Goal: Task Accomplishment & Management: Complete application form

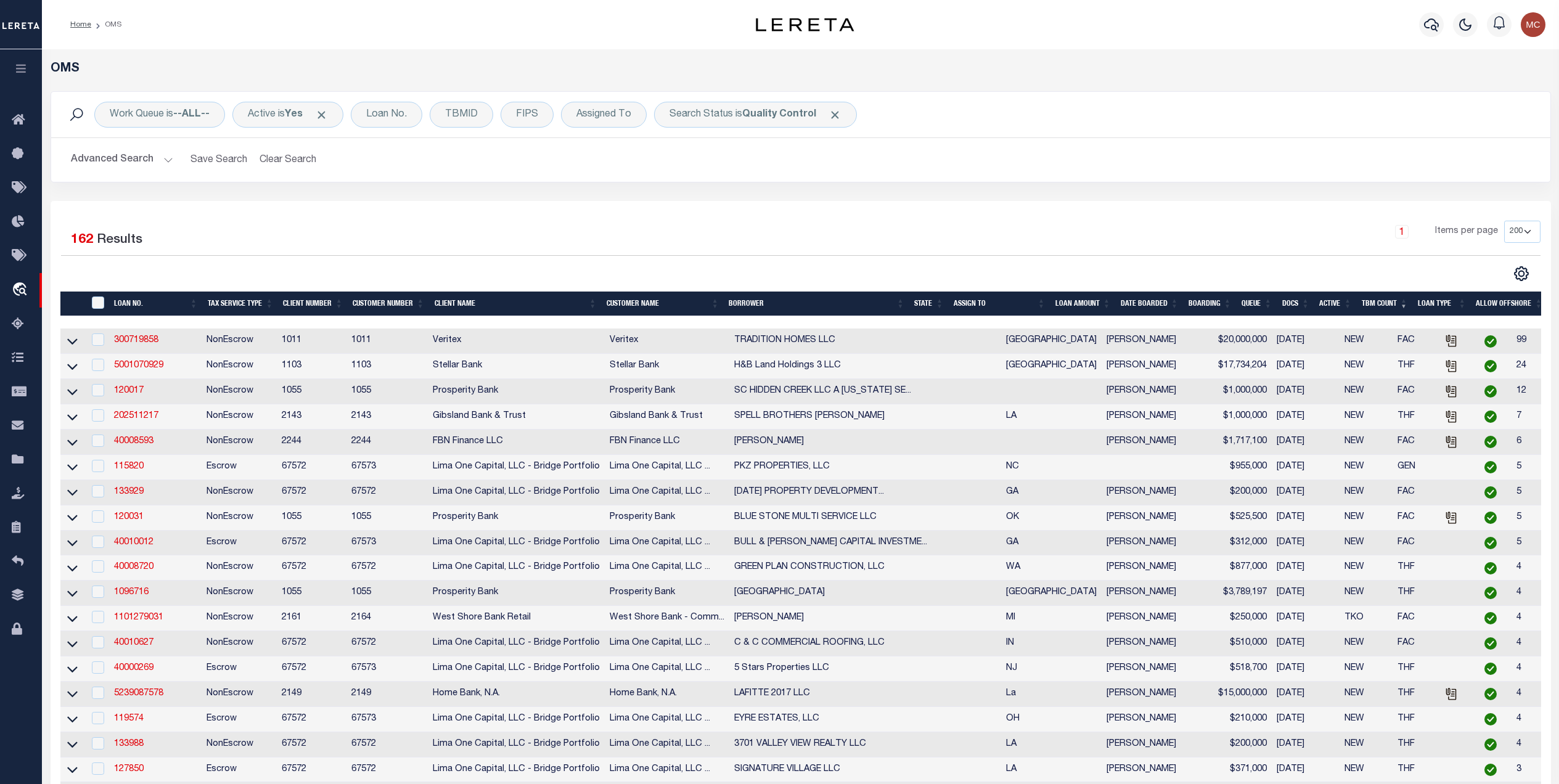
select select "200"
click at [1064, 147] on div "Advanced Search Save Search Clear Search tblSearchTopScreen_dynamictable_____De…" at bounding box center [800, 159] width 1499 height 43
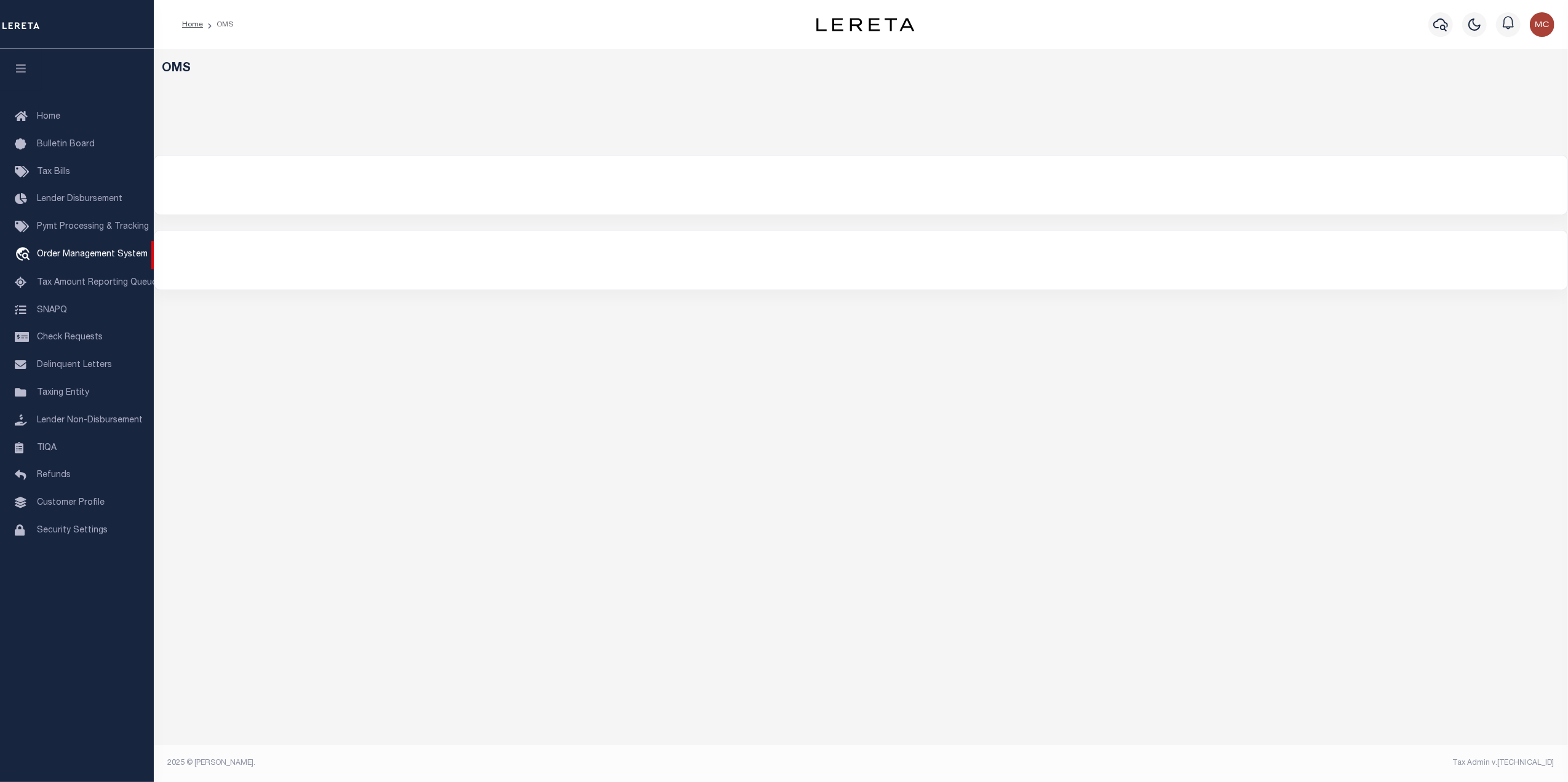
select select "200"
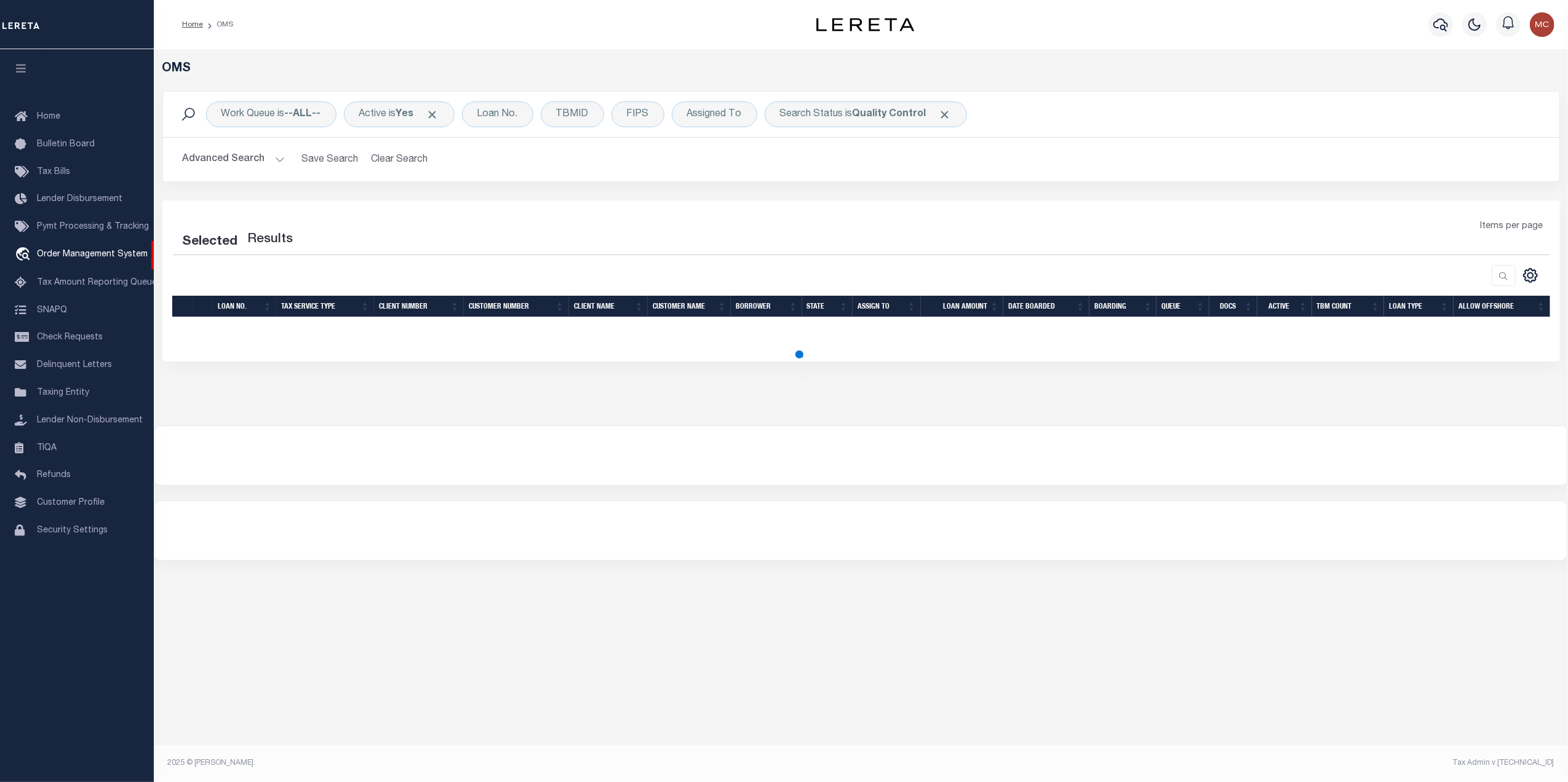
select select "200"
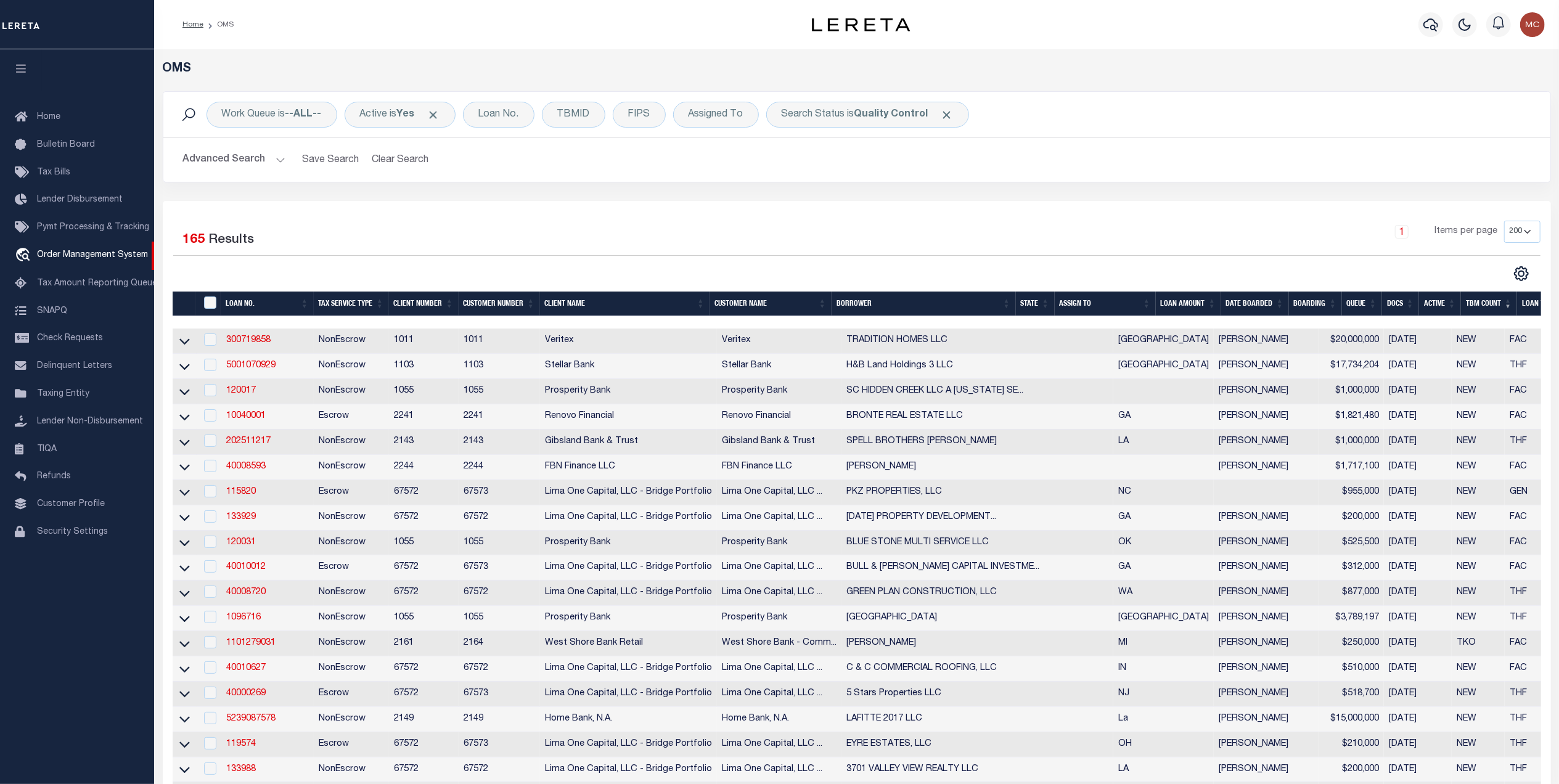
click at [1197, 303] on th "LOAN AMOUNT" at bounding box center [1189, 304] width 66 height 25
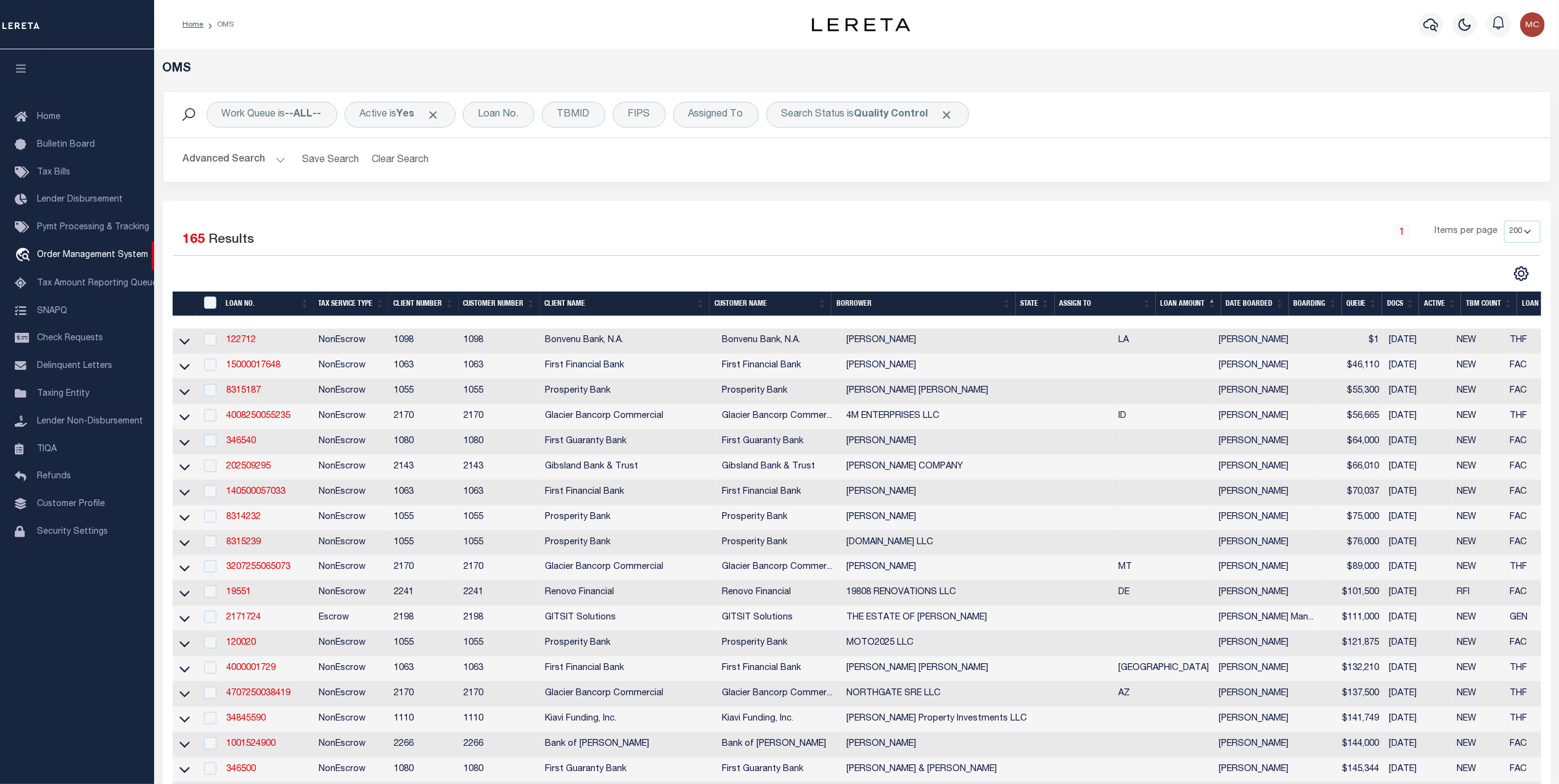
click at [230, 166] on button "Advanced Search" at bounding box center [234, 159] width 103 height 24
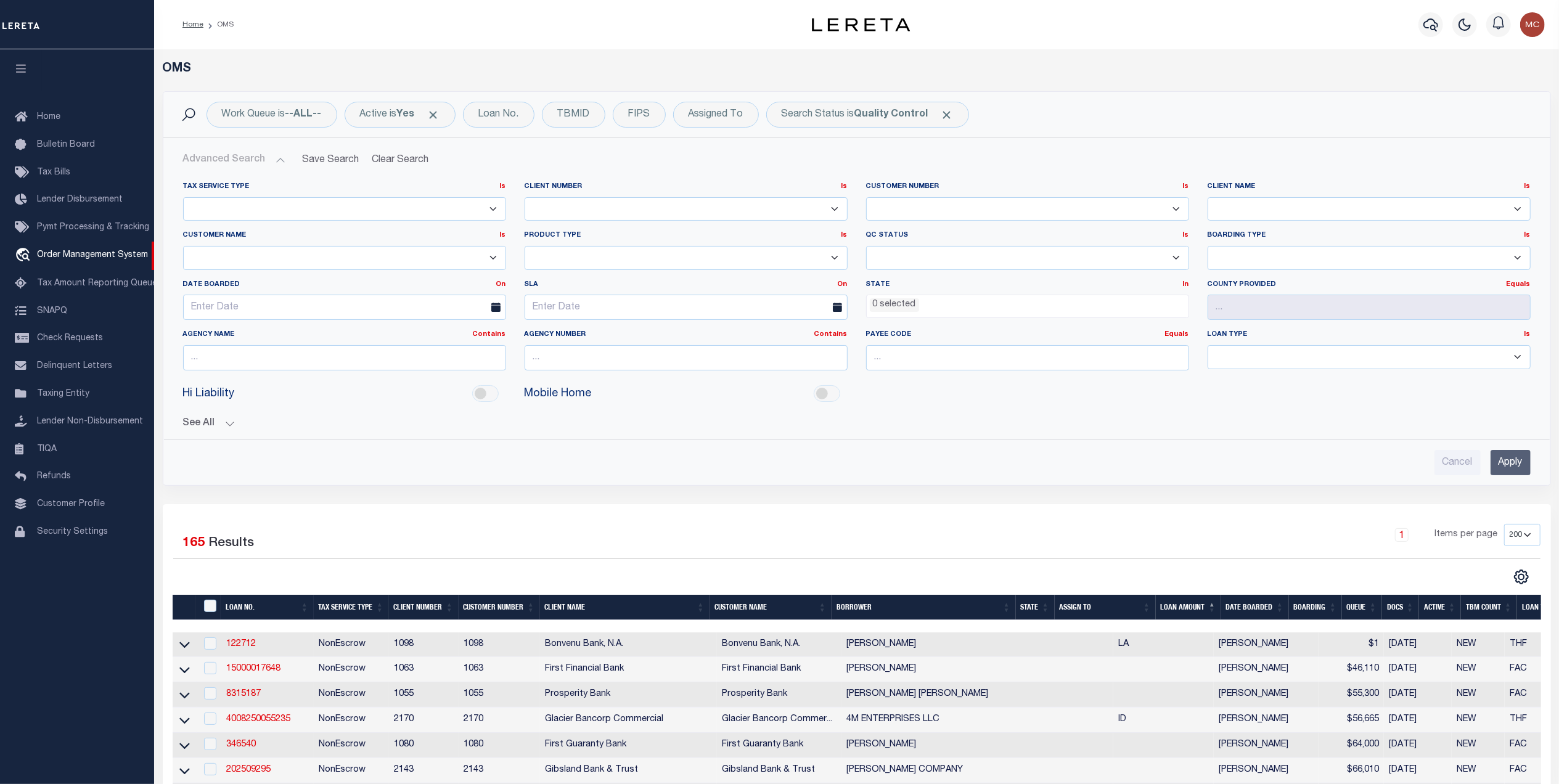
click at [893, 304] on li "0 selected" at bounding box center [895, 305] width 49 height 14
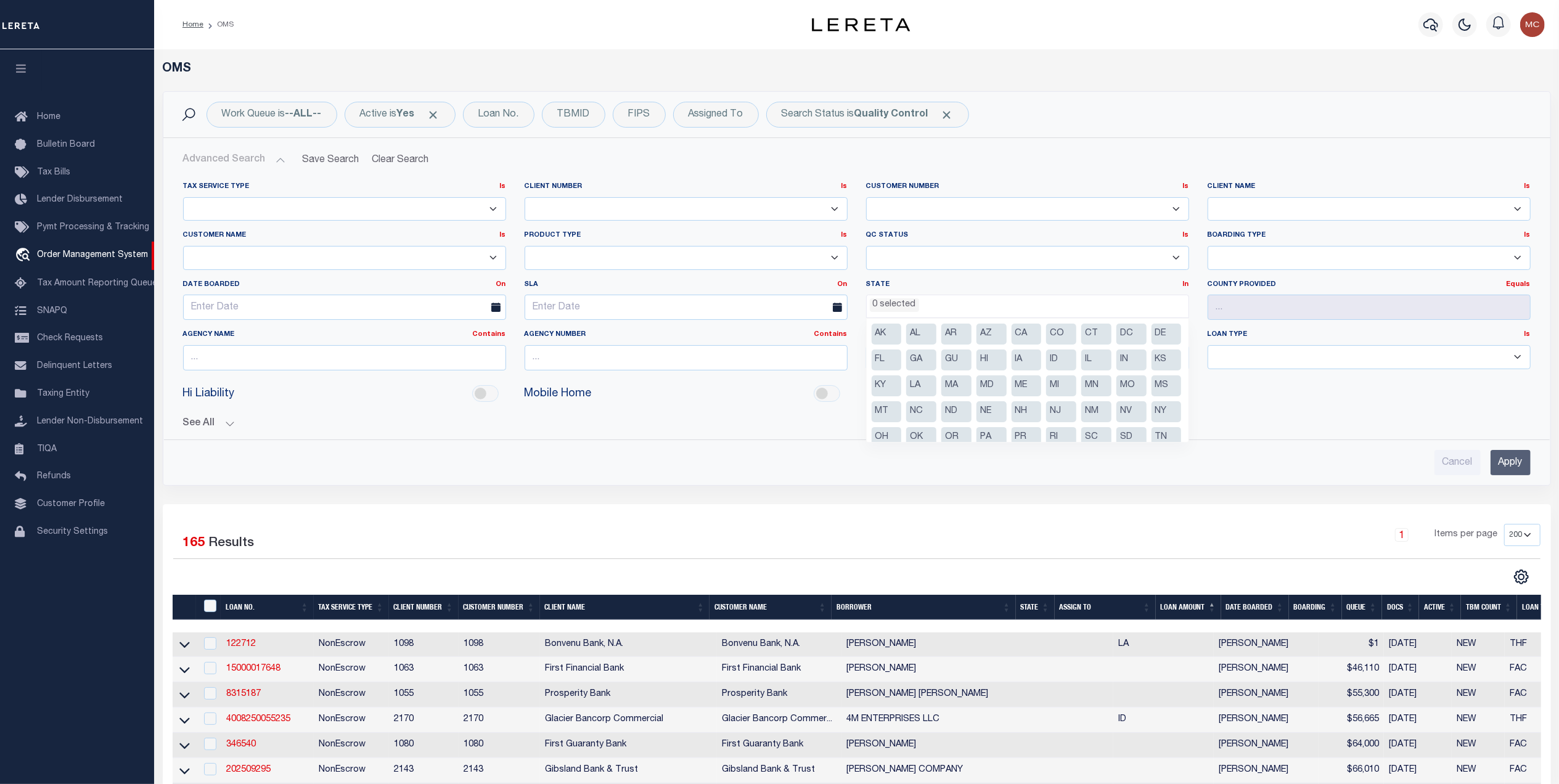
click at [937, 358] on li "GA" at bounding box center [921, 360] width 30 height 21
select select "GA"
click at [1492, 464] on input "Apply" at bounding box center [1511, 463] width 40 height 25
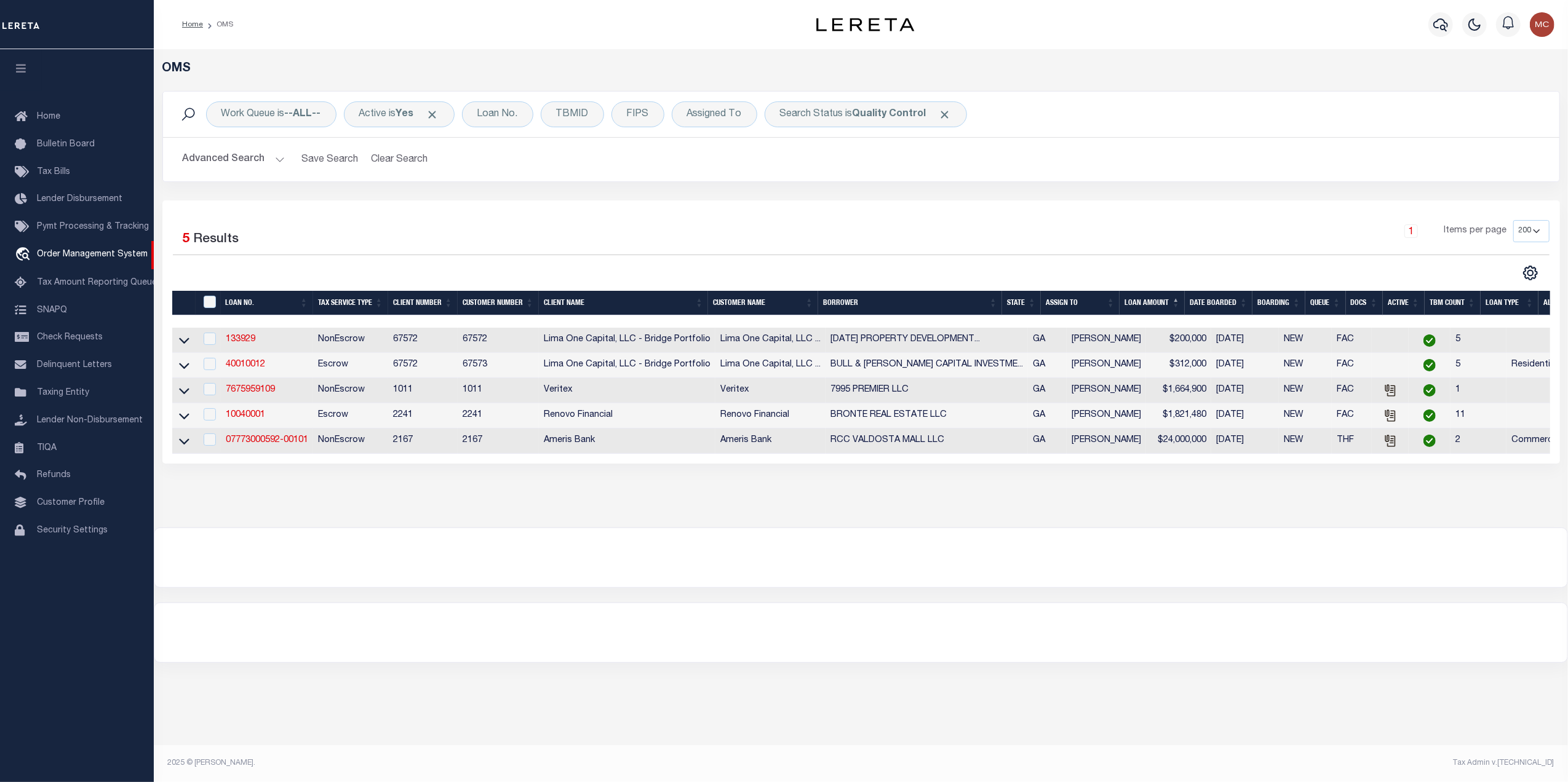
click at [795, 254] on div "1 Items per page 10 25 50 100 200" at bounding box center [1035, 237] width 1047 height 34
click at [237, 340] on link "133929" at bounding box center [241, 339] width 29 height 9
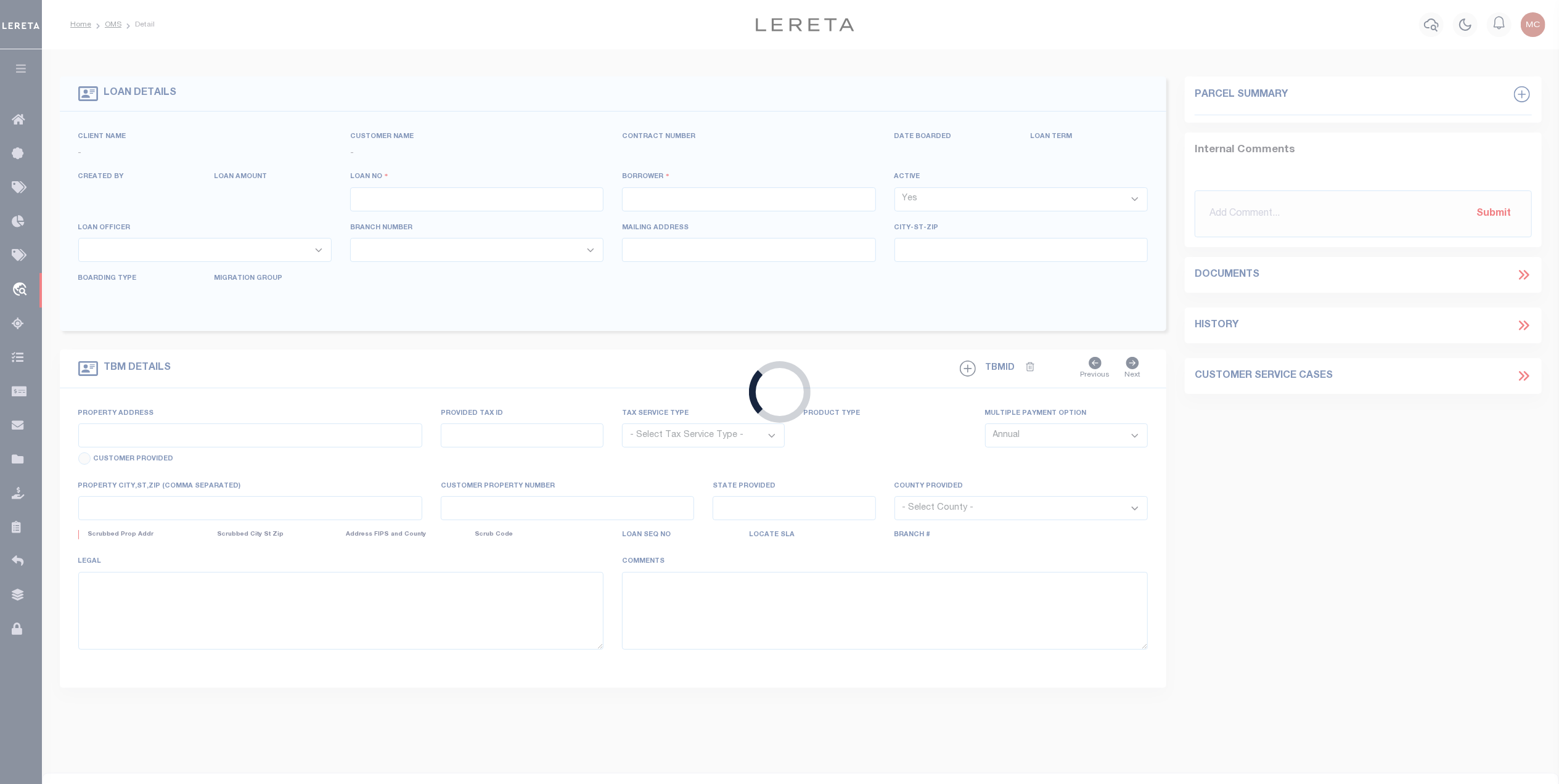
type input "133929"
type input "ASCENSION PROPERTY DEVELOPMENT LLC"
select select
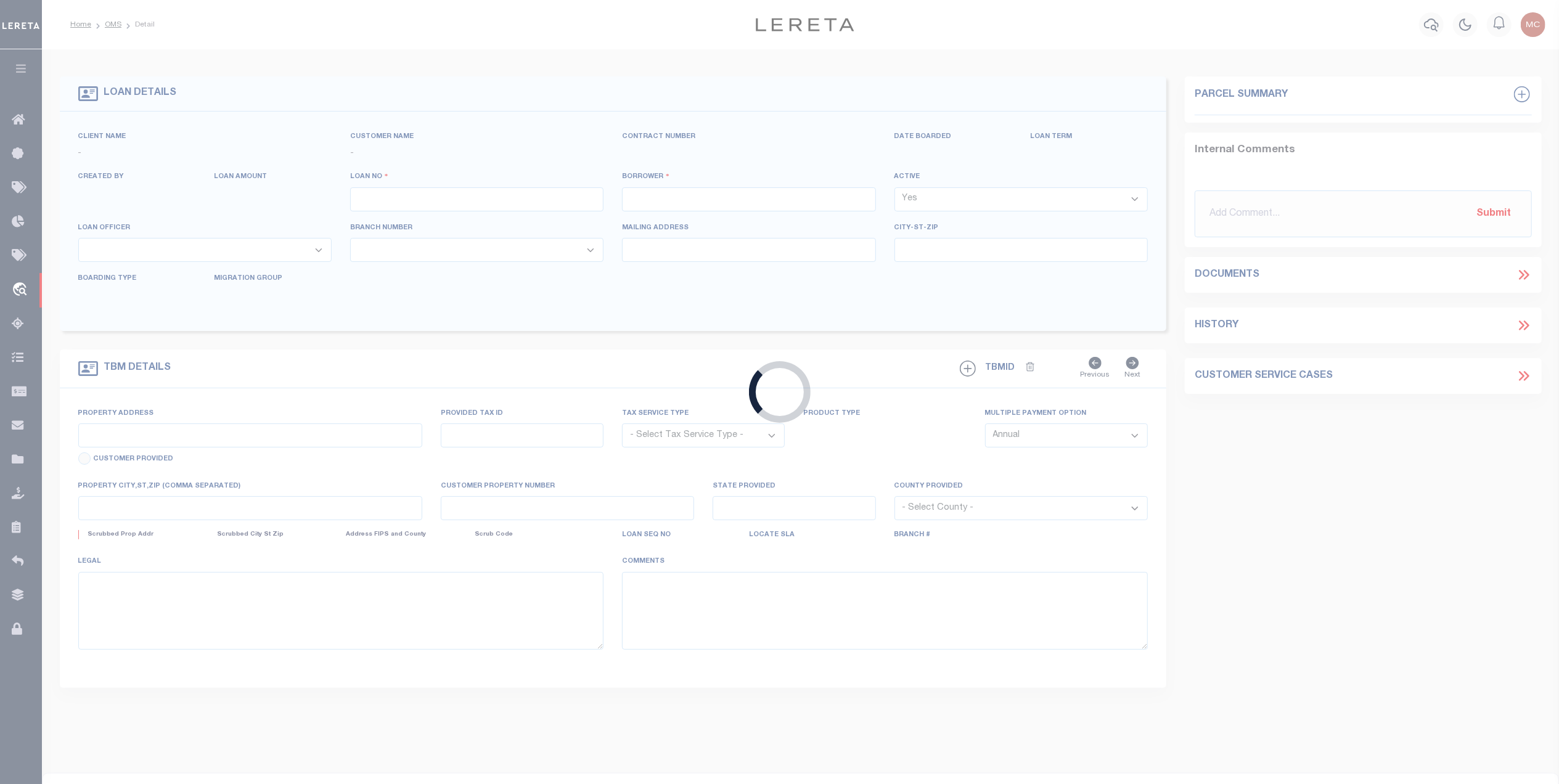
select select
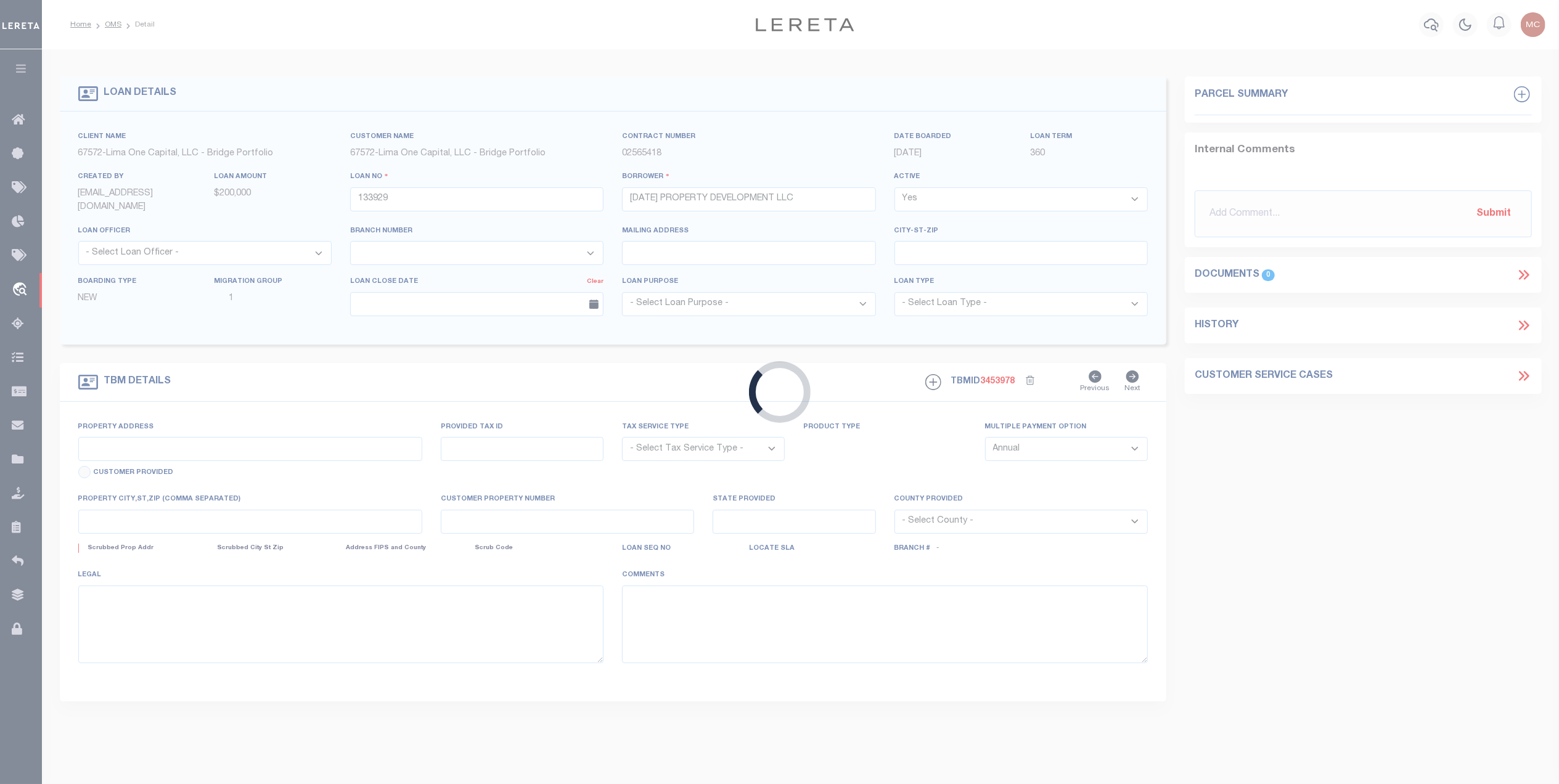
type input "1081,1087 , 0 BOOTH ROAD"
radio input "true"
select select "NonEscrow"
select select
type input "WARNER ROBINS GA 31088"
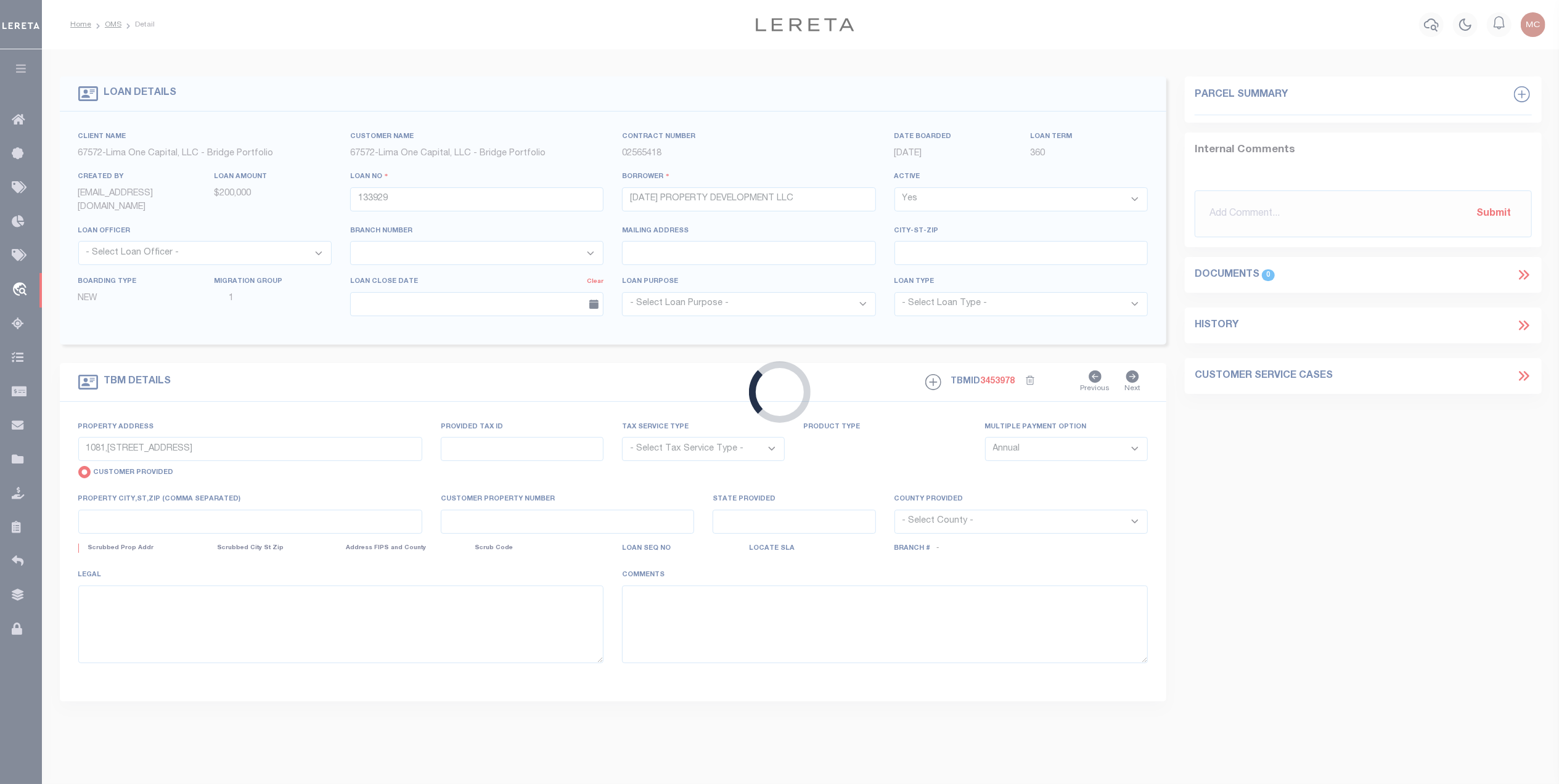
type input "133929-1-C"
type input "GA"
type textarea "NO COLLECTOR INFO PROVIDED BY THE CLIENT."
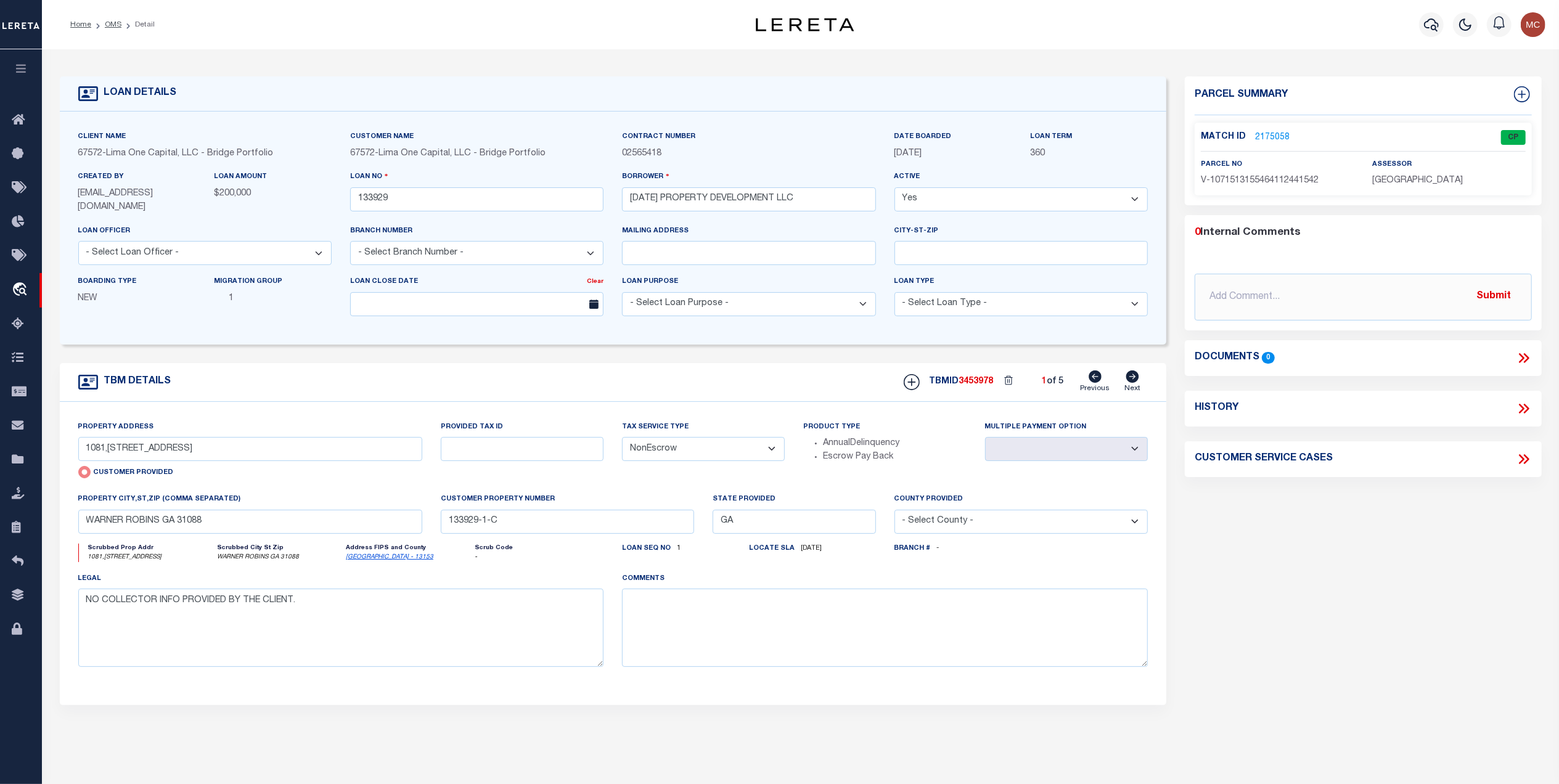
click at [1131, 378] on icon at bounding box center [1133, 376] width 14 height 12
radio input "false"
click at [1131, 378] on icon at bounding box center [1133, 376] width 14 height 12
select select
click at [1131, 378] on icon at bounding box center [1133, 376] width 14 height 12
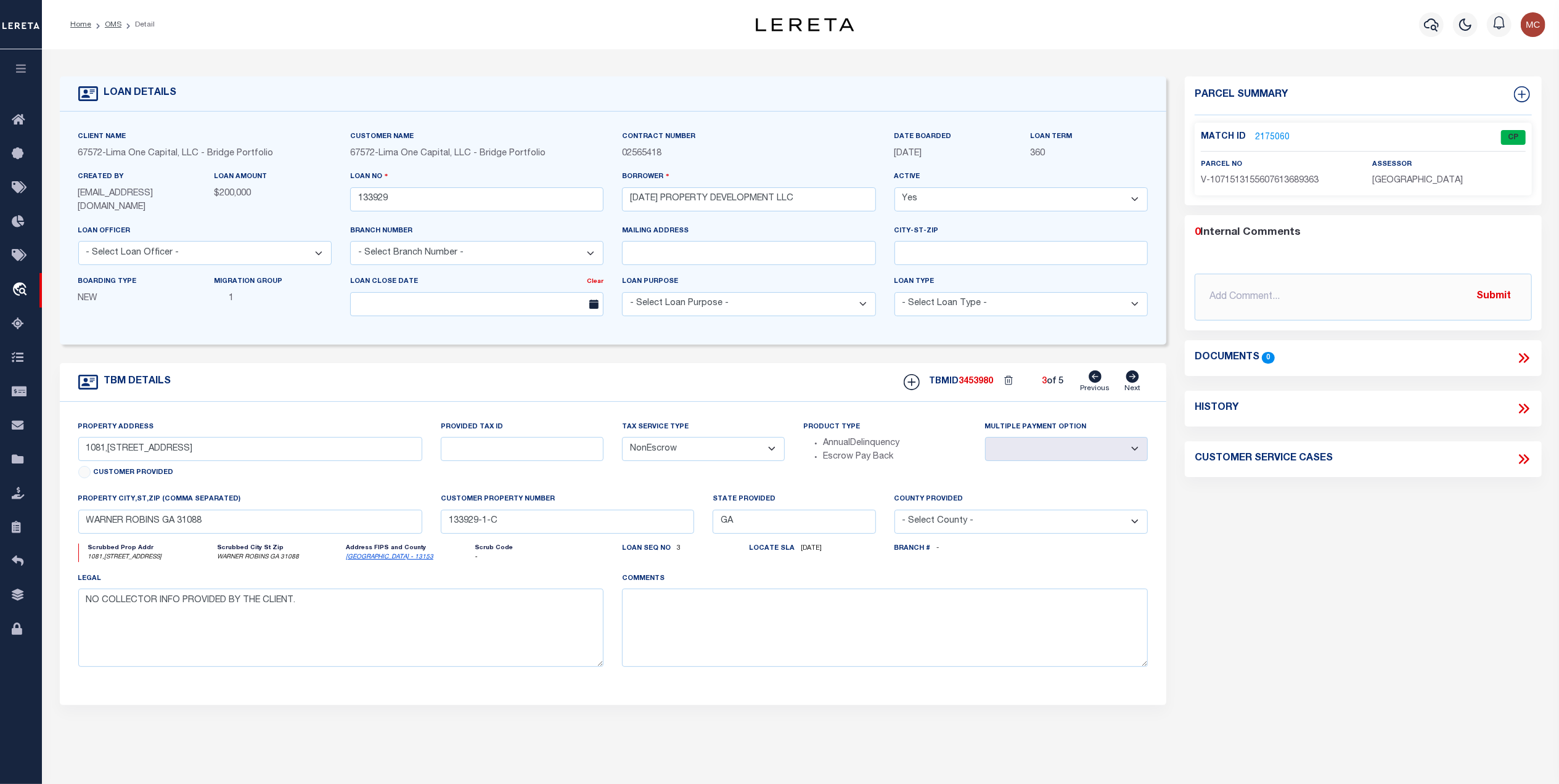
type input "1081,1087, 0 Booth Road"
type input "0W0750 075000"
select select
type input "Warner Robins GA 31088"
type input "133929-1"
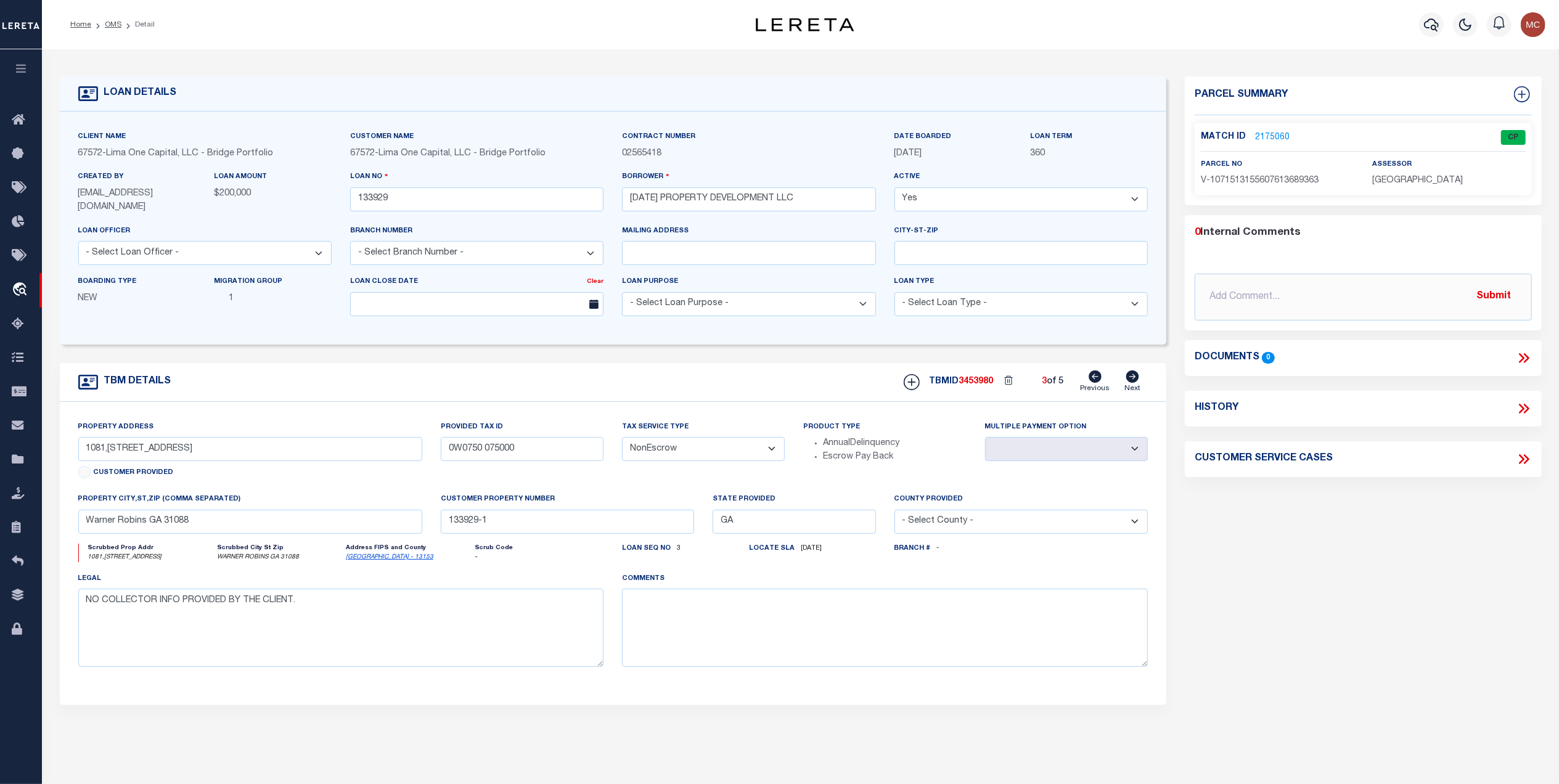
select select
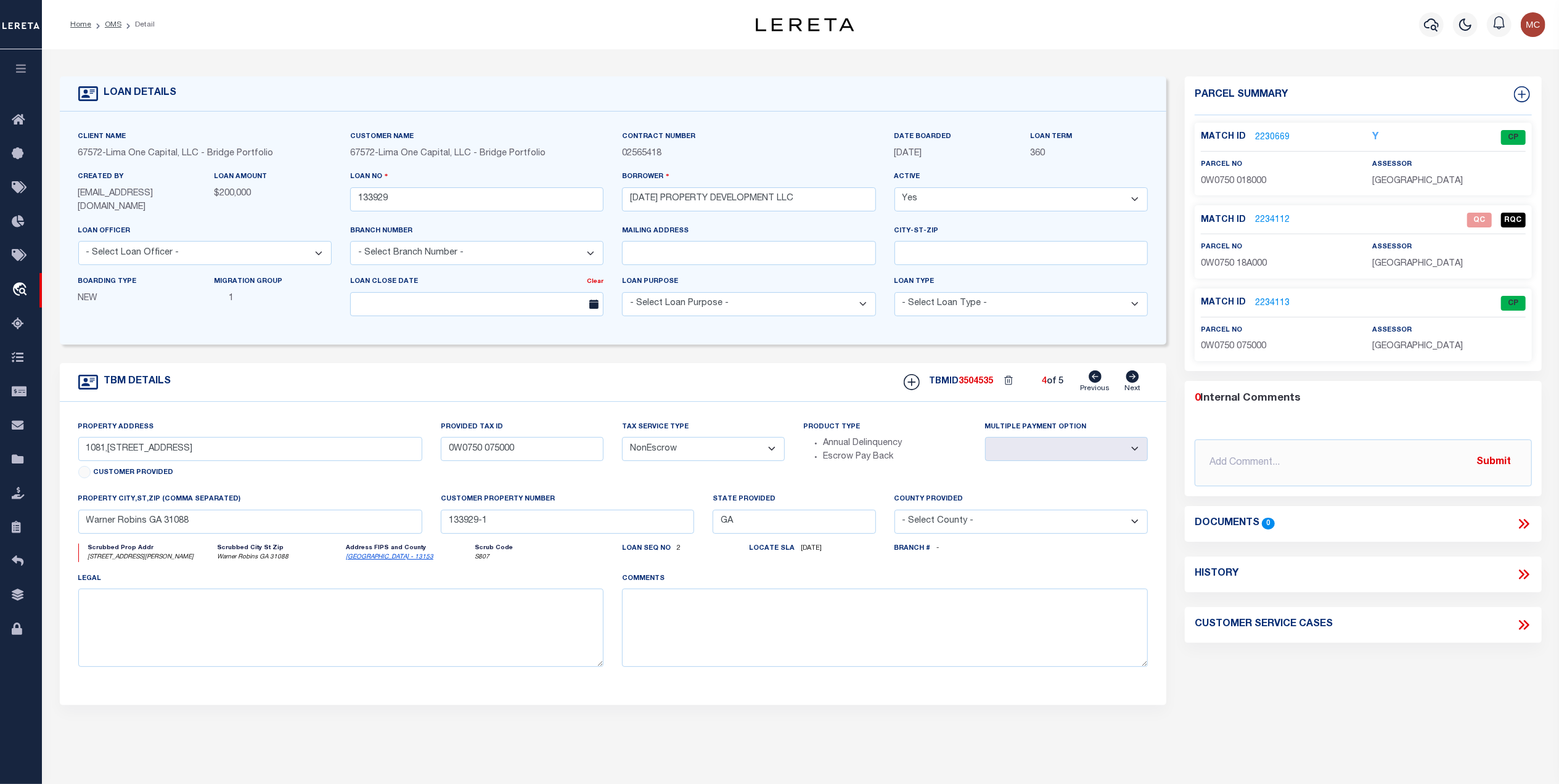
click at [1269, 214] on link "2234112" at bounding box center [1273, 221] width 34 height 13
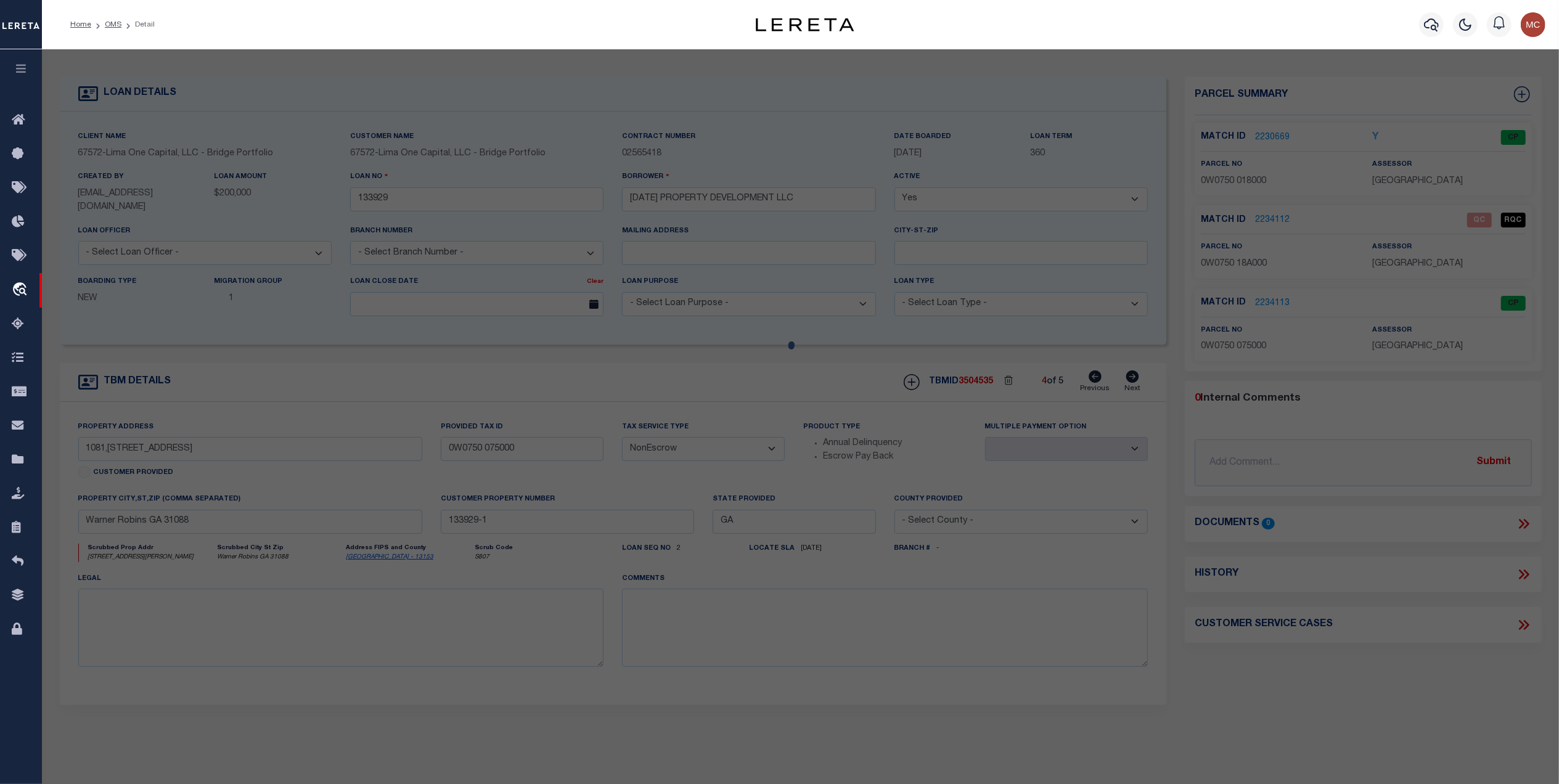
checkbox input "false"
select select "QC"
type input "BOOTH PLACE APARTMENTS LLC"
select select "AGW"
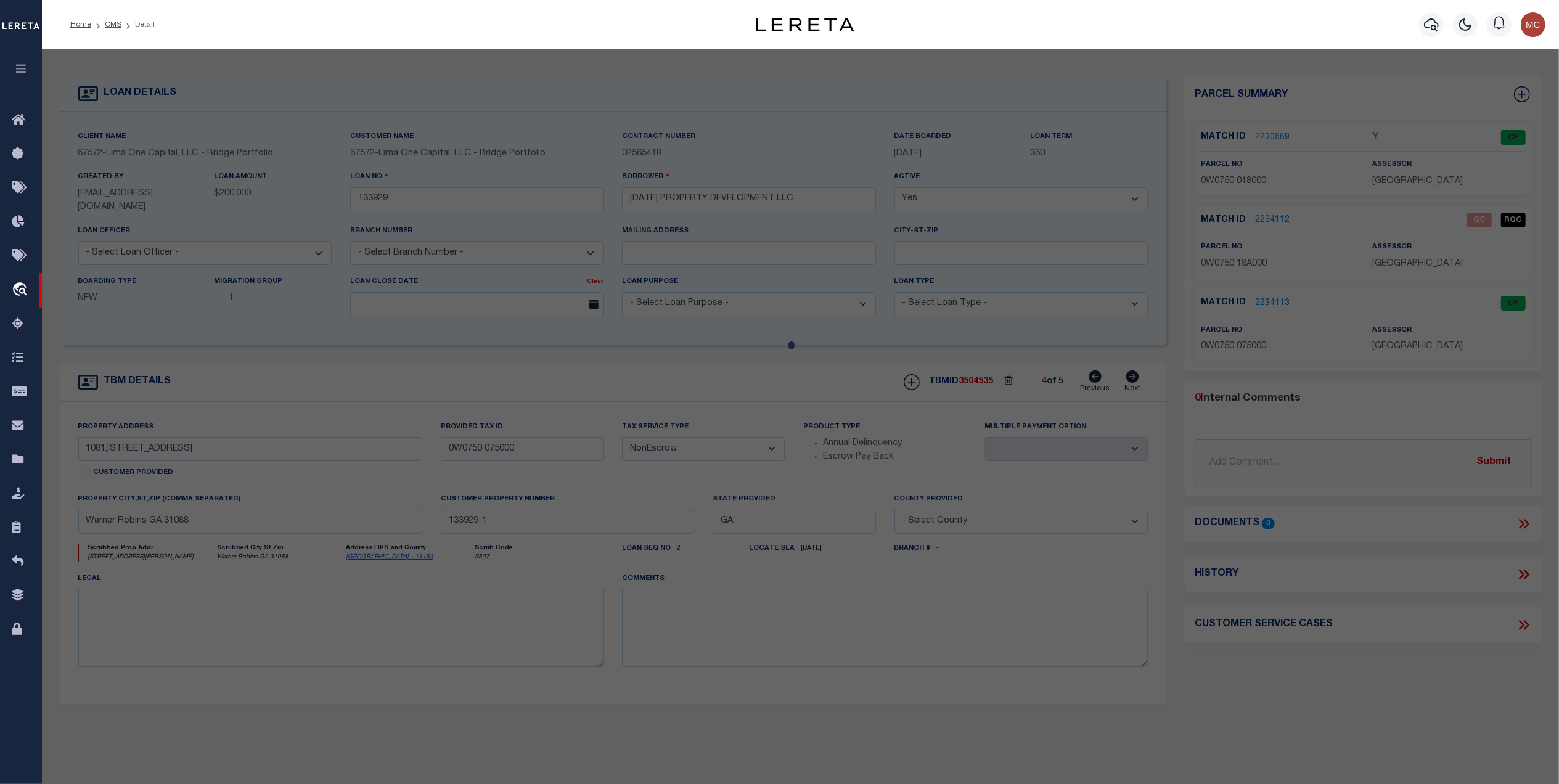
select select "ADD"
type input "BOOTH RD"
type input "WARNER ROBINS, GA 31088"
type textarea "LOT 104 LYN MAR PARK 222 5TH"
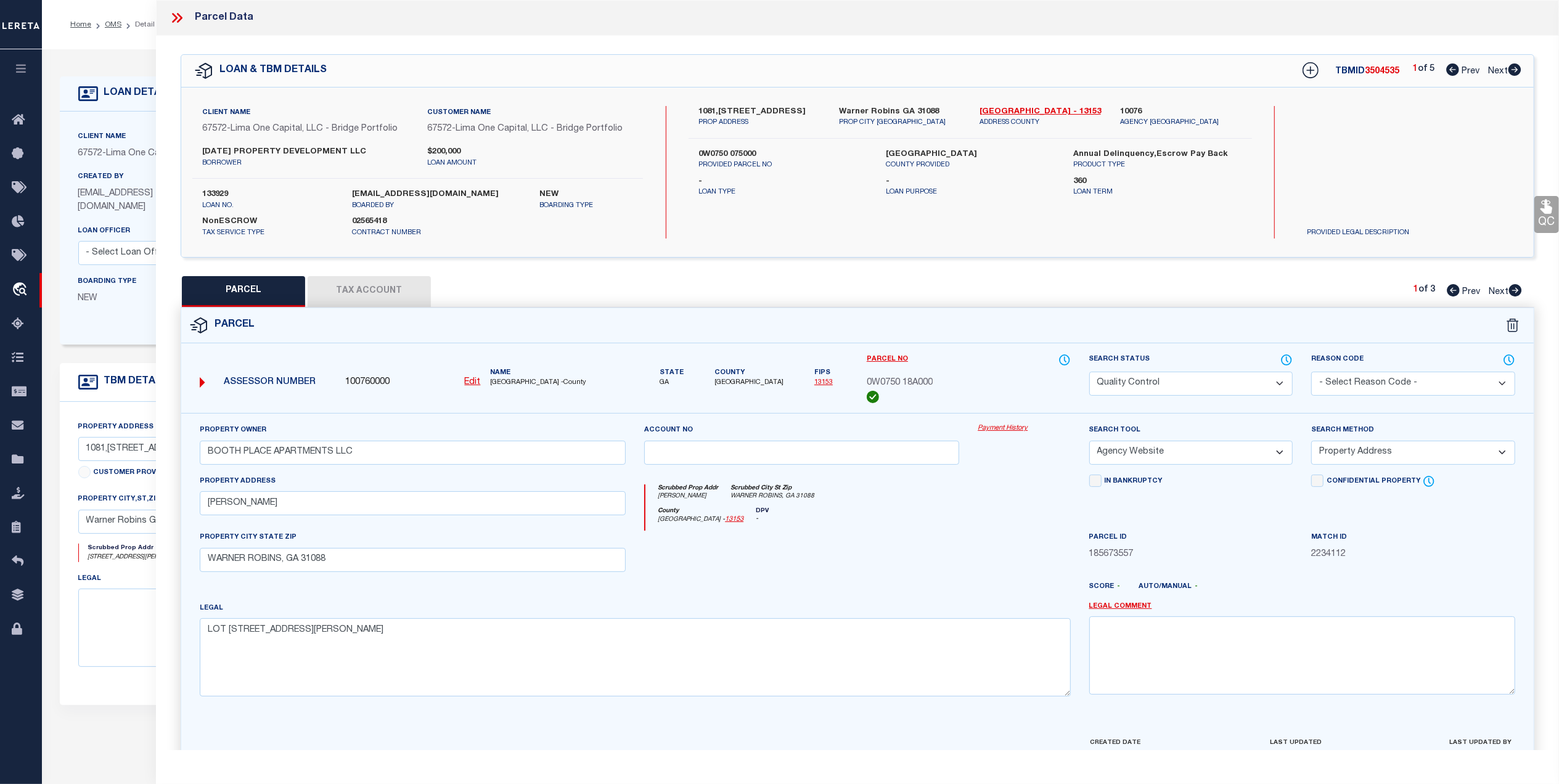
click at [169, 21] on icon at bounding box center [177, 18] width 16 height 16
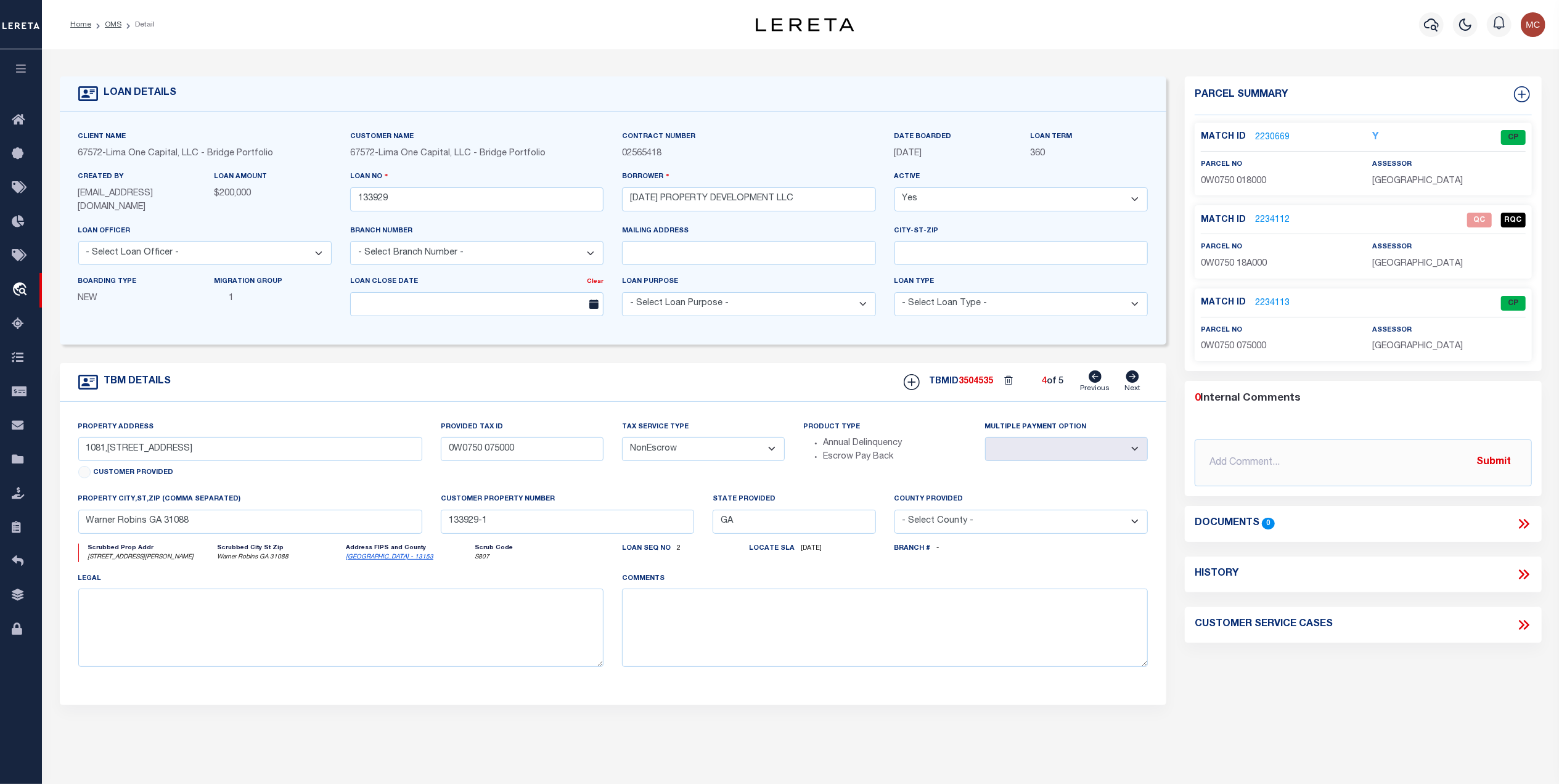
click at [1133, 380] on icon at bounding box center [1133, 376] width 13 height 12
type input "0W0750 018000"
select select
type input "133929-1-B"
select select
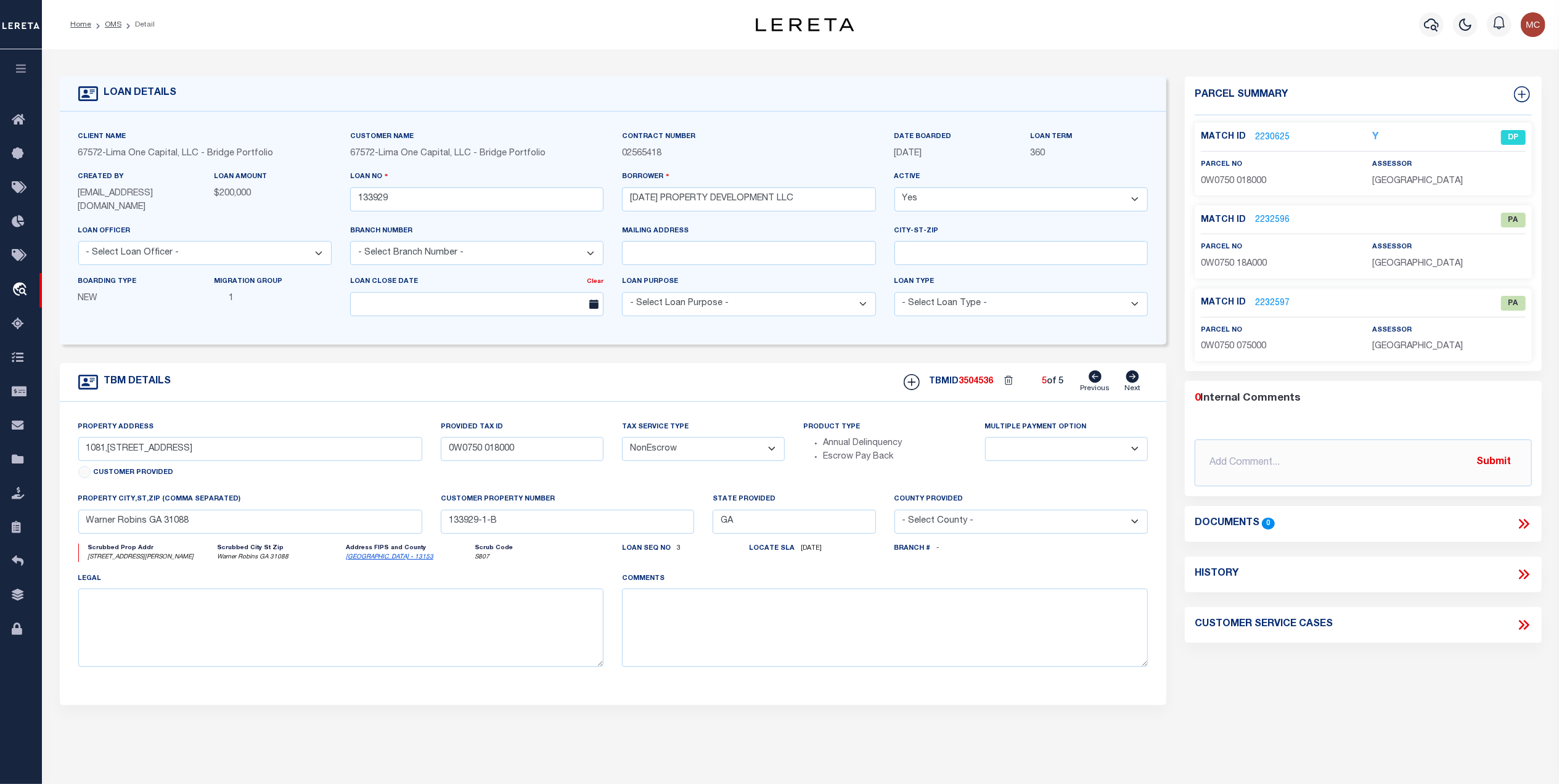
click at [1098, 381] on icon at bounding box center [1096, 376] width 13 height 12
type input "1081,1087 , 0 BOOTH ROAD"
radio input "true"
select select
type input "WARNER ROBINS GA 31088"
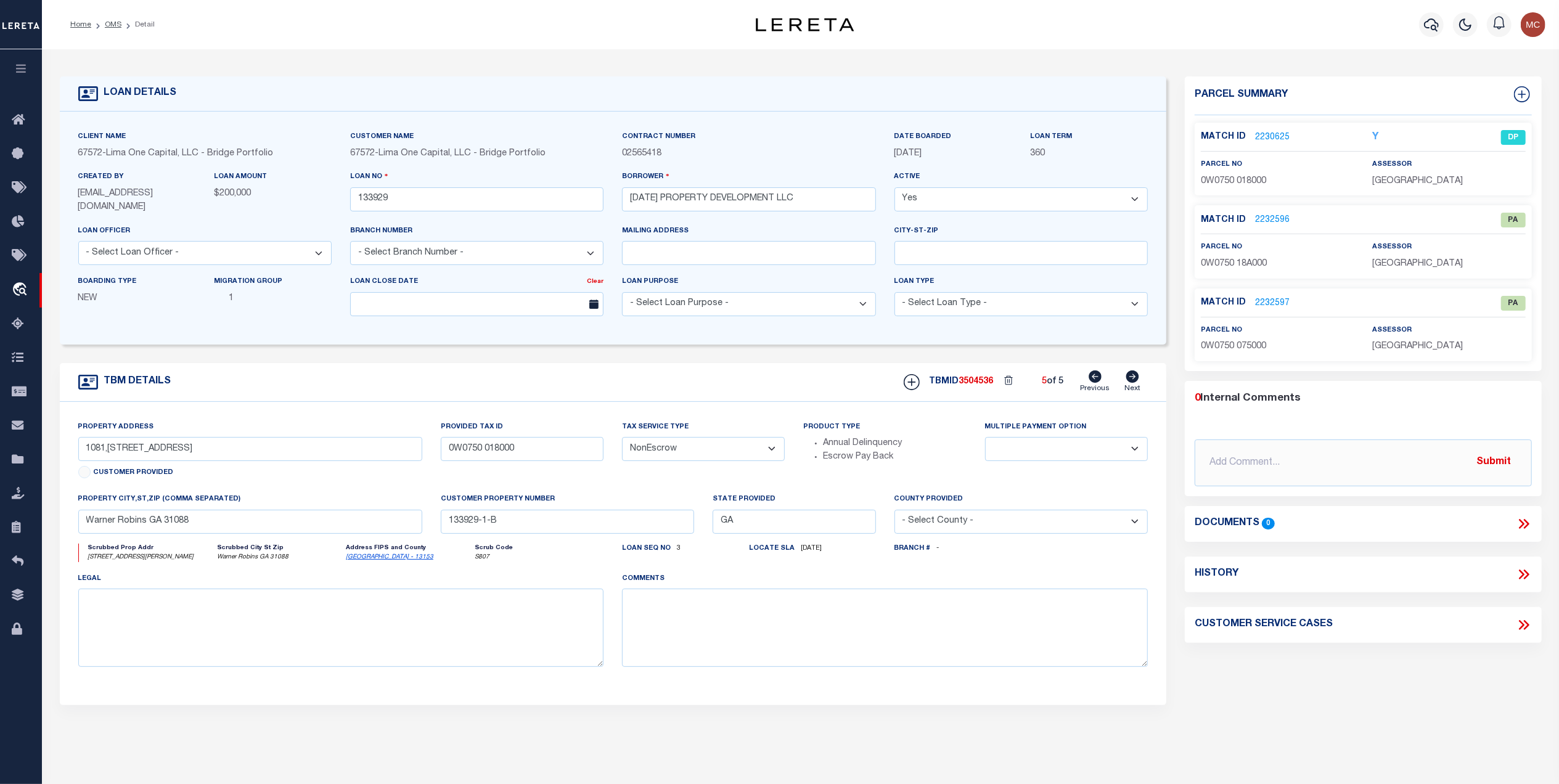
type input "133929-1-C"
type textarea "NO COLLECTOR INFO PROVIDED BY THE CLIENT."
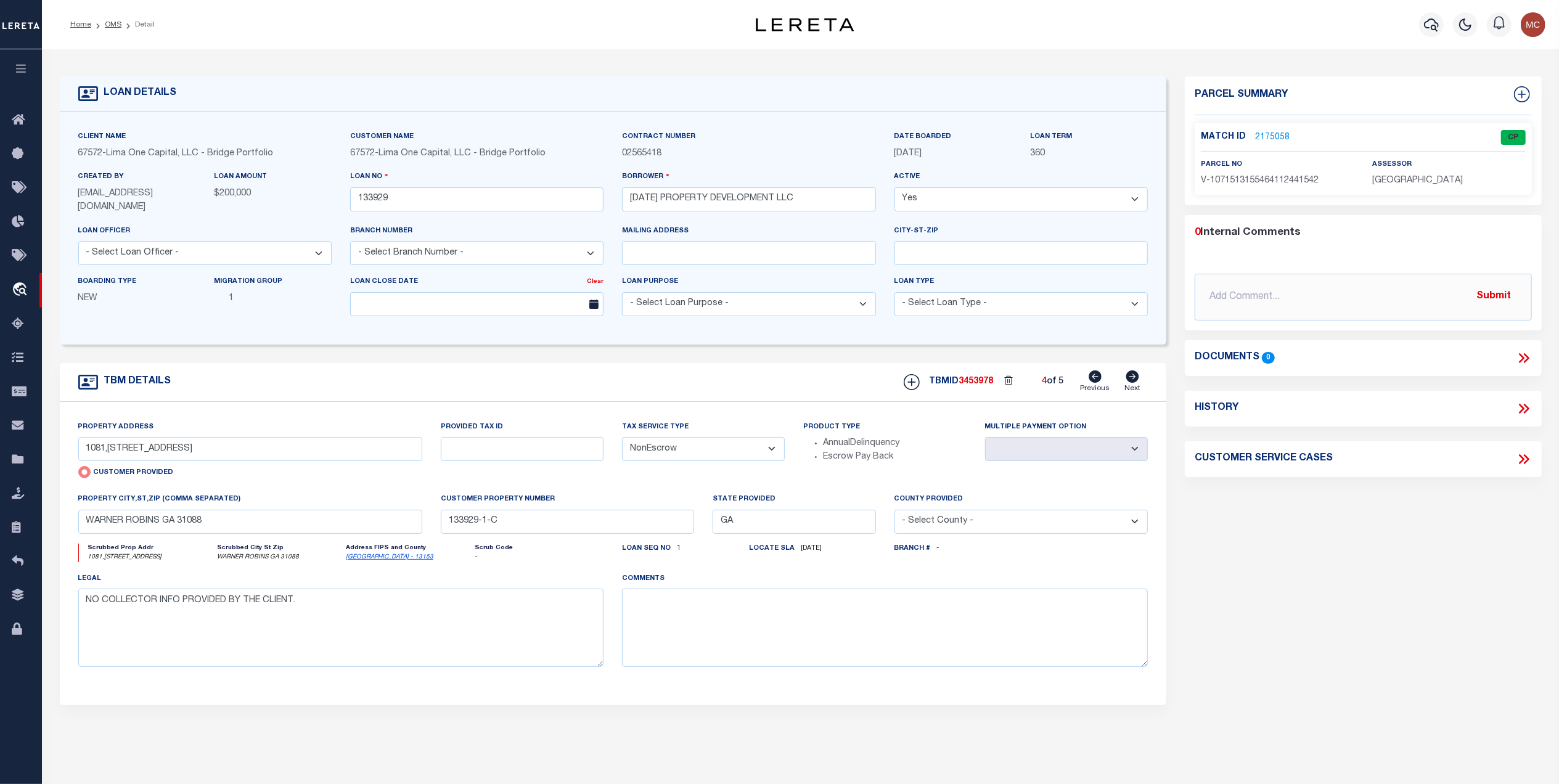
click at [1098, 381] on icon at bounding box center [1096, 376] width 13 height 12
radio input "false"
select select
click at [1271, 131] on link "2175060" at bounding box center [1273, 138] width 34 height 13
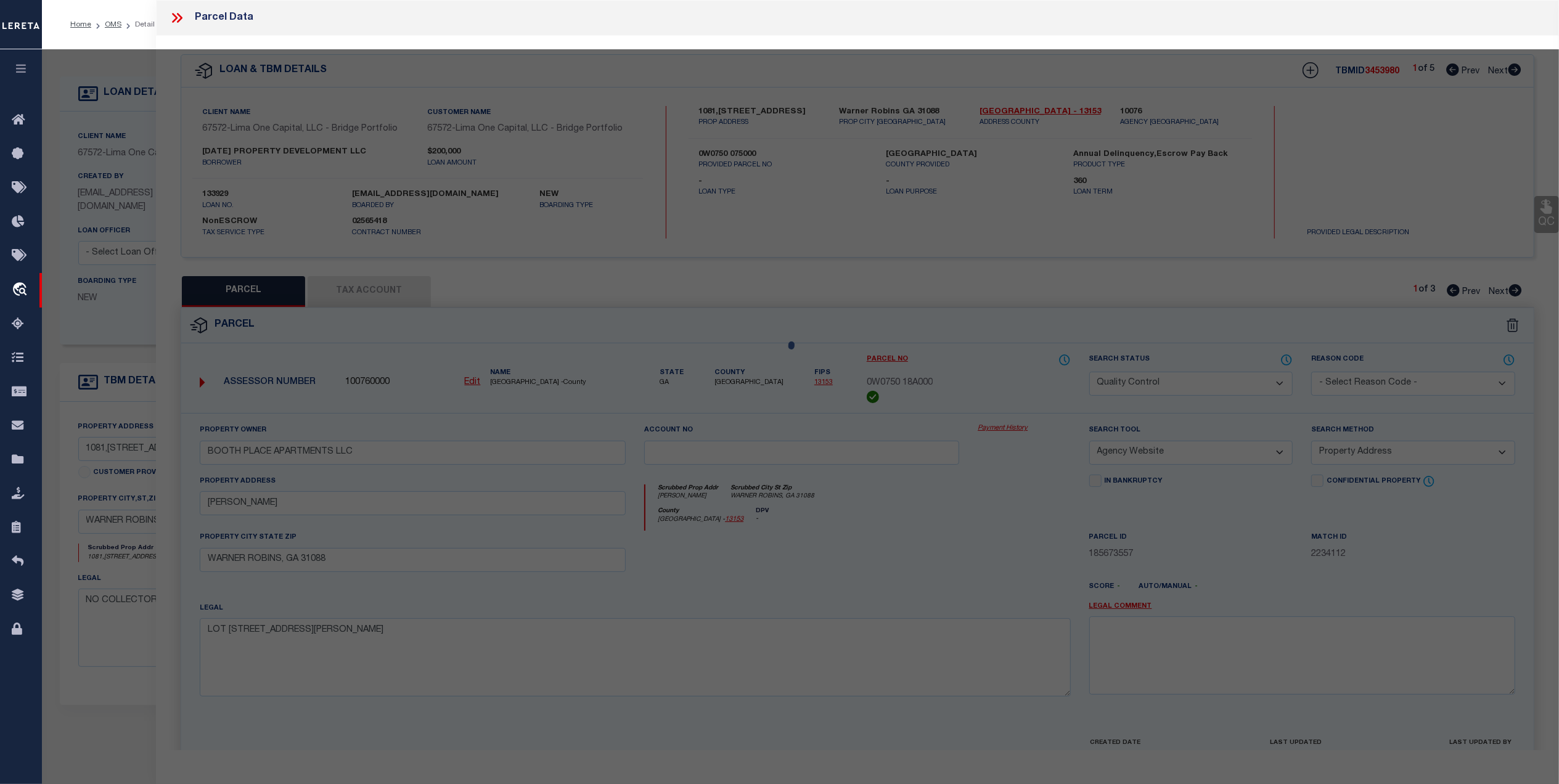
select select "AS"
select select
checkbox input "false"
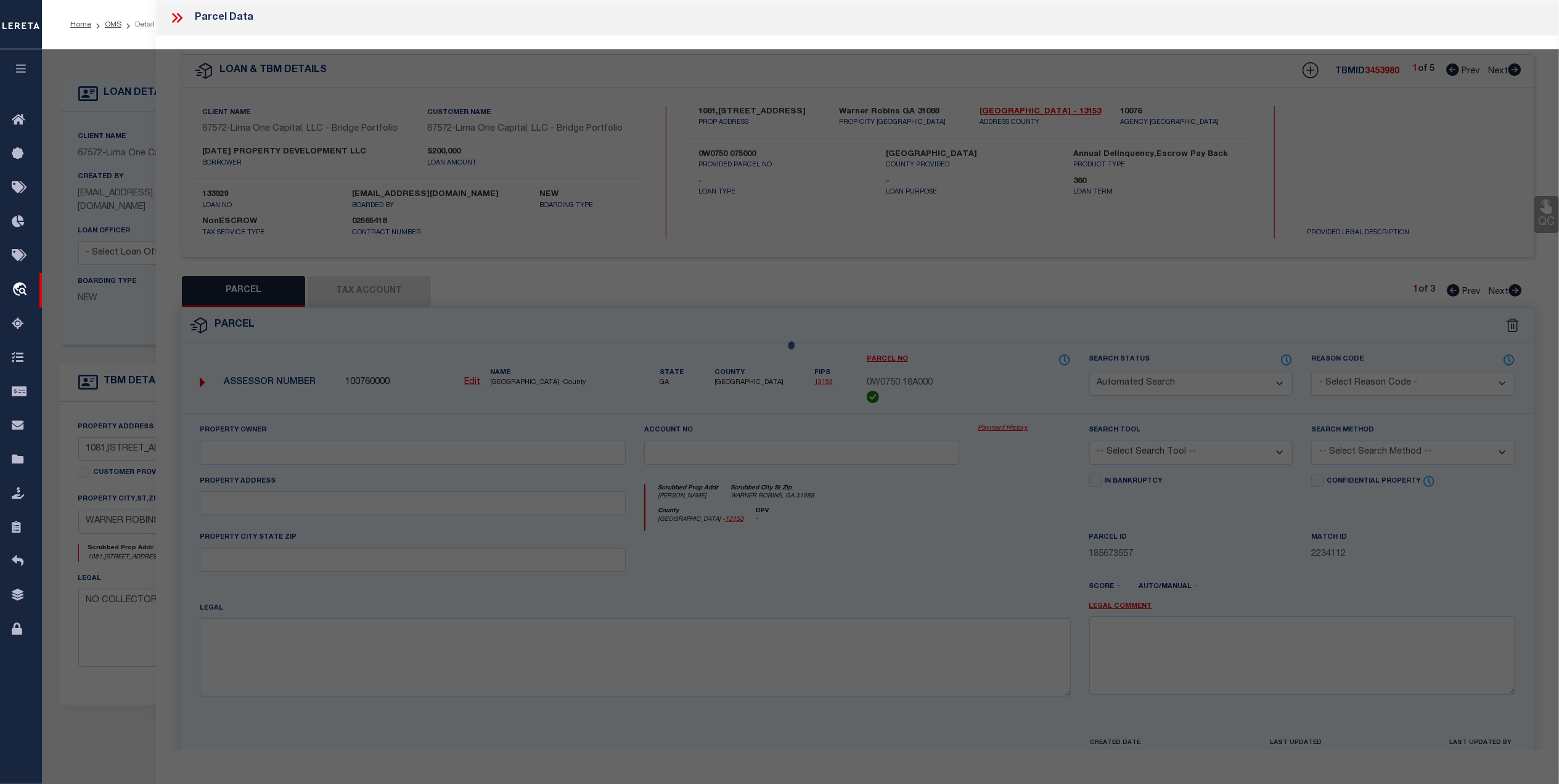
select select "CP"
select select "AGW"
select select
type input "1081,1087 , 0 BOOTH ROAD"
checkbox input "false"
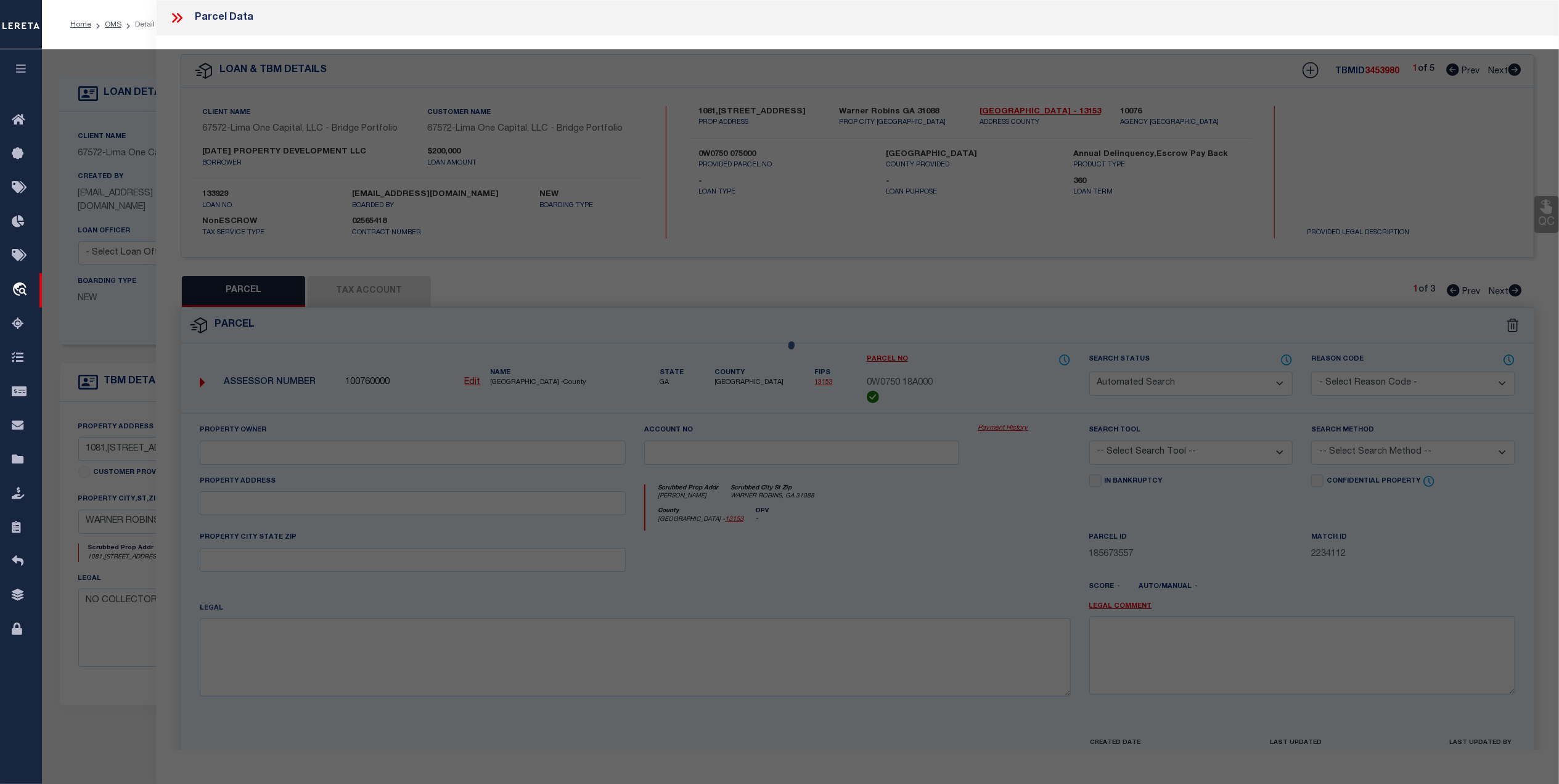
type input "WARNER ROBINS GA 31088"
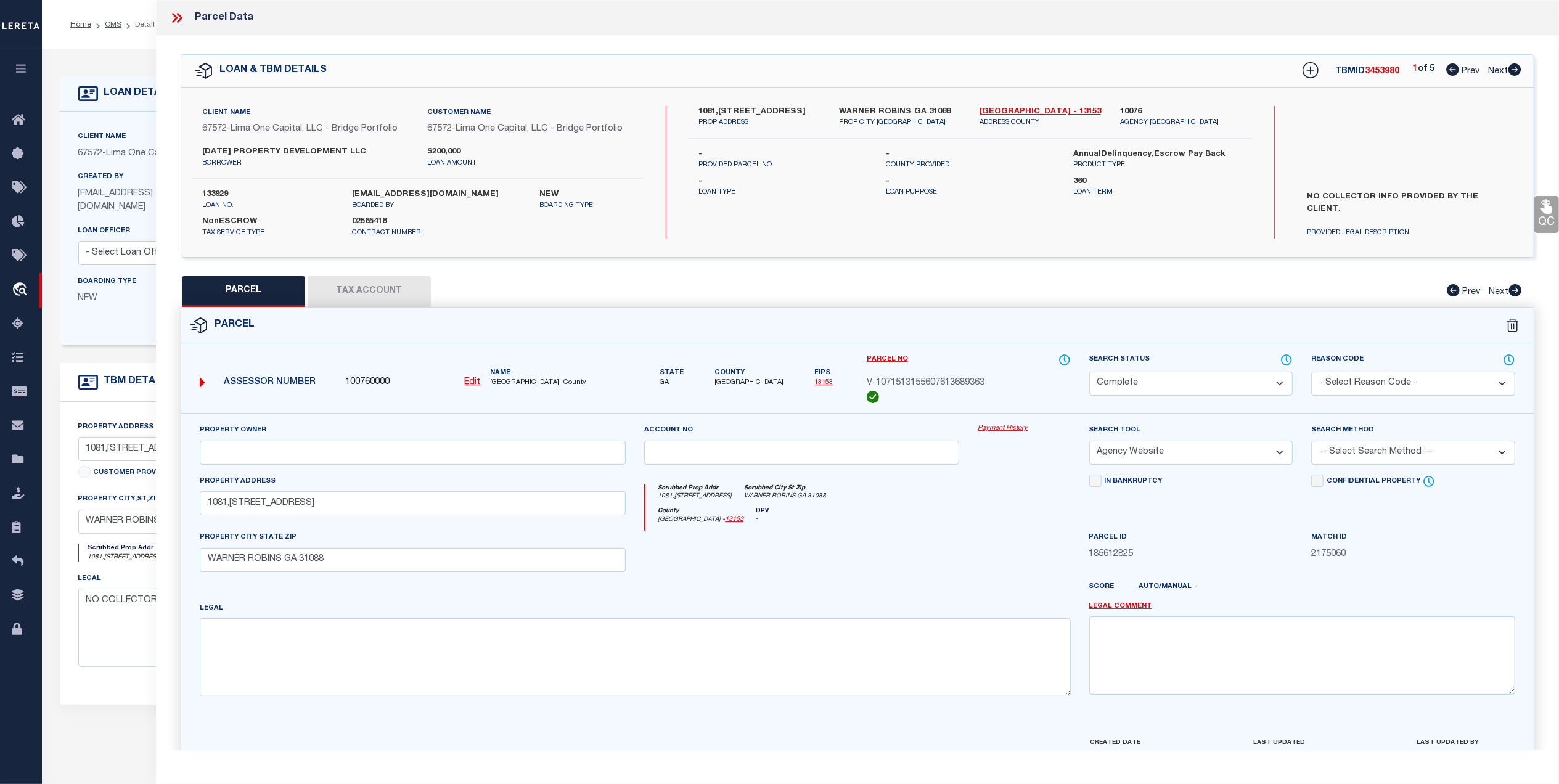
click at [1514, 66] on icon at bounding box center [1516, 69] width 13 height 12
select select "AS"
select select
checkbox input "false"
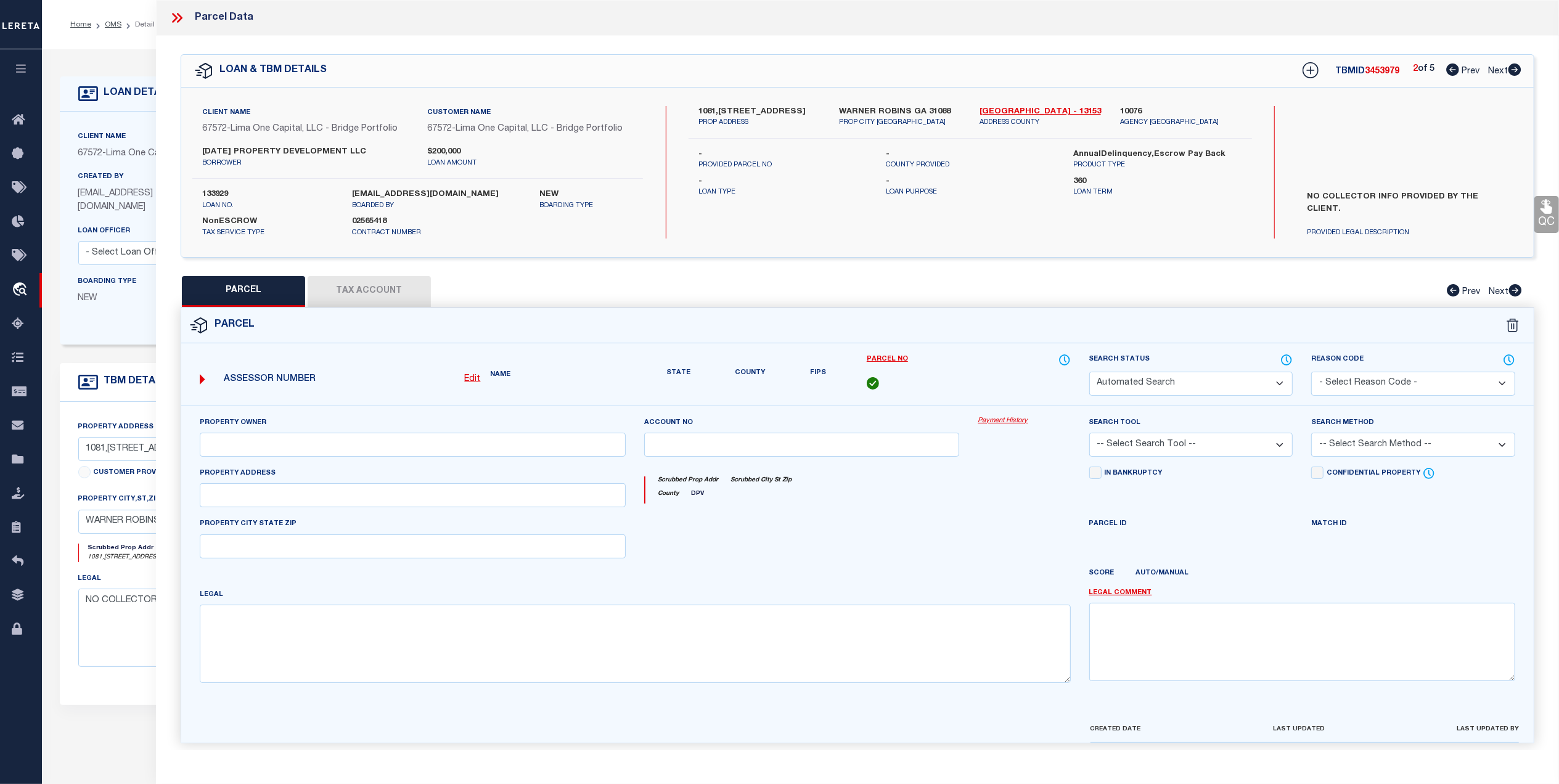
select select "CP"
select select "AGW"
select select
type input "1081,1087 , 0 BOOTH ROAD"
checkbox input "false"
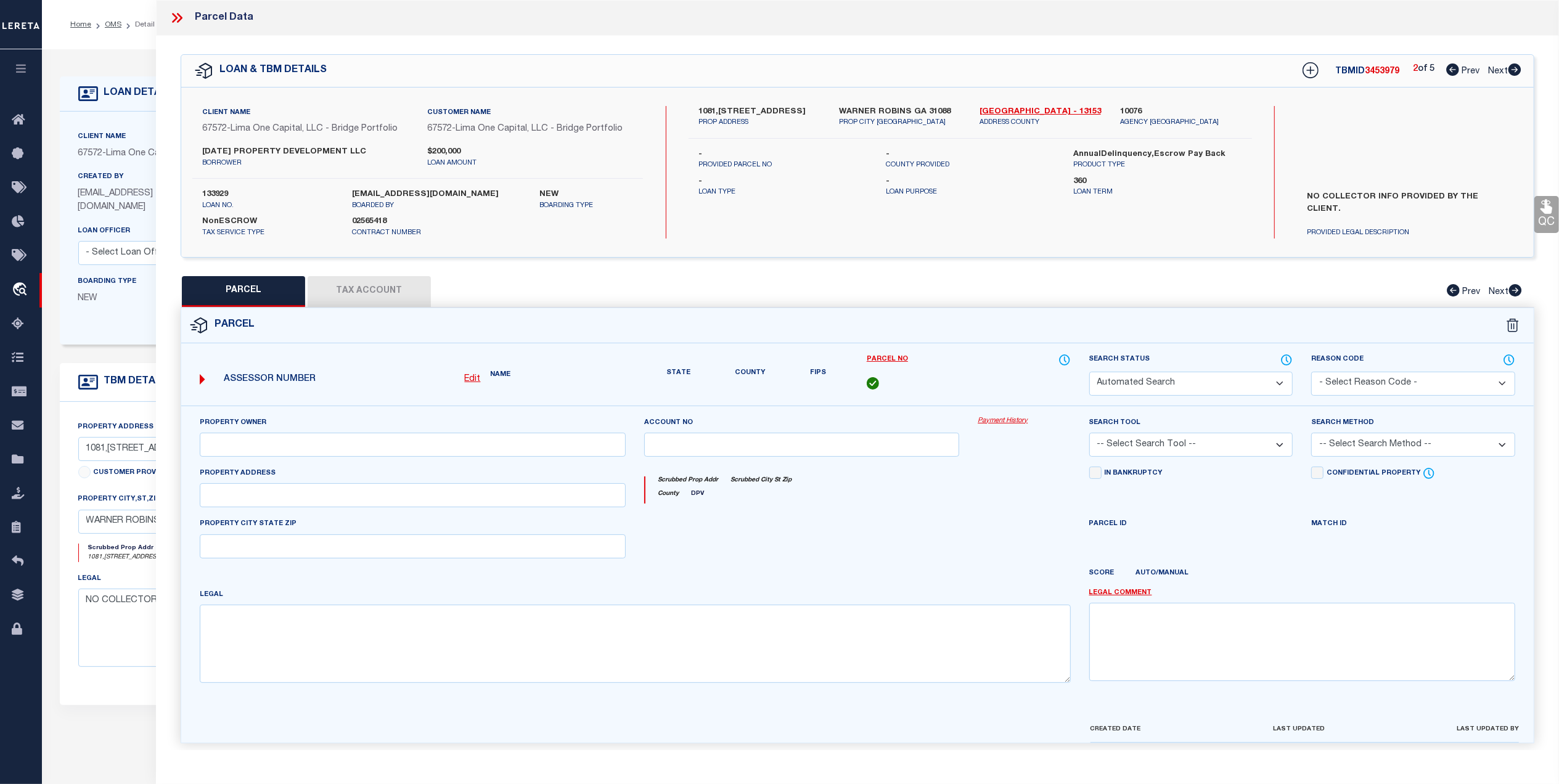
type input "WARNER ROBINS GA 31088"
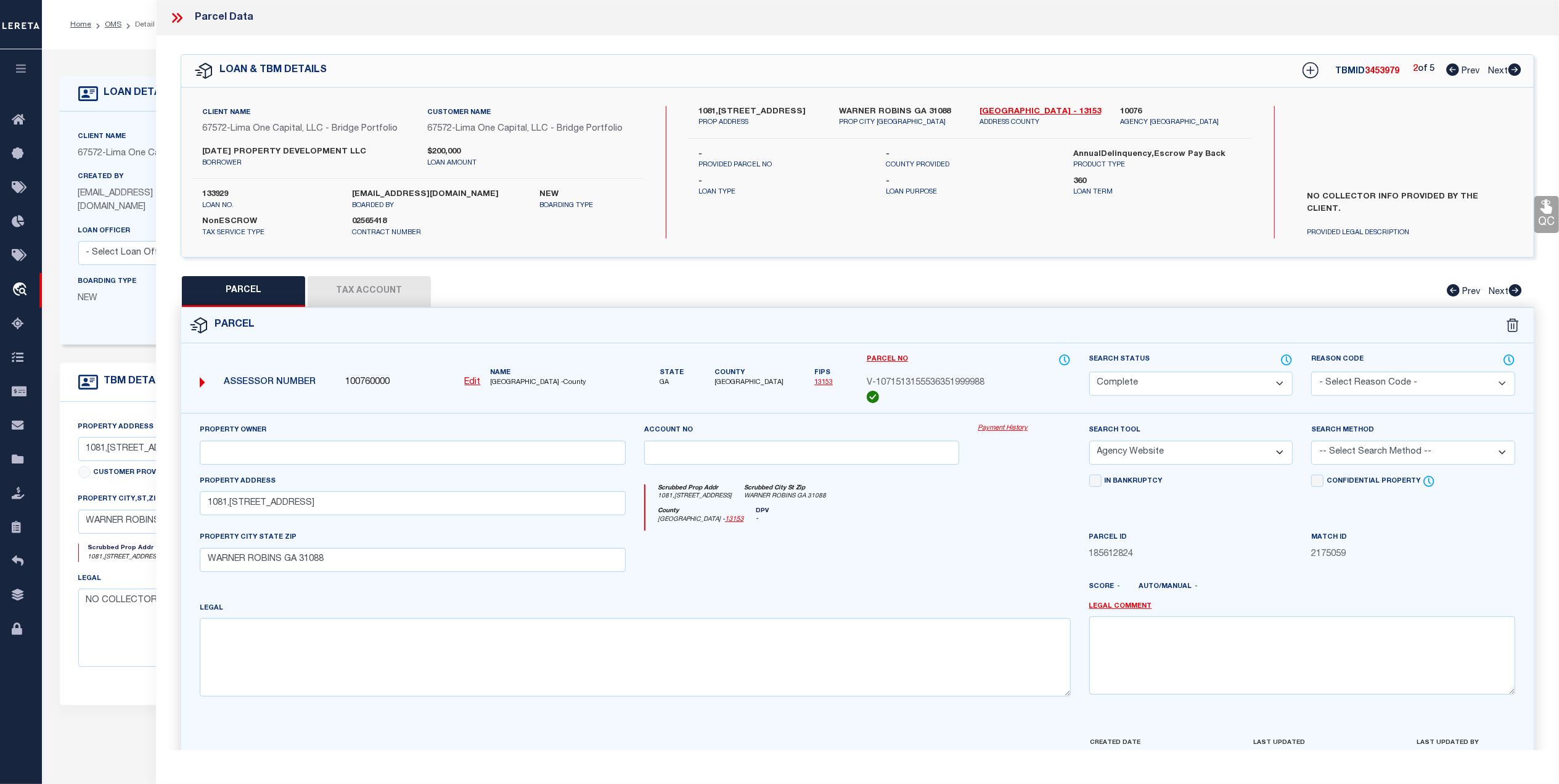
click at [1514, 66] on icon at bounding box center [1516, 69] width 13 height 12
select select "AS"
select select
checkbox input "false"
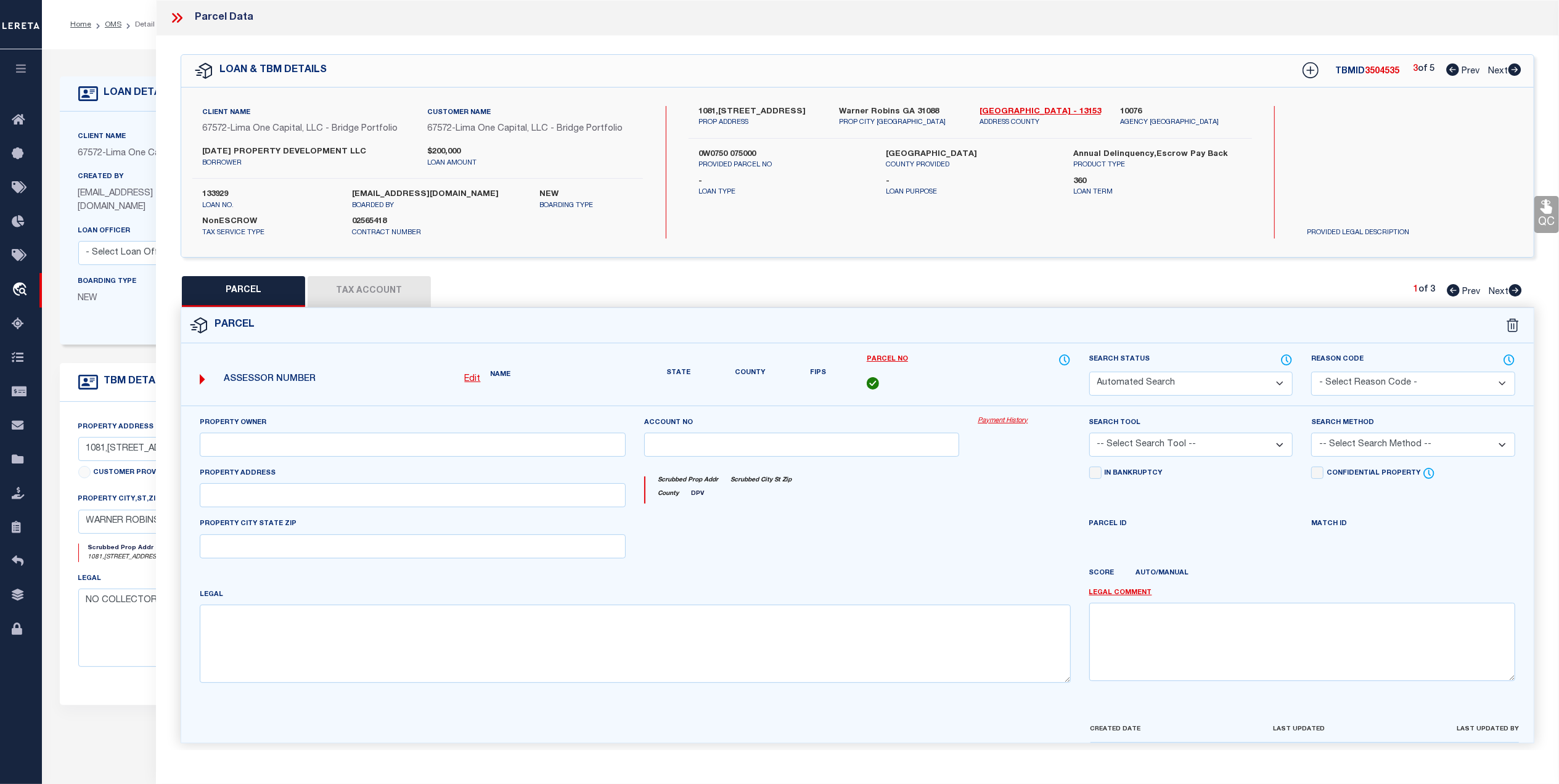
select select "CP"
type input "BOOTH PLACE APARTMENTS LLC"
select select "AGW"
select select "ADD"
type input "1087 BOOTH RD"
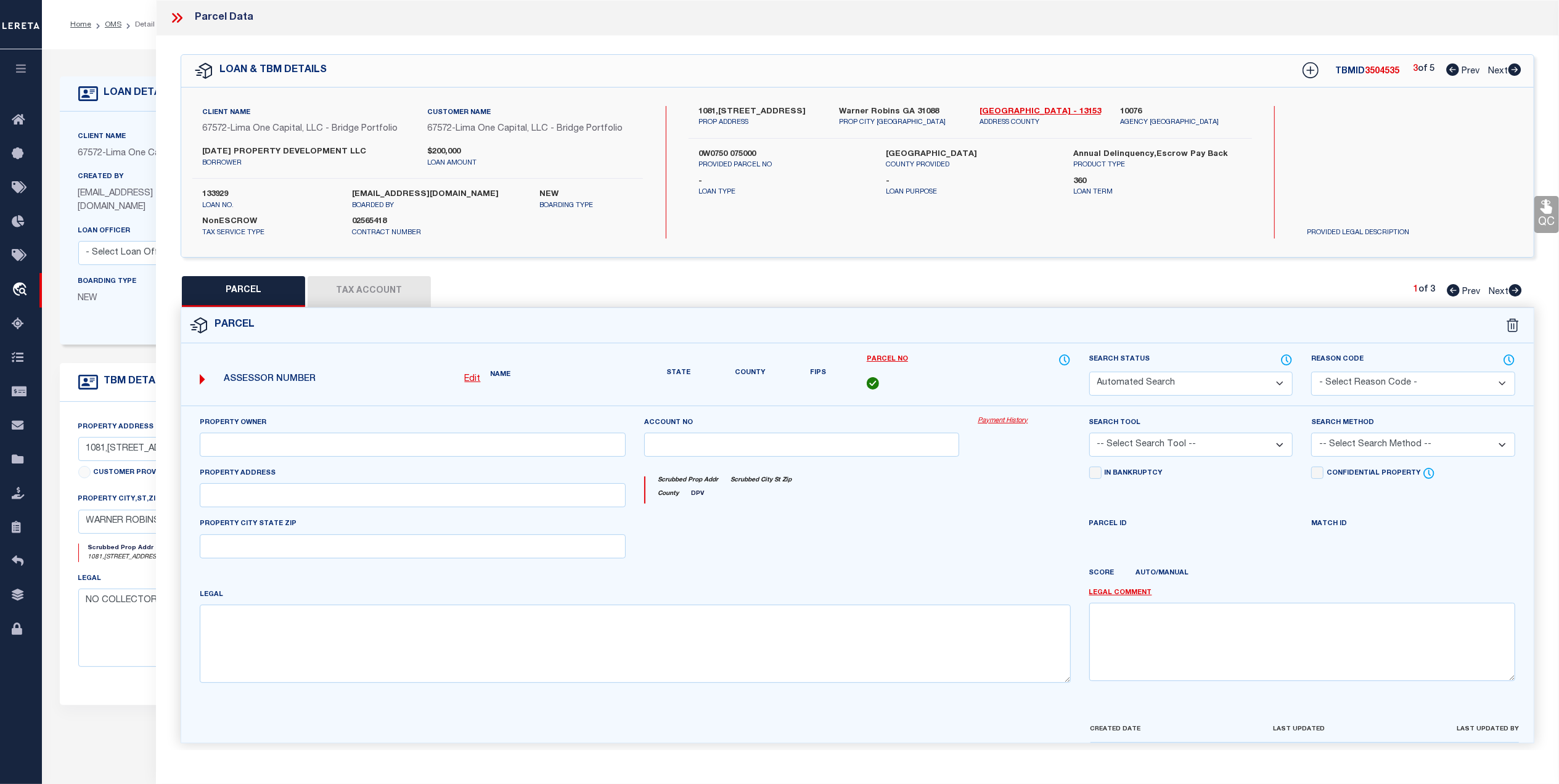
type input "WARNER ROBINS, GA 31088"
type textarea "LOT 105 LYN MAR PARK 222 5TH"
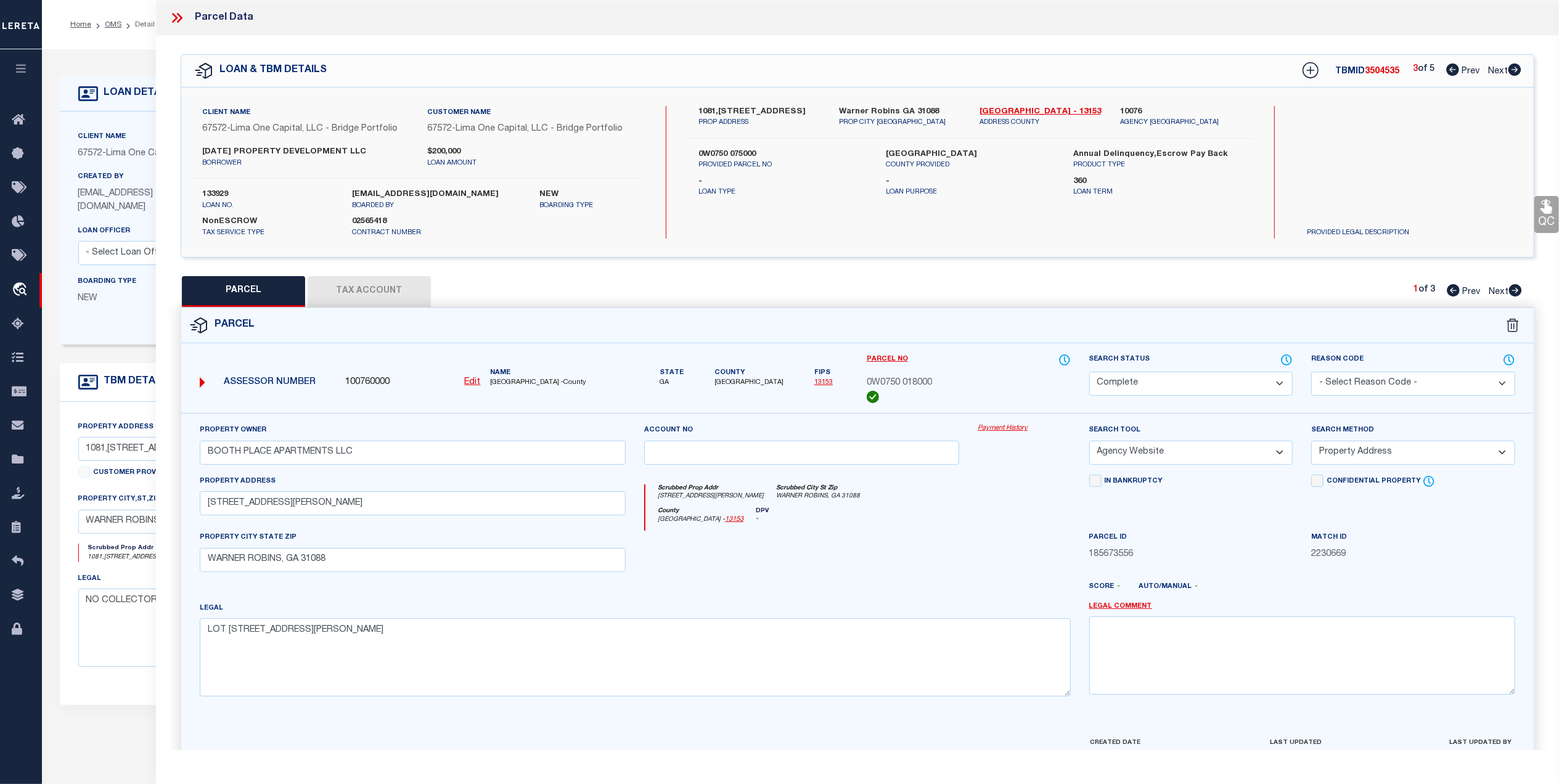
click at [1514, 66] on icon at bounding box center [1516, 69] width 13 height 12
select select "AS"
select select
checkbox input "false"
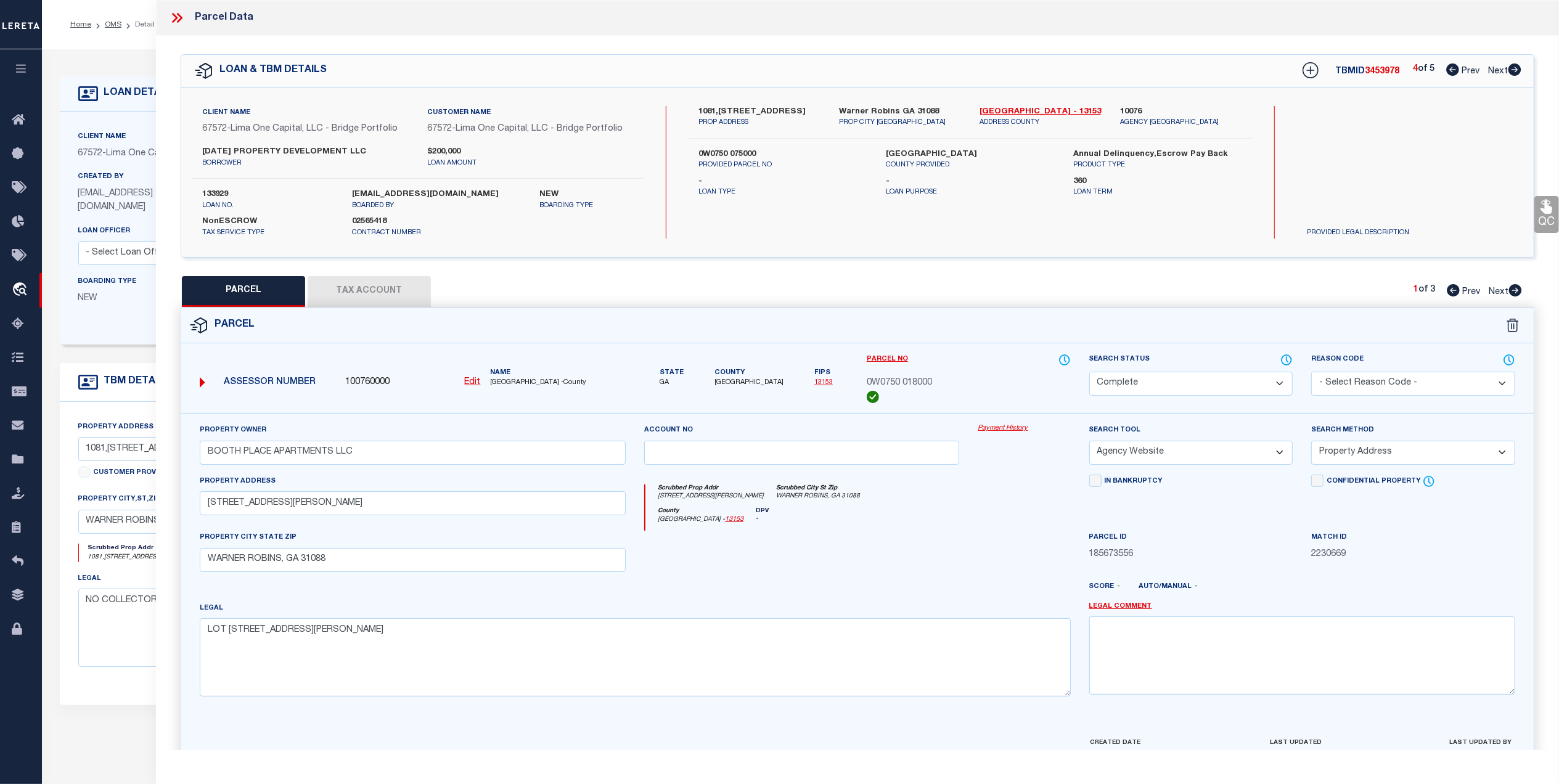
checkbox input "false"
select select "CP"
select select "AGW"
select select
type input "1081,1087 , 0 BOOTH ROAD"
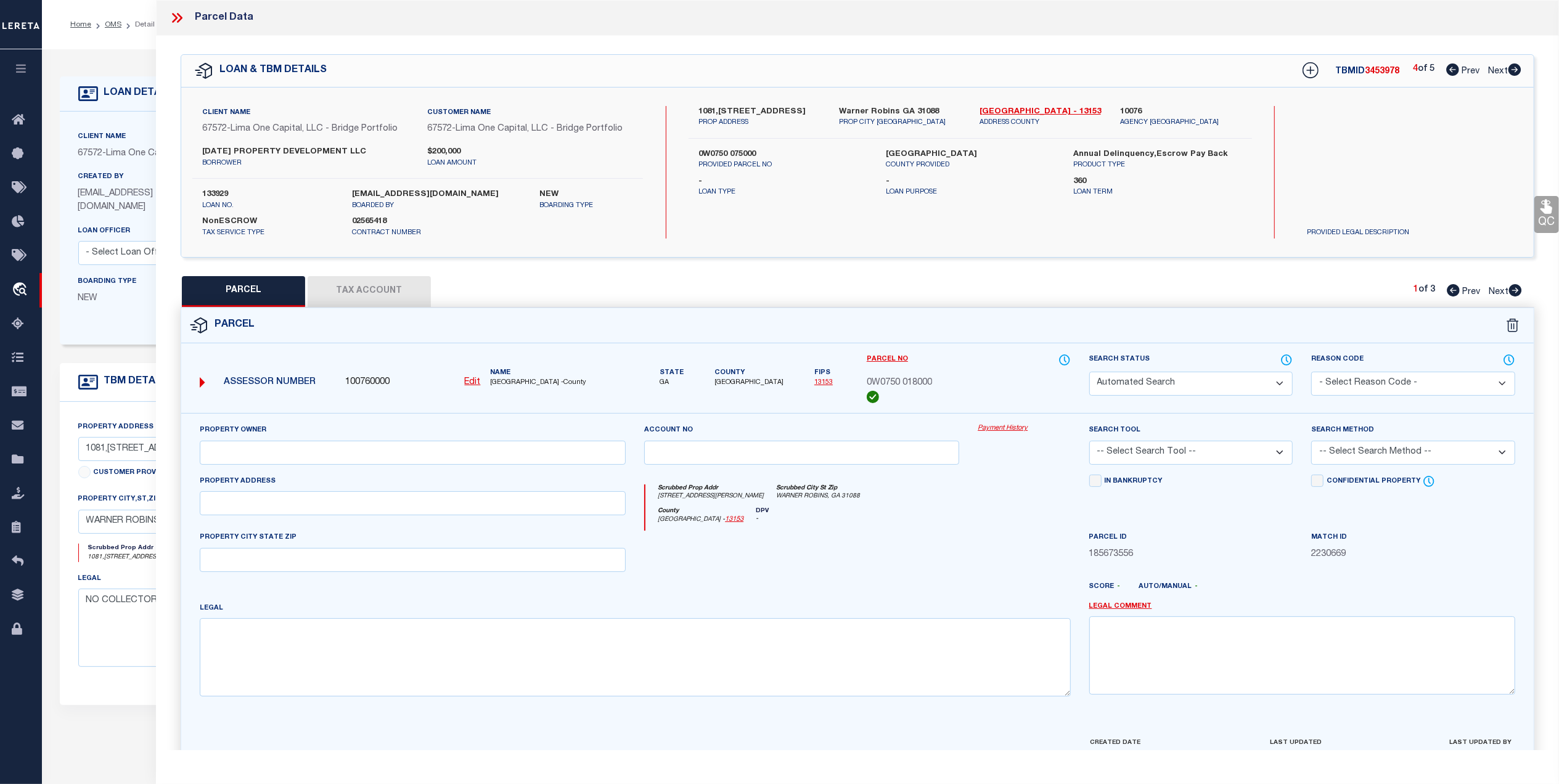
checkbox input "false"
type input "WARNER ROBINS GA 31088"
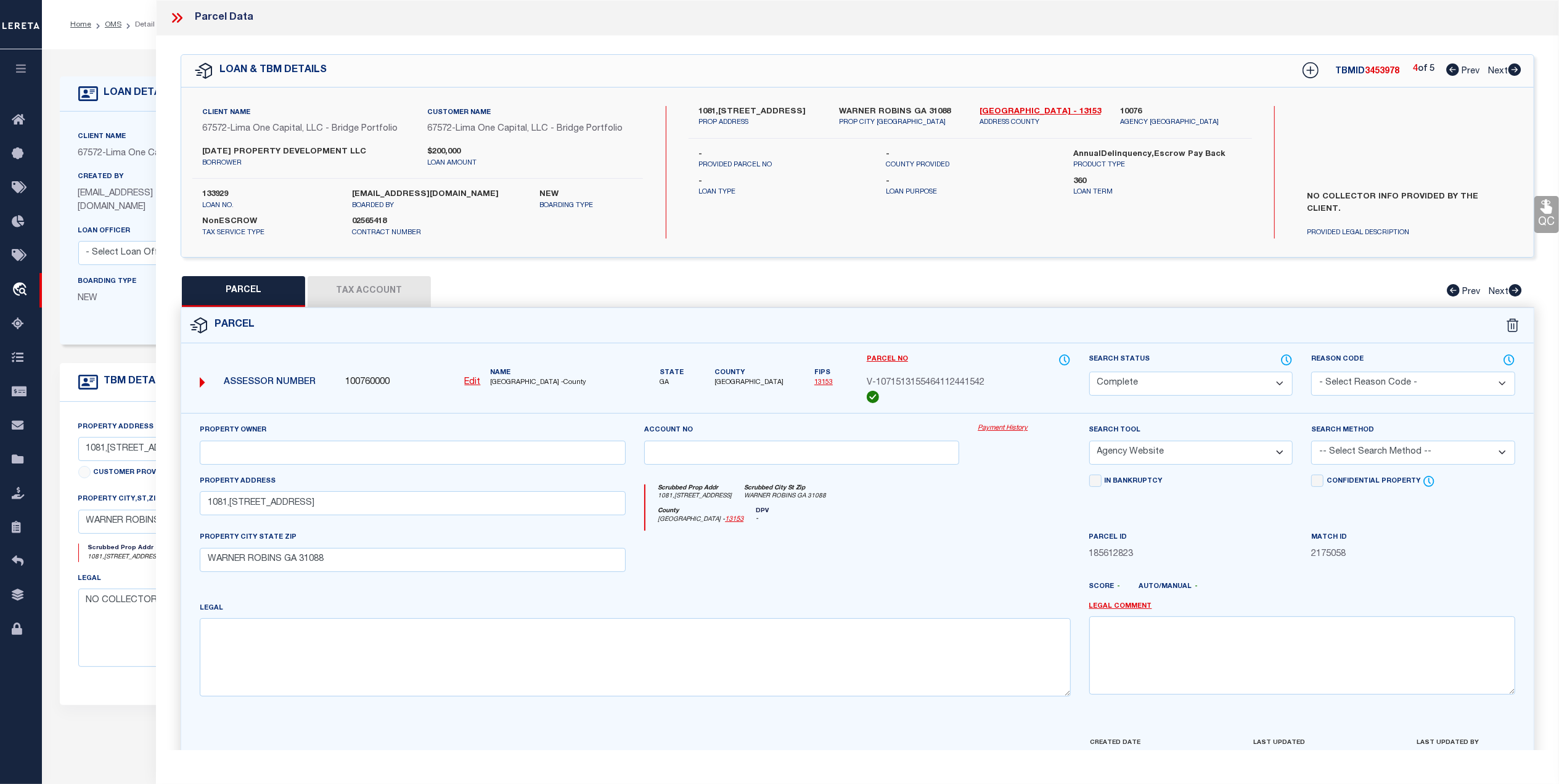
click at [1514, 66] on icon at bounding box center [1516, 69] width 13 height 12
select select "AS"
select select
checkbox input "false"
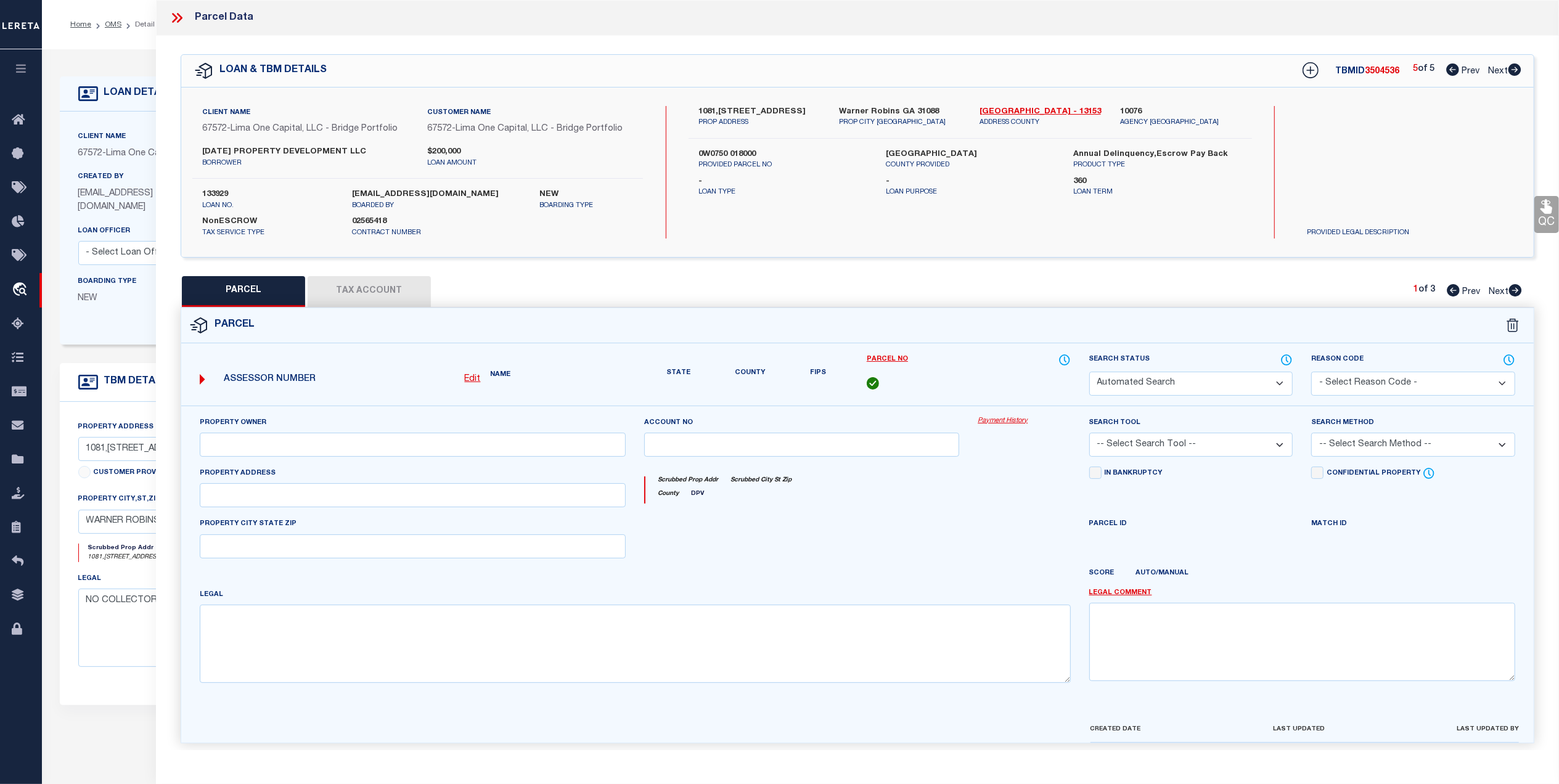
select select "DP"
type input "BOOTH PLACE APARTMENTS LLC"
select select "ATL"
select select "ADD"
type input "1087 BOOTH RD"
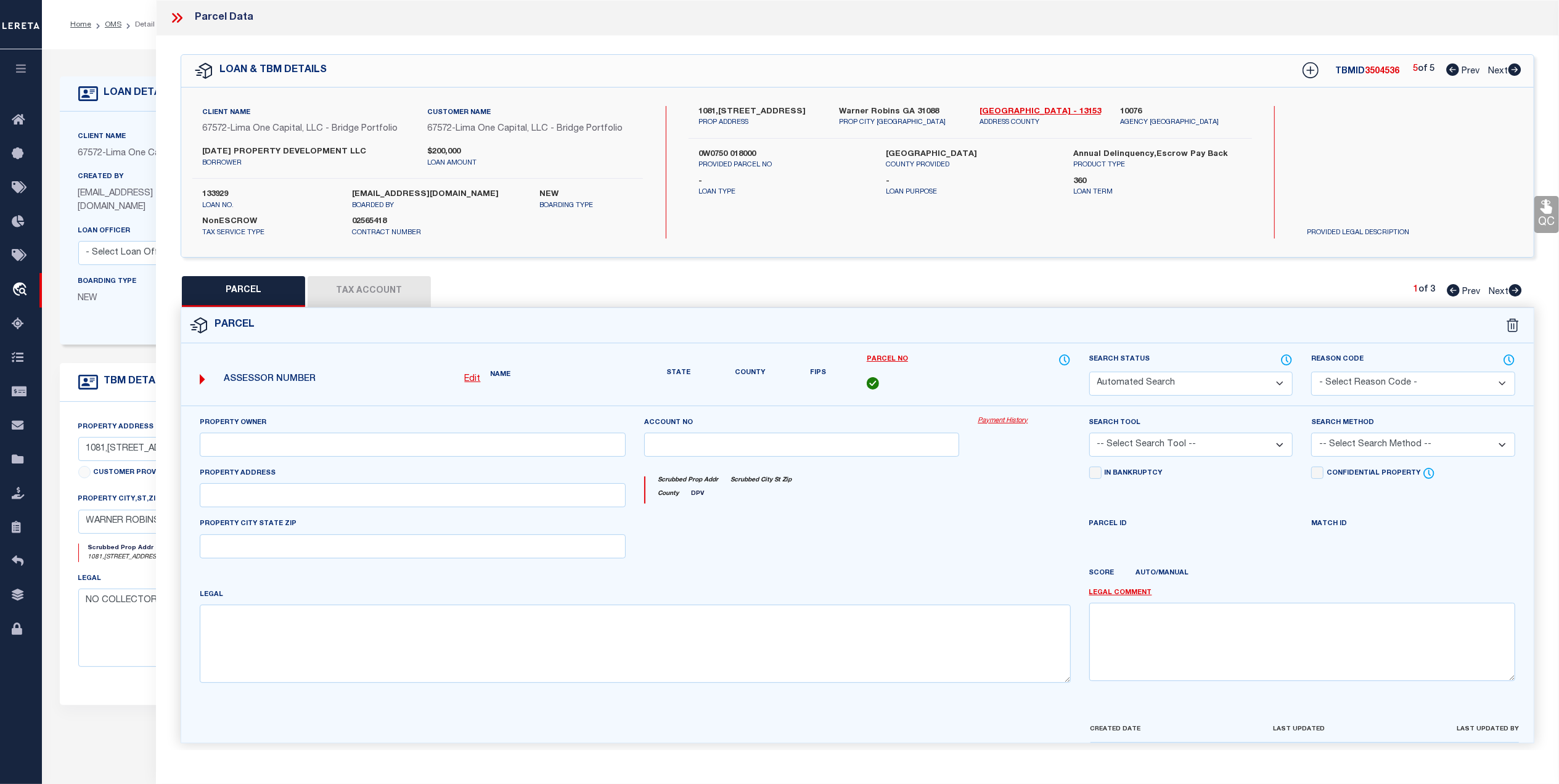
type input "WARNER ROBINS, GA 31088"
type textarea "LOT 105 LYN MAR PARK 222 5TH"
type textarea "Required parcel number is already added in another TBM ID of this loan, hence m…"
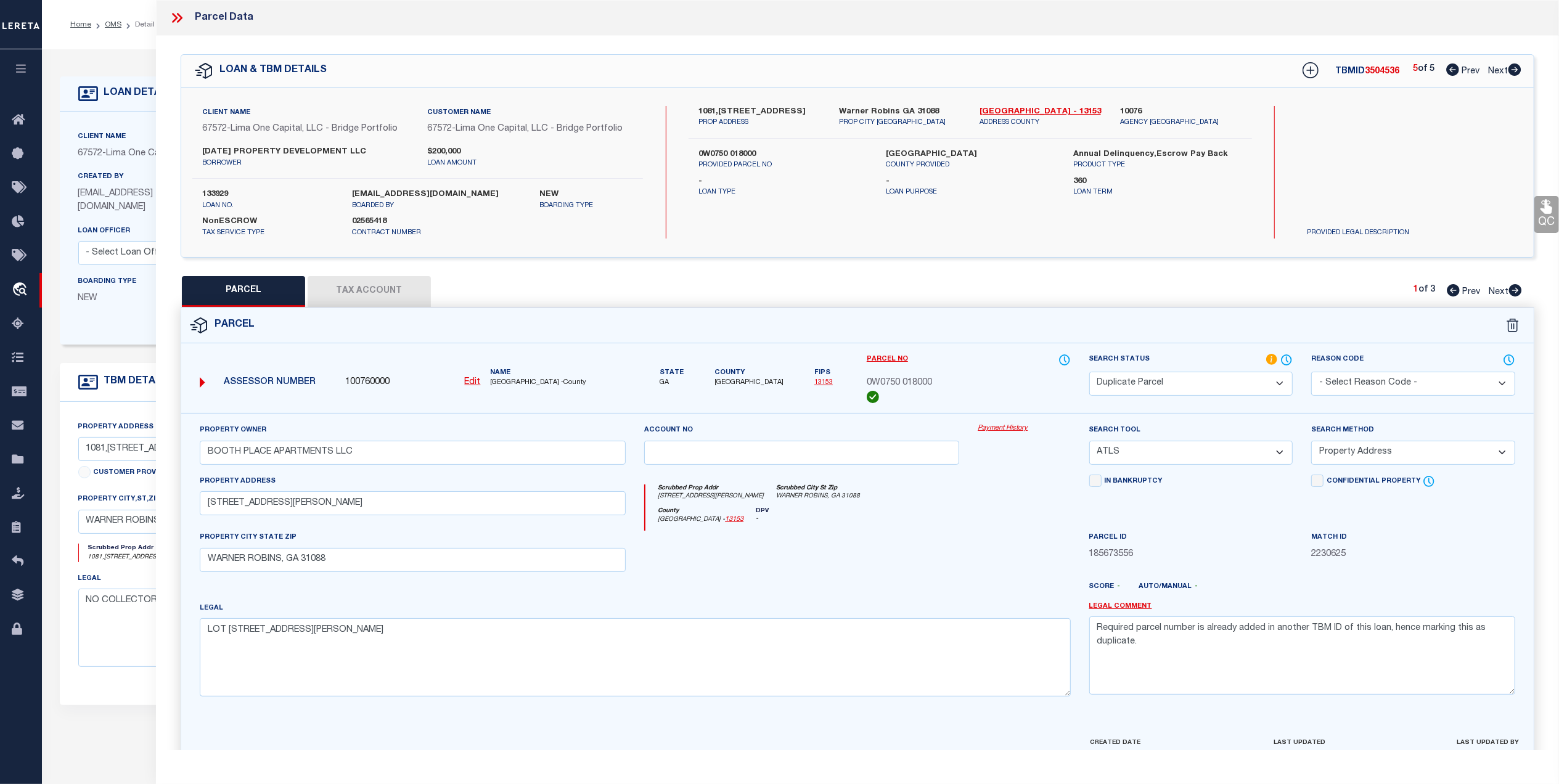
click at [1514, 66] on icon at bounding box center [1516, 69] width 13 height 12
click at [1512, 294] on icon at bounding box center [1516, 290] width 13 height 12
select select "AS"
select select
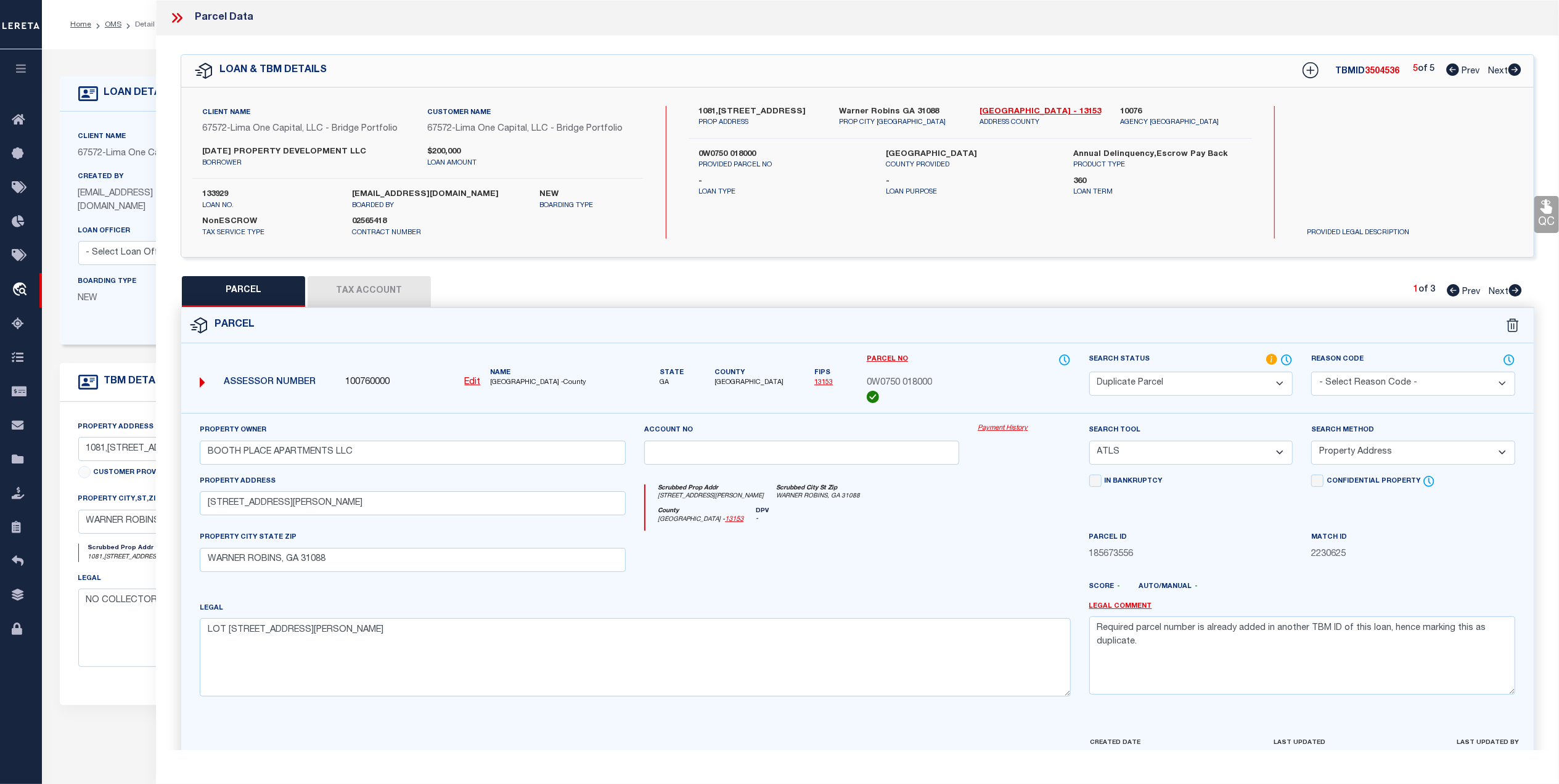
checkbox input "false"
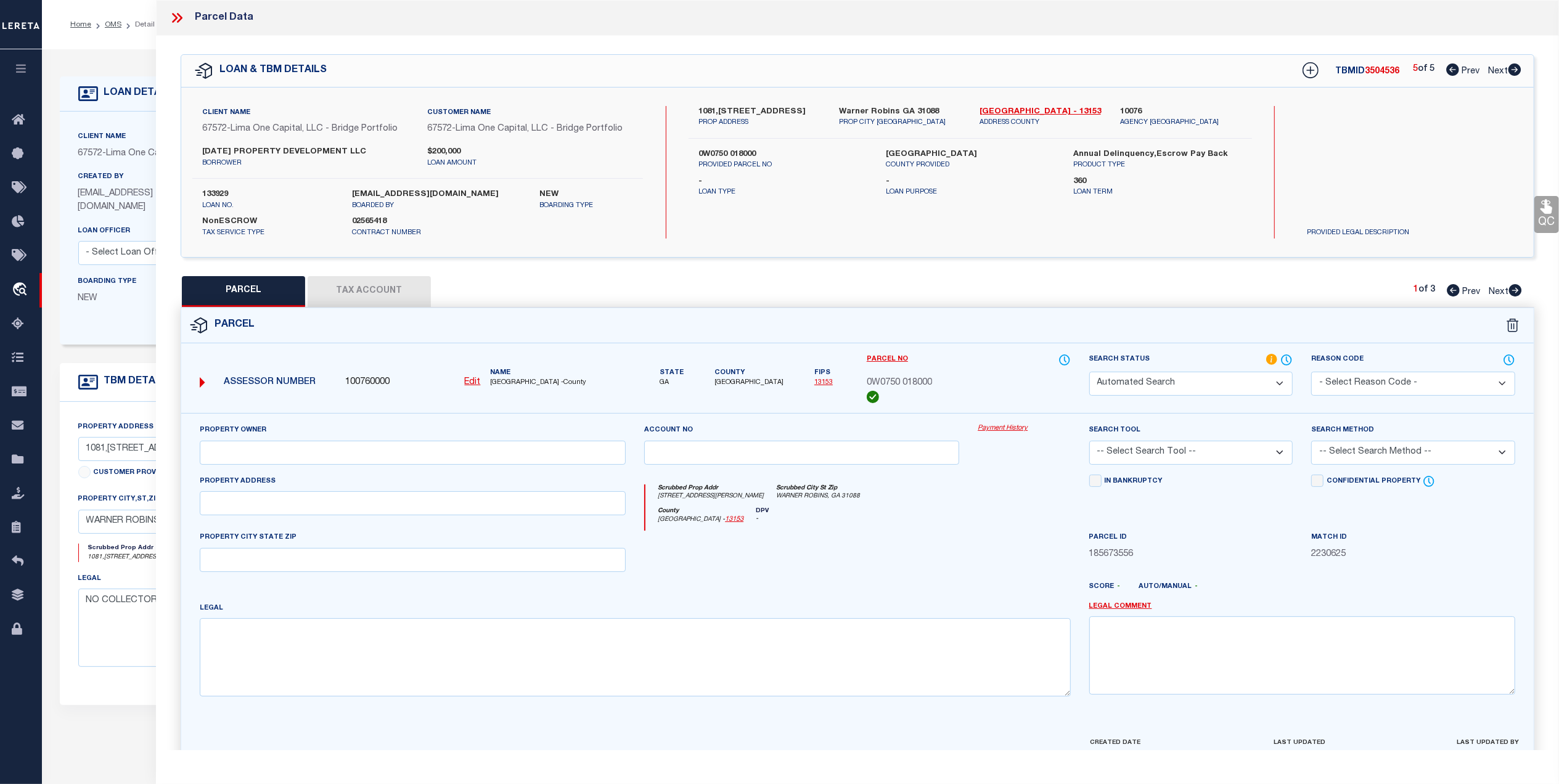
select select "PA"
type input "BOOTH PLACE APARTMENTS LLC"
select select "ATL"
select select "ADD"
type input "BOOTH RD"
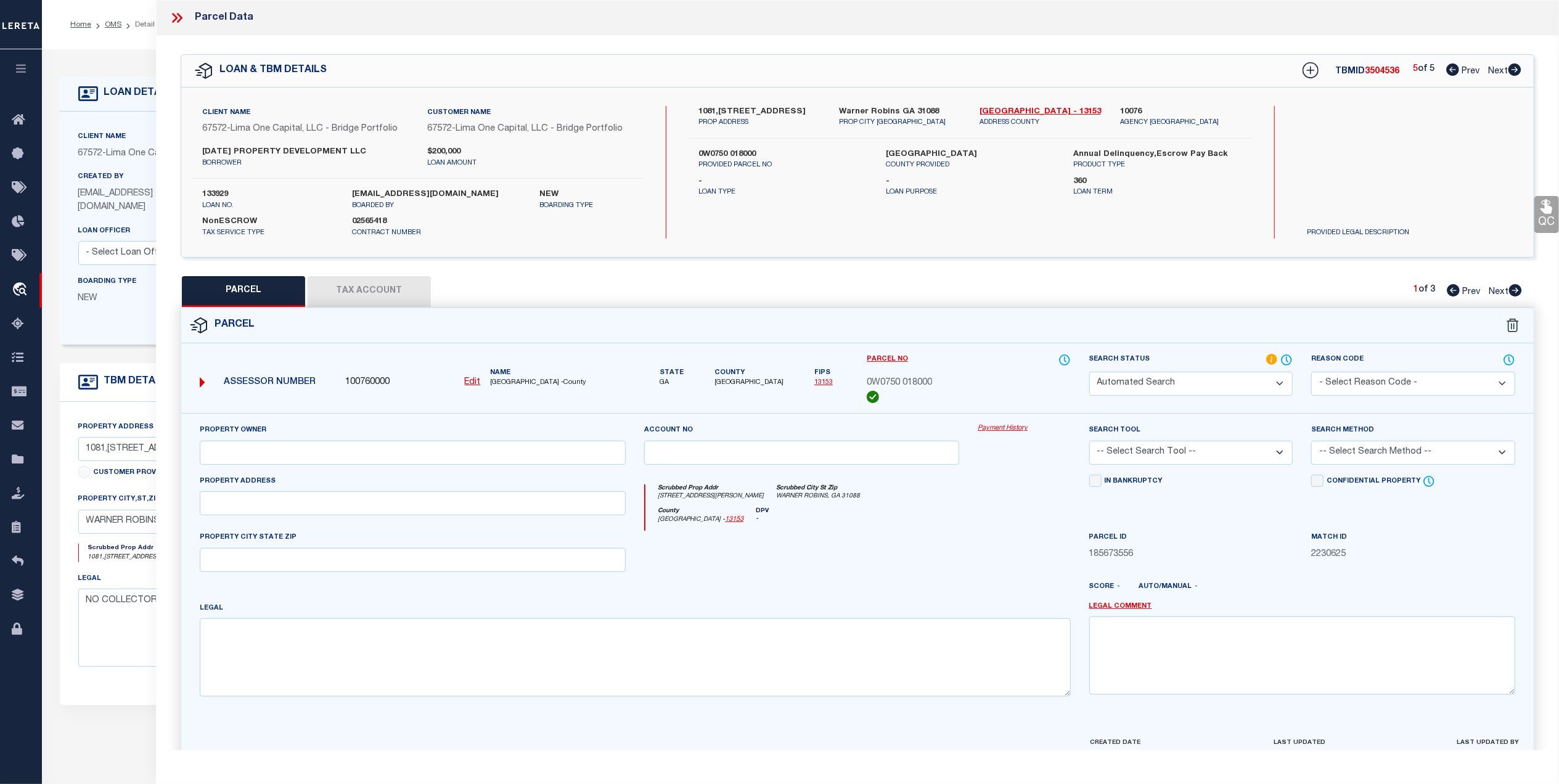
type input "WARNER ROBINS, GA 31088"
type textarea "LOT 104 LYN MAR PARK 222 5TH"
click at [1512, 294] on icon at bounding box center [1516, 290] width 13 height 12
select select "AS"
select select
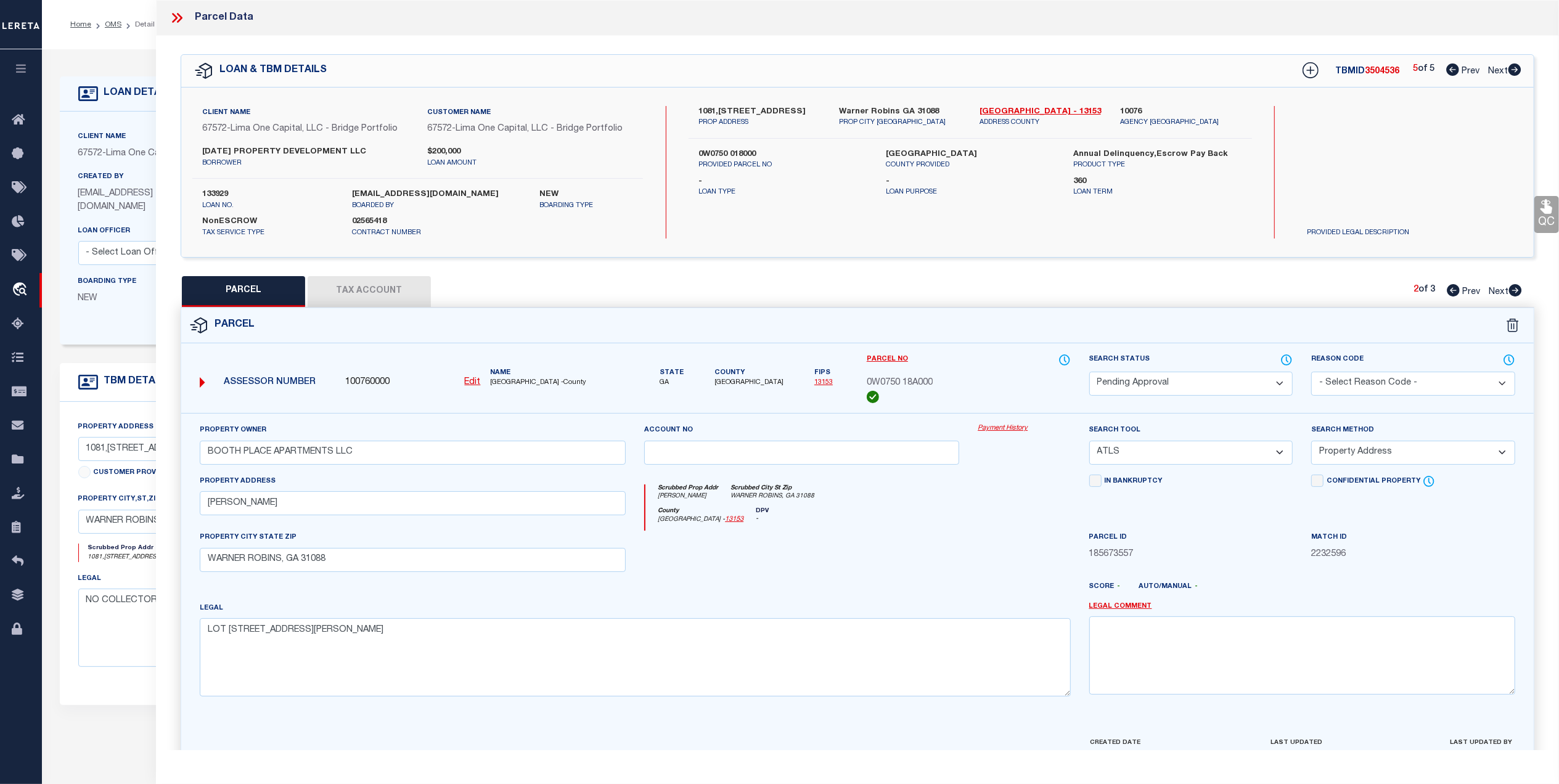
select select
checkbox input "false"
select select "PA"
type input "BOOTH PLACE APARTMENTS LLC"
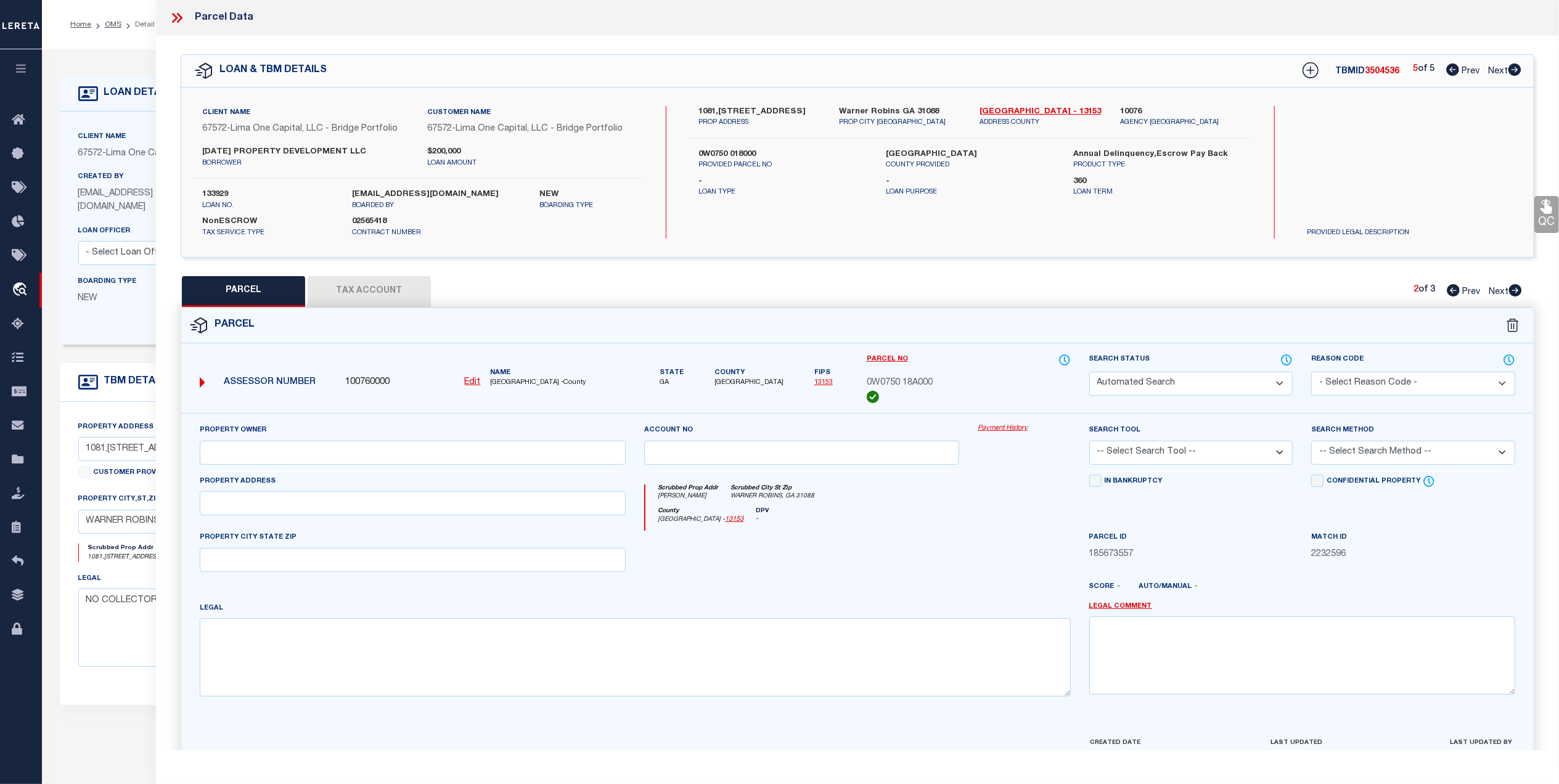
select select "ATL"
select select "ADD"
type input "1081 BOOTH RD"
type input "WARNER ROBINS, GA 31088"
type textarea "1.0 ACRE PB 12/119 222/5TH"
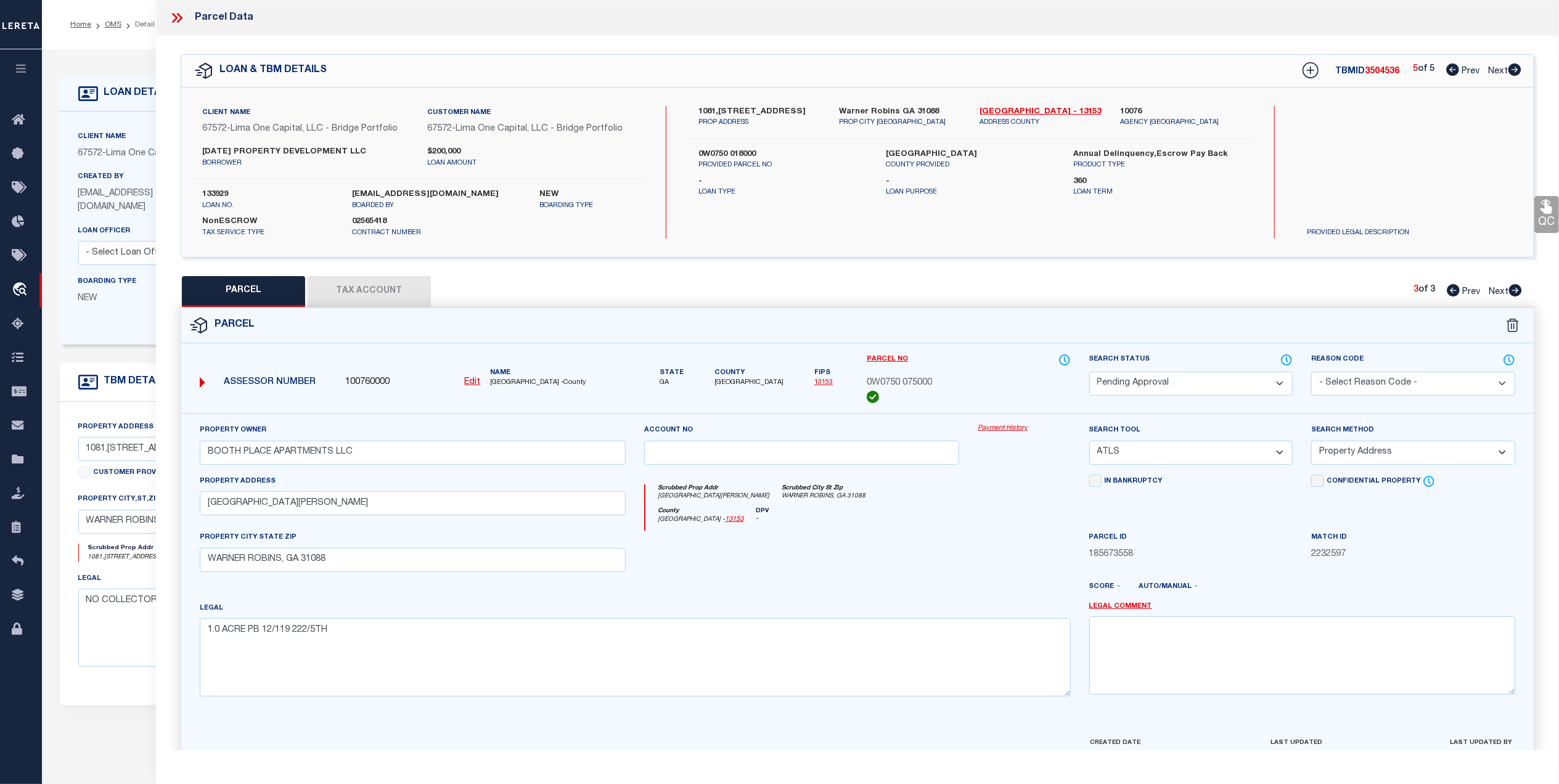
click at [176, 17] on icon at bounding box center [177, 18] width 16 height 16
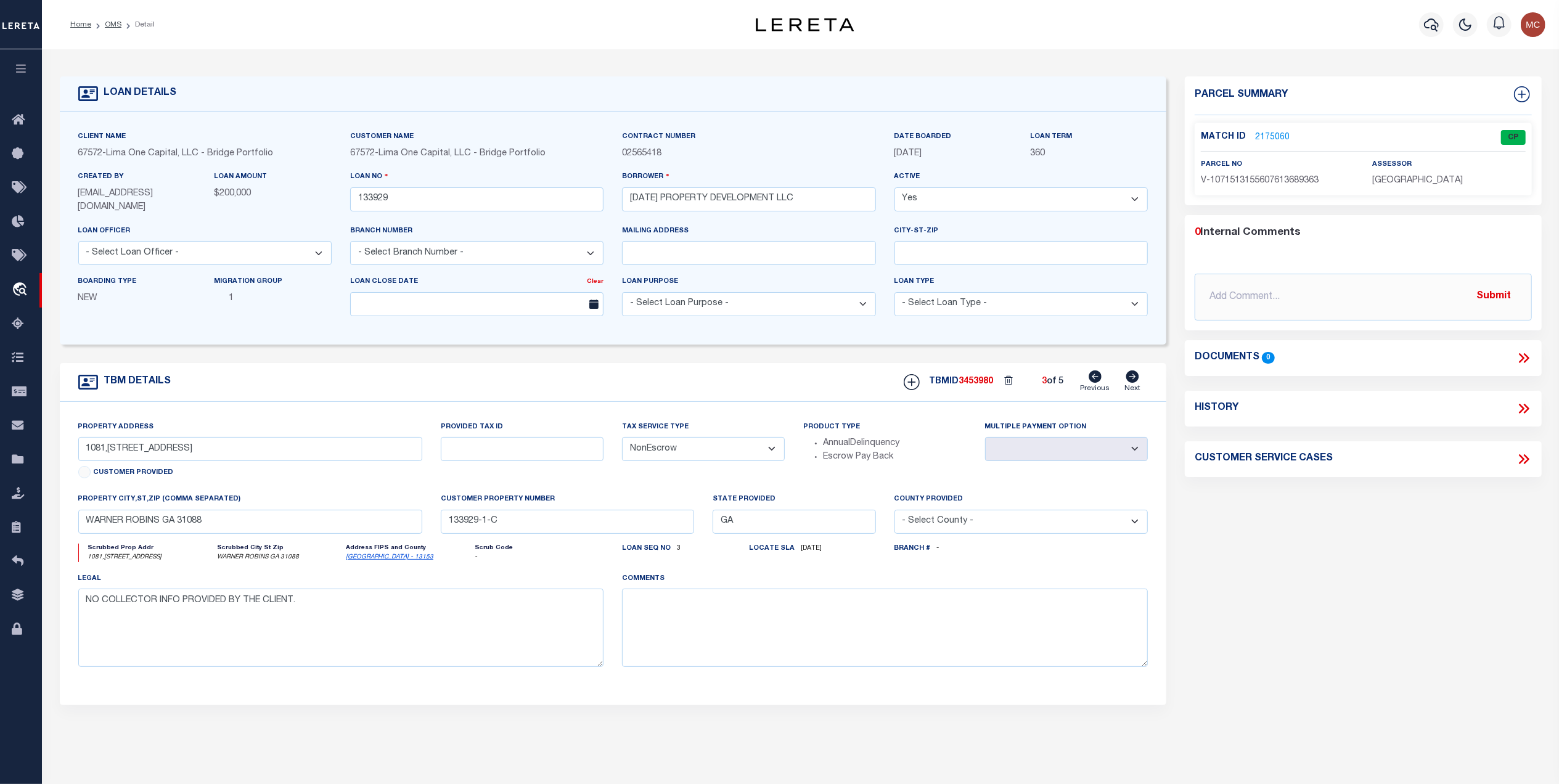
click at [1097, 374] on icon at bounding box center [1096, 376] width 13 height 12
click at [1090, 376] on icon at bounding box center [1096, 376] width 13 height 12
select select
click at [1090, 376] on icon at bounding box center [1096, 376] width 13 height 12
click at [121, 26] on li "Detail" at bounding box center [138, 25] width 34 height 11
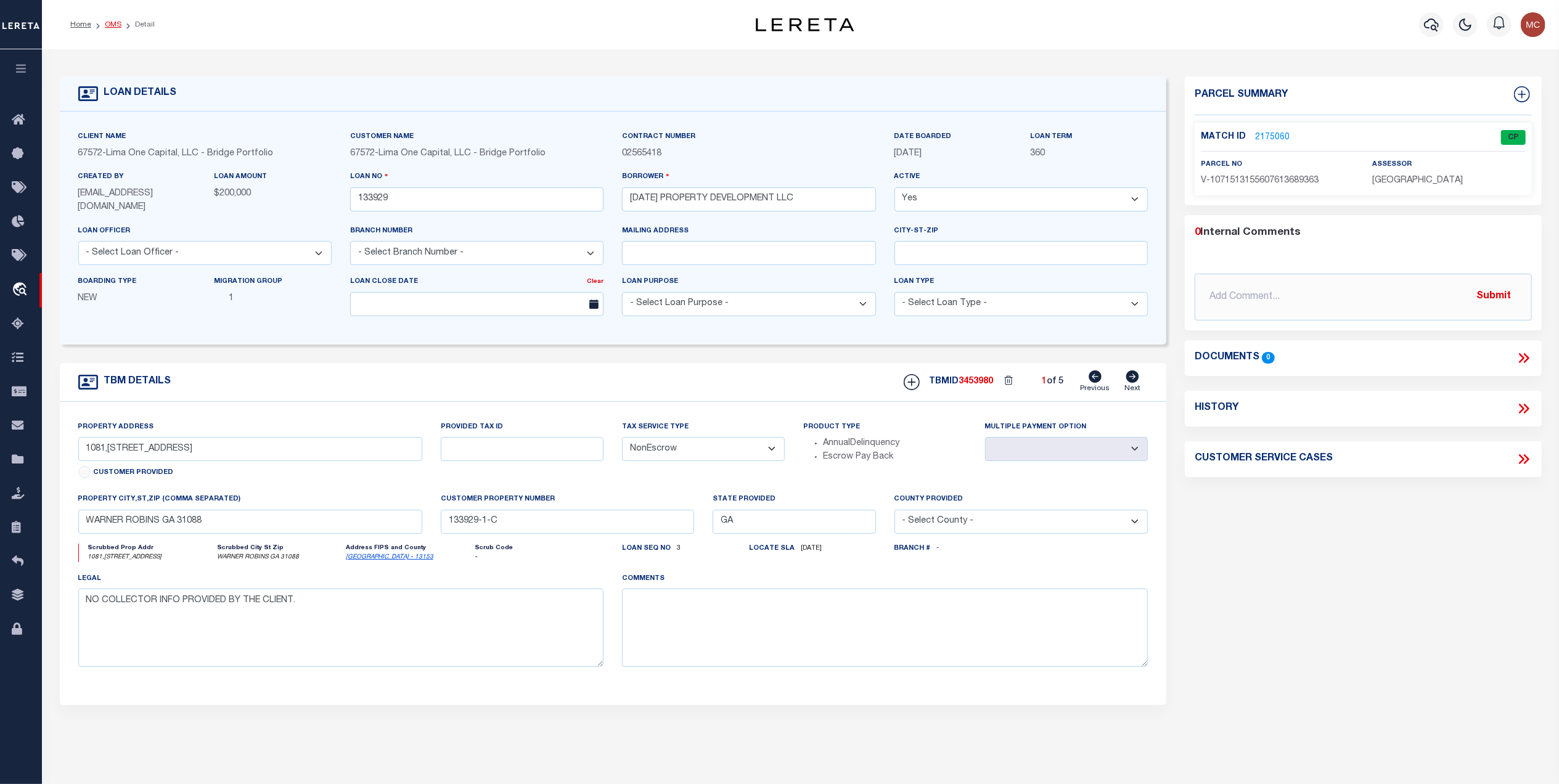
click at [111, 22] on link "OMS" at bounding box center [113, 25] width 16 height 7
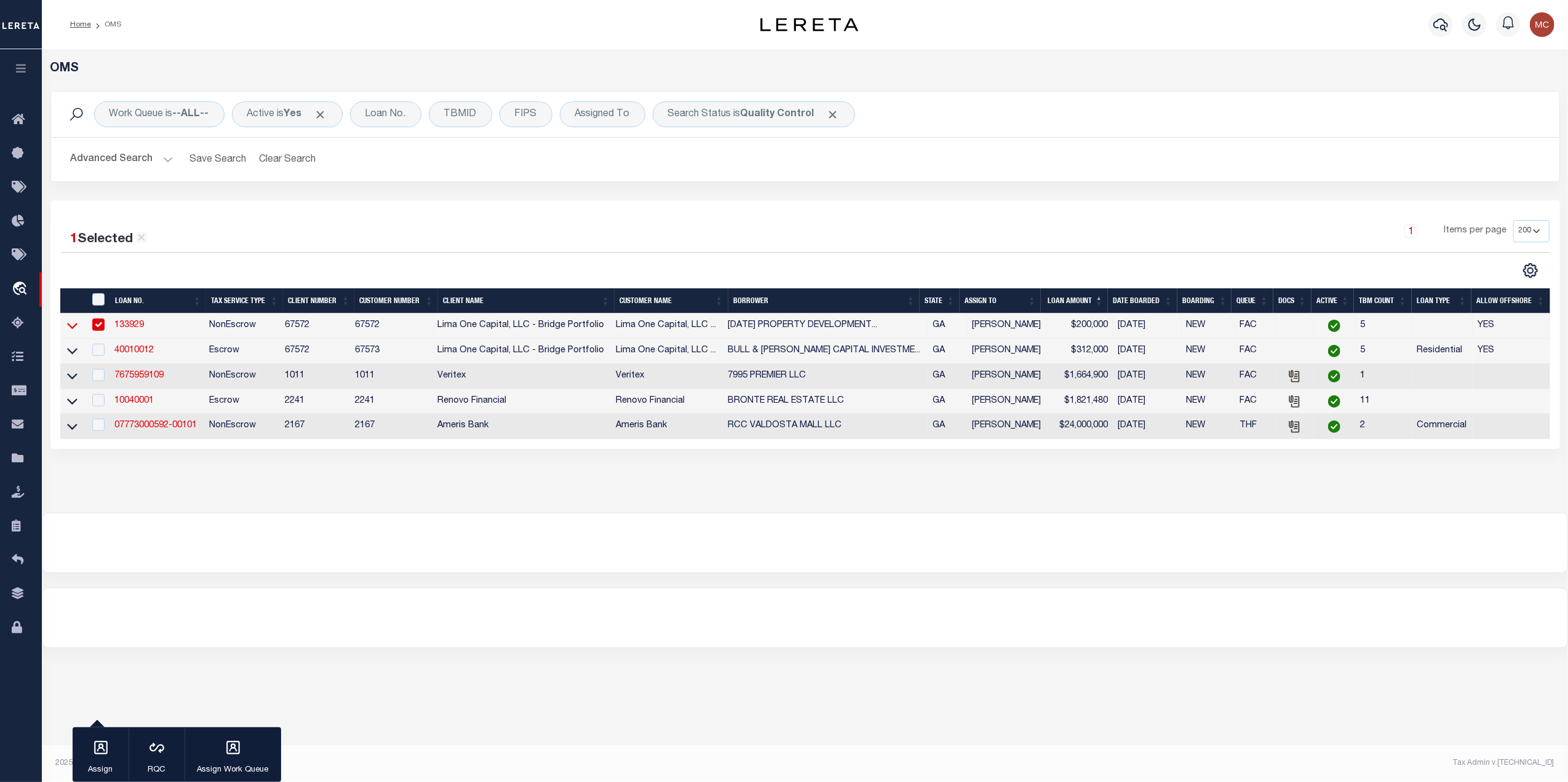
click at [71, 332] on icon at bounding box center [72, 326] width 11 height 13
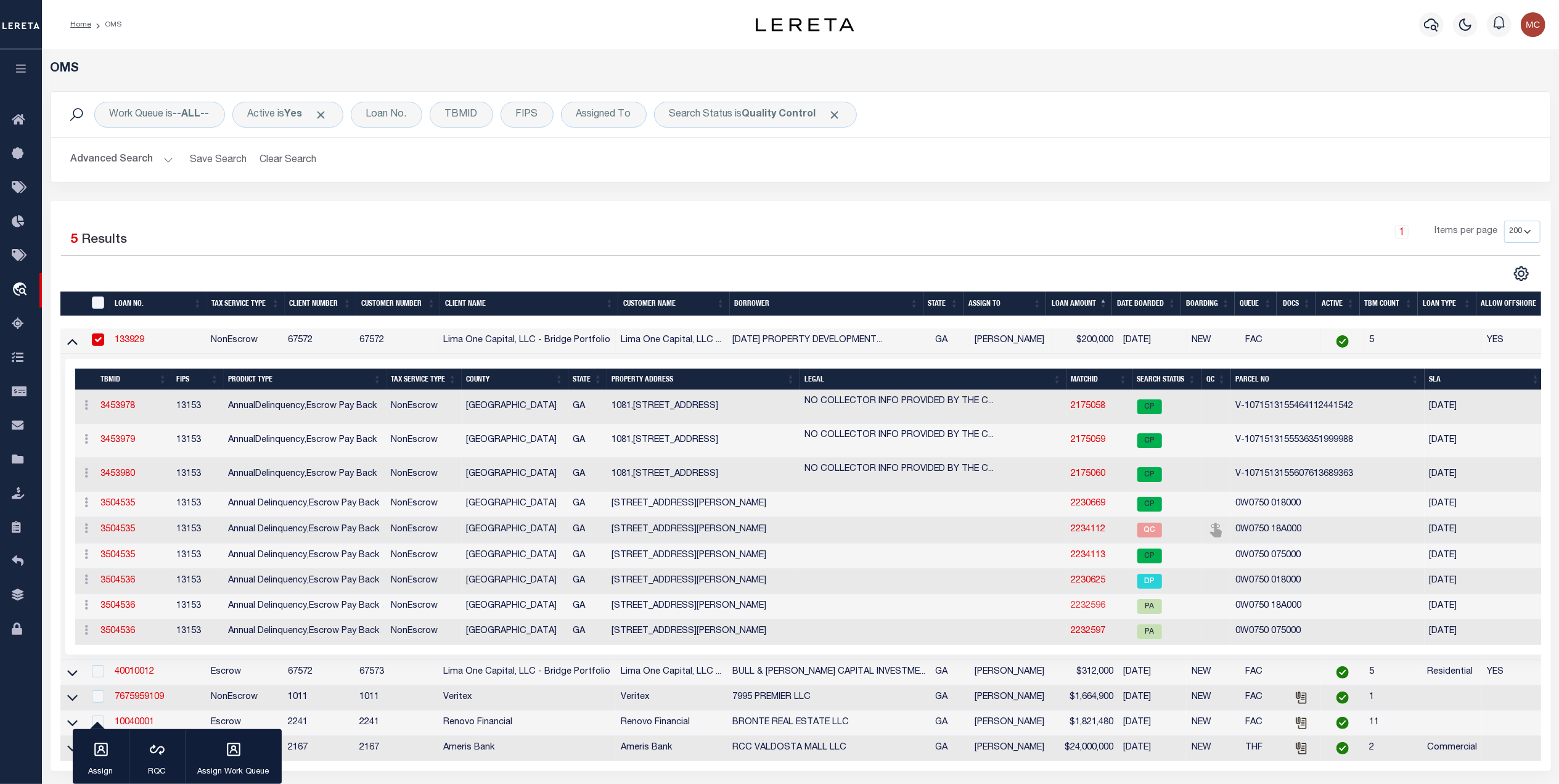
click at [1088, 610] on link "2232596" at bounding box center [1089, 606] width 34 height 9
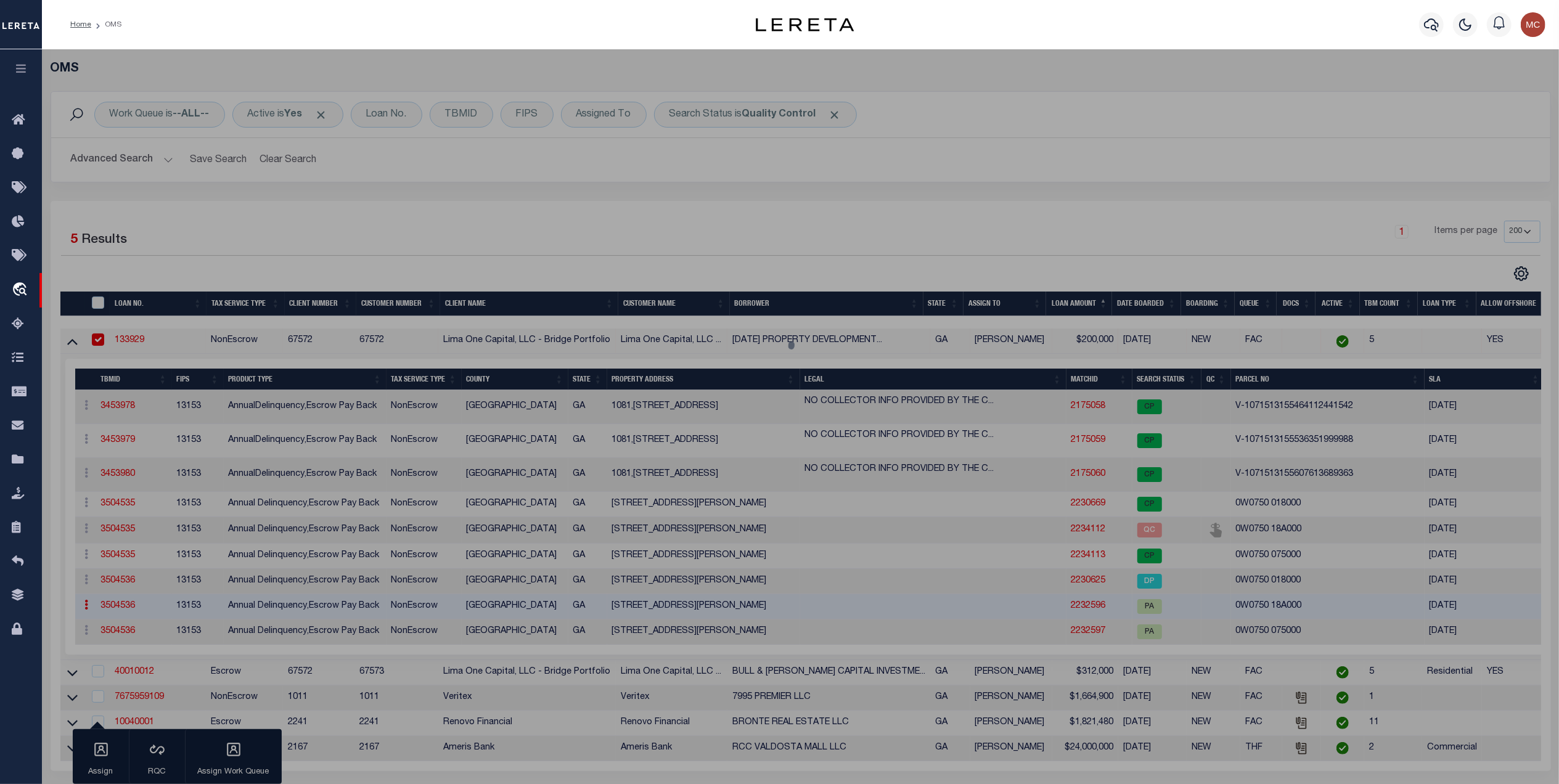
select select "AS"
select select
checkbox input "false"
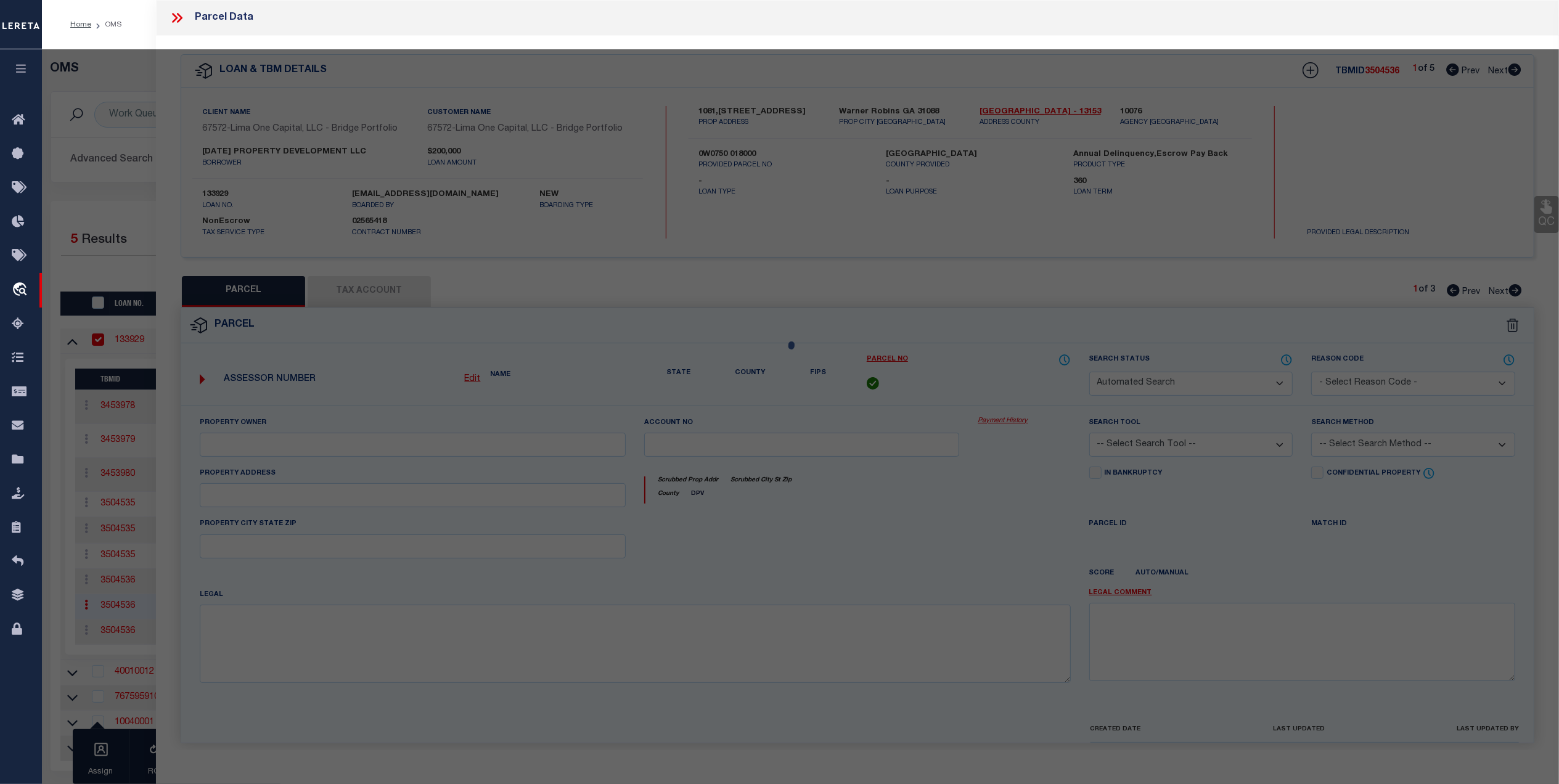
select select "PA"
type input "BOOTH PLACE APARTMENTS LLC"
select select "ATL"
select select "ADD"
type input "BOOTH RD"
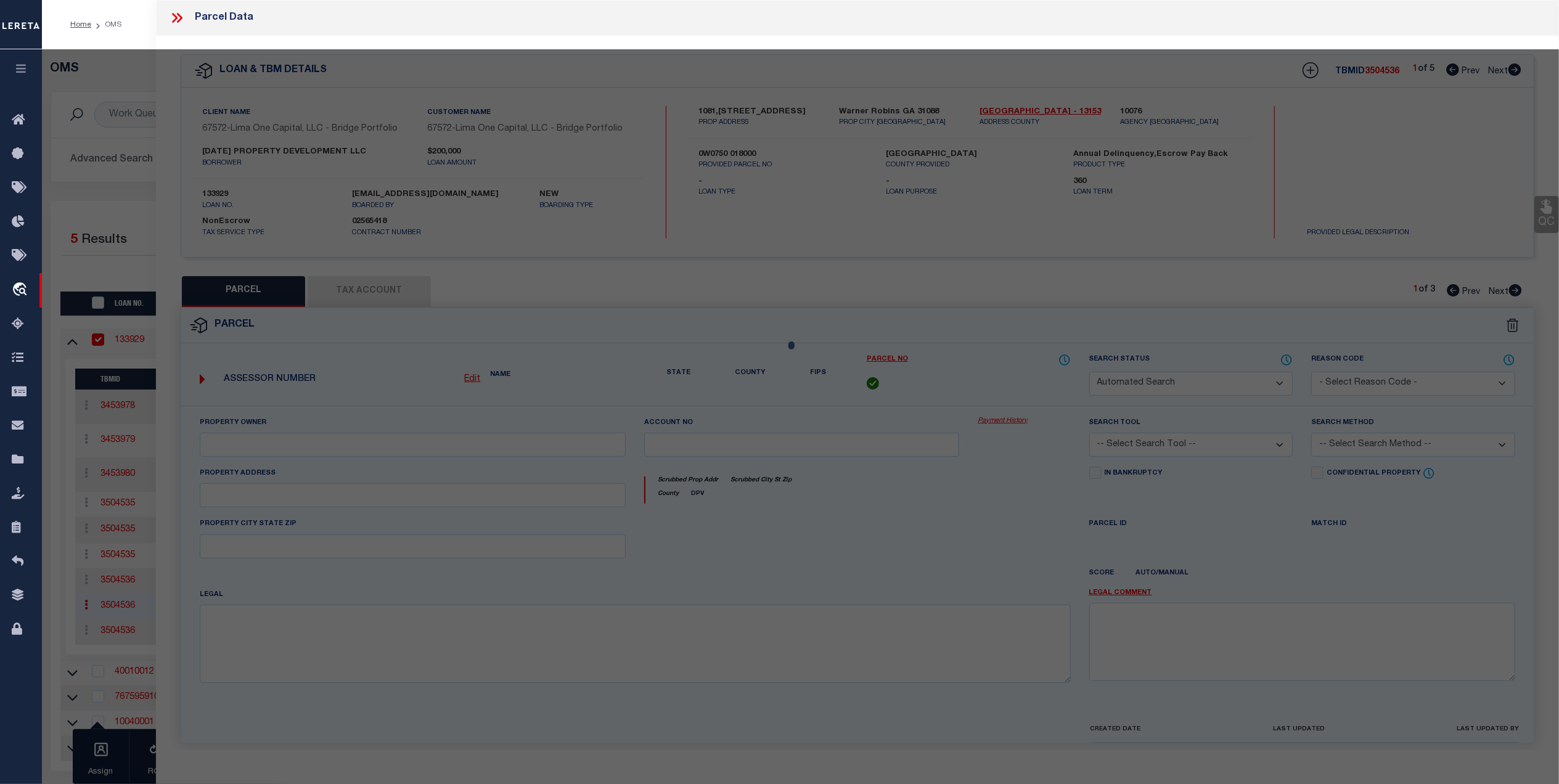
type input "WARNER ROBINS, GA 31088"
type textarea "LOT 104 LYN MAR PARK 222 5TH"
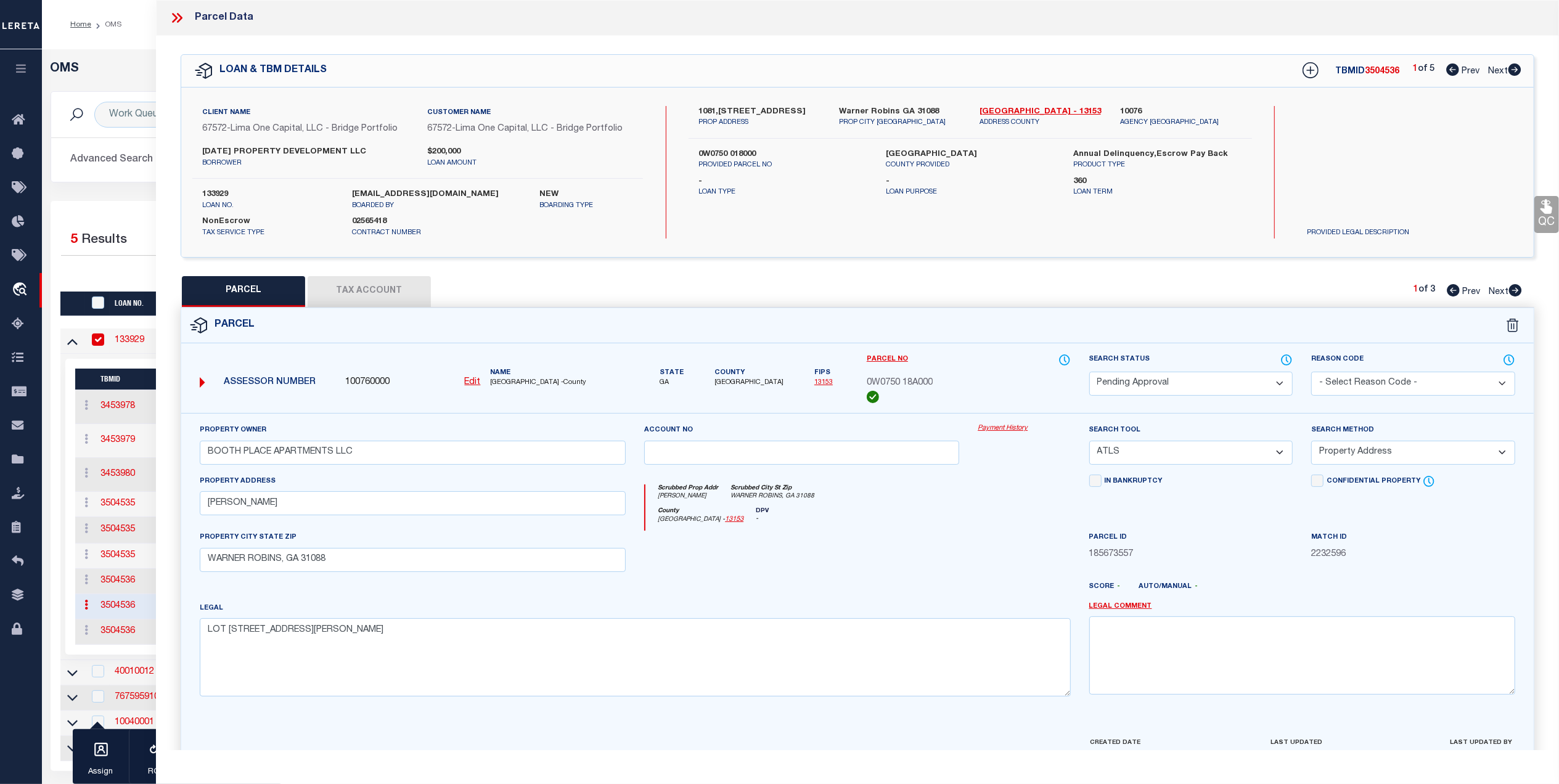
click at [179, 19] on icon at bounding box center [177, 18] width 16 height 16
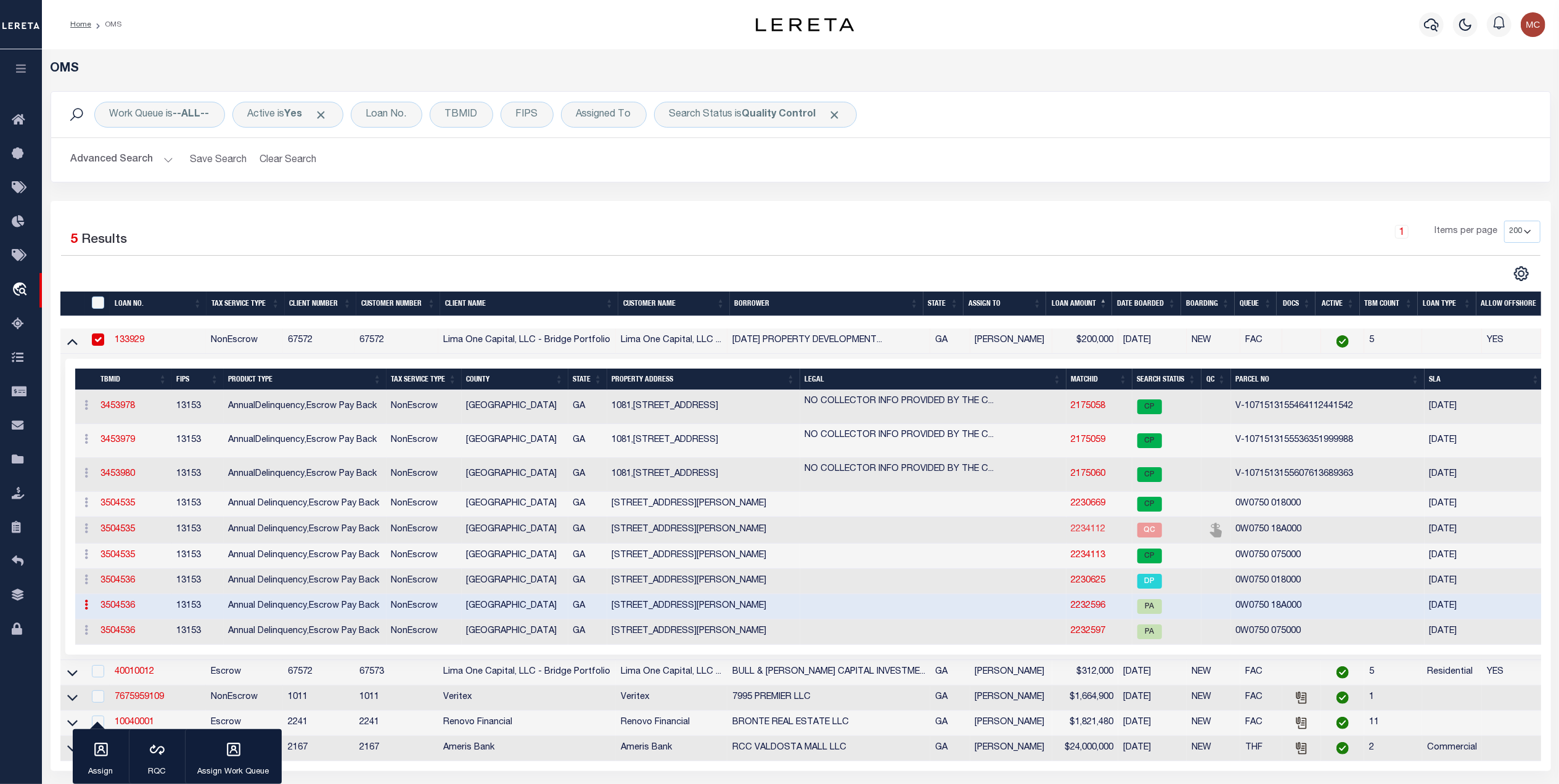
click at [1089, 534] on link "2234112" at bounding box center [1089, 530] width 34 height 9
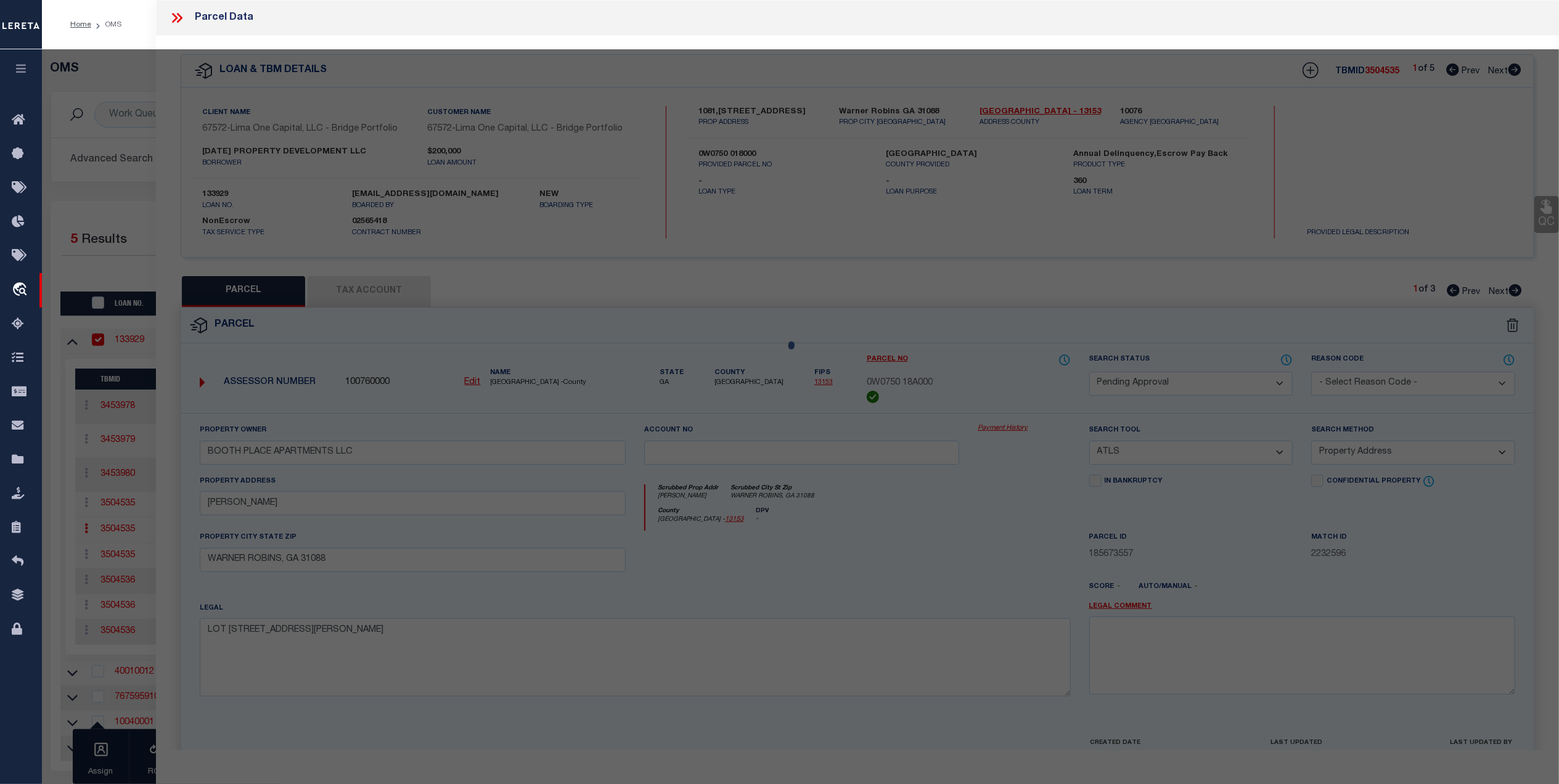
select select "AS"
select select
checkbox input "false"
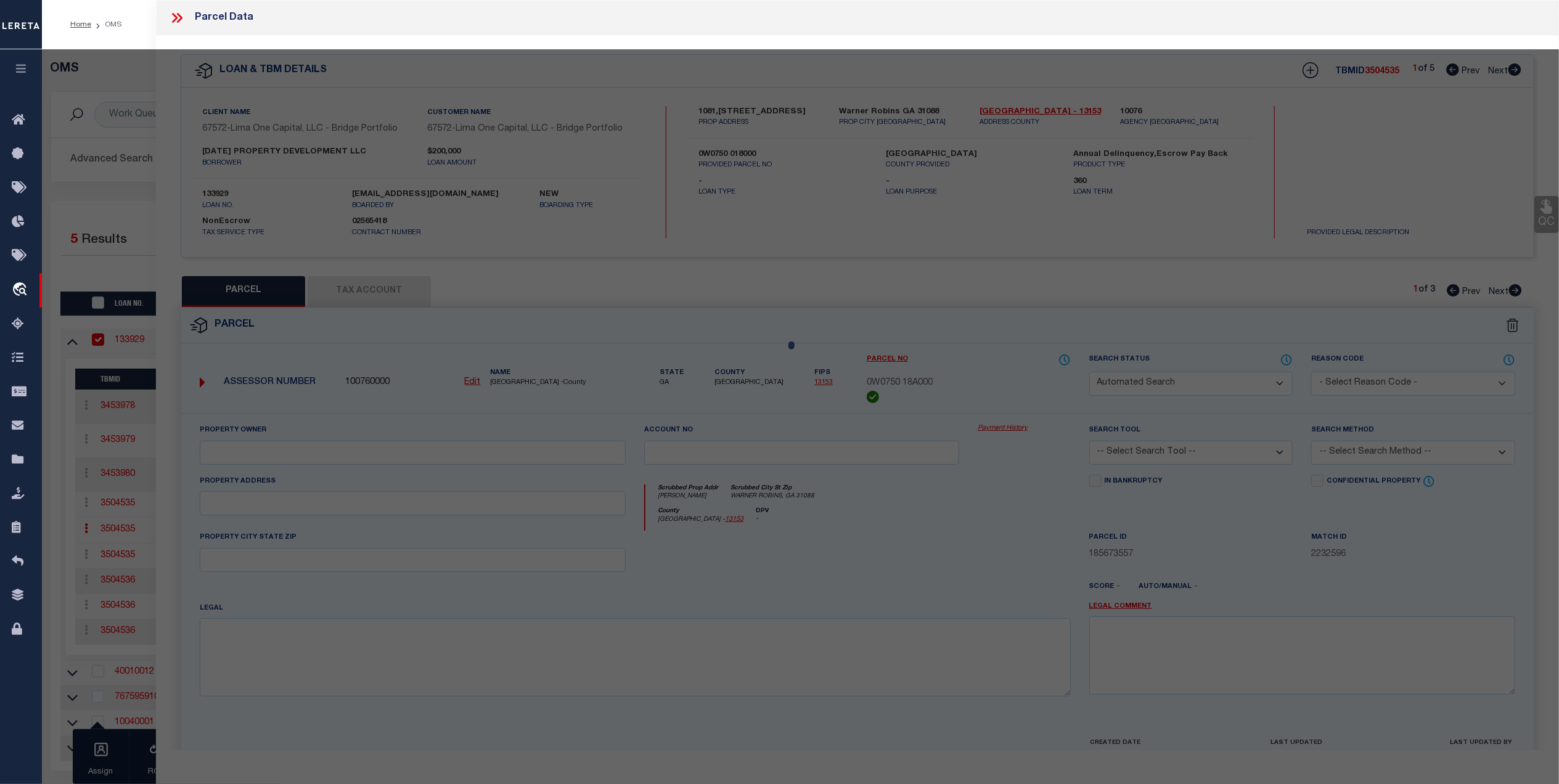
select select "QC"
type input "BOOTH PLACE APARTMENTS LLC"
select select "AGW"
select select "ADD"
type input "BOOTH RD"
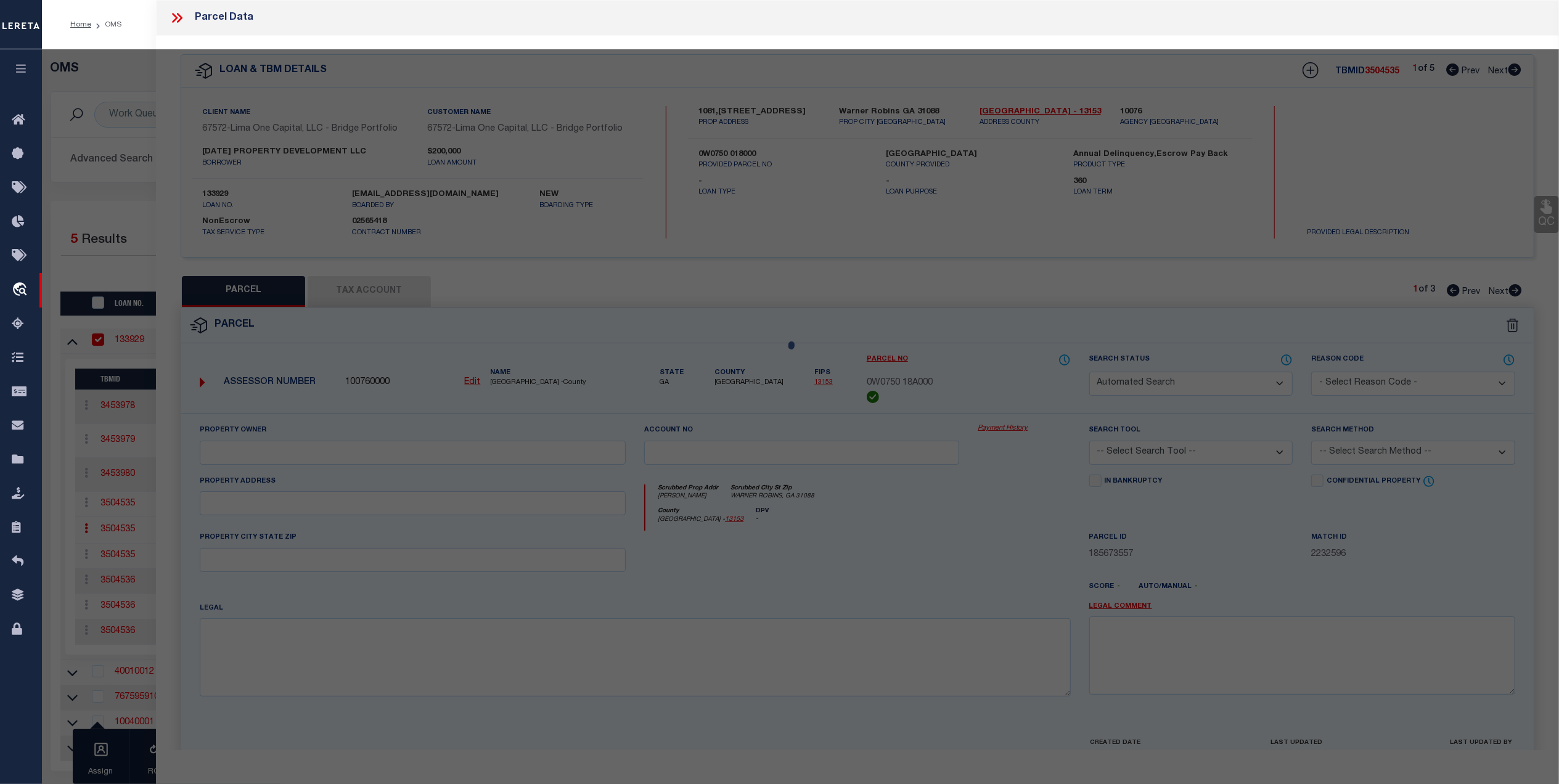
type input "WARNER ROBINS, GA 31088"
type textarea "LOT 104 LYN MAR PARK 222 5TH"
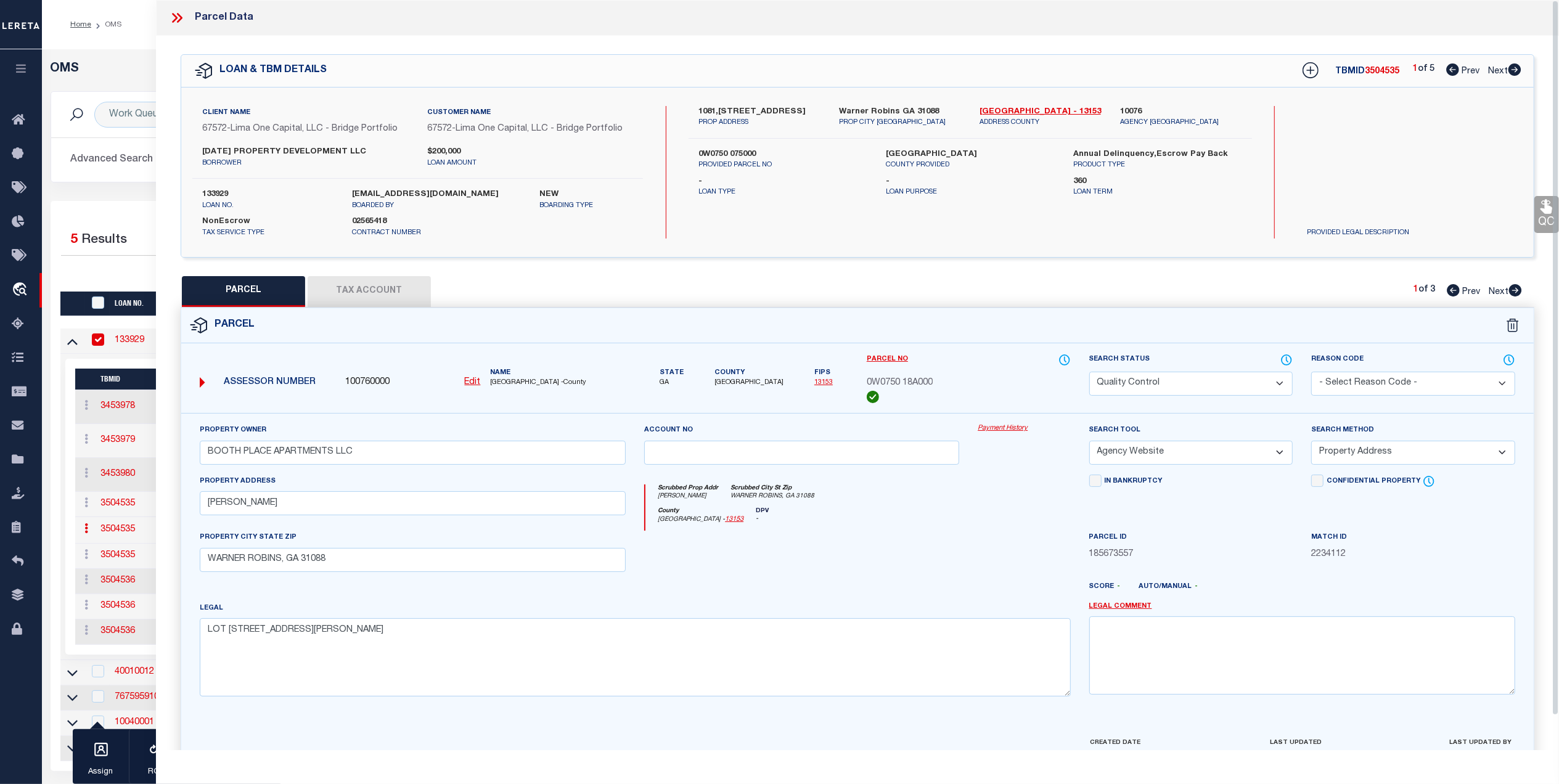
click at [174, 14] on icon at bounding box center [177, 18] width 16 height 16
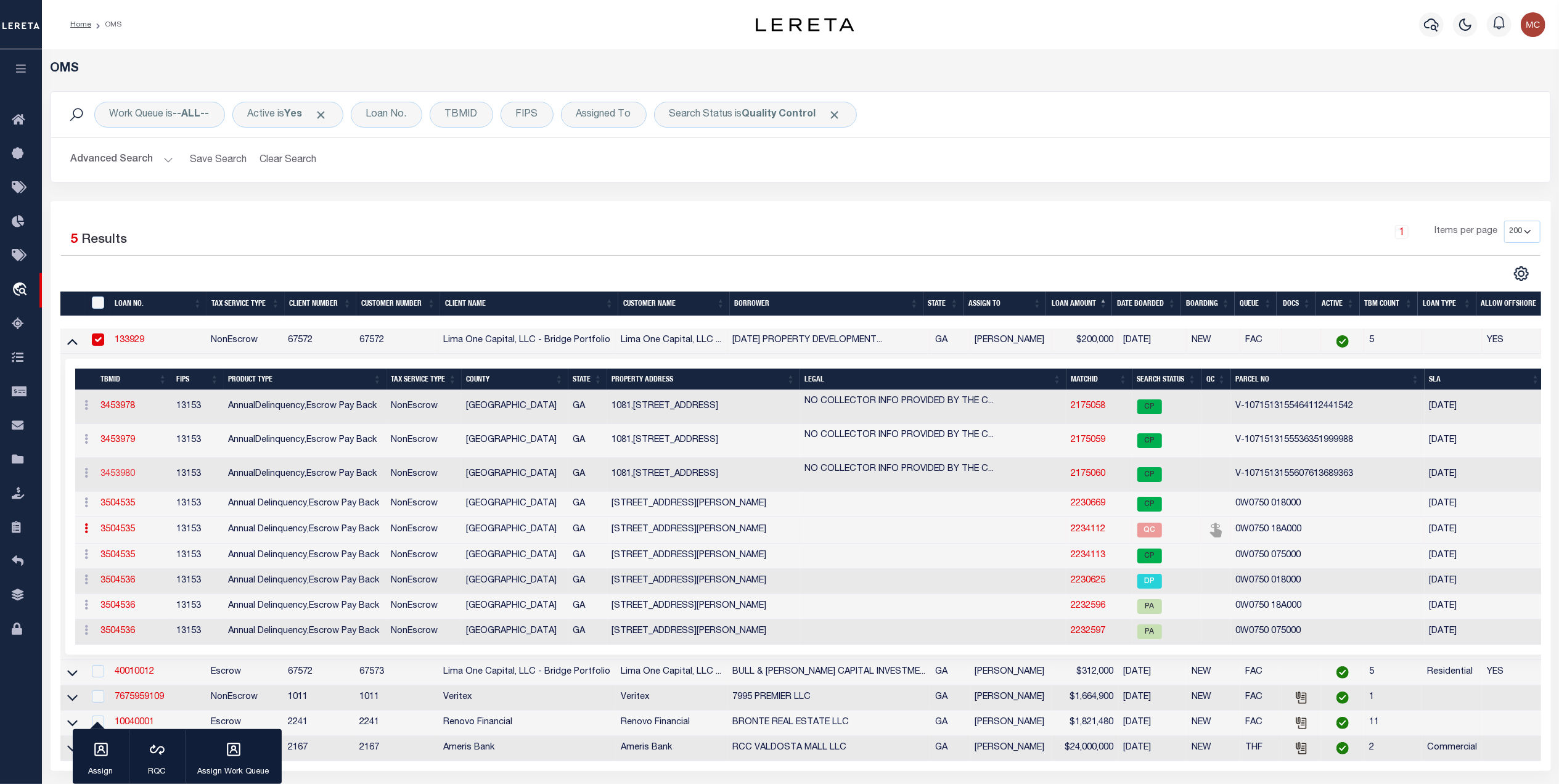
click at [119, 478] on link "3453980" at bounding box center [118, 474] width 34 height 9
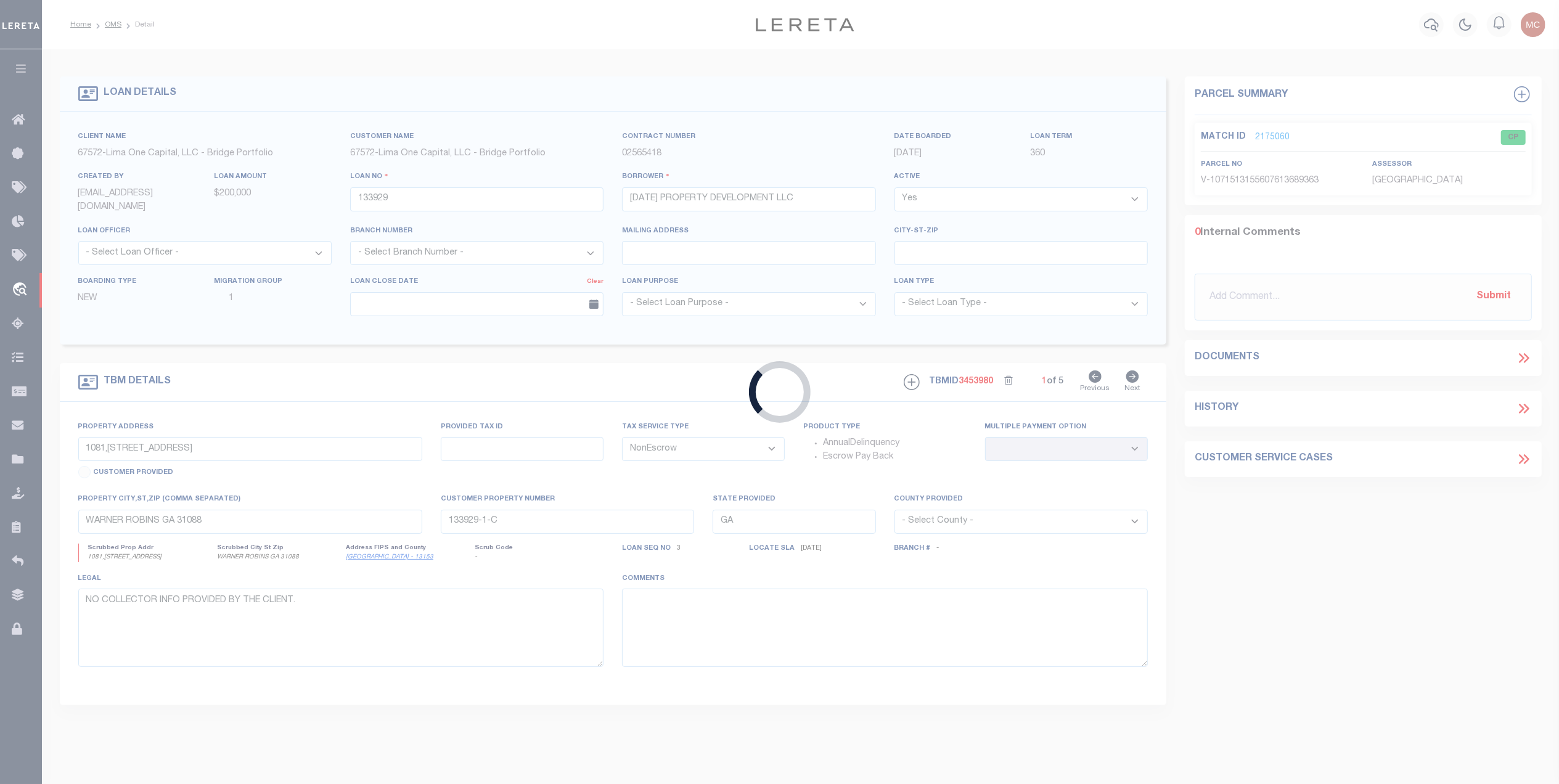
select select
select select "NonEscrow"
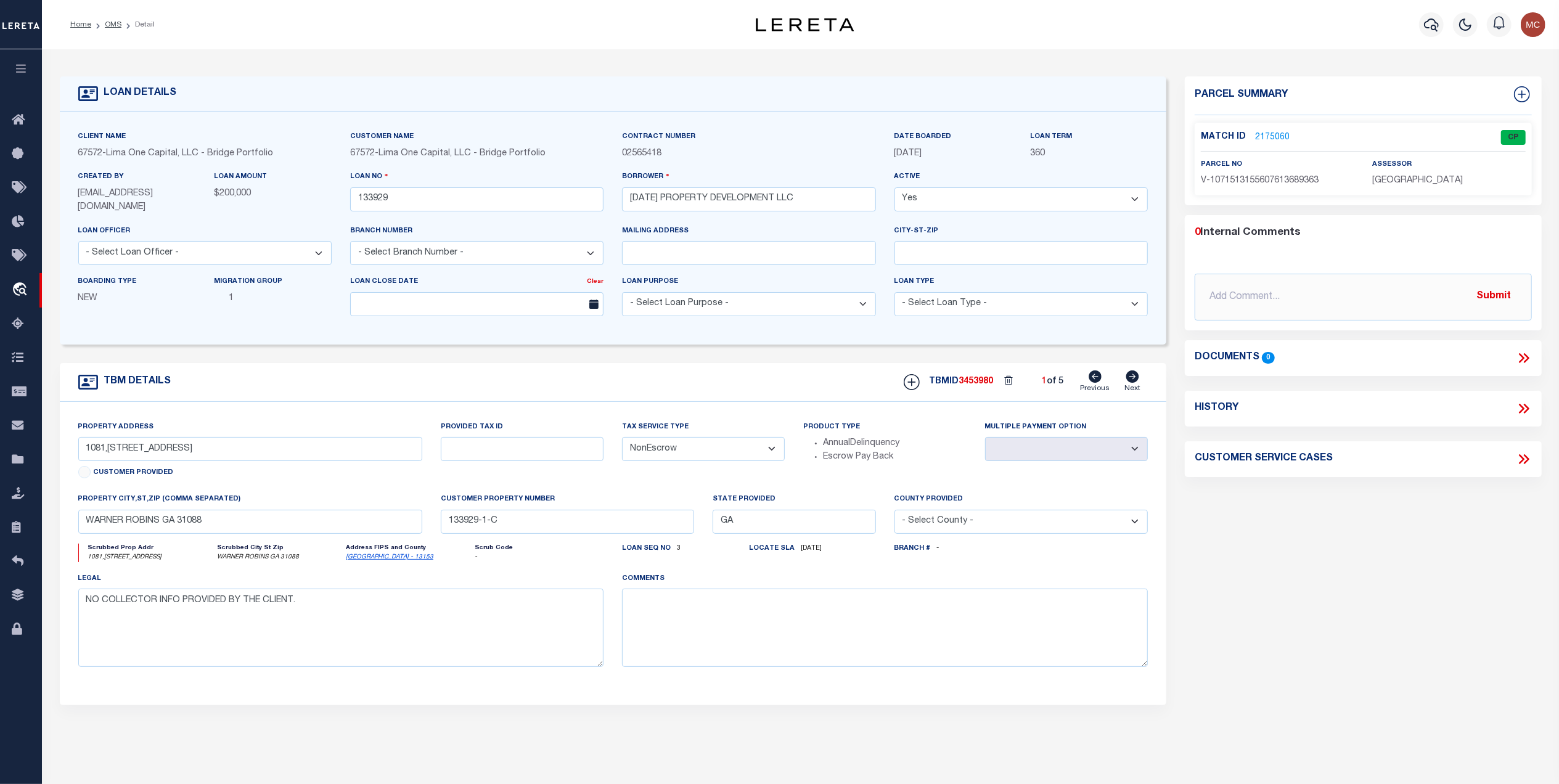
click at [1134, 379] on icon at bounding box center [1133, 376] width 14 height 12
select select
click at [1134, 379] on icon at bounding box center [1133, 376] width 14 height 12
radio input "true"
select select
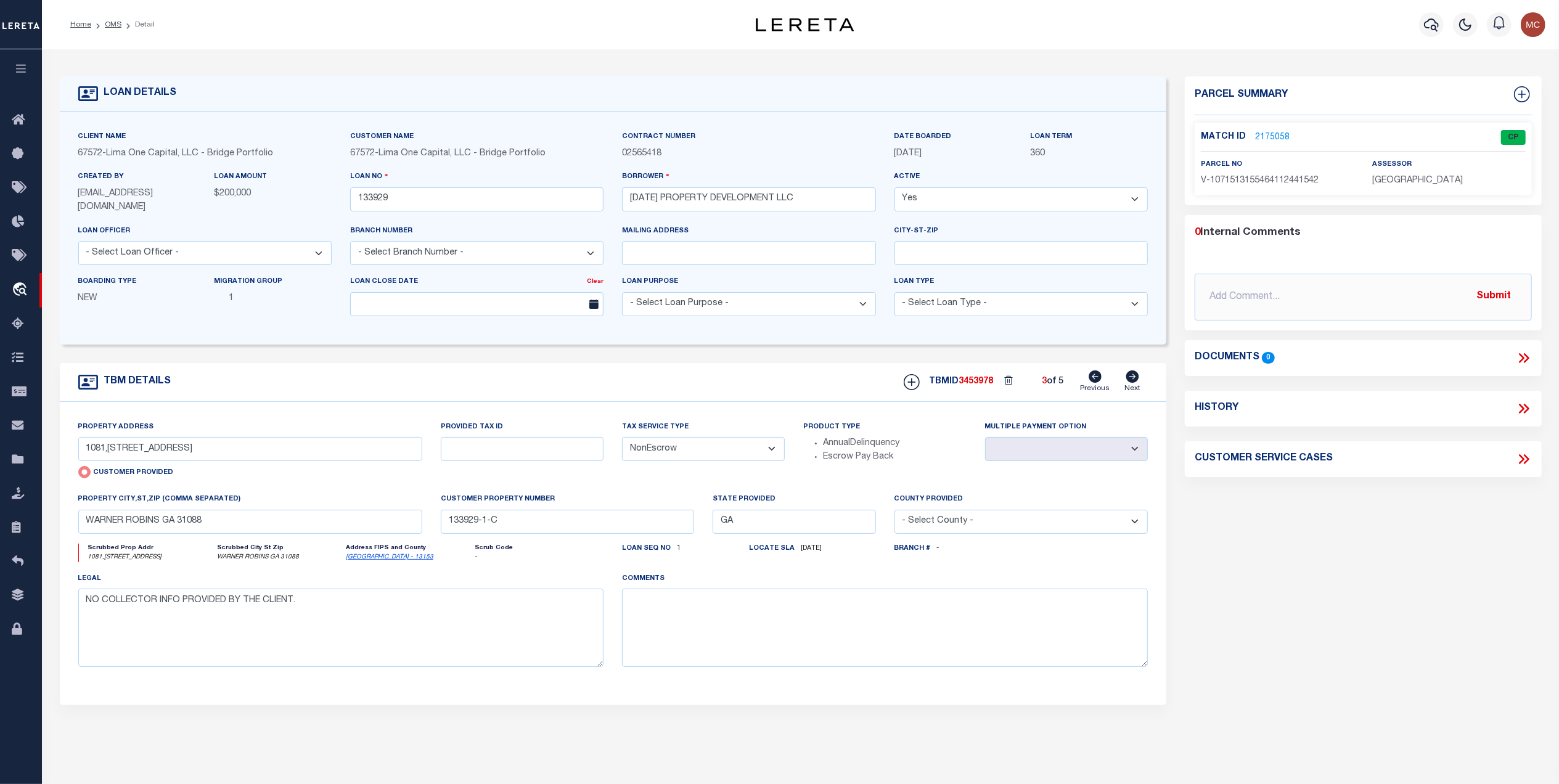
click at [1134, 379] on icon at bounding box center [1133, 376] width 14 height 12
type input "1081,1087, 0 Booth Road"
radio input "false"
type input "0W0750 075000"
select select
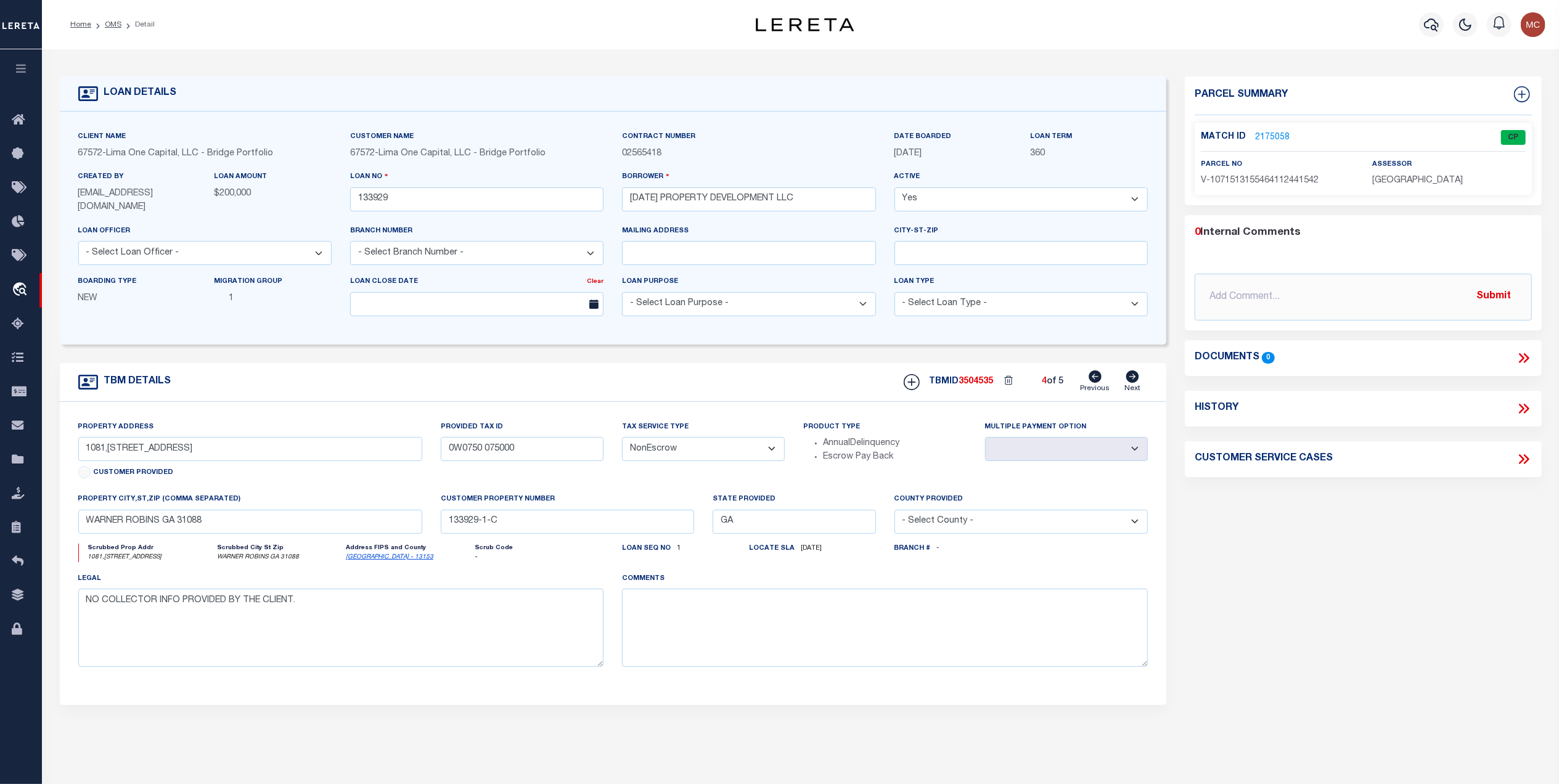
type input "Warner Robins GA 31088"
type input "133929-1"
select select
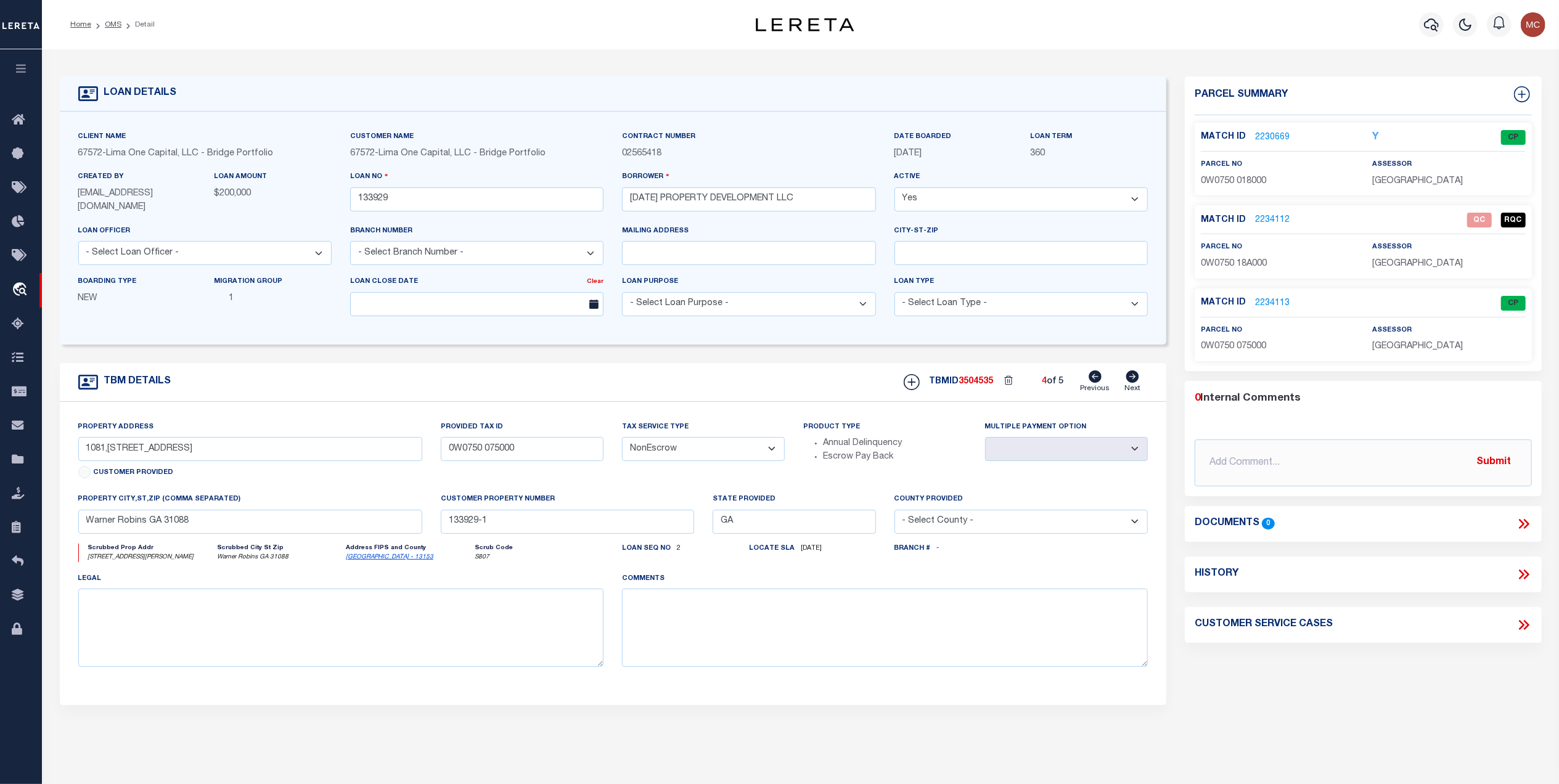
click at [1134, 379] on icon at bounding box center [1133, 376] width 14 height 12
type input "0W0750 018000"
select select
type input "133929-1-B"
select select
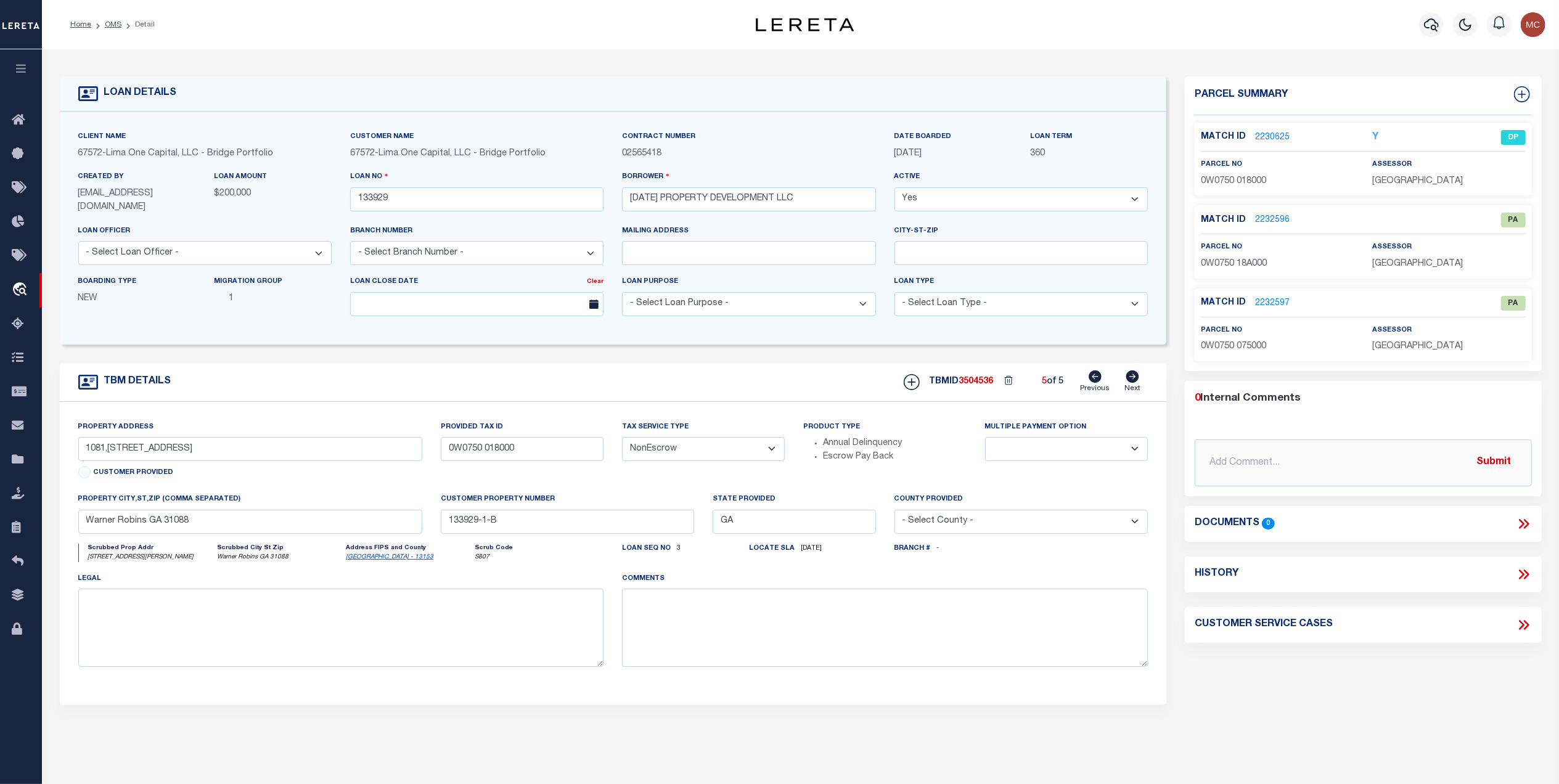
click at [1101, 380] on icon at bounding box center [1096, 376] width 13 height 12
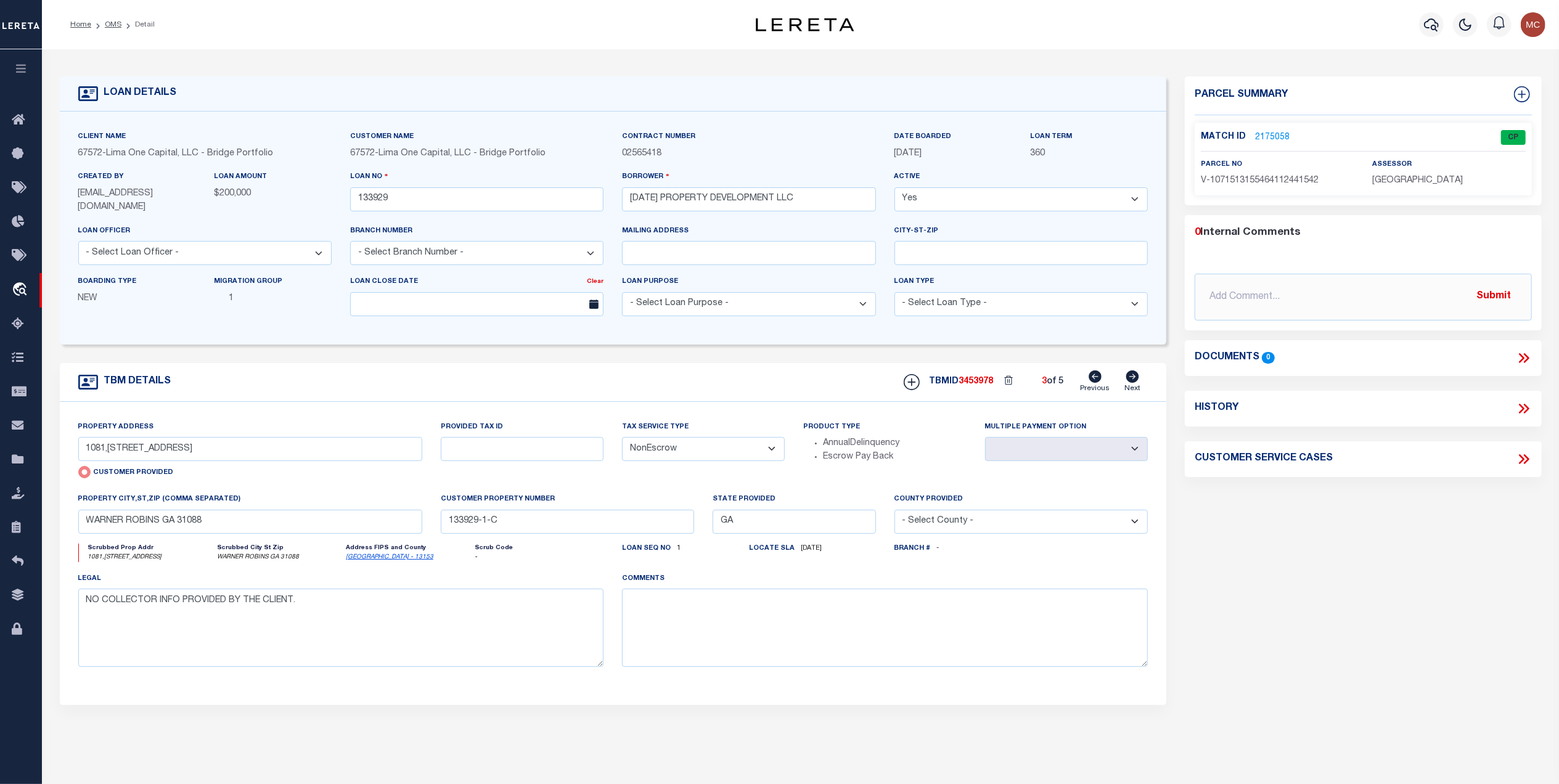
click at [1101, 380] on icon at bounding box center [1096, 376] width 13 height 12
click at [1133, 383] on icon at bounding box center [1133, 376] width 13 height 12
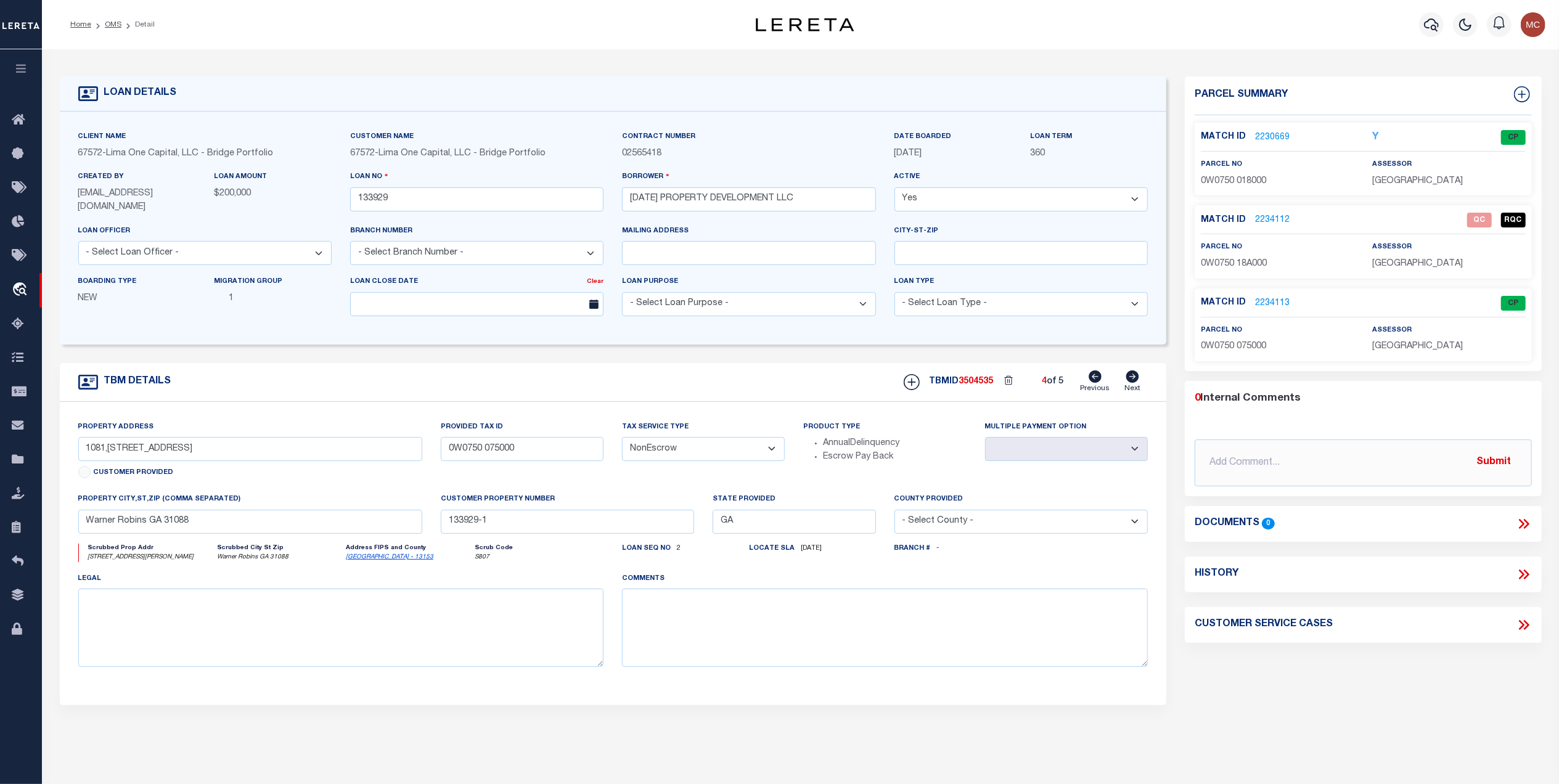
click at [1133, 383] on icon at bounding box center [1133, 376] width 13 height 12
click at [1273, 218] on link "2232596" at bounding box center [1273, 221] width 34 height 13
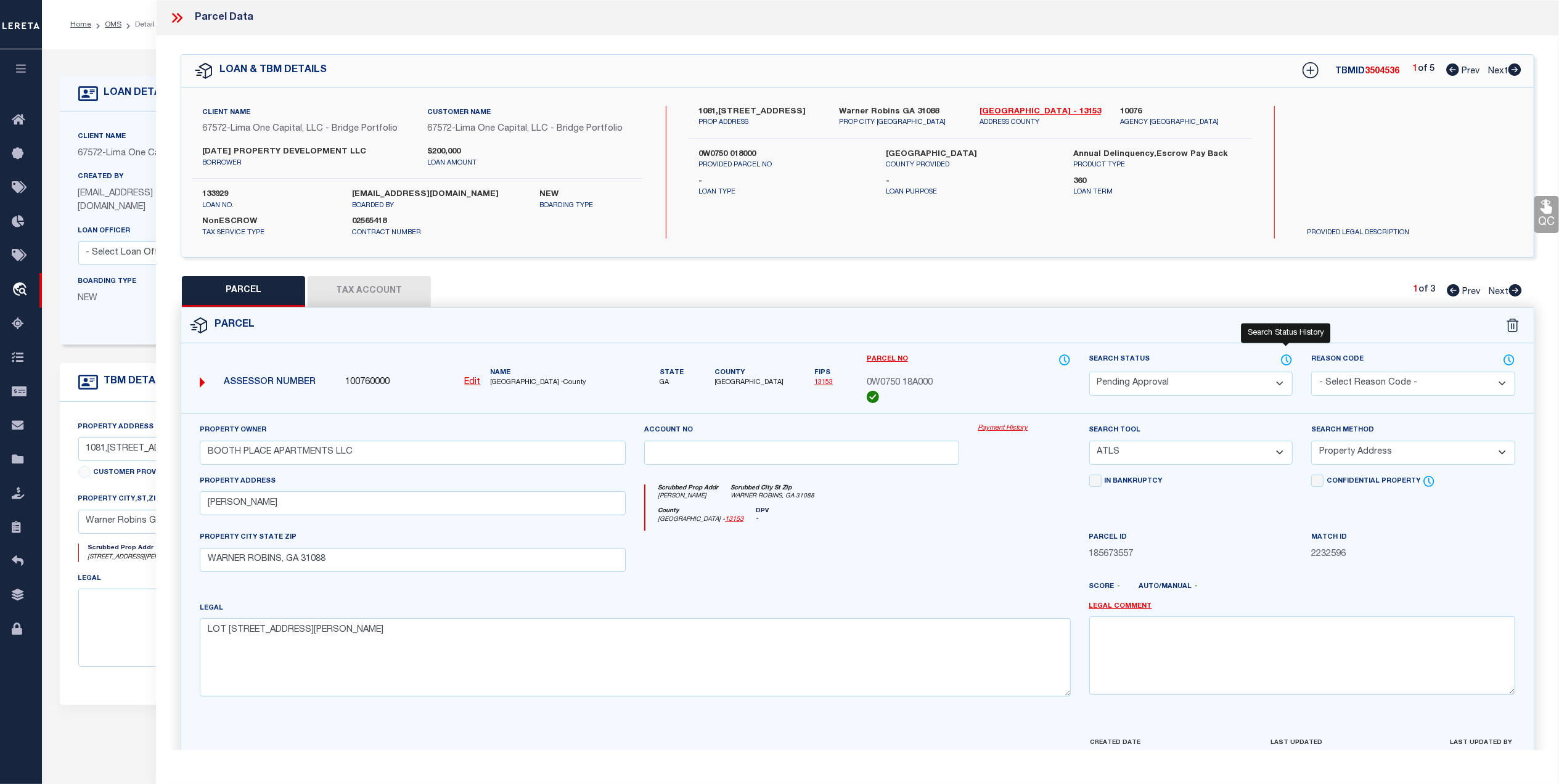
click at [1283, 361] on icon at bounding box center [1287, 360] width 10 height 10
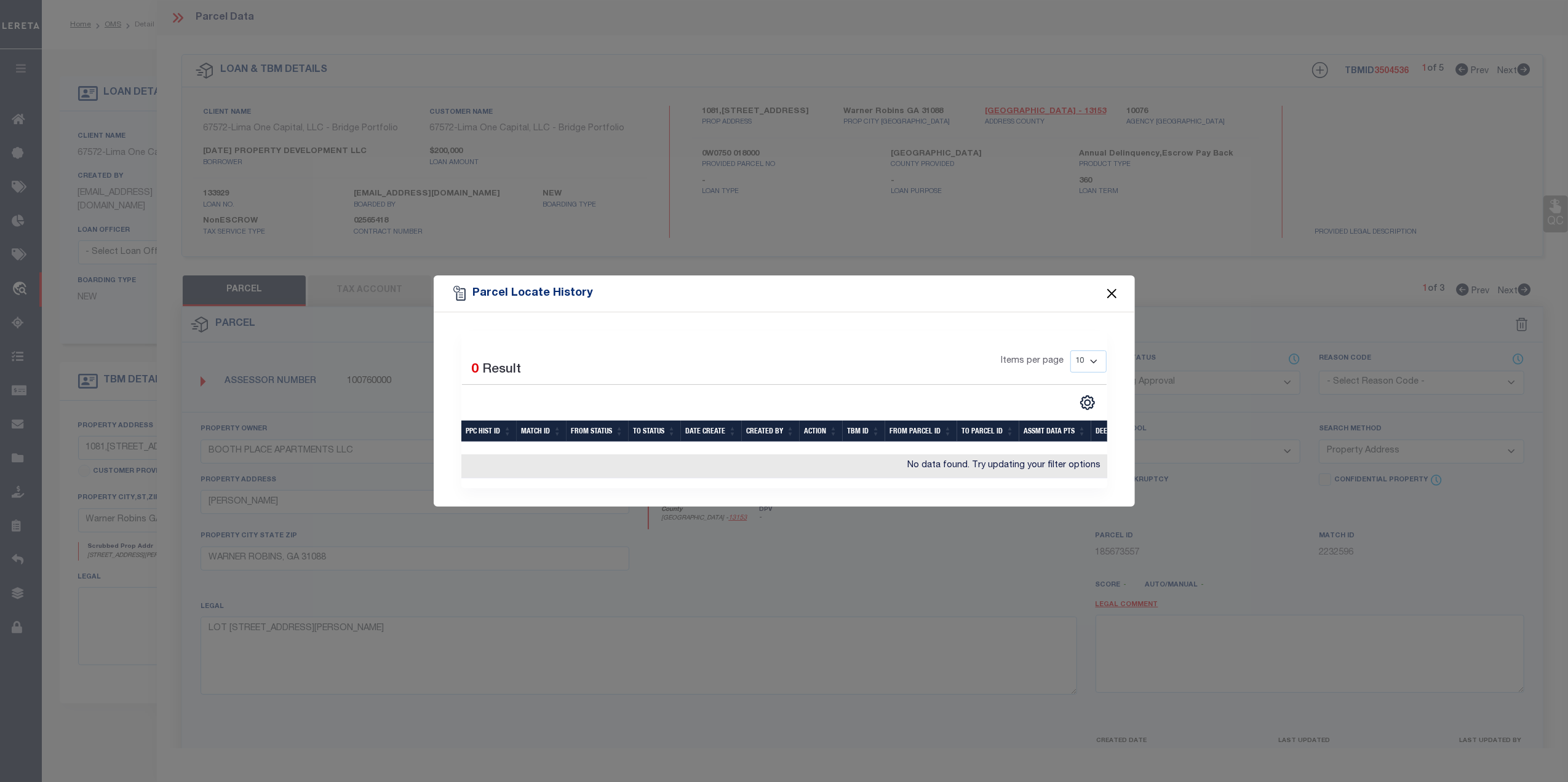
click at [1115, 291] on button "Close" at bounding box center [1112, 294] width 16 height 16
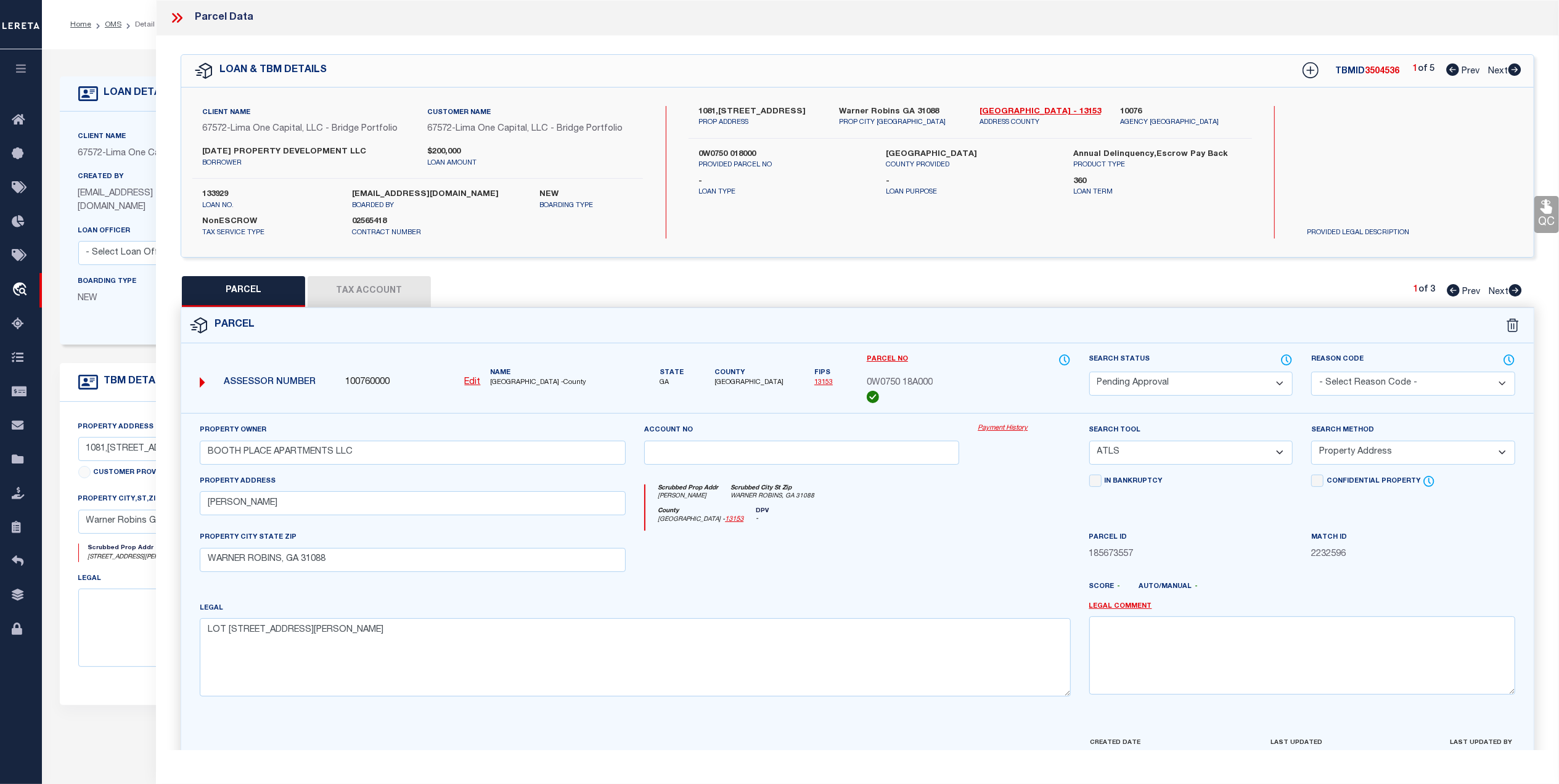
click at [174, 14] on icon at bounding box center [177, 18] width 16 height 16
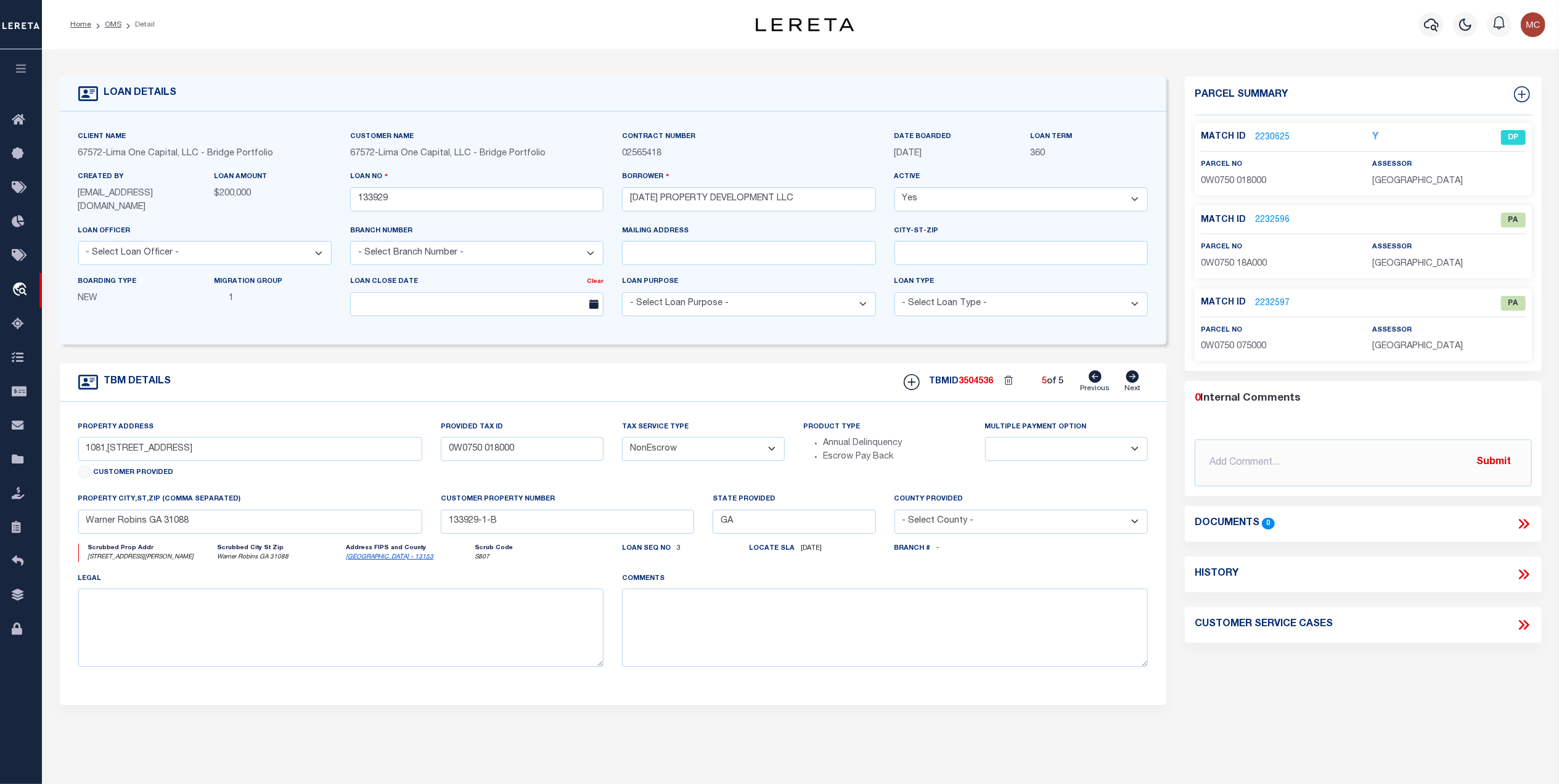
click at [1094, 379] on icon at bounding box center [1096, 376] width 13 height 12
click at [1274, 217] on link "2234112" at bounding box center [1273, 221] width 34 height 13
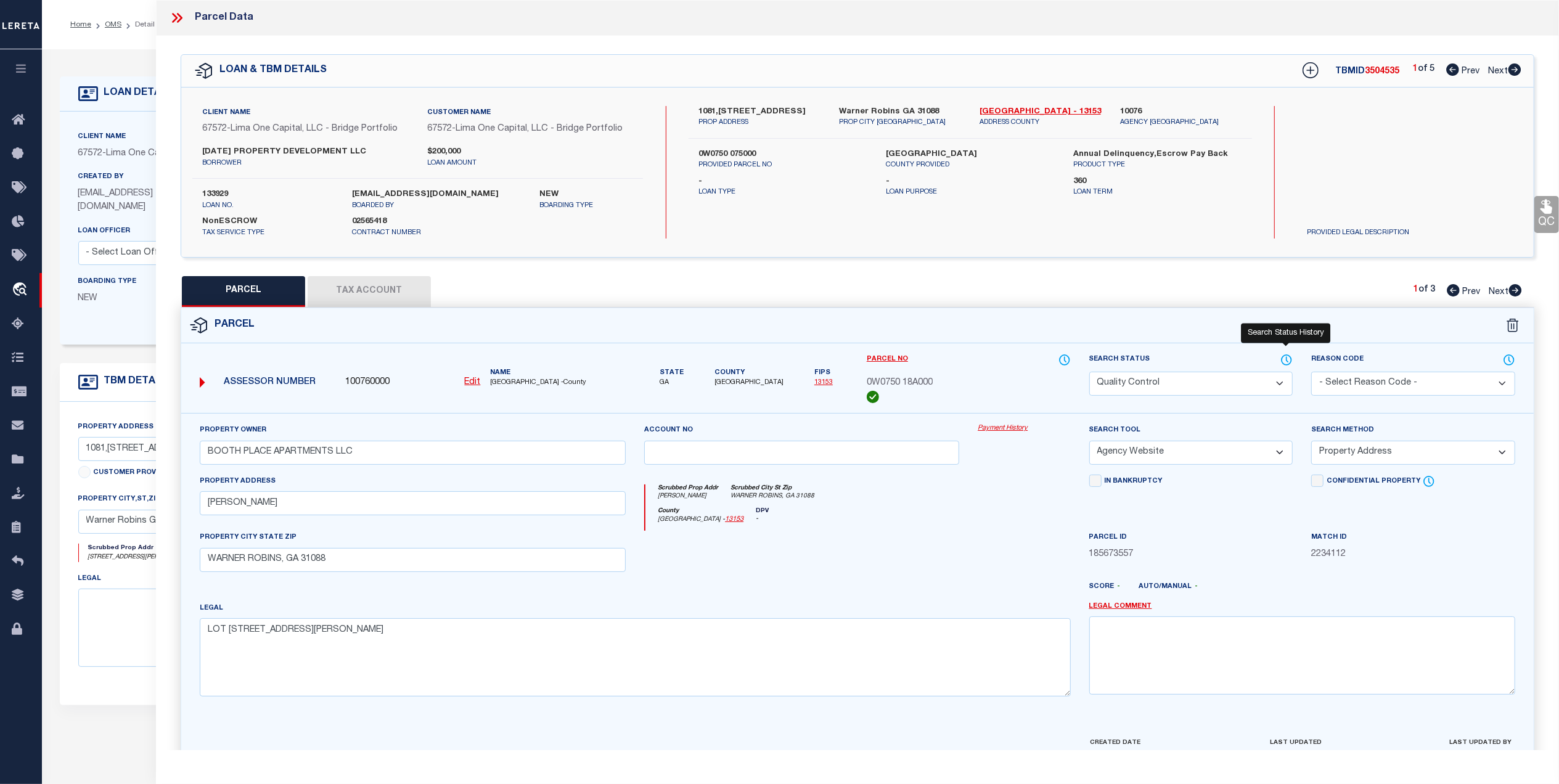
click at [1285, 359] on icon at bounding box center [1286, 360] width 12 height 14
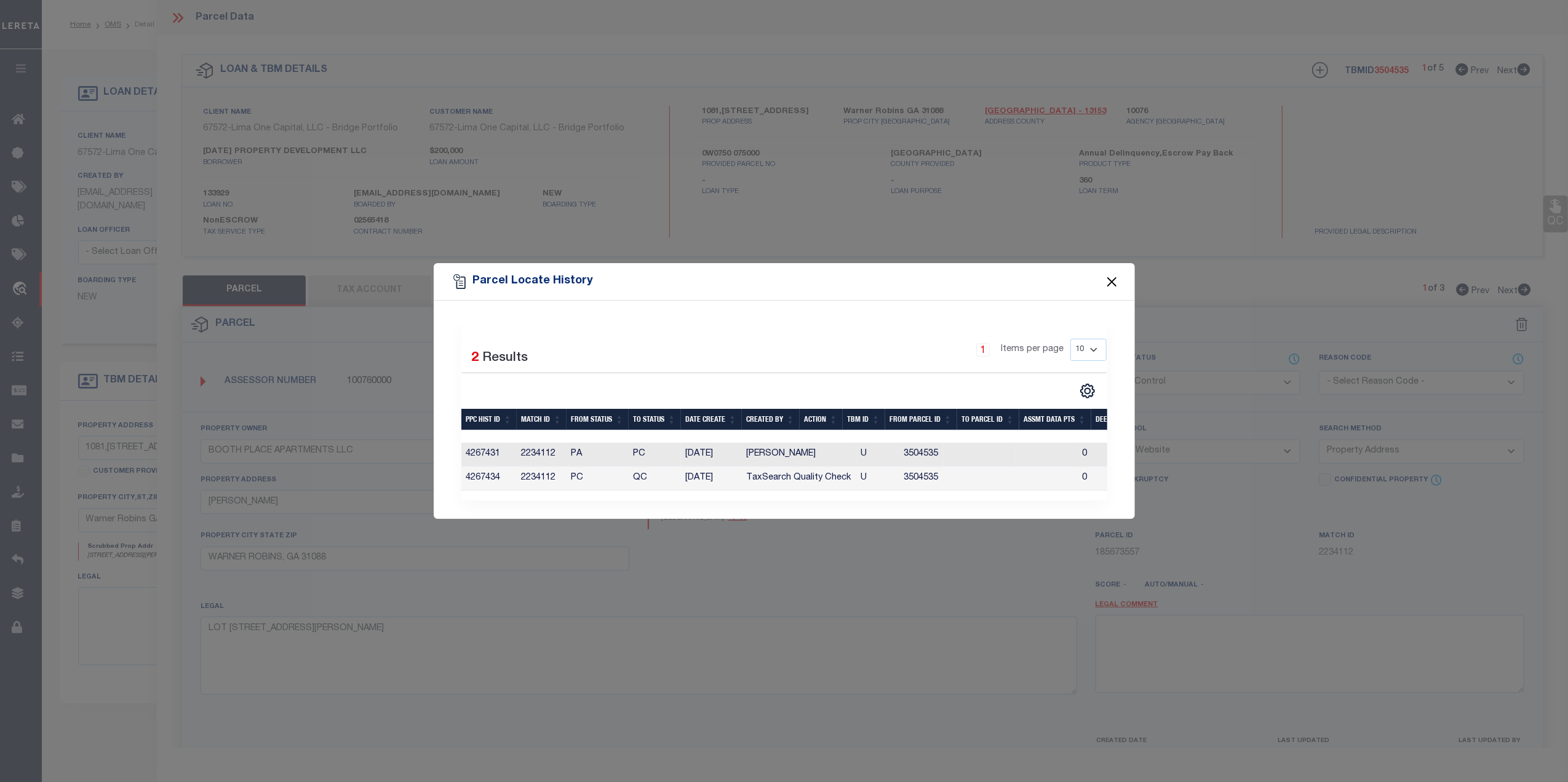
click at [1109, 276] on button "Close" at bounding box center [1112, 282] width 16 height 16
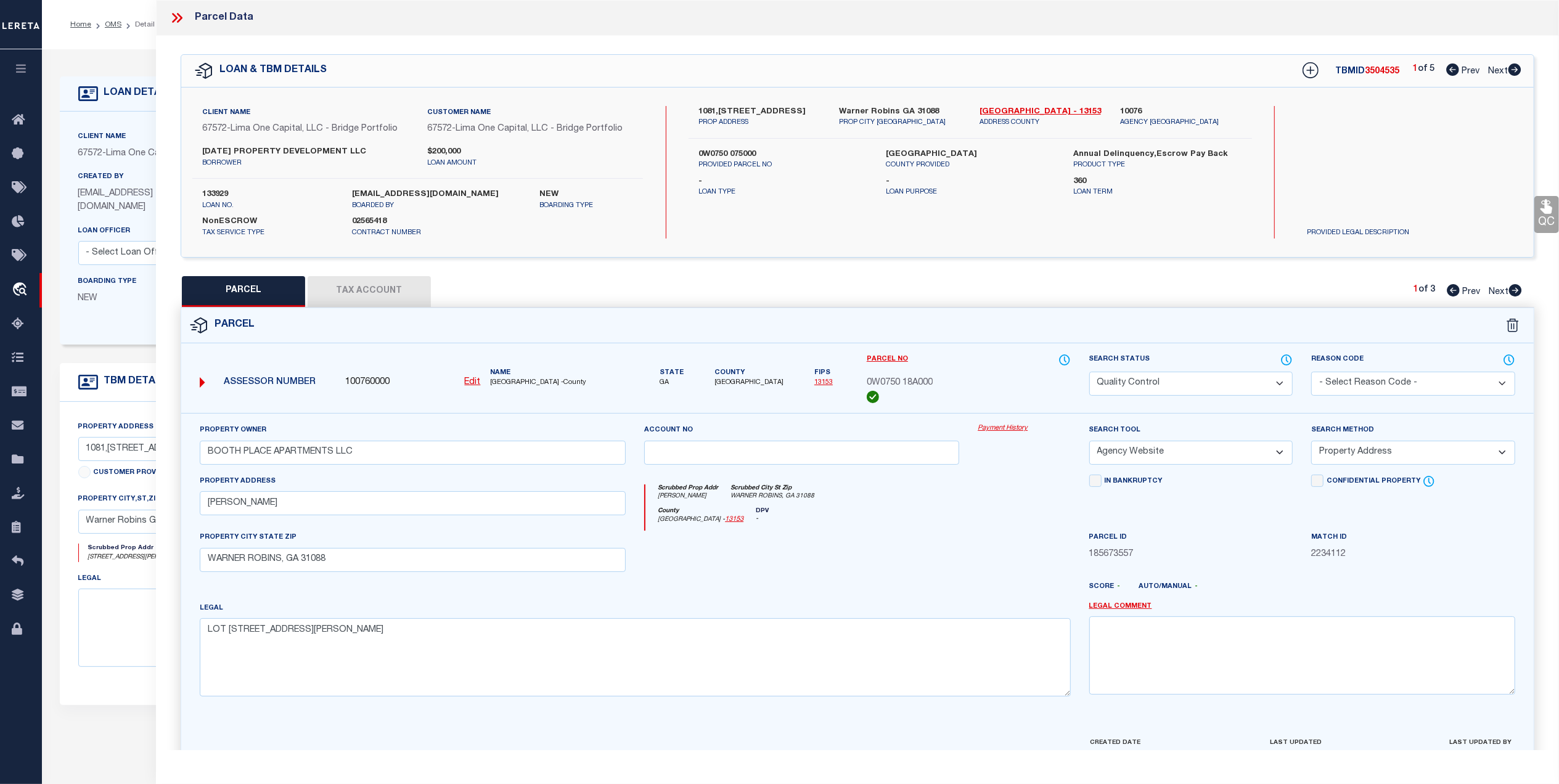
click at [1133, 381] on select "Automated Search Bad Parcel Complete Duplicate Parcel High Dollar Reporting In …" at bounding box center [1191, 383] width 204 height 24
click at [1024, 550] on div at bounding box center [1023, 556] width 111 height 51
click at [178, 18] on icon at bounding box center [177, 18] width 16 height 16
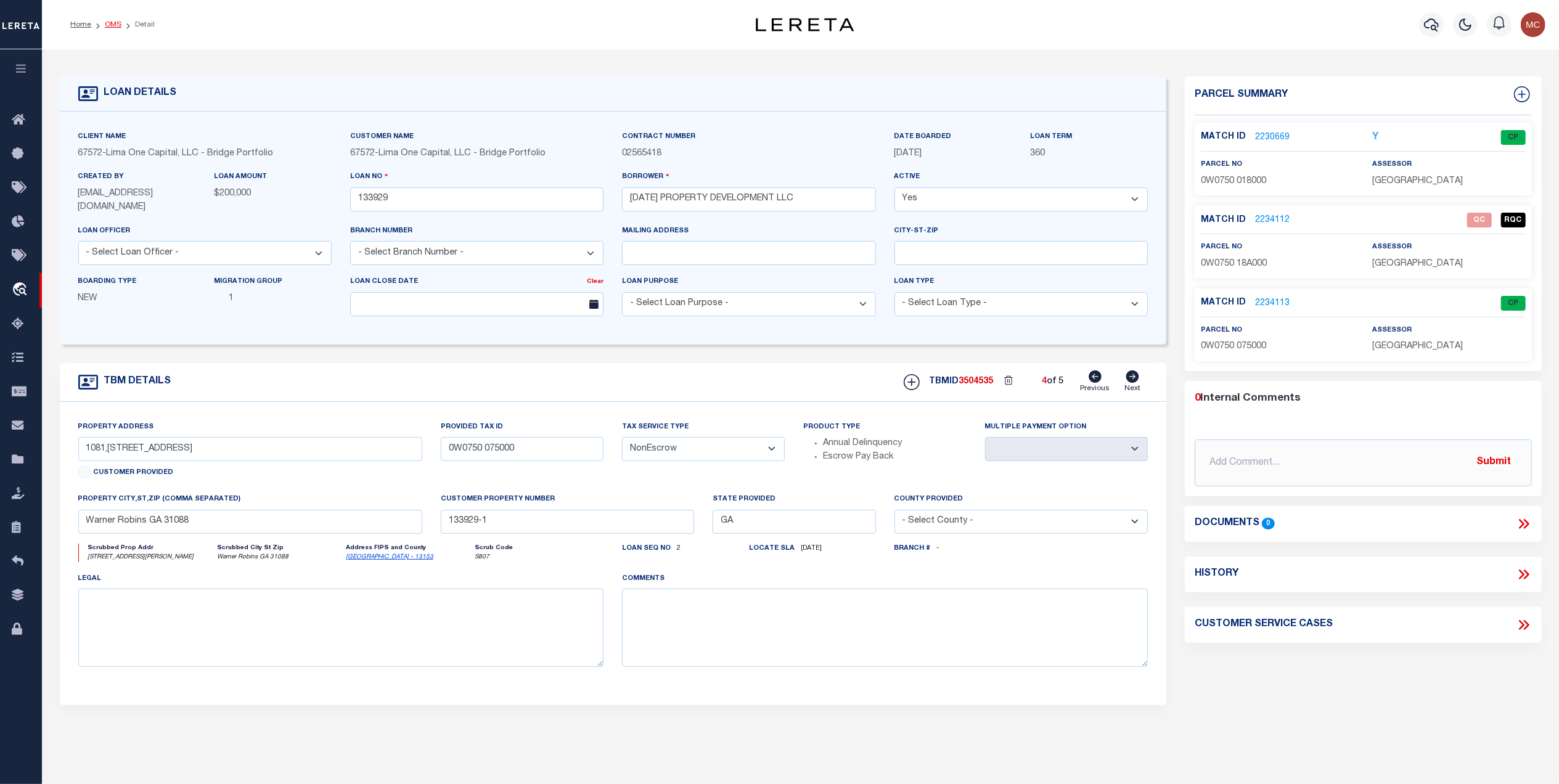
click at [112, 25] on link "OMS" at bounding box center [113, 25] width 16 height 7
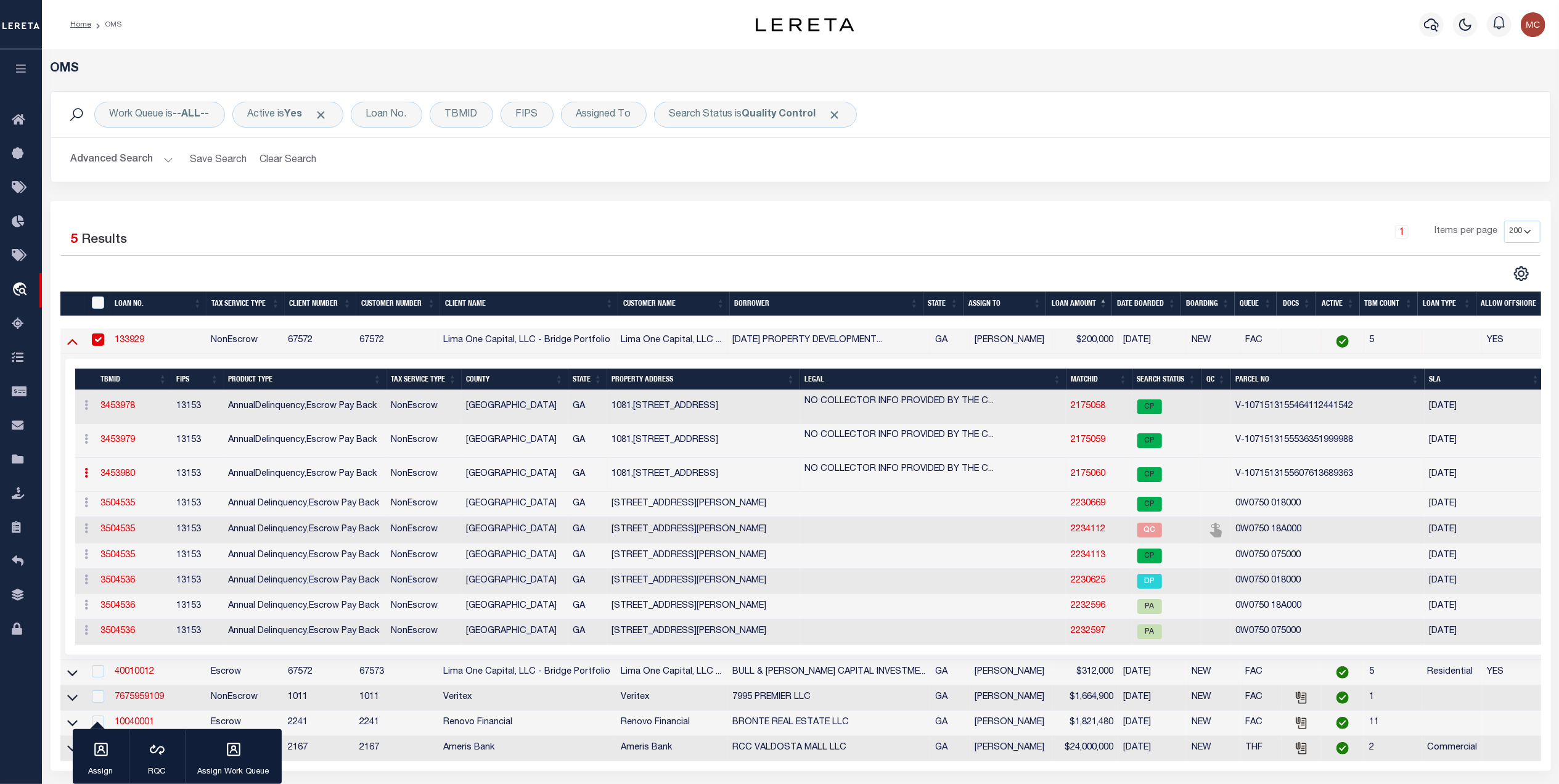
click at [76, 341] on icon at bounding box center [72, 341] width 11 height 13
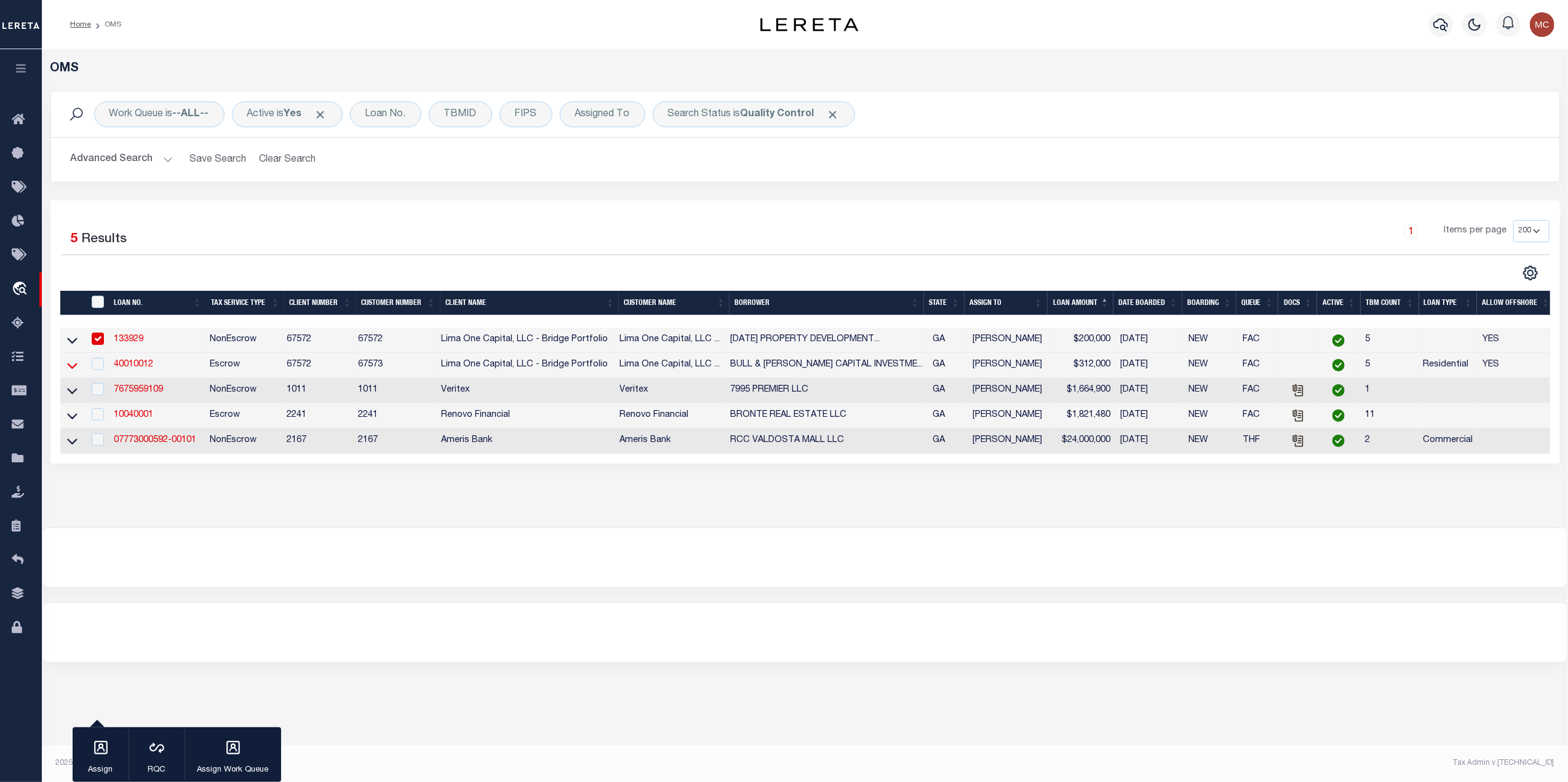
click at [72, 370] on icon at bounding box center [72, 366] width 11 height 13
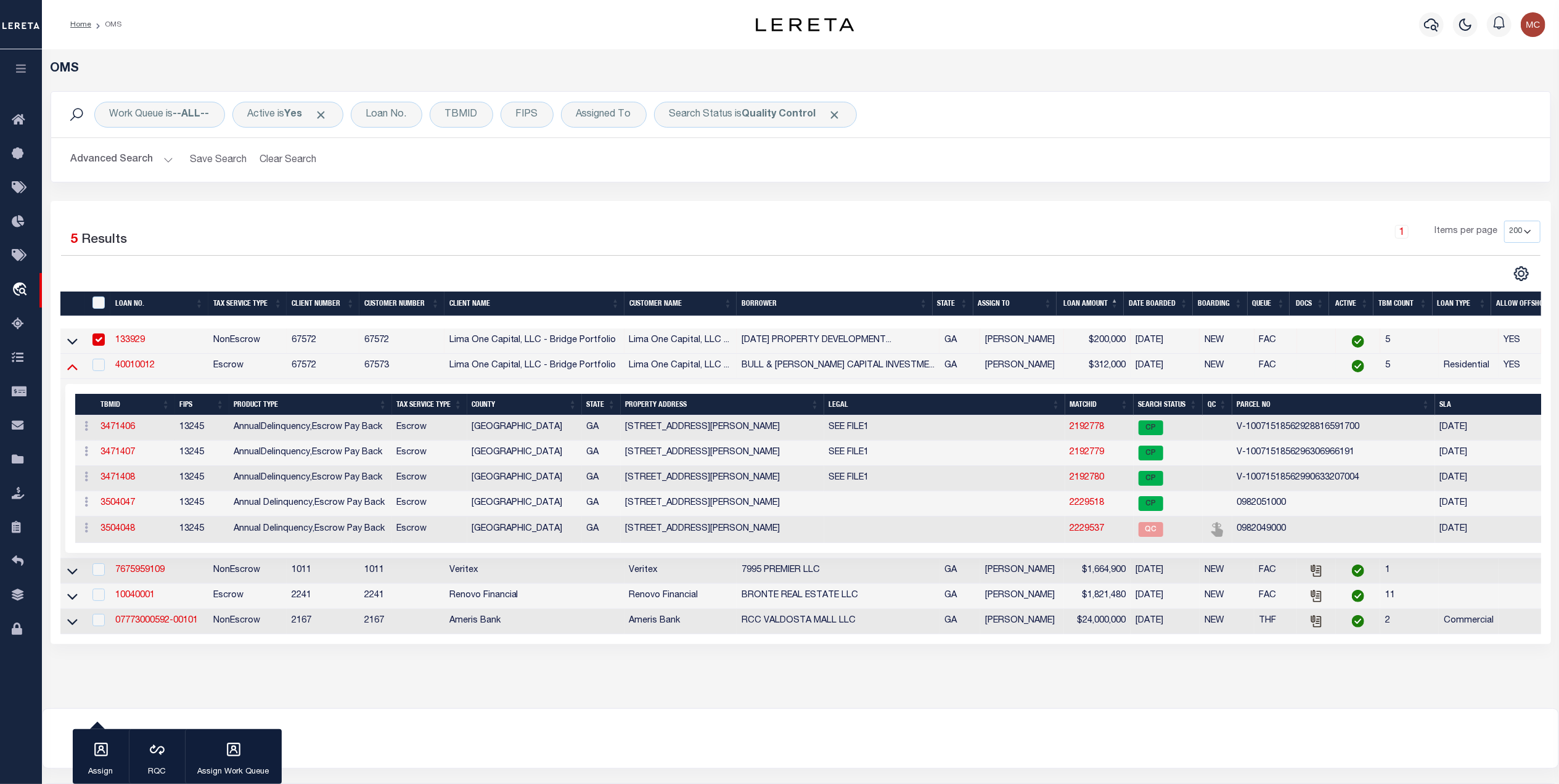
click at [75, 371] on icon at bounding box center [72, 367] width 11 height 7
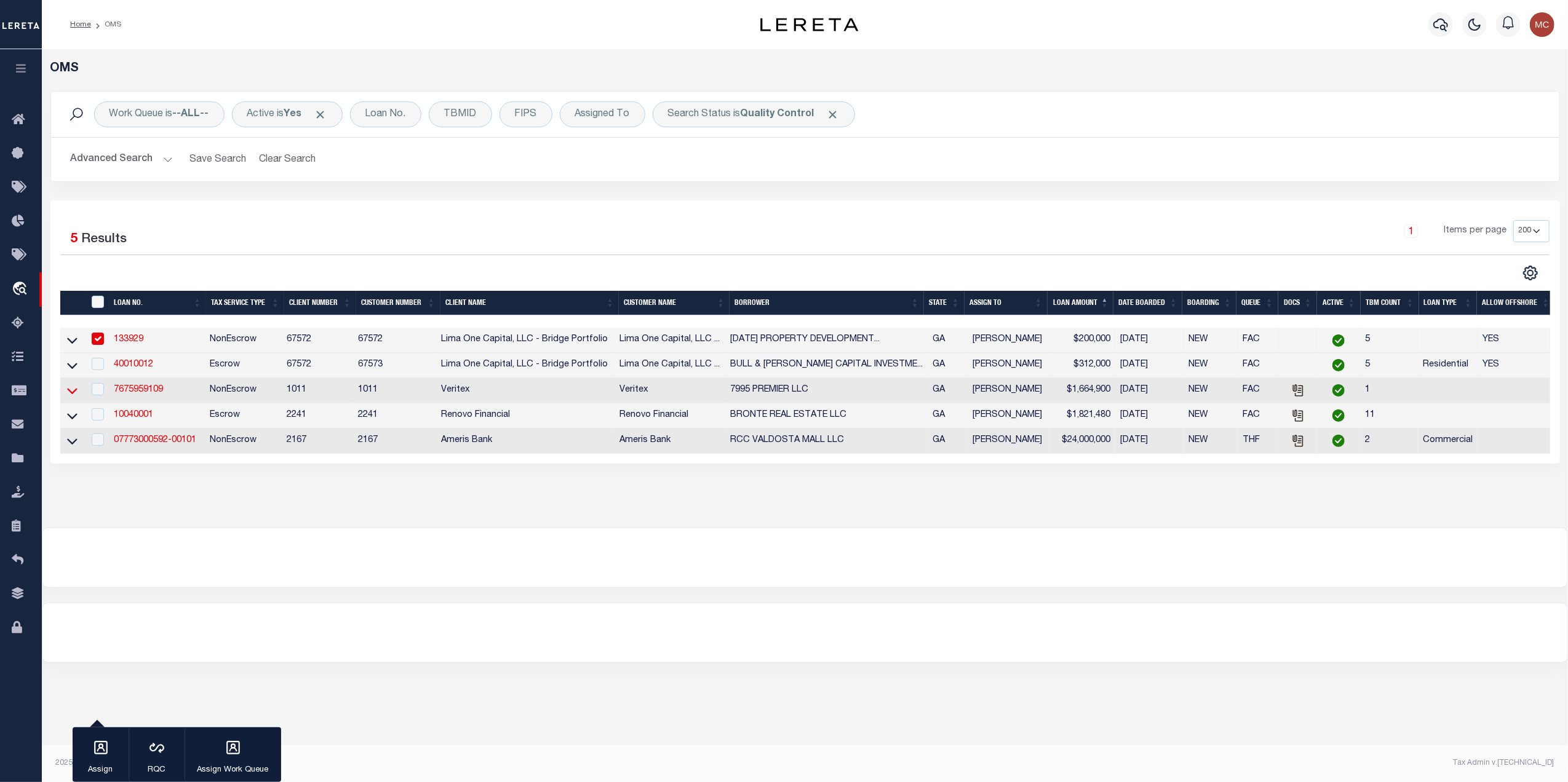
click at [74, 394] on icon at bounding box center [72, 391] width 11 height 7
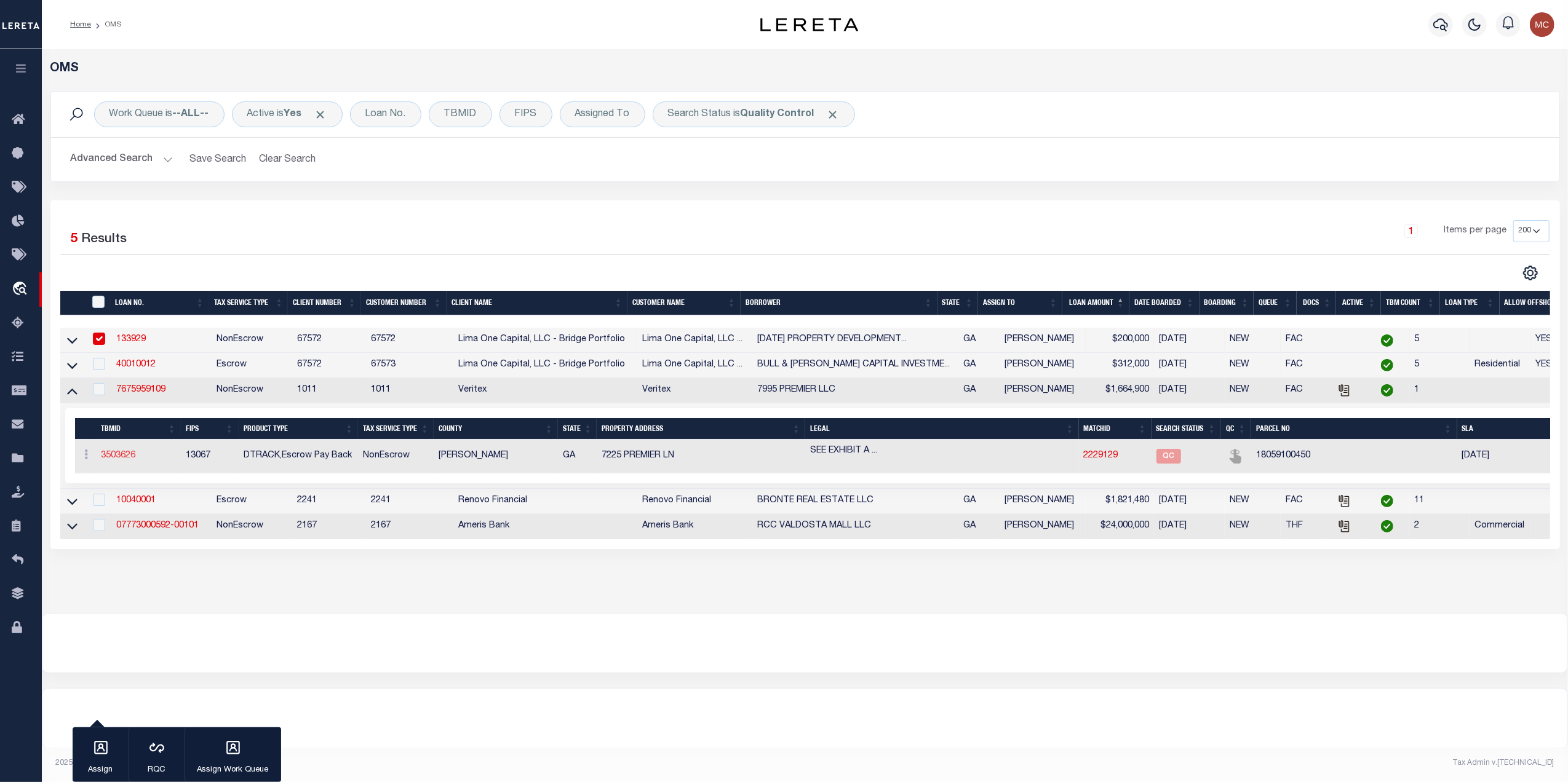
click at [130, 457] on link "3503626" at bounding box center [118, 456] width 34 height 9
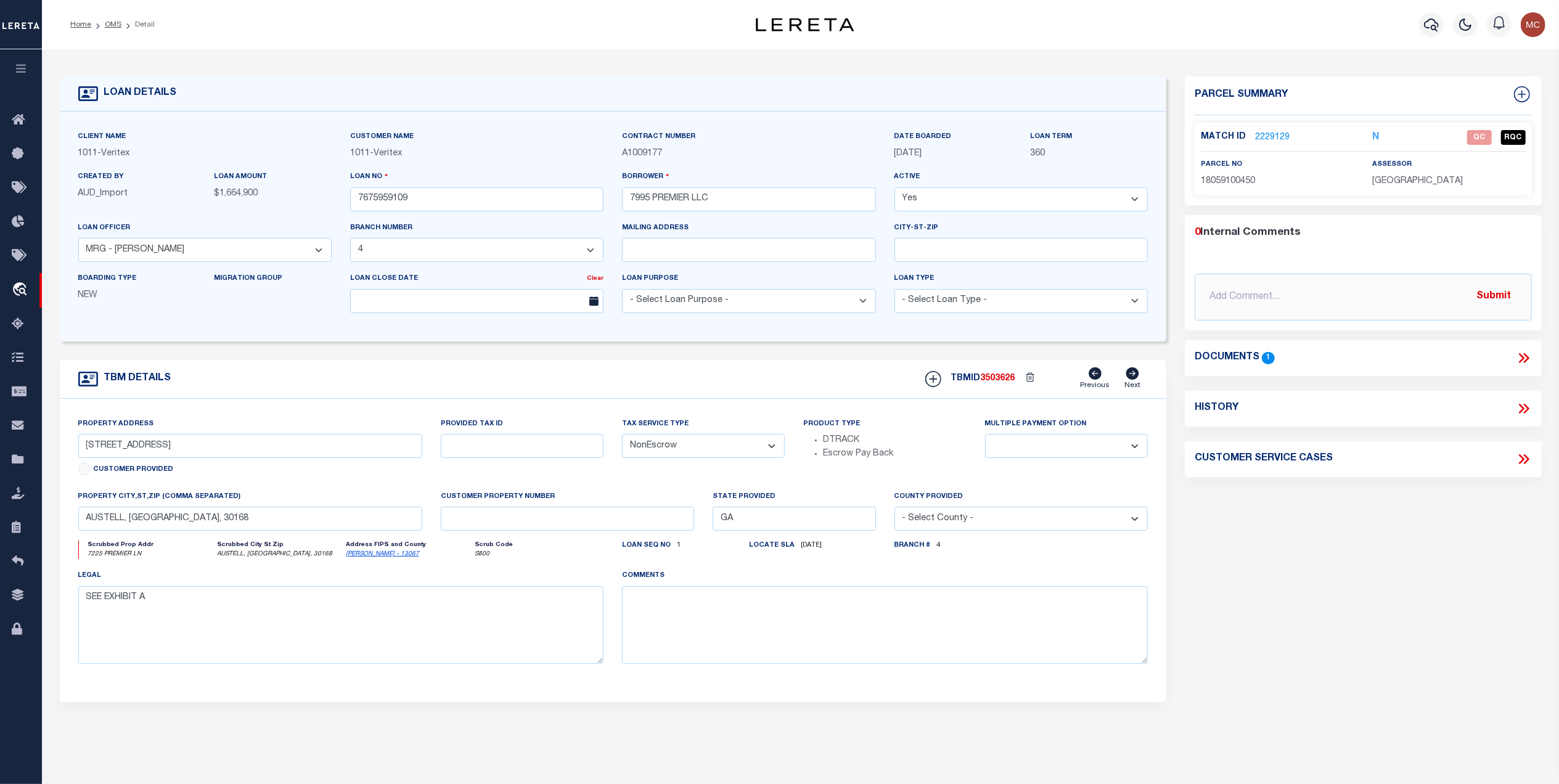
click at [1516, 358] on icon at bounding box center [1525, 358] width 16 height 16
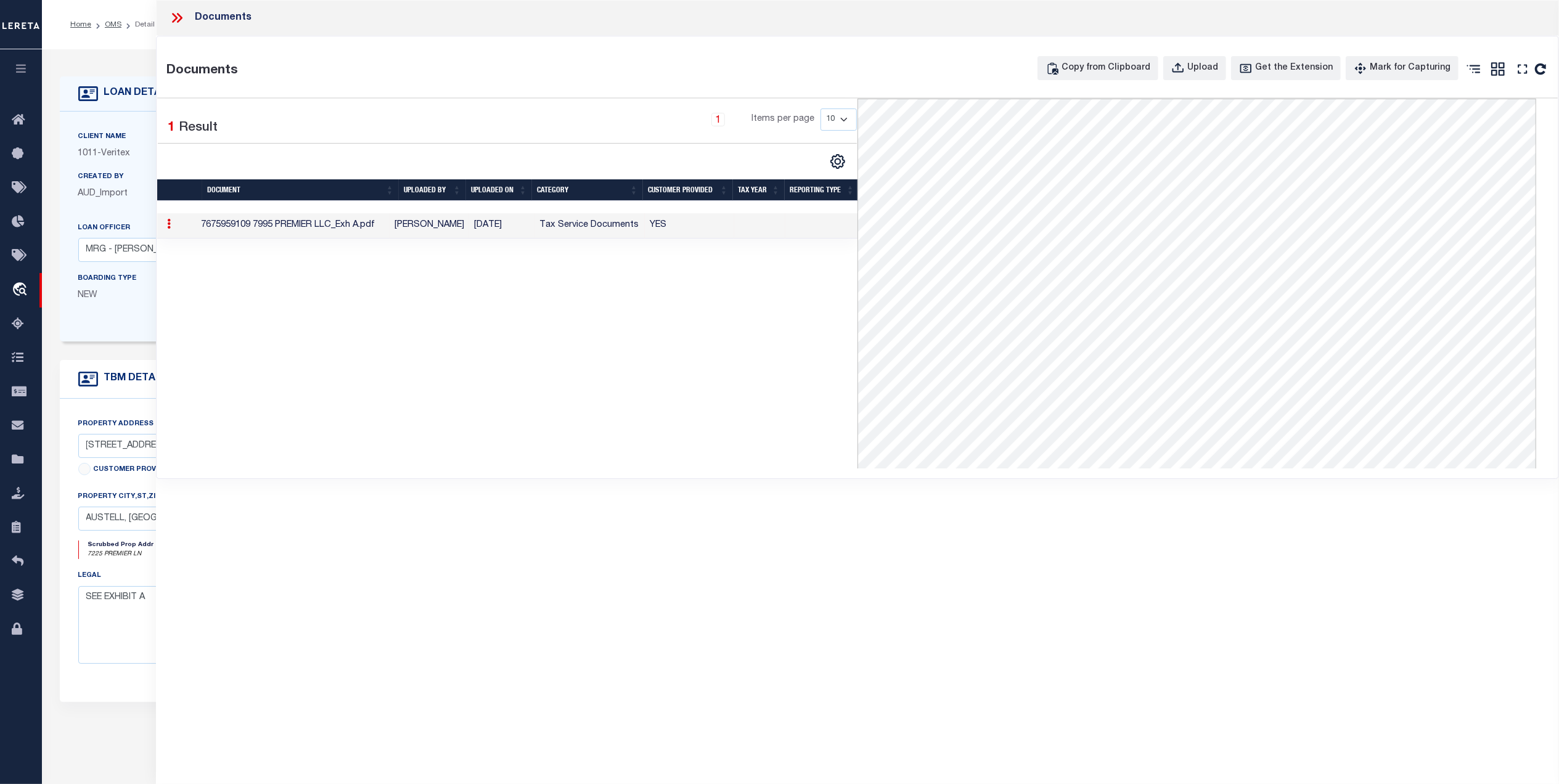
click at [185, 22] on div at bounding box center [182, 18] width 26 height 16
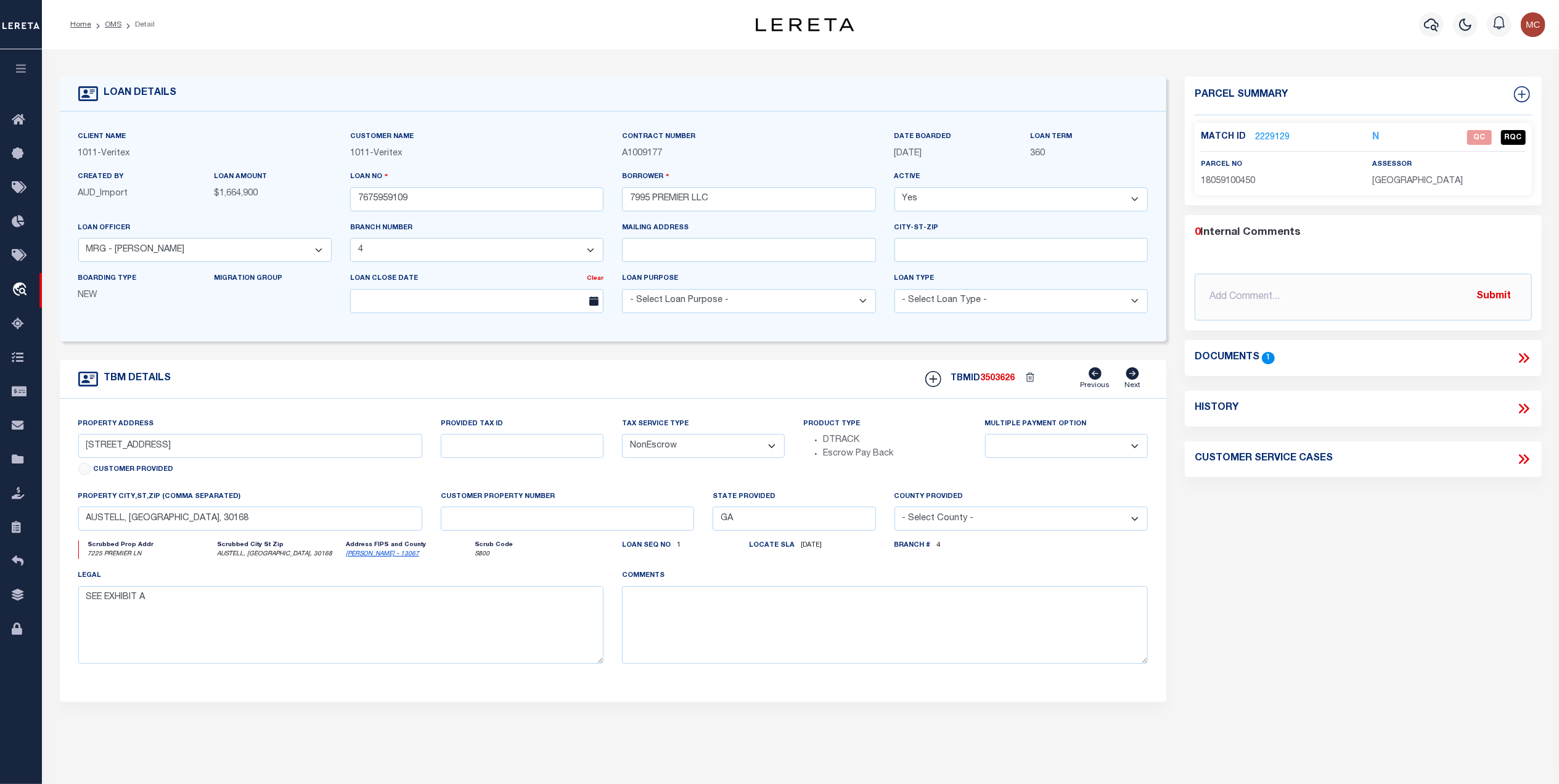
click at [1258, 132] on link "2229129" at bounding box center [1273, 138] width 34 height 13
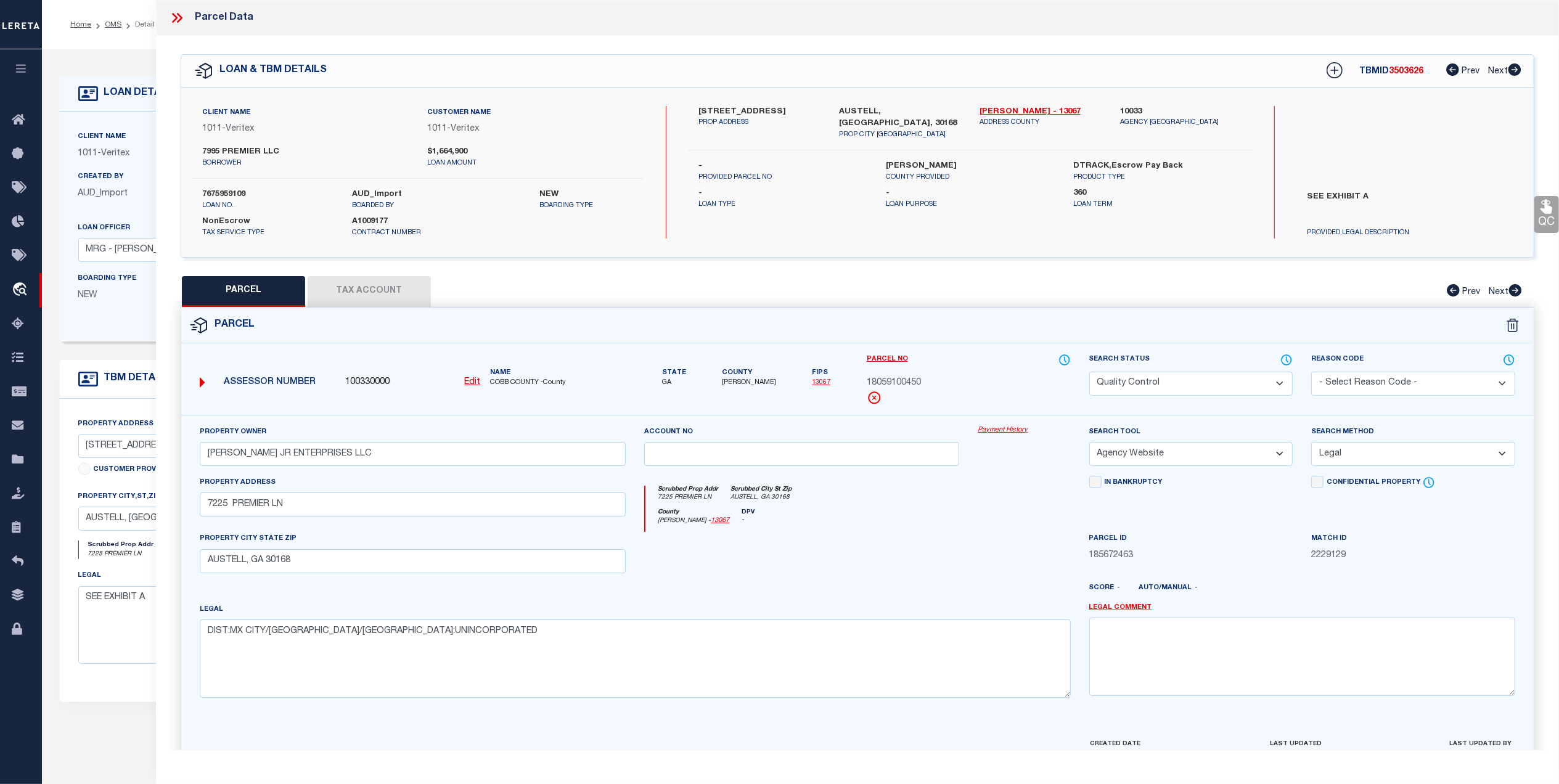
click at [393, 299] on button "Tax Account" at bounding box center [369, 292] width 123 height 31
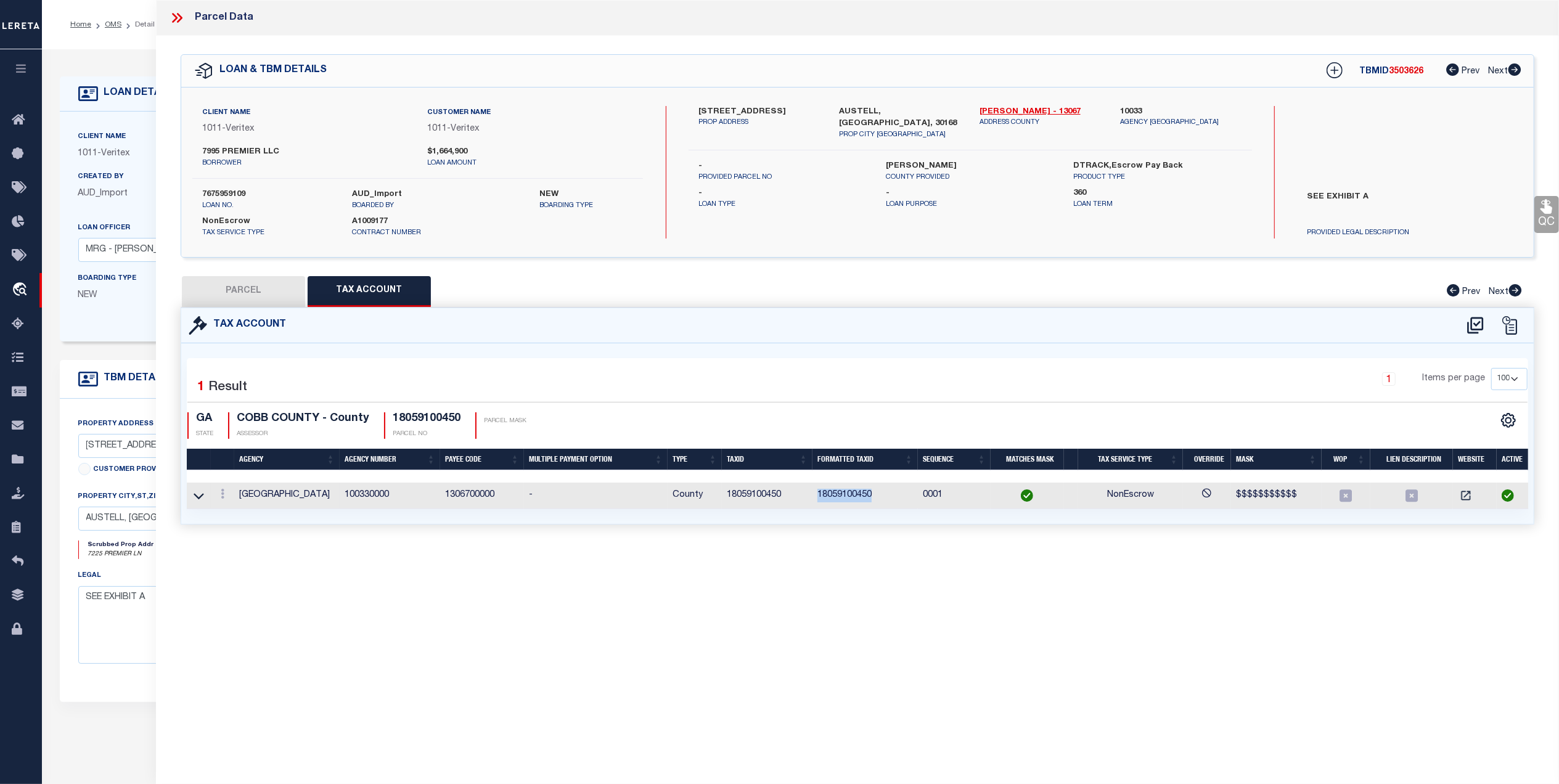
drag, startPoint x: 878, startPoint y: 495, endPoint x: 814, endPoint y: 492, distance: 64.1
click at [814, 492] on td "18059100450" at bounding box center [865, 496] width 106 height 26
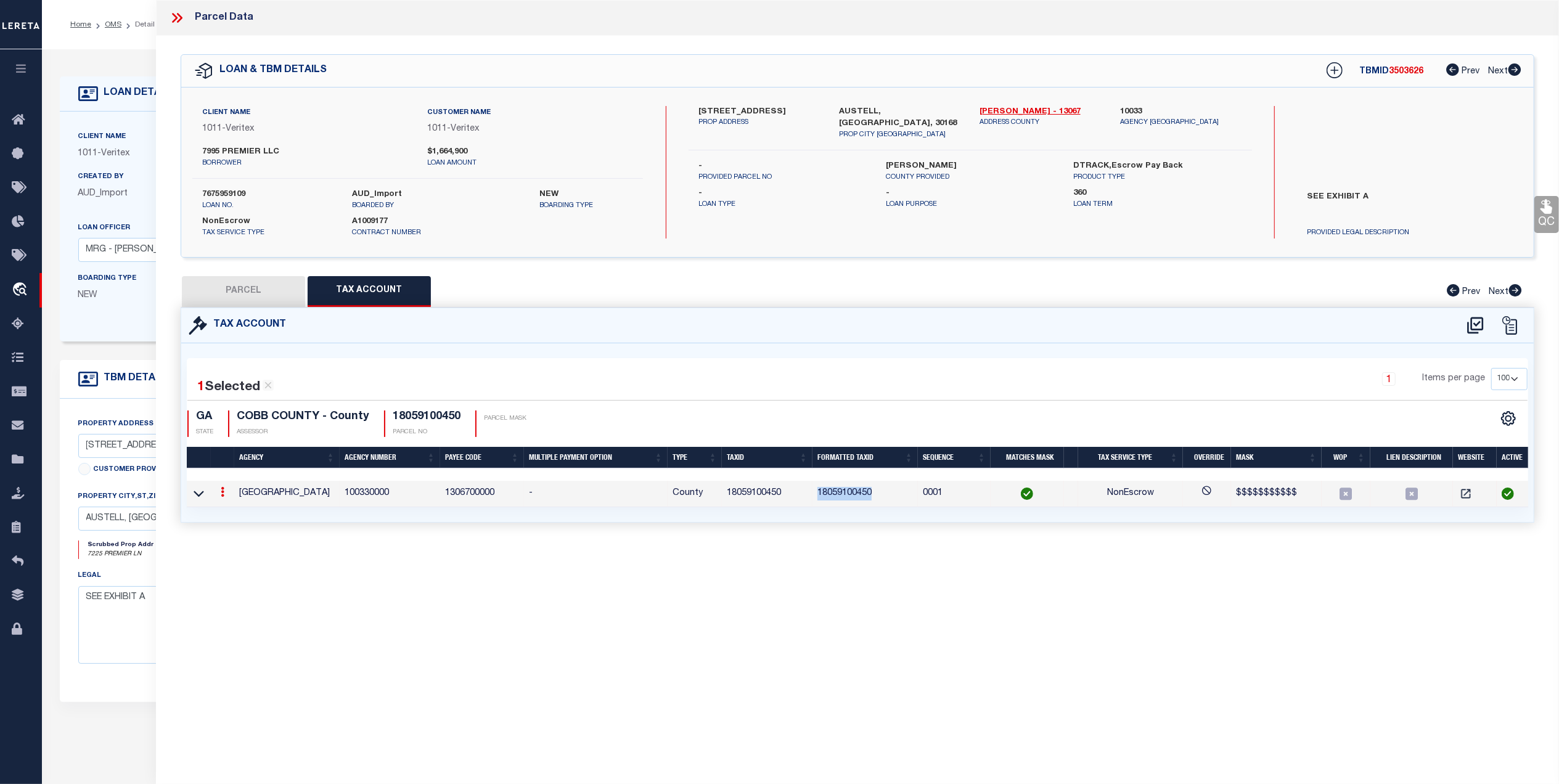
copy td "18059100450"
click at [264, 292] on button "PARCEL" at bounding box center [244, 292] width 123 height 31
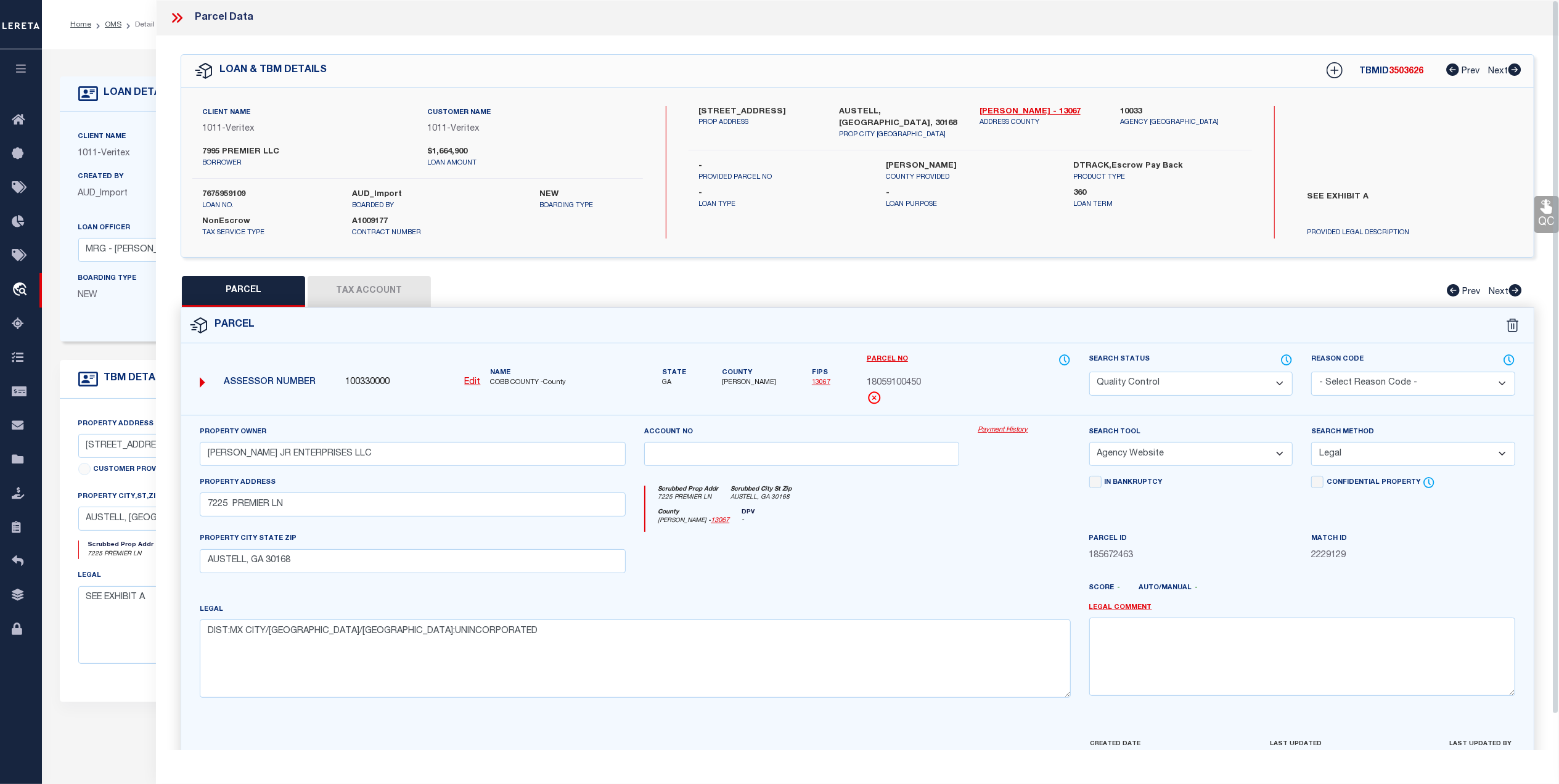
click at [1549, 210] on icon at bounding box center [1547, 207] width 11 height 14
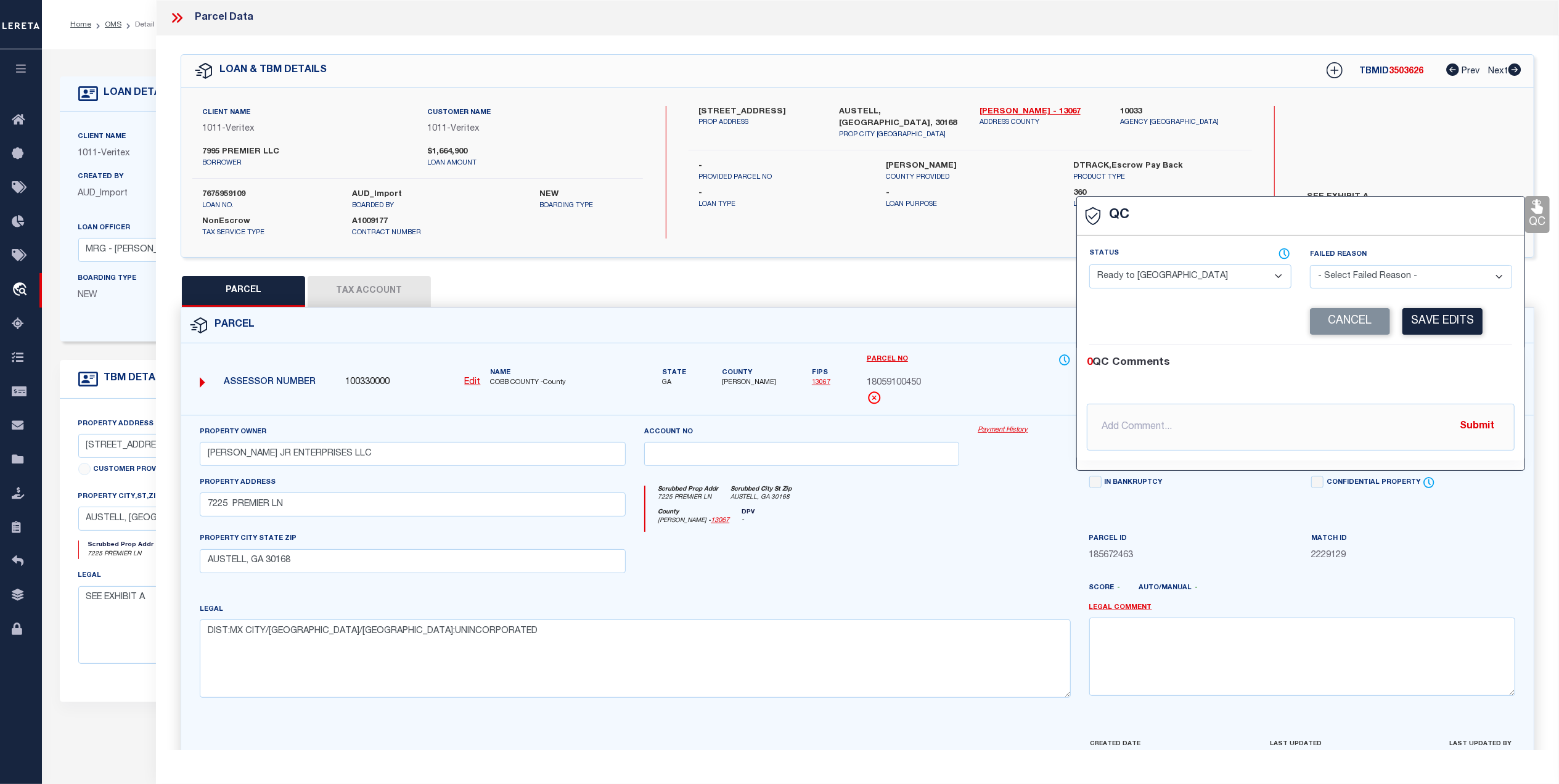
drag, startPoint x: 1238, startPoint y: 280, endPoint x: 1199, endPoint y: 282, distance: 39.1
click at [1237, 280] on select "- Select Status - Ready to QC Correct Incorrect" at bounding box center [1190, 276] width 203 height 24
click at [1089, 266] on select "- Select Status - Ready to QC Correct Incorrect" at bounding box center [1190, 276] width 203 height 24
click at [1434, 318] on button "Save Edits" at bounding box center [1443, 321] width 80 height 26
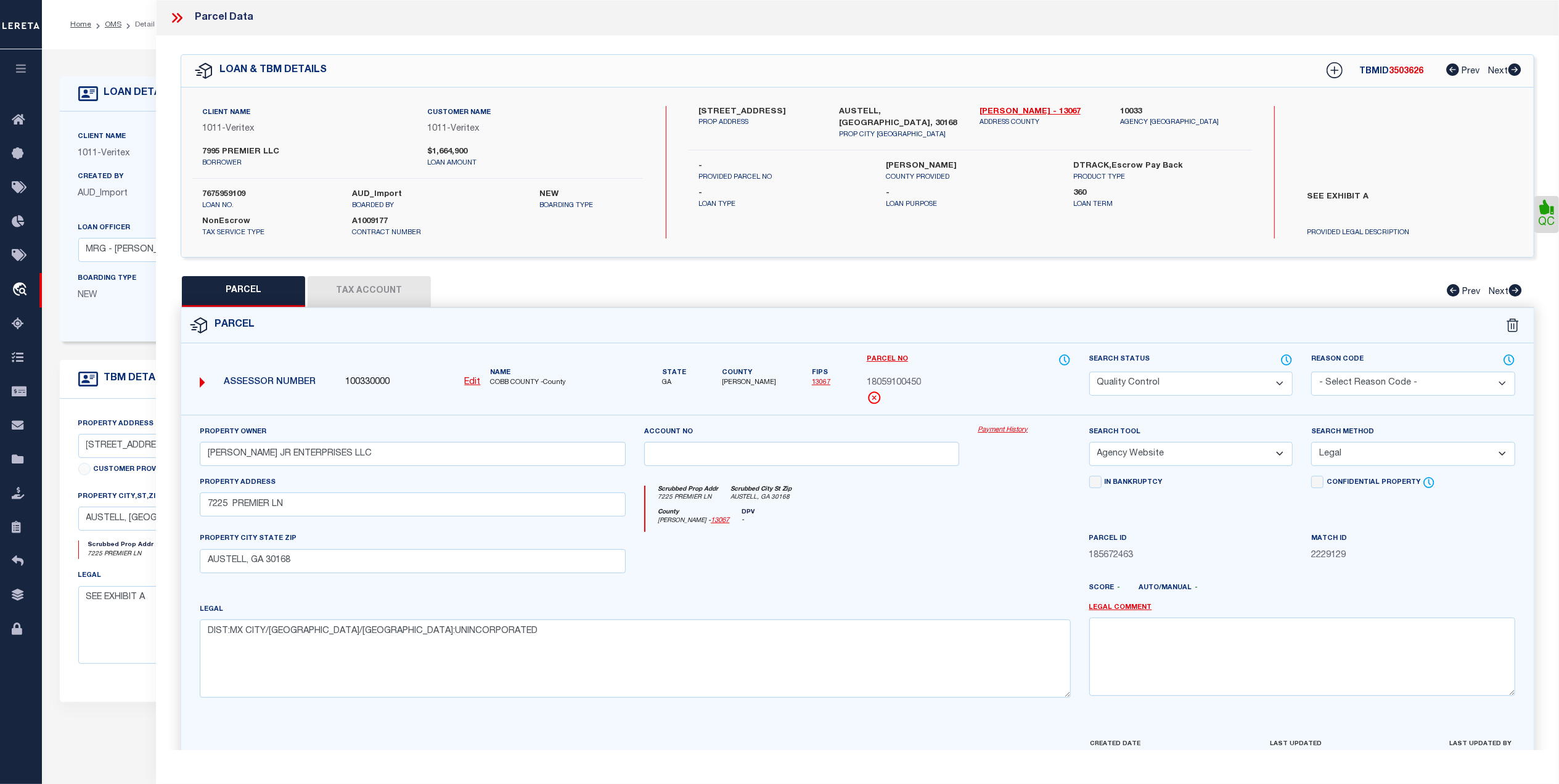
click at [1148, 377] on select "Automated Search Bad Parcel Complete Duplicate Parcel High Dollar Reporting In …" at bounding box center [1191, 383] width 204 height 24
click at [1089, 371] on select "Automated Search Bad Parcel Complete Duplicate Parcel High Dollar Reporting In …" at bounding box center [1191, 383] width 204 height 24
drag, startPoint x: 999, startPoint y: 494, endPoint x: 1086, endPoint y: 554, distance: 105.7
click at [1002, 498] on div "Scrubbed Prop Addr 7225 PREMIER LN Scrubbed City St Zip AUSTELL, GA 30168" at bounding box center [858, 497] width 425 height 23
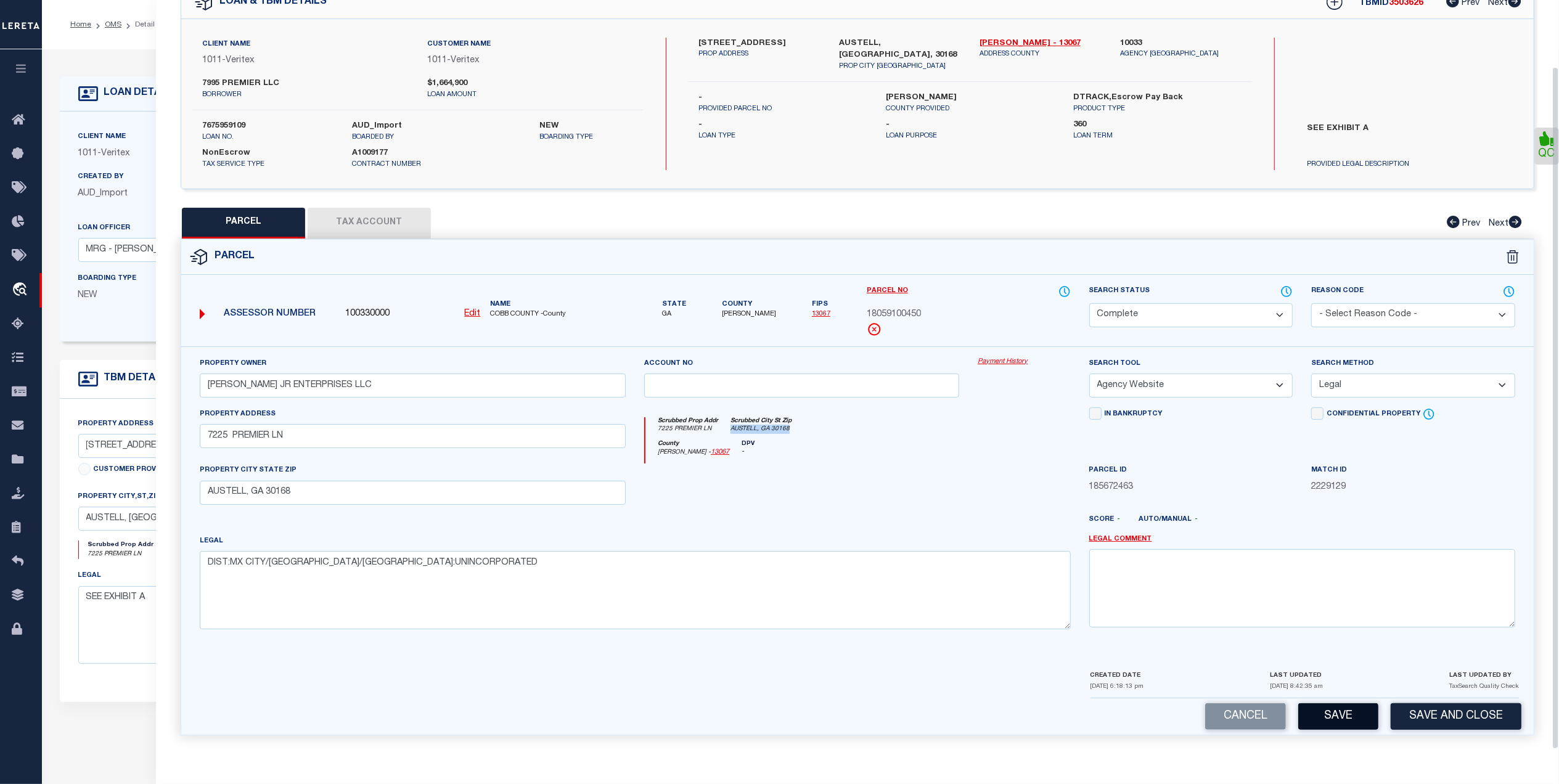
scroll to position [73, 0]
click at [1439, 718] on button "Save and Close" at bounding box center [1456, 717] width 130 height 26
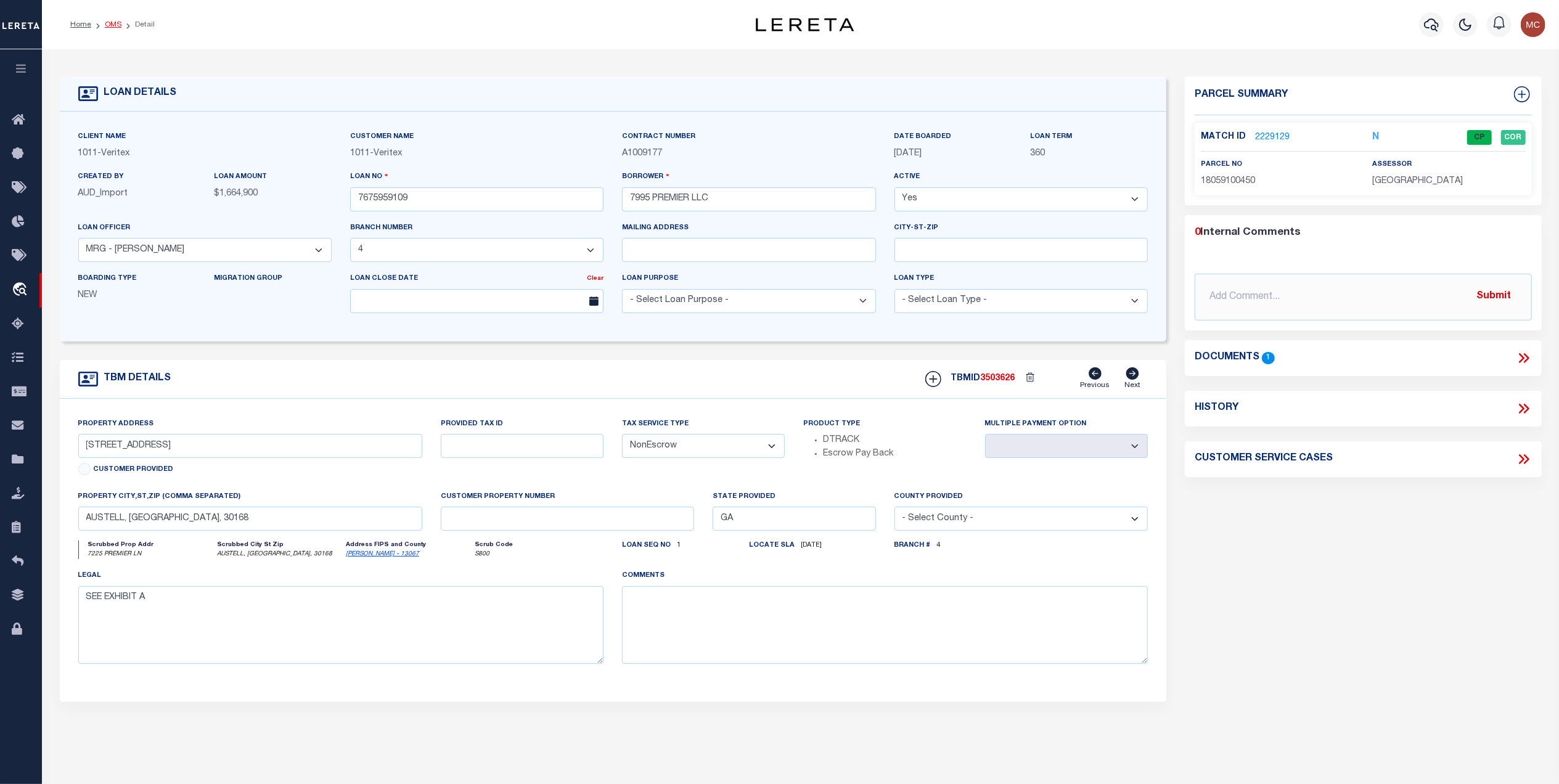
click at [113, 26] on link "OMS" at bounding box center [113, 25] width 16 height 7
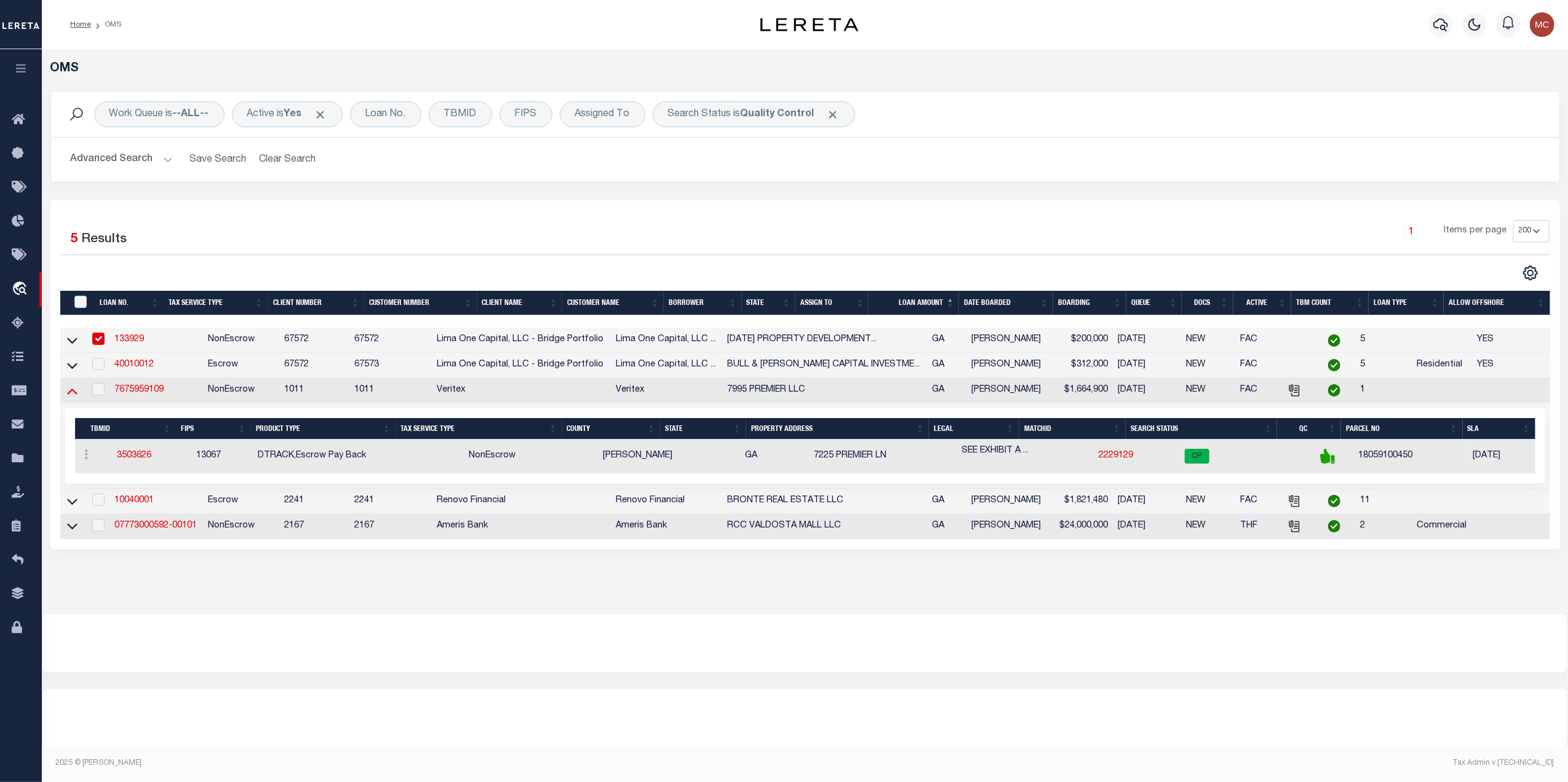
click at [68, 394] on icon at bounding box center [72, 391] width 11 height 13
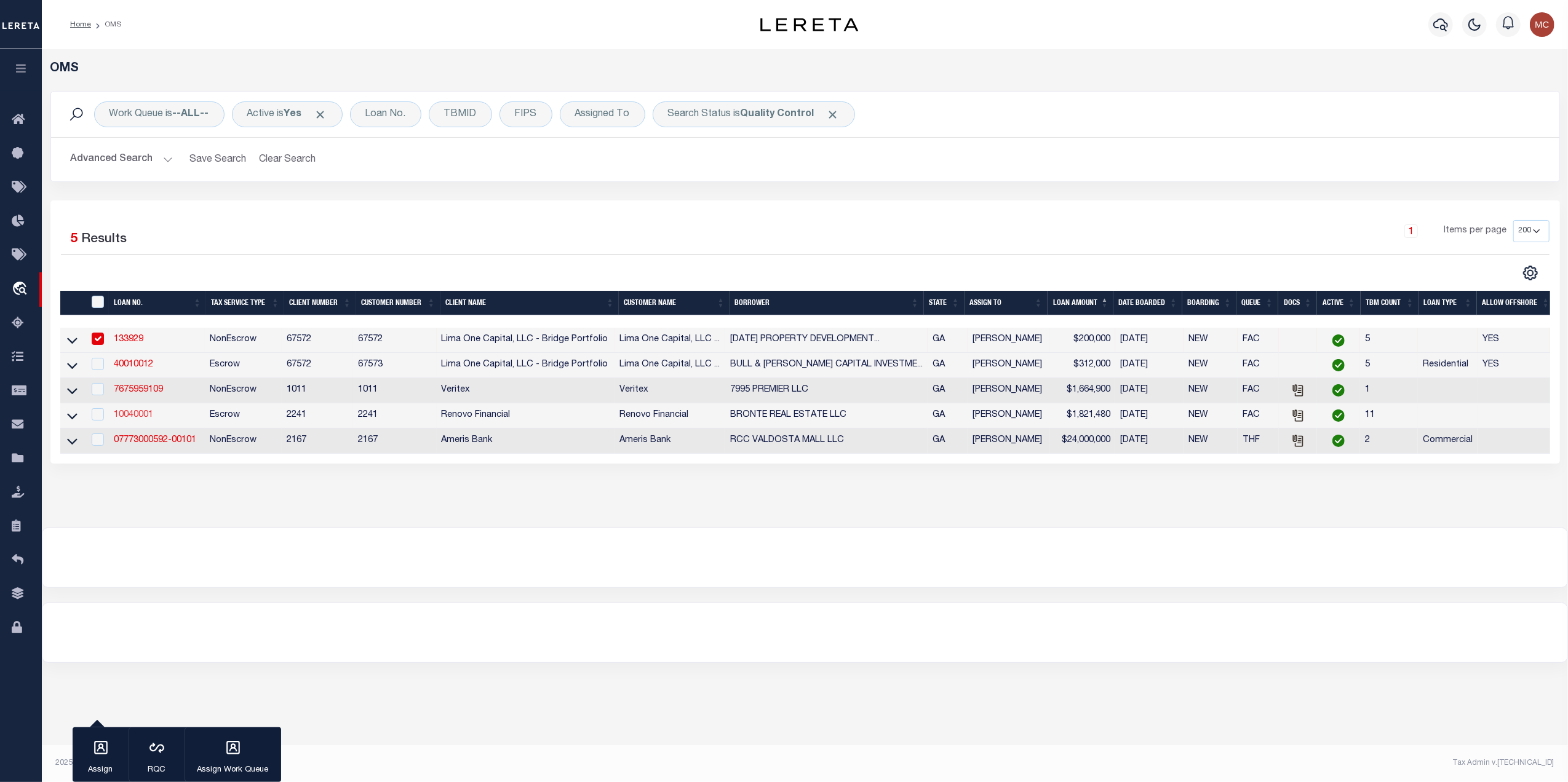
click at [133, 417] on link "10040001" at bounding box center [133, 415] width 39 height 9
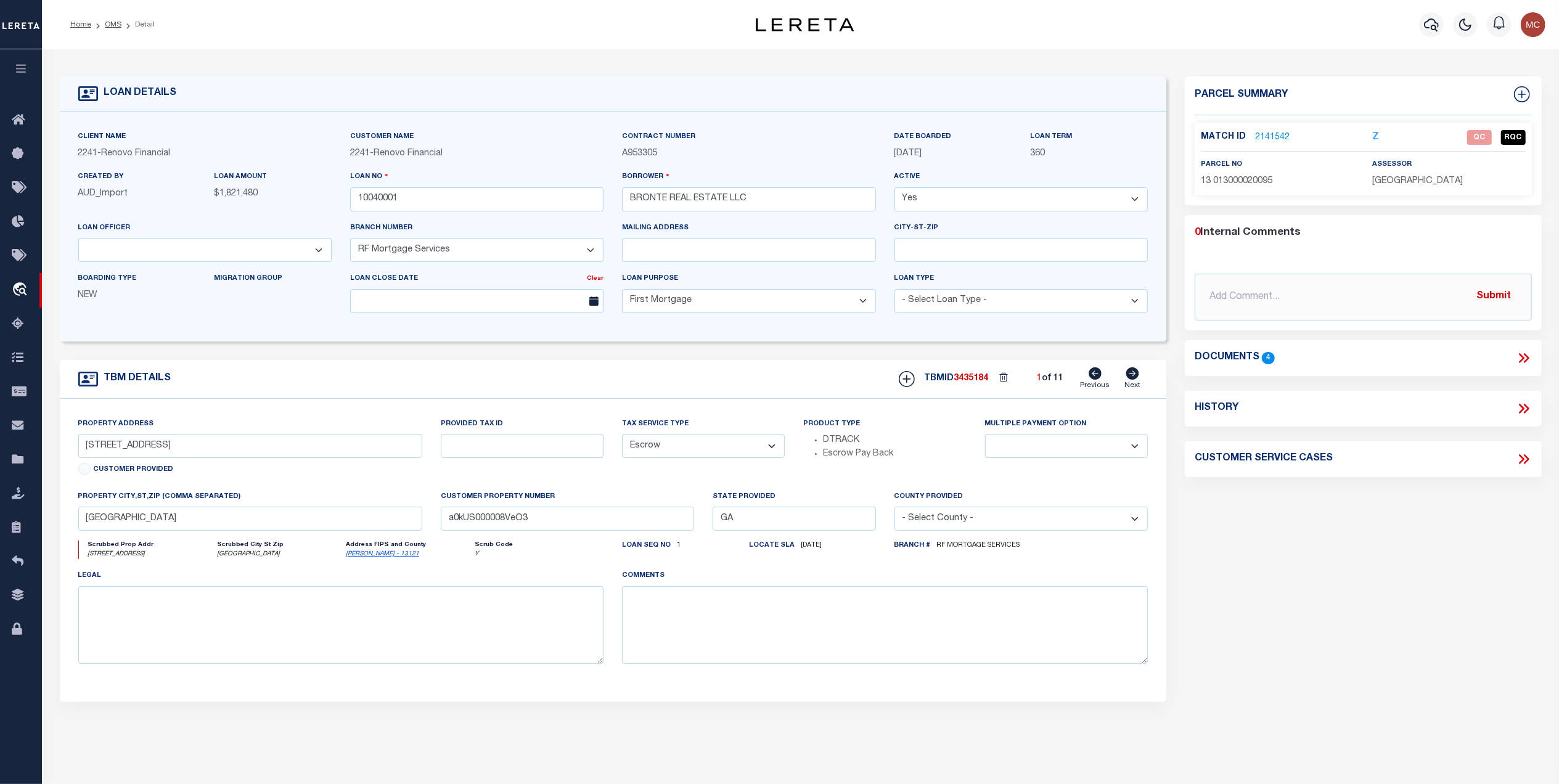
click at [1131, 375] on icon at bounding box center [1133, 373] width 13 height 12
click at [1523, 357] on icon at bounding box center [1525, 358] width 16 height 16
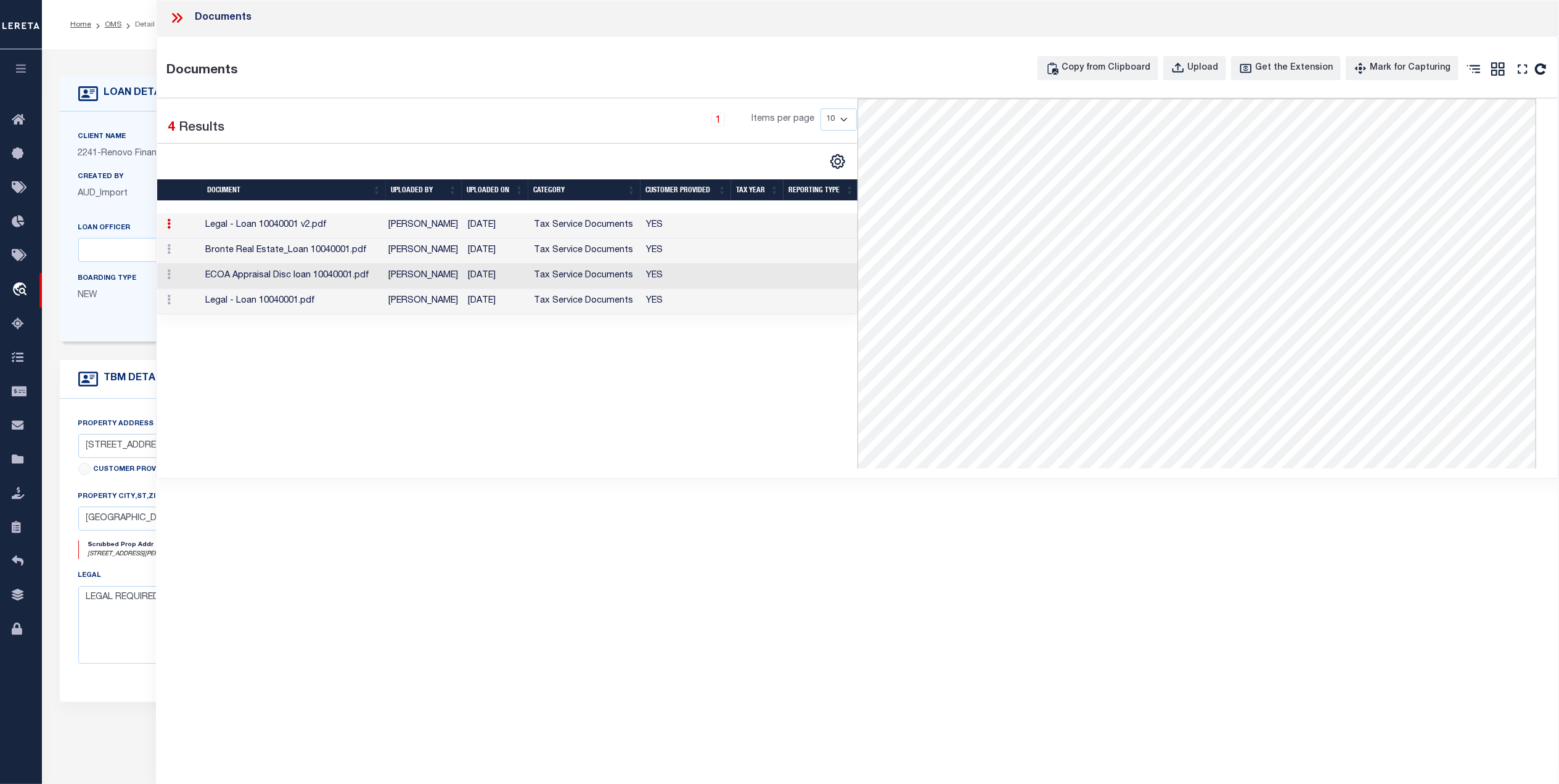
click at [178, 17] on icon at bounding box center [177, 18] width 16 height 16
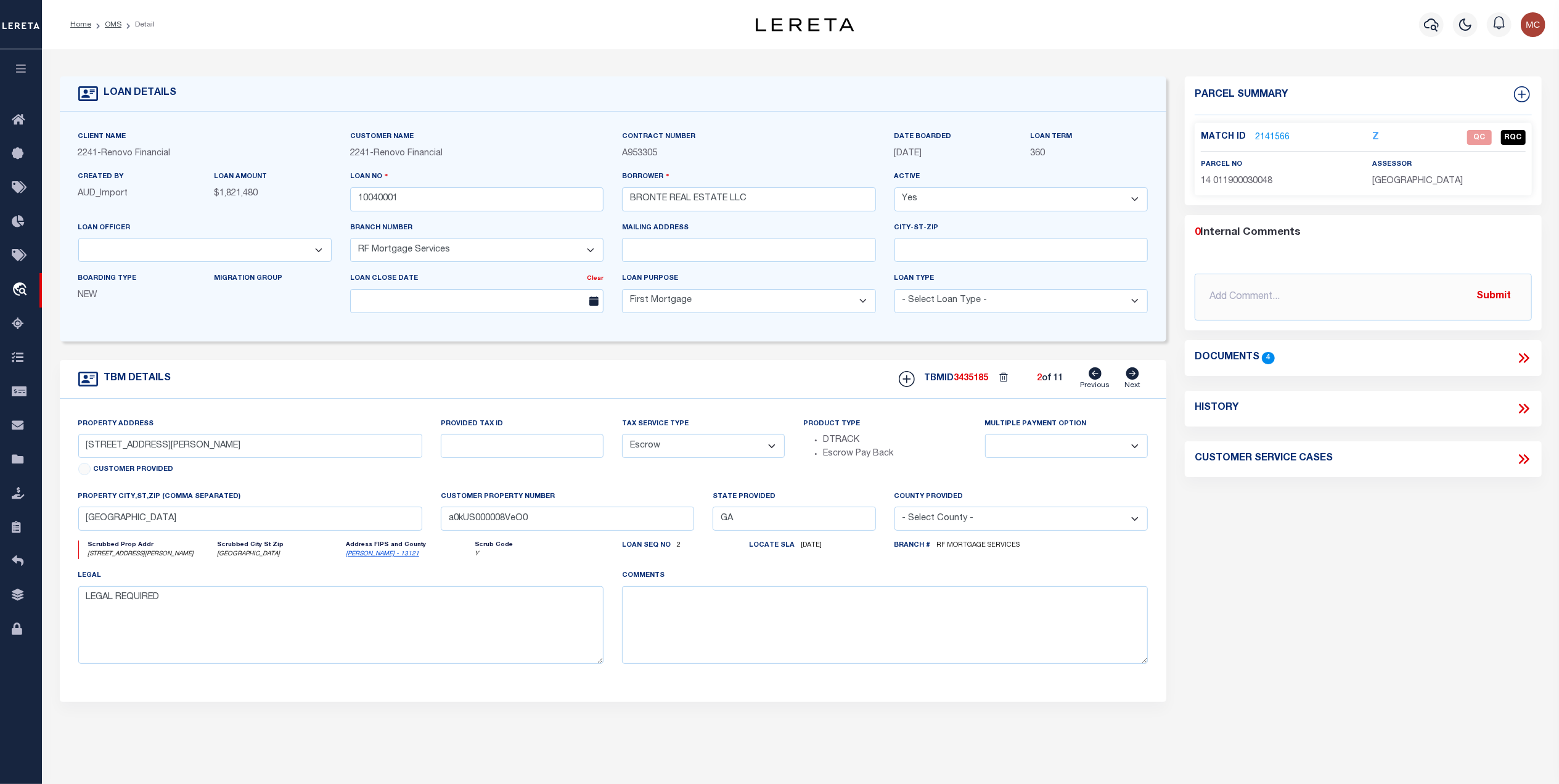
click at [125, 25] on li "Detail" at bounding box center [138, 25] width 34 height 11
click at [114, 24] on link "OMS" at bounding box center [113, 25] width 16 height 7
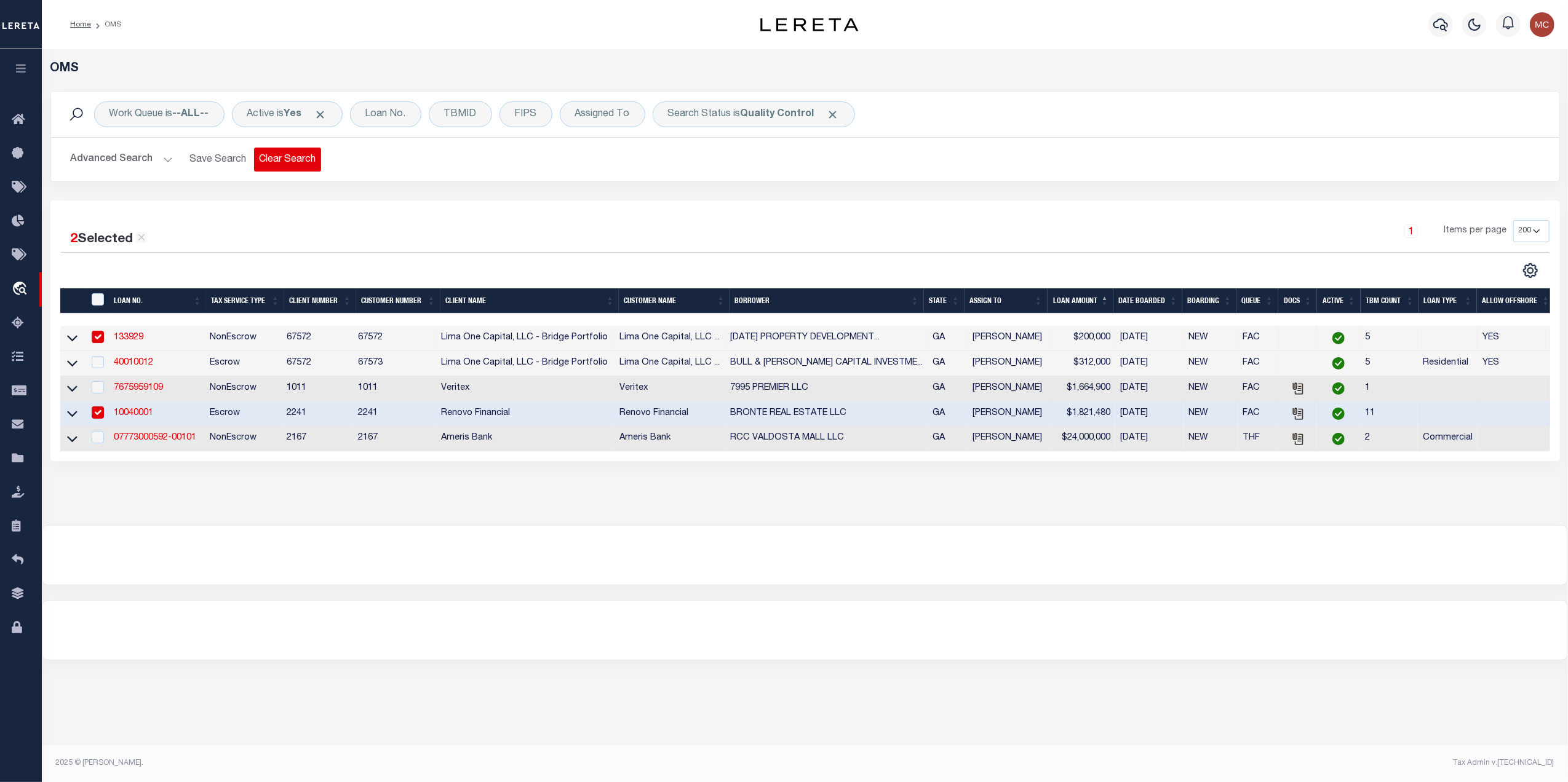
click at [289, 159] on button "Clear Search" at bounding box center [287, 159] width 67 height 24
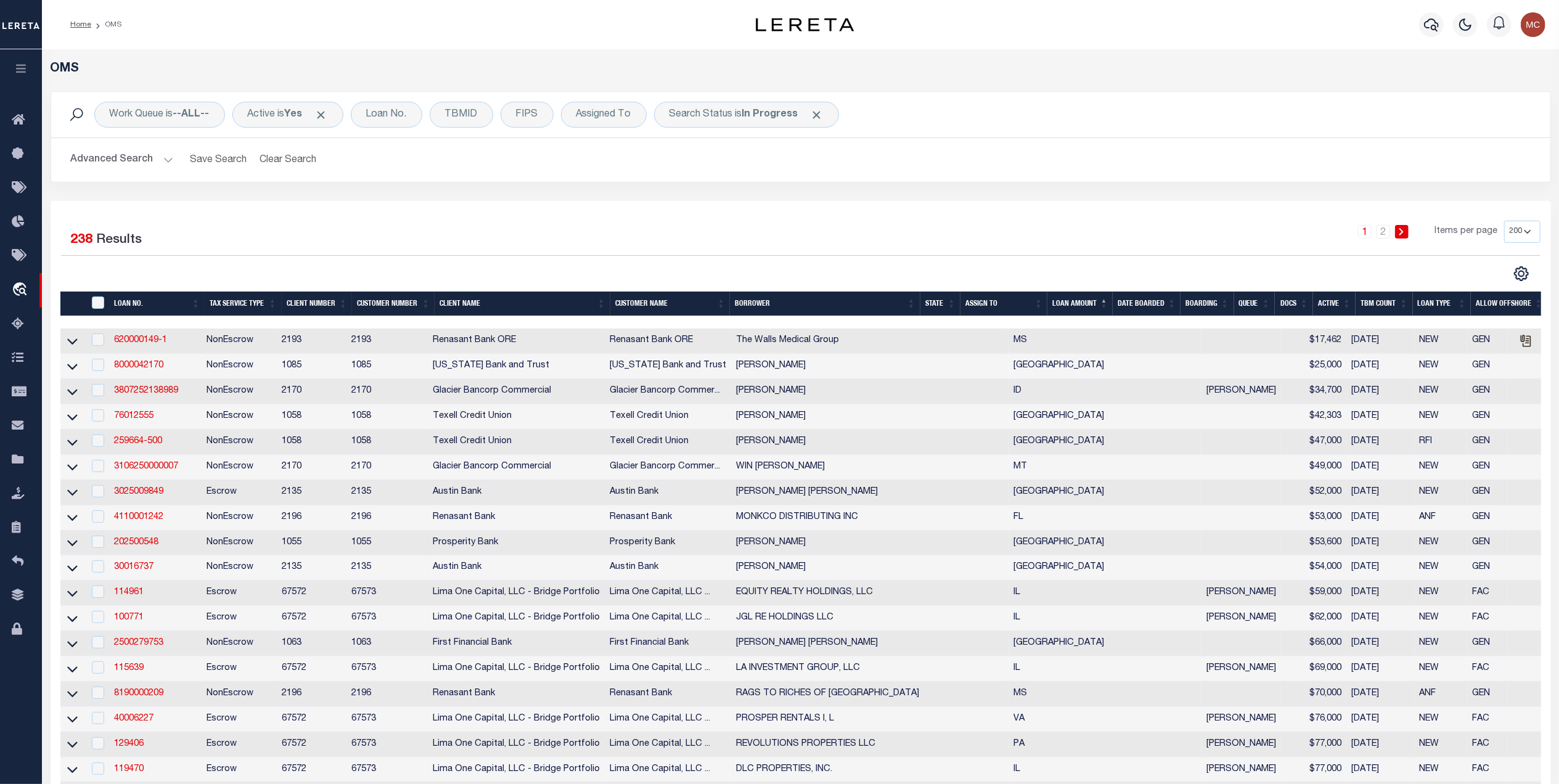
click at [1379, 307] on th "TBM COUNT" at bounding box center [1383, 304] width 57 height 25
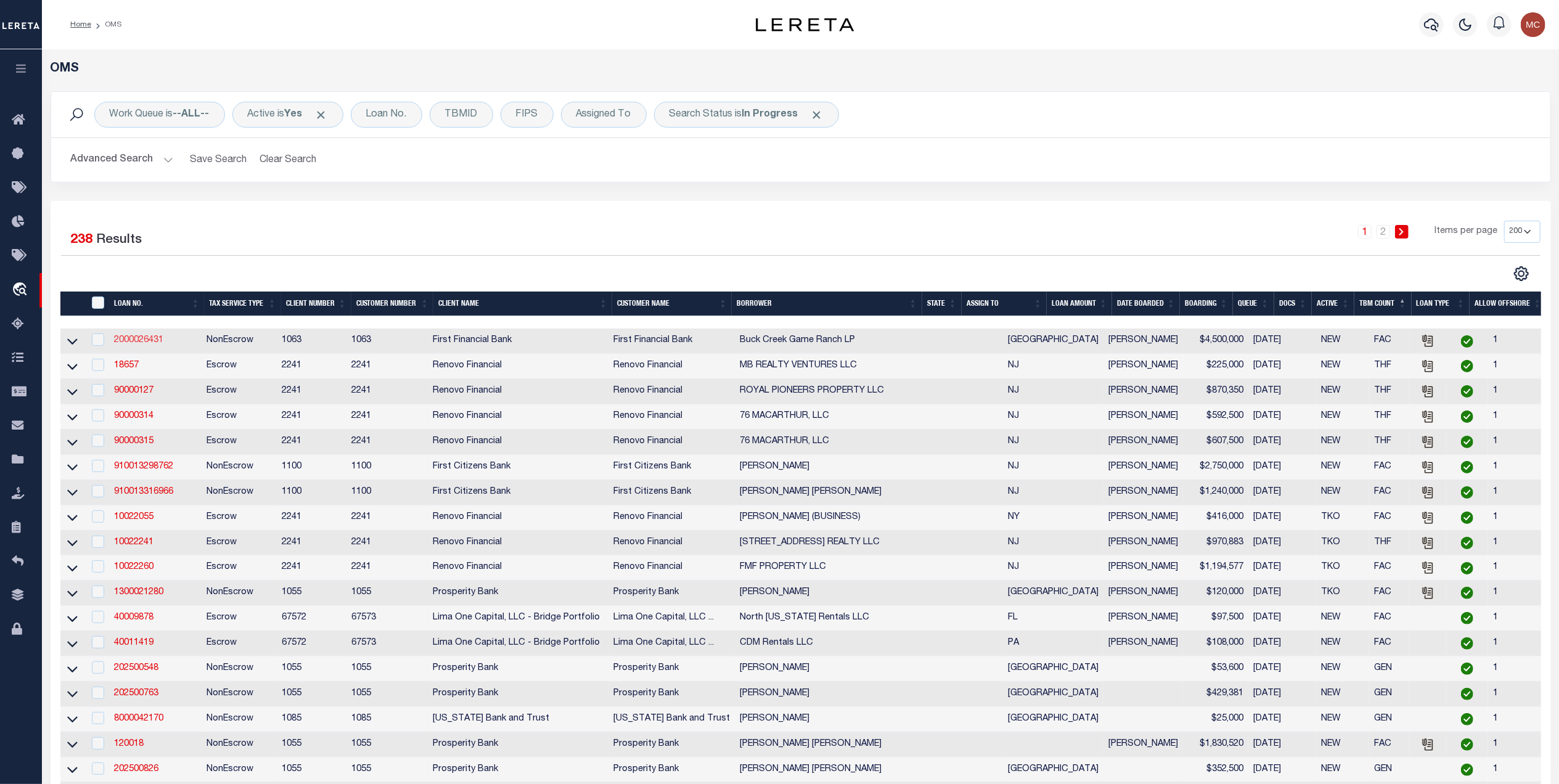
click at [133, 341] on link "2000026431" at bounding box center [139, 340] width 49 height 9
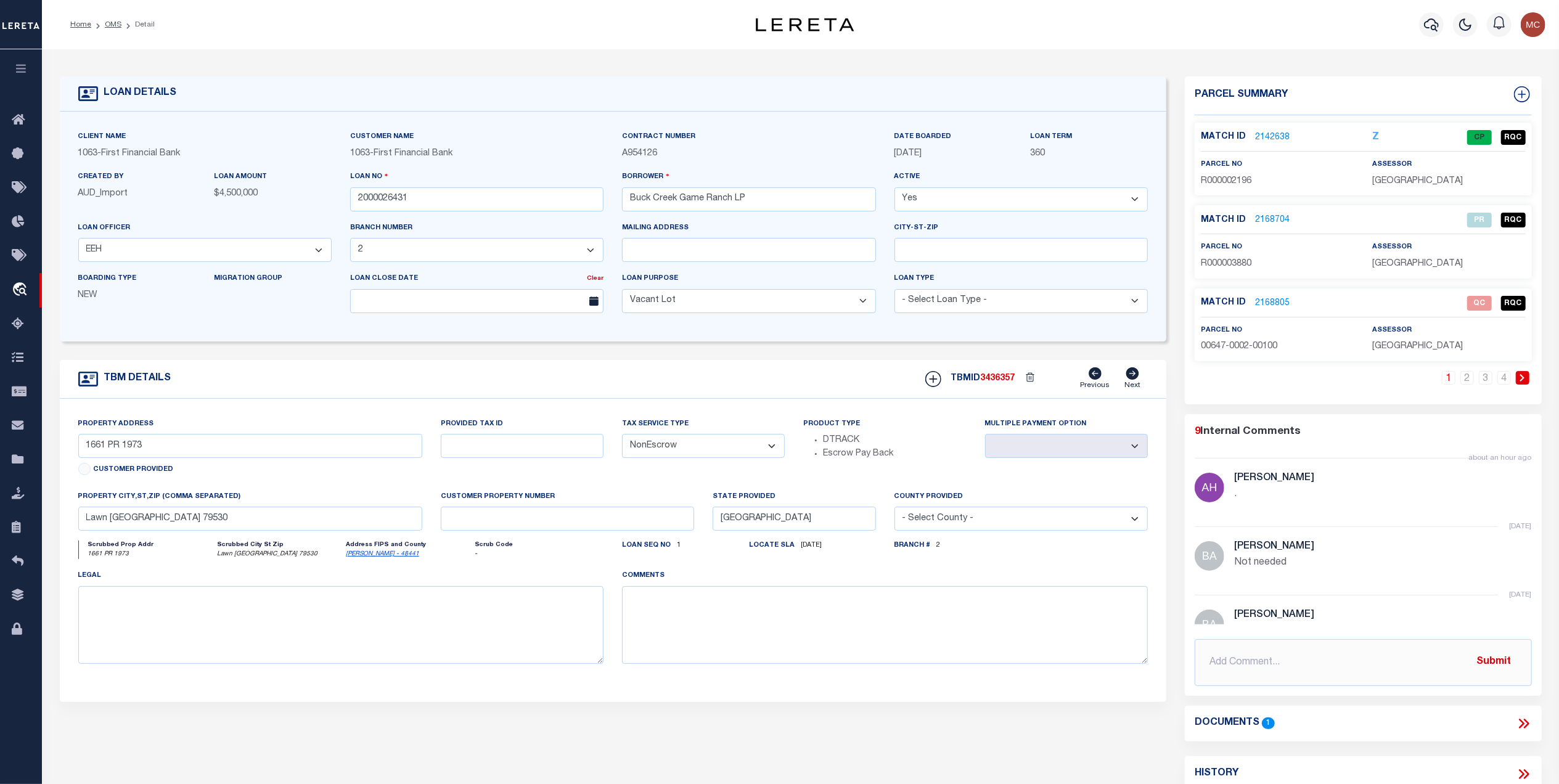
click at [1274, 299] on link "2168805" at bounding box center [1273, 303] width 34 height 13
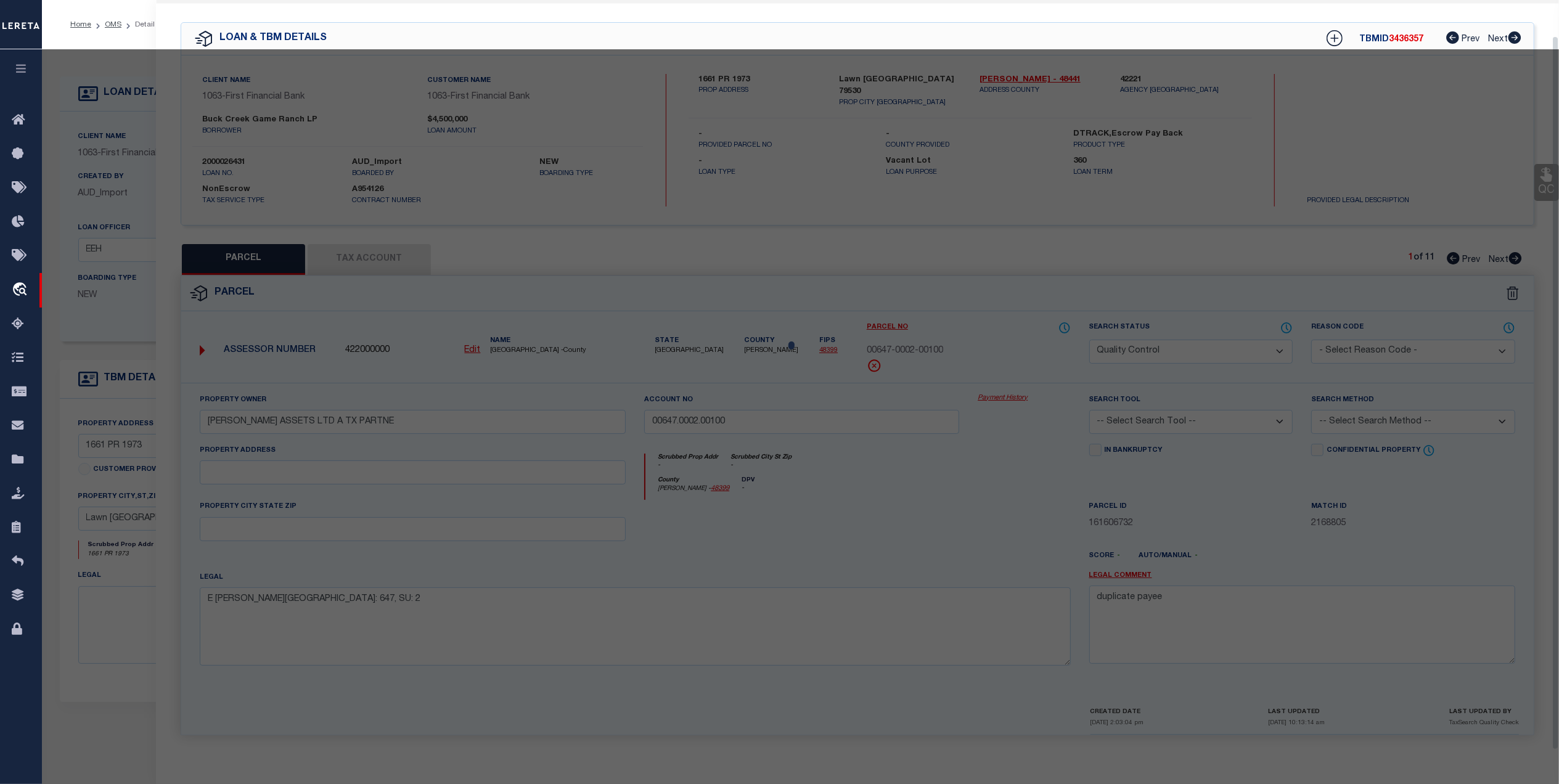
scroll to position [37, 0]
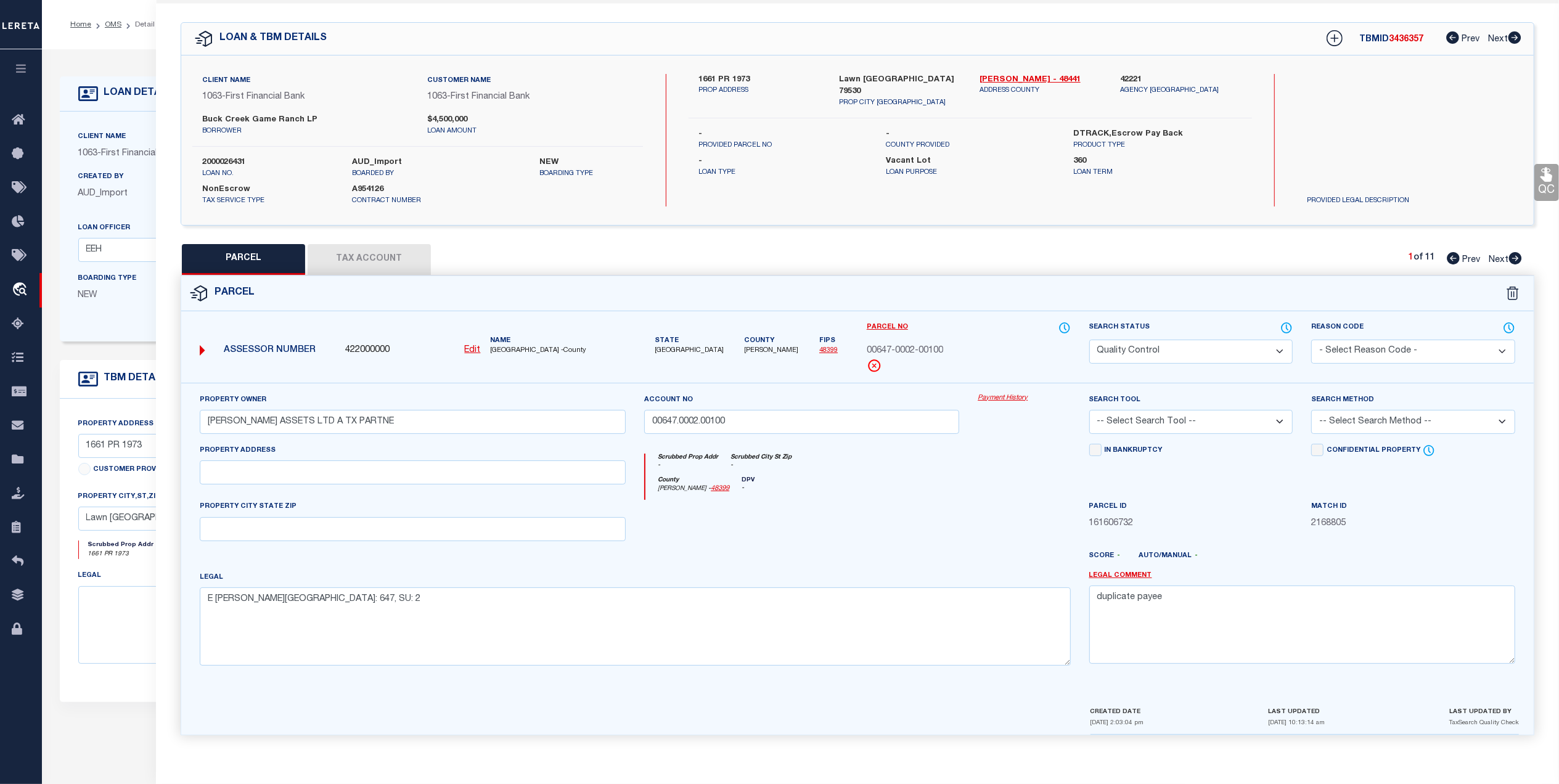
drag, startPoint x: 116, startPoint y: 26, endPoint x: 1521, endPoint y: 724, distance: 1568.8
click at [116, 25] on link "OMS" at bounding box center [113, 25] width 16 height 7
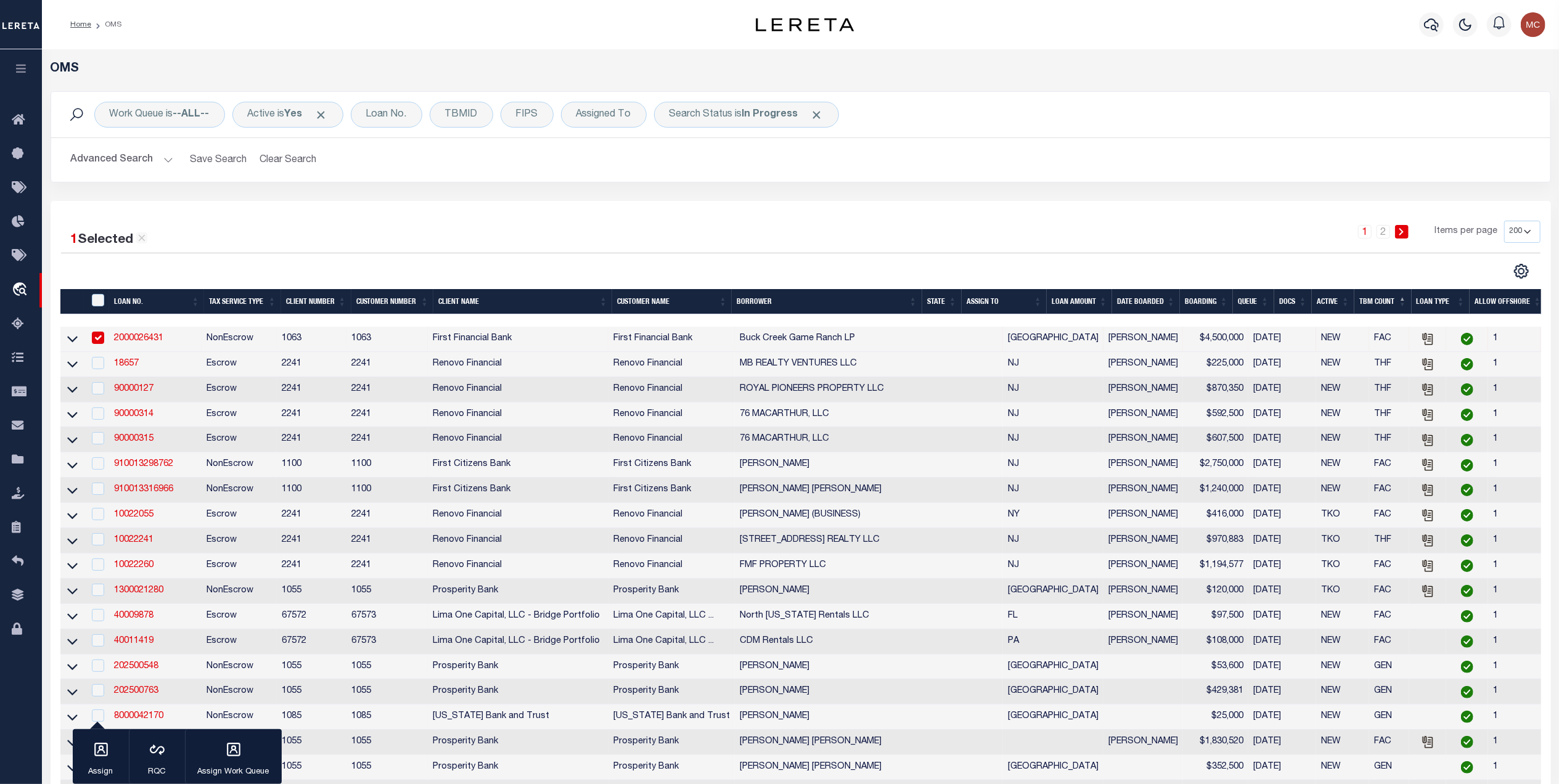
click at [1377, 302] on th "TBM COUNT" at bounding box center [1383, 302] width 57 height 25
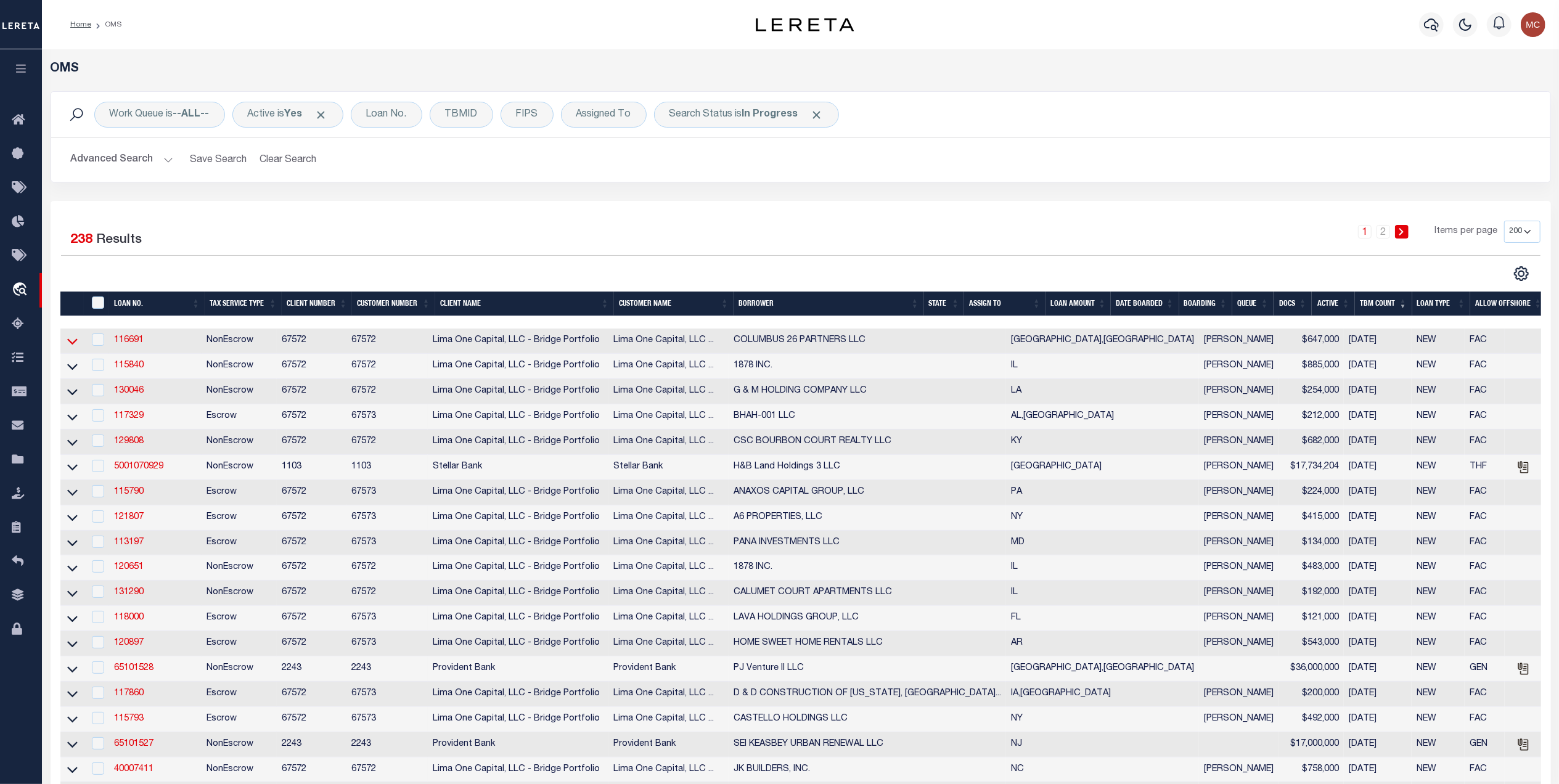
click at [71, 341] on icon at bounding box center [72, 341] width 11 height 13
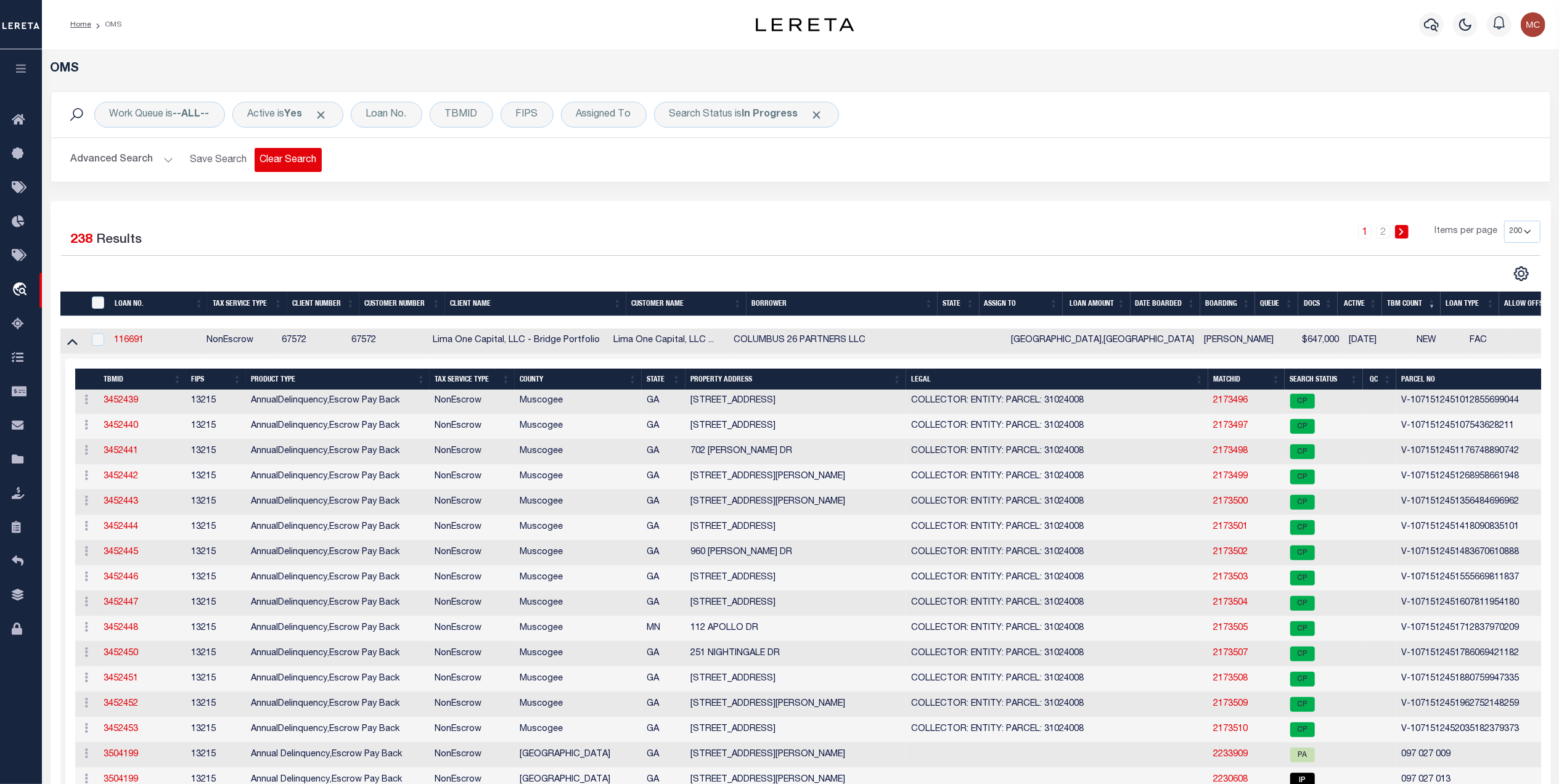
click at [279, 162] on button "Clear Search" at bounding box center [288, 159] width 67 height 24
click at [732, 118] on div "Search Status is In Progress" at bounding box center [747, 115] width 185 height 26
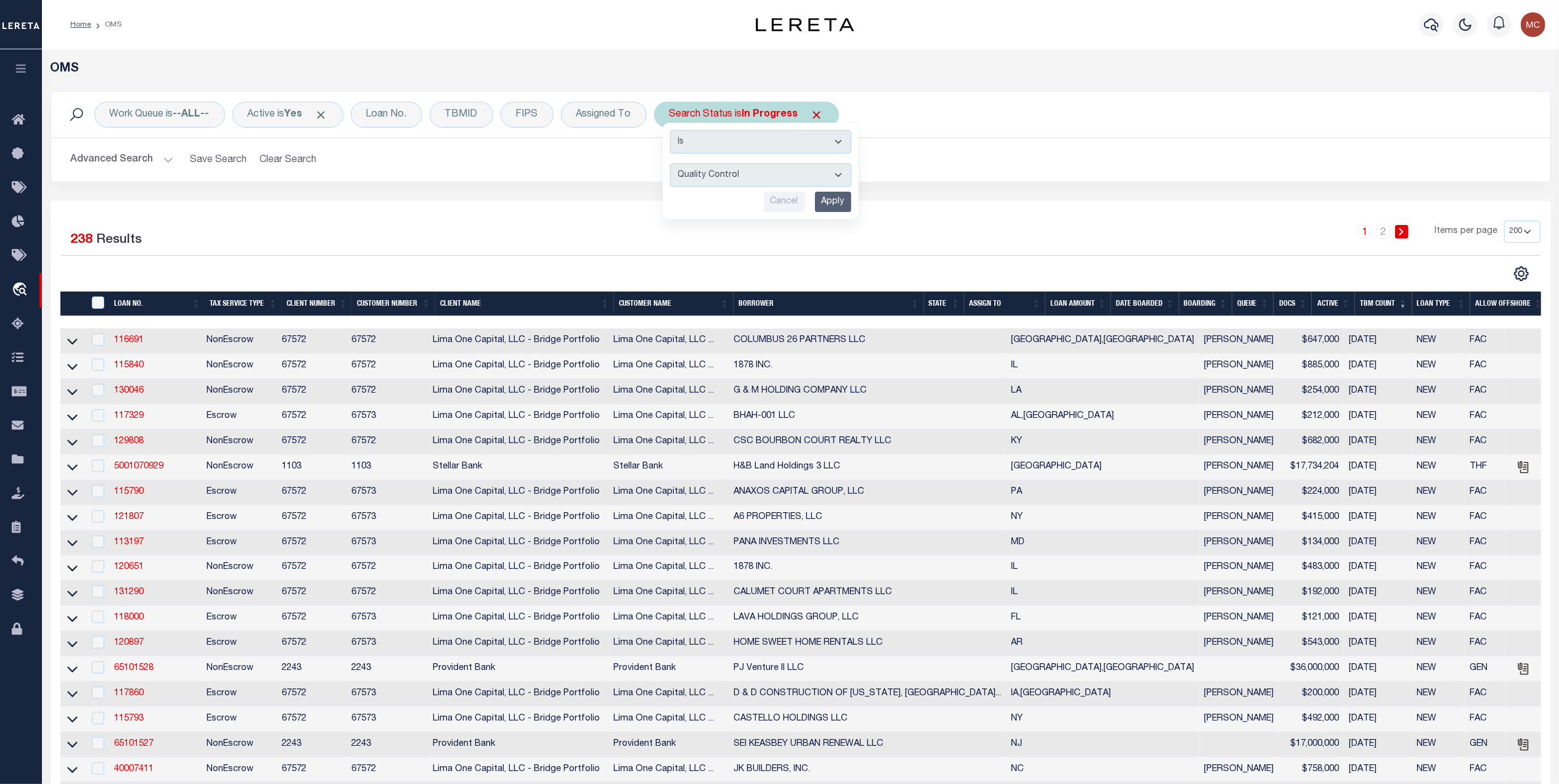
click at [674, 164] on select "Automated Search Bad Parcel Complete Duplicate Parcel High Dollar Reporting In …" at bounding box center [760, 175] width 181 height 24
click at [834, 203] on input "Apply" at bounding box center [833, 202] width 36 height 21
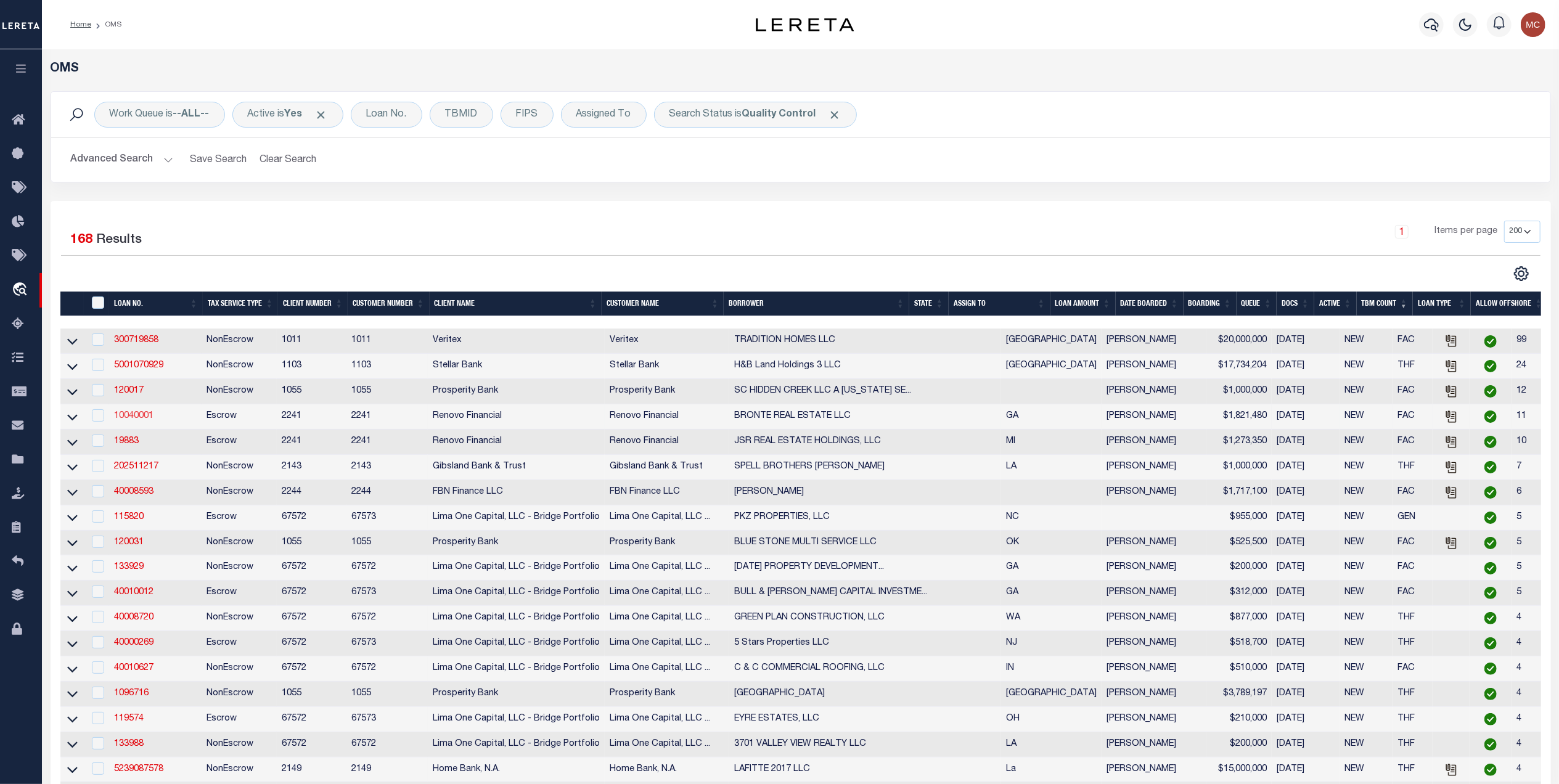
click at [143, 421] on link "10040001" at bounding box center [134, 416] width 39 height 9
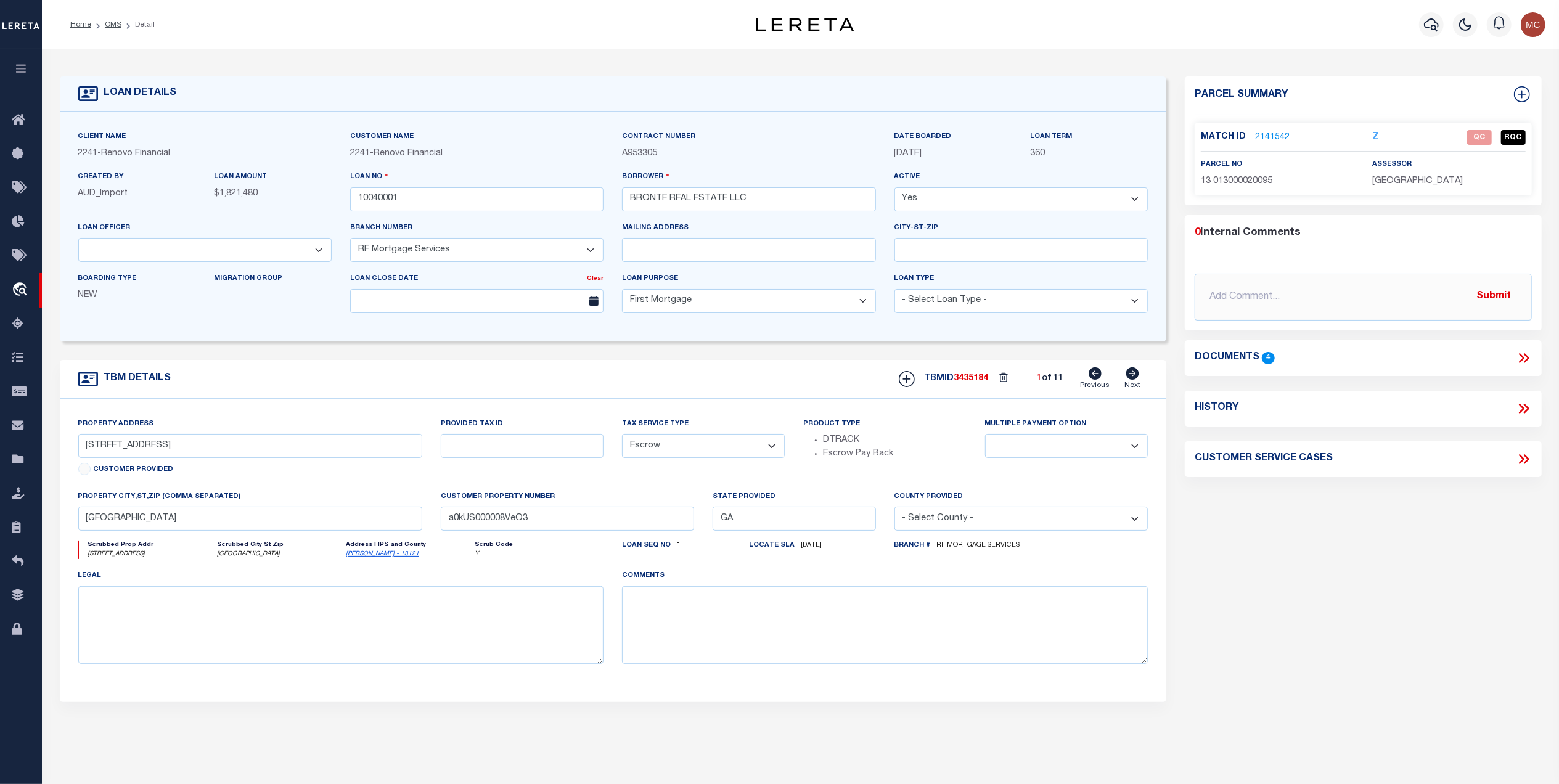
click at [1131, 378] on icon at bounding box center [1133, 373] width 14 height 12
click at [1132, 376] on icon at bounding box center [1133, 373] width 13 height 12
click at [1513, 357] on div "Documents 4" at bounding box center [1363, 358] width 337 height 16
click at [1520, 356] on icon at bounding box center [1525, 358] width 16 height 16
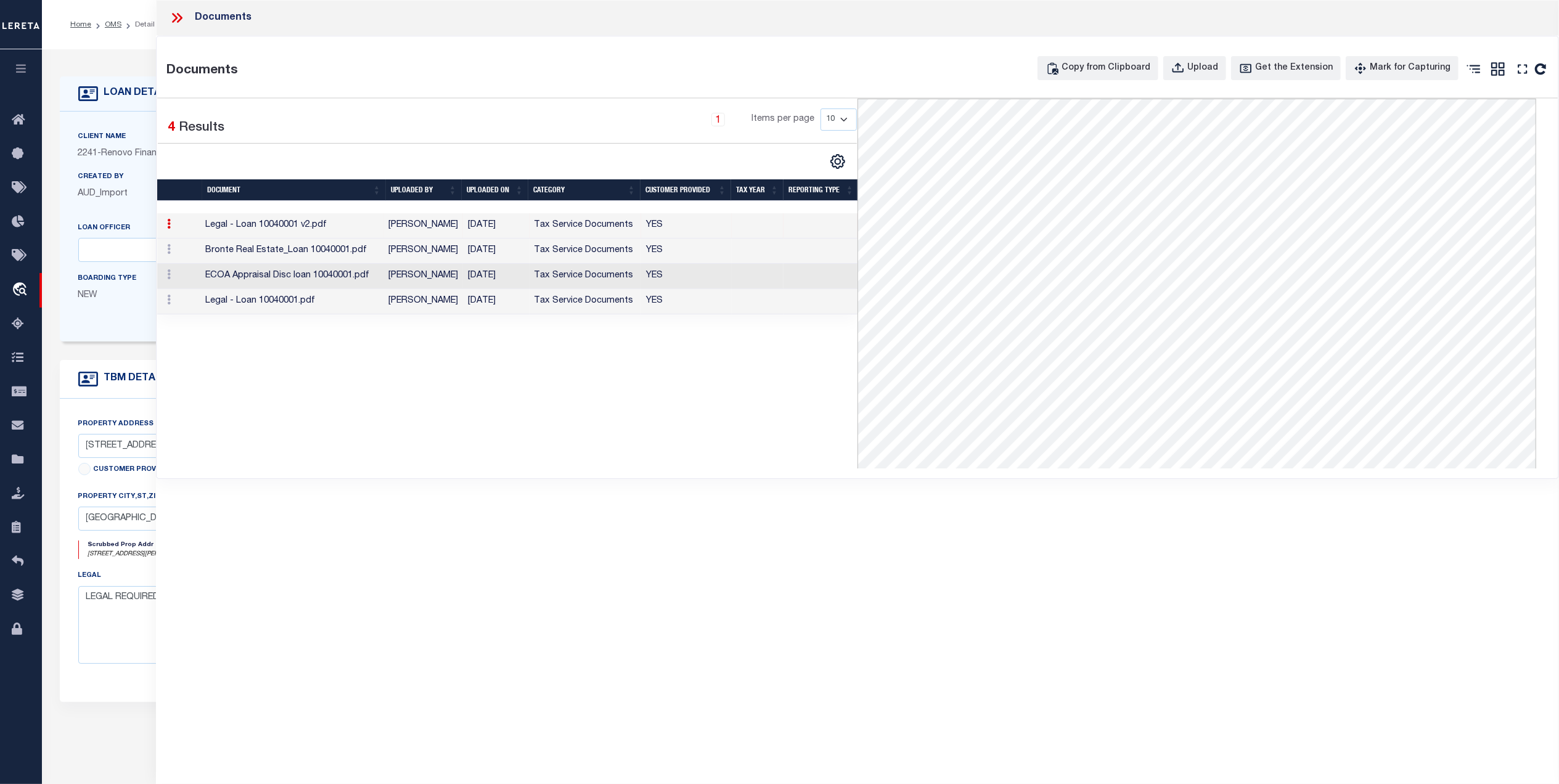
click at [575, 230] on td "Tax Service Documents" at bounding box center [586, 226] width 112 height 25
click at [499, 257] on td "[DATE]" at bounding box center [496, 251] width 66 height 25
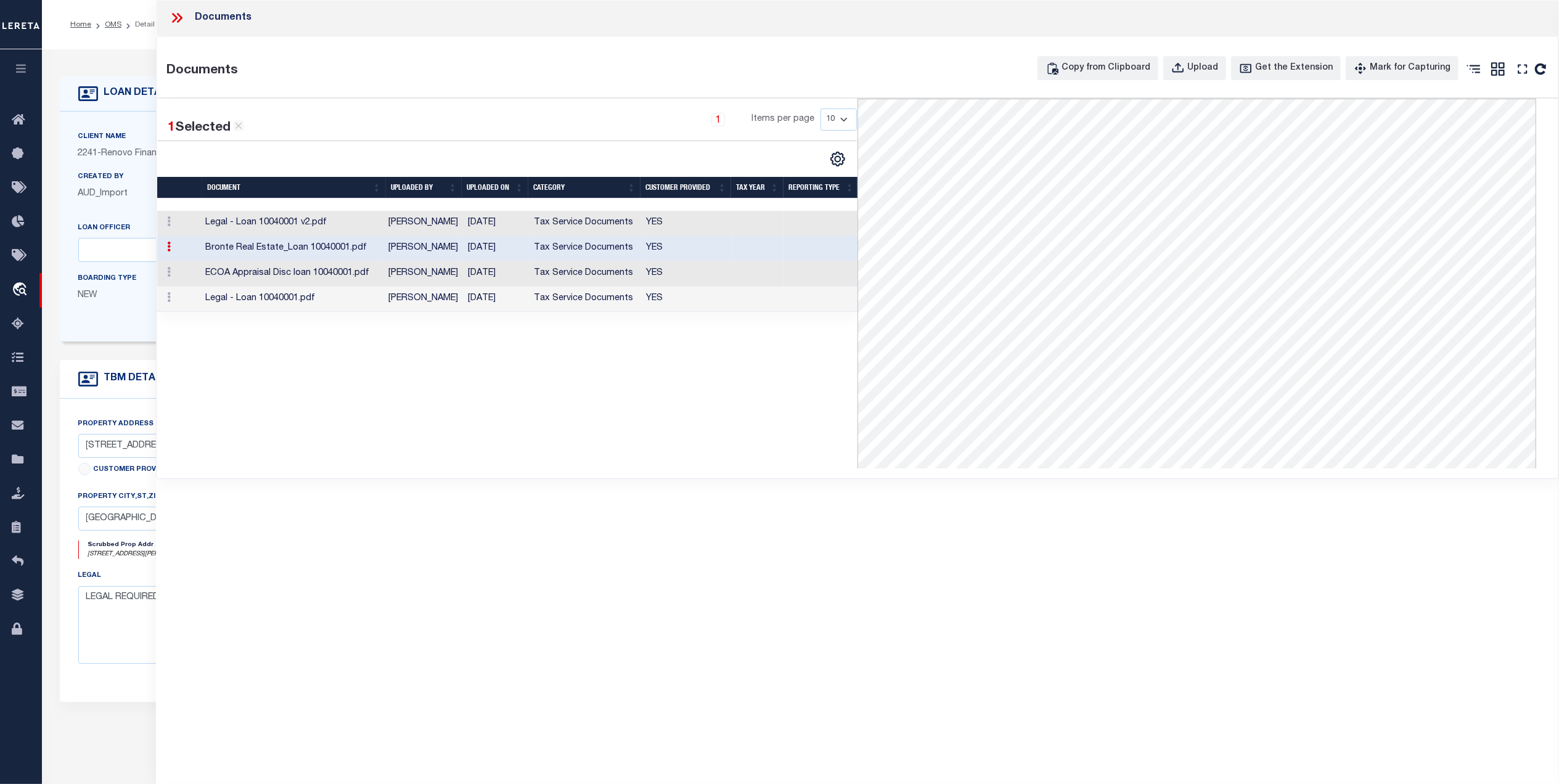
click at [609, 247] on td "Tax Service Documents" at bounding box center [586, 248] width 112 height 25
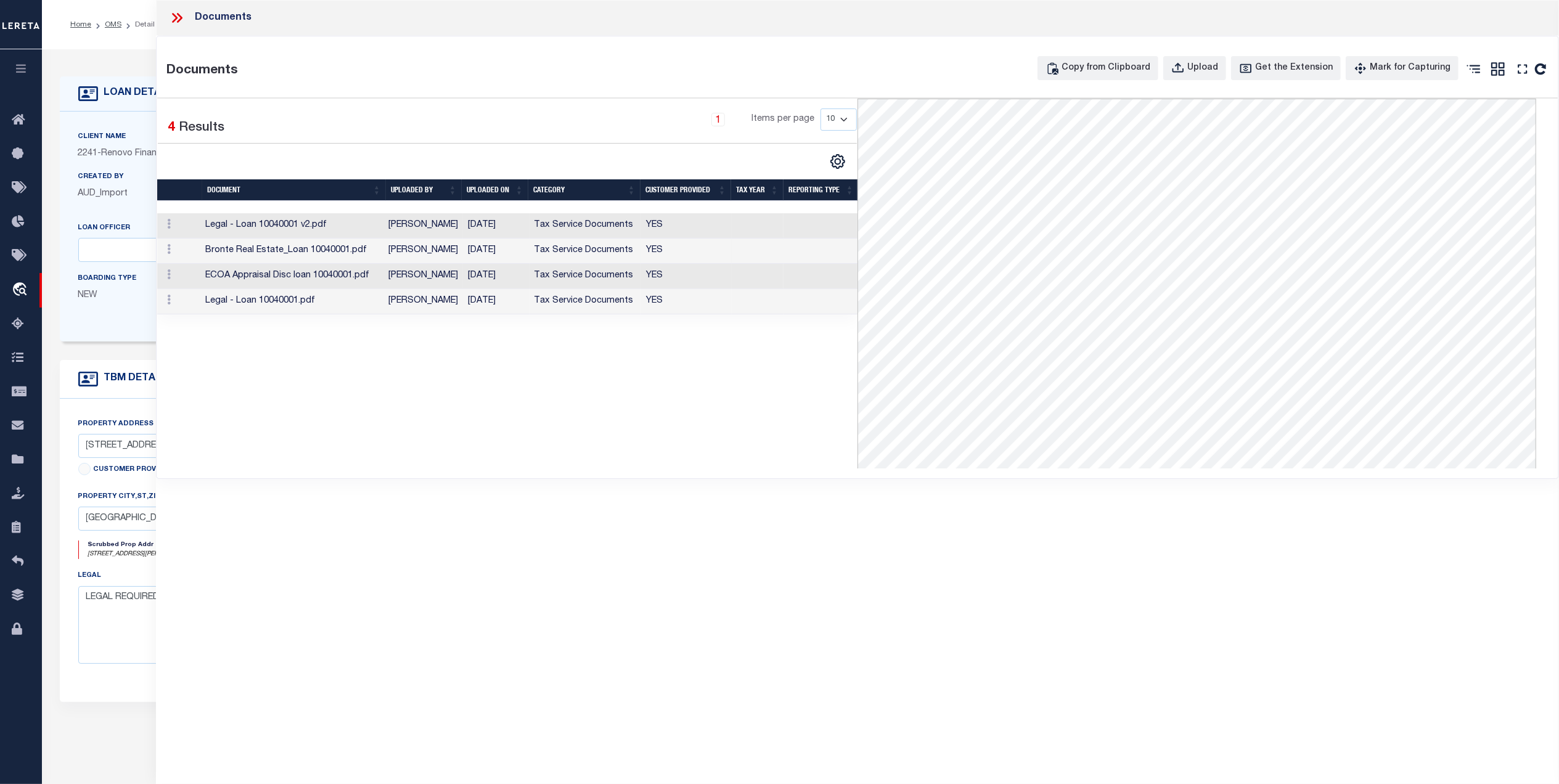
click at [609, 245] on td "Tax Service Documents" at bounding box center [586, 251] width 112 height 25
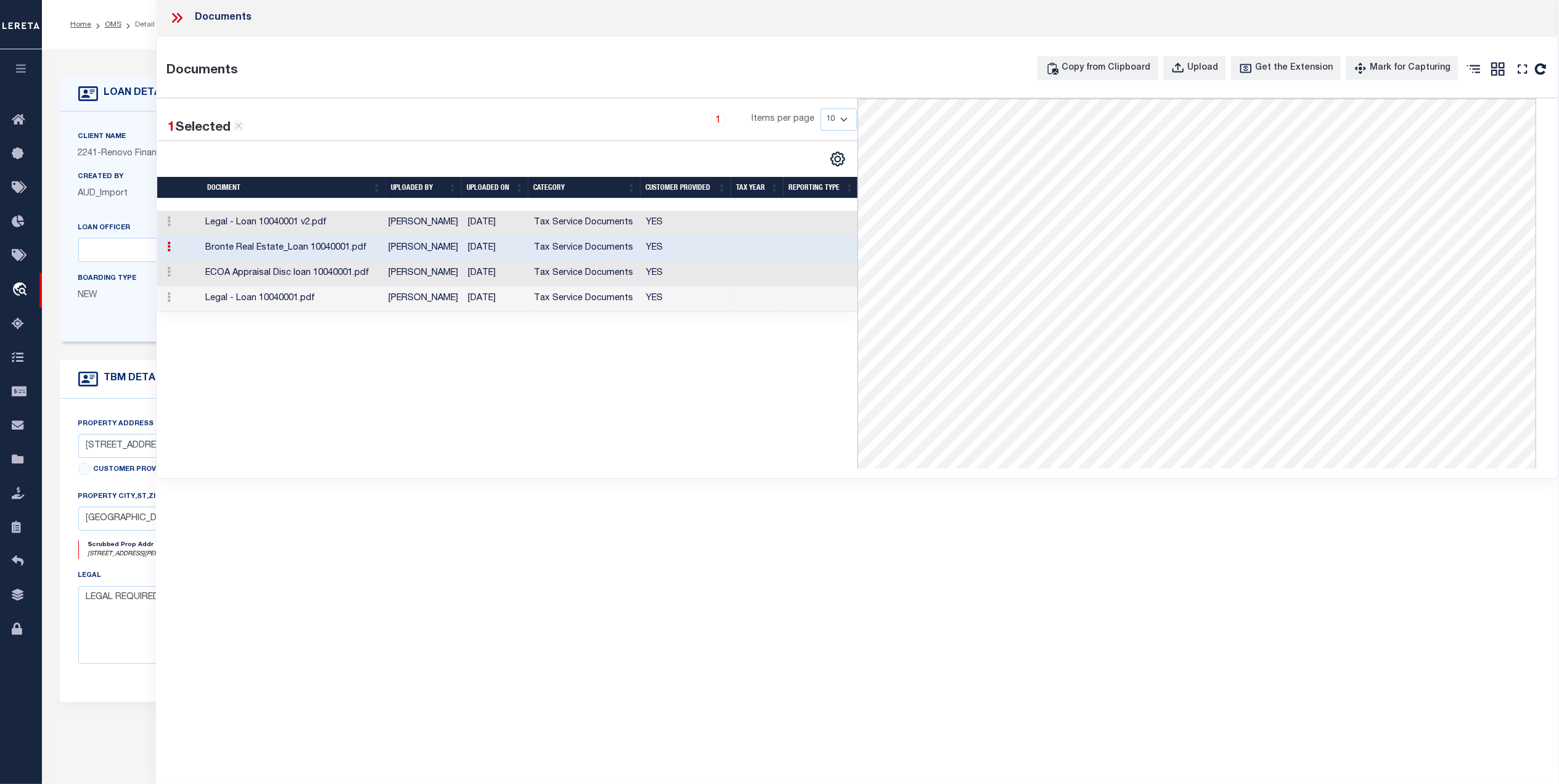
click at [667, 303] on td "YES" at bounding box center [686, 299] width 90 height 25
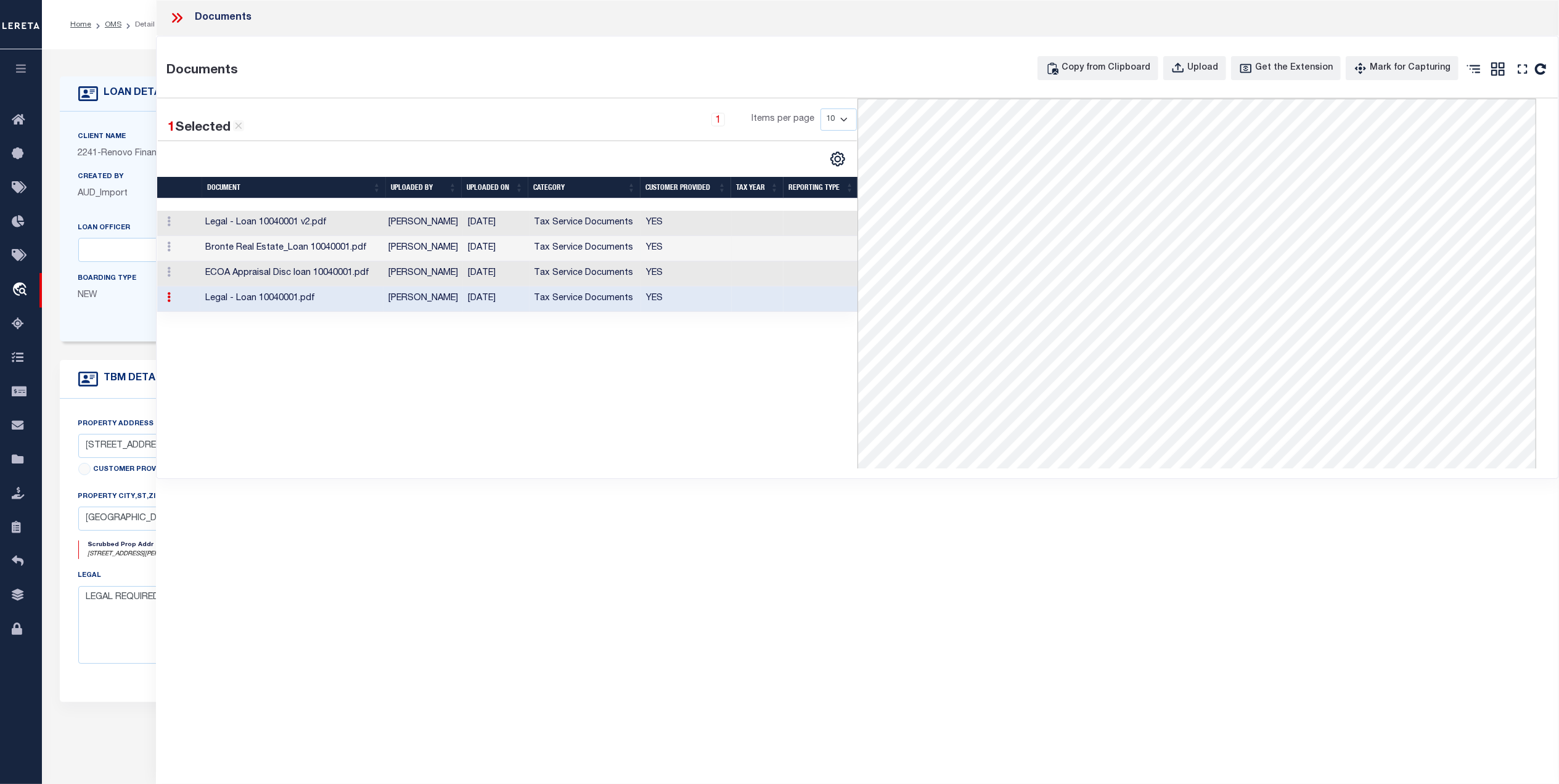
click at [636, 249] on td "Tax Service Documents" at bounding box center [586, 248] width 112 height 25
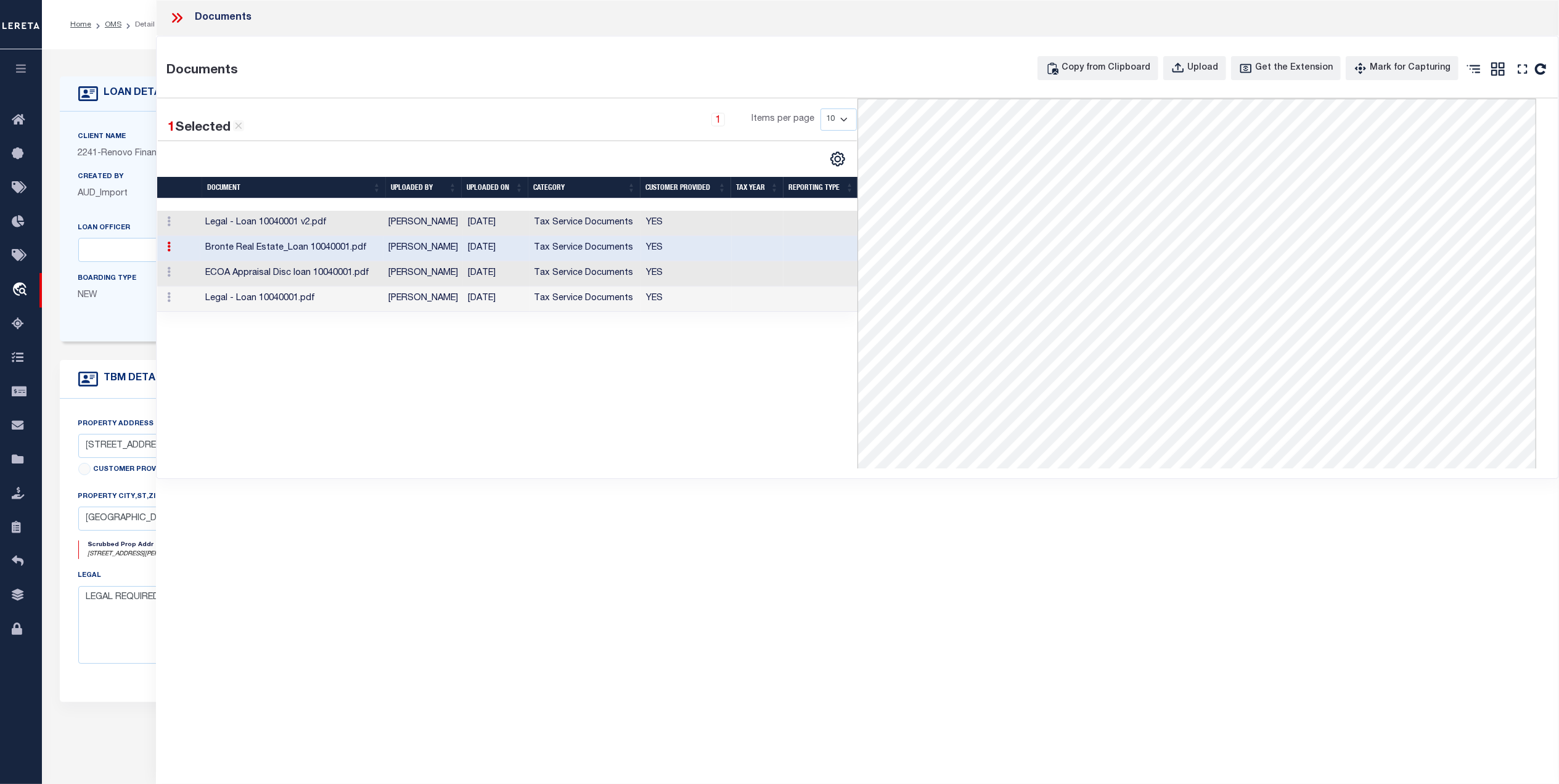
click at [184, 23] on icon at bounding box center [177, 18] width 16 height 16
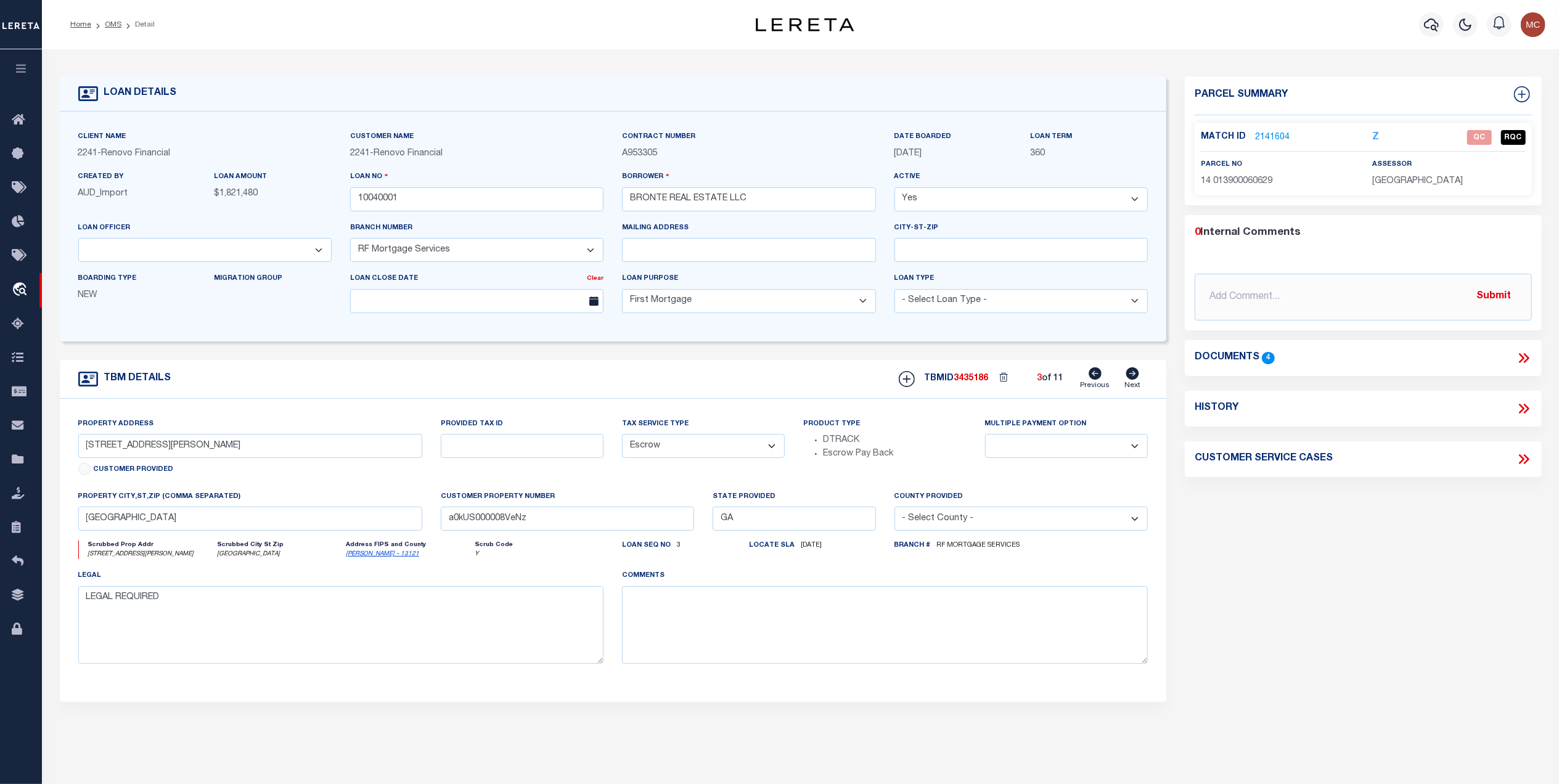
drag, startPoint x: 116, startPoint y: 22, endPoint x: 110, endPoint y: 222, distance: 200.1
click at [116, 21] on link "OMS" at bounding box center [113, 25] width 16 height 7
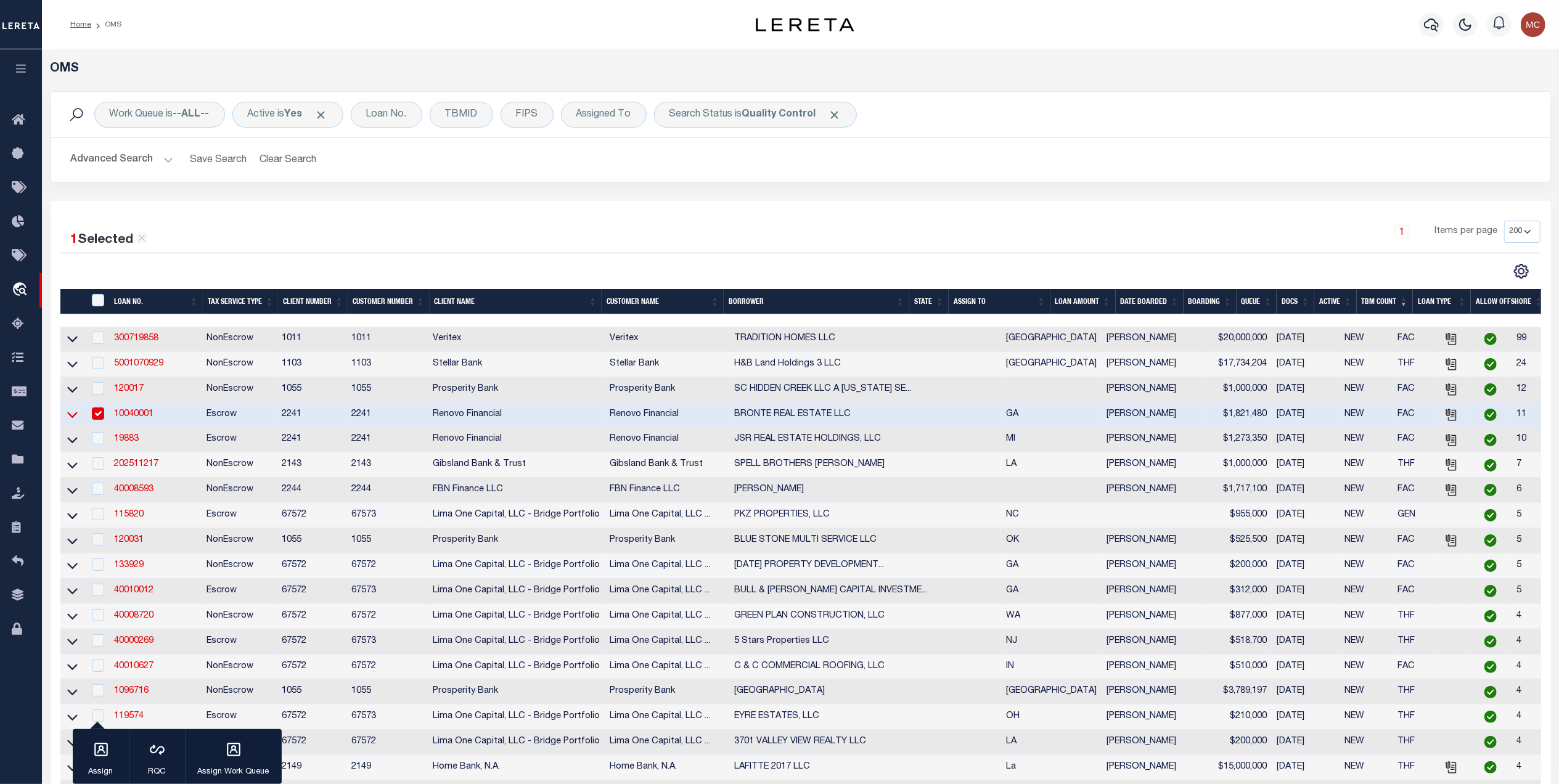
click at [71, 416] on icon at bounding box center [72, 415] width 11 height 13
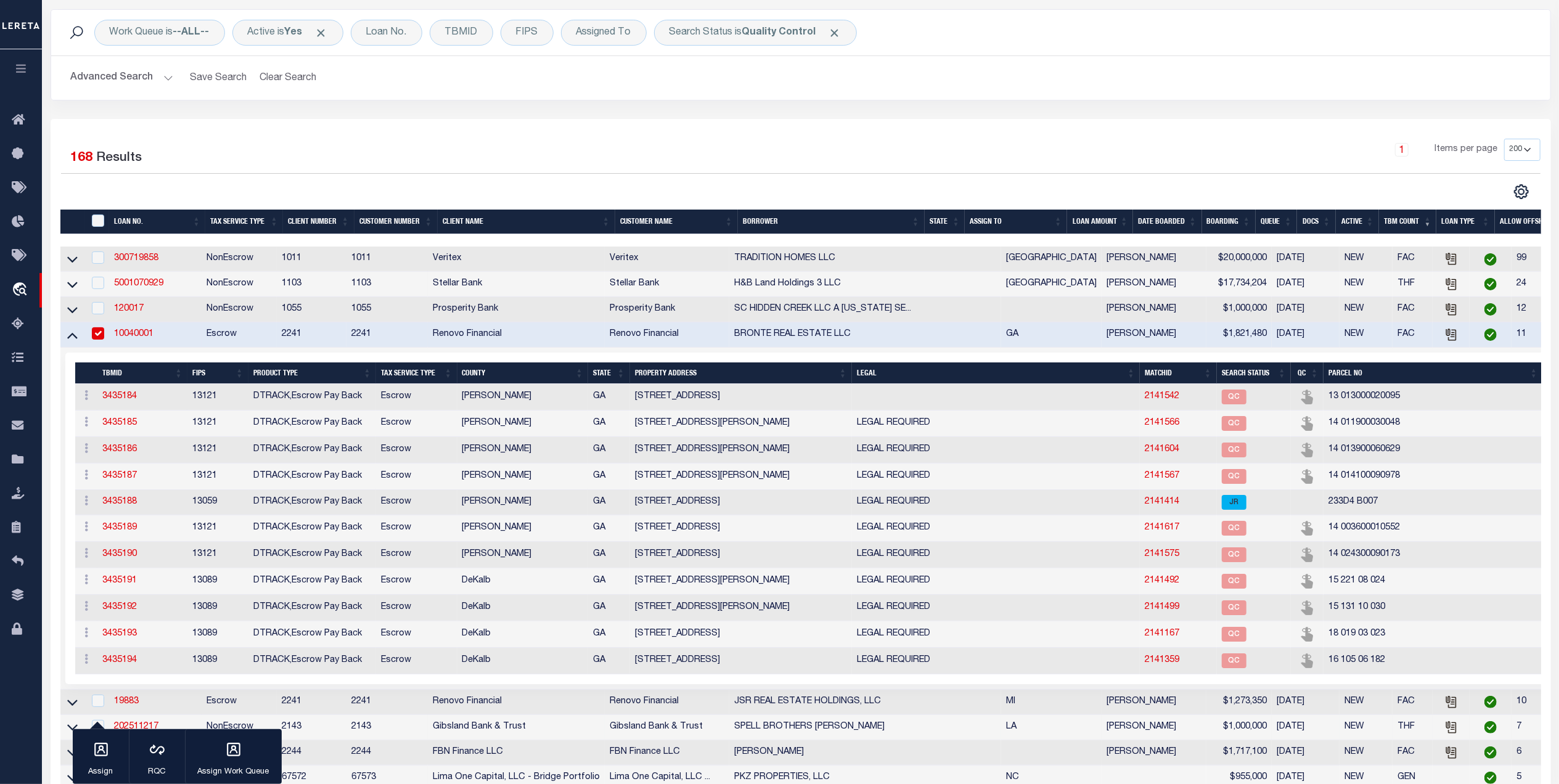
scroll to position [247, 0]
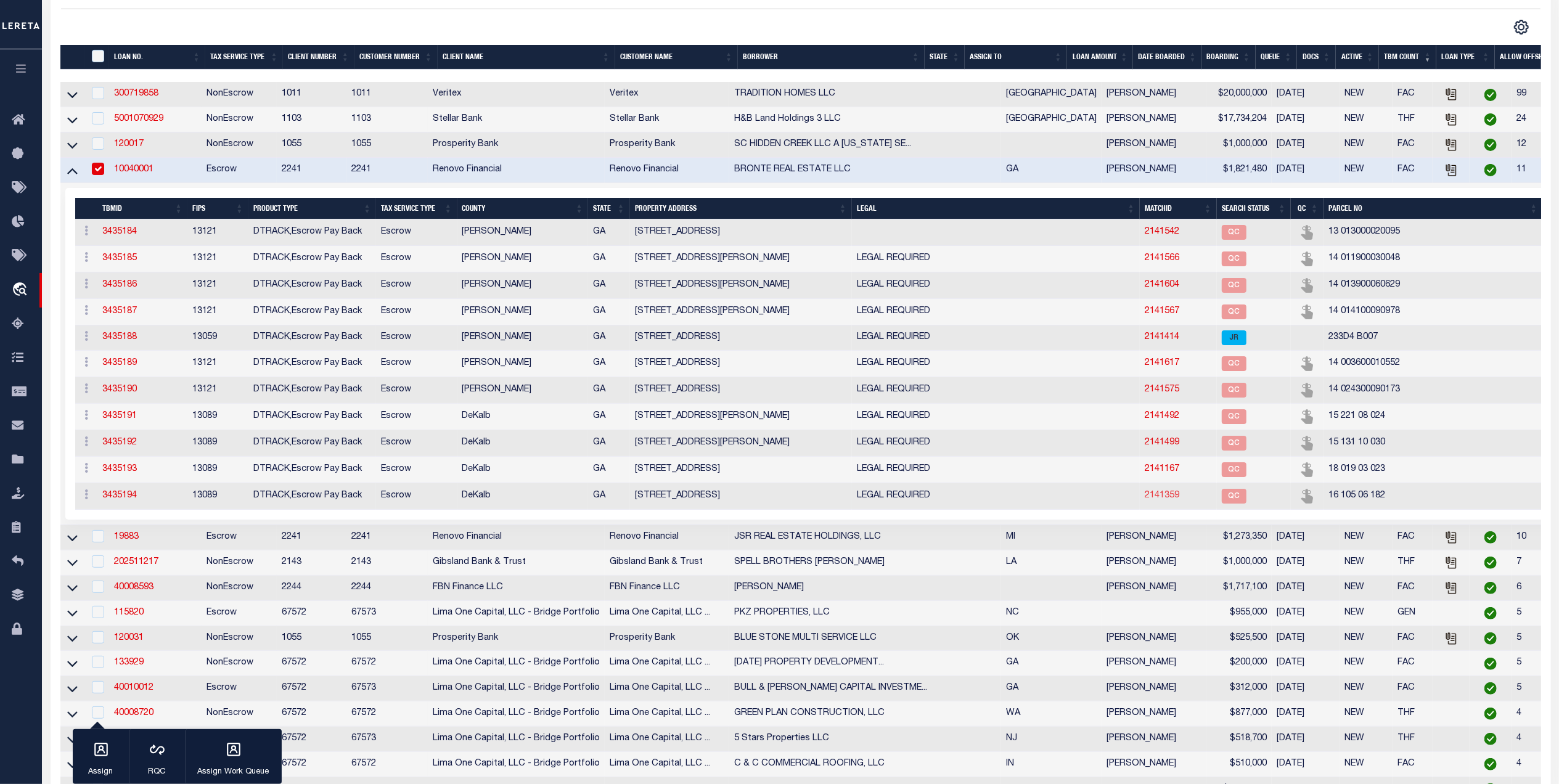
click at [1145, 500] on link "2141359" at bounding box center [1162, 495] width 34 height 9
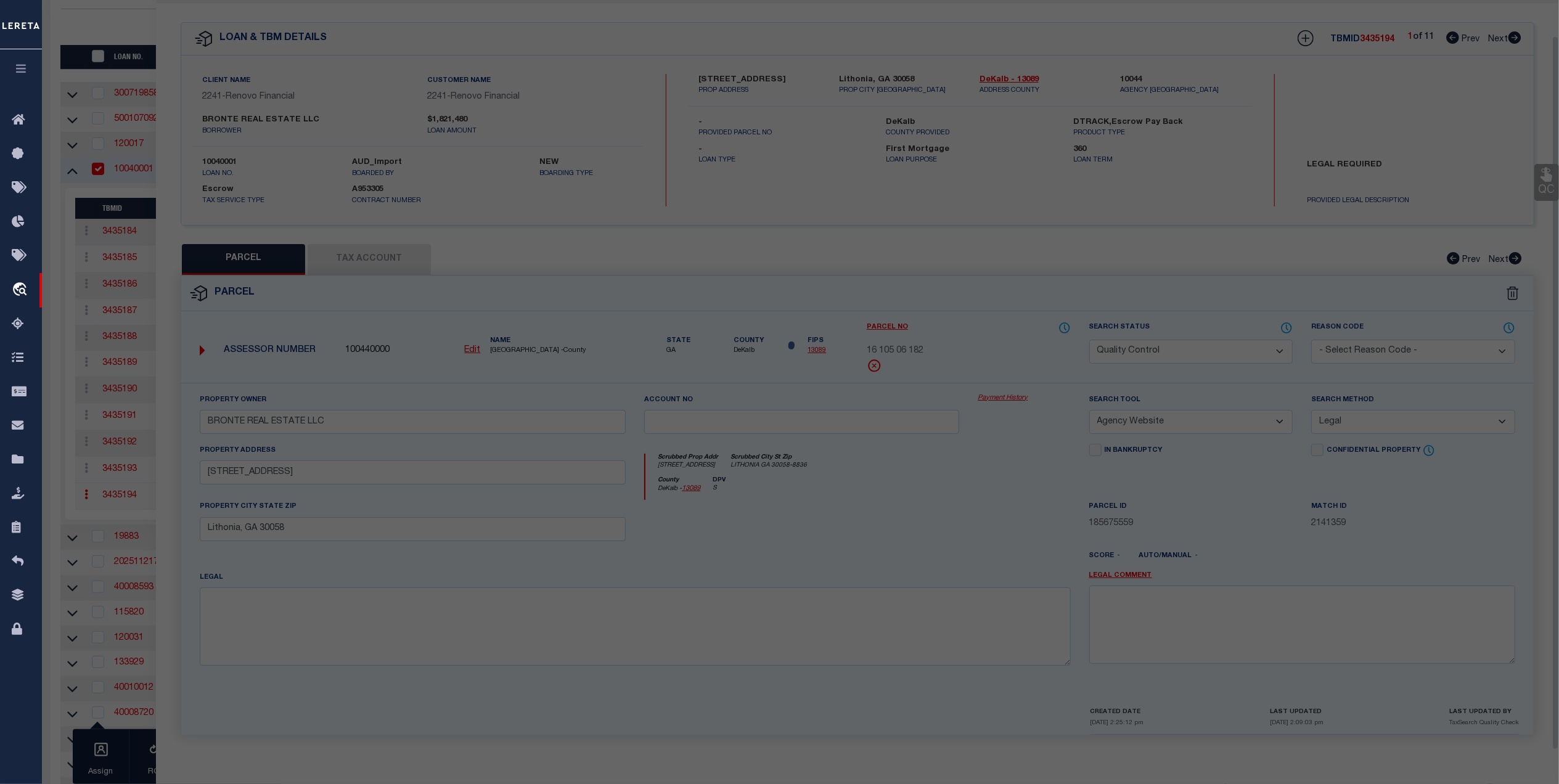
scroll to position [37, 0]
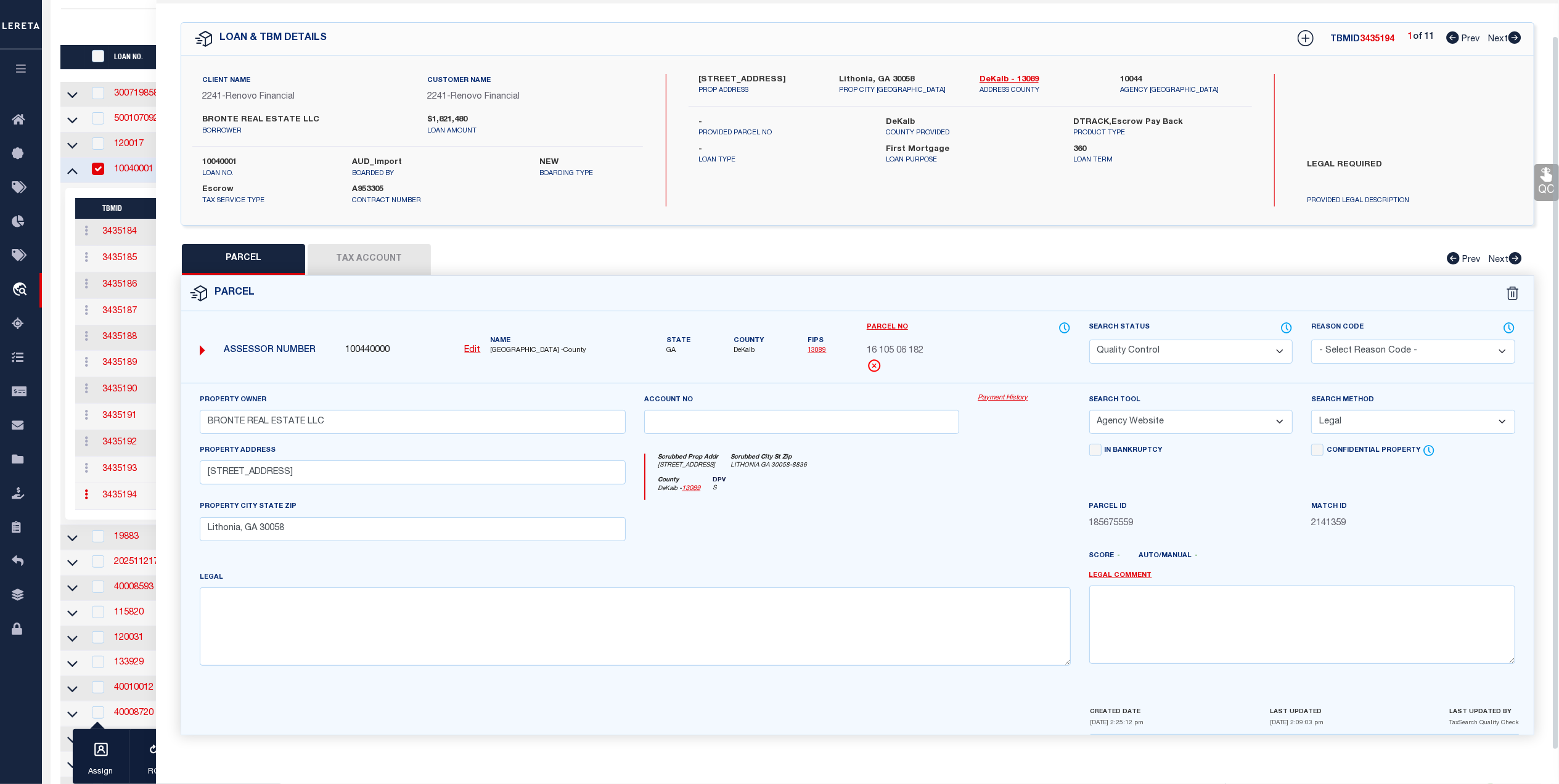
click at [371, 244] on button "Tax Account" at bounding box center [369, 260] width 123 height 31
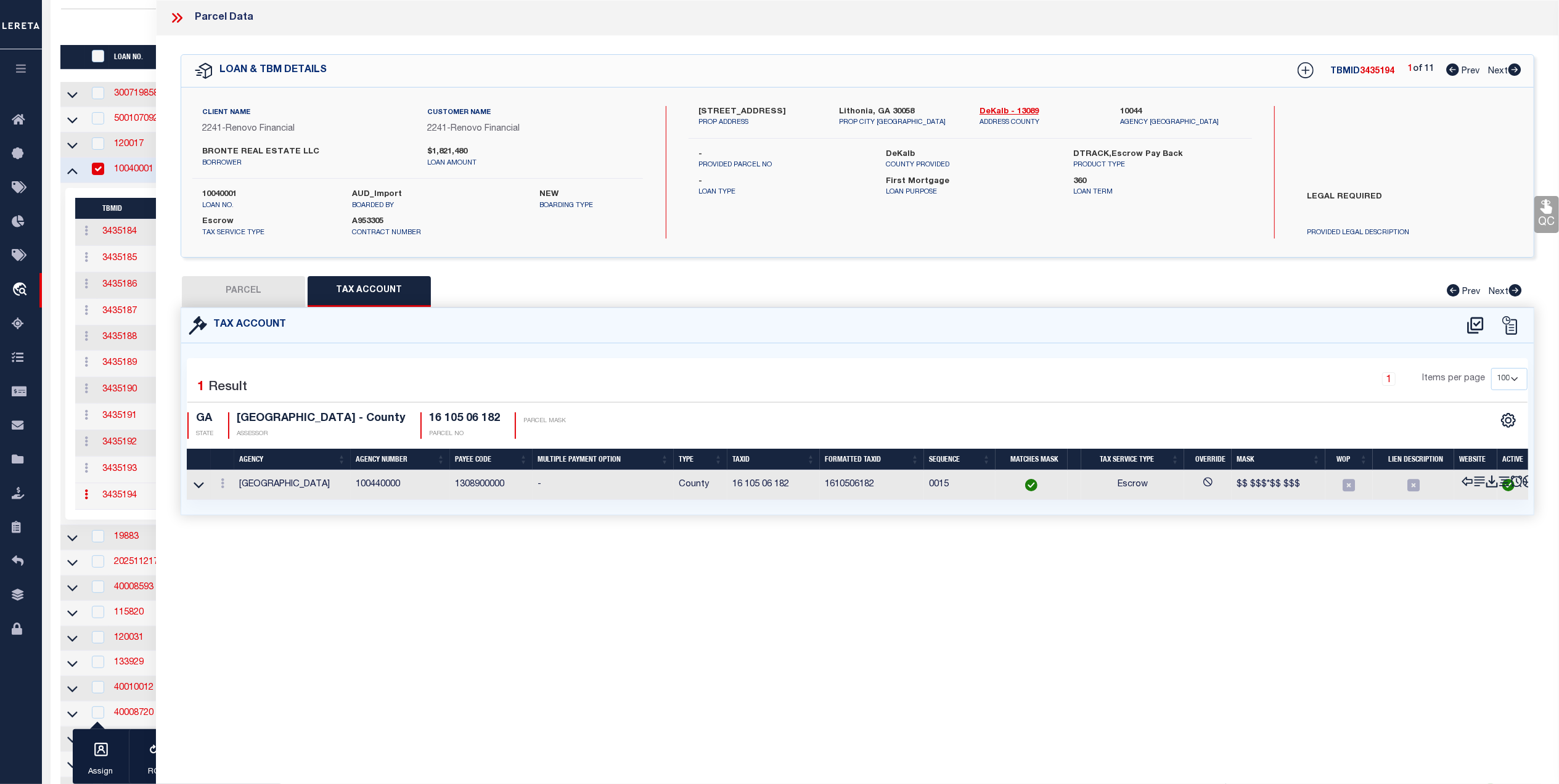
scroll to position [0, 0]
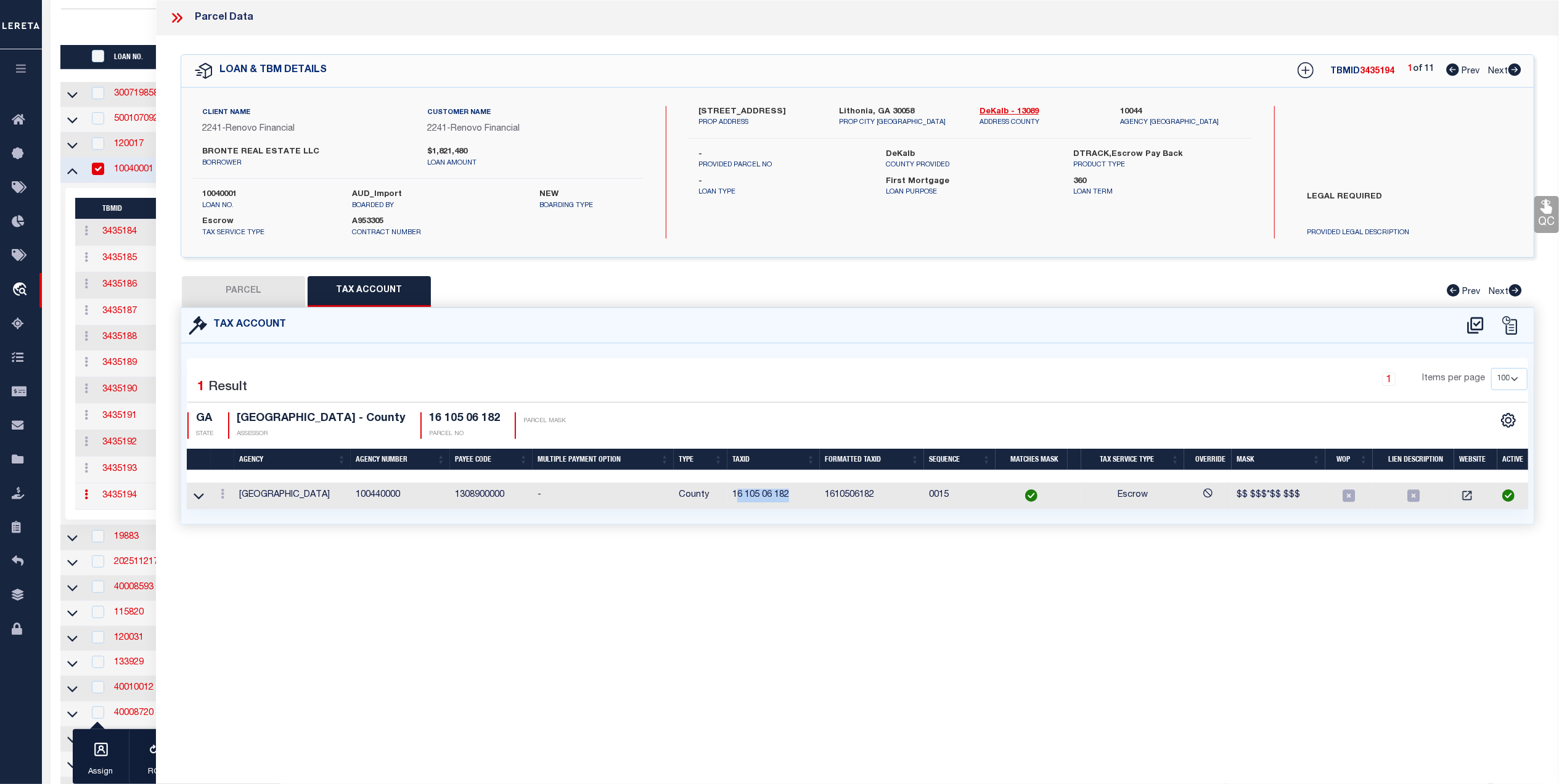
drag, startPoint x: 768, startPoint y: 494, endPoint x: 736, endPoint y: 496, distance: 32.1
click at [736, 496] on td "16 105 06 182" at bounding box center [773, 496] width 93 height 26
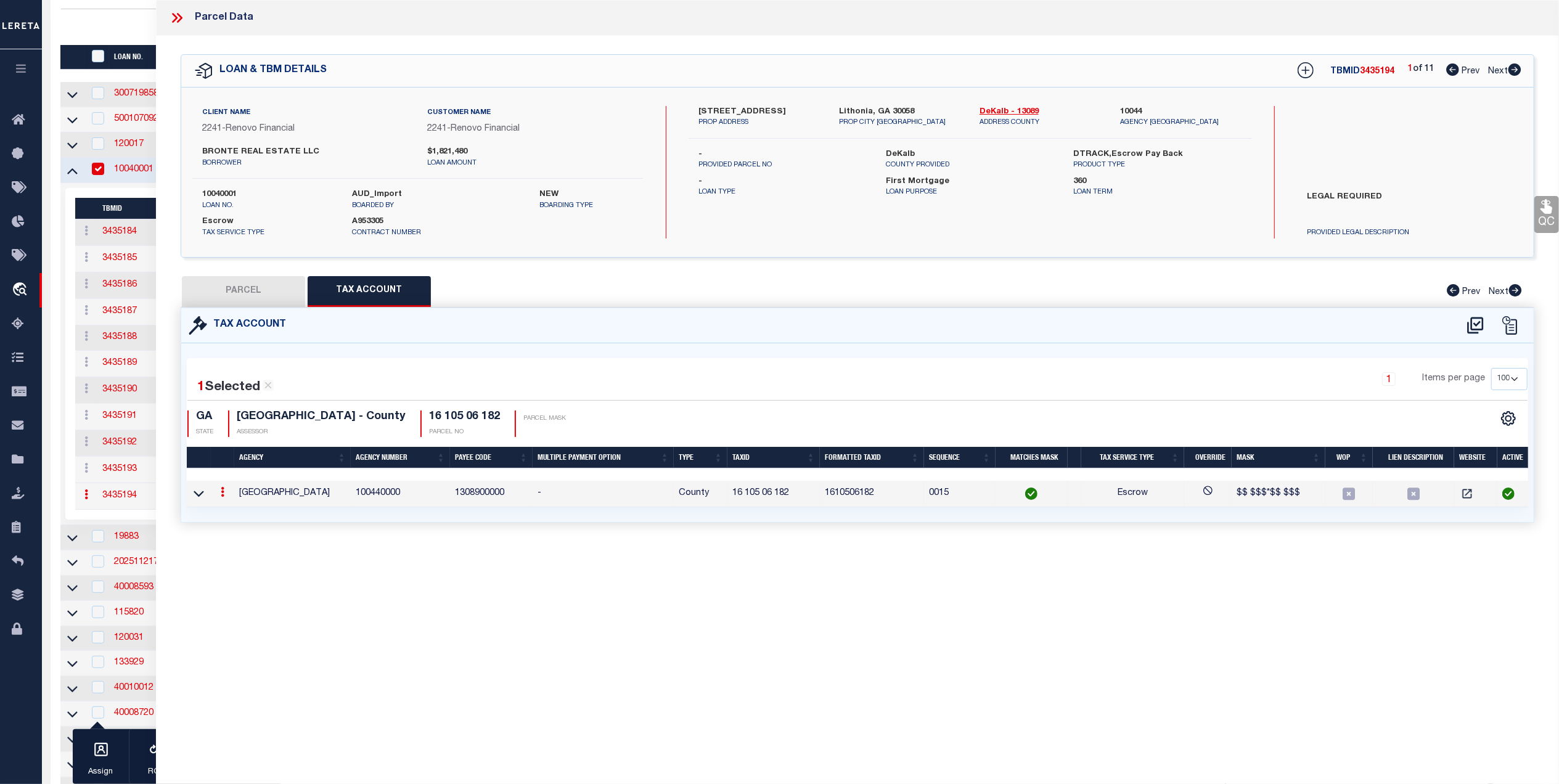
click at [764, 538] on div "Tax Account 1 1 1" at bounding box center [857, 430] width 1372 height 244
drag, startPoint x: 782, startPoint y: 494, endPoint x: 726, endPoint y: 498, distance: 56.1
click at [726, 498] on tr "DEKALB COUNTY 100440000 1308900000 - County 16 105 06 182 1610506182 0015 Escro…" at bounding box center [860, 494] width 1347 height 26
click at [785, 533] on div "Tax Account 1 1 1" at bounding box center [857, 430] width 1372 height 244
drag, startPoint x: 794, startPoint y: 492, endPoint x: 732, endPoint y: 496, distance: 62.1
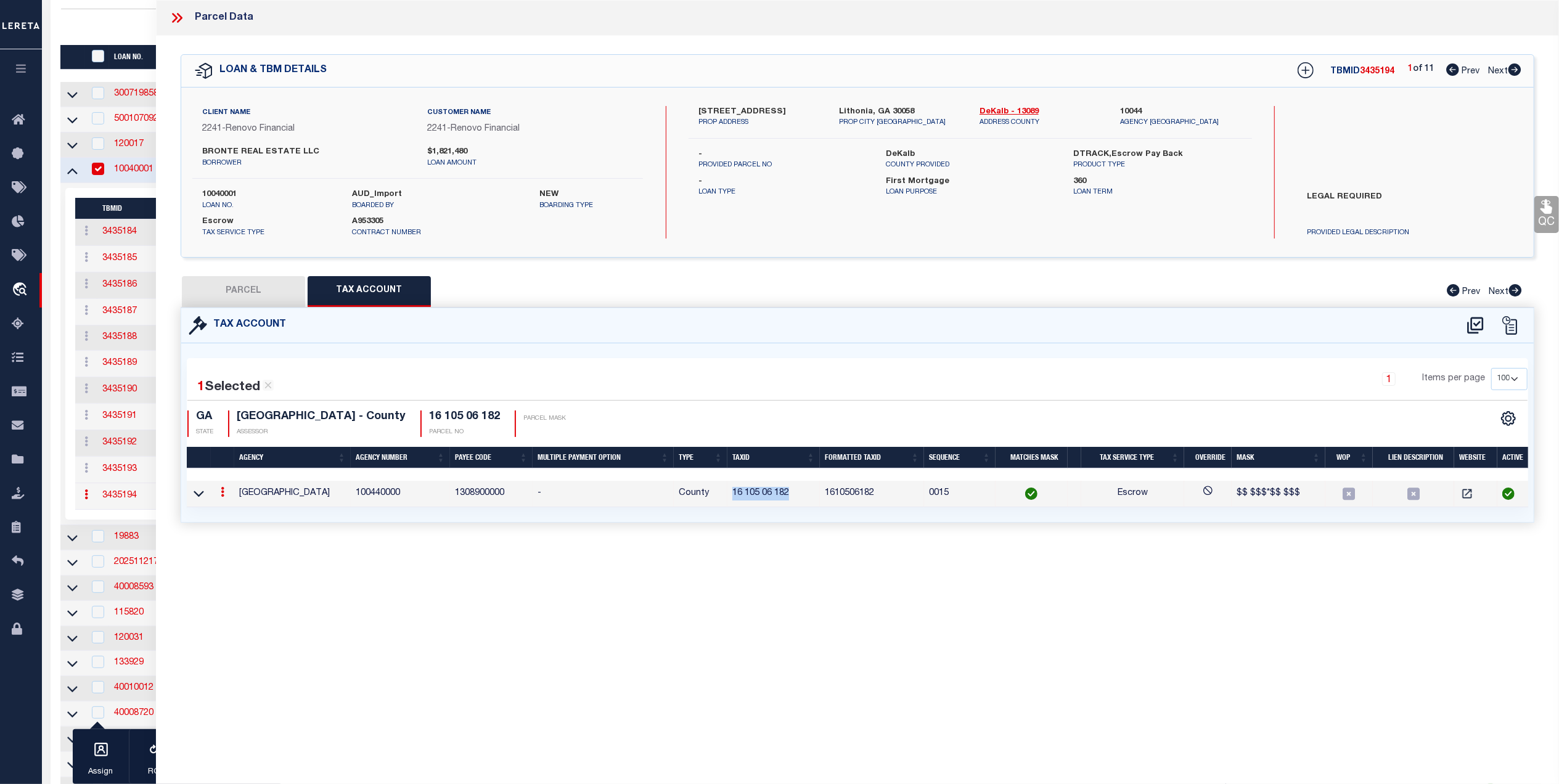
click at [732, 496] on td "16 105 06 182" at bounding box center [773, 494] width 93 height 26
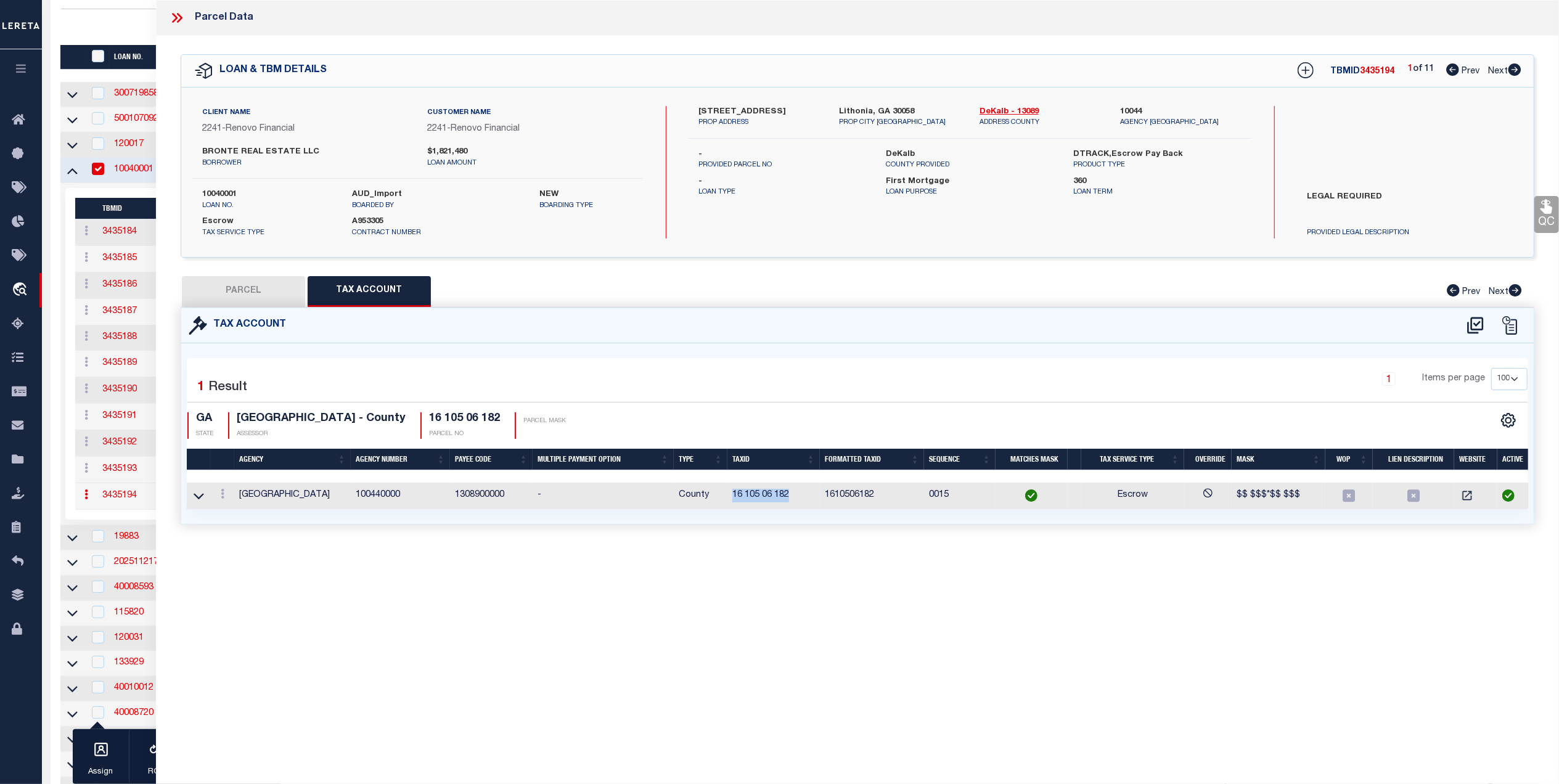
copy td "16 105 06 182"
click at [276, 299] on button "PARCEL" at bounding box center [244, 292] width 123 height 31
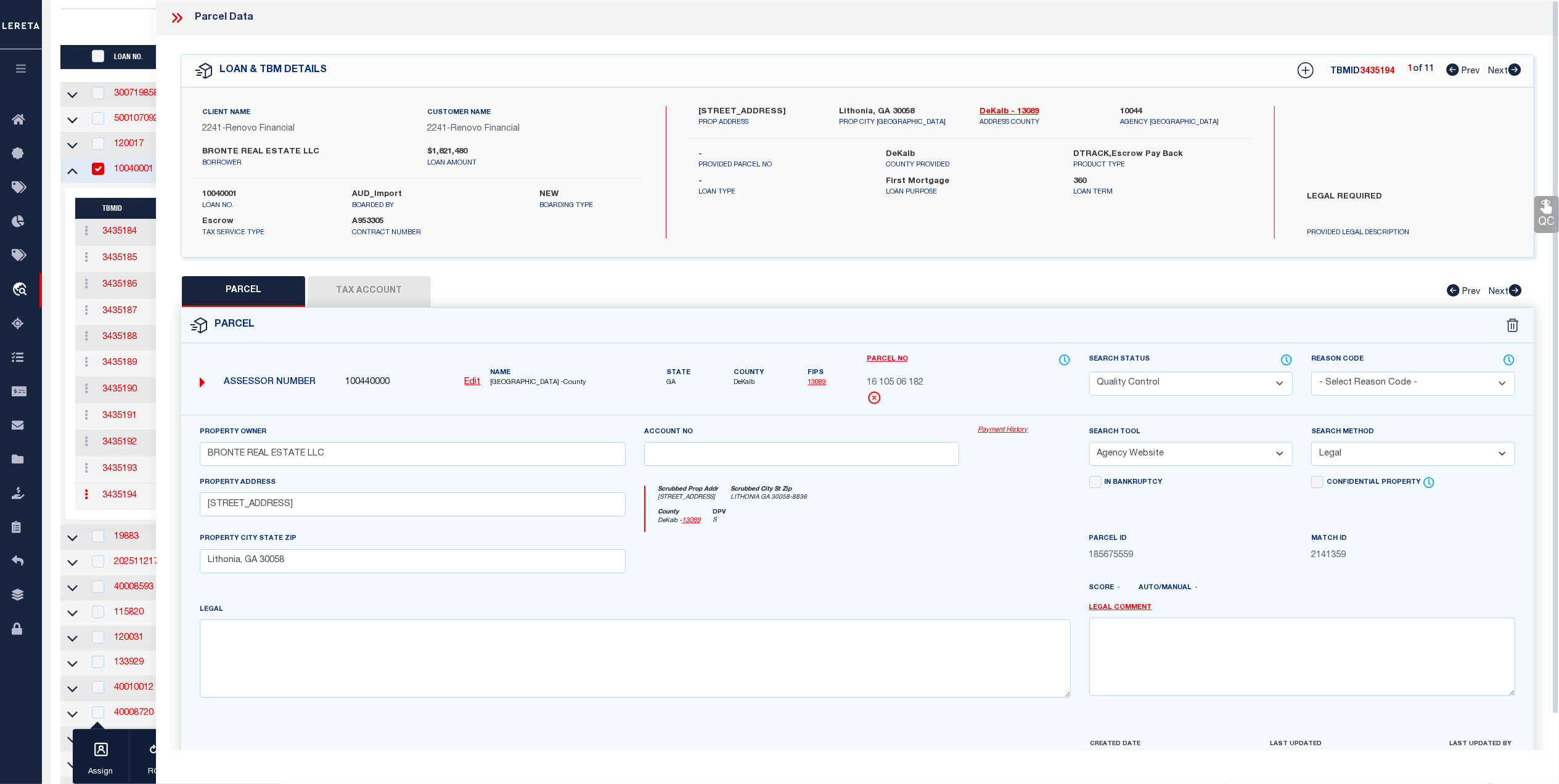
click at [1550, 216] on link "QC" at bounding box center [1547, 214] width 25 height 37
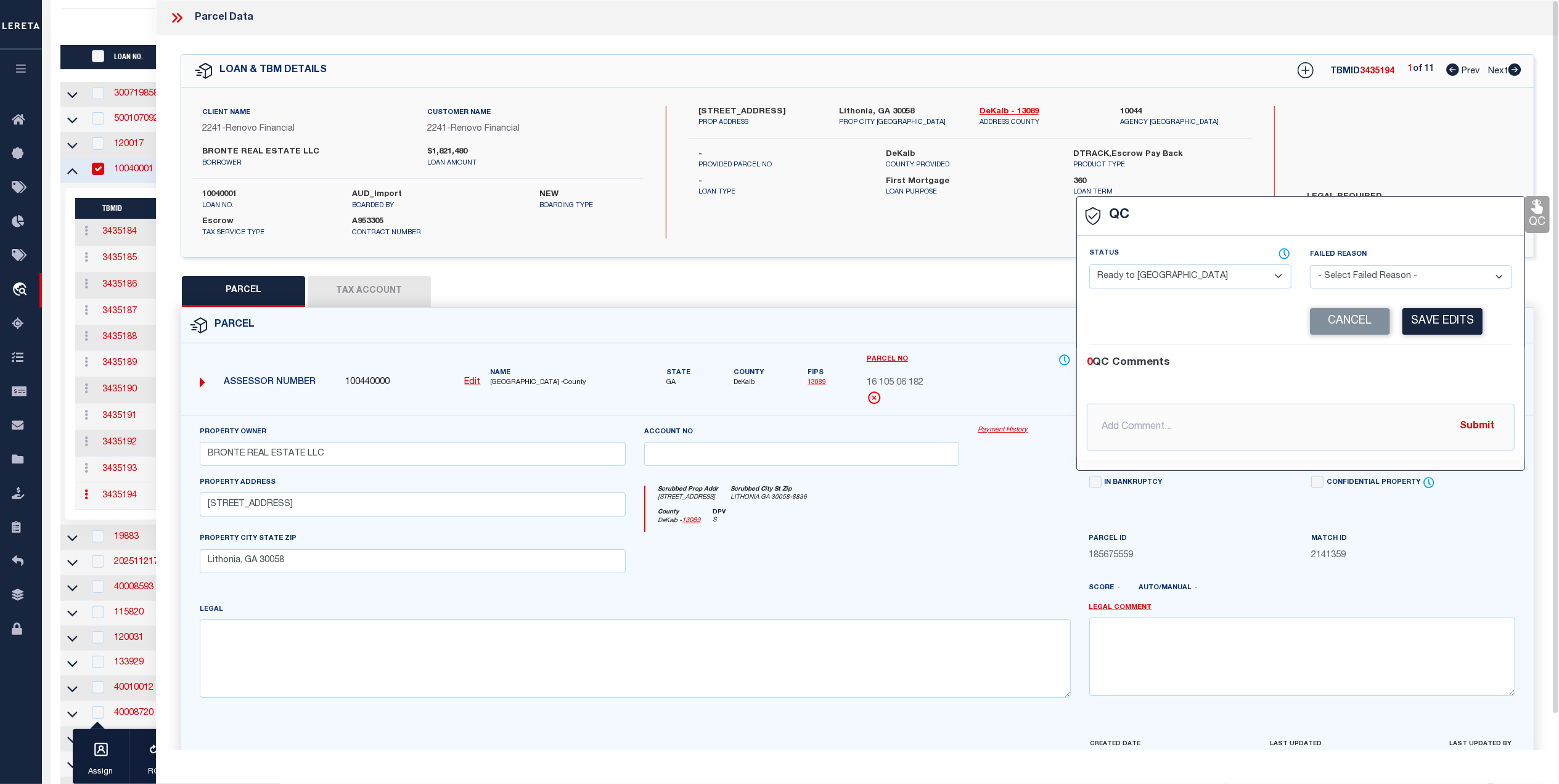
click at [1181, 276] on select "- Select Status - Ready to QC Correct Incorrect" at bounding box center [1190, 276] width 203 height 24
click at [1089, 266] on select "- Select Status - Ready to QC Correct Incorrect" at bounding box center [1190, 276] width 203 height 24
click at [1436, 328] on button "Save Edits" at bounding box center [1443, 321] width 80 height 26
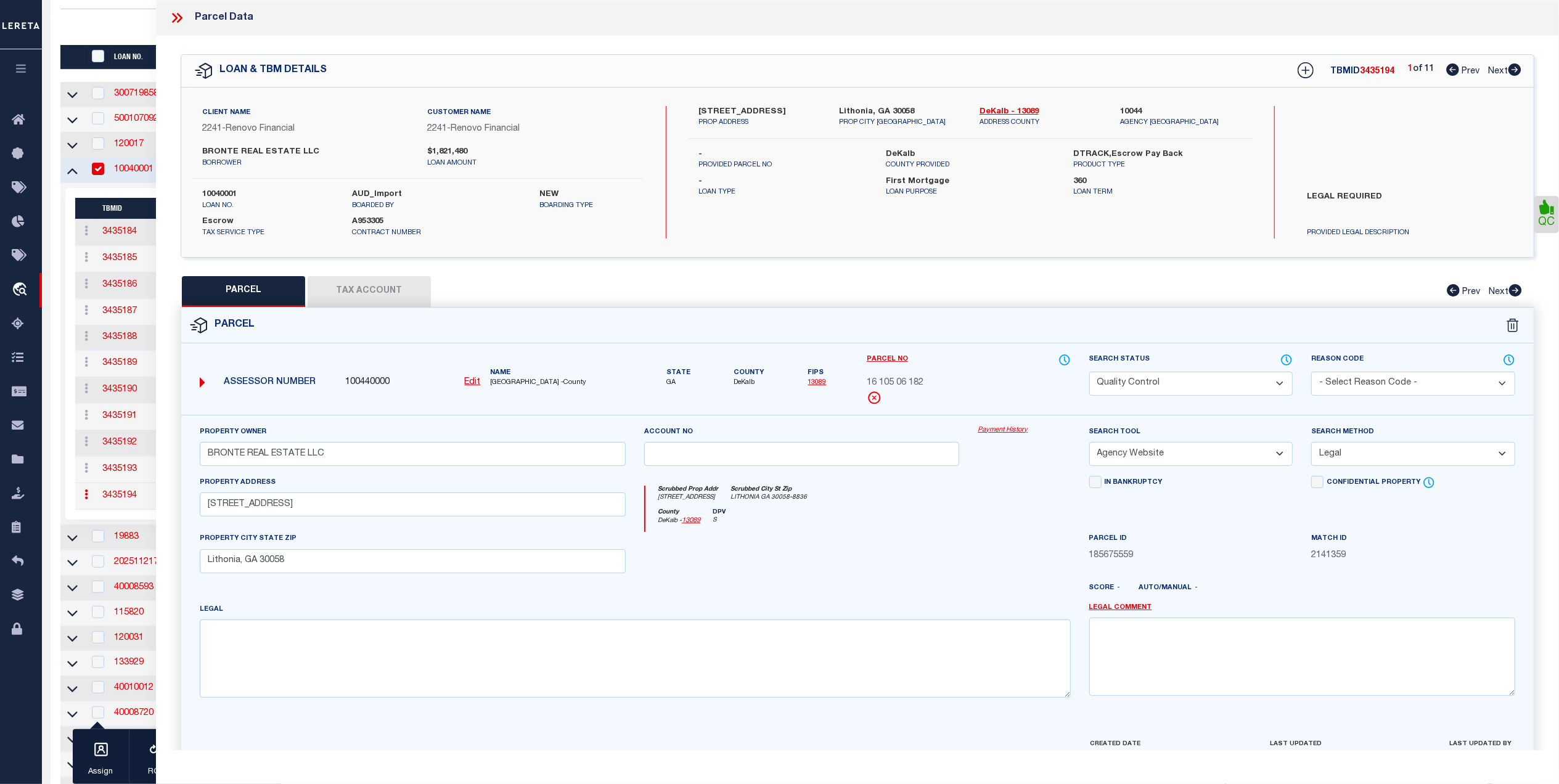
drag, startPoint x: 1192, startPoint y: 378, endPoint x: 1160, endPoint y: 392, distance: 34.9
click at [1192, 378] on select "Automated Search Bad Parcel Complete Duplicate Parcel High Dollar Reporting In …" at bounding box center [1191, 383] width 204 height 24
click at [1089, 371] on select "Automated Search Bad Parcel Complete Duplicate Parcel High Dollar Reporting In …" at bounding box center [1191, 383] width 204 height 24
drag, startPoint x: 1014, startPoint y: 482, endPoint x: 1124, endPoint y: 545, distance: 126.8
click at [1016, 482] on div "Scrubbed Prop Addr 601 HILLANDALE PARK DR Scrubbed City St Zip LITHONIA GA 3005…" at bounding box center [857, 504] width 444 height 57
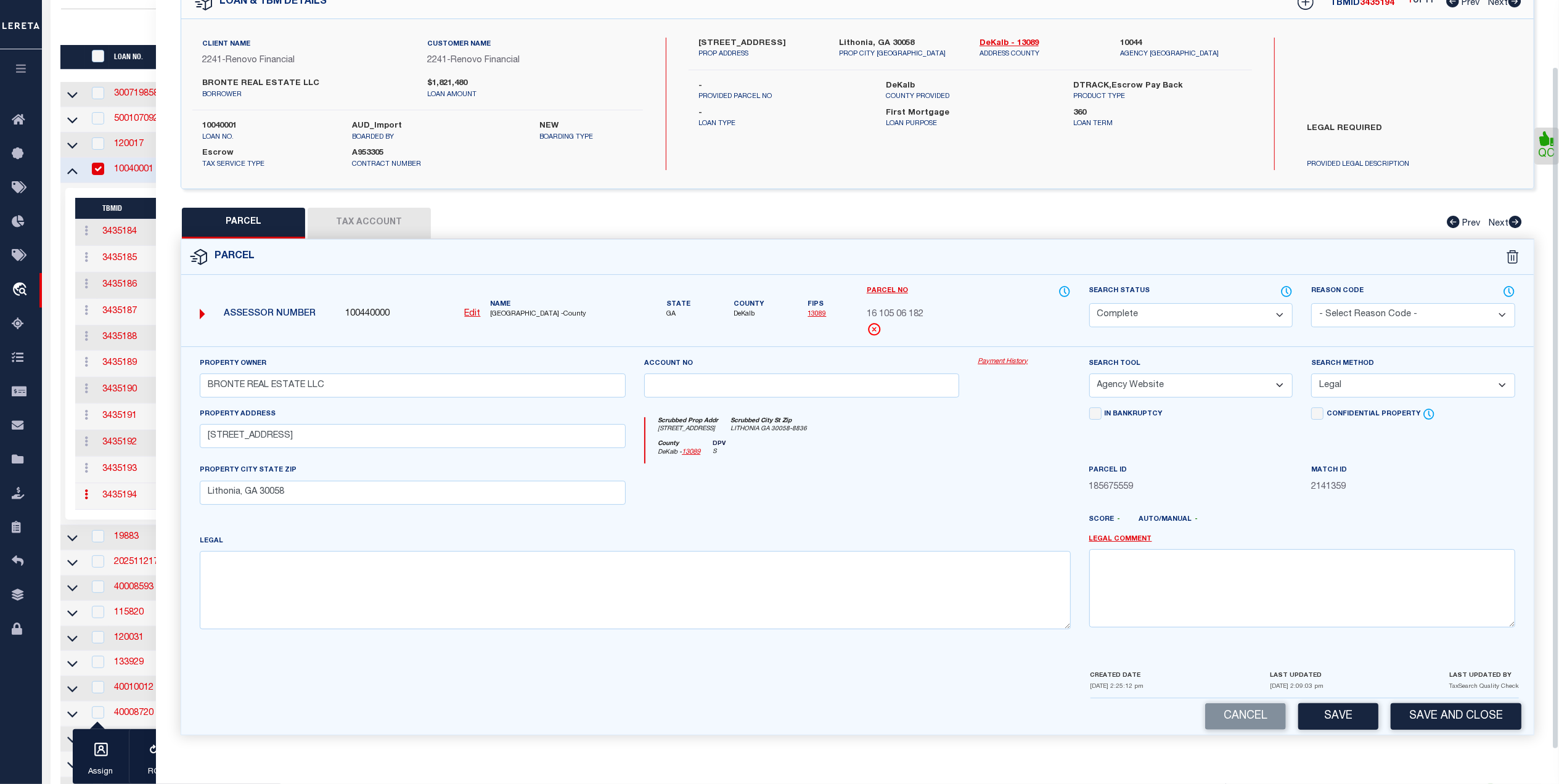
scroll to position [73, 0]
click at [1344, 716] on button "Save" at bounding box center [1338, 717] width 80 height 26
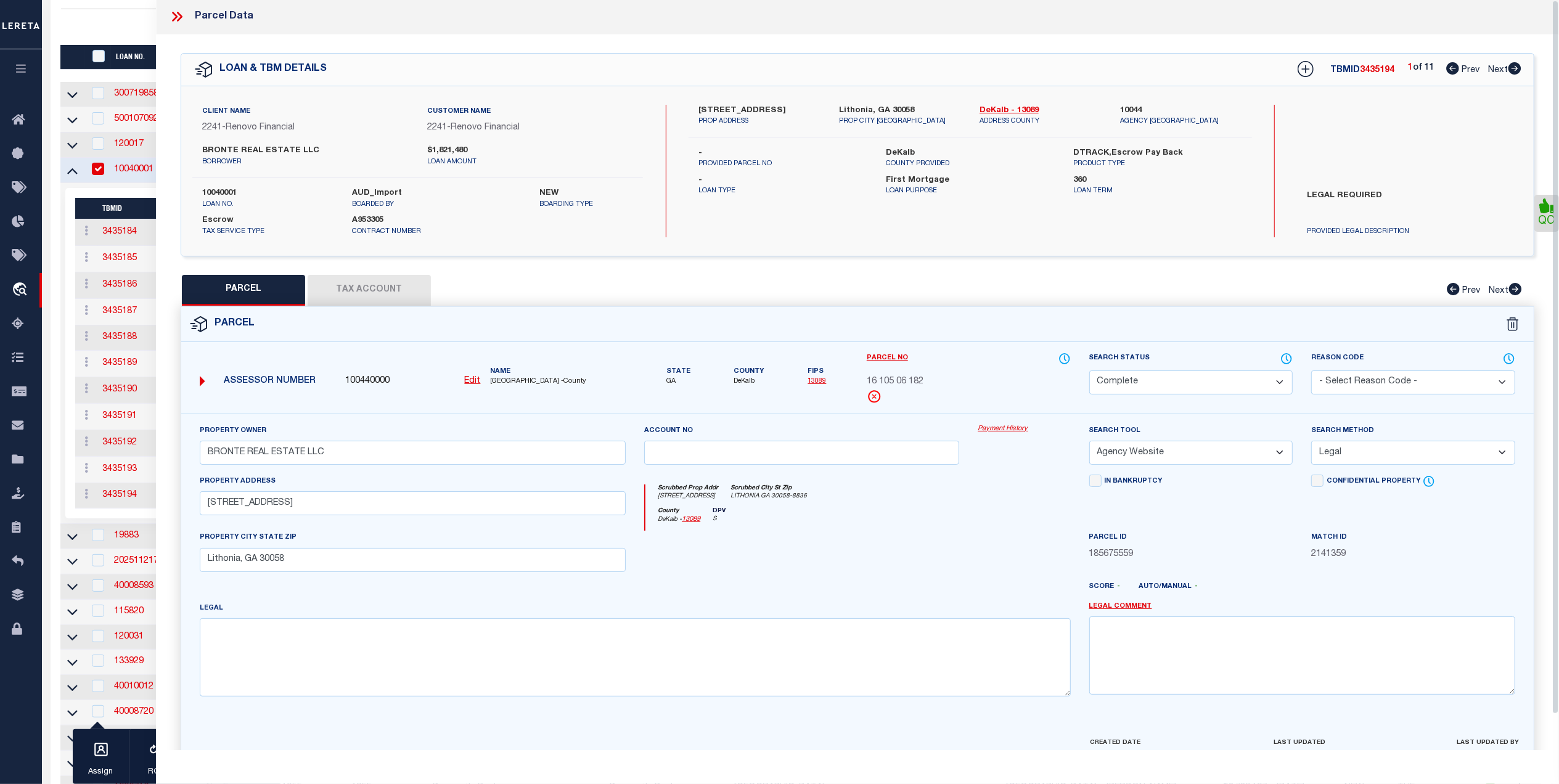
scroll to position [0, 0]
click at [180, 17] on icon at bounding box center [177, 18] width 16 height 16
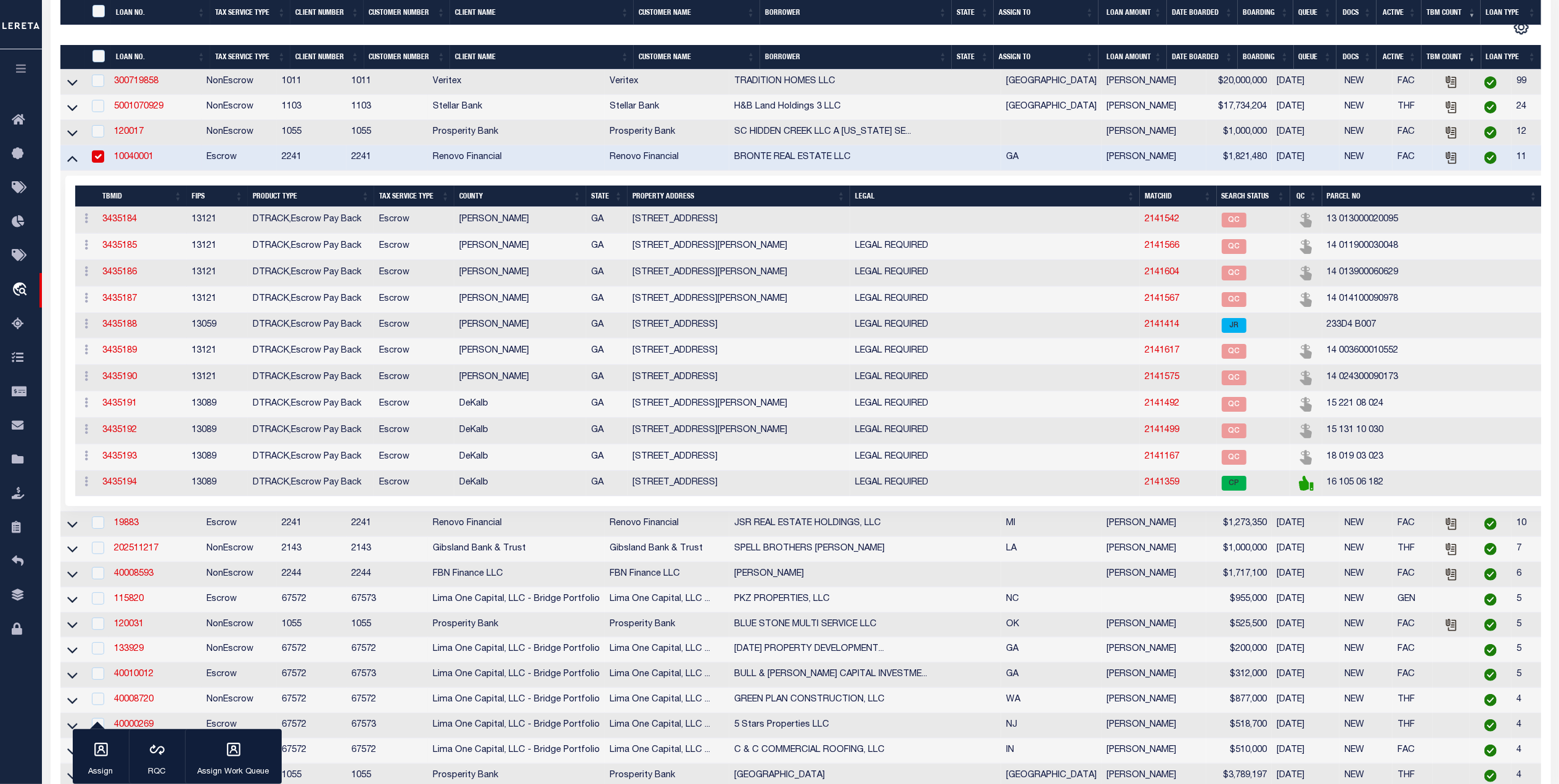
scroll to position [329, 0]
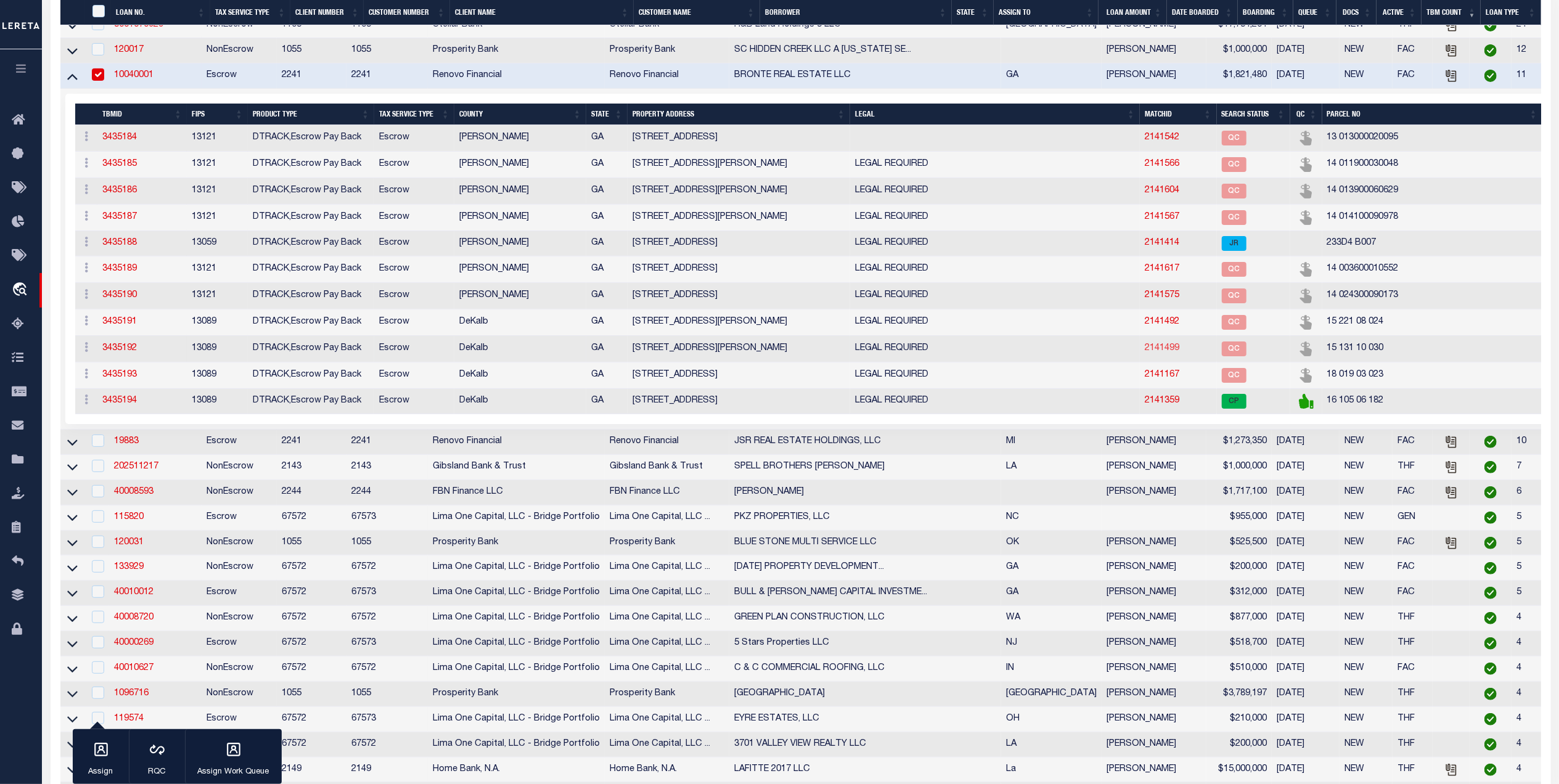
click at [1145, 353] on link "2141499" at bounding box center [1162, 349] width 34 height 9
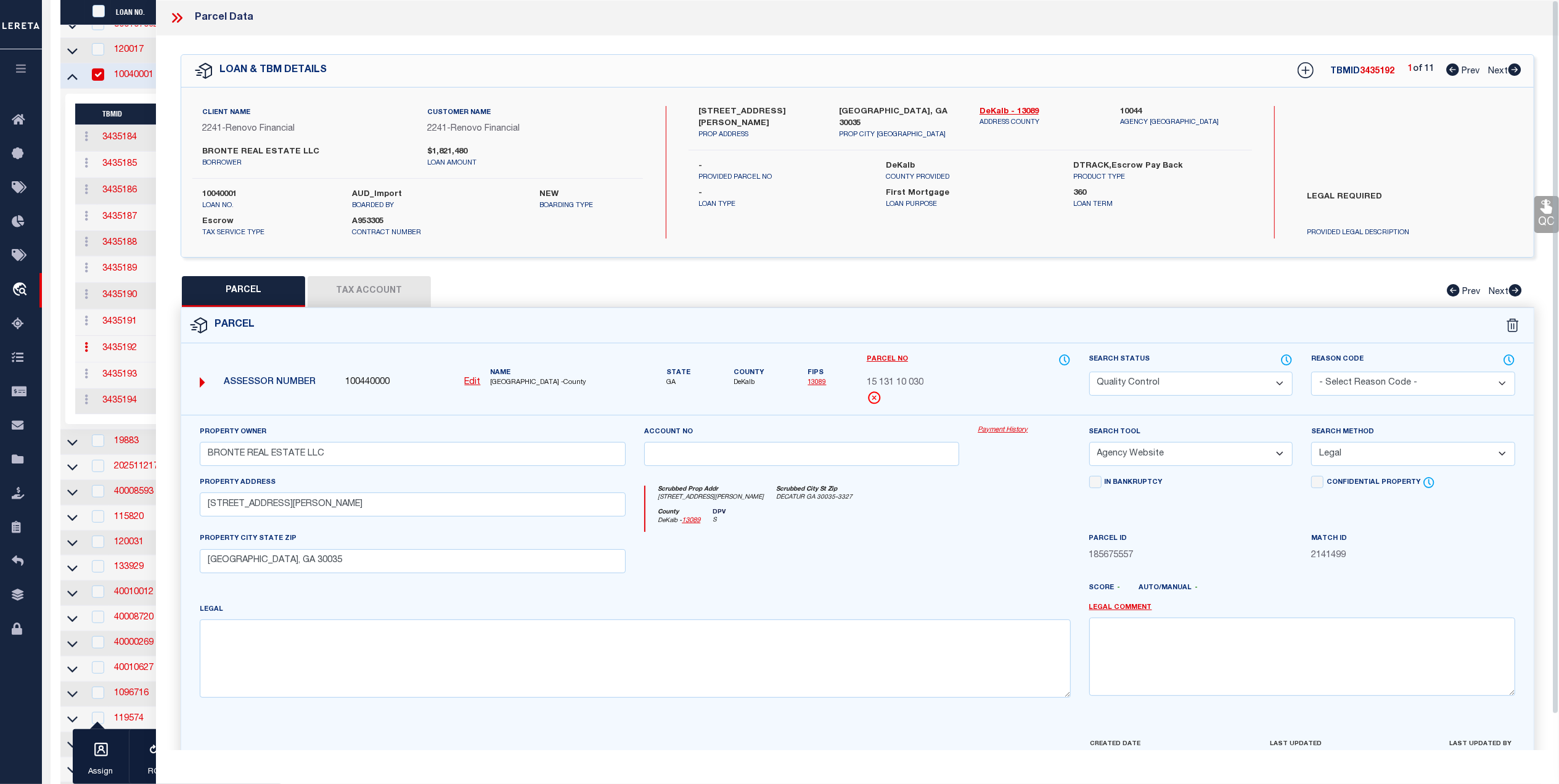
click at [382, 289] on button "Tax Account" at bounding box center [369, 292] width 123 height 31
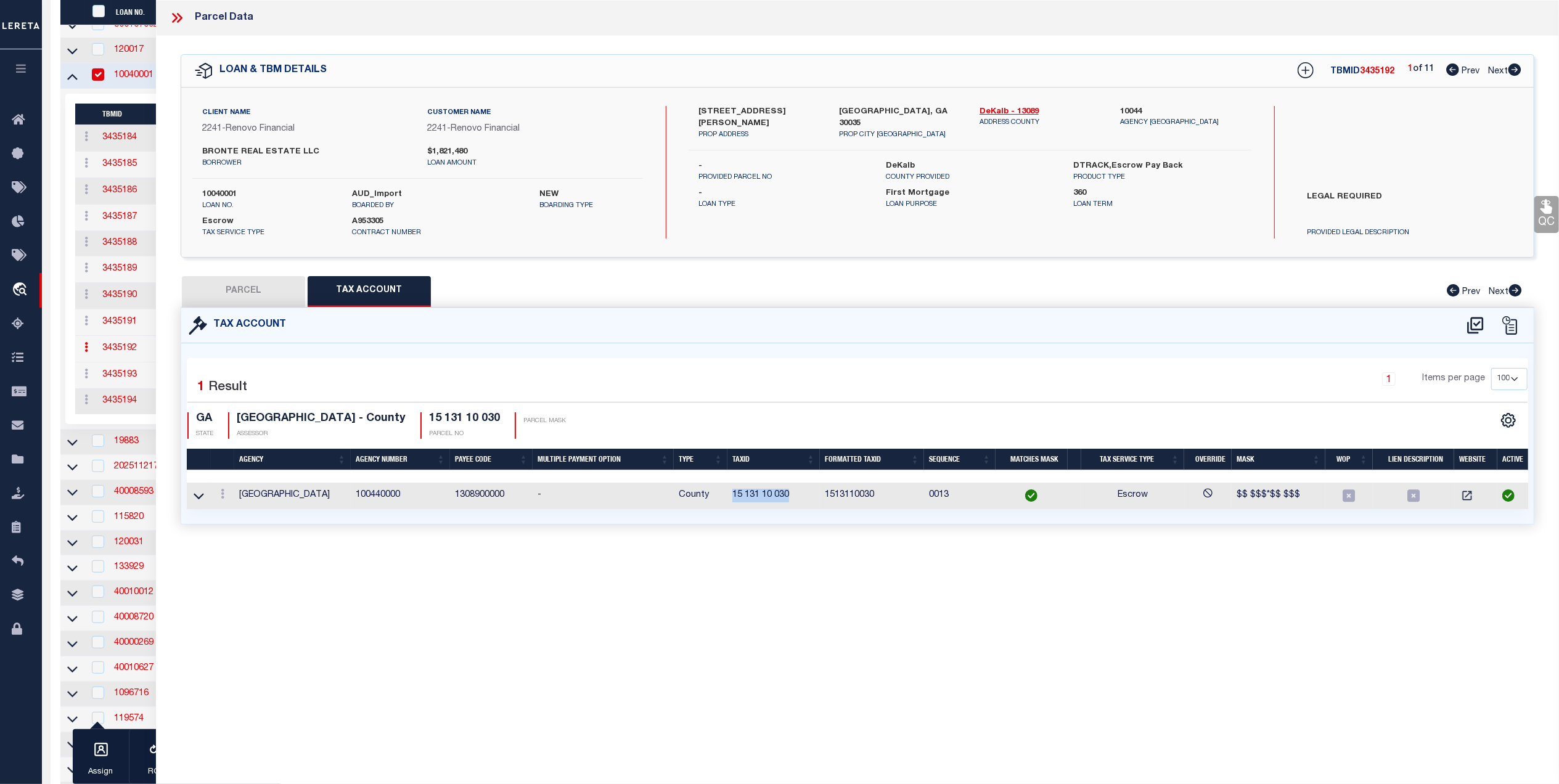
drag, startPoint x: 800, startPoint y: 497, endPoint x: 734, endPoint y: 503, distance: 66.3
click at [734, 503] on td "15 131 10 030" at bounding box center [773, 496] width 93 height 26
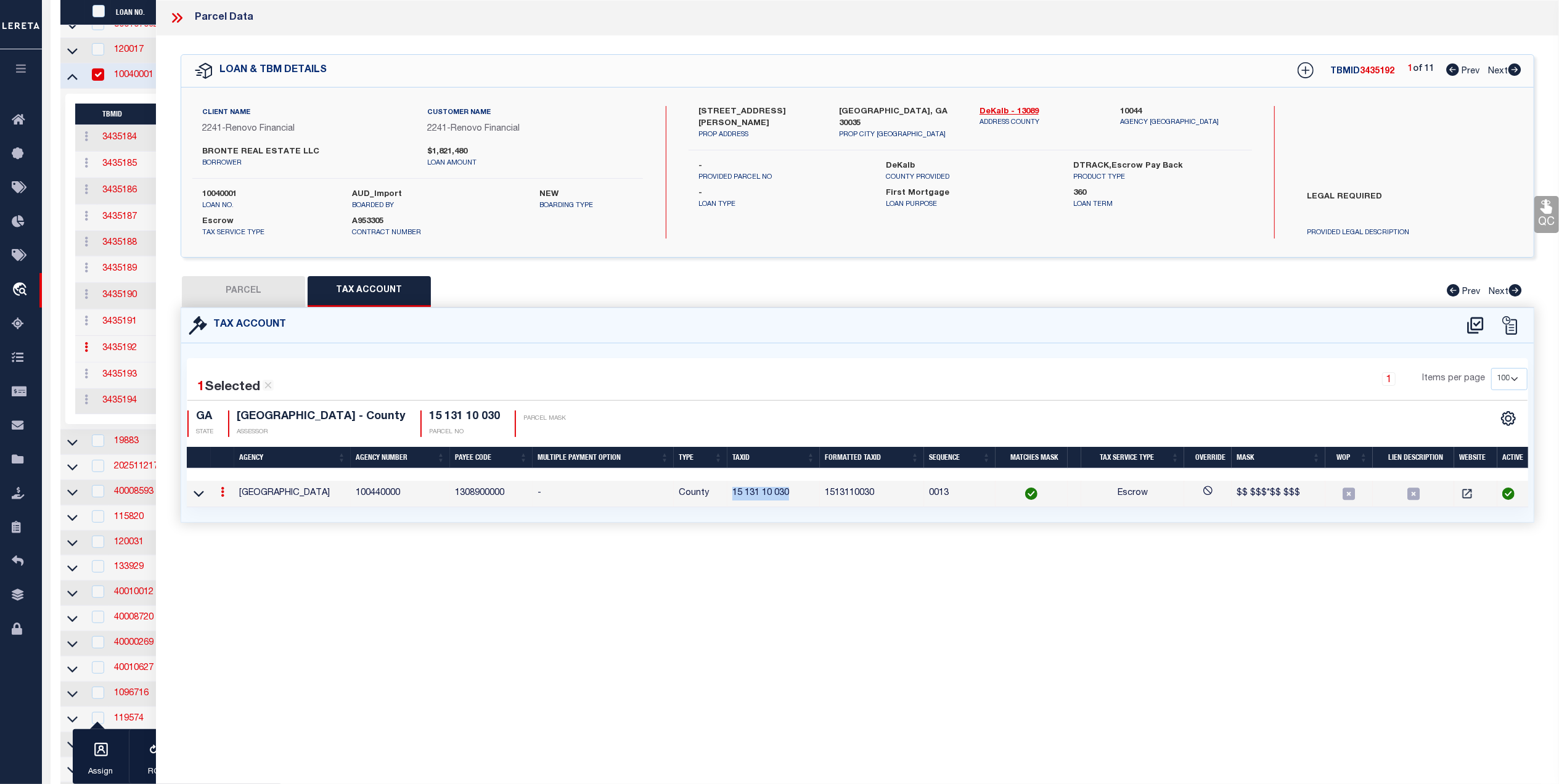
copy td "15 131 10 030"
click at [262, 289] on button "PARCEL" at bounding box center [244, 292] width 123 height 31
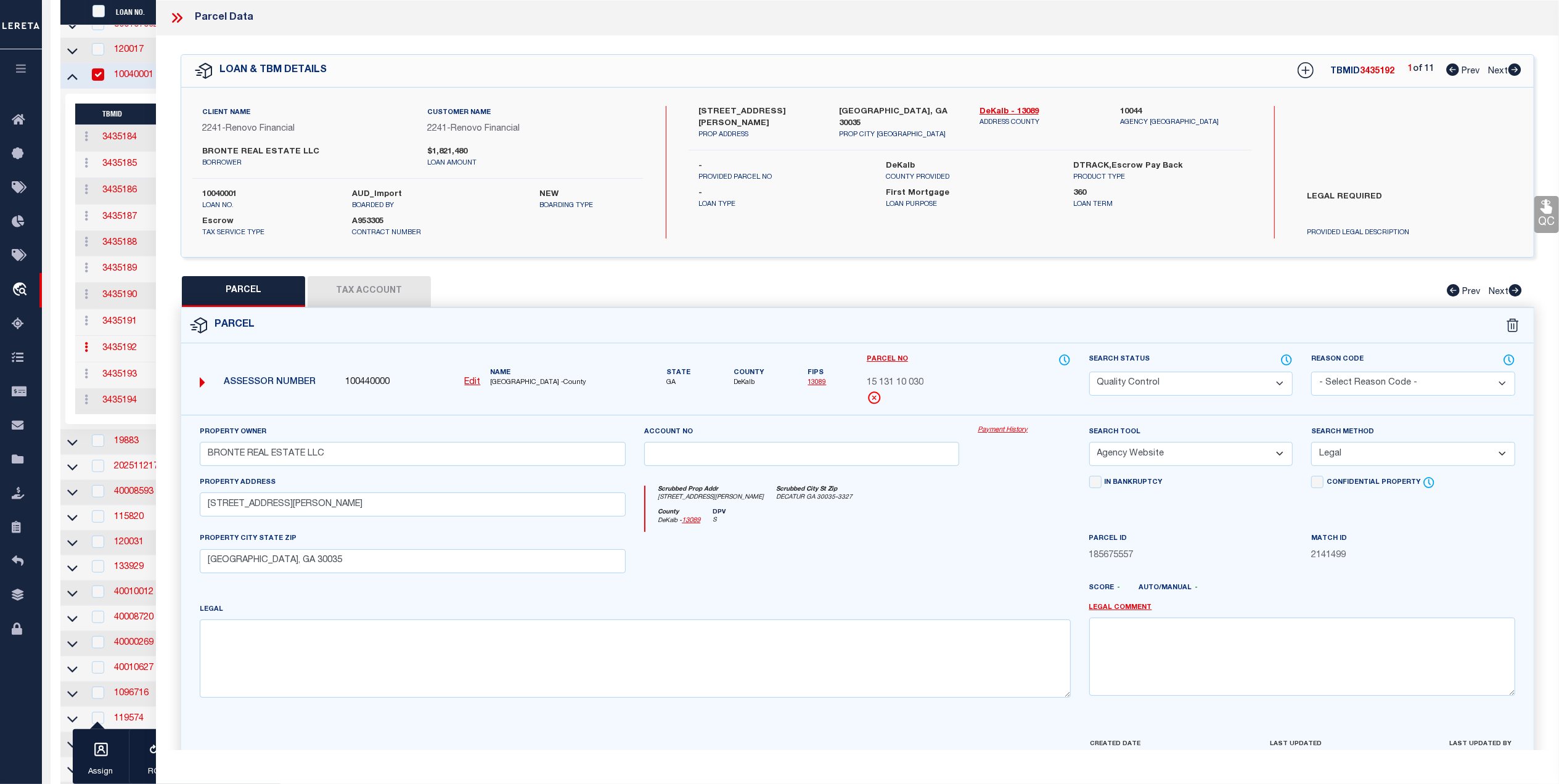
drag, startPoint x: 1540, startPoint y: 215, endPoint x: 1522, endPoint y: 225, distance: 20.6
click at [1540, 215] on link "QC" at bounding box center [1547, 214] width 25 height 37
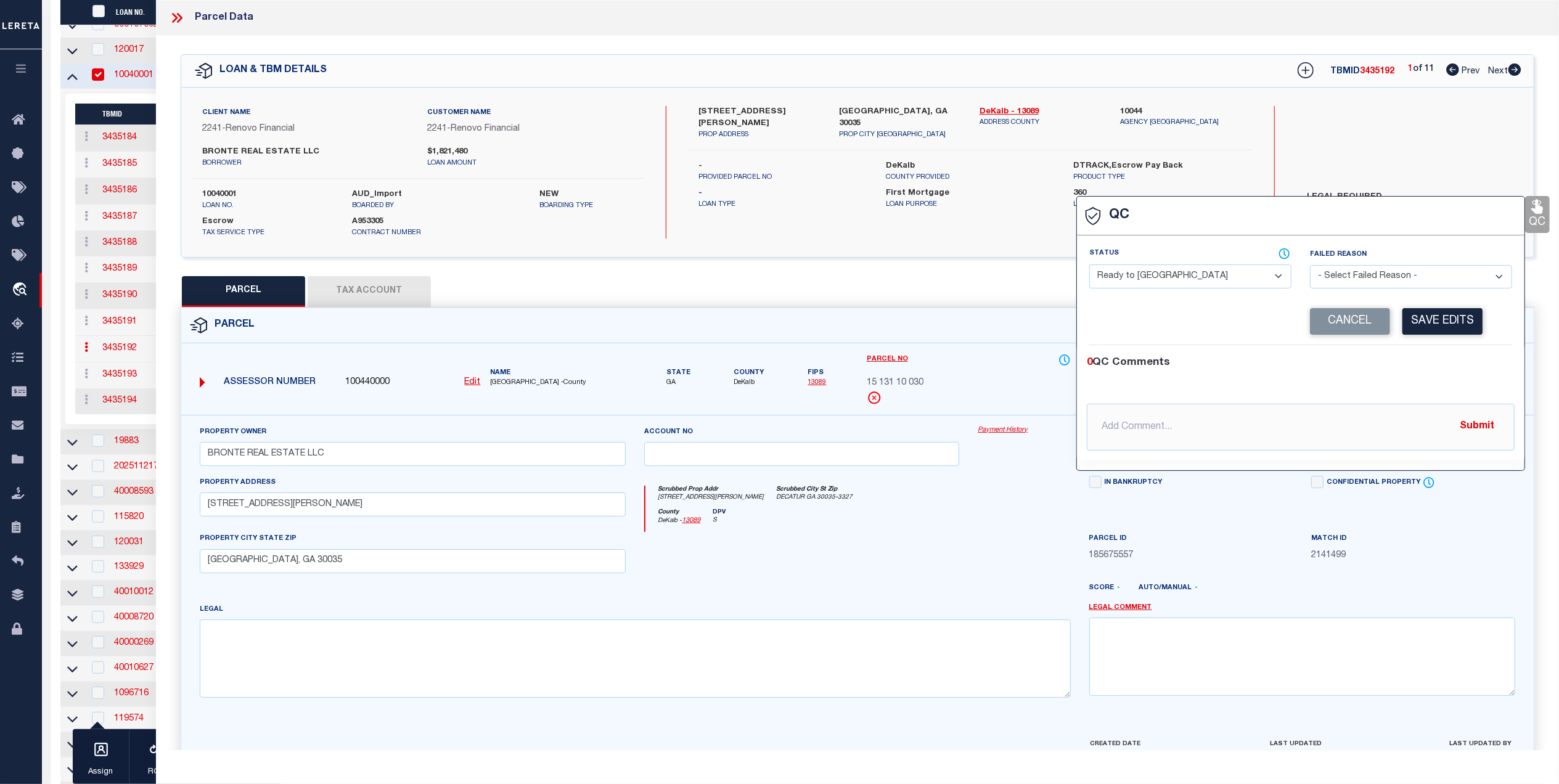
drag, startPoint x: 1199, startPoint y: 277, endPoint x: 1177, endPoint y: 285, distance: 23.4
click at [1195, 279] on select "- Select Status - Ready to QC Correct Incorrect" at bounding box center [1190, 276] width 203 height 24
click at [1089, 266] on select "- Select Status - Ready to QC Correct Incorrect" at bounding box center [1190, 276] width 203 height 24
click at [1119, 335] on div "Corrected Search Value" at bounding box center [1195, 321] width 211 height 26
click at [1446, 326] on button "Save Edits" at bounding box center [1443, 321] width 80 height 26
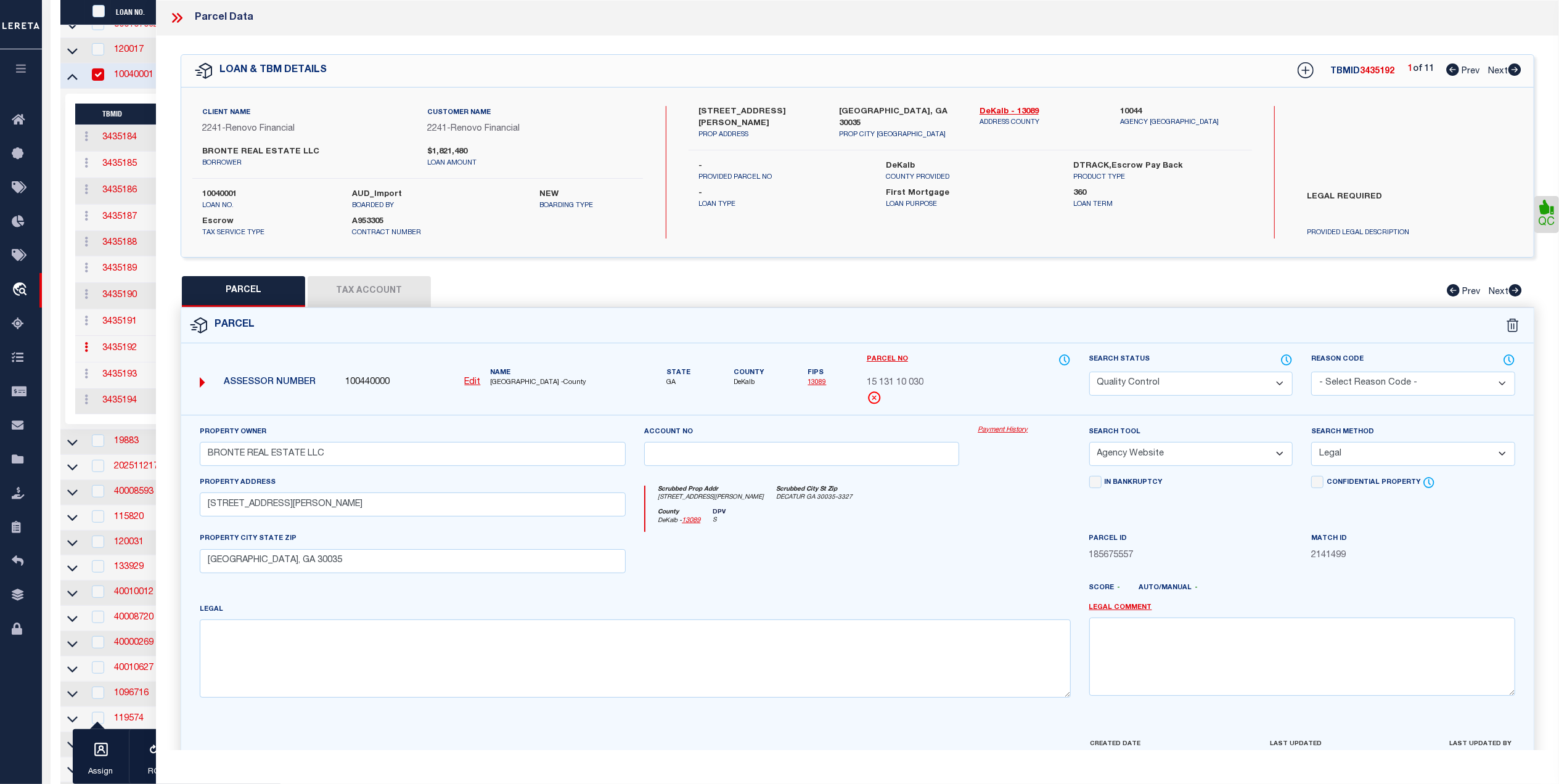
click at [1185, 376] on select "Automated Search Bad Parcel Complete Duplicate Parcel High Dollar Reporting In …" at bounding box center [1191, 383] width 204 height 24
click at [1089, 371] on select "Automated Search Bad Parcel Complete Duplicate Parcel High Dollar Reporting In …" at bounding box center [1191, 383] width 204 height 24
click at [1141, 461] on select "-- Select Search Tool -- 3rd Party Website Agency File Agency Website ATLS CNV-…" at bounding box center [1191, 454] width 204 height 24
click at [1211, 396] on div "Search Status Automated Search Bad Parcel Complete Duplicate Parcel High Dollar…" at bounding box center [1191, 384] width 222 height 62
click at [1211, 379] on select "Automated Search Bad Parcel Complete Duplicate Parcel High Dollar Reporting In …" at bounding box center [1191, 383] width 204 height 24
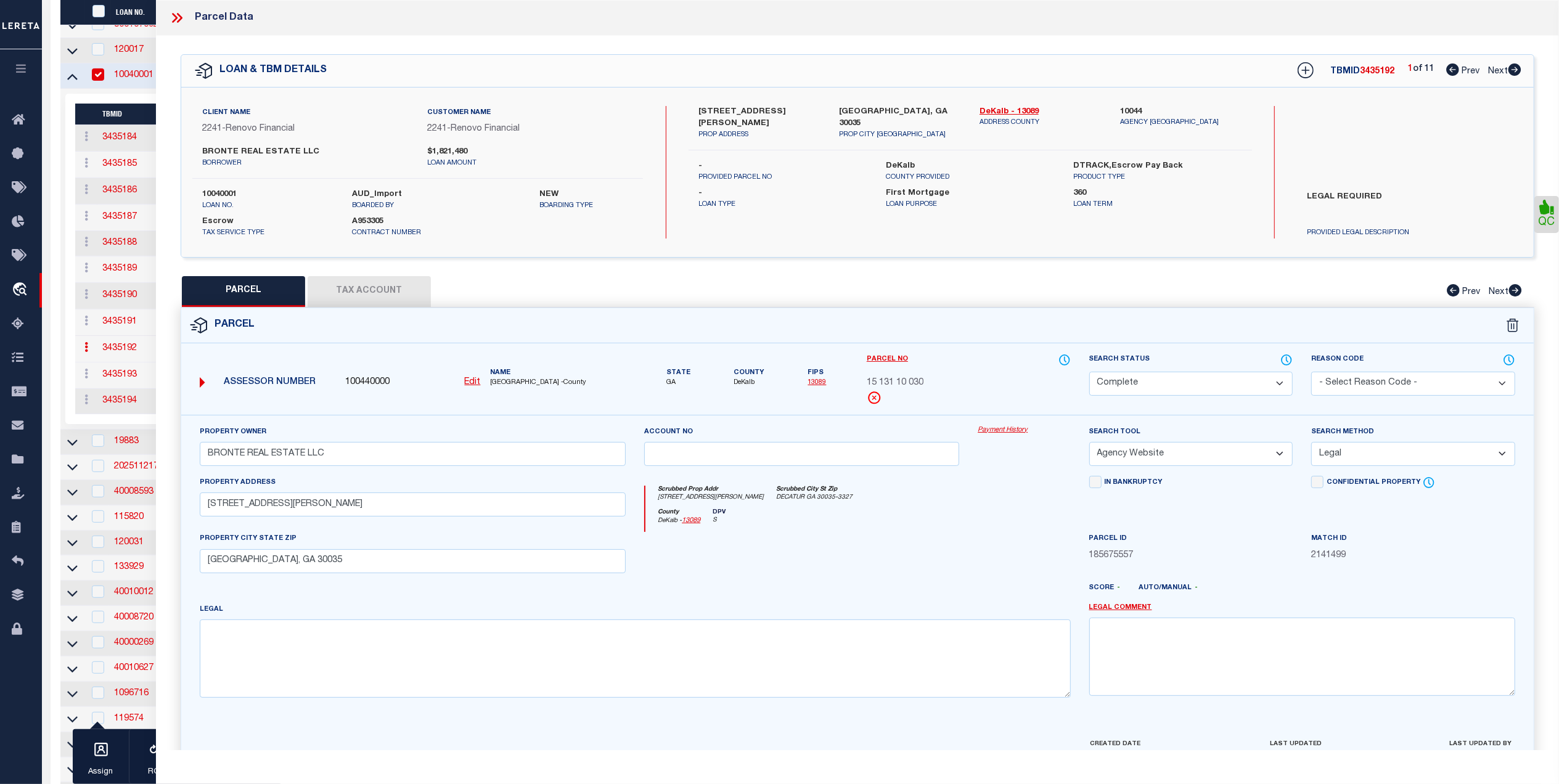
click at [1089, 371] on select "Automated Search Bad Parcel Complete Duplicate Parcel High Dollar Reporting In …" at bounding box center [1191, 383] width 204 height 24
click at [980, 528] on div "County DeKalb - 13089 DPV S" at bounding box center [858, 520] width 425 height 24
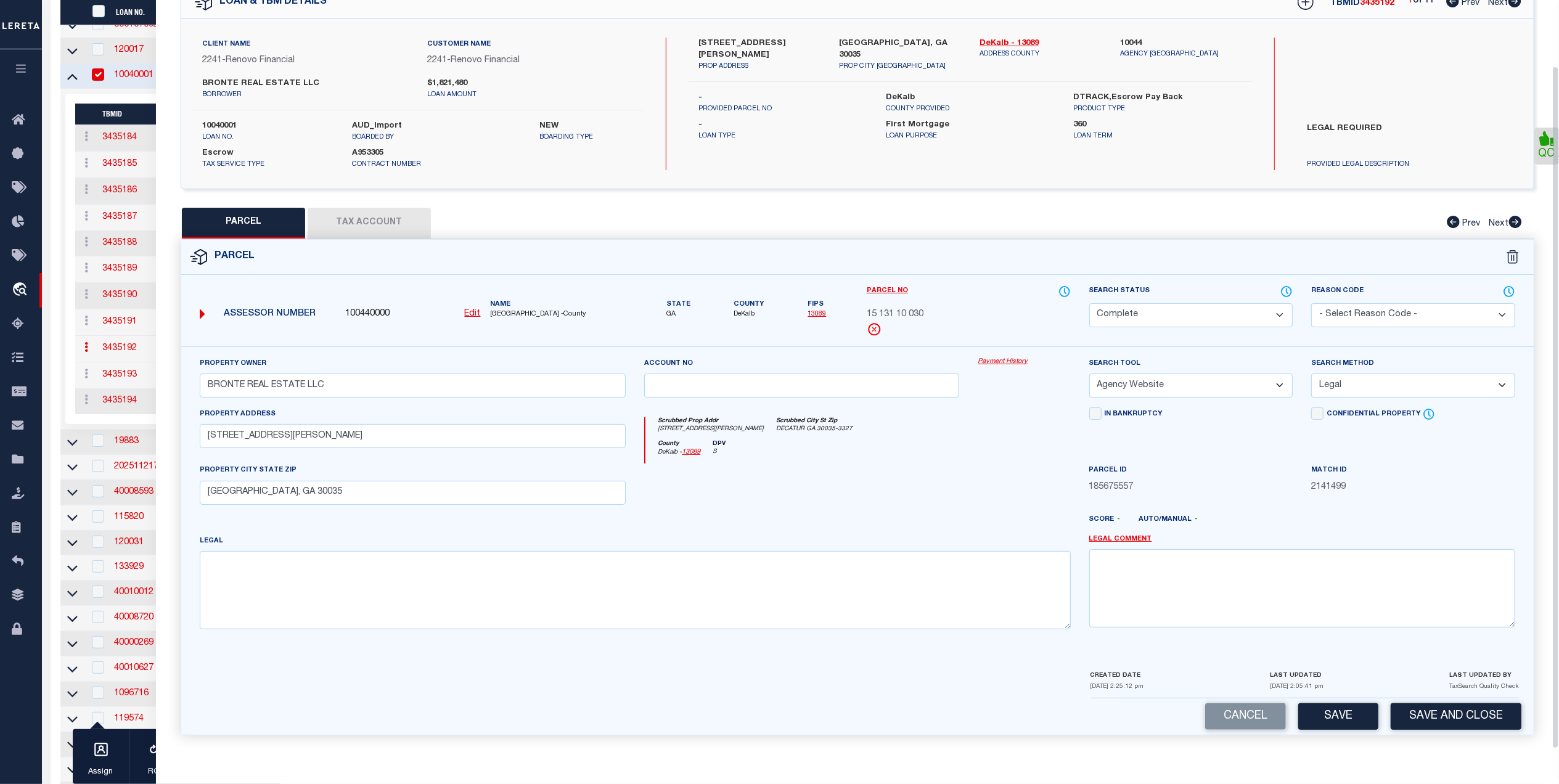
scroll to position [73, 0]
click at [1317, 723] on button "Save" at bounding box center [1338, 717] width 80 height 26
click at [1325, 718] on button "Save" at bounding box center [1338, 717] width 80 height 26
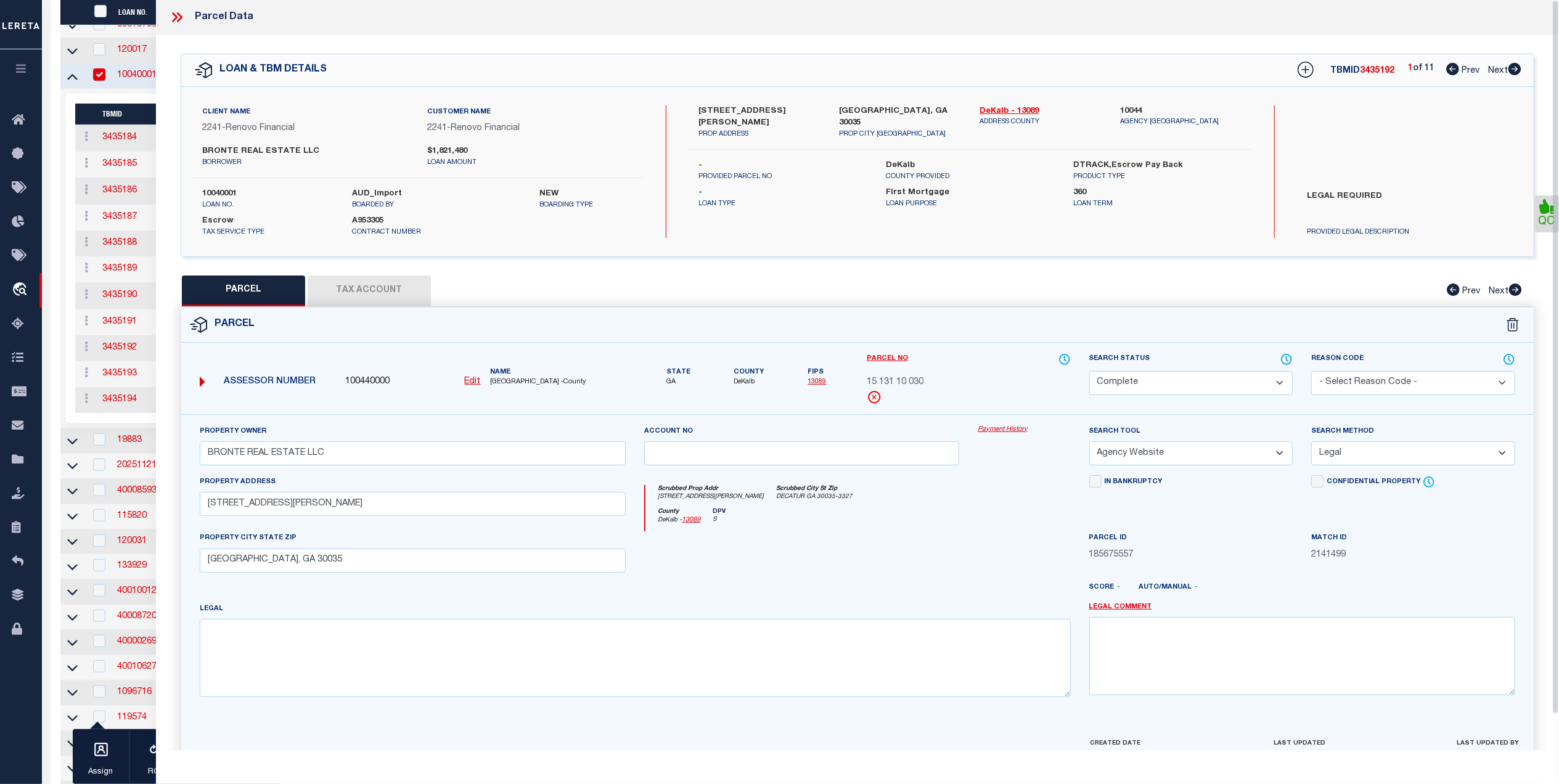
scroll to position [0, 0]
click at [173, 14] on icon at bounding box center [175, 18] width 6 height 10
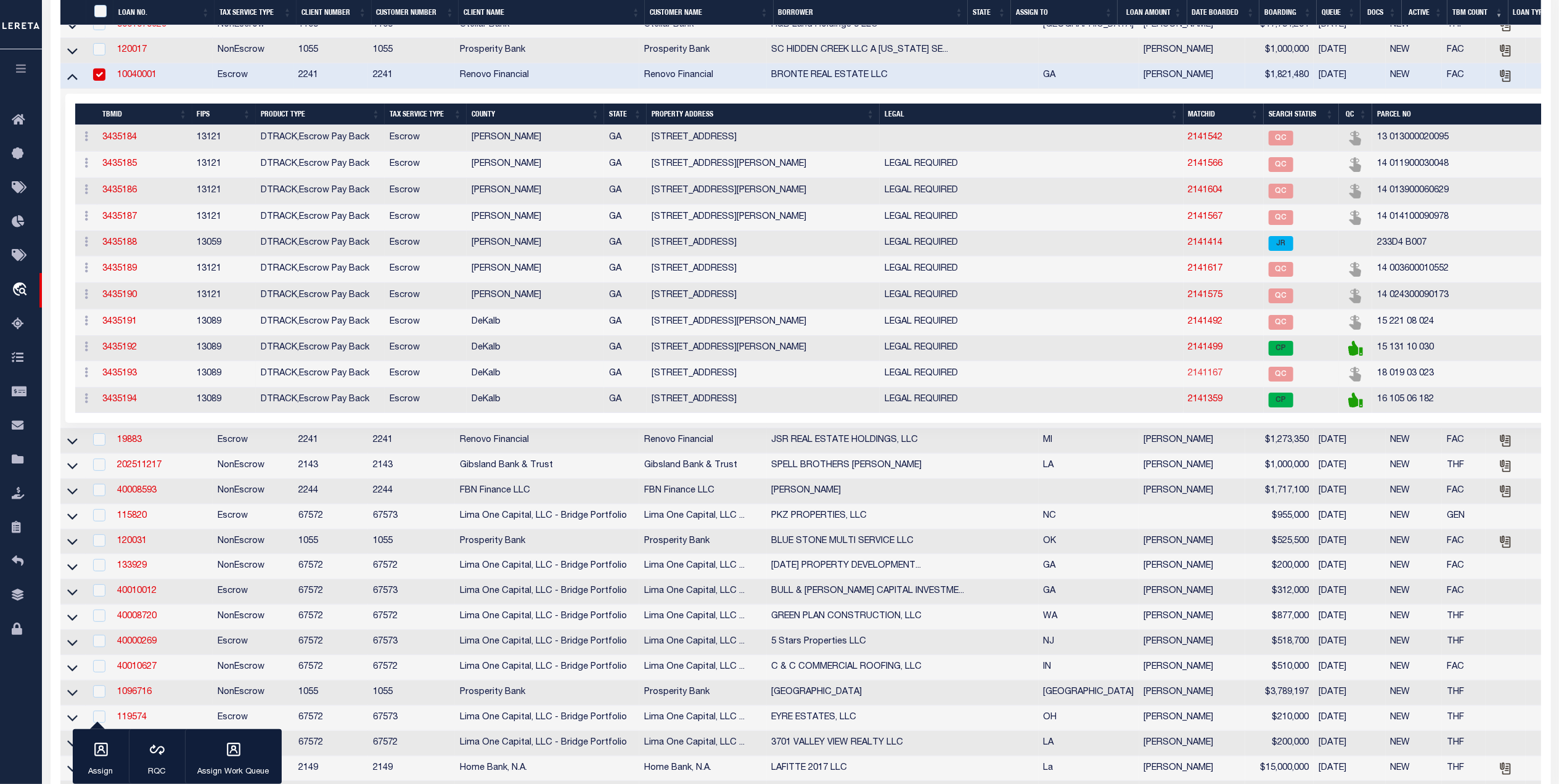
click at [1188, 378] on link "2141167" at bounding box center [1206, 373] width 34 height 9
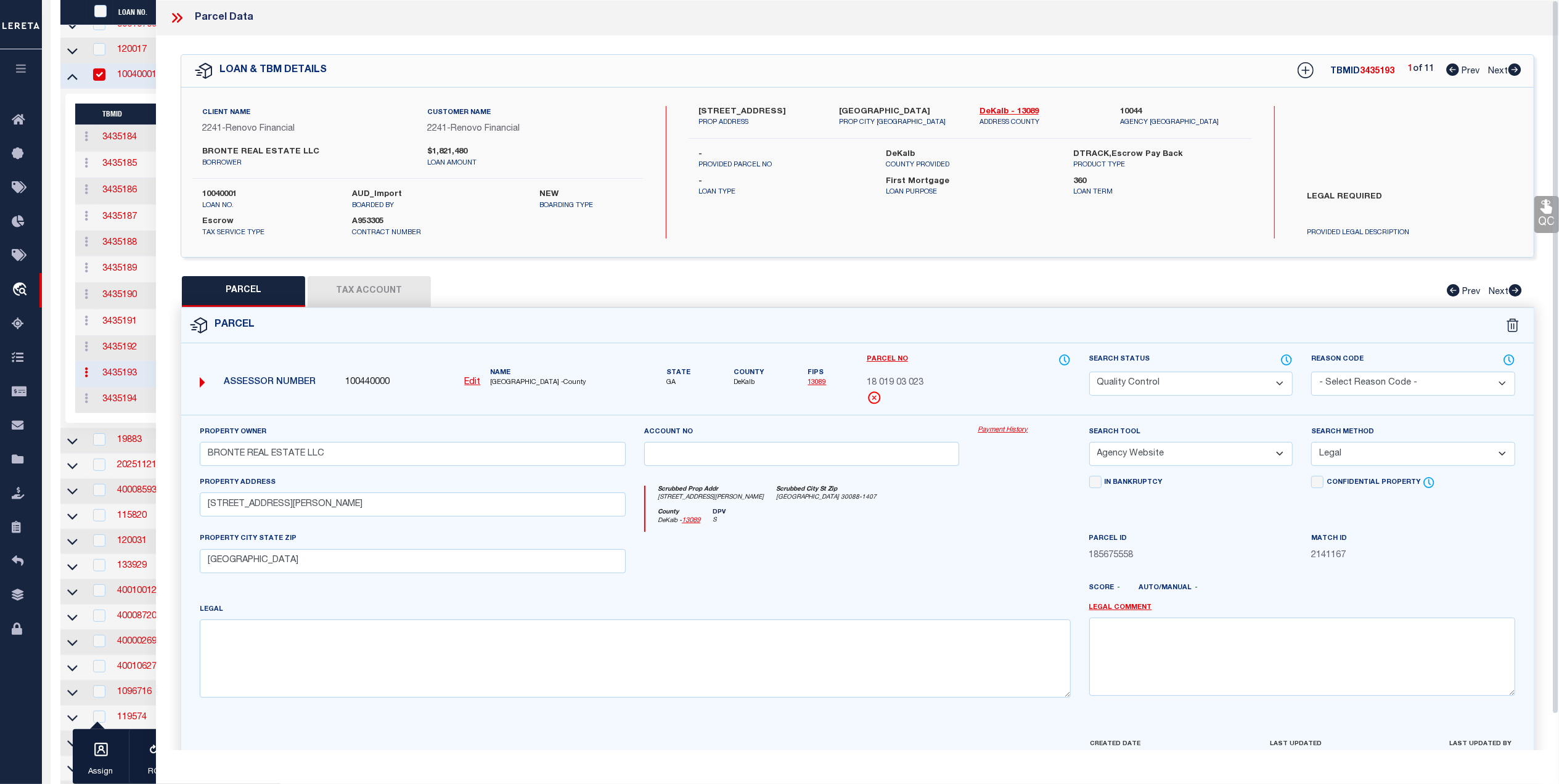
click at [381, 285] on button "Tax Account" at bounding box center [369, 292] width 123 height 31
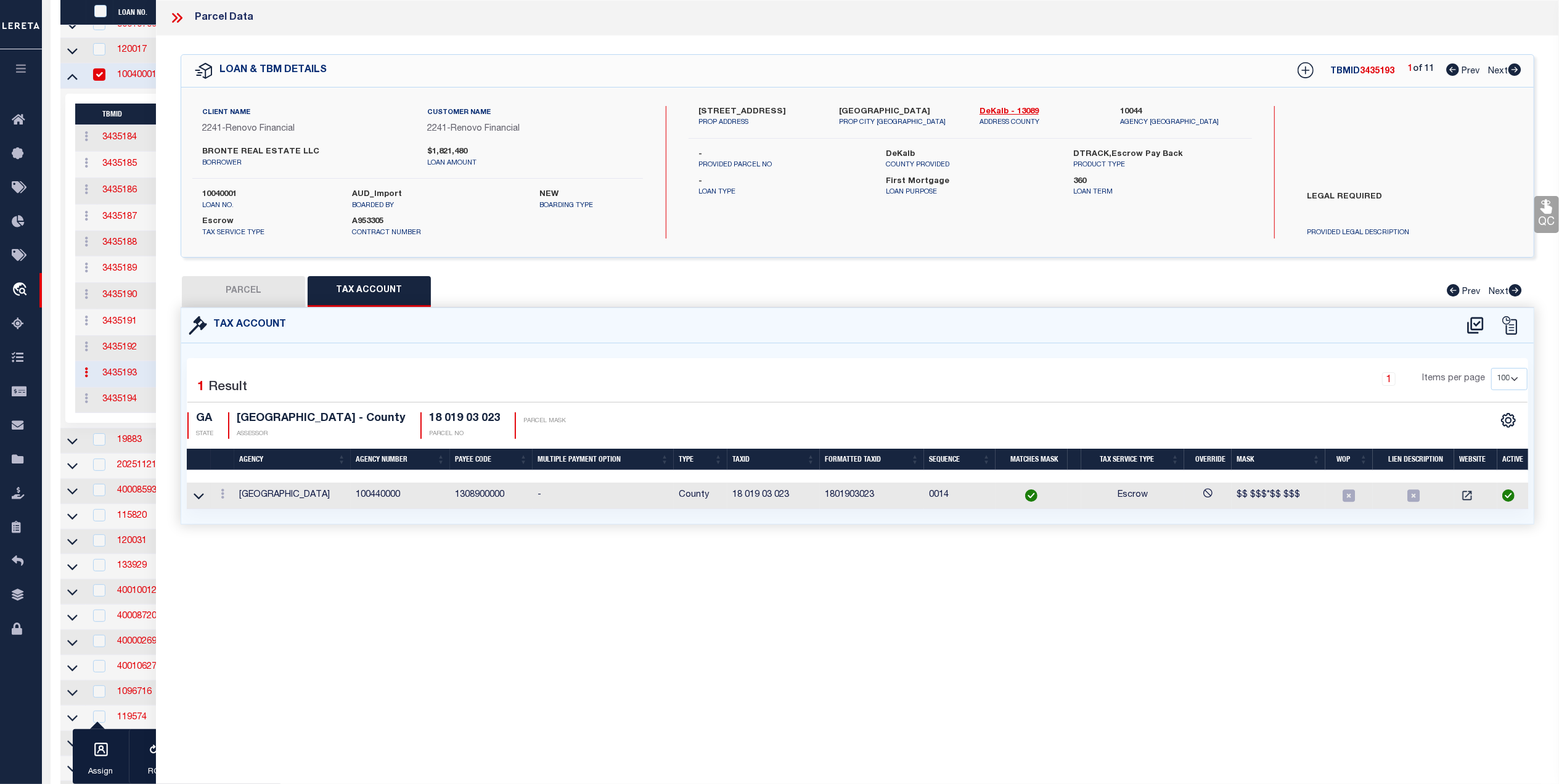
drag, startPoint x: 746, startPoint y: 502, endPoint x: 735, endPoint y: 499, distance: 11.4
click at [733, 499] on td "18 019 03 023" at bounding box center [773, 496] width 93 height 26
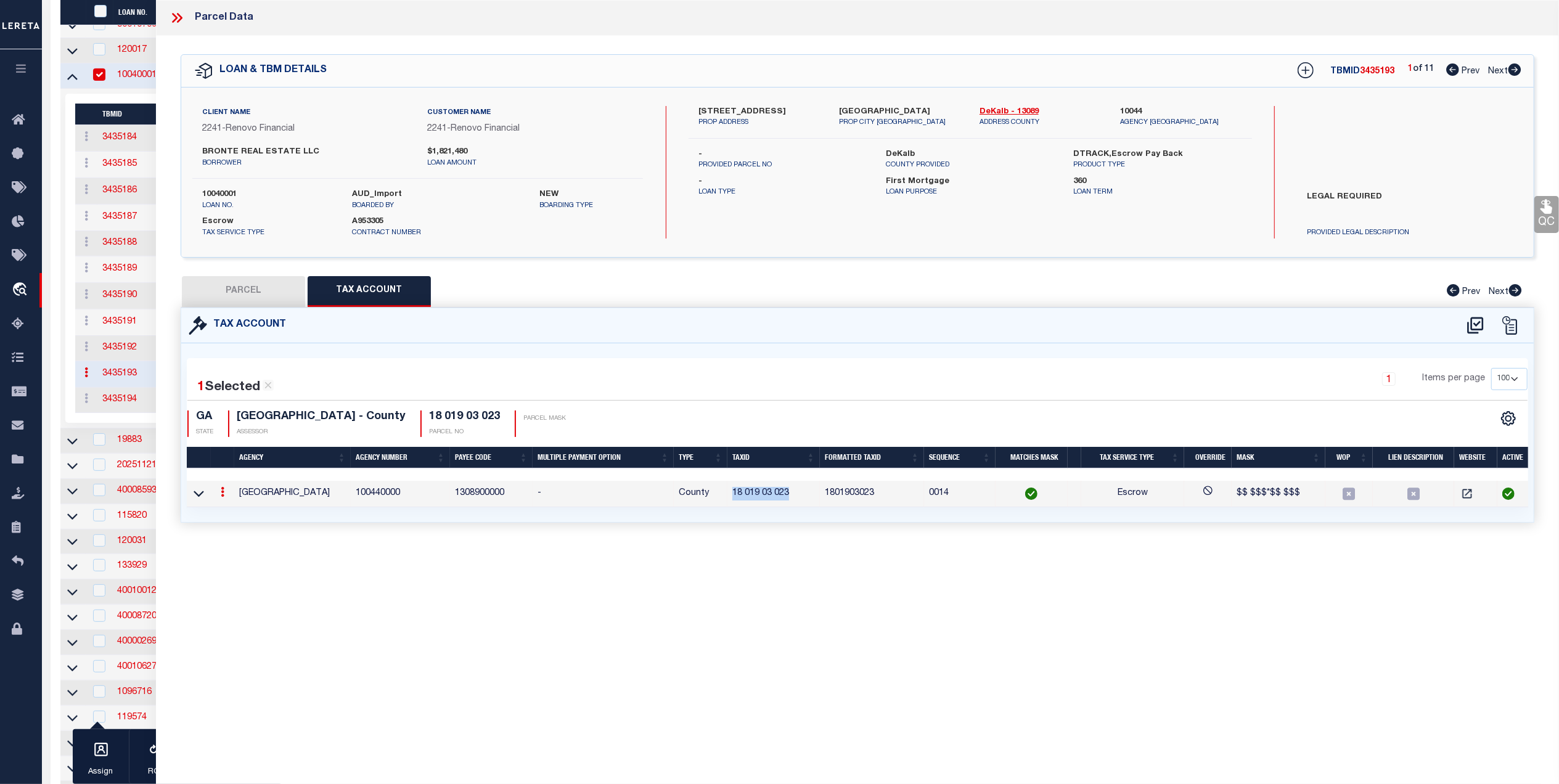
copy td "18 019 03 023"
drag, startPoint x: 225, startPoint y: 285, endPoint x: 1554, endPoint y: 257, distance: 1329.3
click at [225, 285] on button "PARCEL" at bounding box center [244, 292] width 123 height 31
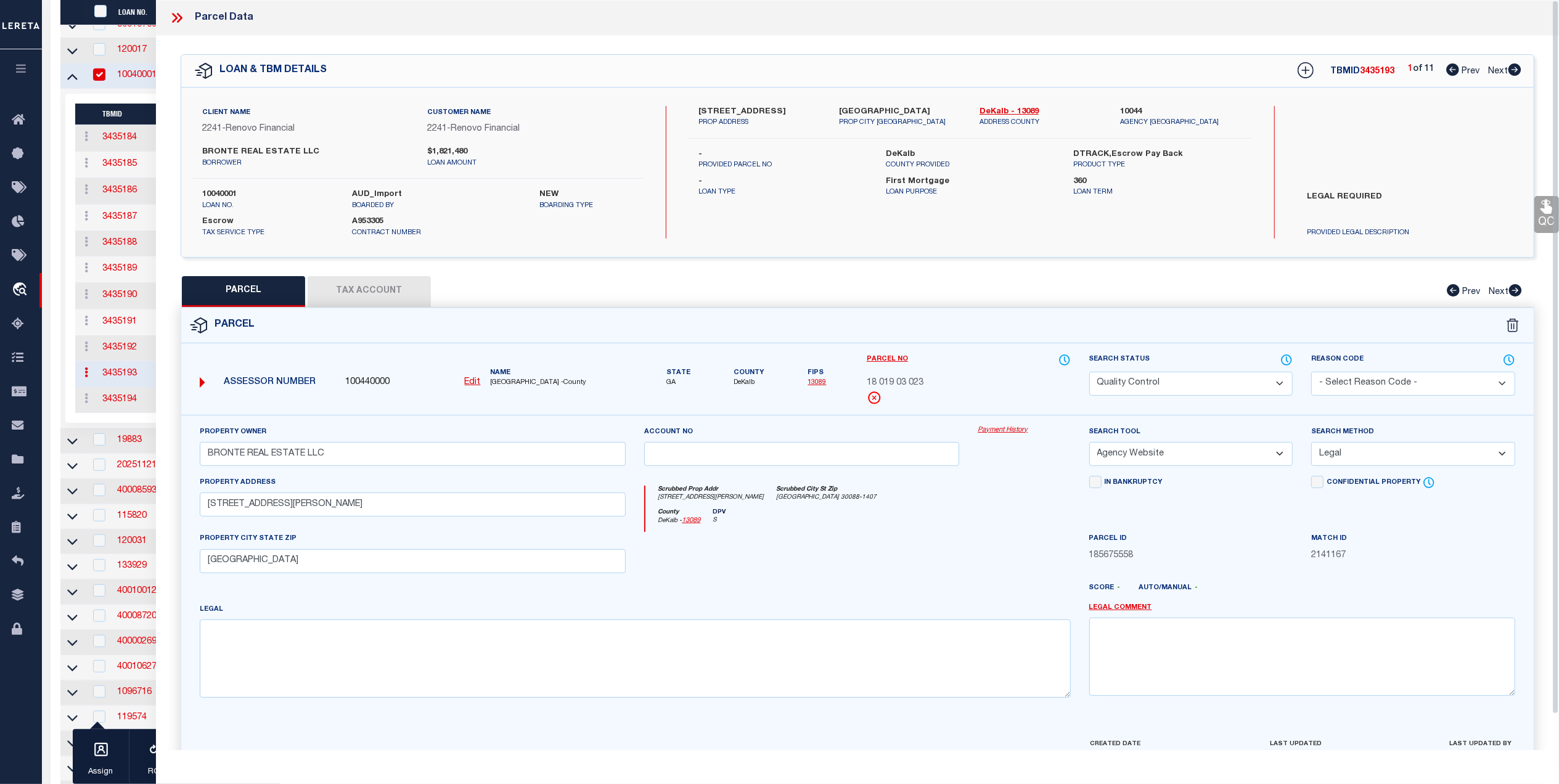
drag, startPoint x: 1550, startPoint y: 213, endPoint x: 1494, endPoint y: 237, distance: 60.9
click at [1550, 213] on icon at bounding box center [1547, 207] width 11 height 14
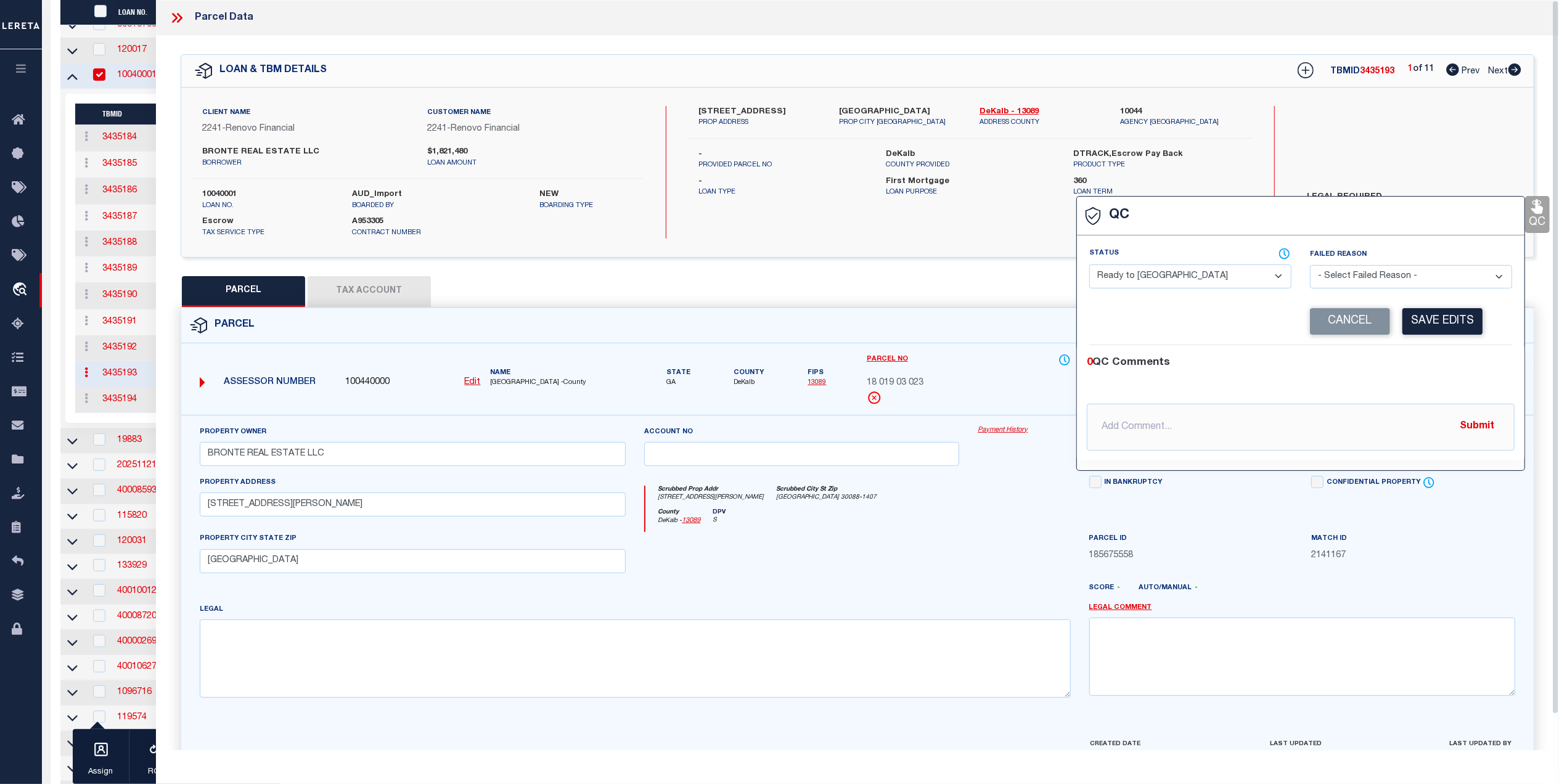
drag, startPoint x: 1141, startPoint y: 277, endPoint x: 1141, endPoint y: 291, distance: 14.0
click at [1141, 277] on select "- Select Status - Ready to QC Correct Incorrect" at bounding box center [1190, 276] width 203 height 24
click at [1089, 266] on select "- Select Status - Ready to QC Correct Incorrect" at bounding box center [1190, 276] width 203 height 24
click at [1439, 319] on button "Save Edits" at bounding box center [1443, 321] width 80 height 26
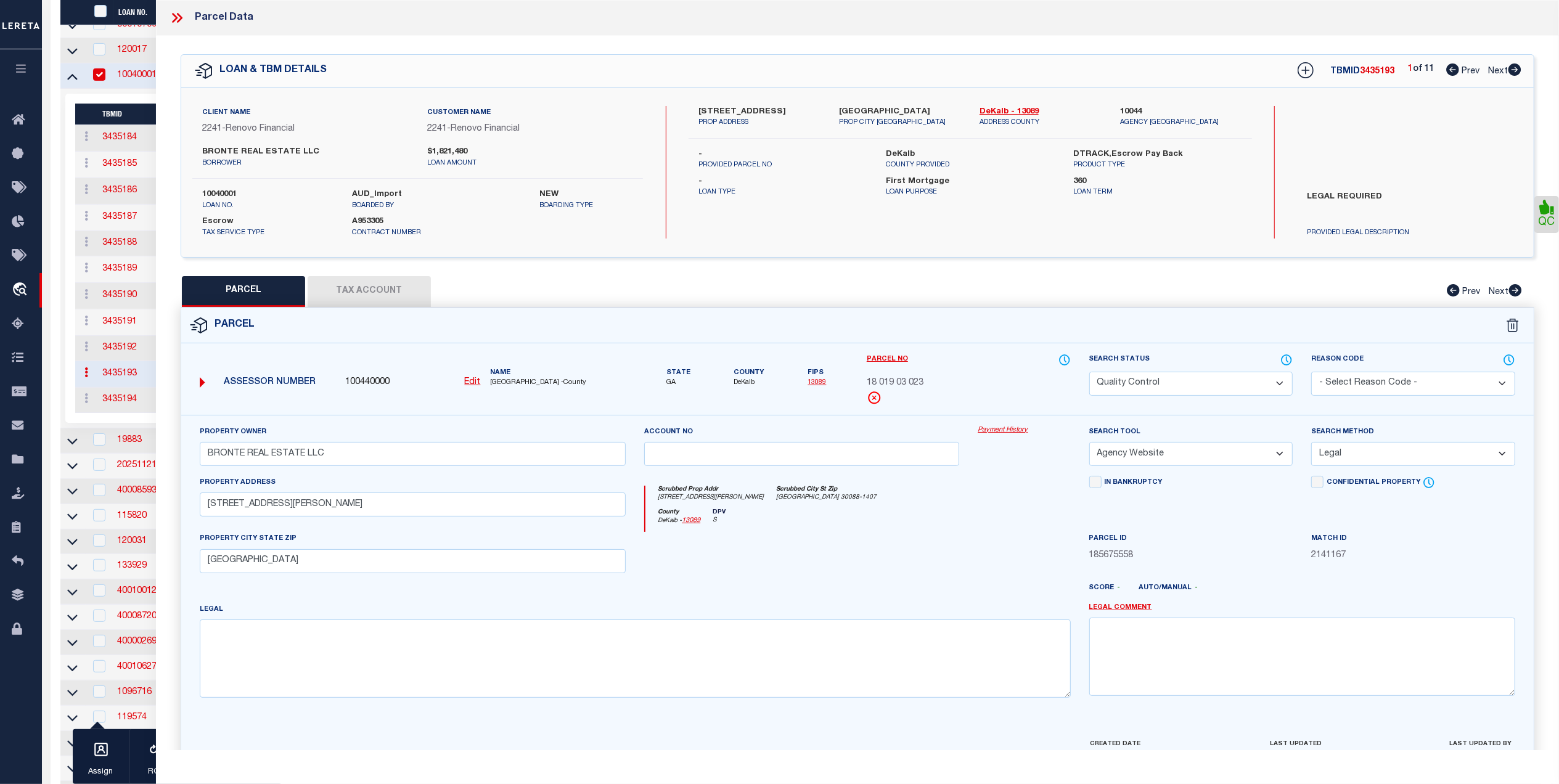
click at [1129, 379] on select "Automated Search Bad Parcel Complete Duplicate Parcel High Dollar Reporting In …" at bounding box center [1191, 383] width 204 height 24
click at [1089, 371] on select "Automated Search Bad Parcel Complete Duplicate Parcel High Dollar Reporting In …" at bounding box center [1191, 383] width 204 height 24
drag, startPoint x: 841, startPoint y: 536, endPoint x: 1076, endPoint y: 600, distance: 243.6
click at [841, 536] on div at bounding box center [801, 558] width 334 height 51
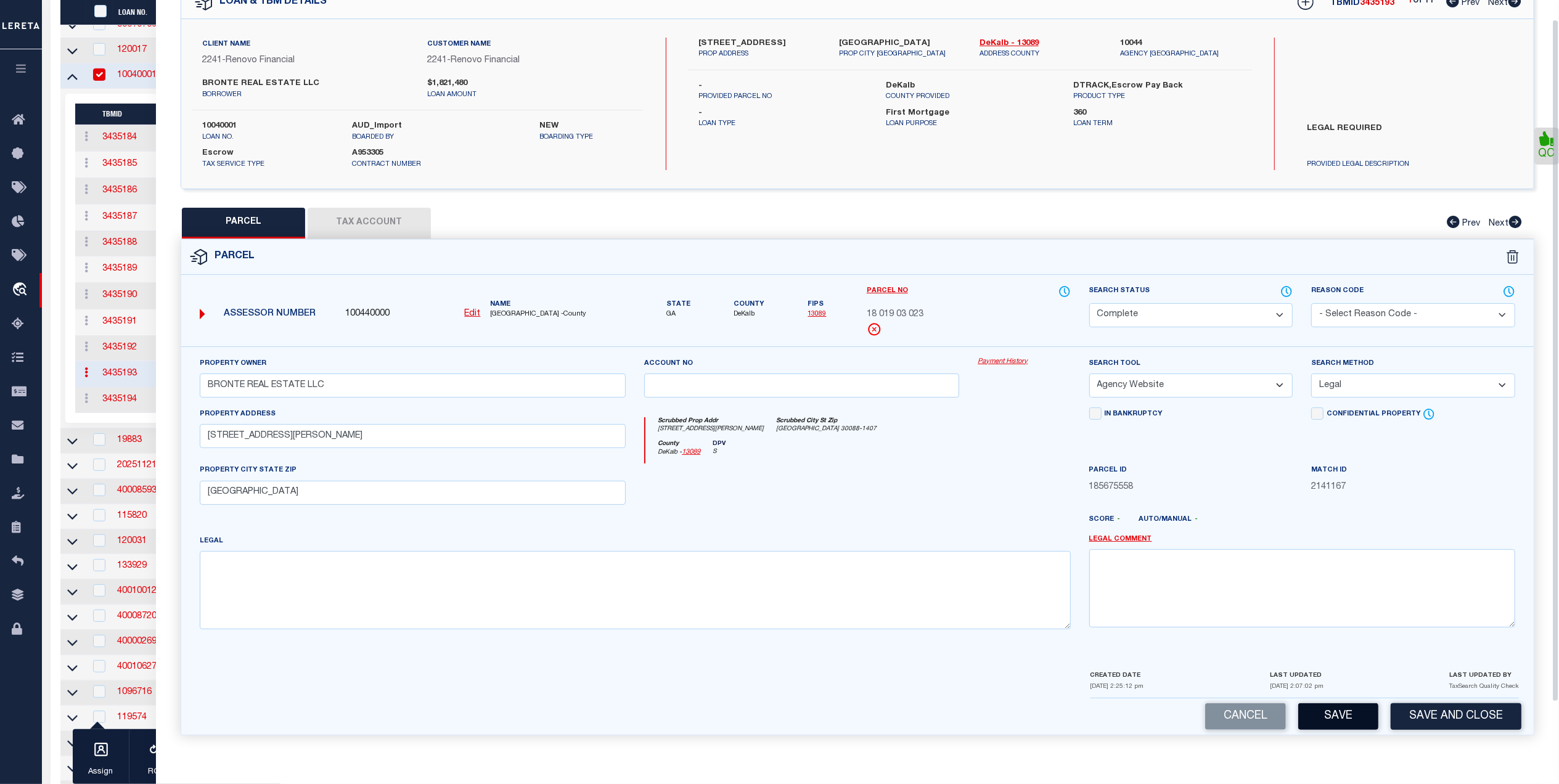
scroll to position [73, 0]
click at [1323, 719] on button "Save" at bounding box center [1338, 717] width 80 height 26
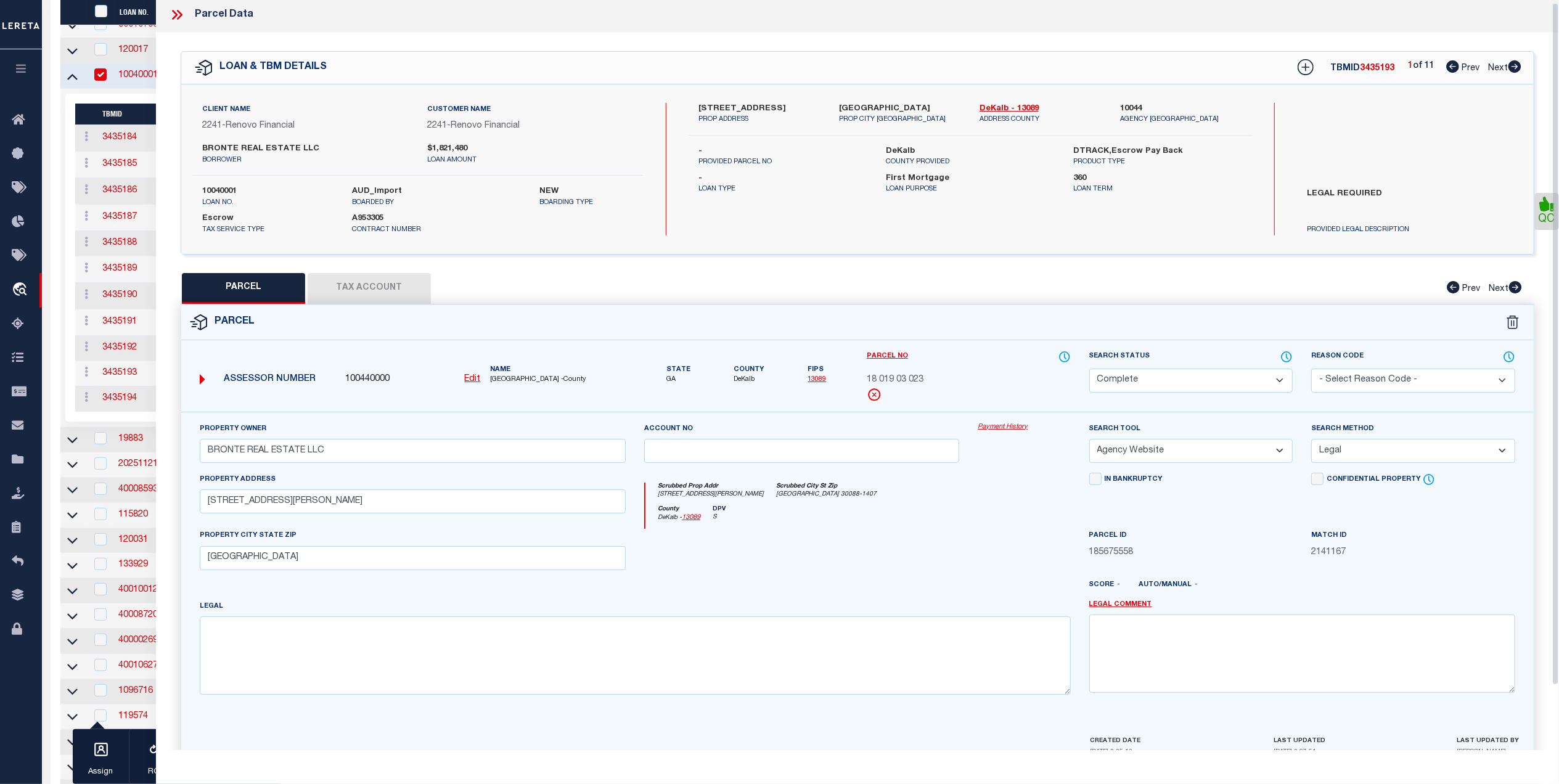
scroll to position [0, 0]
click at [176, 16] on icon at bounding box center [175, 18] width 6 height 10
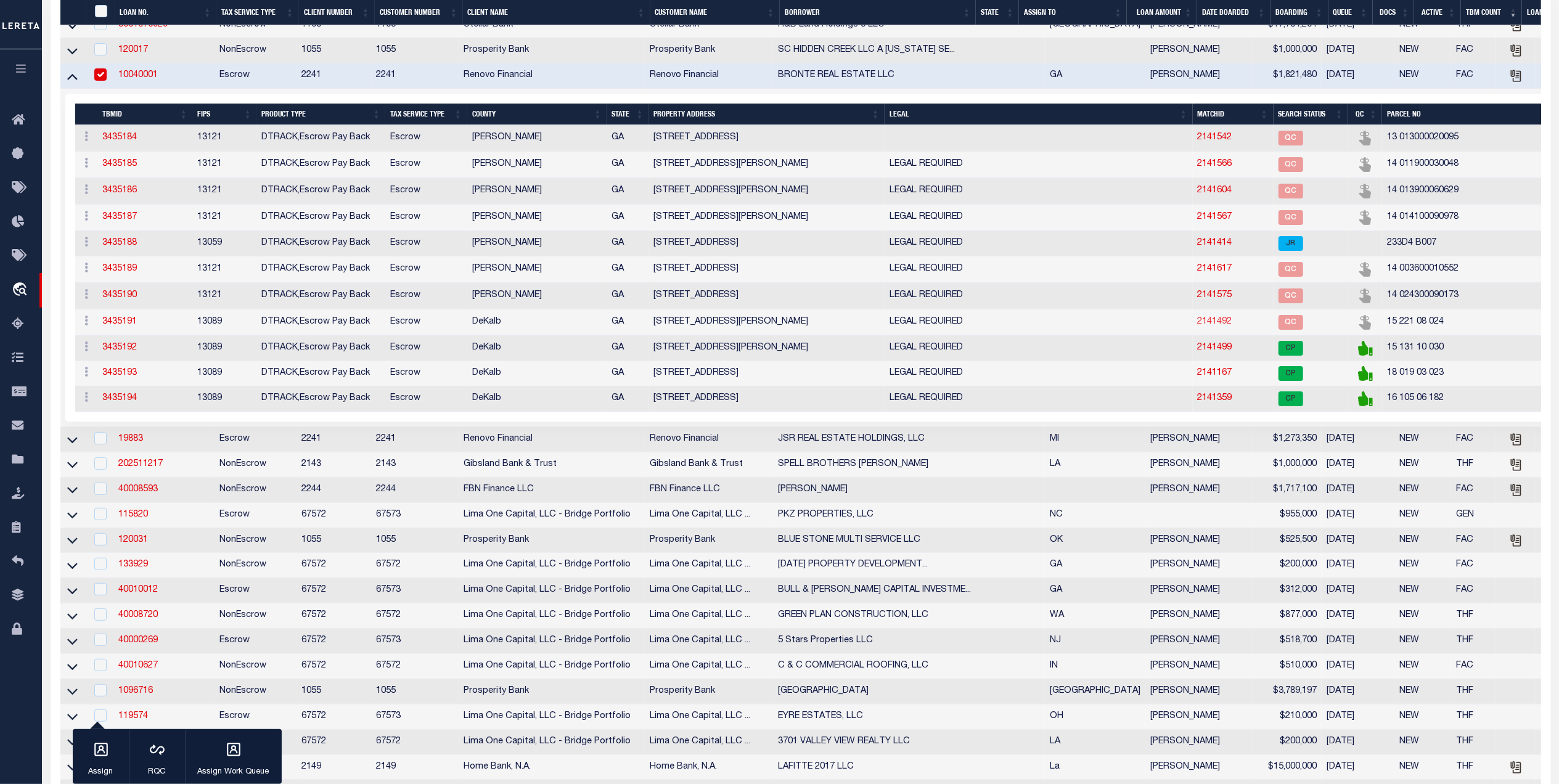
click at [1198, 326] on link "2141492" at bounding box center [1215, 321] width 34 height 9
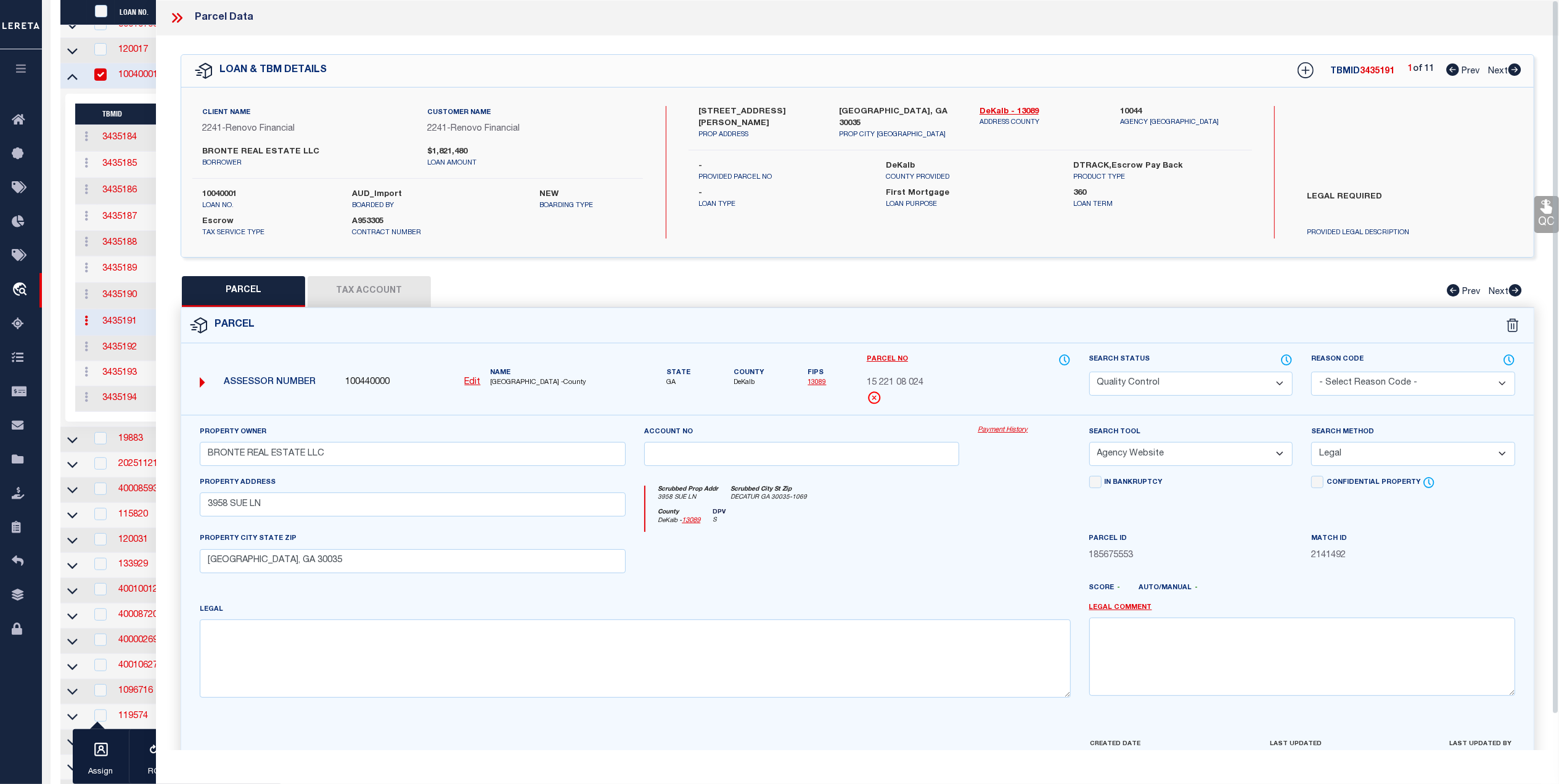
click at [383, 292] on button "Tax Account" at bounding box center [369, 292] width 123 height 31
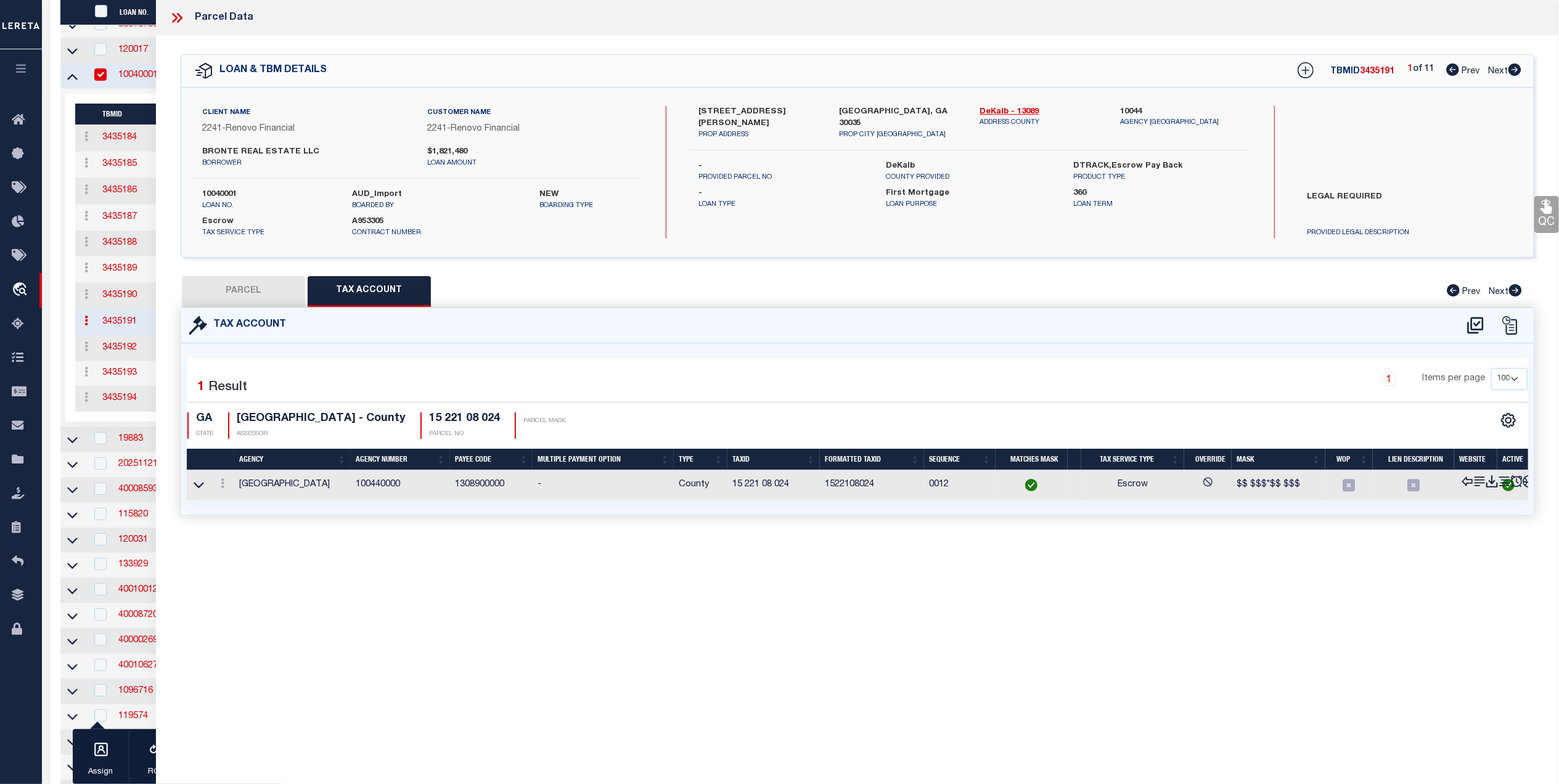
drag, startPoint x: 799, startPoint y: 485, endPoint x: 756, endPoint y: 490, distance: 43.3
click at [733, 486] on td "15 221 08 024" at bounding box center [773, 485] width 93 height 30
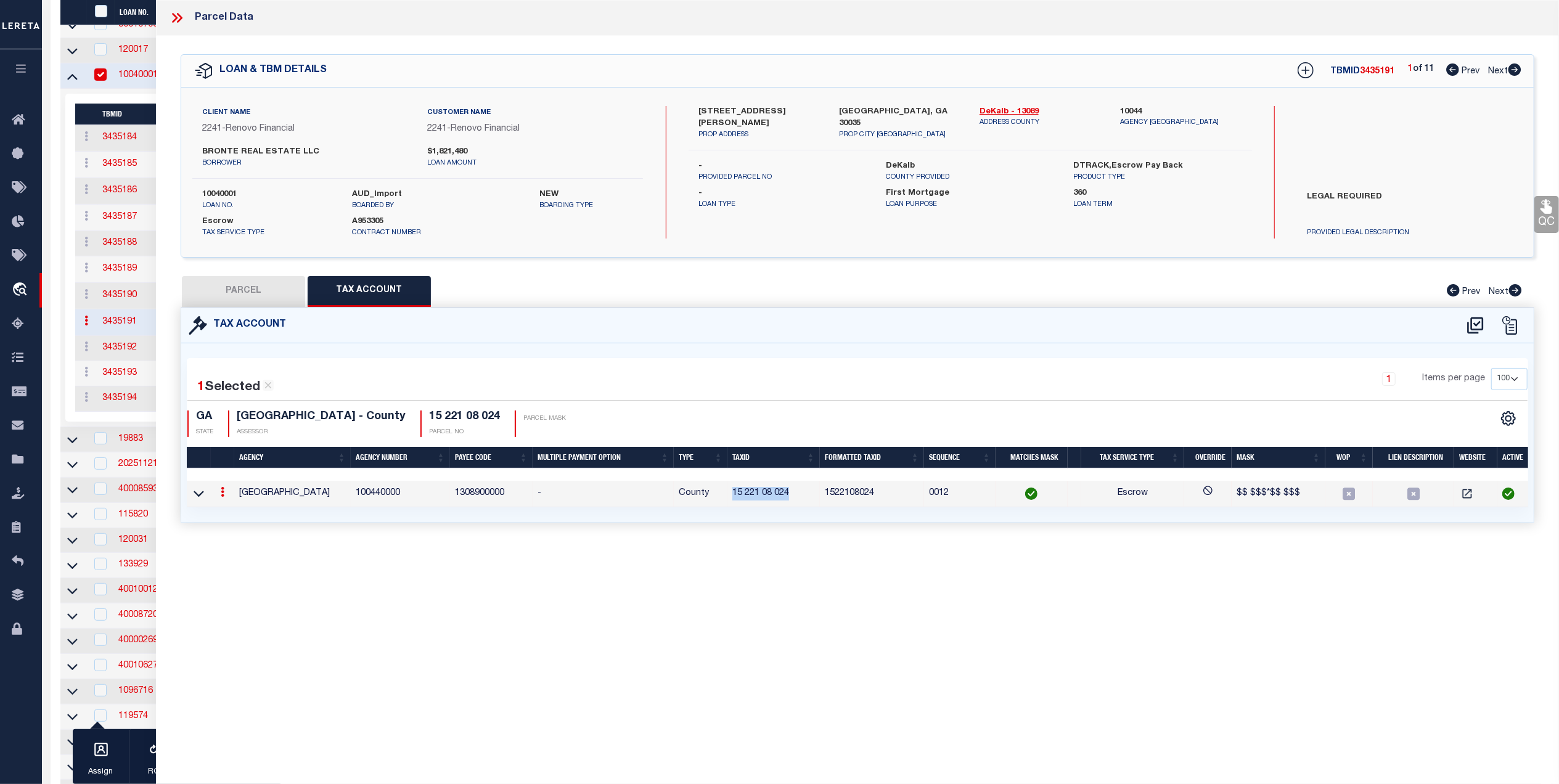
drag, startPoint x: 275, startPoint y: 286, endPoint x: 1539, endPoint y: 316, distance: 1264.4
click at [280, 289] on button "PARCEL" at bounding box center [244, 292] width 123 height 31
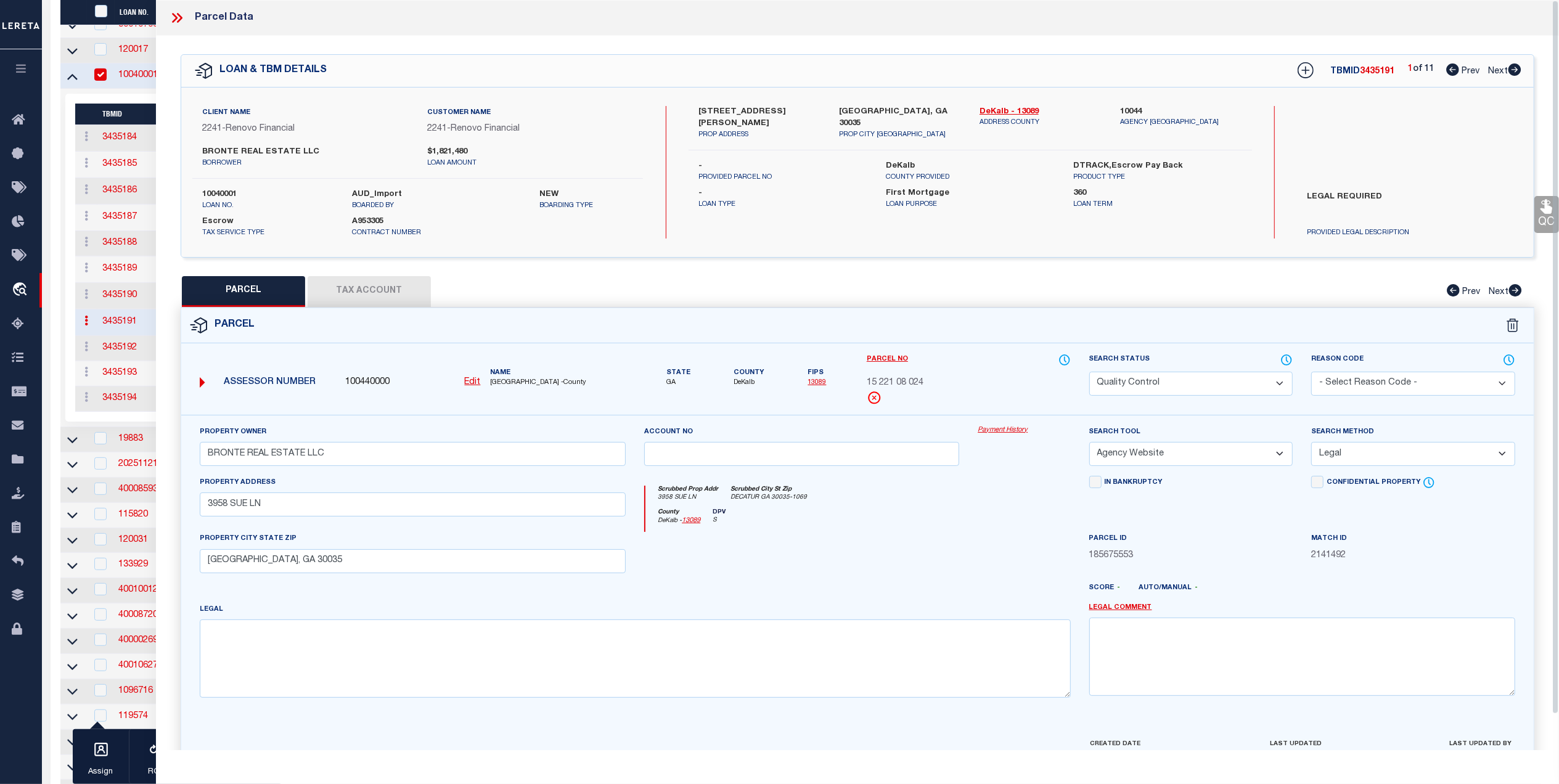
click at [1552, 227] on link "QC" at bounding box center [1547, 214] width 25 height 37
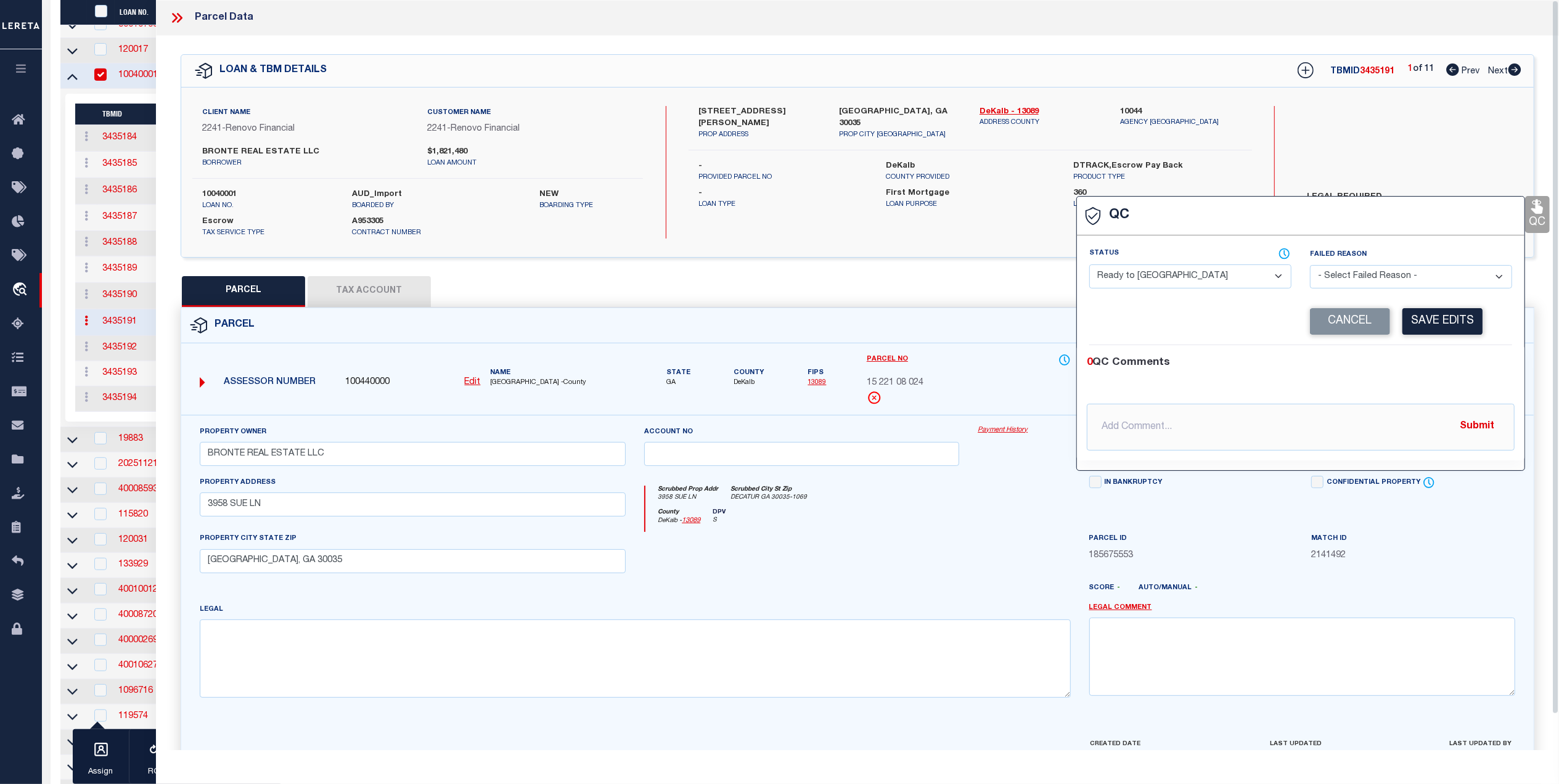
drag, startPoint x: 1212, startPoint y: 279, endPoint x: 1178, endPoint y: 282, distance: 34.1
click at [1212, 279] on select "- Select Status - Ready to QC Correct Incorrect" at bounding box center [1190, 276] width 203 height 24
click at [1089, 266] on select "- Select Status - Ready to QC Correct Incorrect" at bounding box center [1190, 276] width 203 height 24
click at [1439, 324] on button "Save Edits" at bounding box center [1443, 321] width 80 height 26
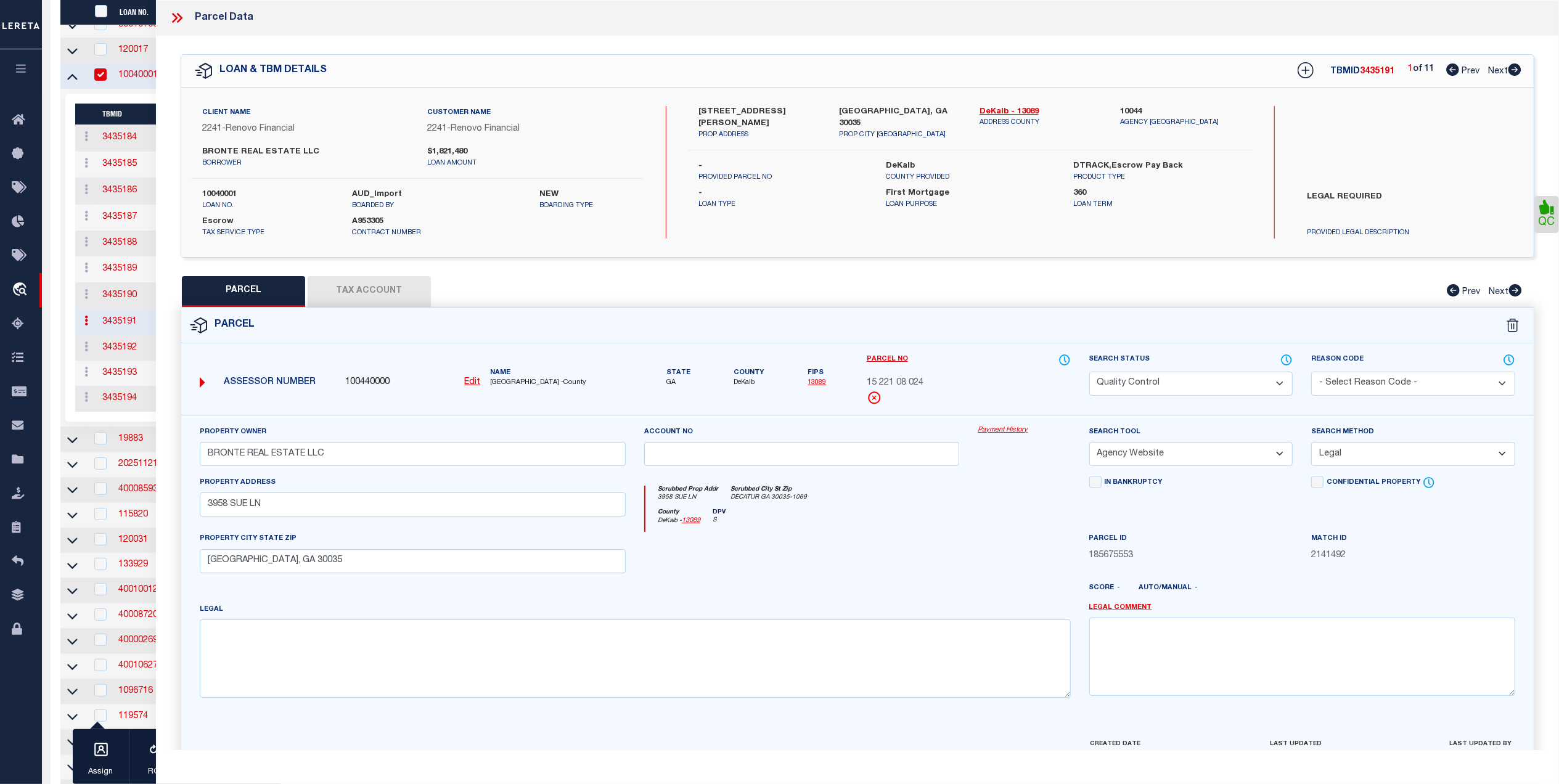
click at [1120, 377] on select "Automated Search Bad Parcel Complete Duplicate Parcel High Dollar Reporting In …" at bounding box center [1191, 383] width 204 height 24
click at [1089, 371] on select "Automated Search Bad Parcel Complete Duplicate Parcel High Dollar Reporting In …" at bounding box center [1191, 383] width 204 height 24
drag, startPoint x: 1027, startPoint y: 521, endPoint x: 1071, endPoint y: 543, distance: 49.2
click at [1029, 522] on div "County DeKalb - 13089 DPV S" at bounding box center [858, 520] width 425 height 24
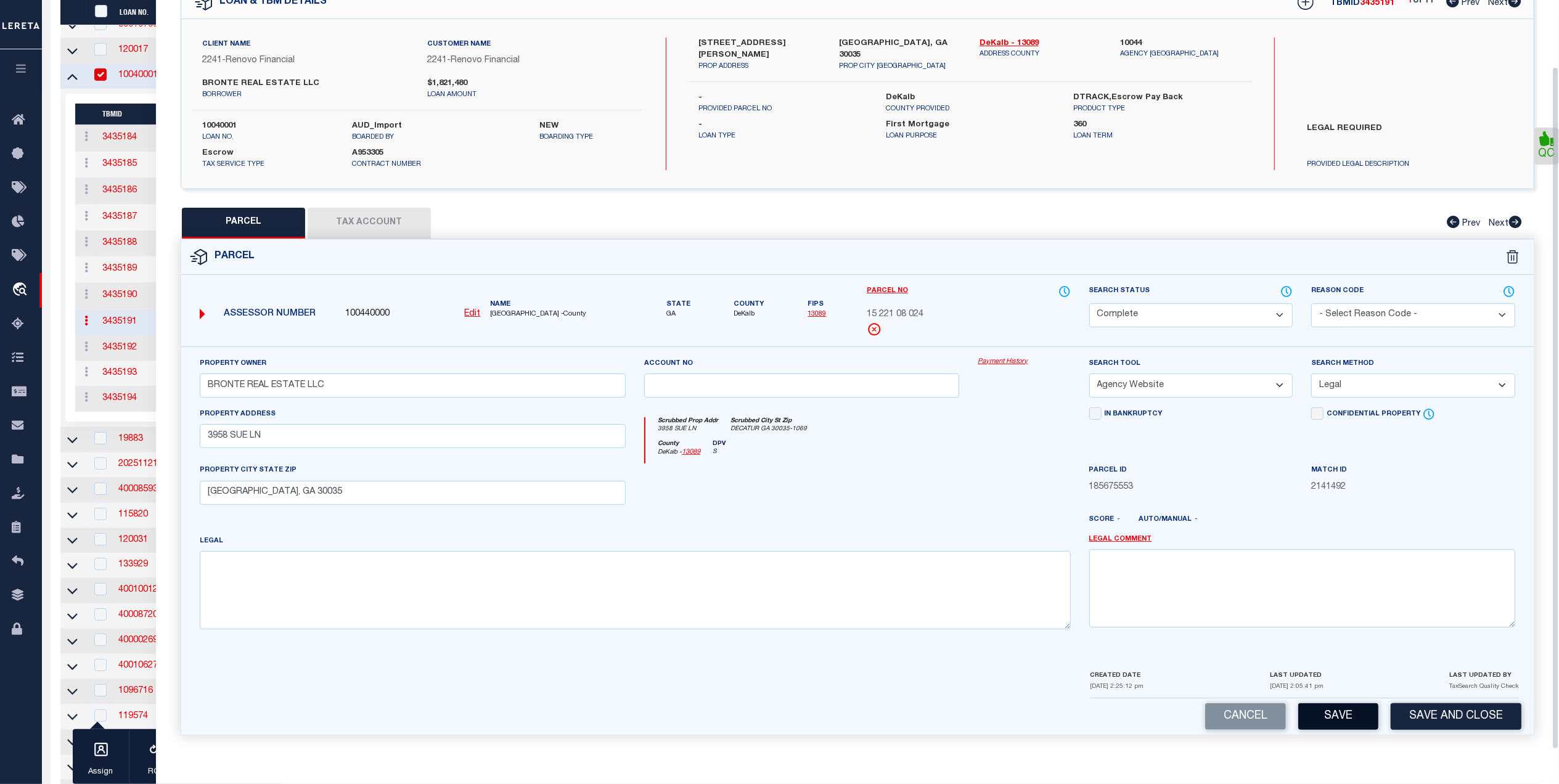
scroll to position [73, 0]
click at [1355, 721] on button "Save" at bounding box center [1338, 717] width 80 height 26
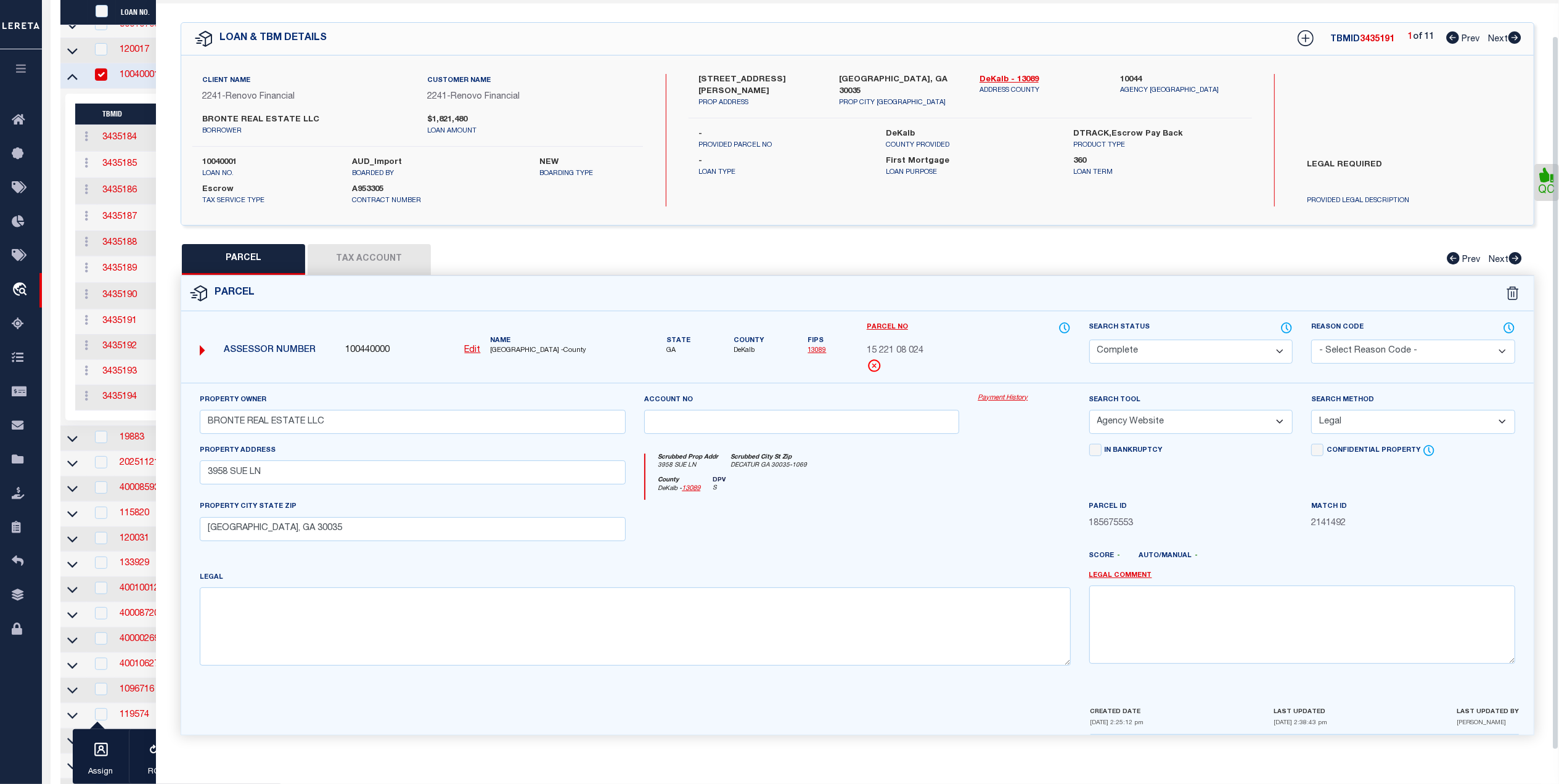
scroll to position [0, 0]
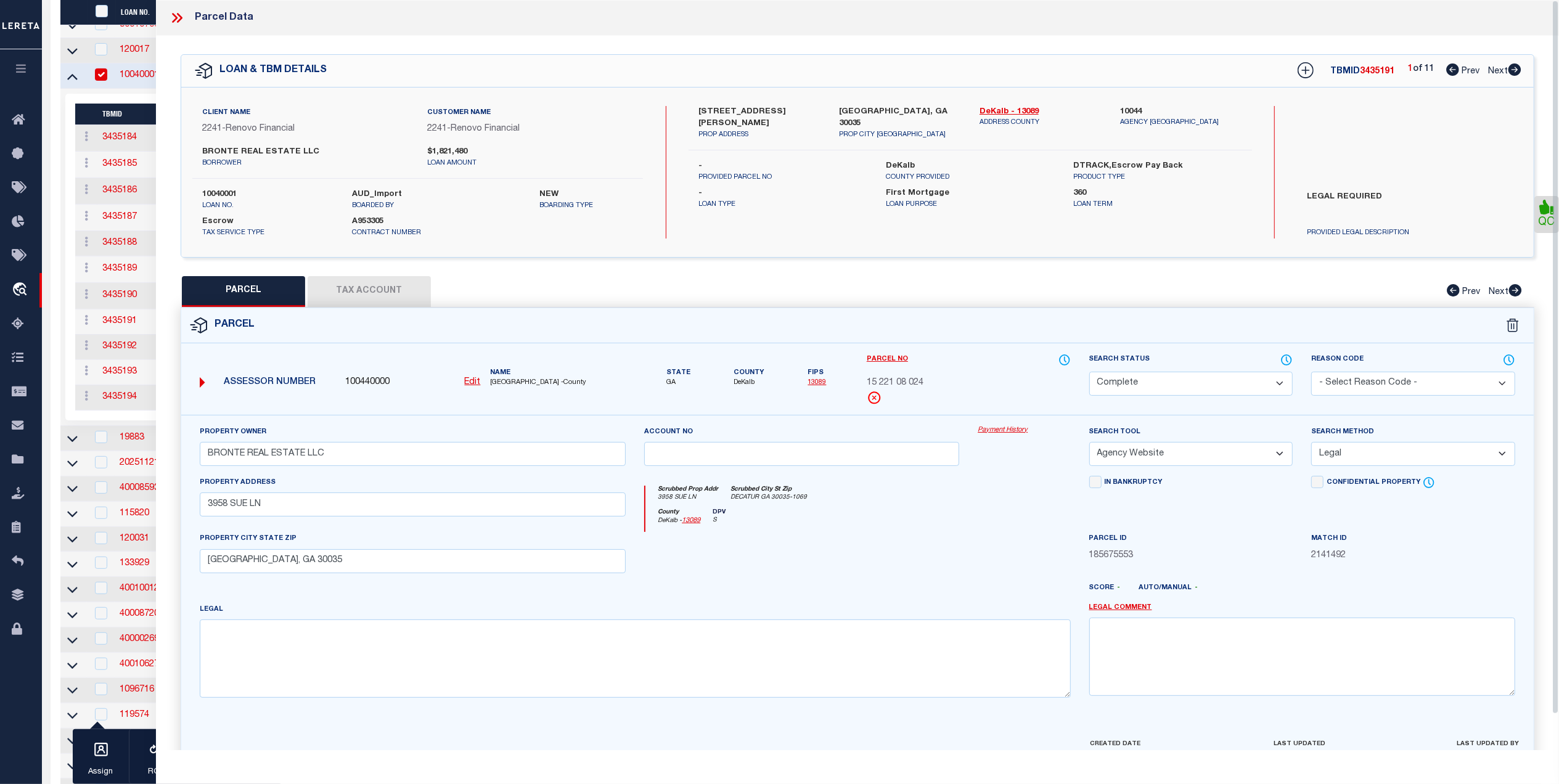
click at [179, 15] on icon at bounding box center [177, 18] width 16 height 16
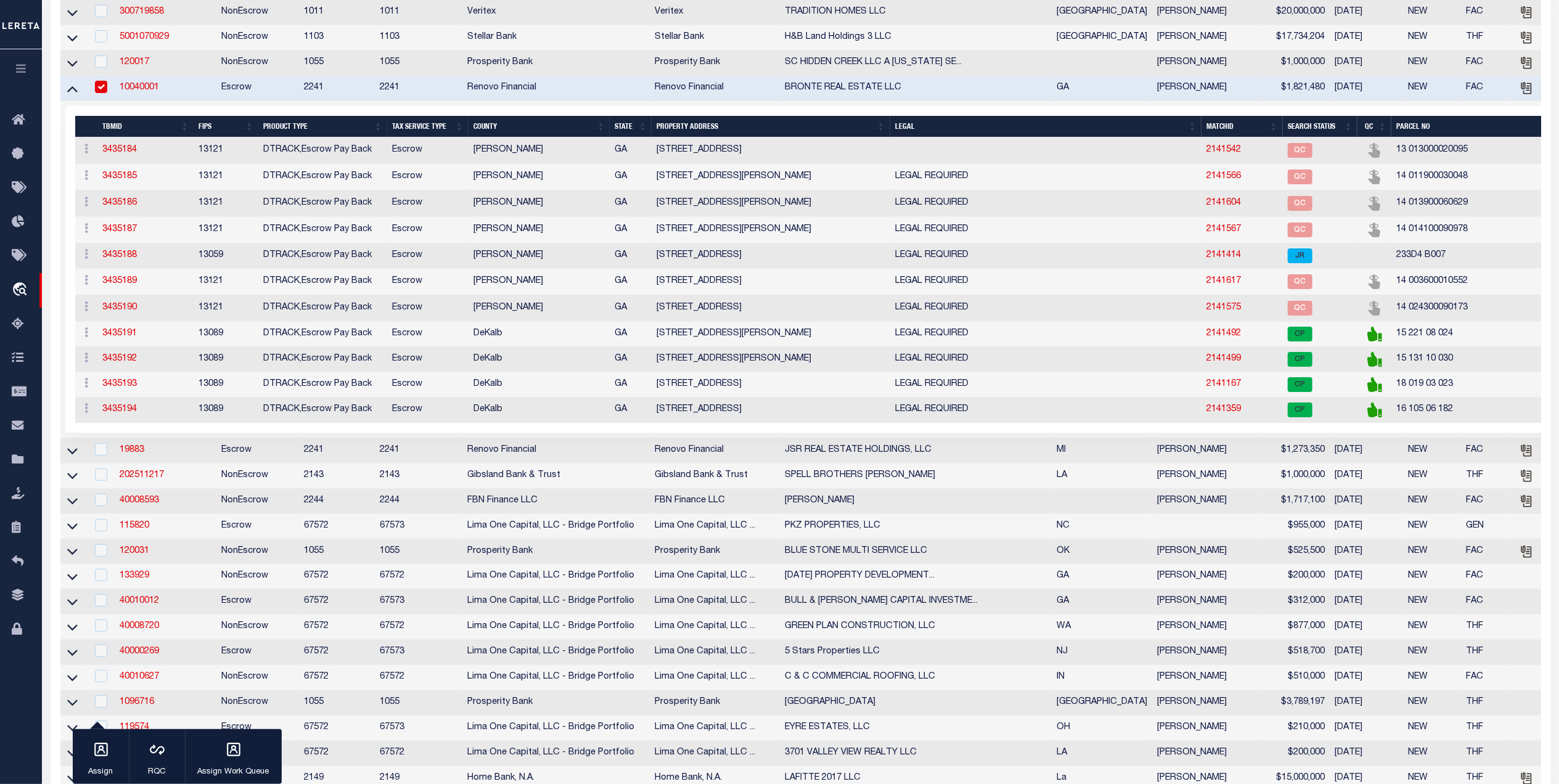
scroll to position [247, 0]
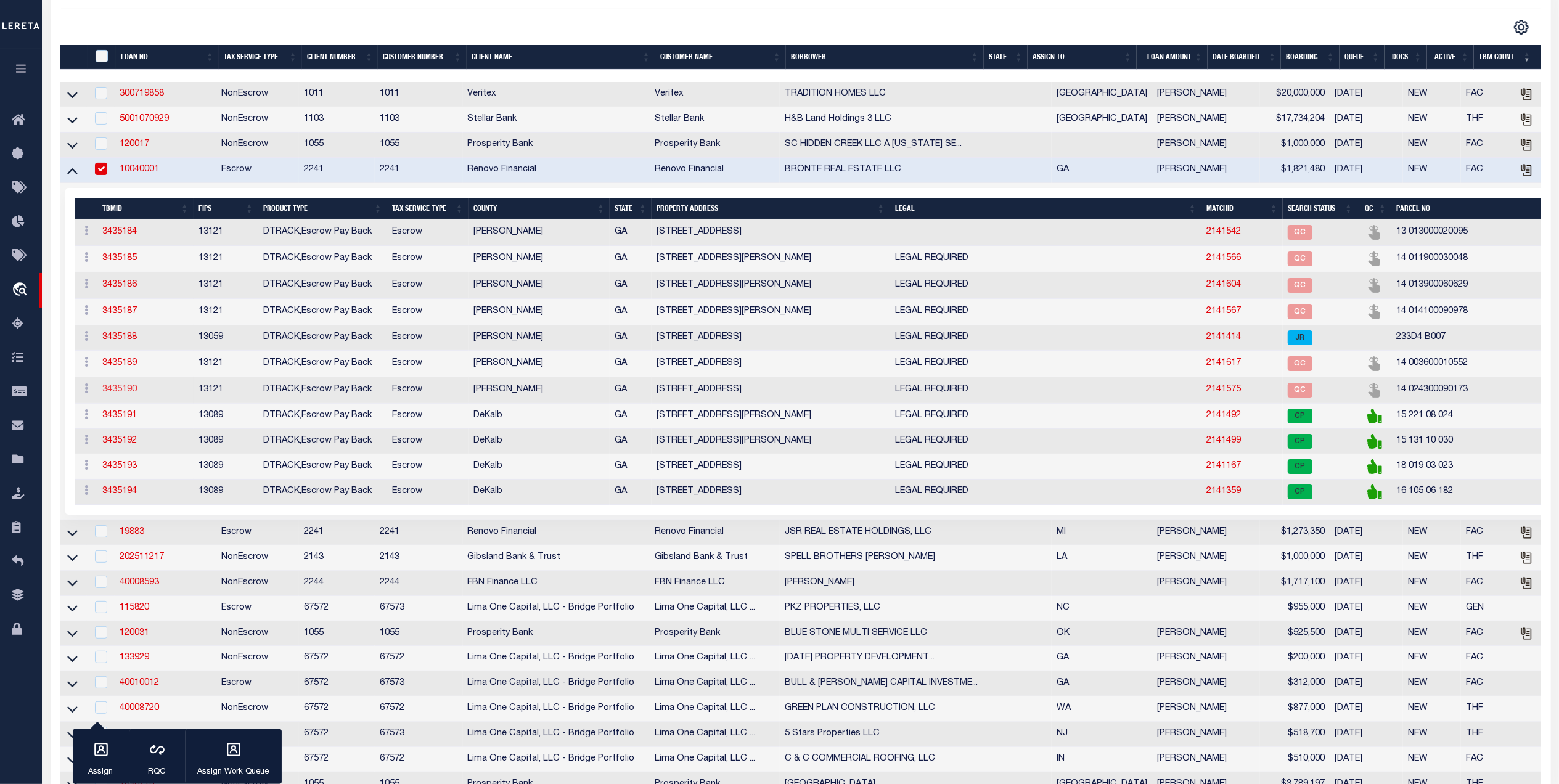
click at [123, 394] on link "3435190" at bounding box center [120, 390] width 34 height 9
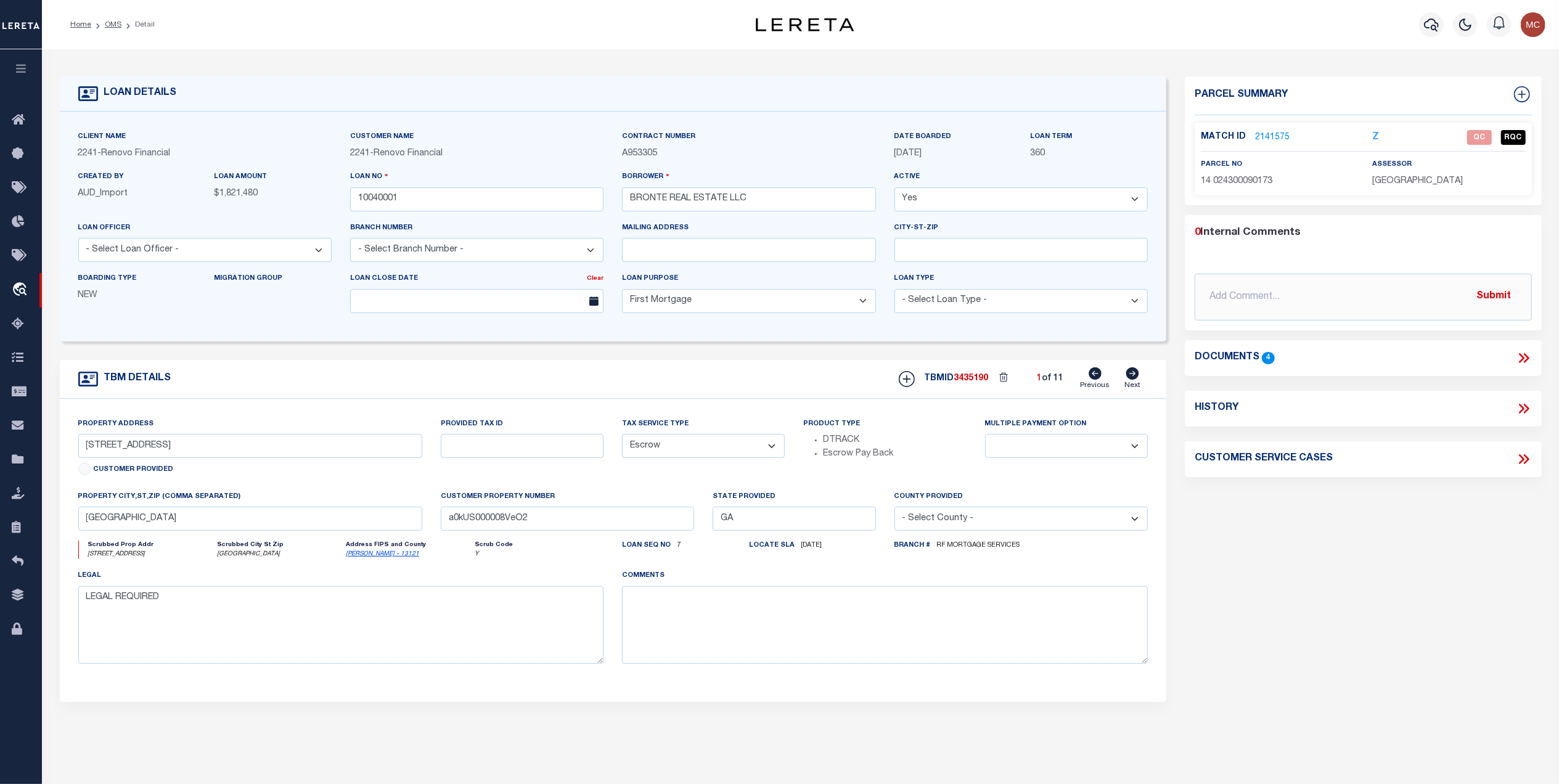
click at [1519, 362] on icon at bounding box center [1525, 358] width 16 height 16
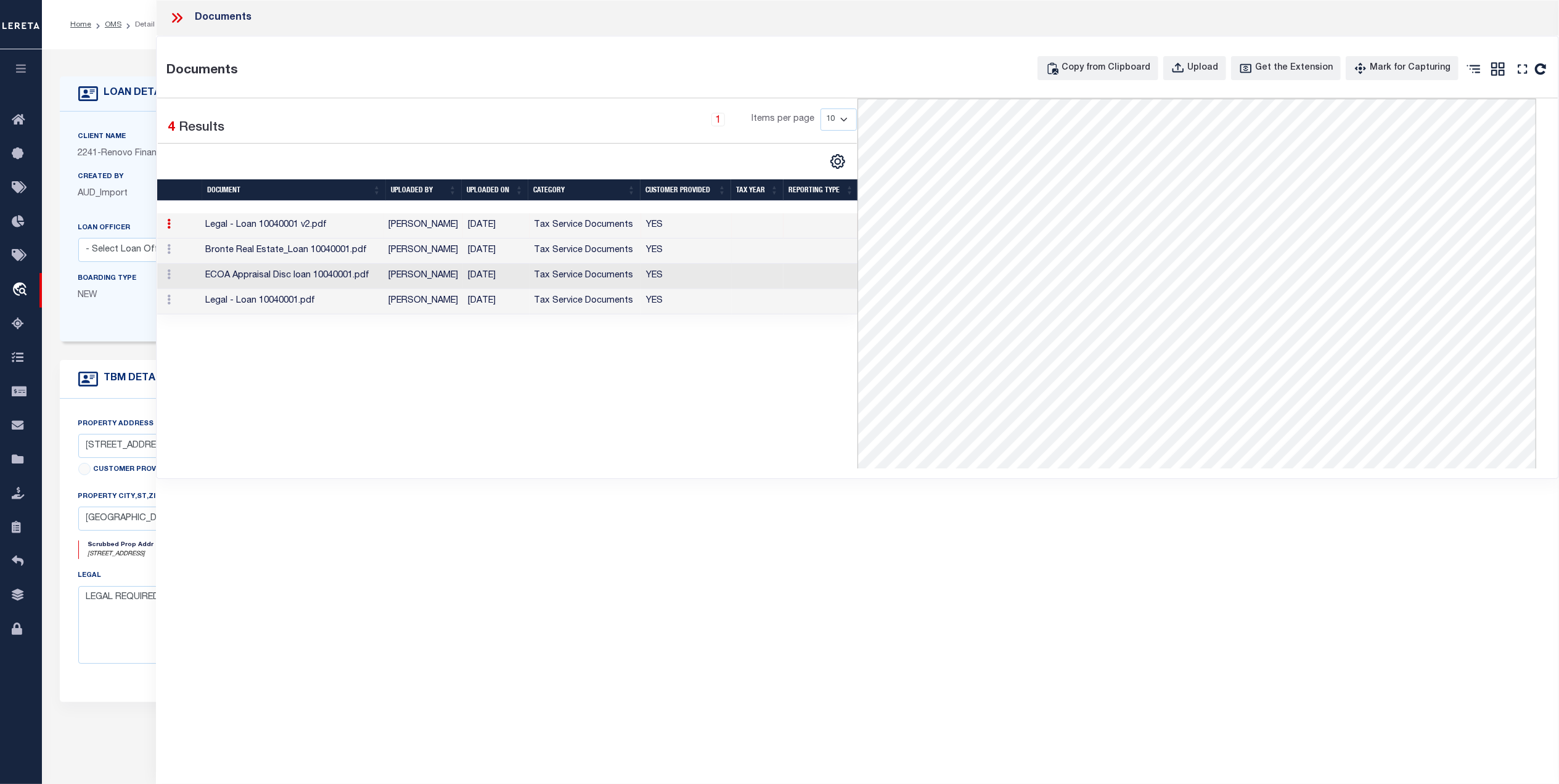
click at [635, 254] on td "Tax Service Documents" at bounding box center [586, 251] width 112 height 25
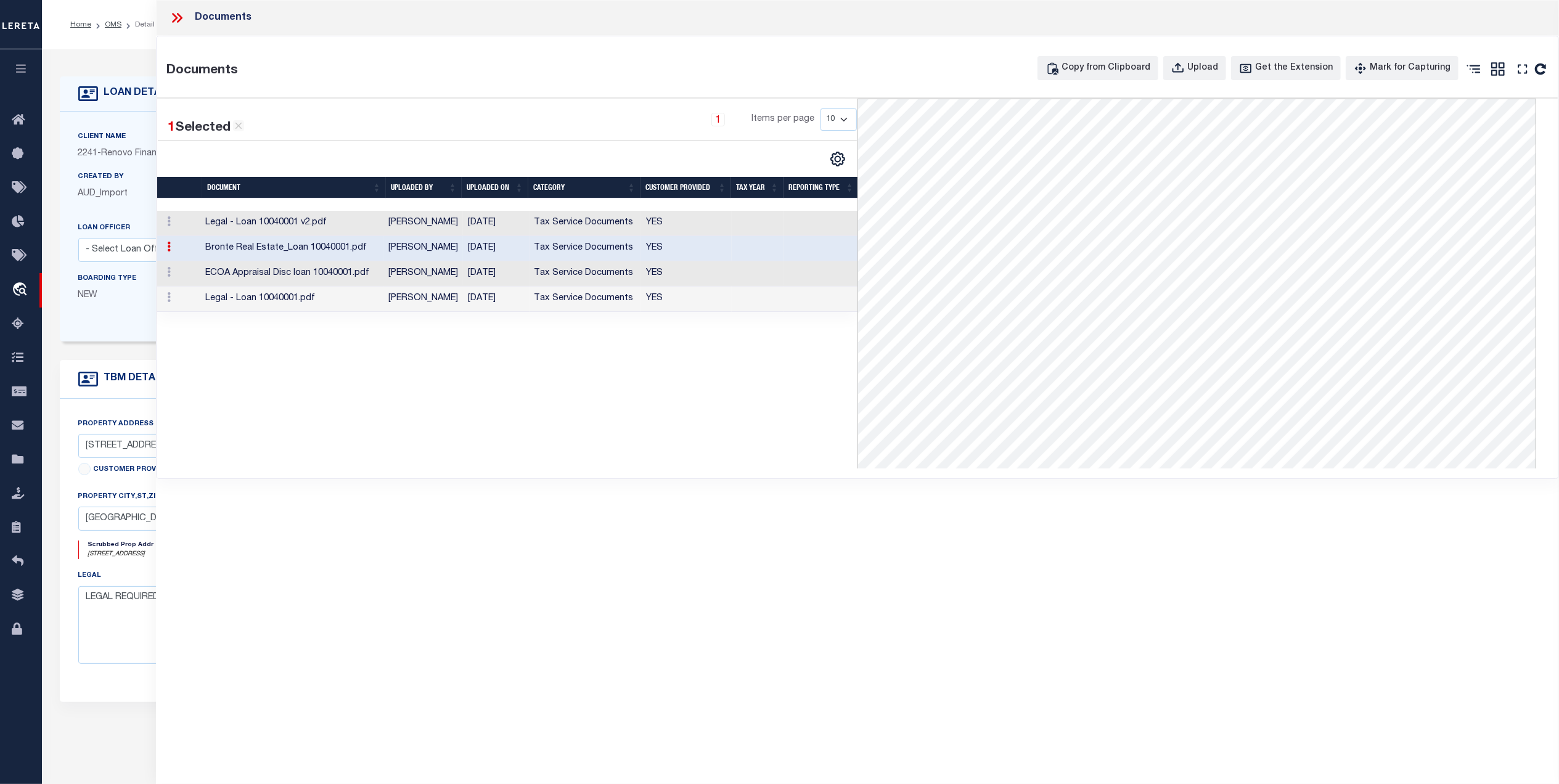
click at [605, 282] on td "Tax Service Documents" at bounding box center [586, 274] width 112 height 25
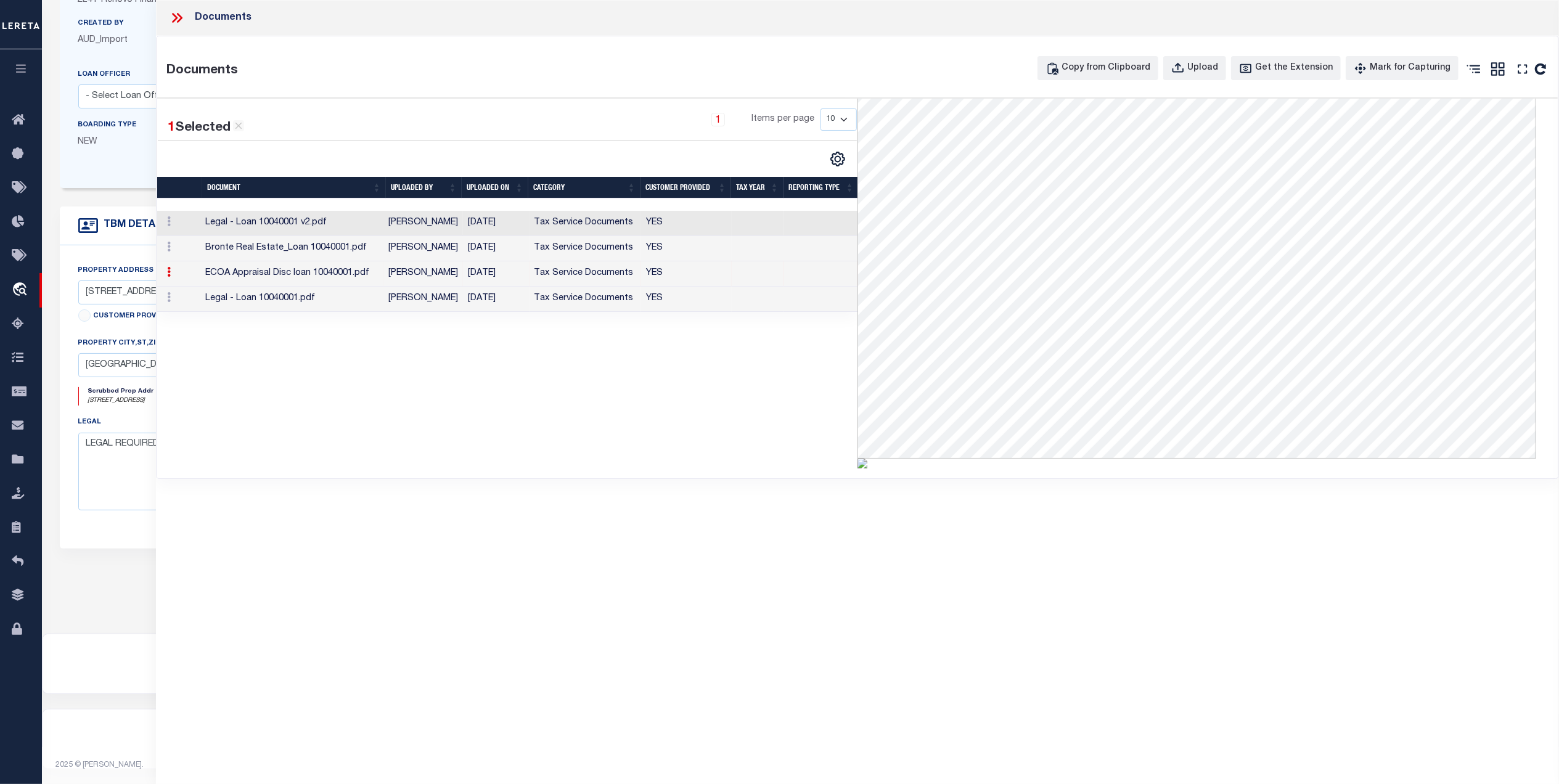
scroll to position [162, 0]
click at [576, 255] on td "Tax Service Documents" at bounding box center [586, 248] width 112 height 25
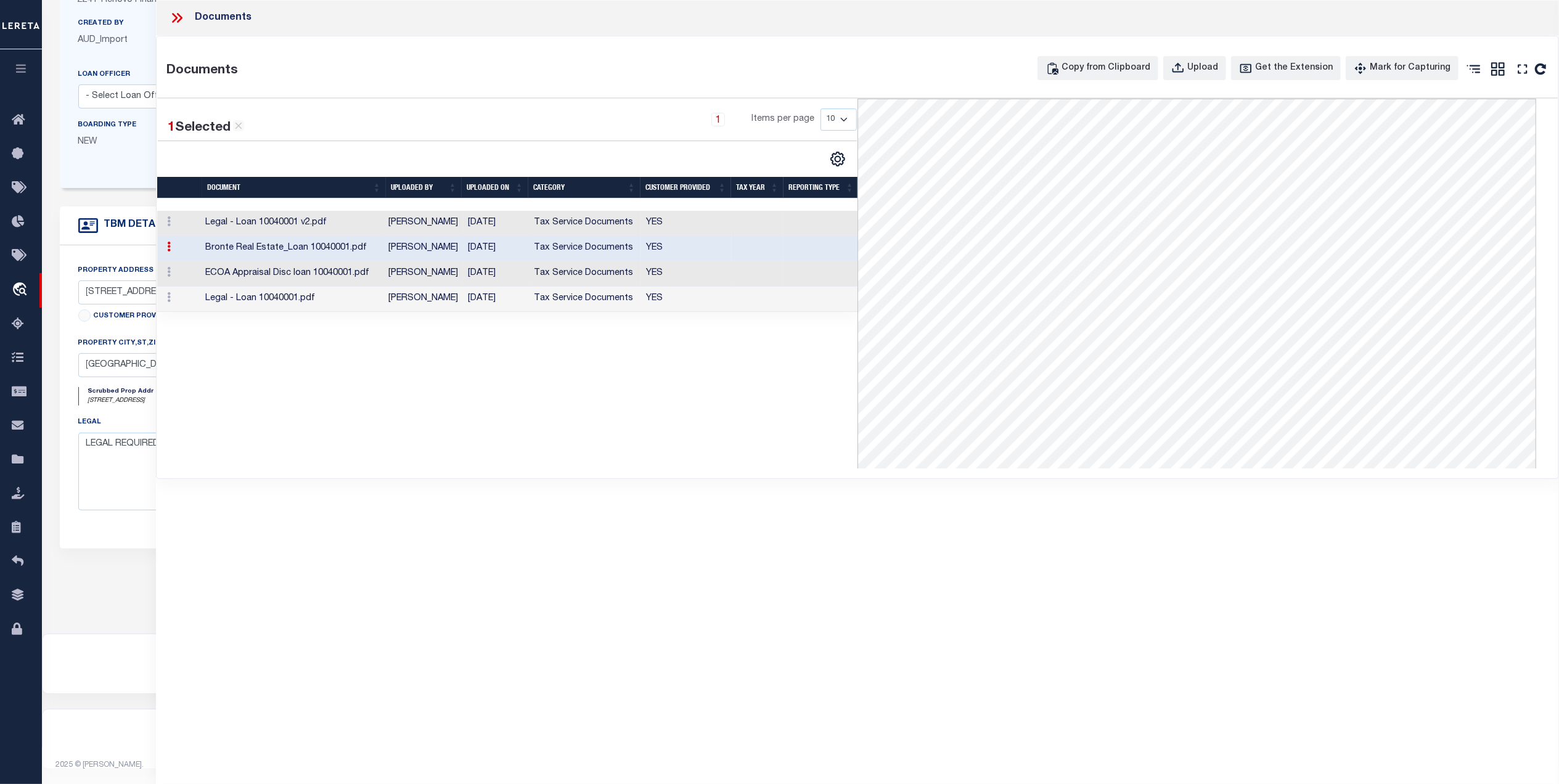
scroll to position [0, 0]
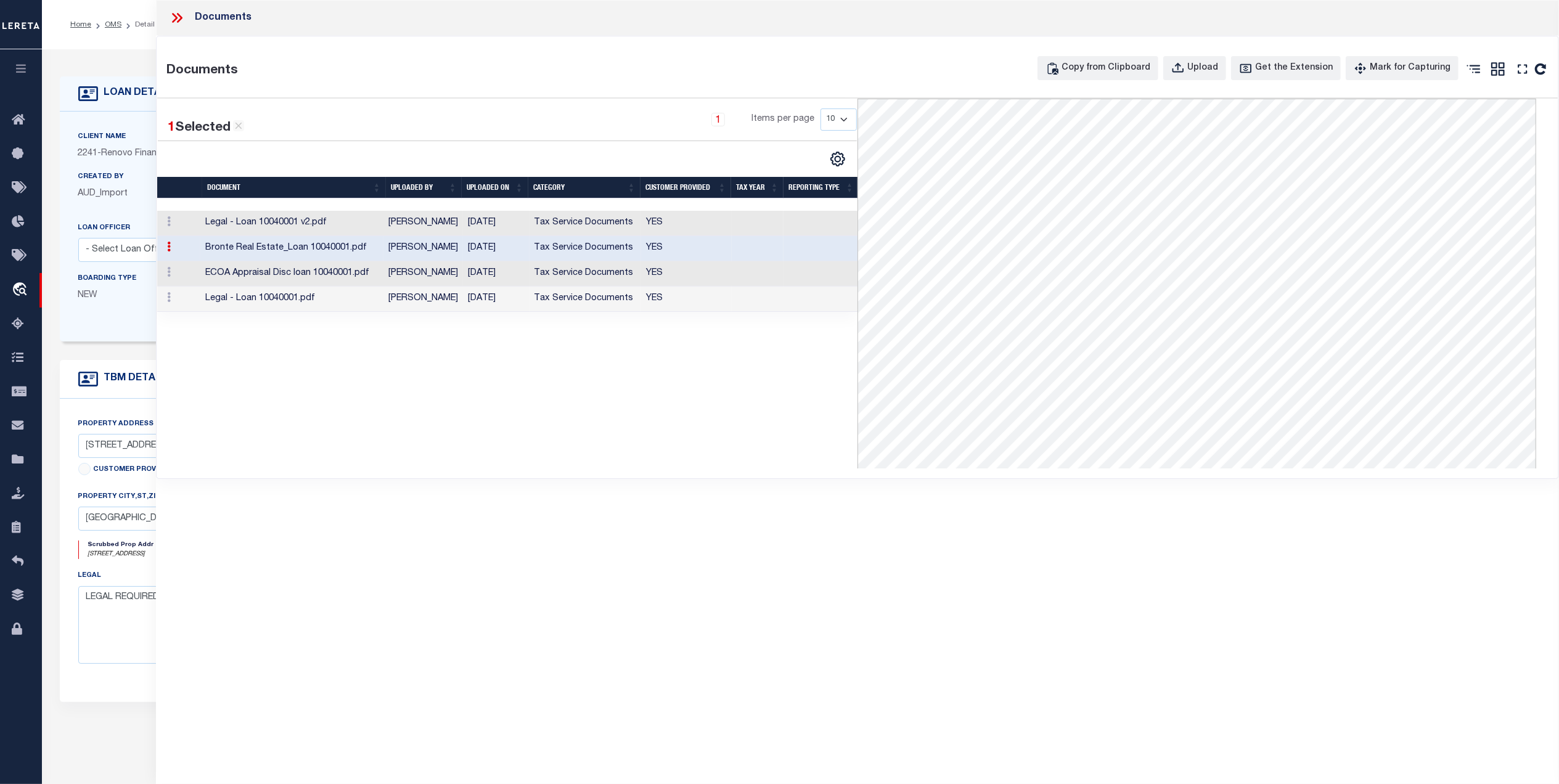
click at [609, 281] on td "Tax Service Documents" at bounding box center [586, 274] width 112 height 25
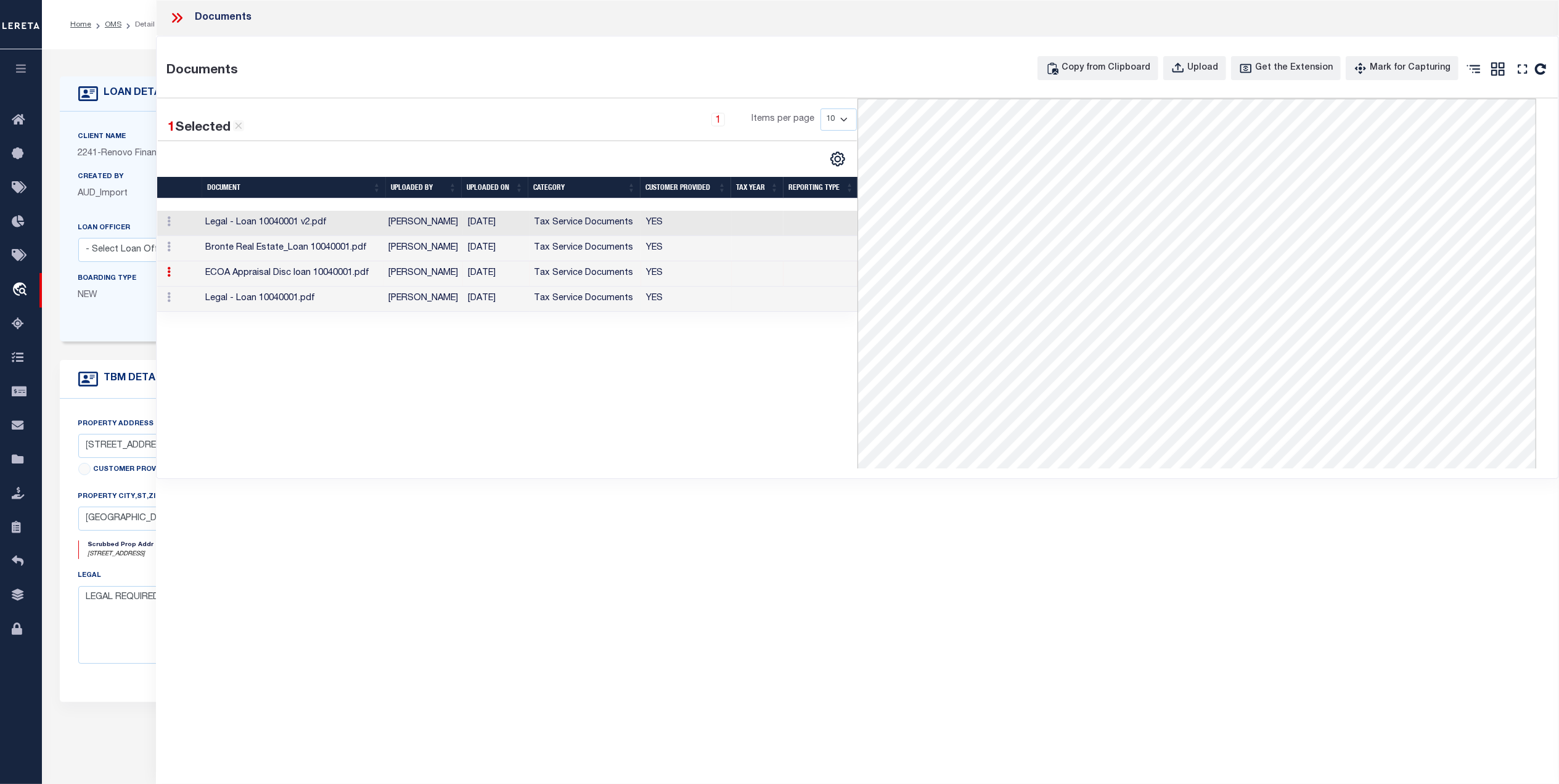
click at [707, 306] on td "YES" at bounding box center [686, 299] width 90 height 25
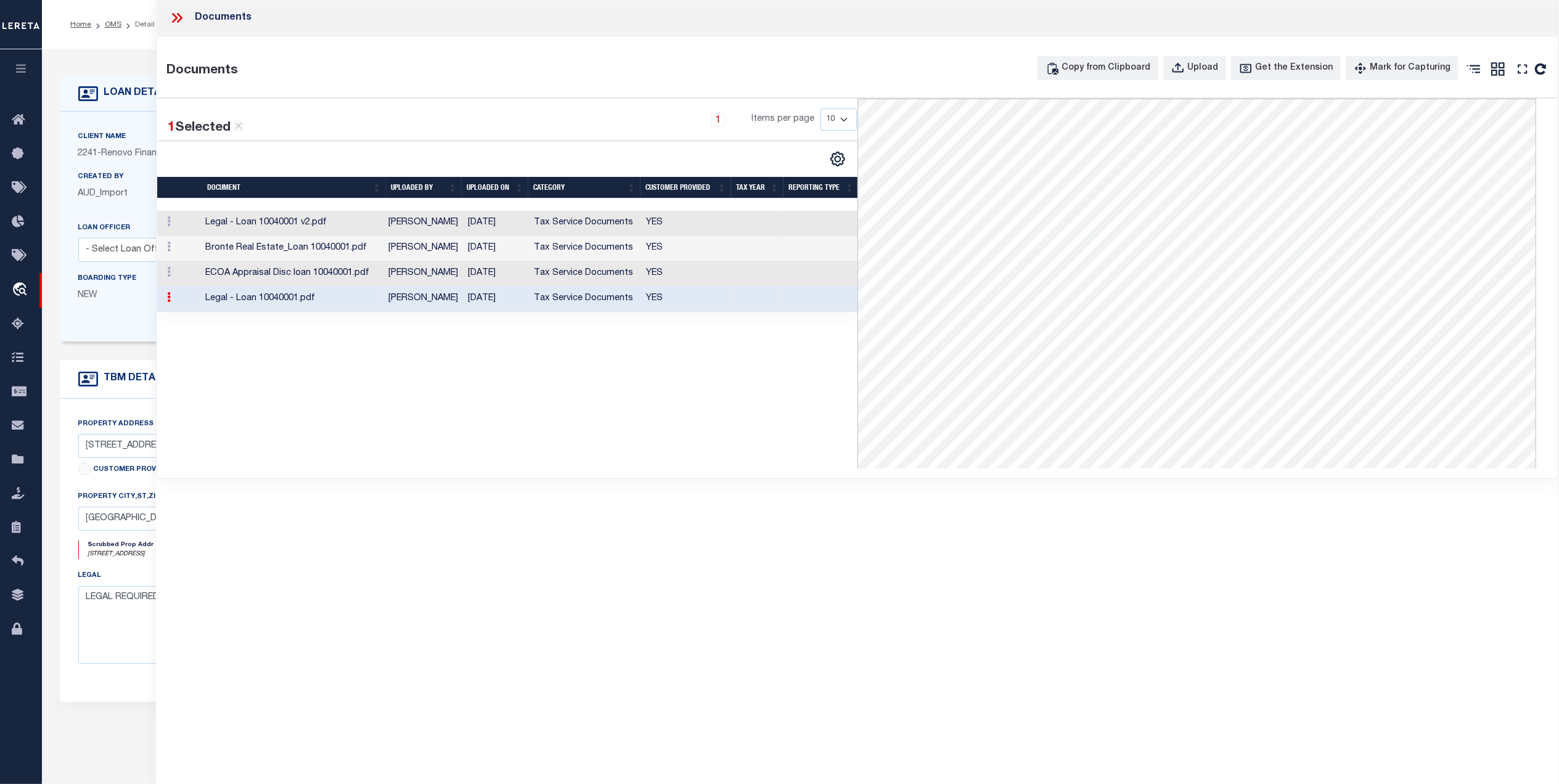
click at [184, 19] on icon at bounding box center [177, 18] width 16 height 16
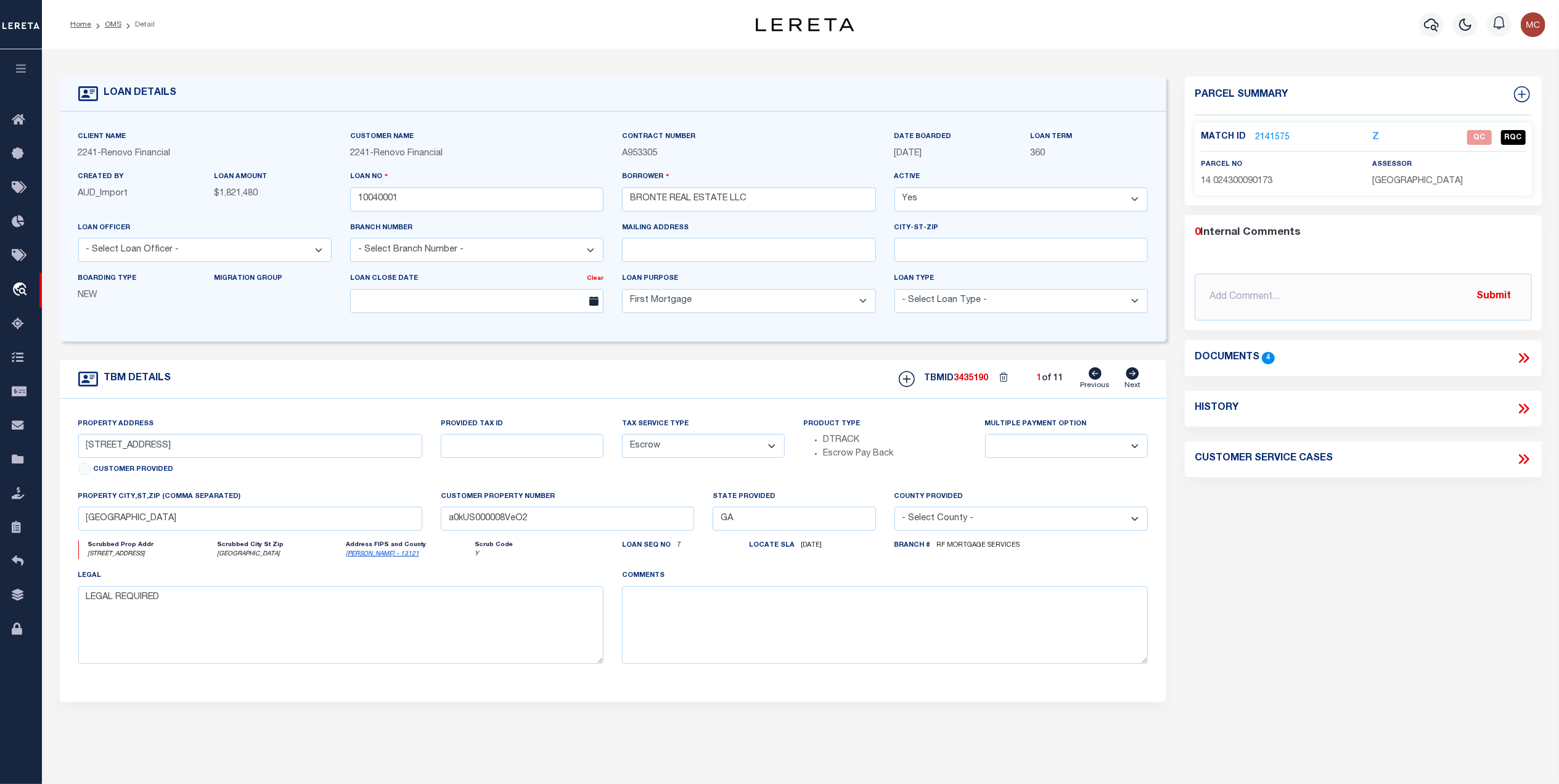
click at [117, 26] on link "OMS" at bounding box center [113, 25] width 16 height 7
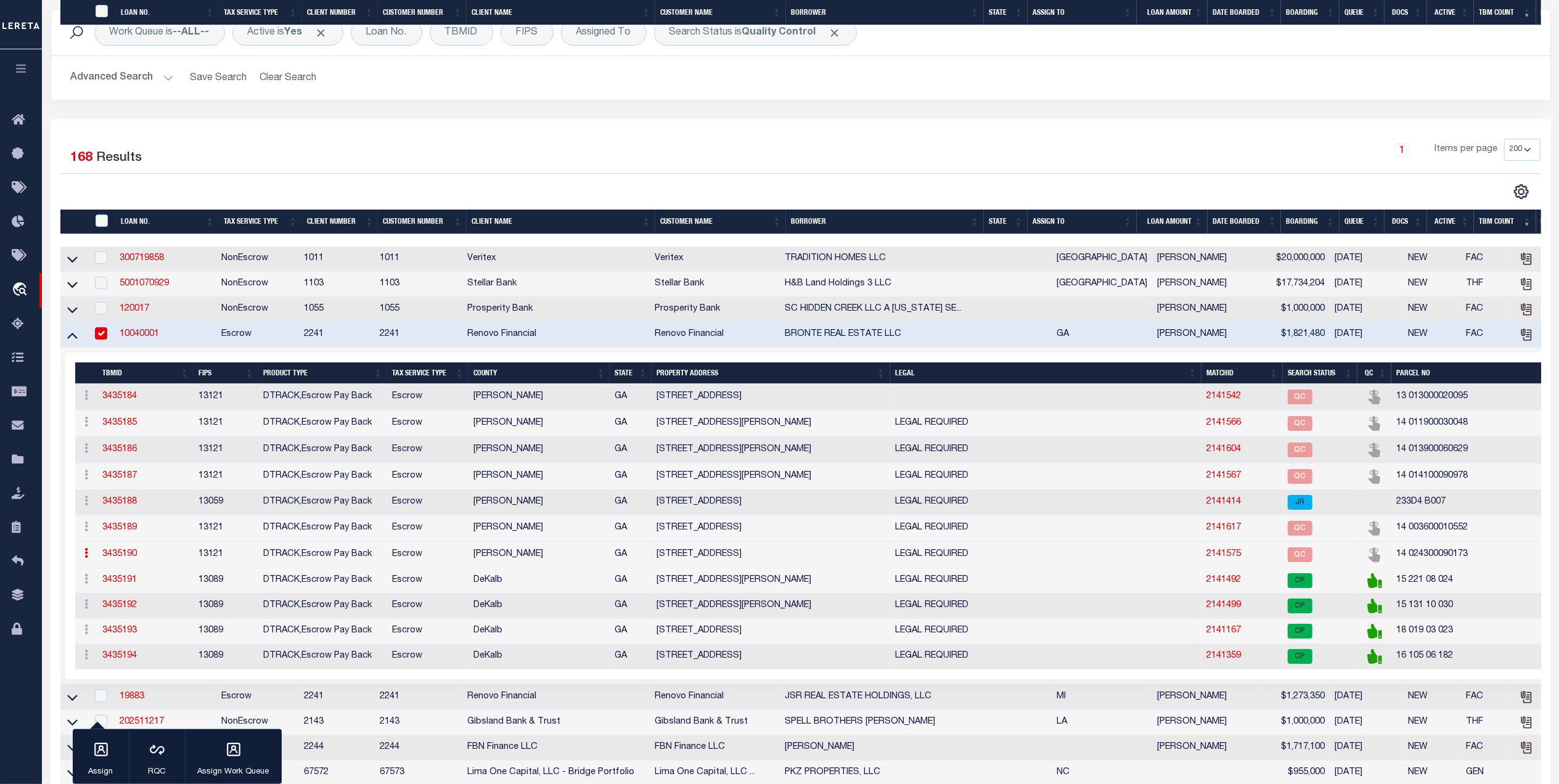
scroll to position [329, 0]
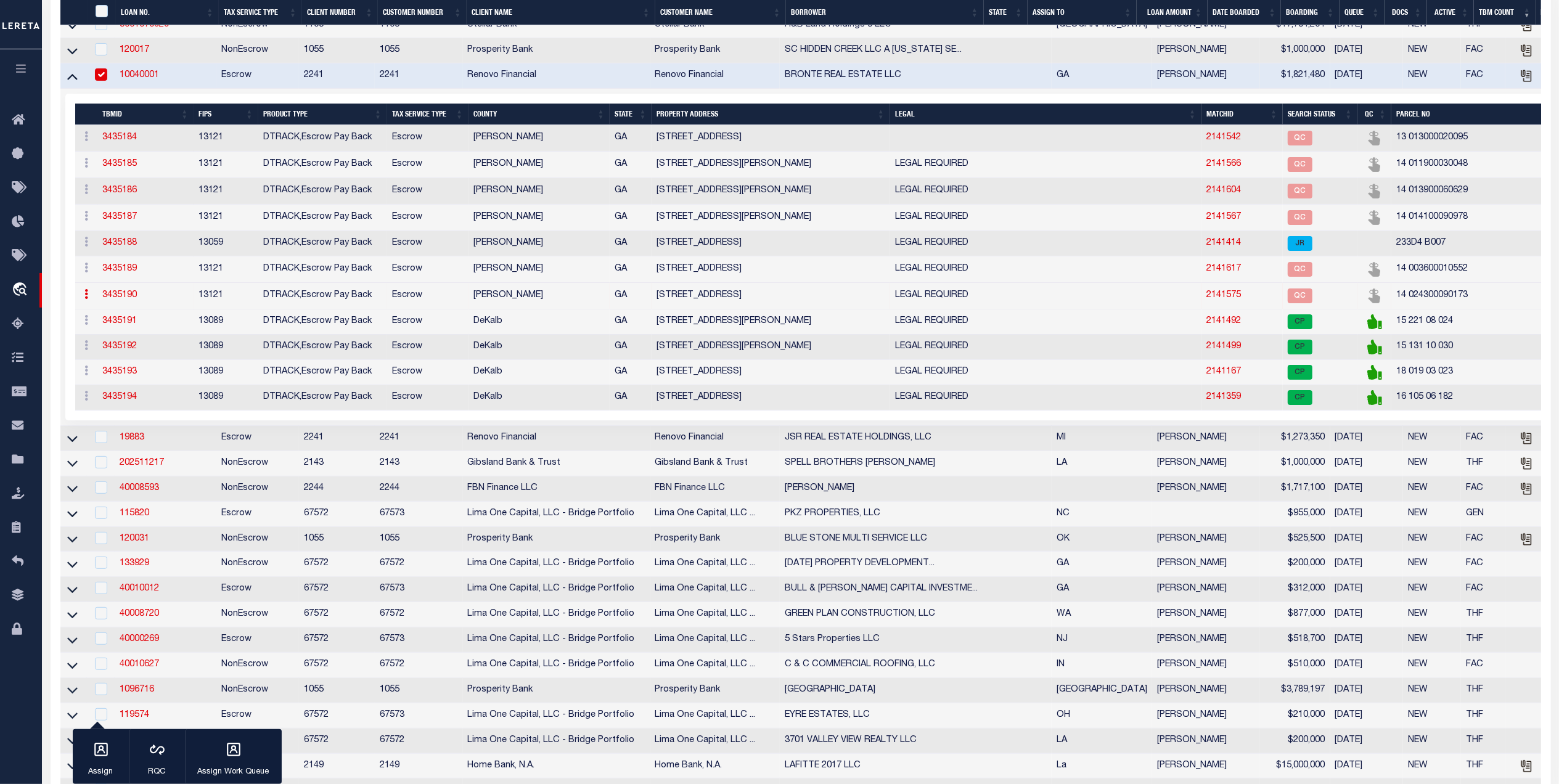
drag, startPoint x: 126, startPoint y: 168, endPoint x: 1562, endPoint y: 391, distance: 1453.2
click at [126, 168] on link "3435185" at bounding box center [120, 164] width 34 height 9
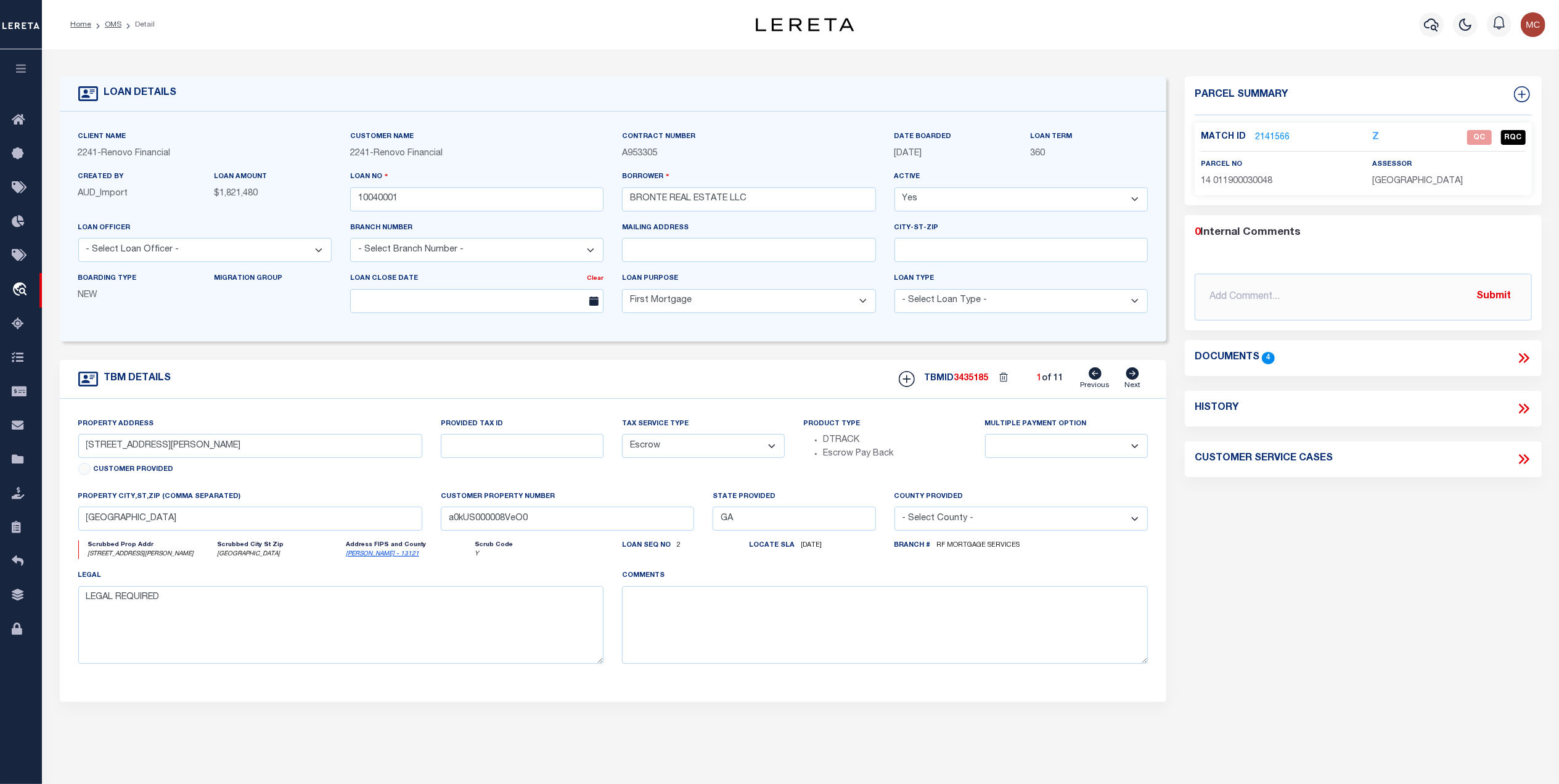
click at [1524, 357] on icon at bounding box center [1525, 358] width 16 height 16
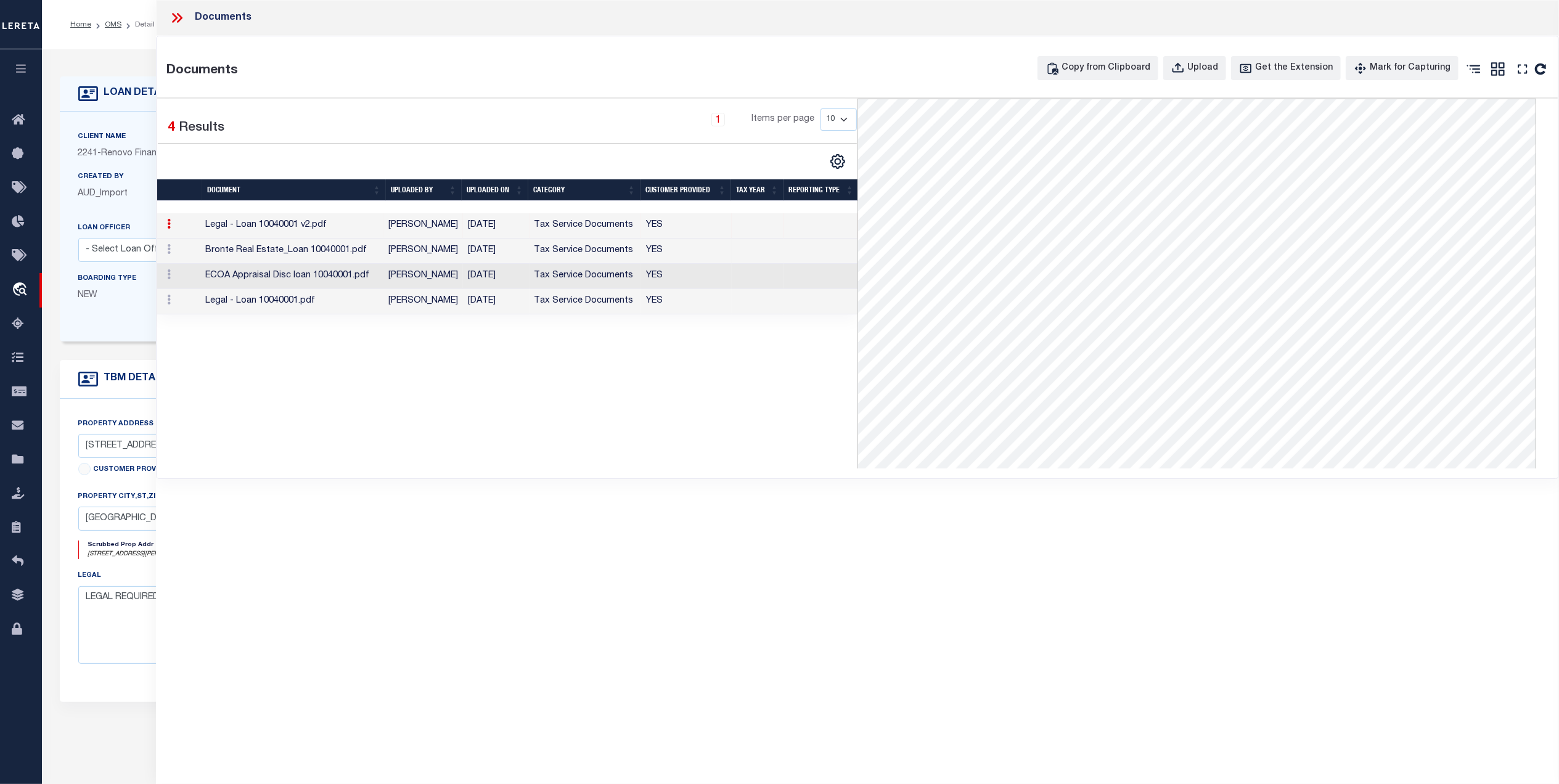
click at [612, 248] on td "Tax Service Documents" at bounding box center [586, 251] width 112 height 25
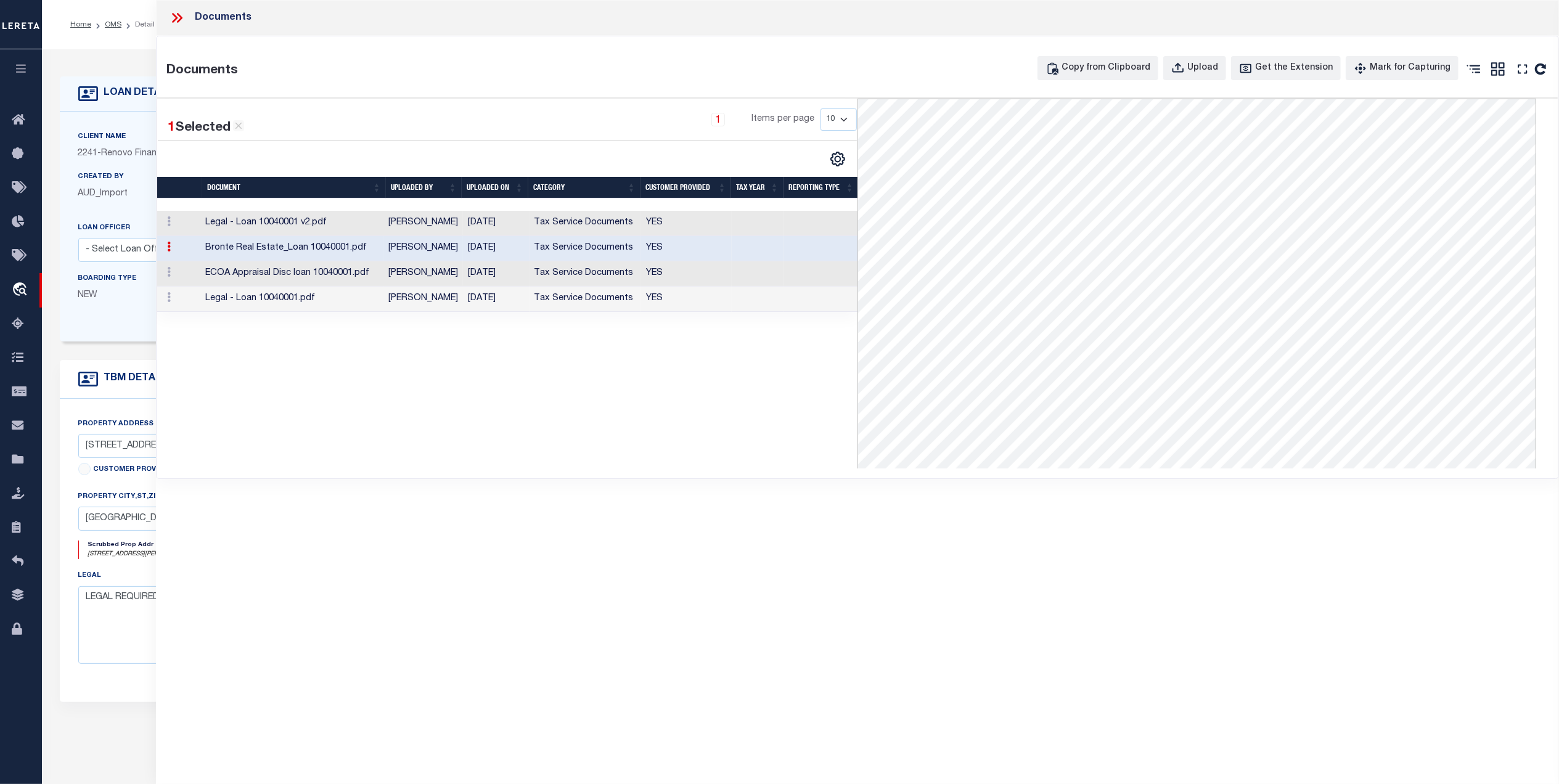
click at [174, 17] on icon at bounding box center [177, 18] width 16 height 16
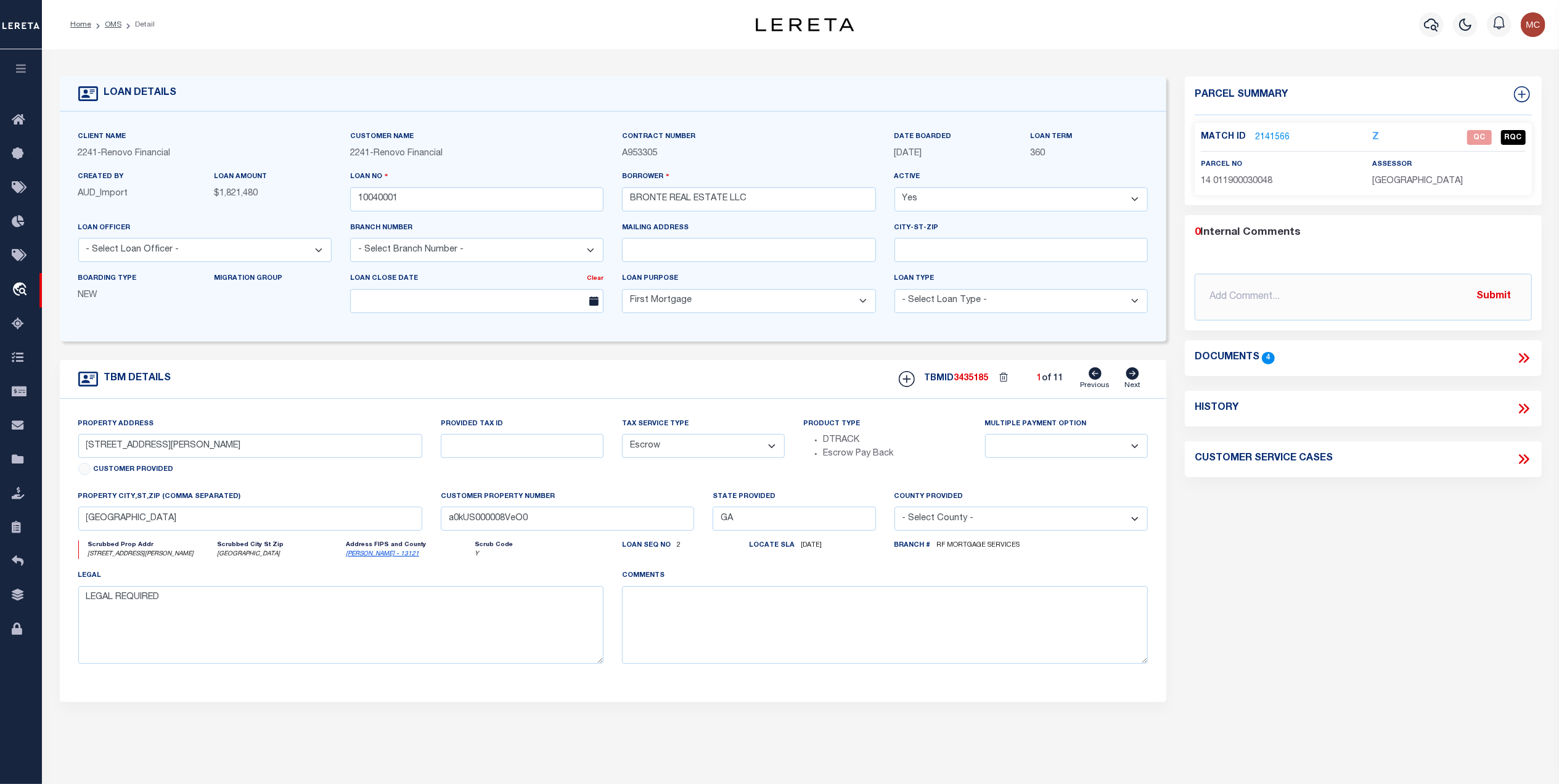
click at [1263, 135] on link "2141566" at bounding box center [1273, 138] width 34 height 13
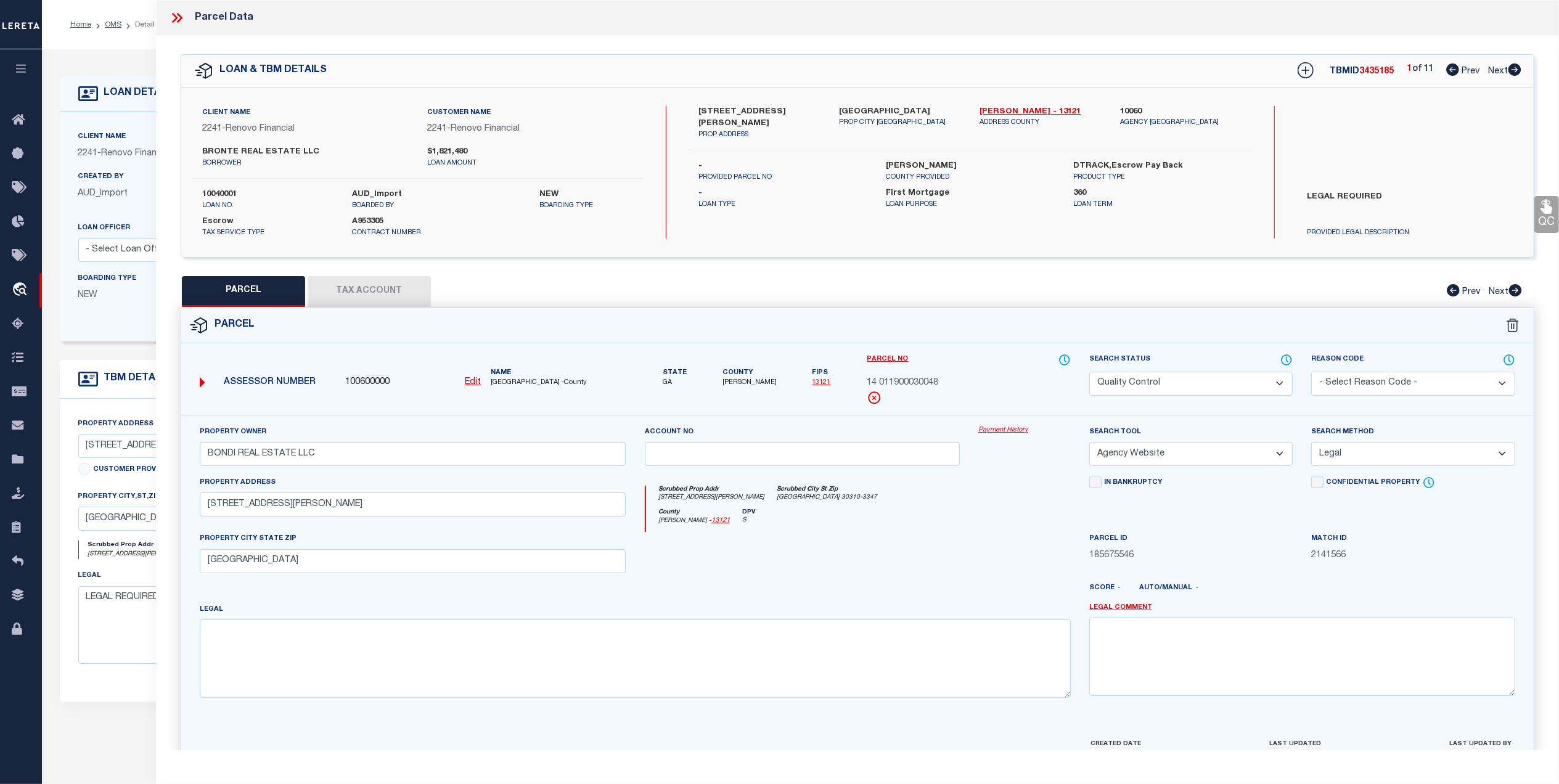
drag, startPoint x: 349, startPoint y: 282, endPoint x: 797, endPoint y: 304, distance: 448.5
click at [350, 282] on button "Tax Account" at bounding box center [369, 292] width 123 height 31
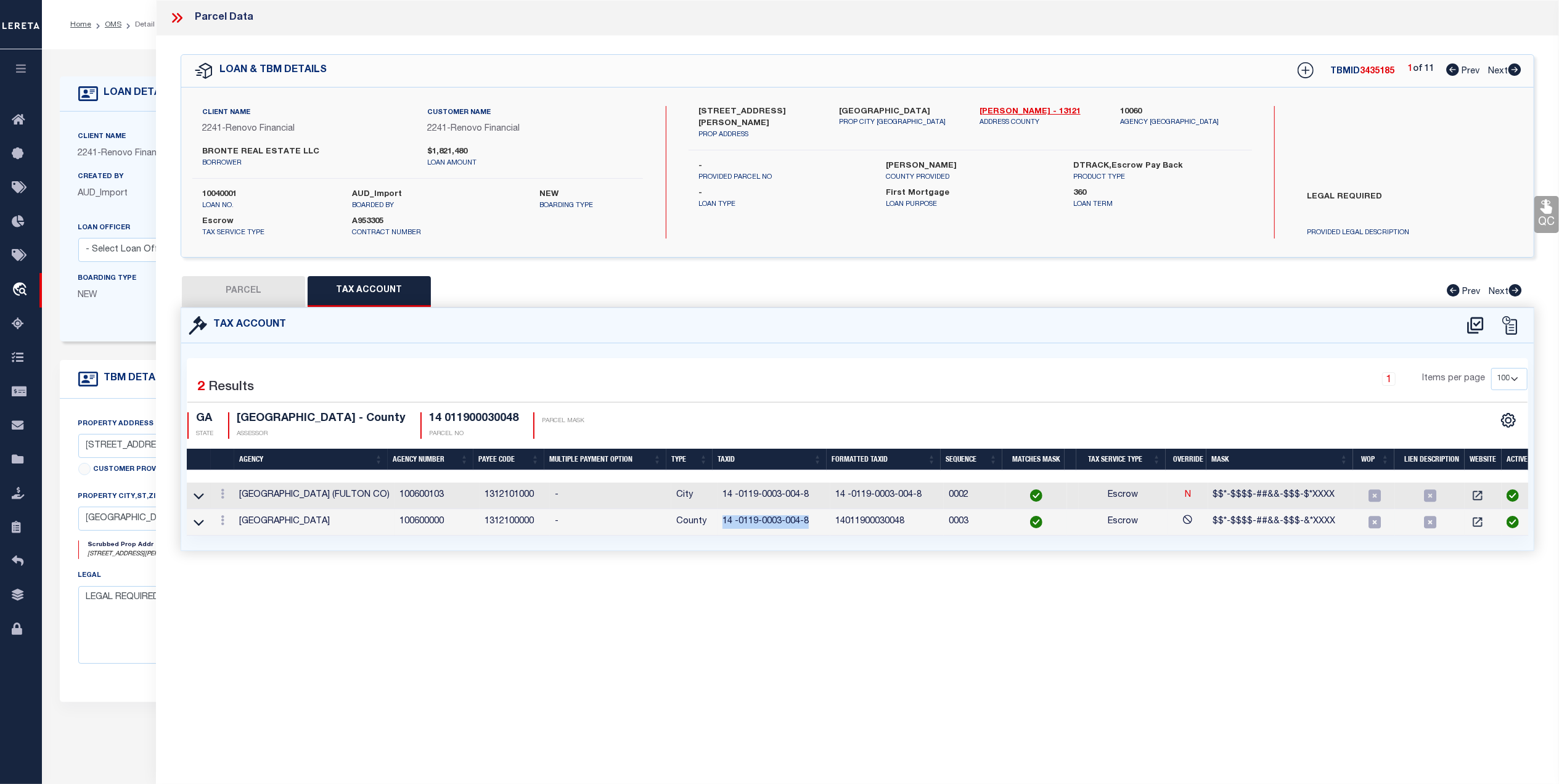
drag, startPoint x: 810, startPoint y: 519, endPoint x: 718, endPoint y: 523, distance: 92.1
click at [718, 523] on td "14 -0119-0003-004-8" at bounding box center [774, 522] width 113 height 26
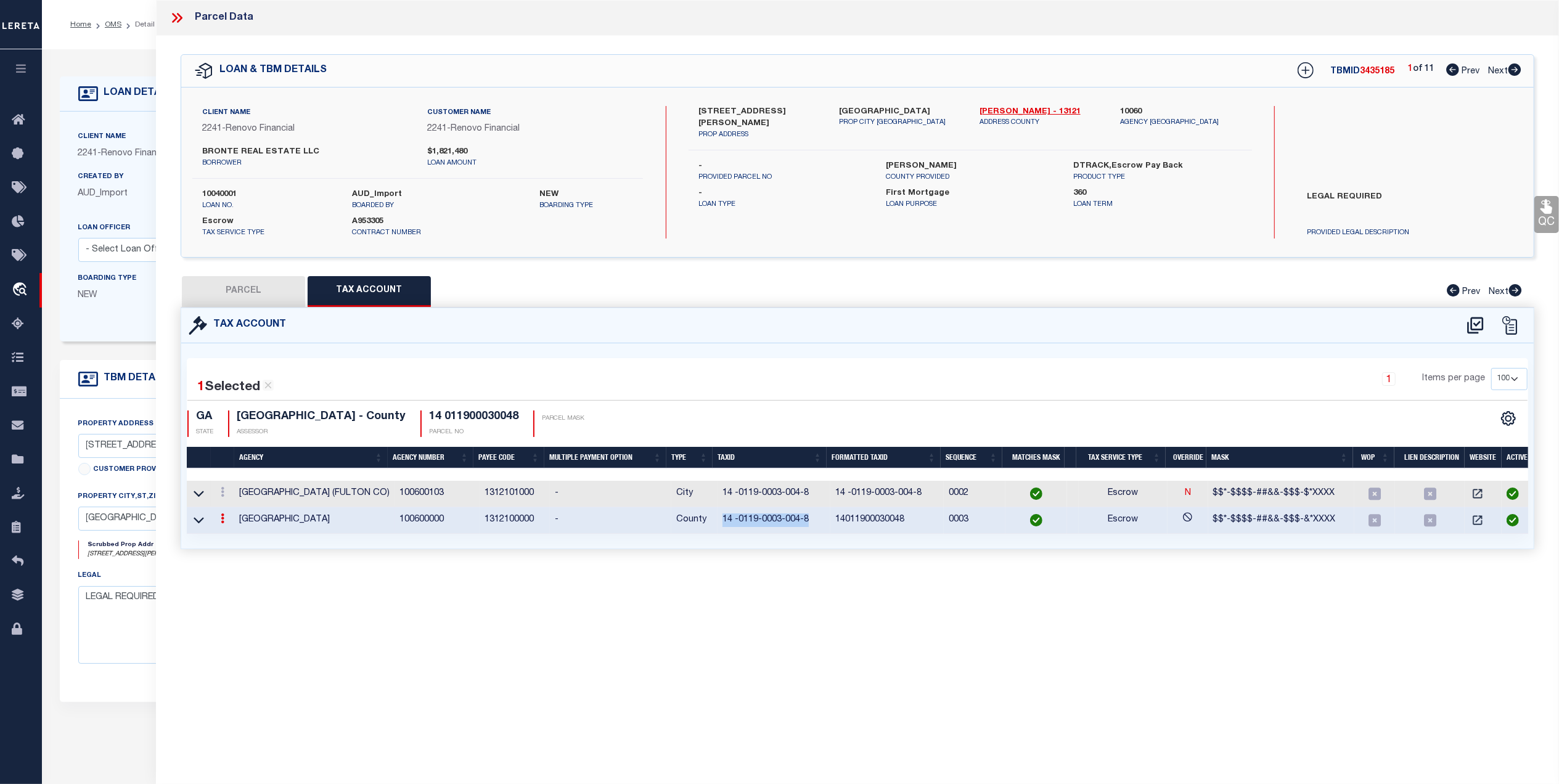
copy td "14 -0119-0003-004-8"
click at [1479, 324] on icon at bounding box center [1475, 326] width 21 height 20
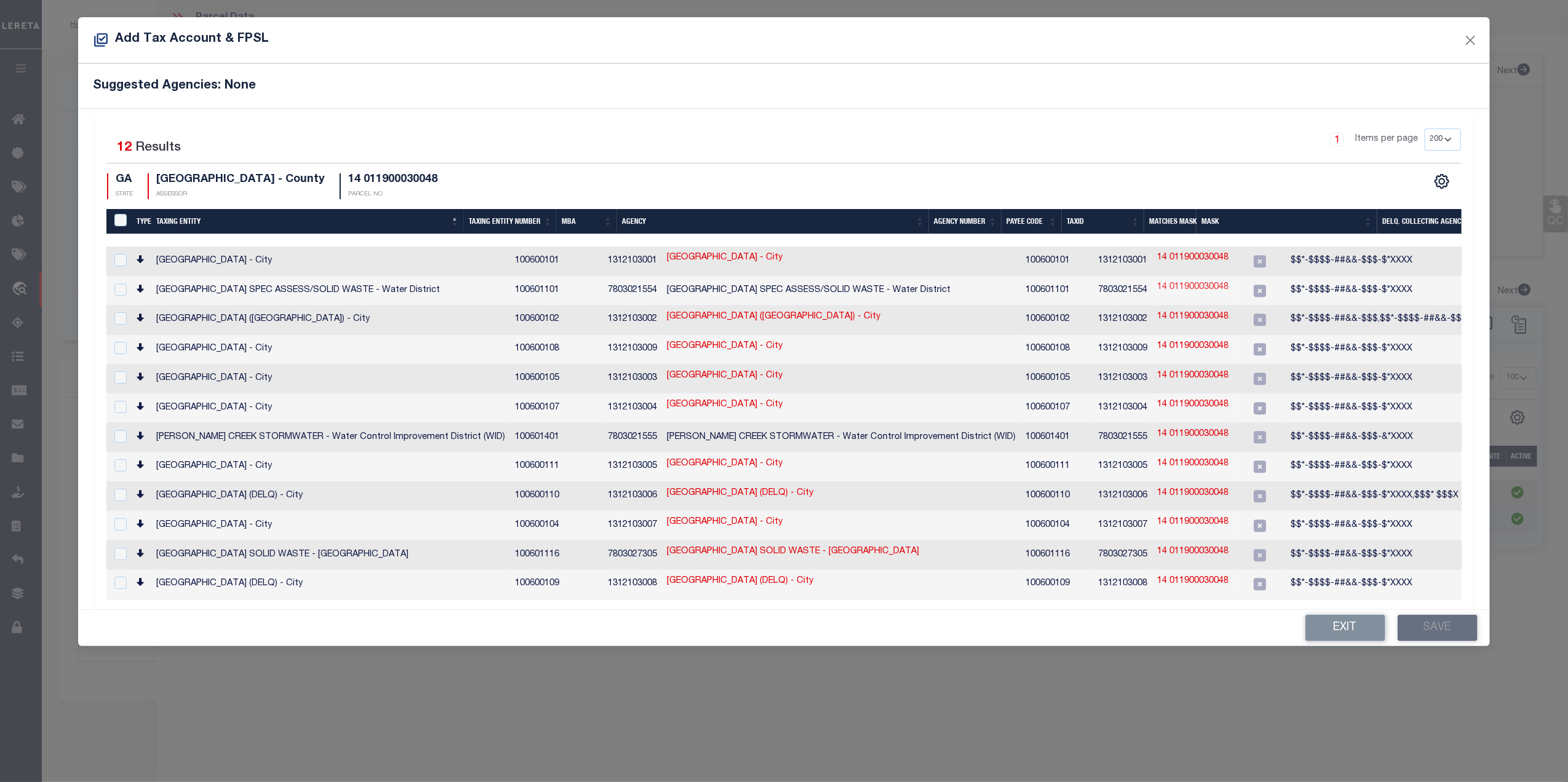
click at [1157, 289] on link "14 011900030048" at bounding box center [1192, 288] width 71 height 14
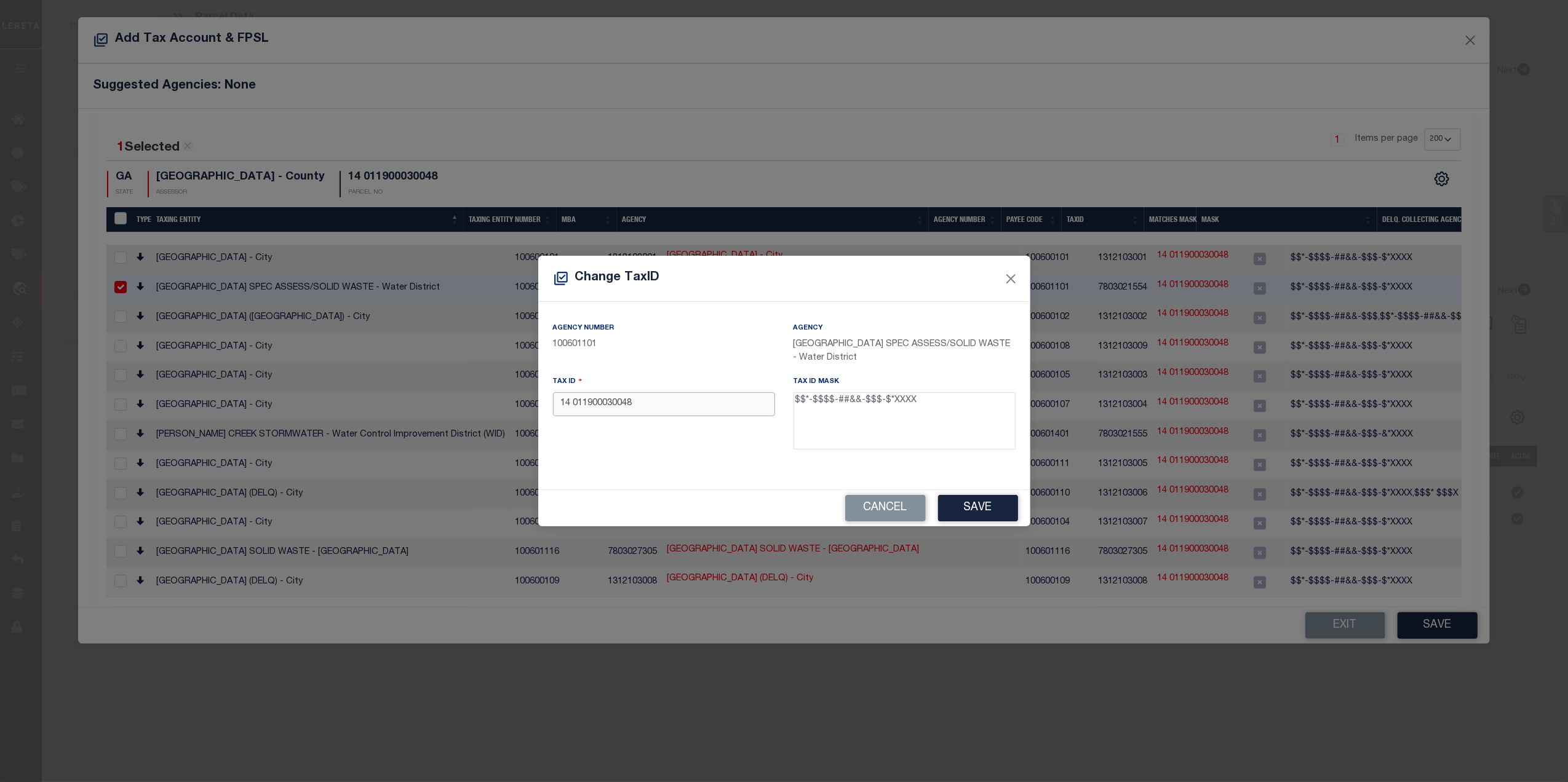
drag, startPoint x: 705, startPoint y: 416, endPoint x: 534, endPoint y: 412, distance: 171.0
click at [534, 412] on div "Change TaxID Agency Number 100601101 Agency ATLANTA CITY SPEC ASSESS/SOLID WAST…" at bounding box center [784, 391] width 1568 height 782
paste input "-0119-0003-004-"
click at [686, 458] on div "Agency Number 100601101 Agency ATLANTA CITY SPEC ASSESS/SOLID WASTE - Water Dis…" at bounding box center [785, 390] width 481 height 138
click at [950, 510] on button "Save" at bounding box center [978, 508] width 80 height 26
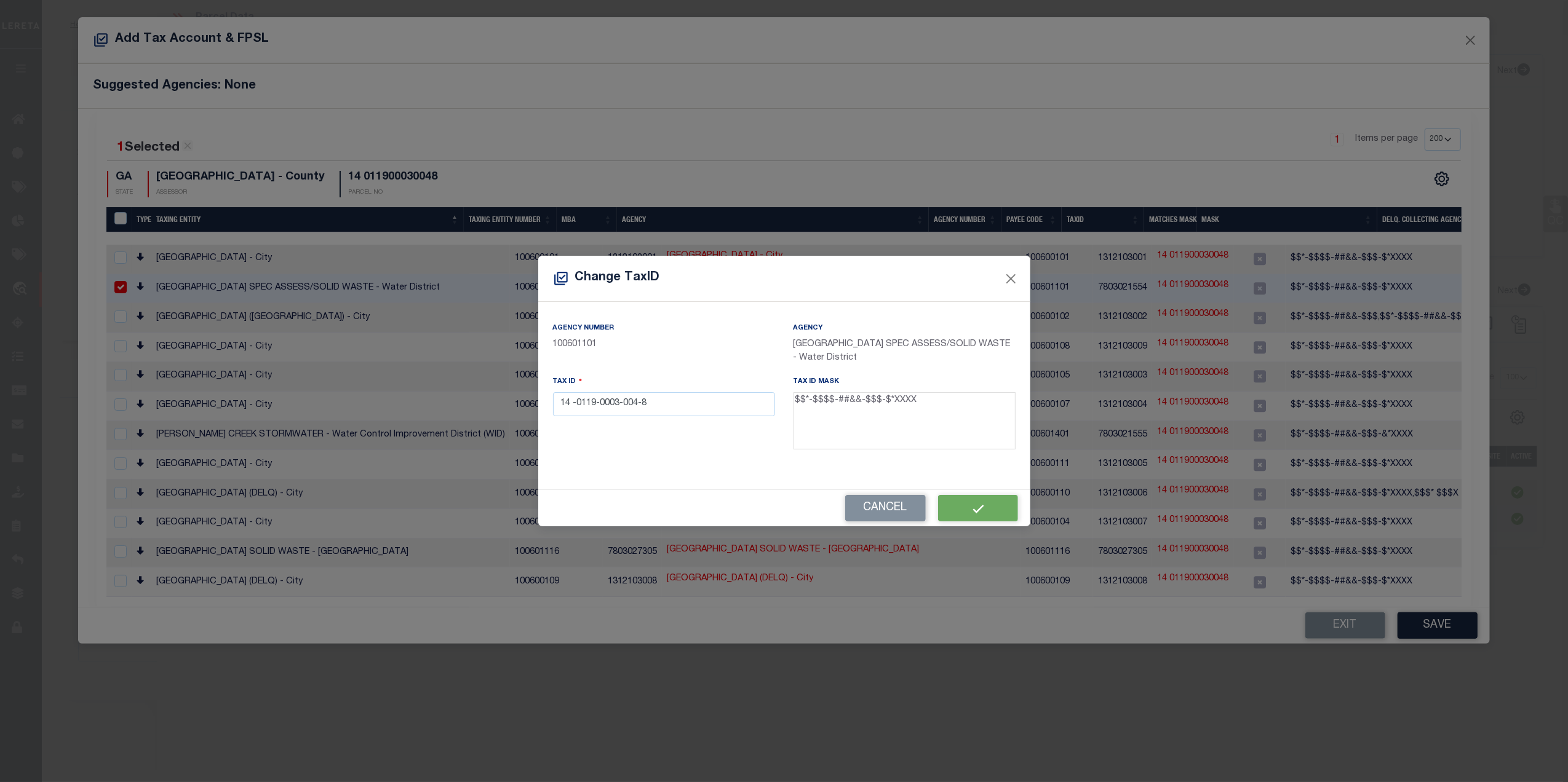
click at [973, 508] on div "Cancel" at bounding box center [784, 508] width 492 height 36
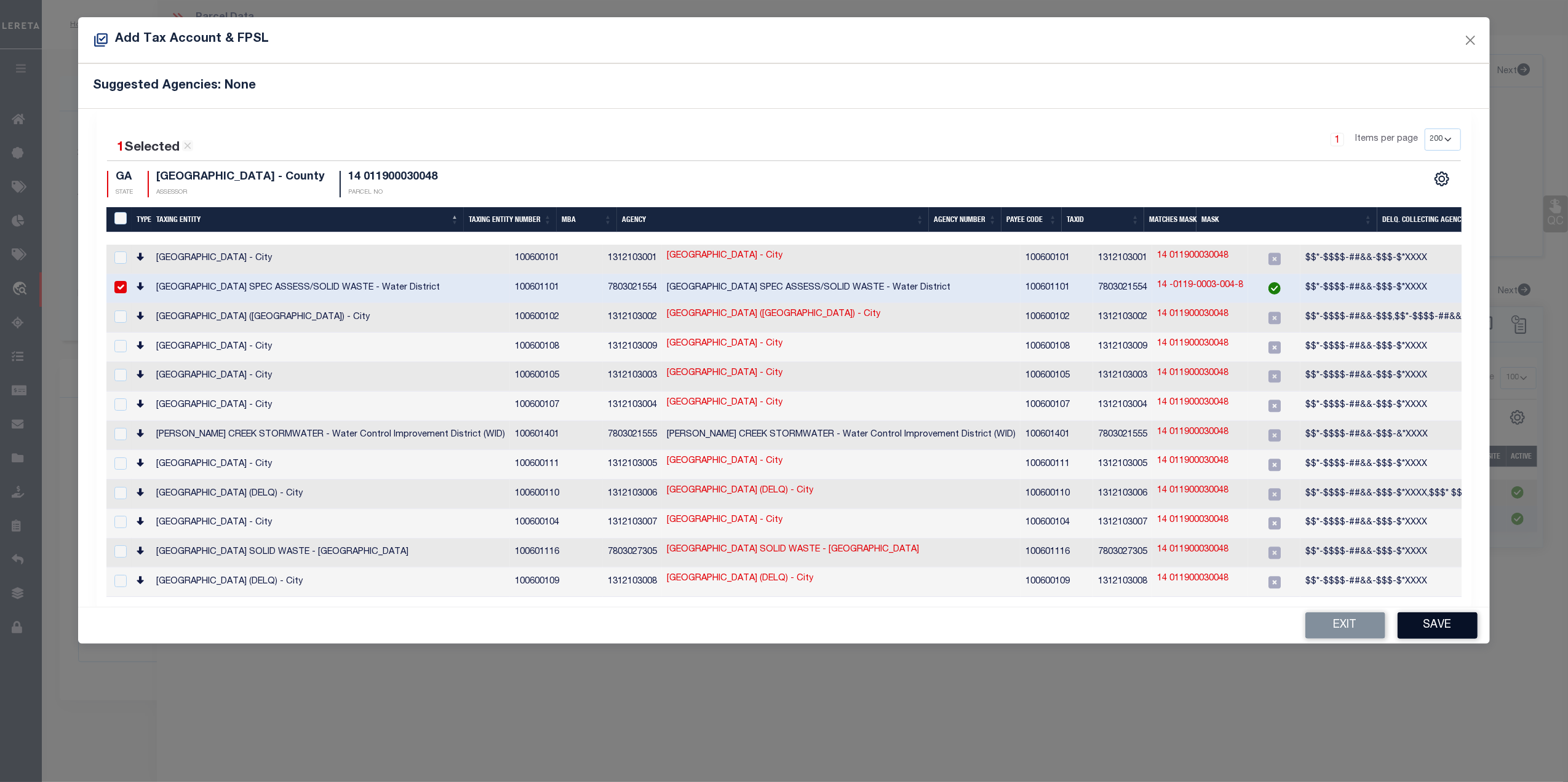
click at [1422, 613] on button "Save" at bounding box center [1438, 626] width 80 height 26
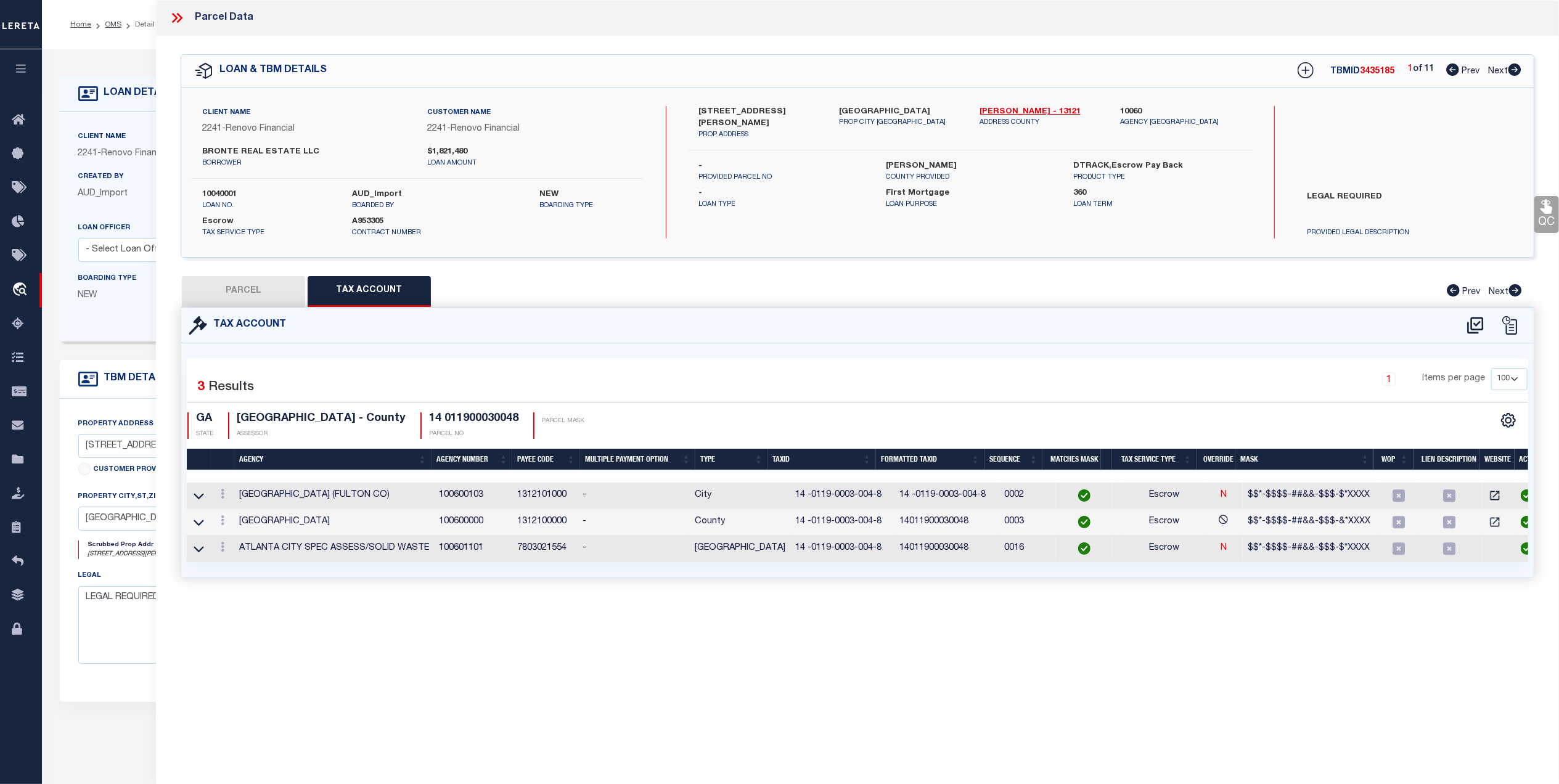
click at [248, 287] on button "PARCEL" at bounding box center [244, 292] width 123 height 31
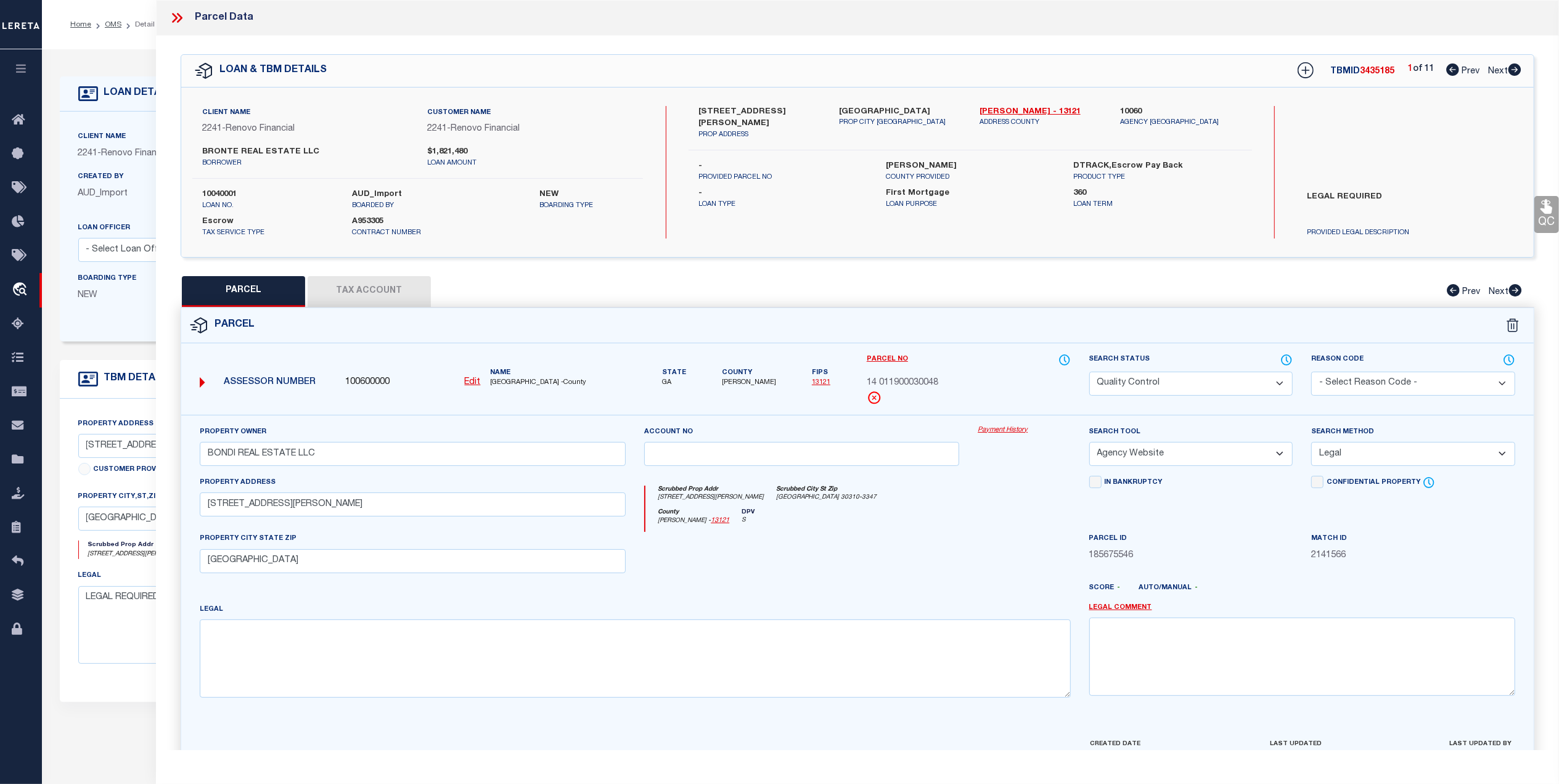
click at [1542, 213] on icon at bounding box center [1547, 207] width 16 height 16
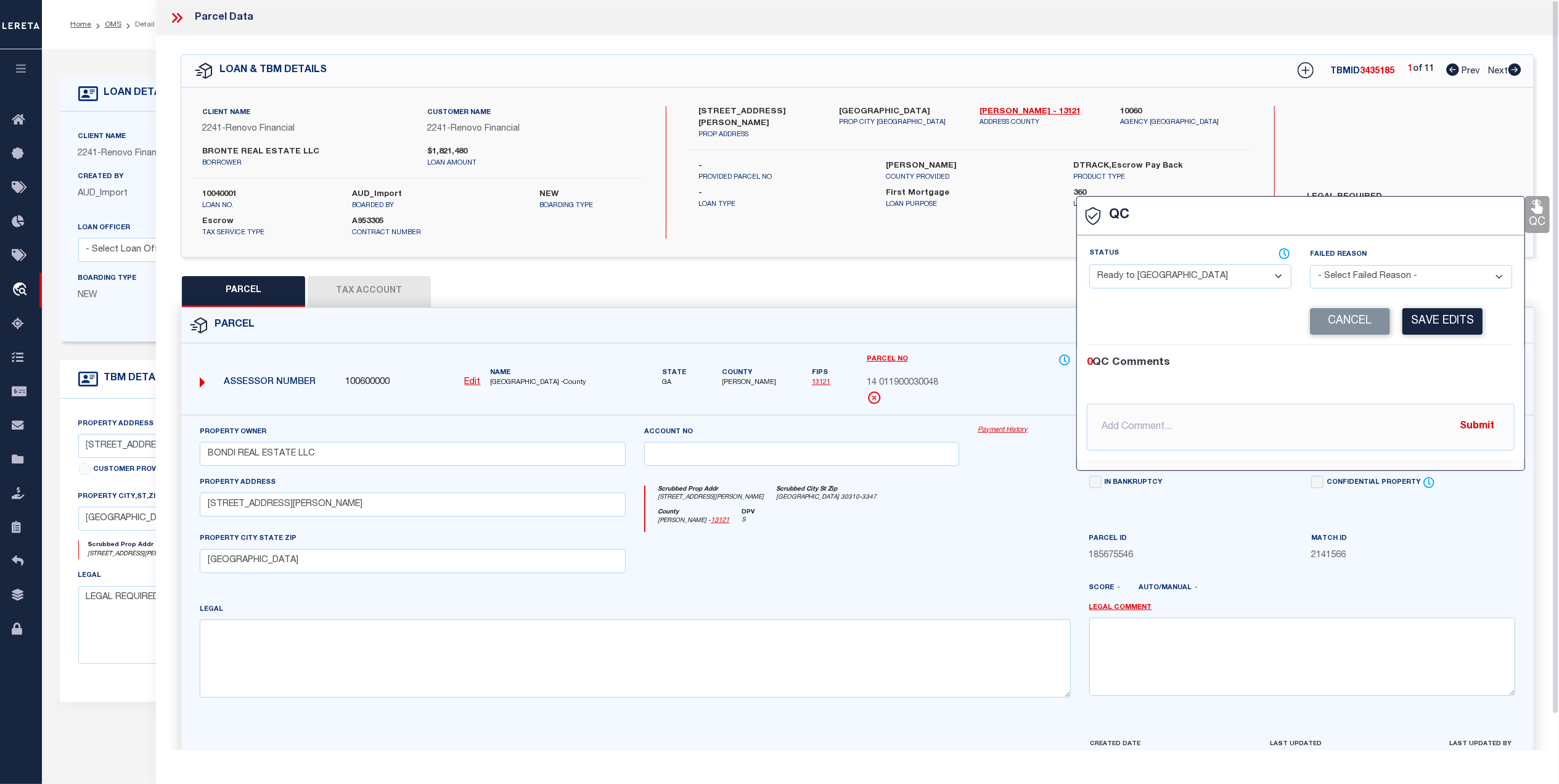
click at [1165, 275] on select "- Select Status - Ready to QC Correct Incorrect" at bounding box center [1190, 276] width 203 height 24
click at [1089, 266] on select "- Select Status - Ready to QC Correct Incorrect" at bounding box center [1190, 276] width 203 height 24
click at [1342, 279] on select "- Select Failed Reason - Additional Parcel Located Confidential Property Double…" at bounding box center [1411, 276] width 203 height 24
click at [1311, 266] on select "- Select Failed Reason - Additional Parcel Located Confidential Property Double…" at bounding box center [1411, 276] width 203 height 24
drag, startPoint x: 1168, startPoint y: 439, endPoint x: 1161, endPoint y: 434, distance: 8.6
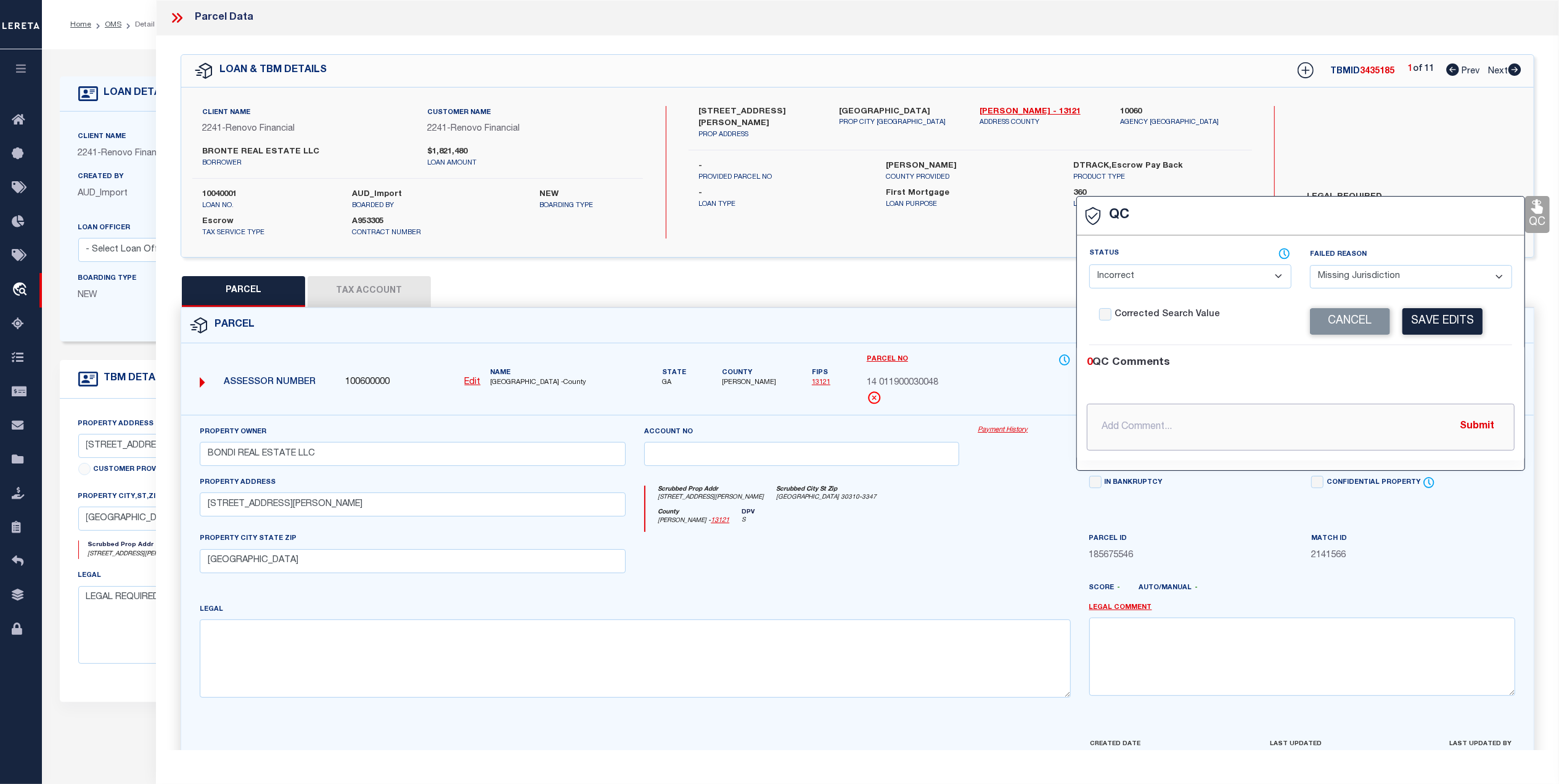
click at [1168, 438] on input "text" at bounding box center [1301, 426] width 428 height 47
click at [1481, 430] on button "Submit" at bounding box center [1477, 426] width 51 height 25
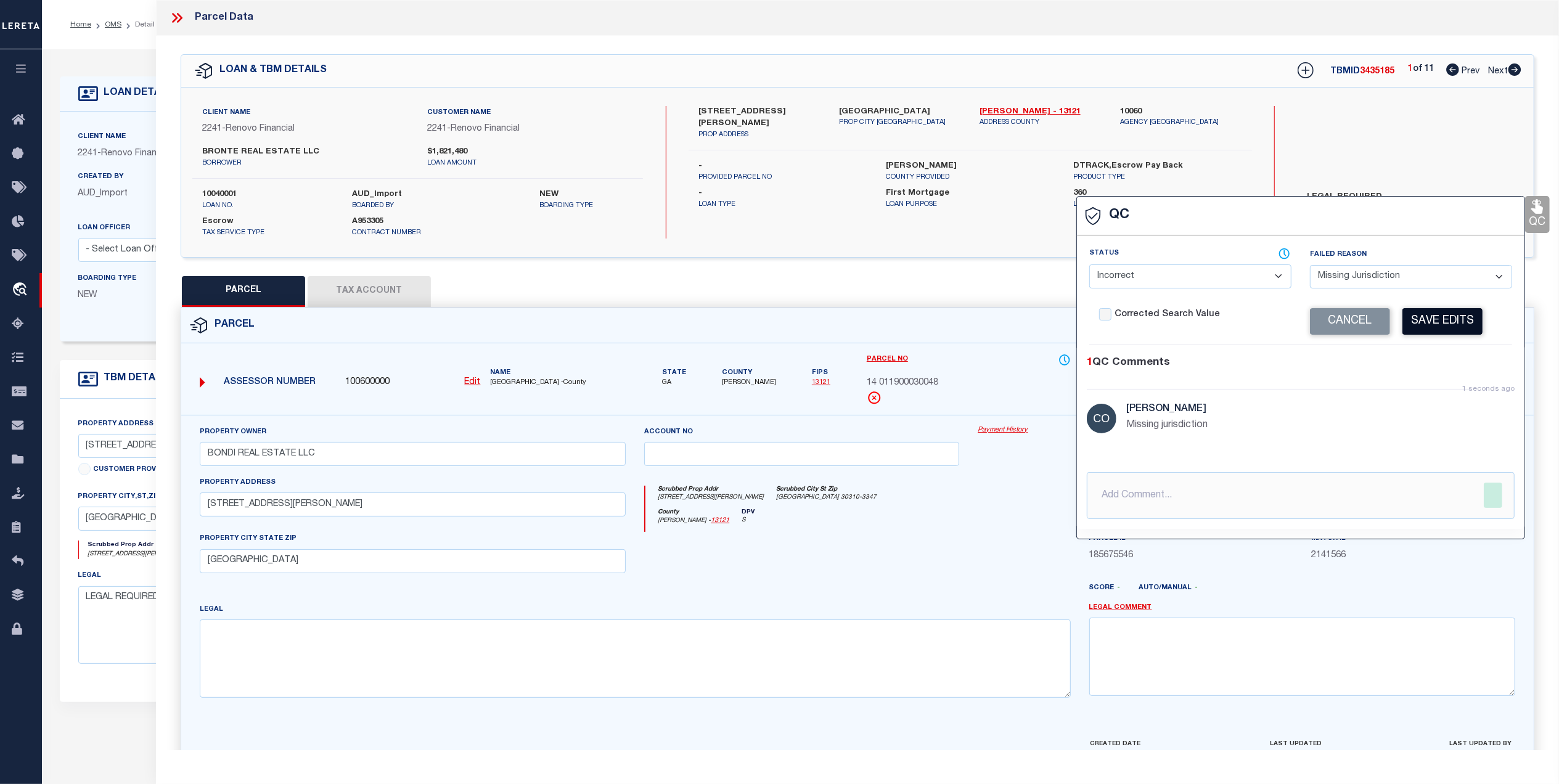
click at [1453, 326] on button "Save Edits" at bounding box center [1443, 321] width 80 height 26
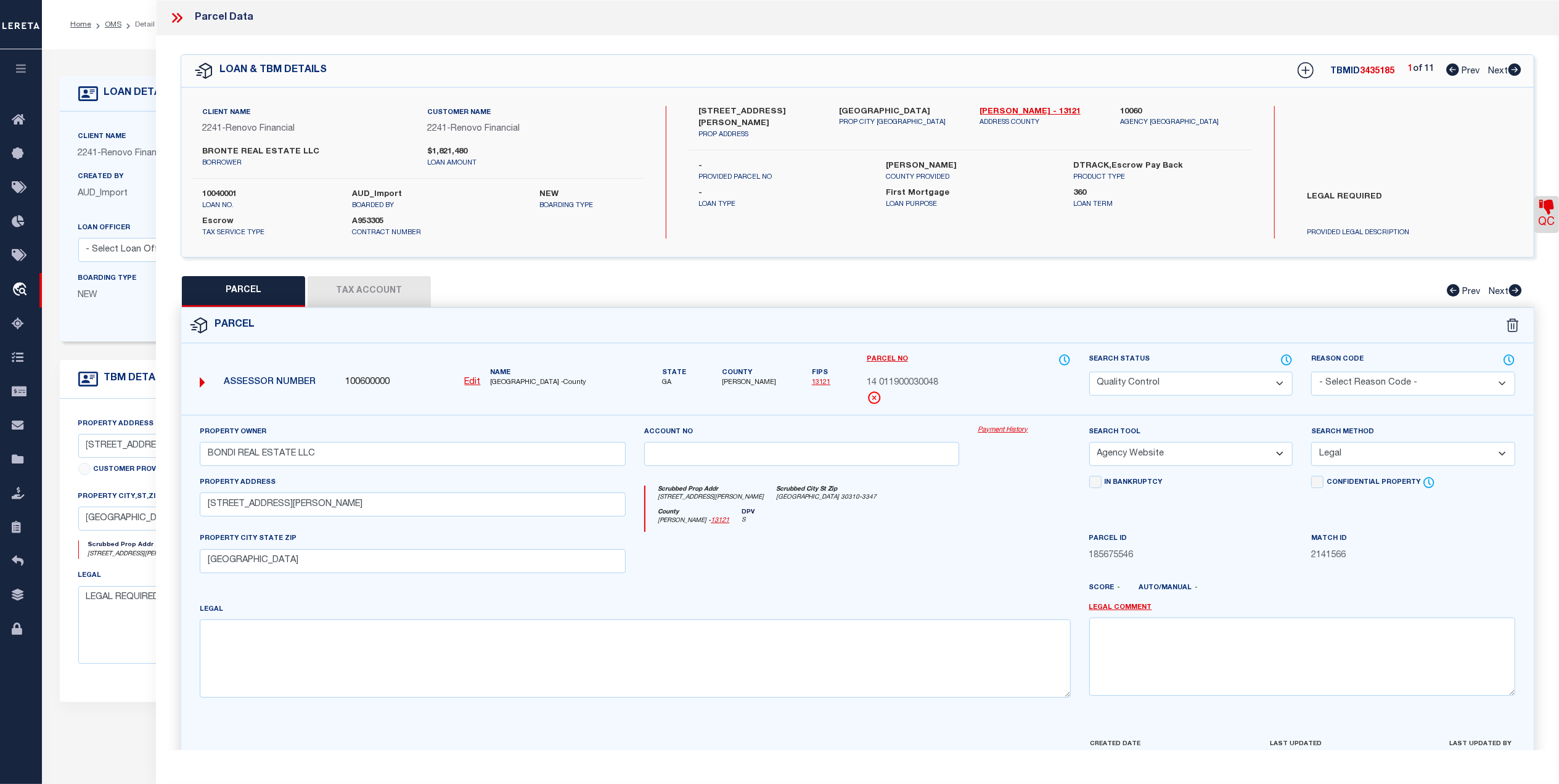
drag, startPoint x: 1186, startPoint y: 389, endPoint x: 1178, endPoint y: 390, distance: 8.1
click at [1186, 389] on select "Automated Search Bad Parcel Complete Duplicate Parcel High Dollar Reporting In …" at bounding box center [1191, 383] width 204 height 24
click at [1089, 371] on select "Automated Search Bad Parcel Complete Duplicate Parcel High Dollar Reporting In …" at bounding box center [1191, 383] width 204 height 24
click at [873, 577] on div at bounding box center [801, 558] width 334 height 51
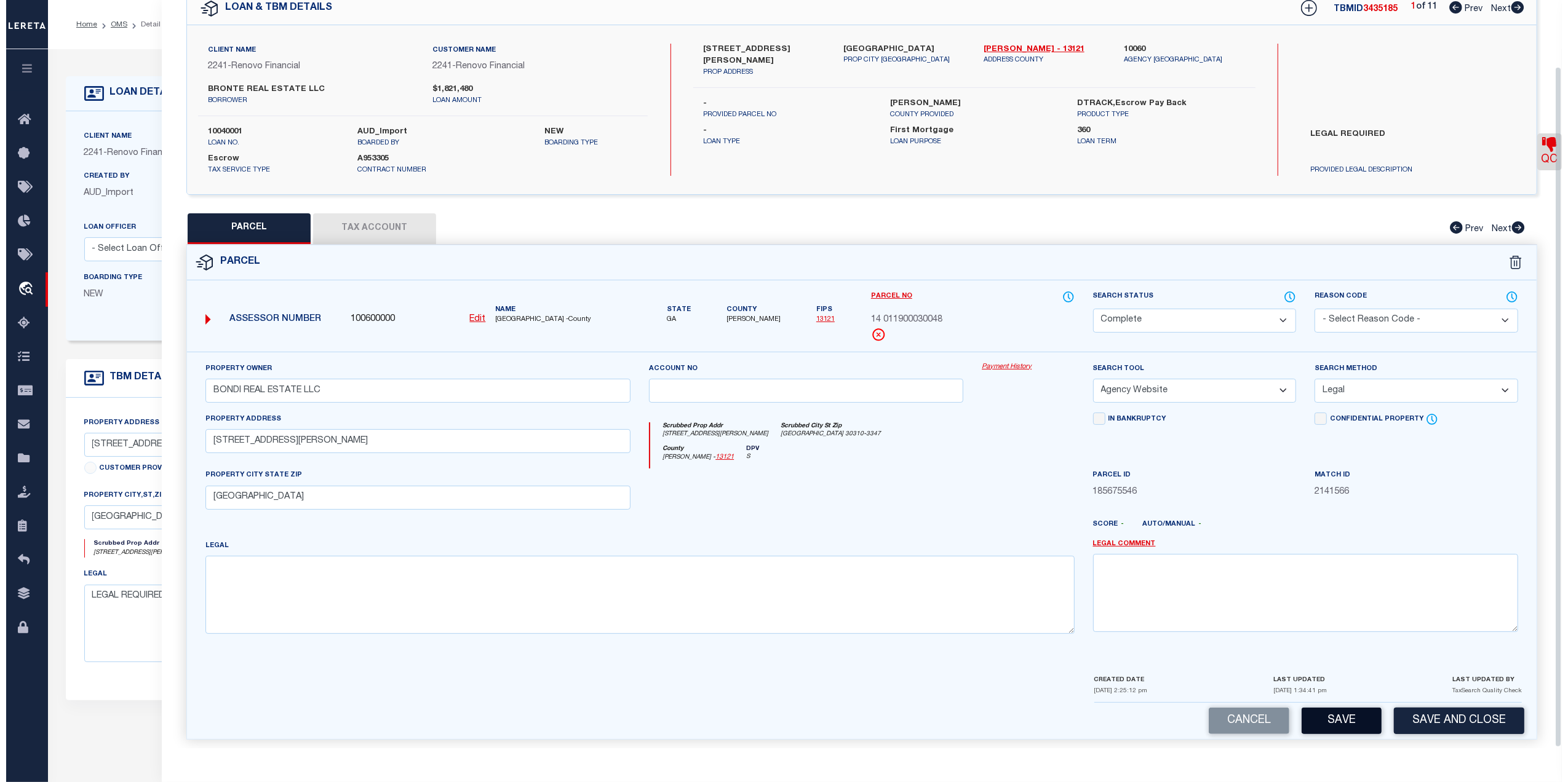
scroll to position [73, 0]
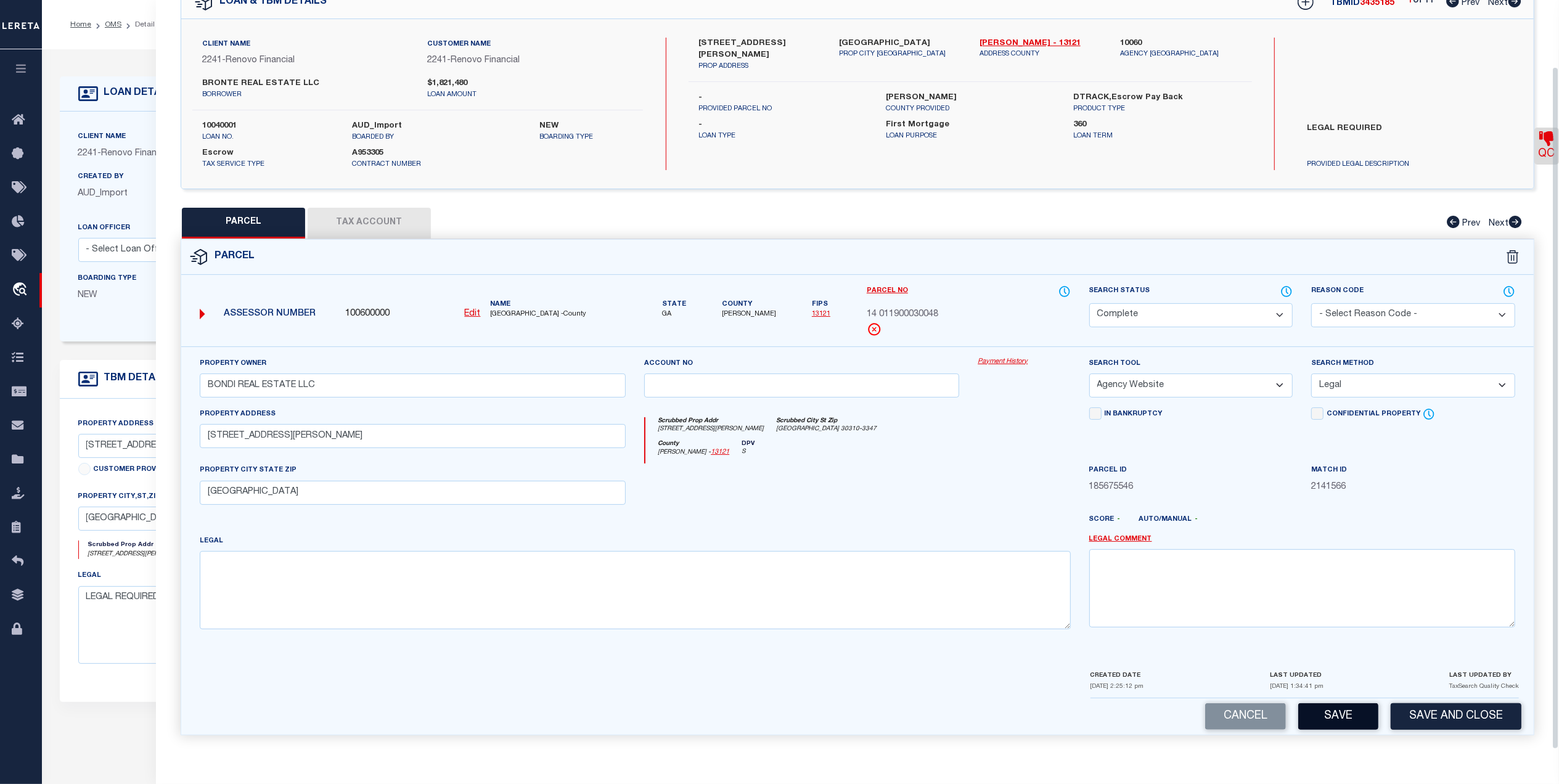
click at [1318, 705] on button "Save" at bounding box center [1338, 717] width 80 height 26
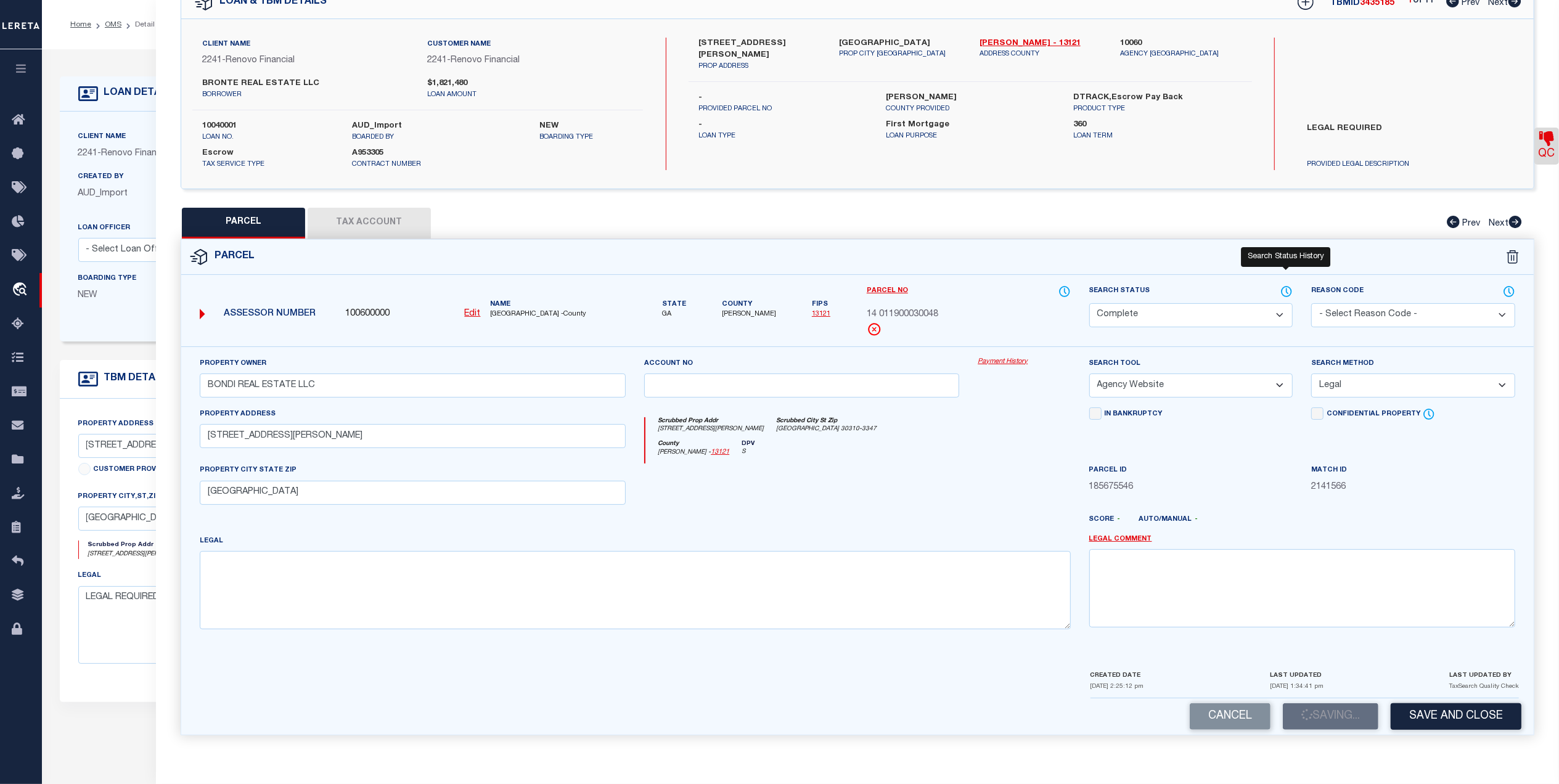
click at [1288, 289] on icon at bounding box center [1288, 291] width 2 height 5
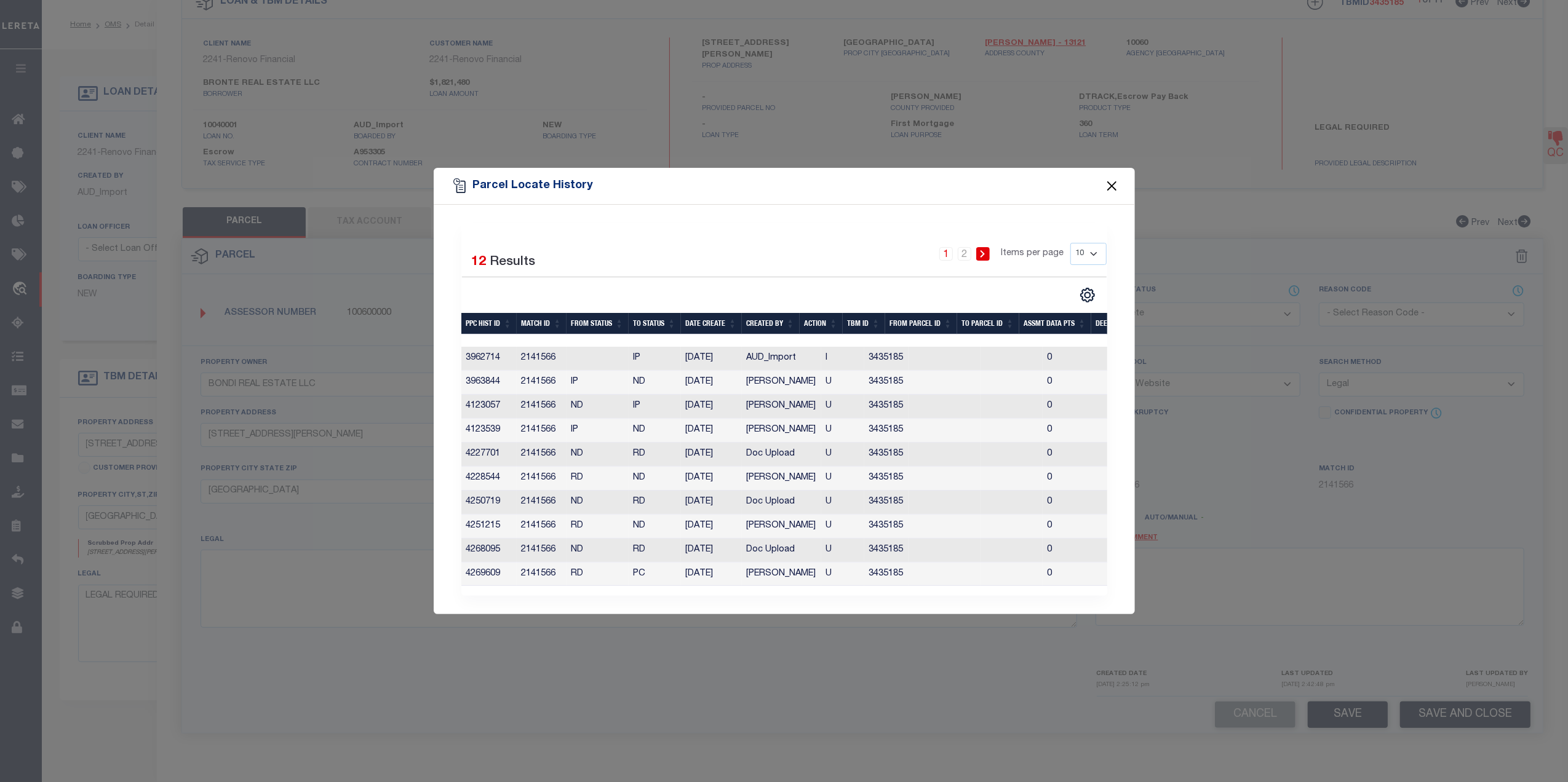
click at [1112, 181] on button "Close" at bounding box center [1112, 186] width 16 height 16
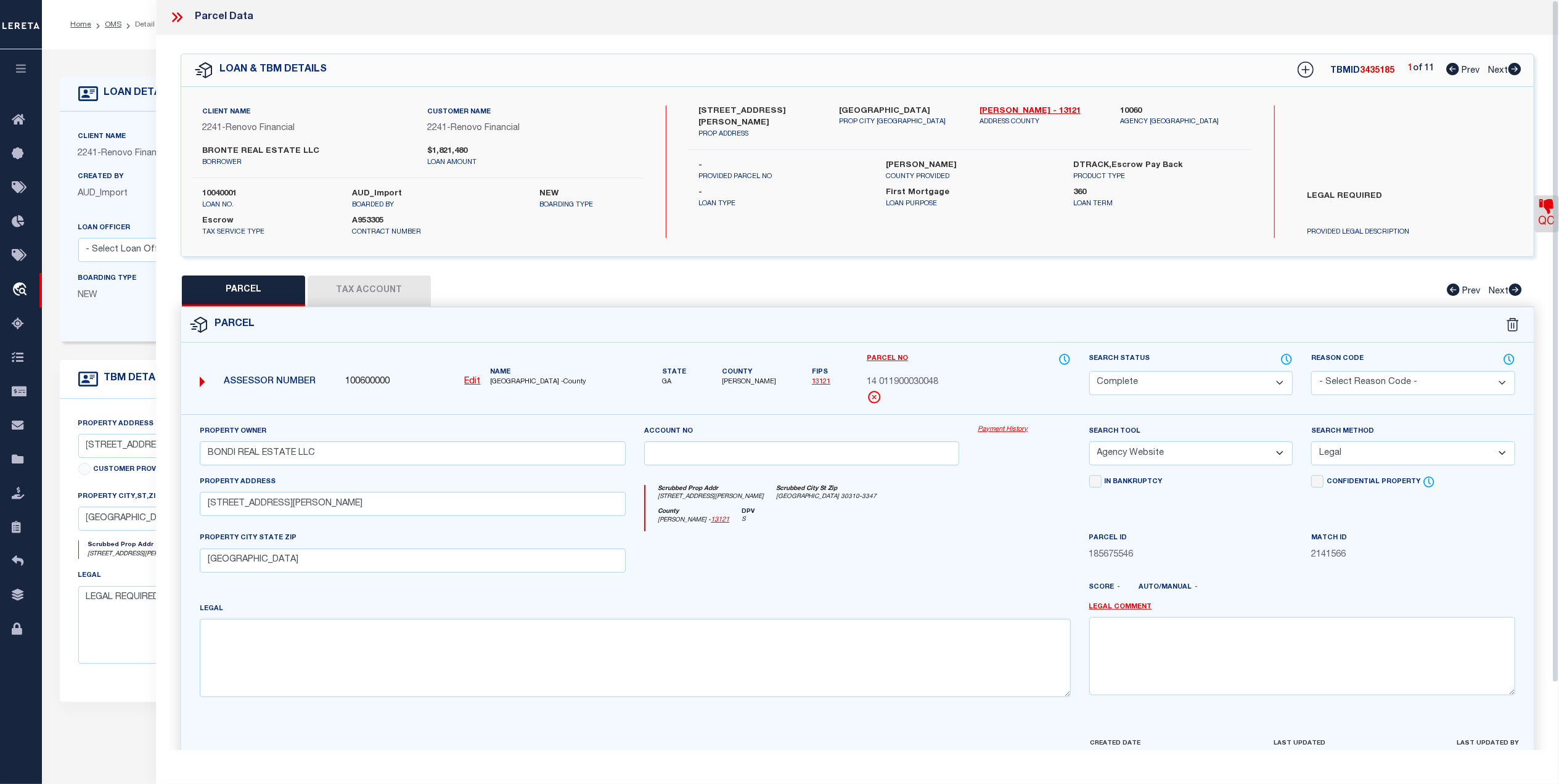
scroll to position [0, 0]
click at [185, 17] on div at bounding box center [182, 18] width 26 height 16
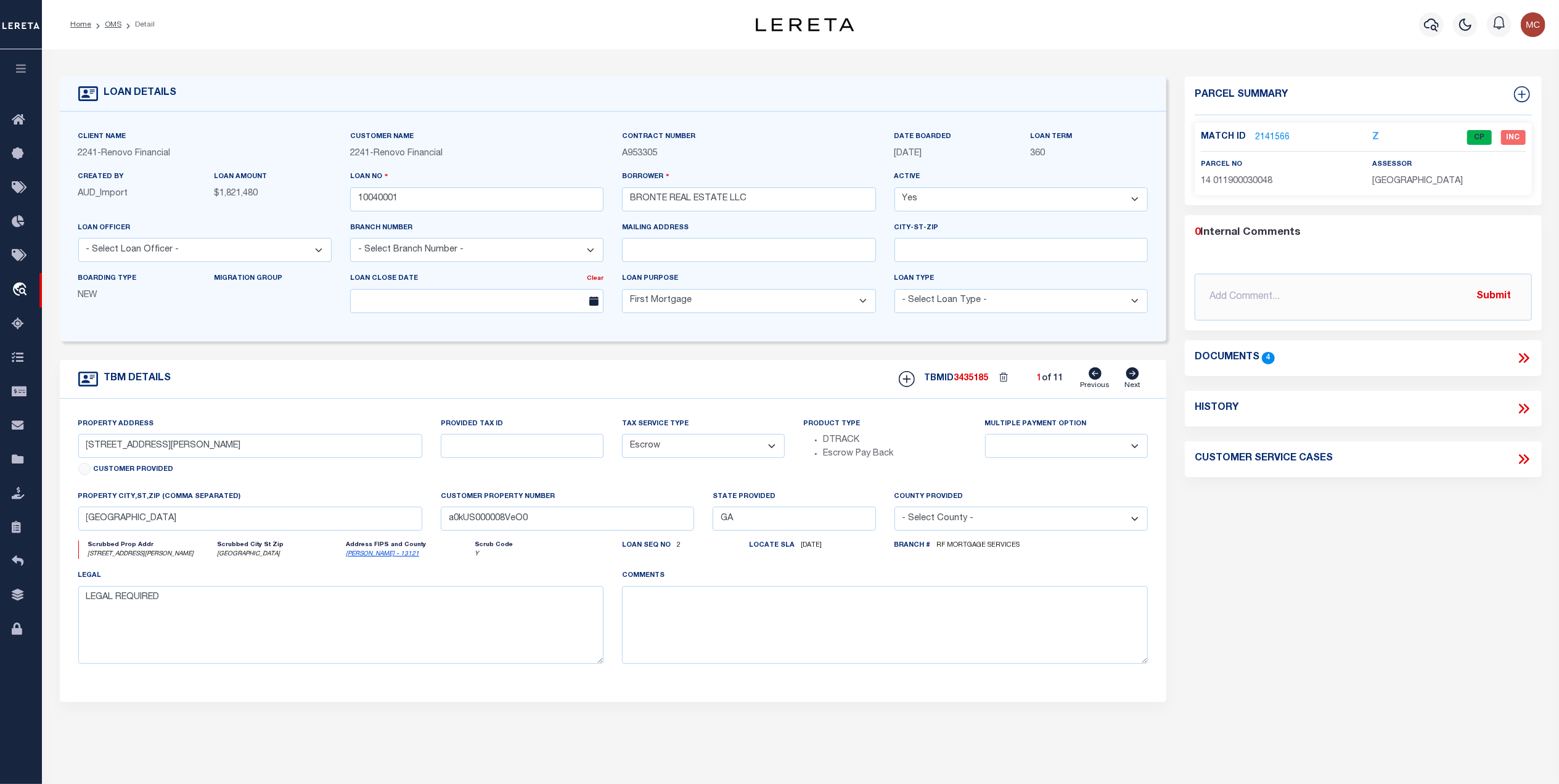
click at [1137, 380] on icon at bounding box center [1133, 373] width 13 height 12
click at [1271, 131] on link "2141542" at bounding box center [1273, 138] width 34 height 13
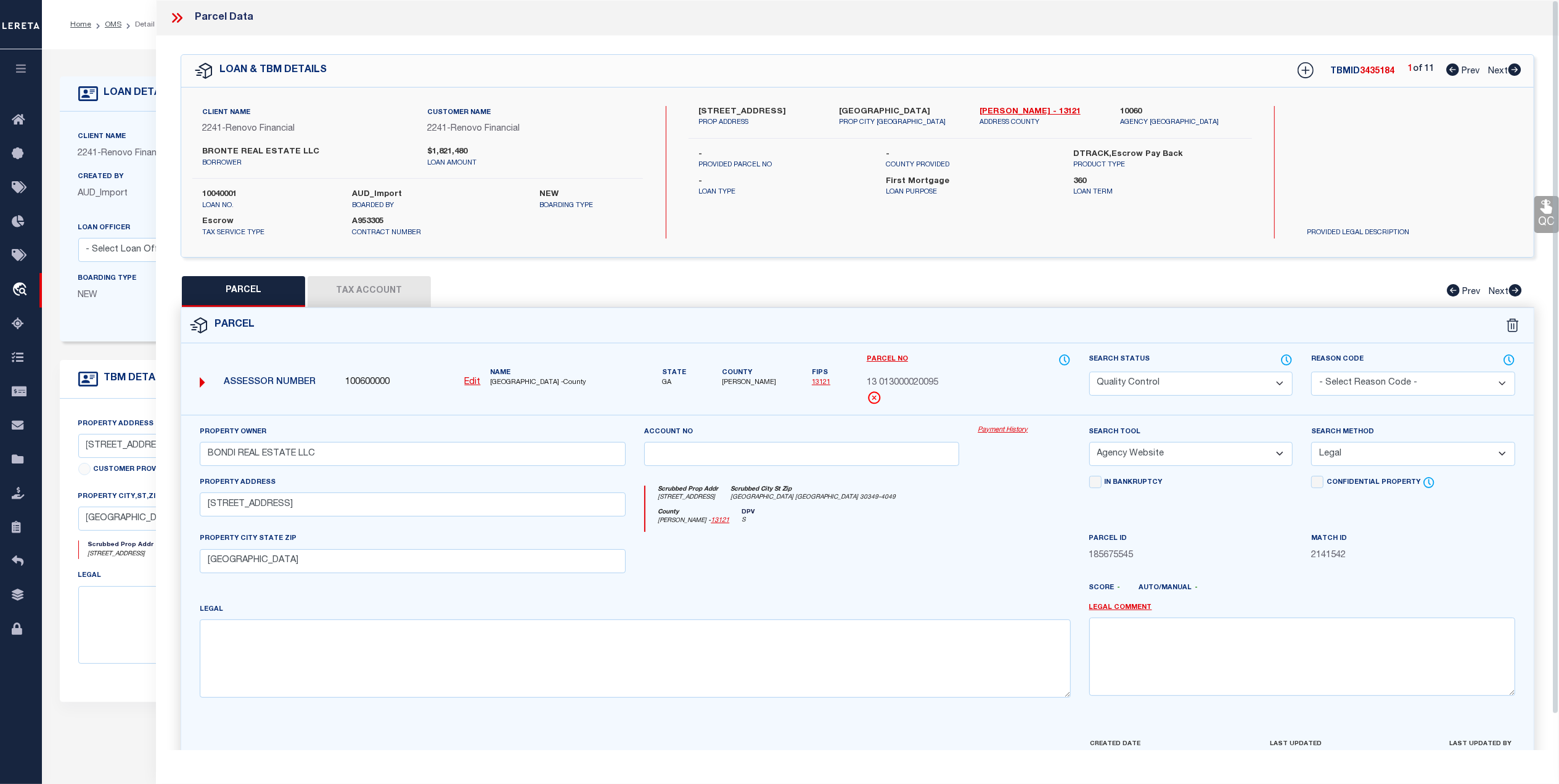
click at [379, 289] on button "Tax Account" at bounding box center [369, 292] width 123 height 31
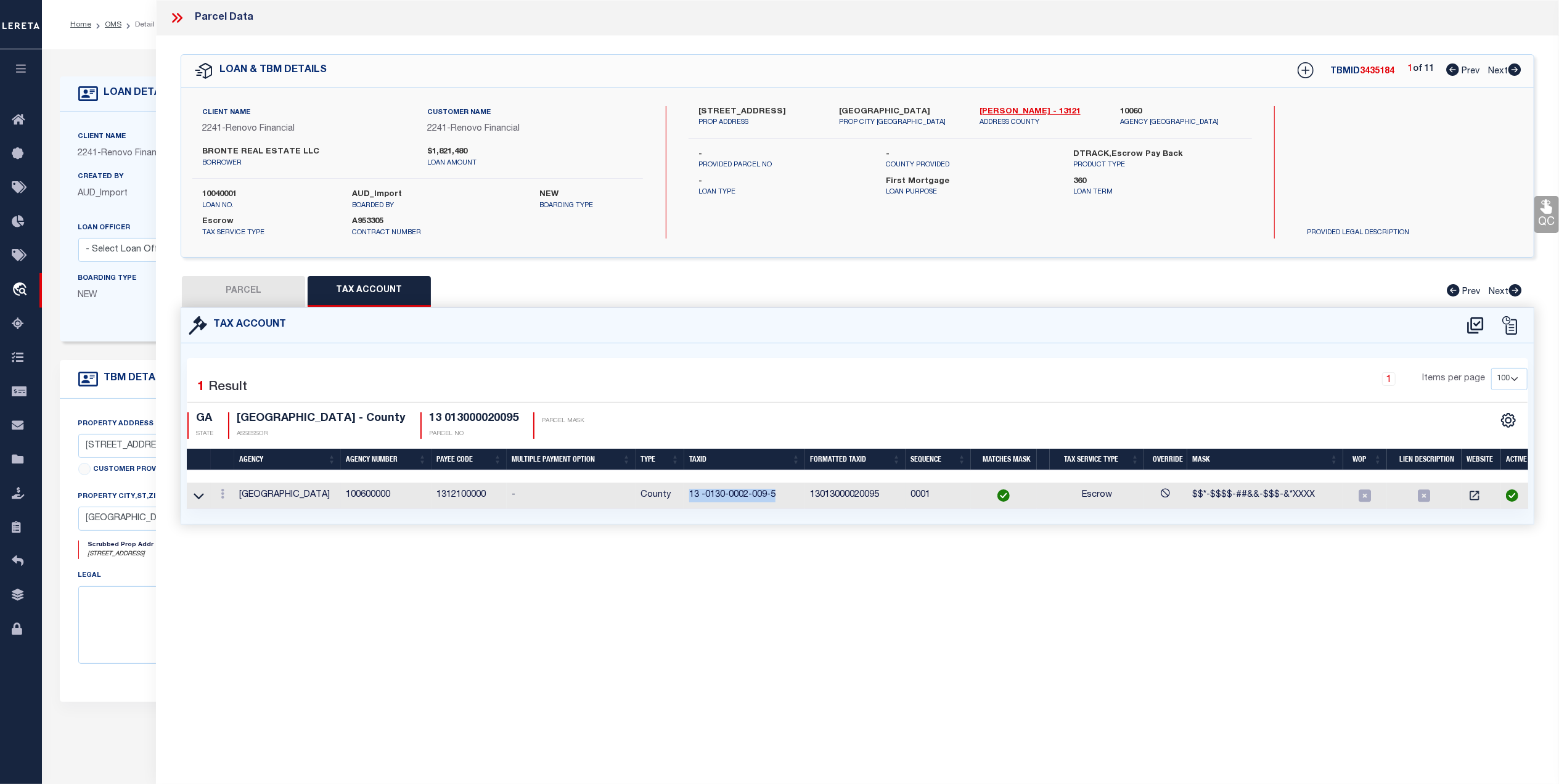
drag, startPoint x: 779, startPoint y: 498, endPoint x: 692, endPoint y: 503, distance: 87.1
click at [688, 502] on td "13 -0130-0002-009-5" at bounding box center [744, 496] width 121 height 26
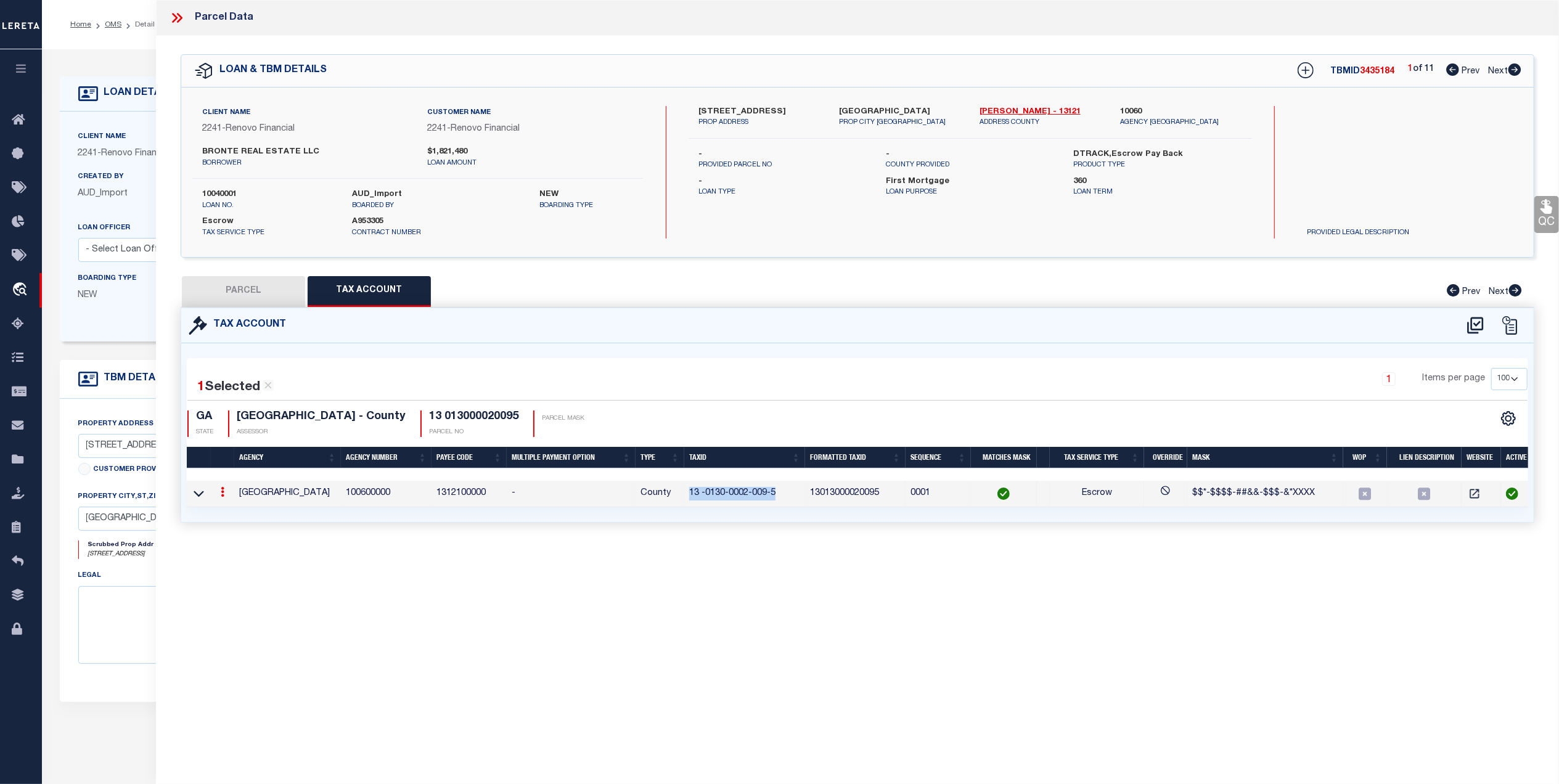
copy td "13 -0130-0002-009-5"
click at [1470, 324] on icon at bounding box center [1475, 326] width 21 height 20
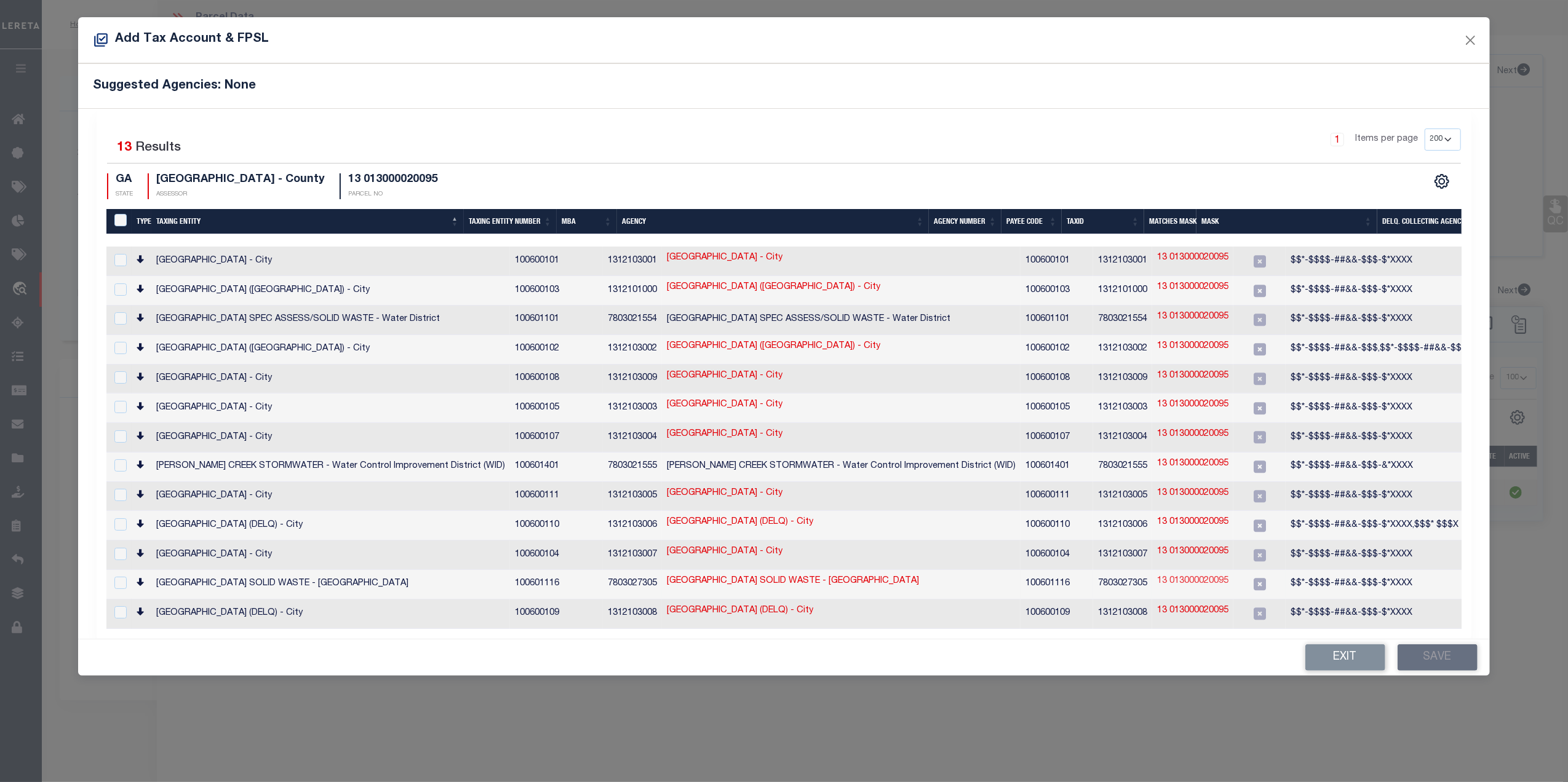
click at [1157, 575] on link "13 013000020095" at bounding box center [1192, 582] width 71 height 14
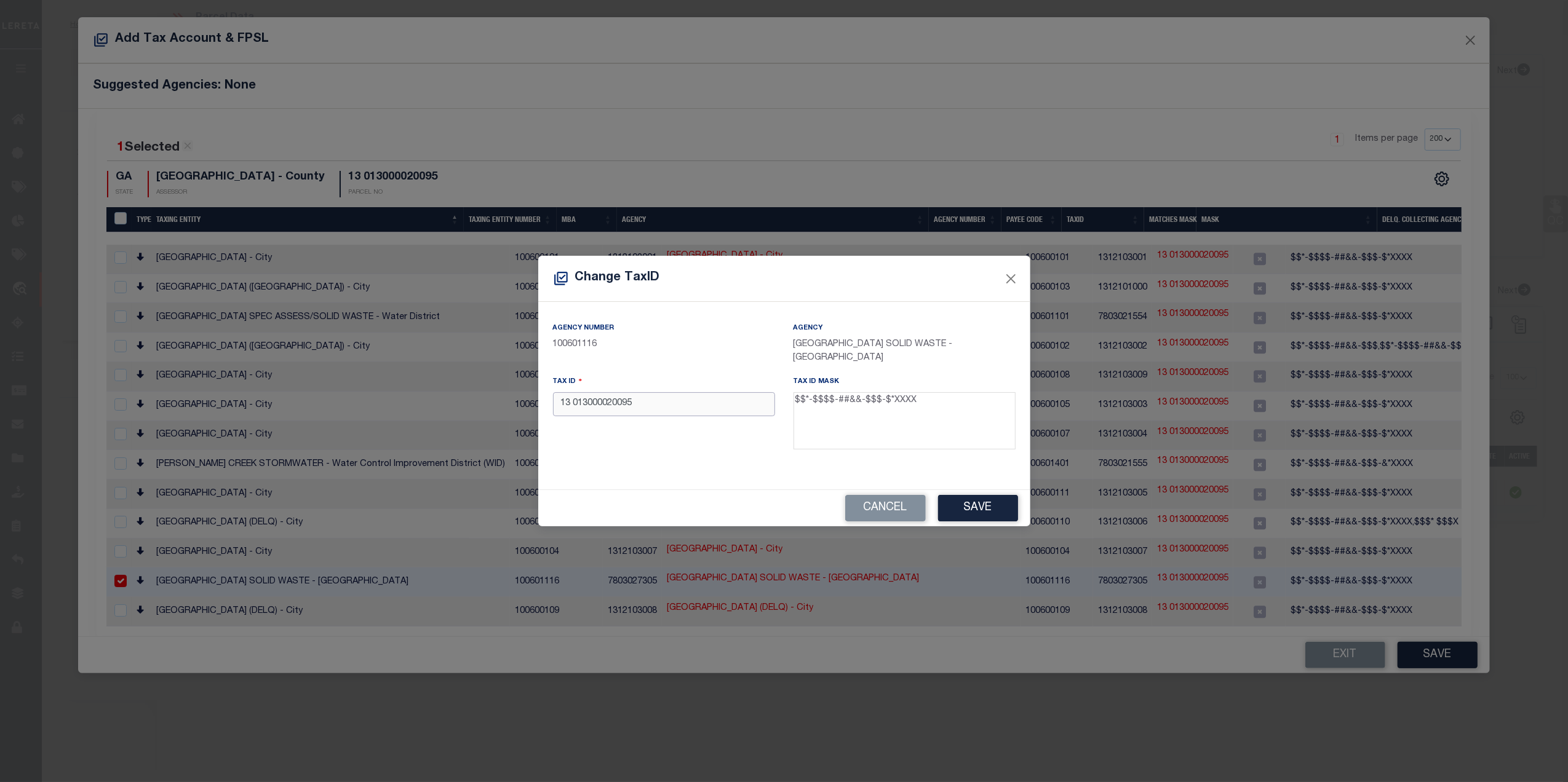
drag, startPoint x: 663, startPoint y: 404, endPoint x: 503, endPoint y: 402, distance: 160.0
click at [503, 402] on div "Change TaxID Agency Number 100601116 Agency SOUTH FULTON CITY SOLID WASTE - Wat…" at bounding box center [784, 391] width 1568 height 782
paste input "-0130-0002-009-"
click at [680, 467] on div "Agency Number 100601116 Agency SOUTH FULTON CITY SOLID WASTE - Water District T…" at bounding box center [784, 395] width 492 height 187
click at [998, 506] on button "Save" at bounding box center [978, 508] width 80 height 26
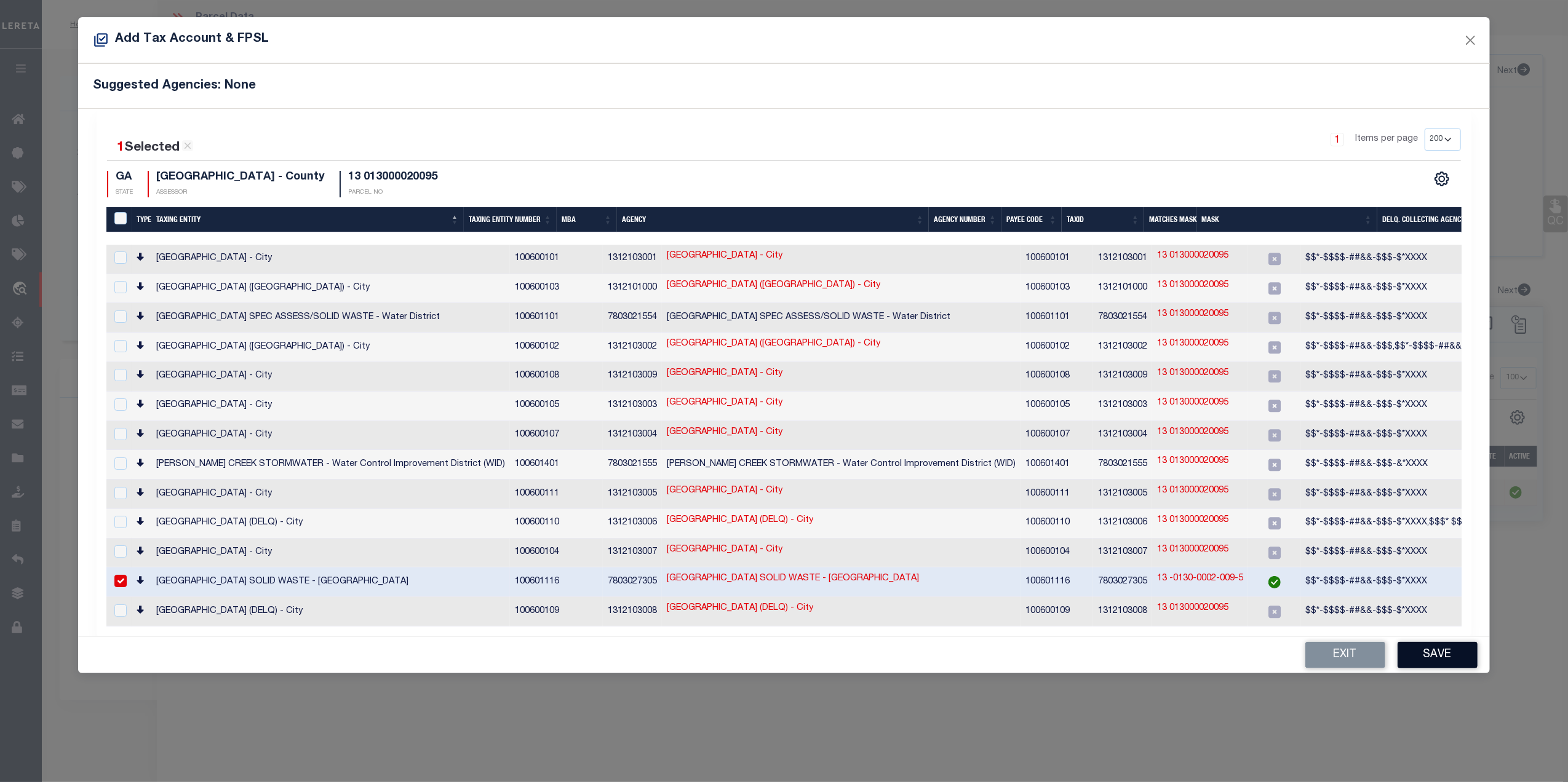
click at [1438, 645] on button "Save" at bounding box center [1438, 655] width 80 height 26
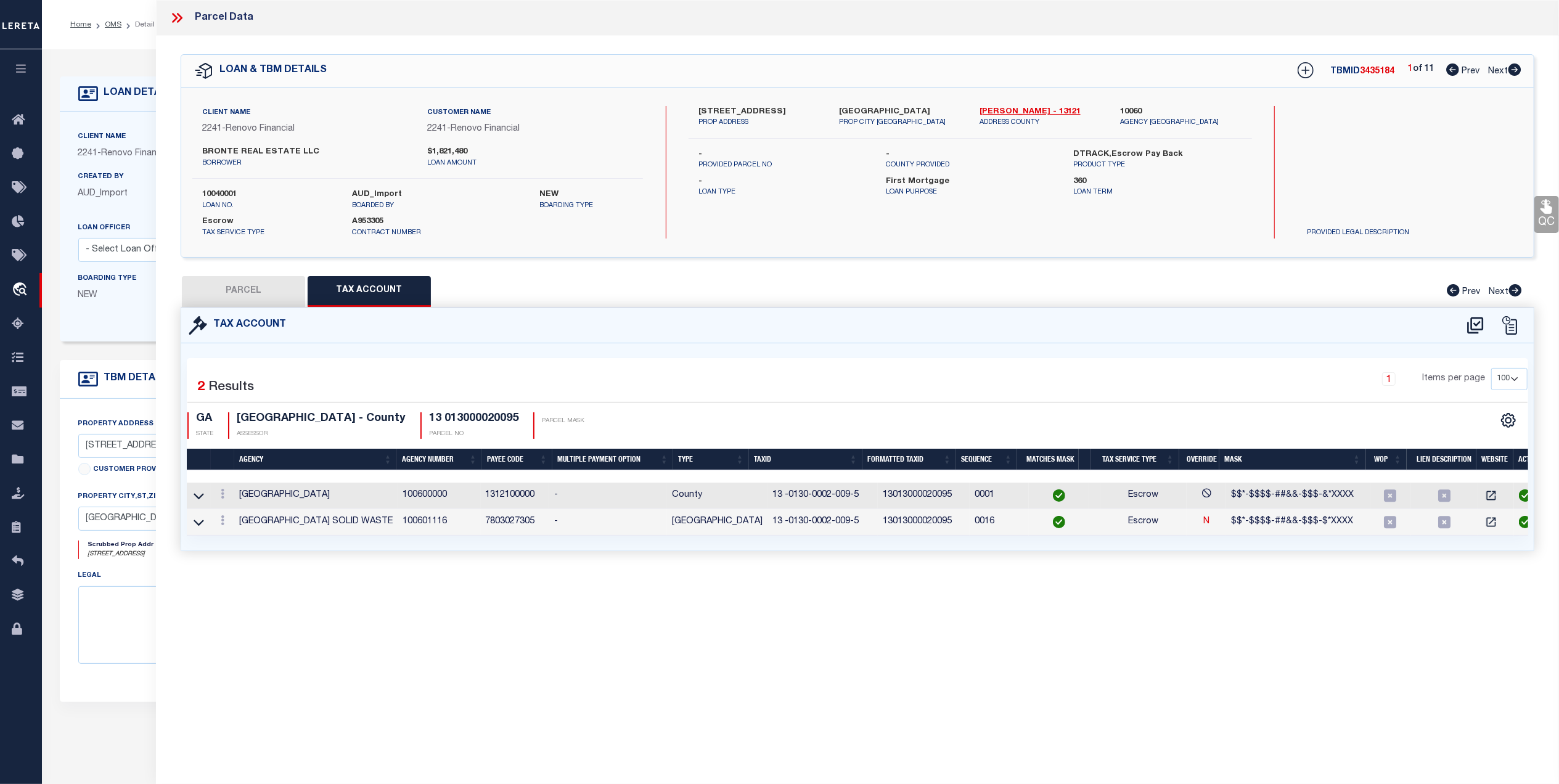
click at [260, 292] on button "PARCEL" at bounding box center [244, 292] width 123 height 31
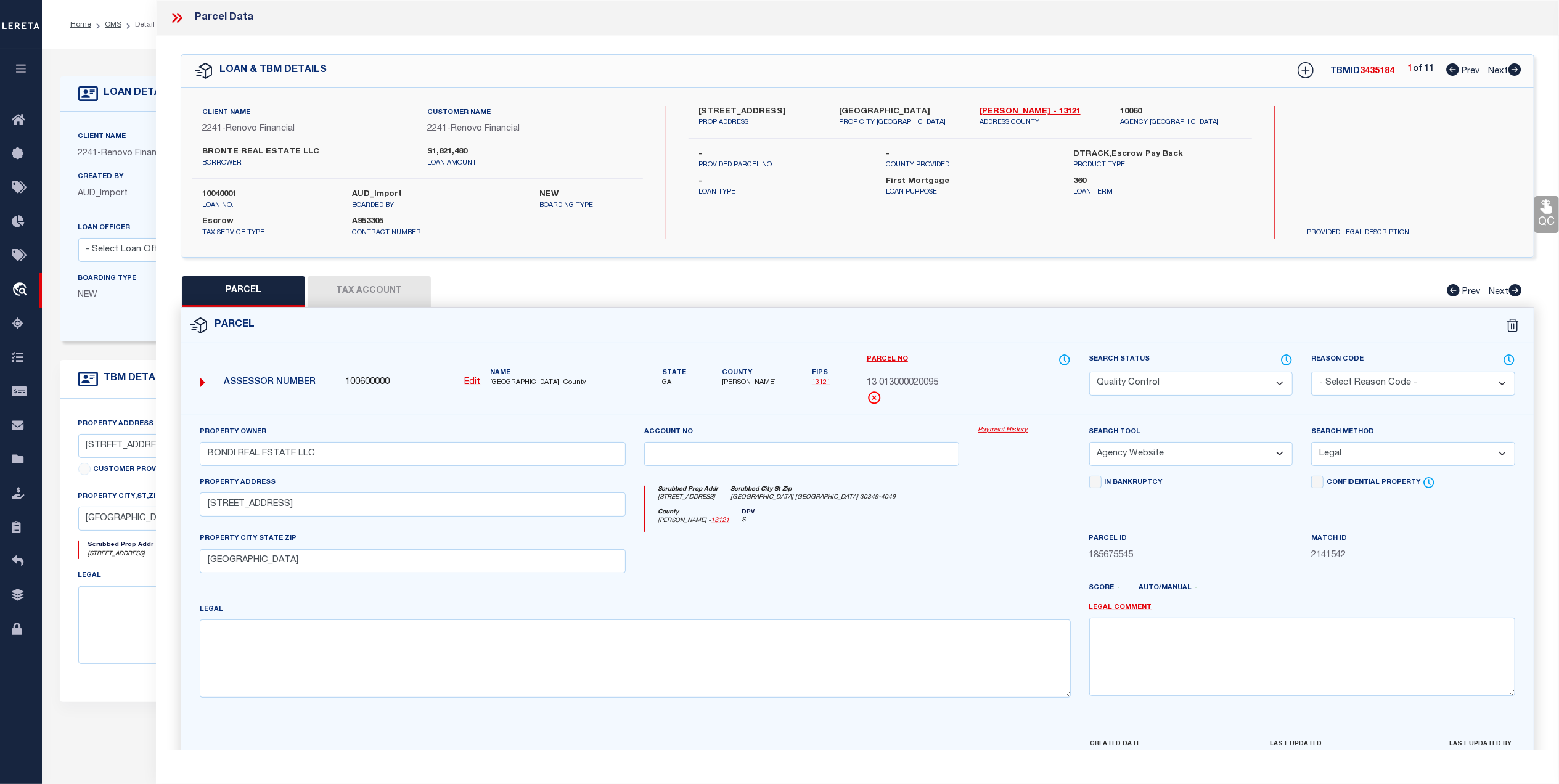
click at [1548, 216] on link "QC" at bounding box center [1547, 214] width 25 height 37
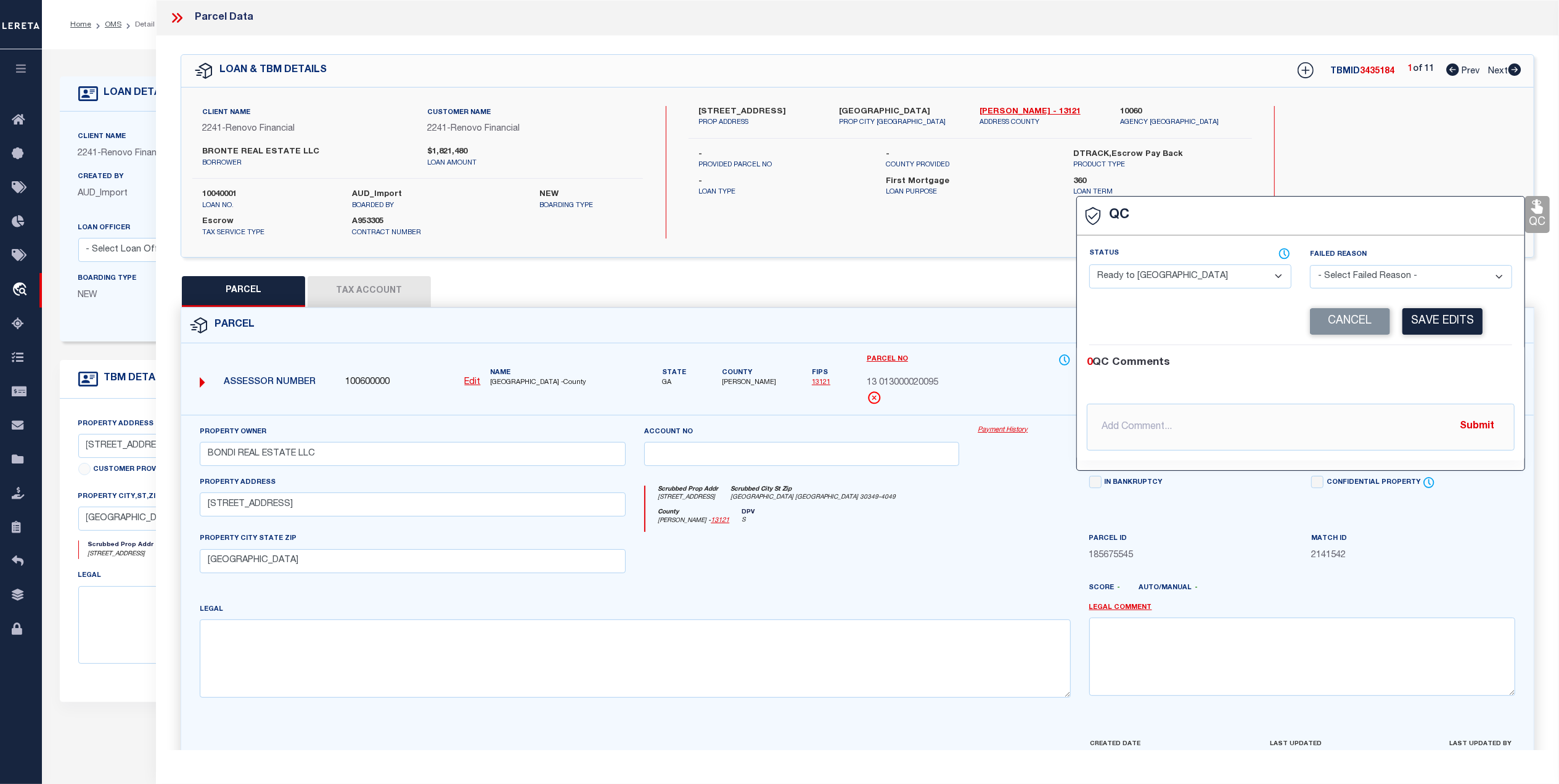
drag, startPoint x: 1162, startPoint y: 282, endPoint x: 1156, endPoint y: 287, distance: 7.8
click at [1162, 282] on select "- Select Status - Ready to QC Correct Incorrect" at bounding box center [1190, 276] width 203 height 24
click at [1089, 266] on select "- Select Status - Ready to QC Correct Incorrect" at bounding box center [1190, 276] width 203 height 24
click at [1410, 277] on select "- Select Failed Reason - Additional Parcel Located Confidential Property Double…" at bounding box center [1411, 276] width 203 height 24
click at [1311, 266] on select "- Select Failed Reason - Additional Parcel Located Confidential Property Double…" at bounding box center [1411, 276] width 203 height 24
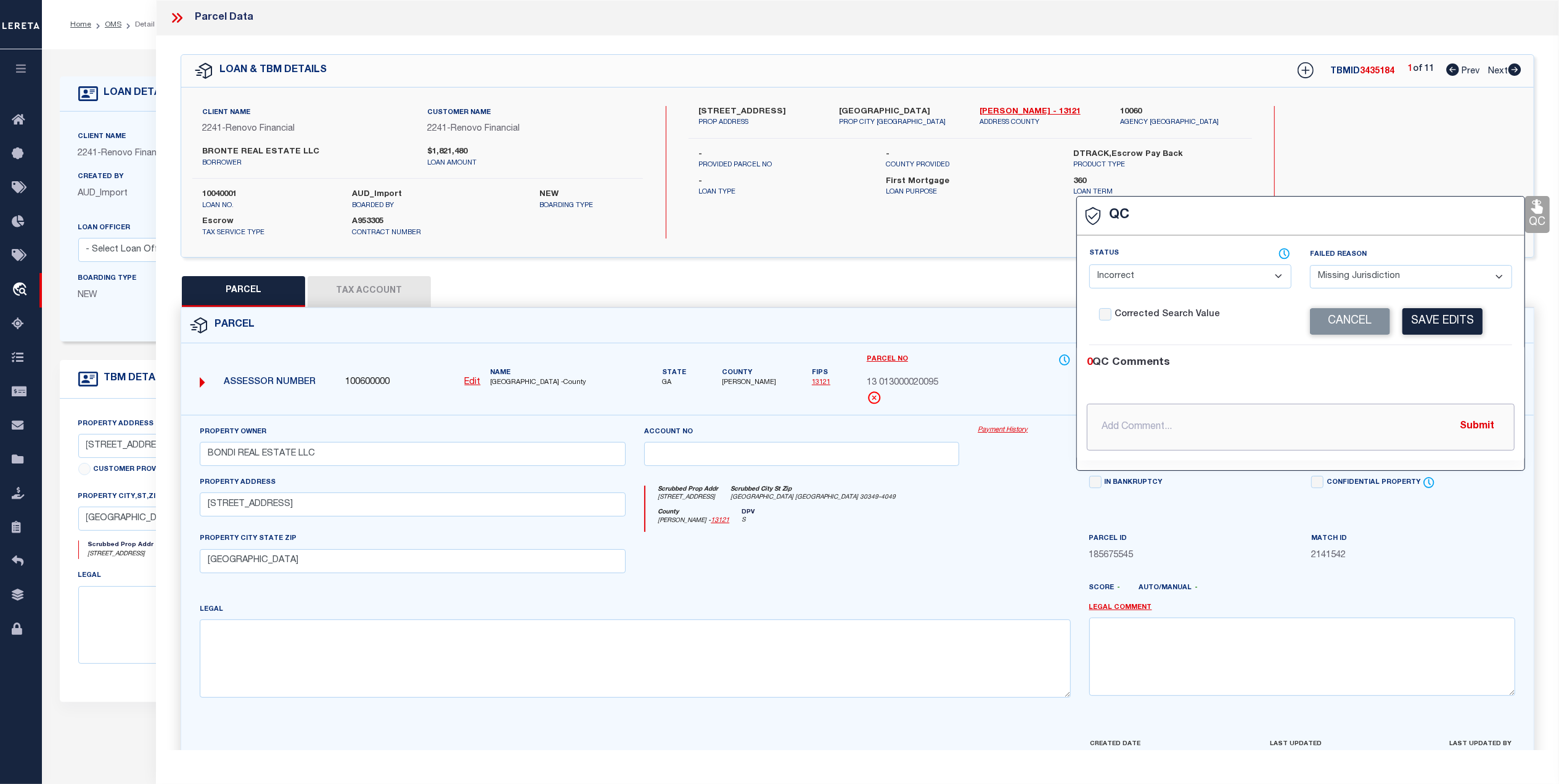
click at [1256, 431] on input "text" at bounding box center [1301, 426] width 428 height 47
click at [1471, 426] on button "Submit" at bounding box center [1477, 426] width 51 height 25
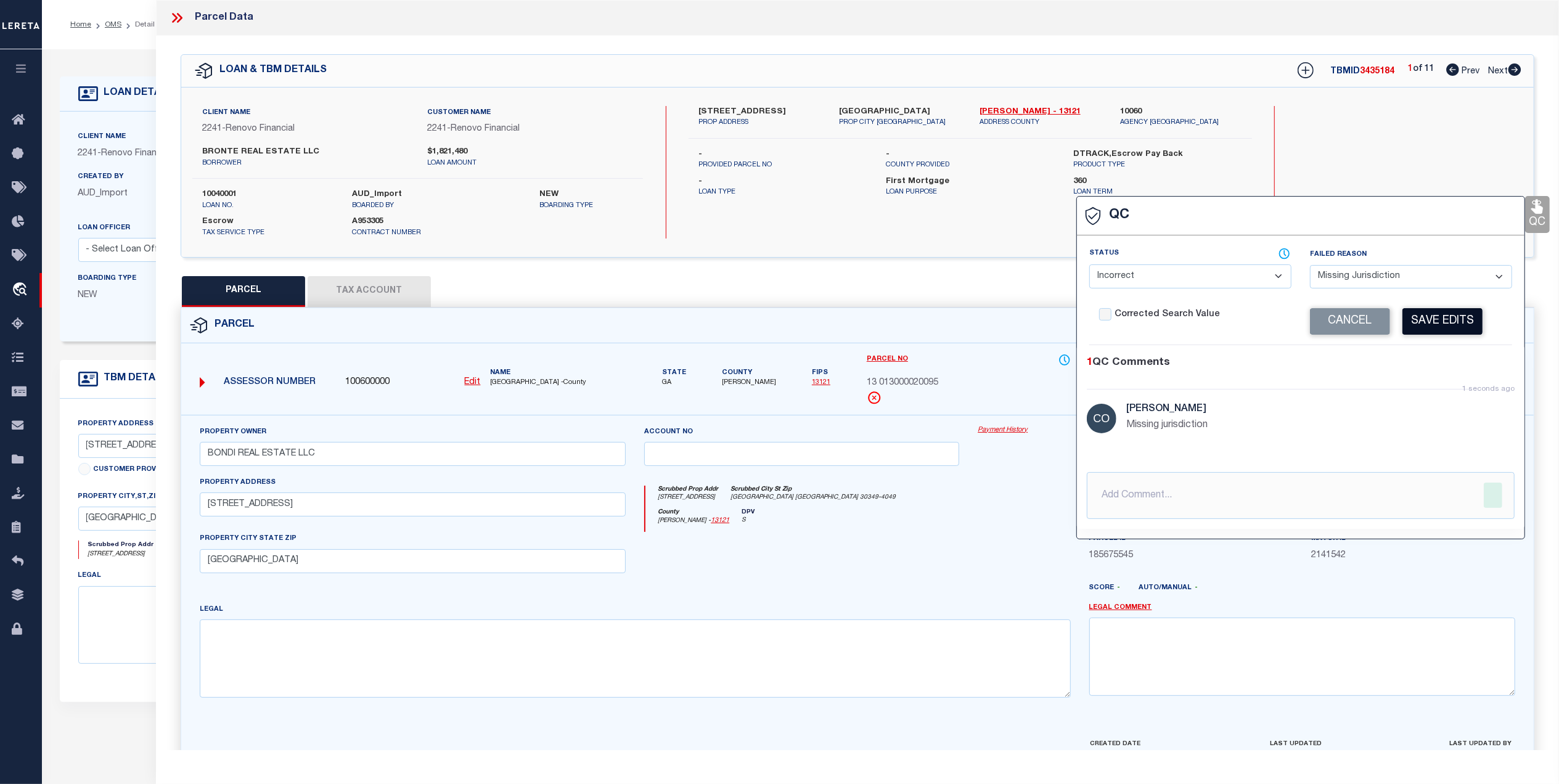
click at [1434, 326] on button "Save Edits" at bounding box center [1443, 321] width 80 height 26
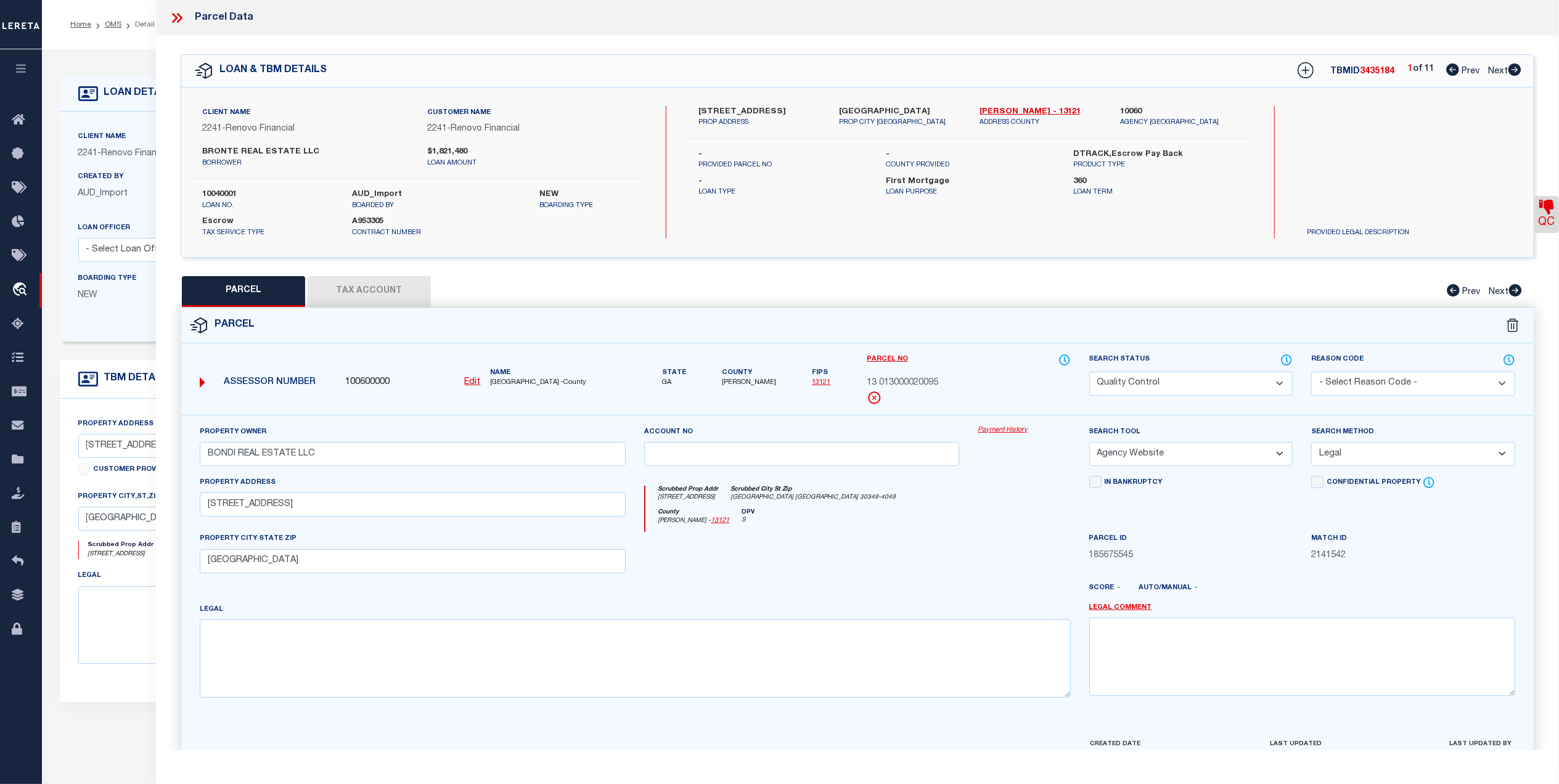
click at [923, 582] on div at bounding box center [801, 558] width 334 height 51
drag, startPoint x: 1197, startPoint y: 383, endPoint x: 1182, endPoint y: 394, distance: 18.6
click at [1197, 383] on select "Automated Search Bad Parcel Complete Duplicate Parcel High Dollar Reporting In …" at bounding box center [1191, 383] width 204 height 24
click at [1089, 371] on select "Automated Search Bad Parcel Complete Duplicate Parcel High Dollar Reporting In …" at bounding box center [1191, 383] width 204 height 24
click at [1036, 516] on div "County Fulton - 13121 DPV S" at bounding box center [858, 520] width 425 height 24
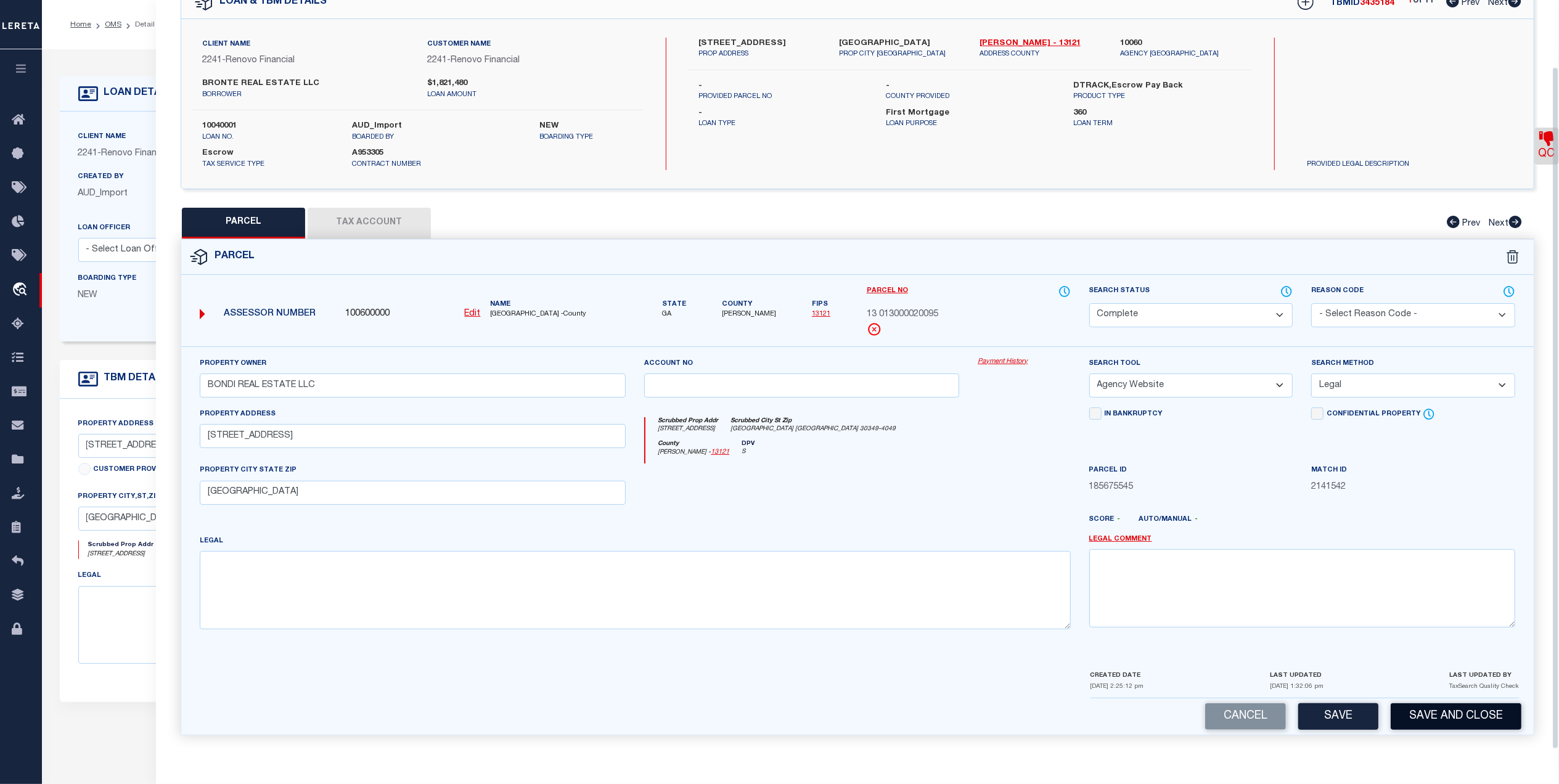
scroll to position [73, 0]
drag, startPoint x: 1325, startPoint y: 717, endPoint x: 1402, endPoint y: 250, distance: 473.3
click at [1325, 716] on button "Save" at bounding box center [1338, 717] width 80 height 26
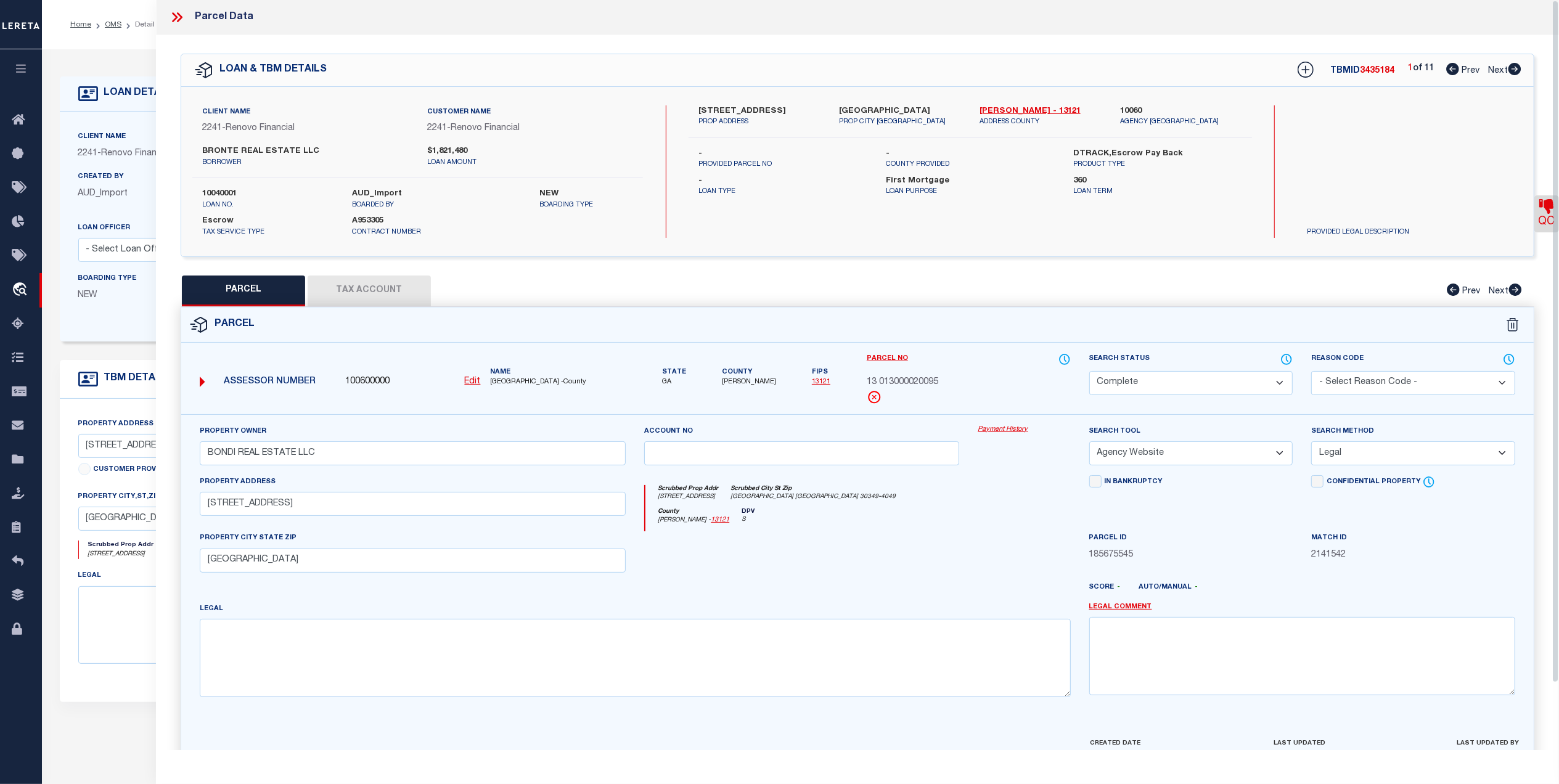
scroll to position [0, 0]
click at [1516, 70] on icon at bounding box center [1515, 69] width 14 height 12
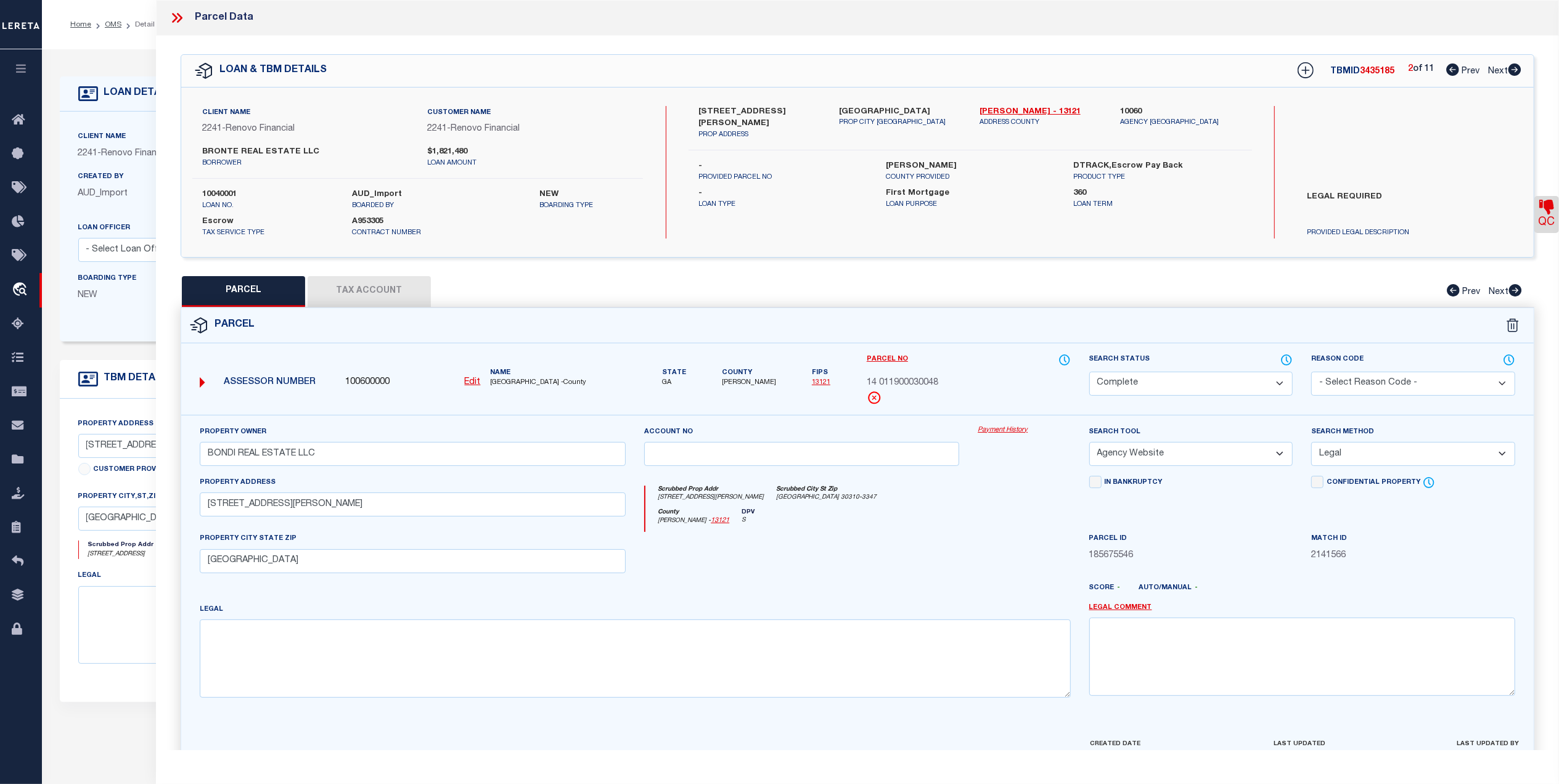
click at [1516, 70] on icon at bounding box center [1515, 69] width 14 height 12
click at [393, 297] on button "Tax Account" at bounding box center [369, 292] width 123 height 31
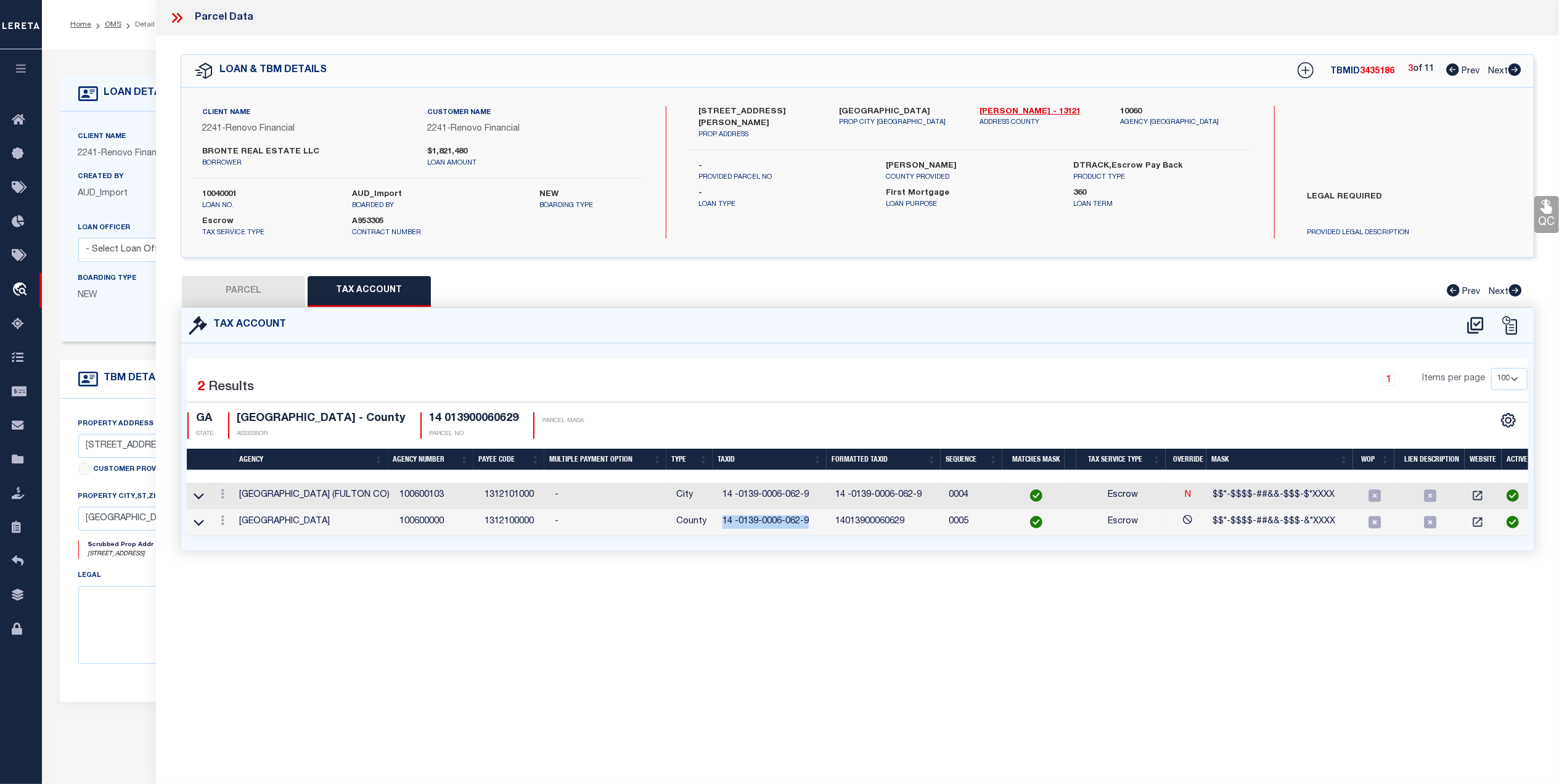
drag, startPoint x: 788, startPoint y: 523, endPoint x: 717, endPoint y: 526, distance: 71.1
click at [718, 526] on td "14 -0139-0006-062-9" at bounding box center [774, 522] width 113 height 26
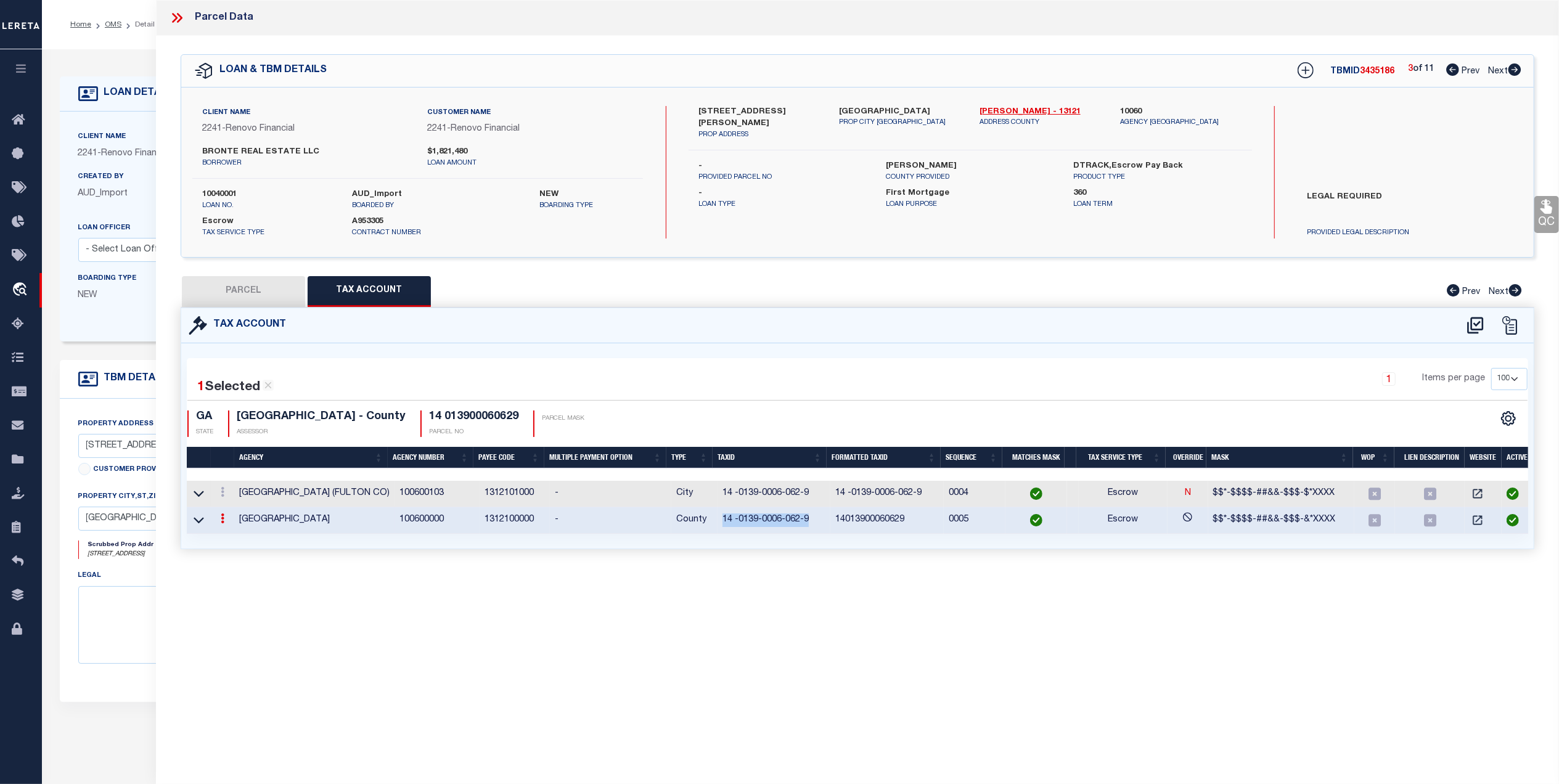
copy td "14 -0139-0006-062-9"
click at [1470, 321] on icon at bounding box center [1475, 326] width 21 height 20
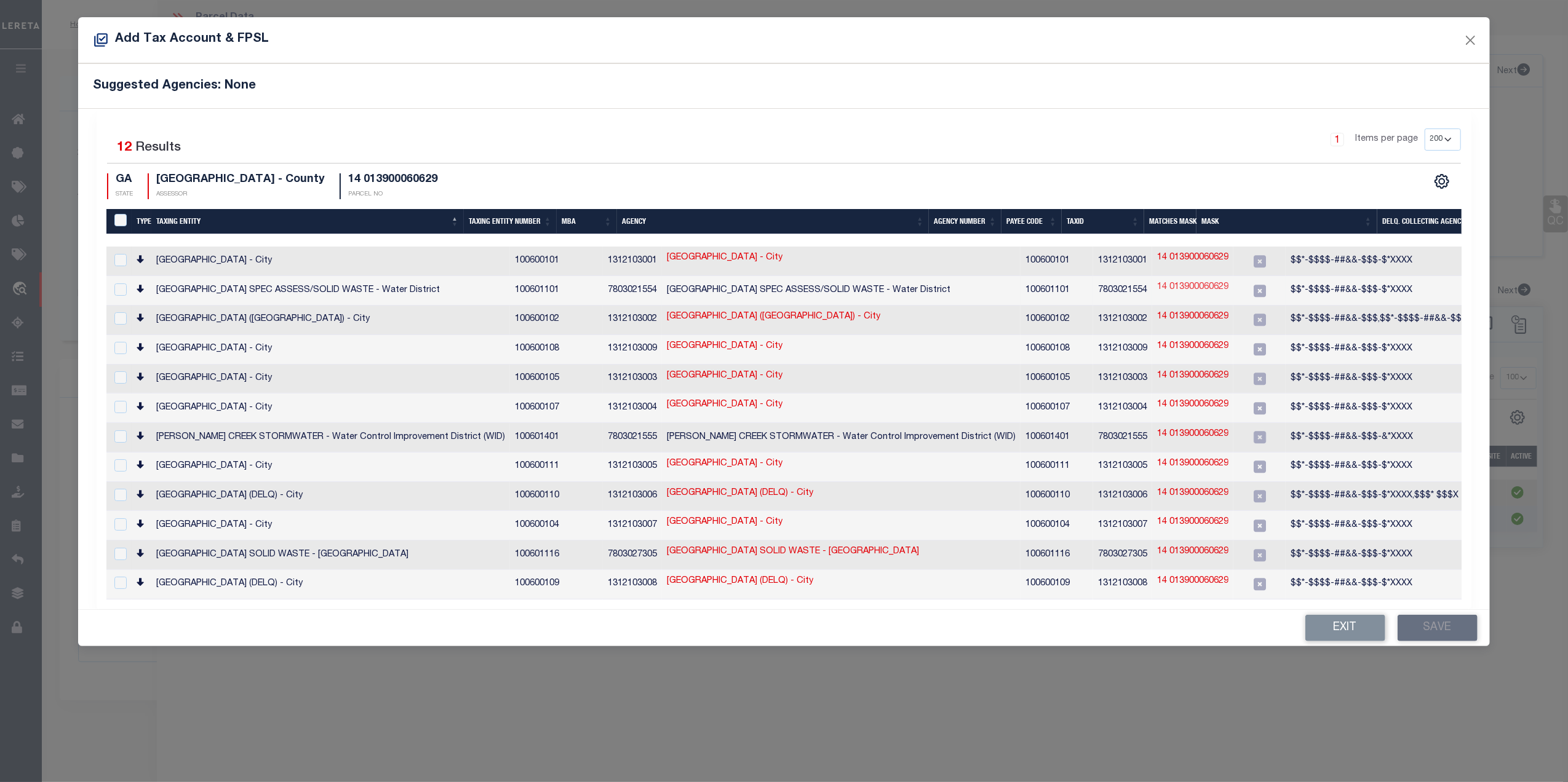
click at [1157, 289] on link "14 013900060629" at bounding box center [1192, 288] width 71 height 14
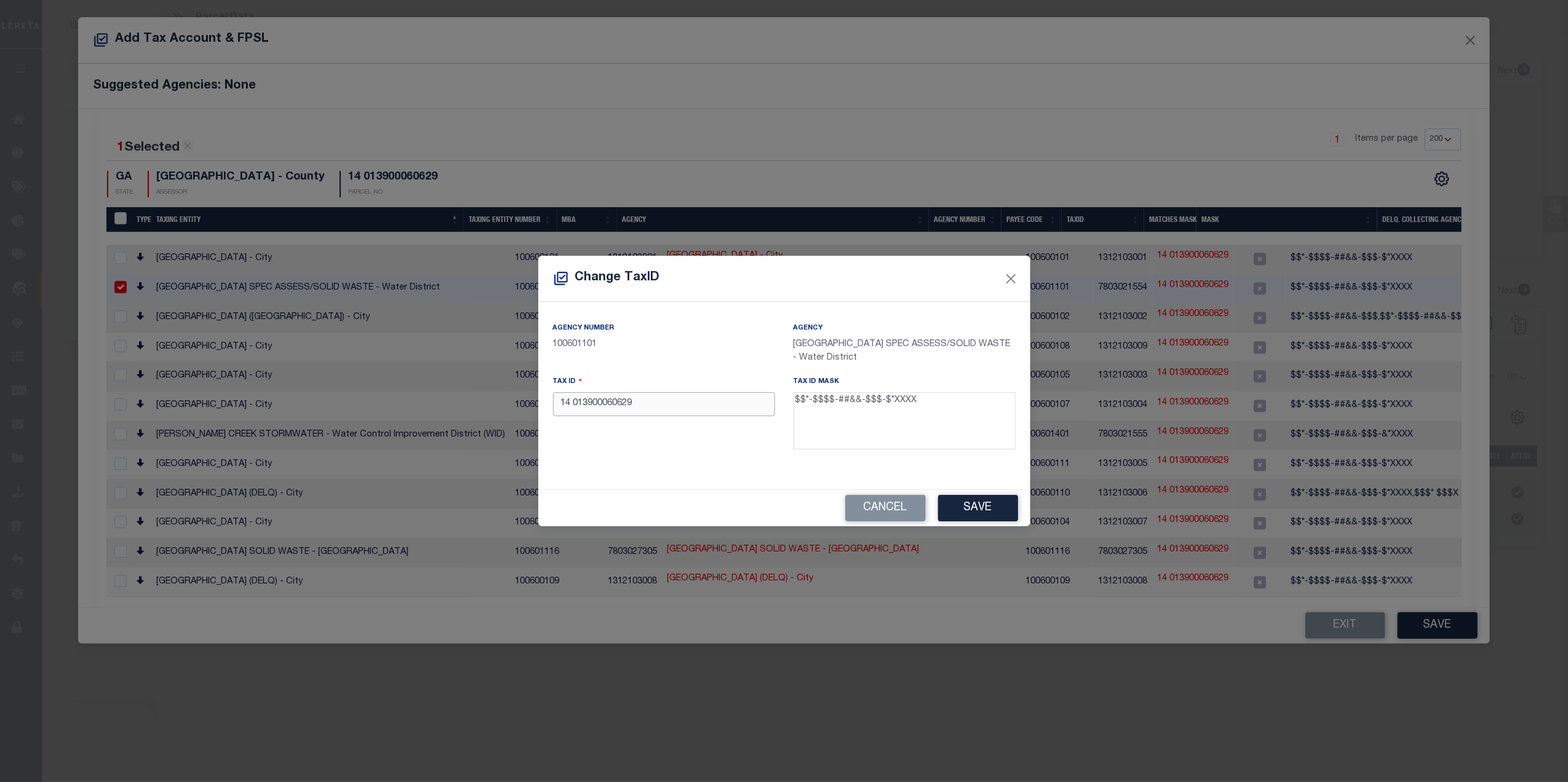
drag, startPoint x: 660, startPoint y: 407, endPoint x: 547, endPoint y: 414, distance: 113.2
click at [535, 409] on div "Change TaxID Agency Number 100601101 Agency ATLANTA CITY SPEC ASSESS/SOLID WAST…" at bounding box center [784, 391] width 1568 height 782
paste input "-0139-0006-062-"
click at [719, 456] on div "Agency Number 100601101 Agency ATLANTA CITY SPEC ASSESS/SOLID WASTE - Water Dis…" at bounding box center [785, 390] width 481 height 138
click at [973, 503] on button "Save" at bounding box center [978, 508] width 80 height 26
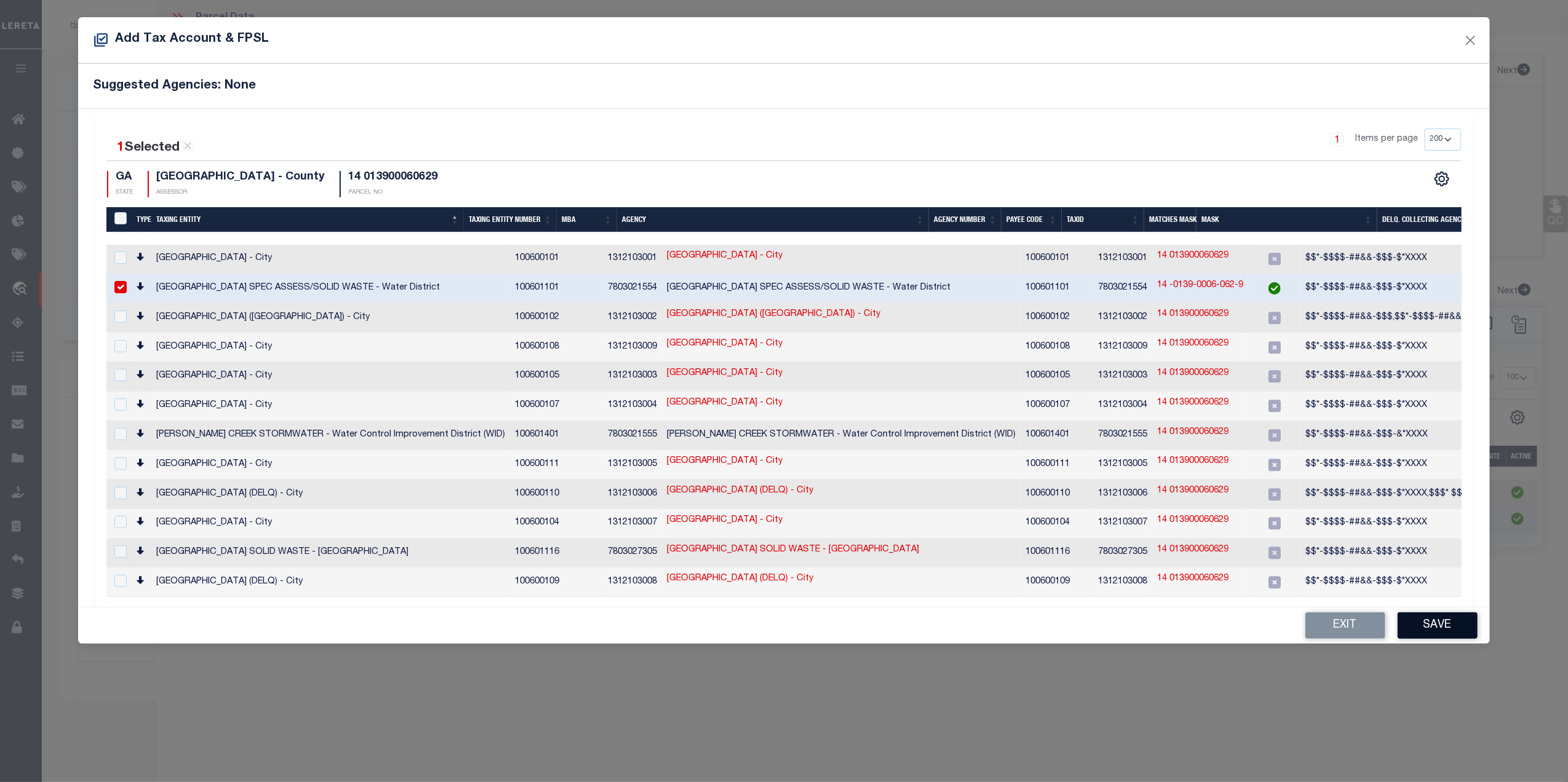
click at [1424, 613] on button "Save" at bounding box center [1438, 626] width 80 height 26
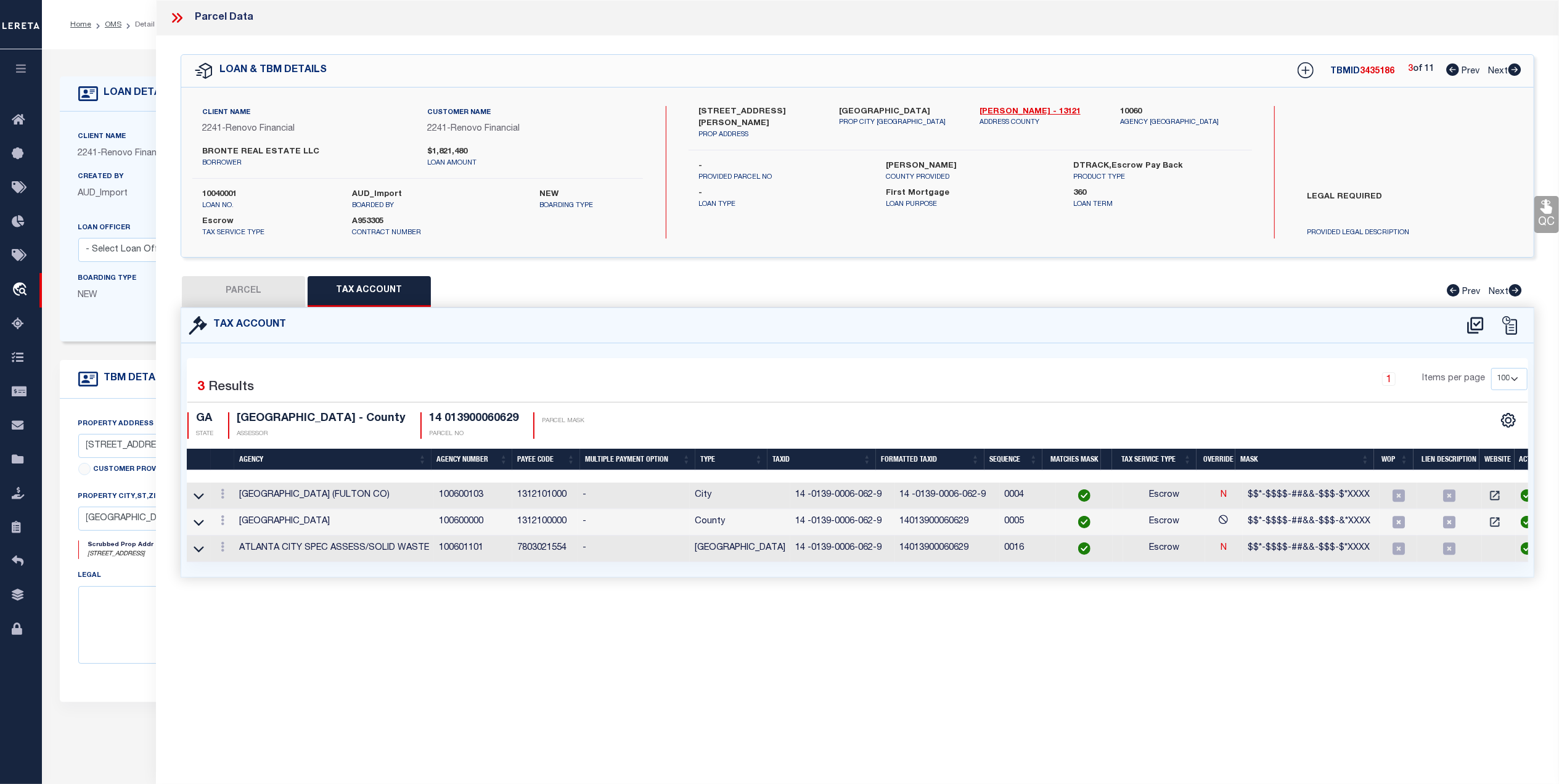
click at [253, 299] on button "PARCEL" at bounding box center [244, 292] width 123 height 31
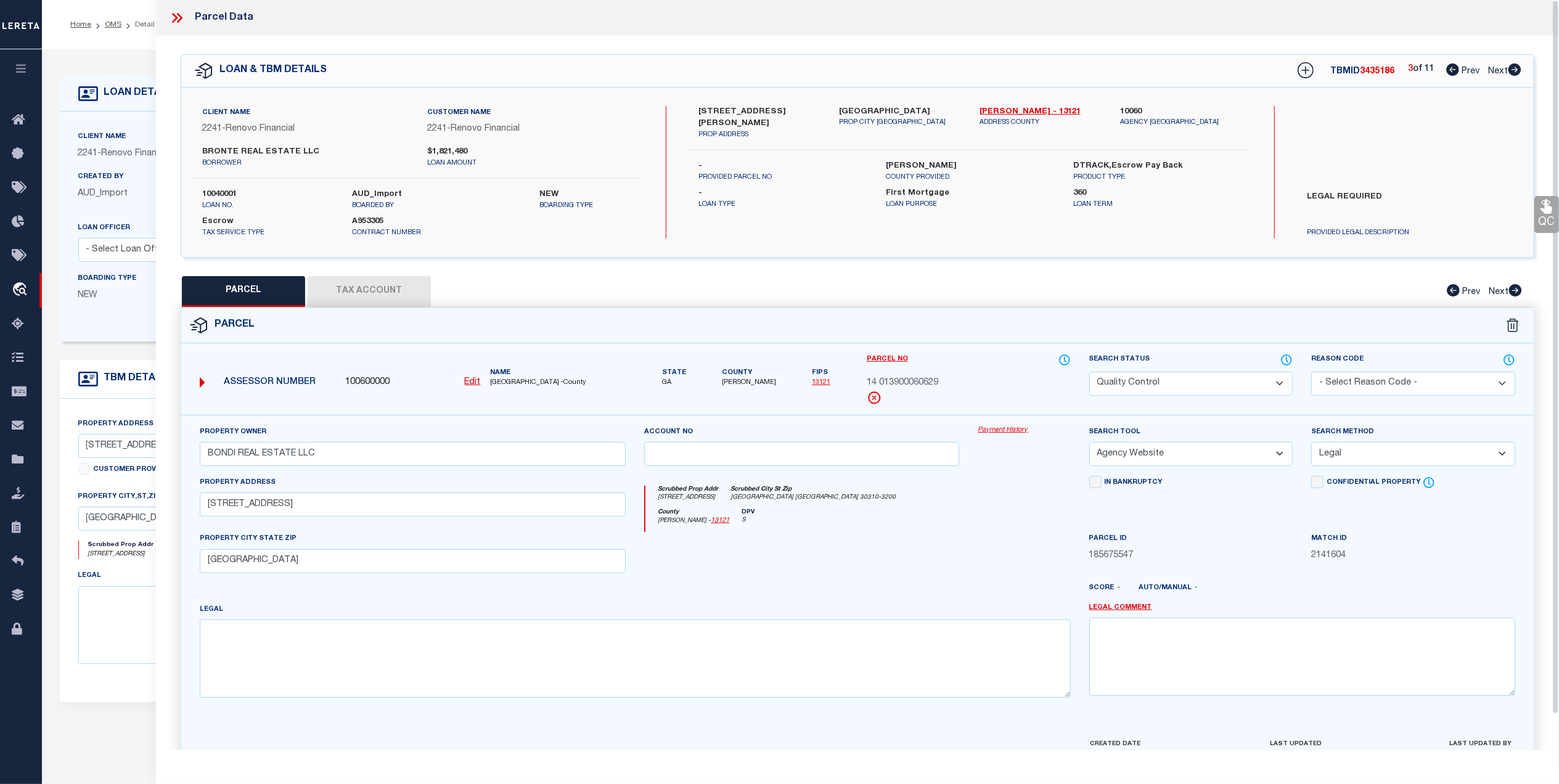
click at [1538, 217] on link "QC" at bounding box center [1547, 214] width 25 height 37
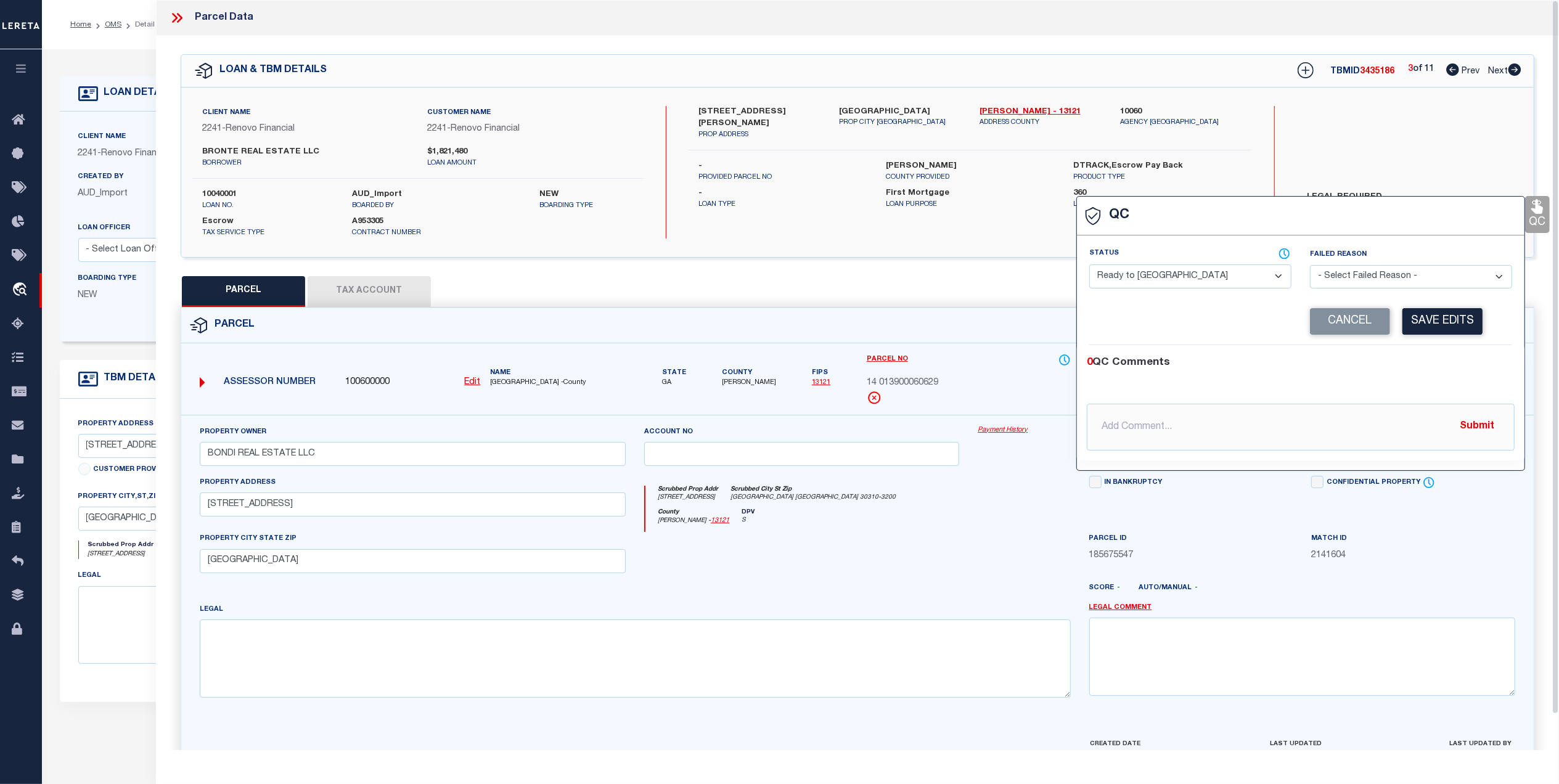
click at [1219, 280] on select "- Select Status - Ready to QC Correct Incorrect" at bounding box center [1190, 276] width 203 height 24
click at [1089, 266] on select "- Select Status - Ready to QC Correct Incorrect" at bounding box center [1190, 276] width 203 height 24
click at [1440, 277] on select "- Select Failed Reason - Additional Parcel Located Confidential Property Double…" at bounding box center [1411, 276] width 203 height 24
click at [1311, 266] on select "- Select Failed Reason - Additional Parcel Located Confidential Property Double…" at bounding box center [1411, 276] width 203 height 24
click at [1238, 426] on input "text" at bounding box center [1301, 426] width 428 height 47
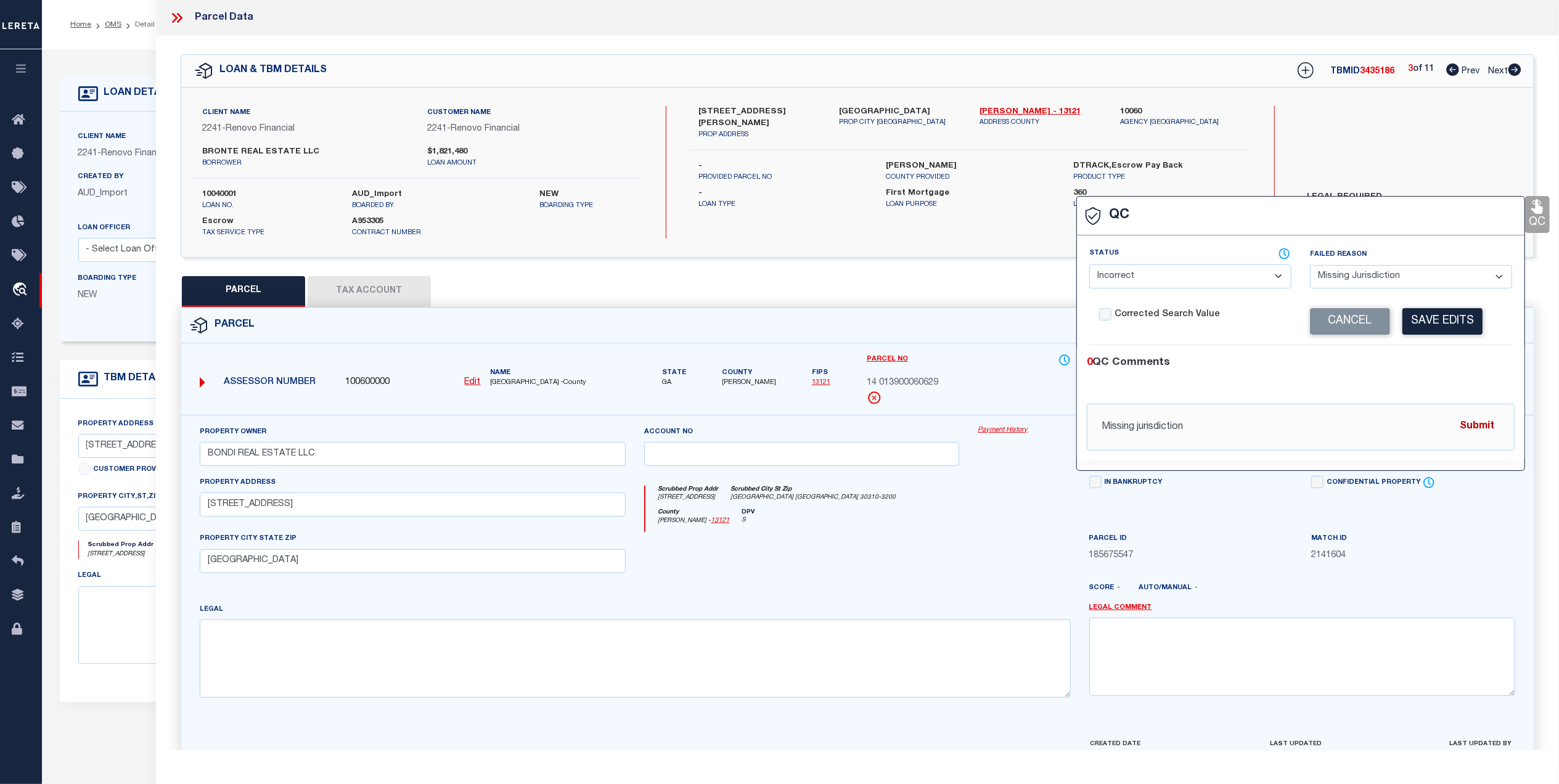
click at [1487, 427] on button "Submit" at bounding box center [1477, 426] width 51 height 25
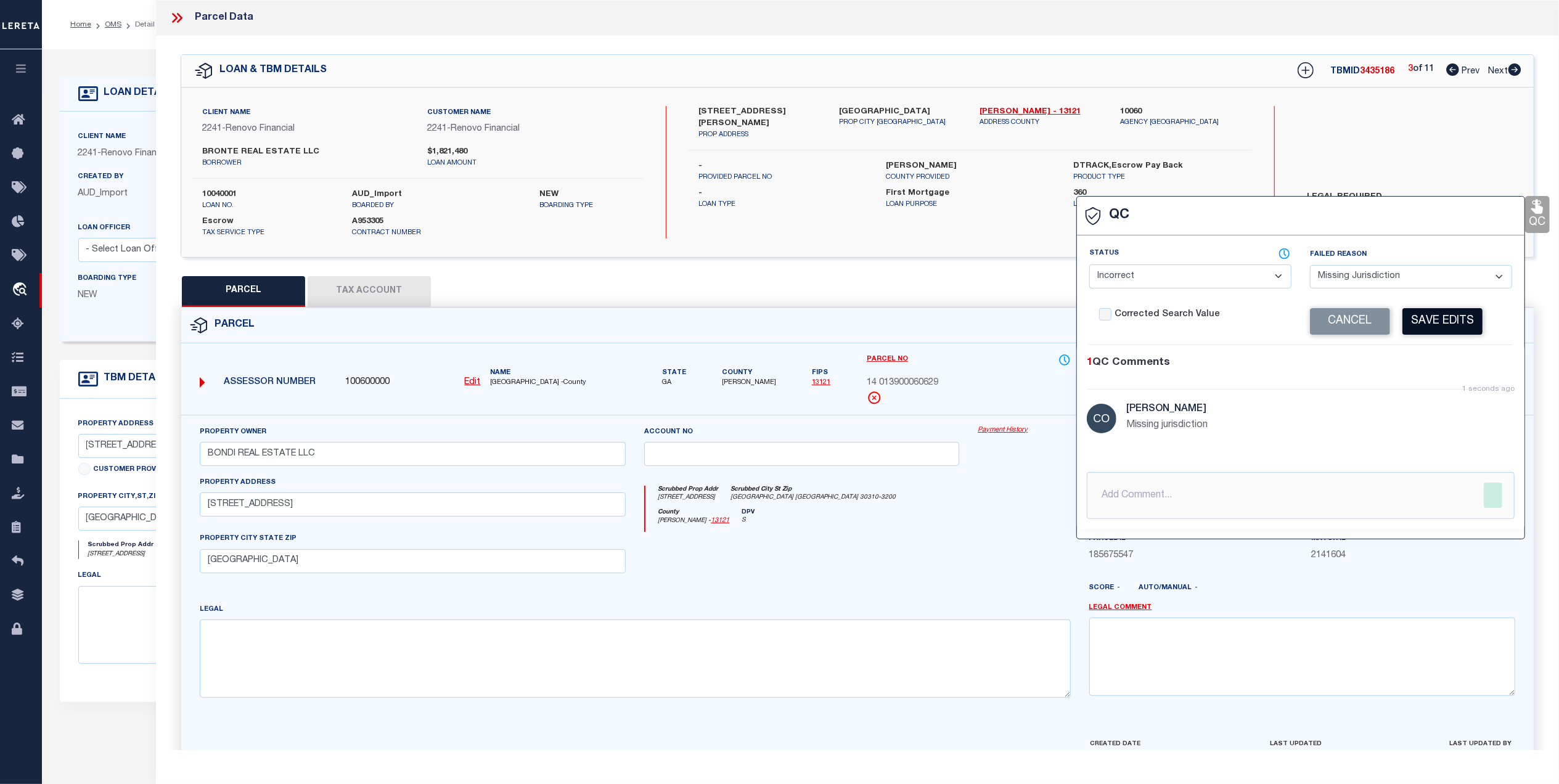
click at [1442, 326] on button "Save Edits" at bounding box center [1443, 321] width 80 height 26
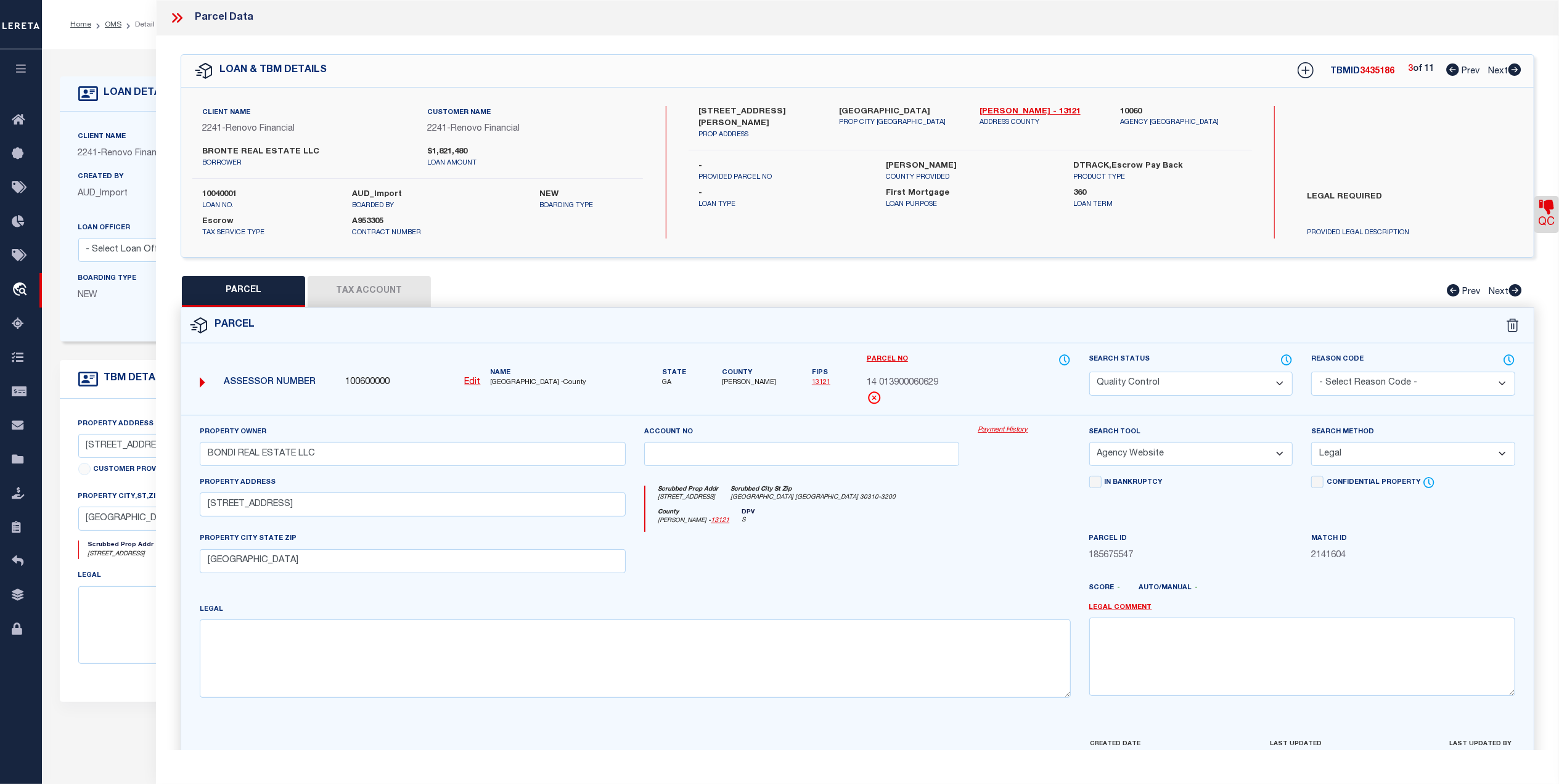
drag, startPoint x: 1124, startPoint y: 384, endPoint x: 1126, endPoint y: 397, distance: 13.2
click at [1124, 384] on select "Automated Search Bad Parcel Complete Duplicate Parcel High Dollar Reporting In …" at bounding box center [1191, 383] width 204 height 24
click at [1089, 371] on select "Automated Search Bad Parcel Complete Duplicate Parcel High Dollar Reporting In …" at bounding box center [1191, 383] width 204 height 24
drag, startPoint x: 1004, startPoint y: 508, endPoint x: 1017, endPoint y: 519, distance: 17.0
click at [1004, 508] on div "Scrubbed Prop Addr 1398 WESTBORO DR SW Scrubbed City St Zip ATLANTA GA 30310-32…" at bounding box center [858, 497] width 425 height 23
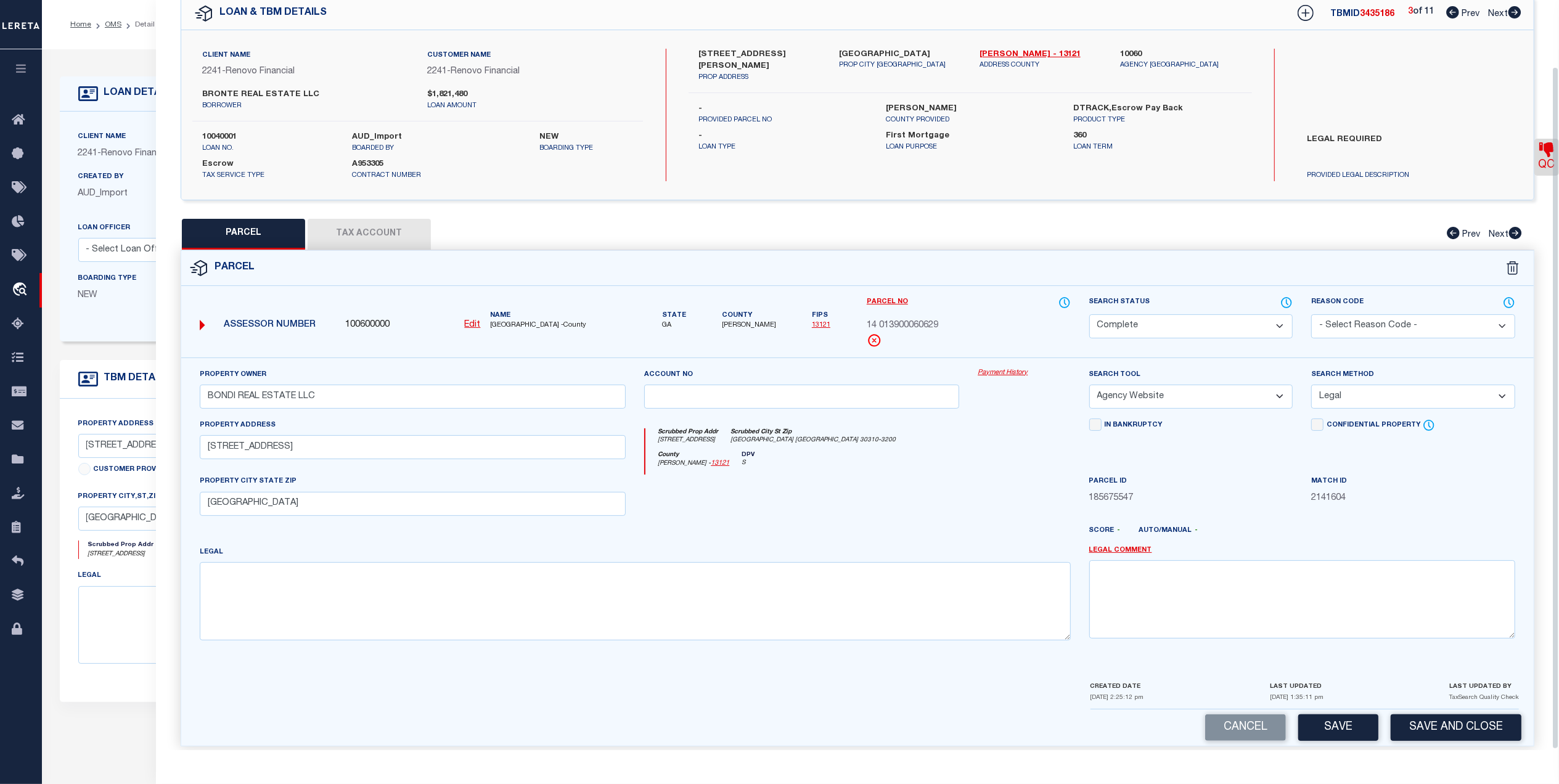
scroll to position [73, 0]
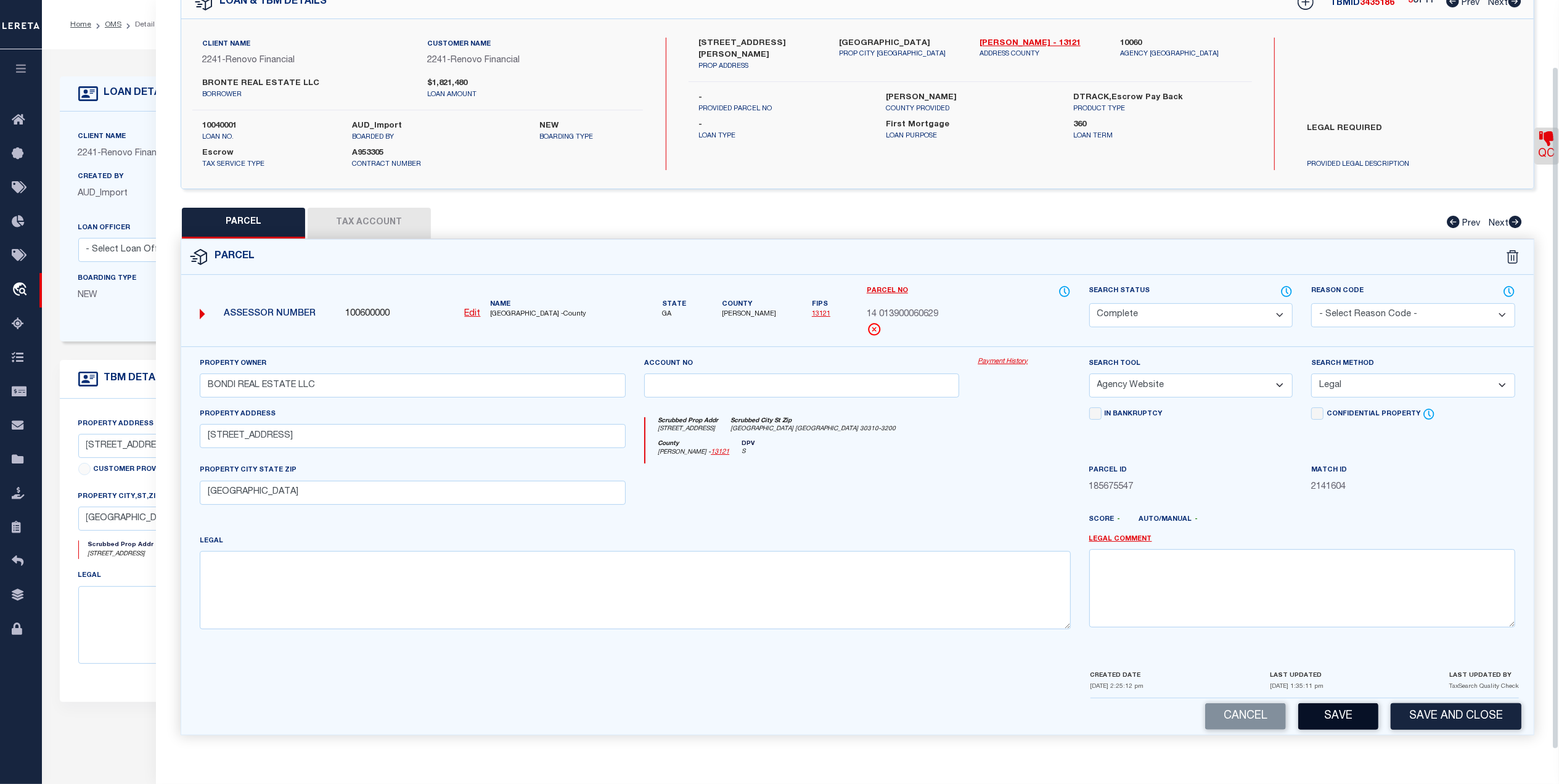
click at [1328, 714] on button "Save" at bounding box center [1338, 717] width 80 height 26
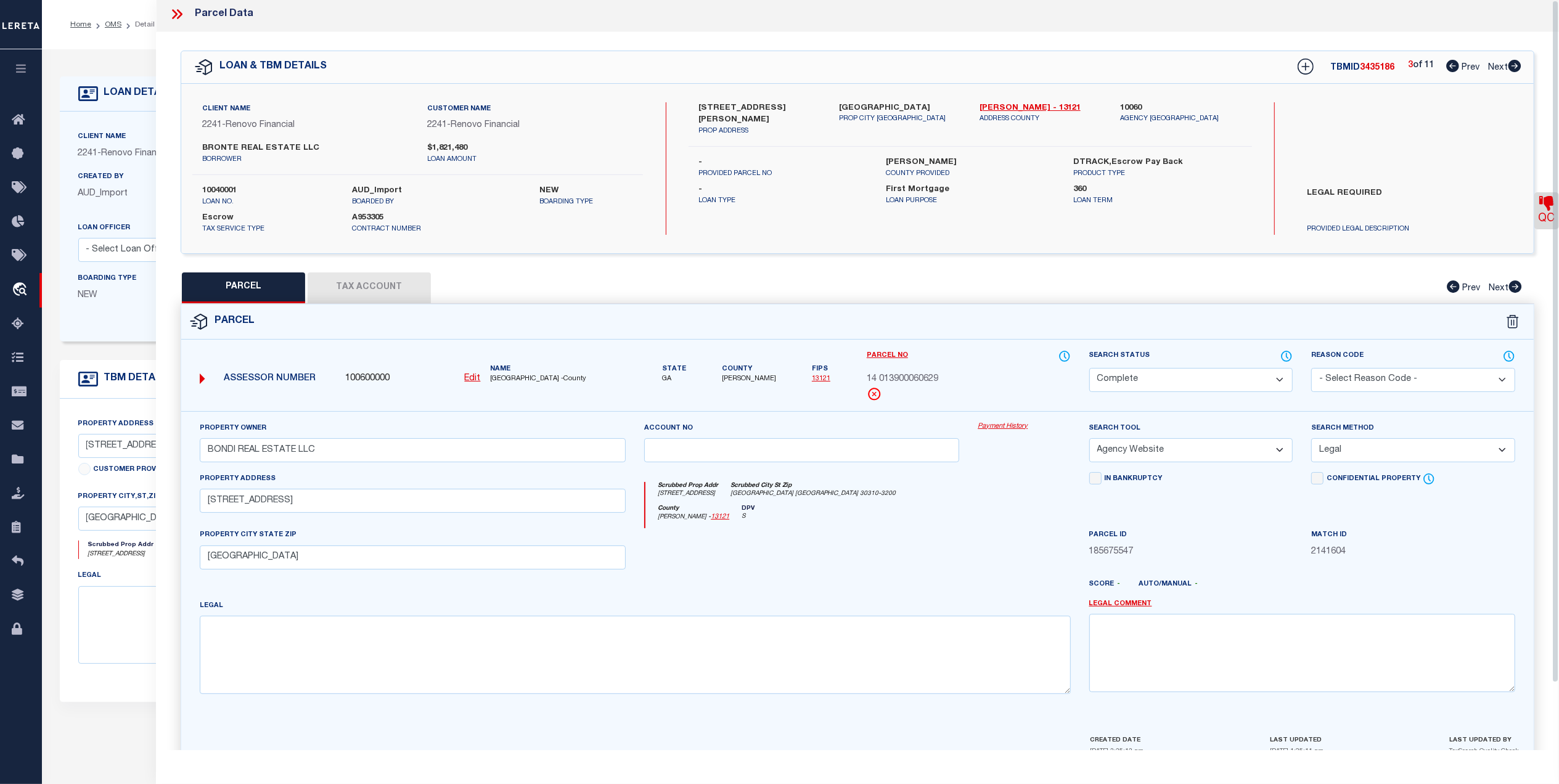
scroll to position [0, 0]
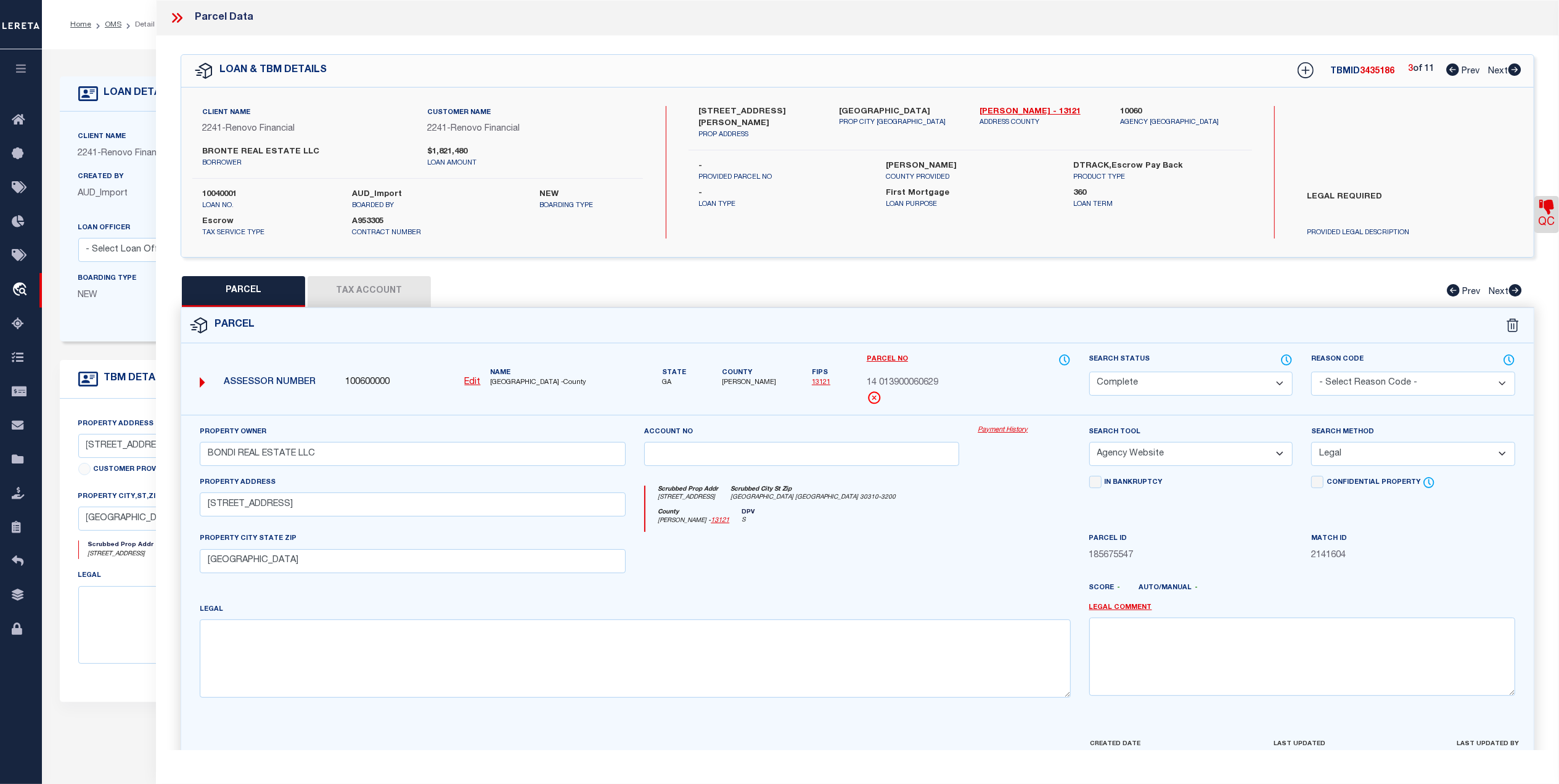
click at [1516, 71] on icon at bounding box center [1515, 69] width 14 height 12
click at [406, 292] on button "Tax Account" at bounding box center [369, 292] width 123 height 31
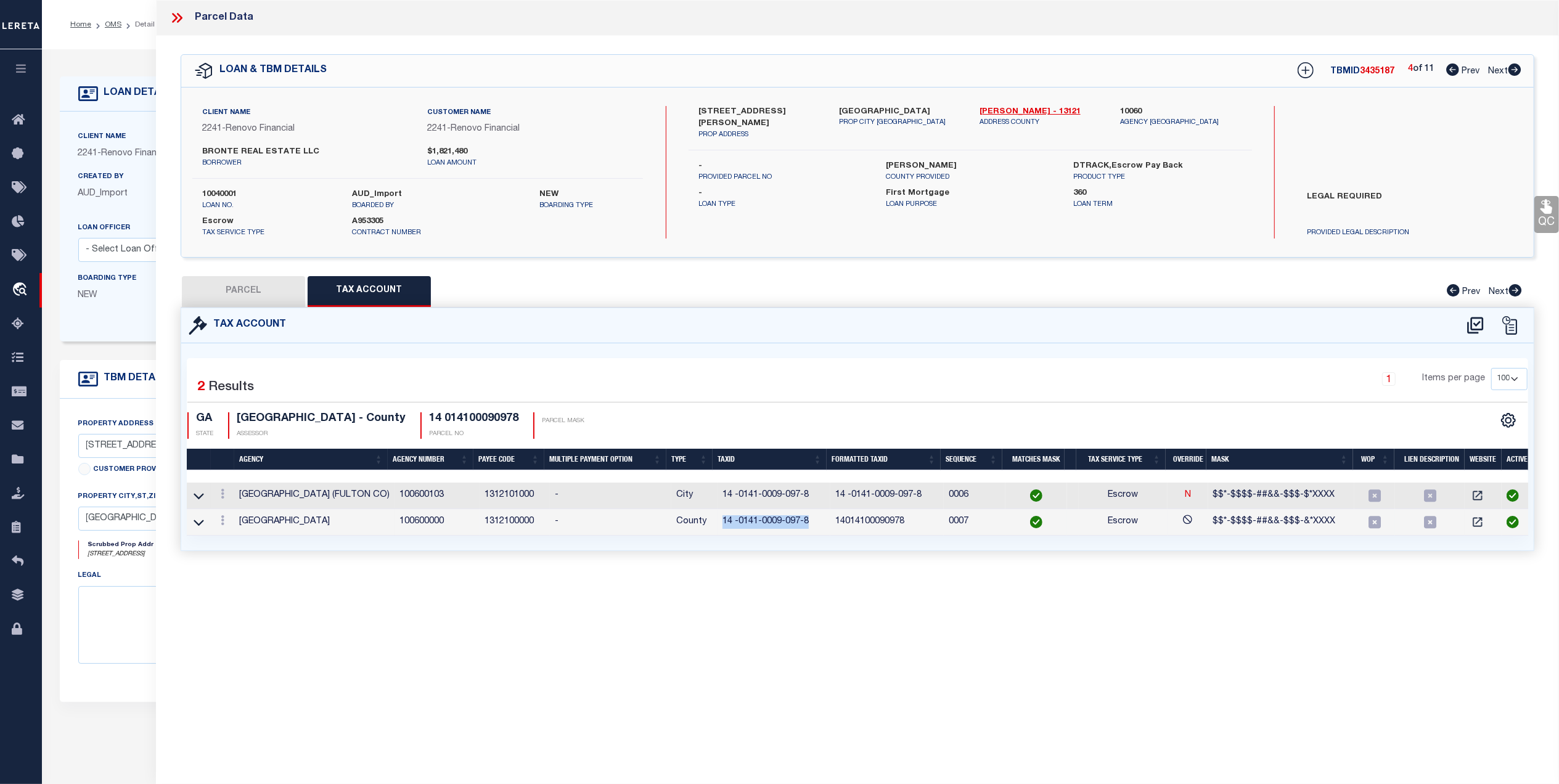
drag, startPoint x: 807, startPoint y: 526, endPoint x: 718, endPoint y: 531, distance: 89.1
click at [718, 531] on td "14 -0141-0009-097-8" at bounding box center [774, 522] width 113 height 26
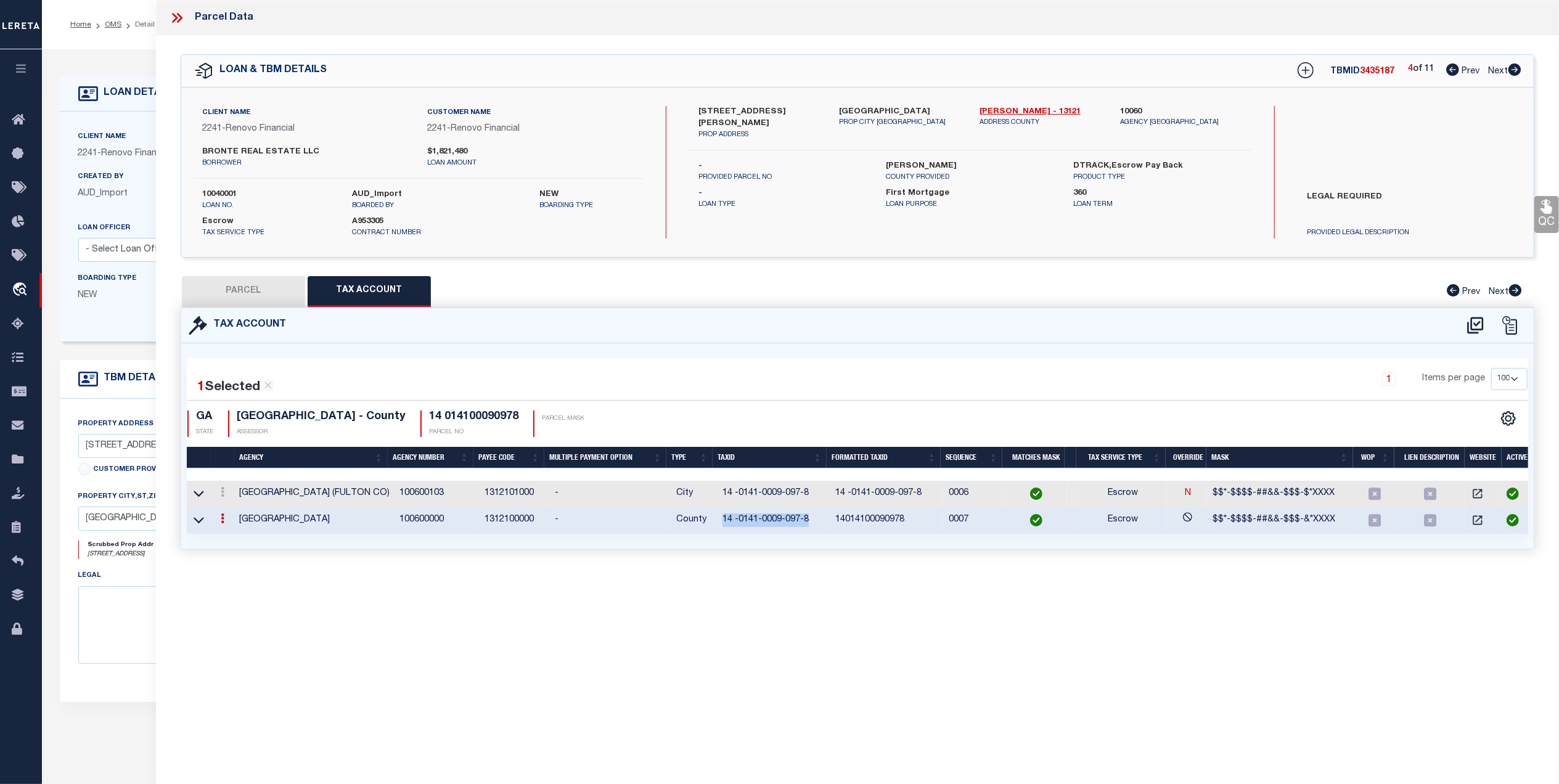
copy td "14 -0141-0009-097-8"
click at [1477, 321] on icon at bounding box center [1475, 326] width 21 height 20
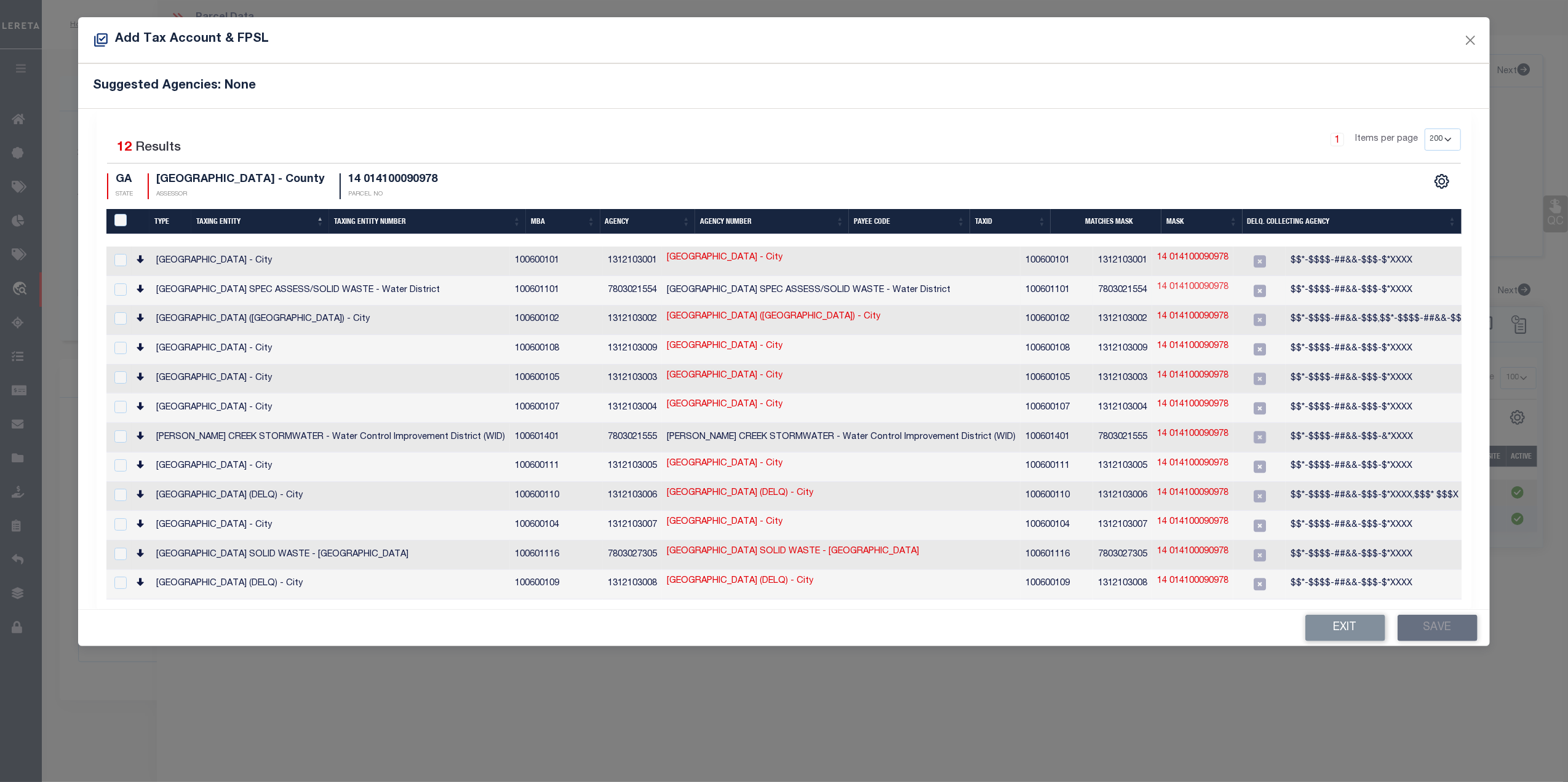
click at [1157, 286] on link "14 014100090978" at bounding box center [1192, 288] width 71 height 14
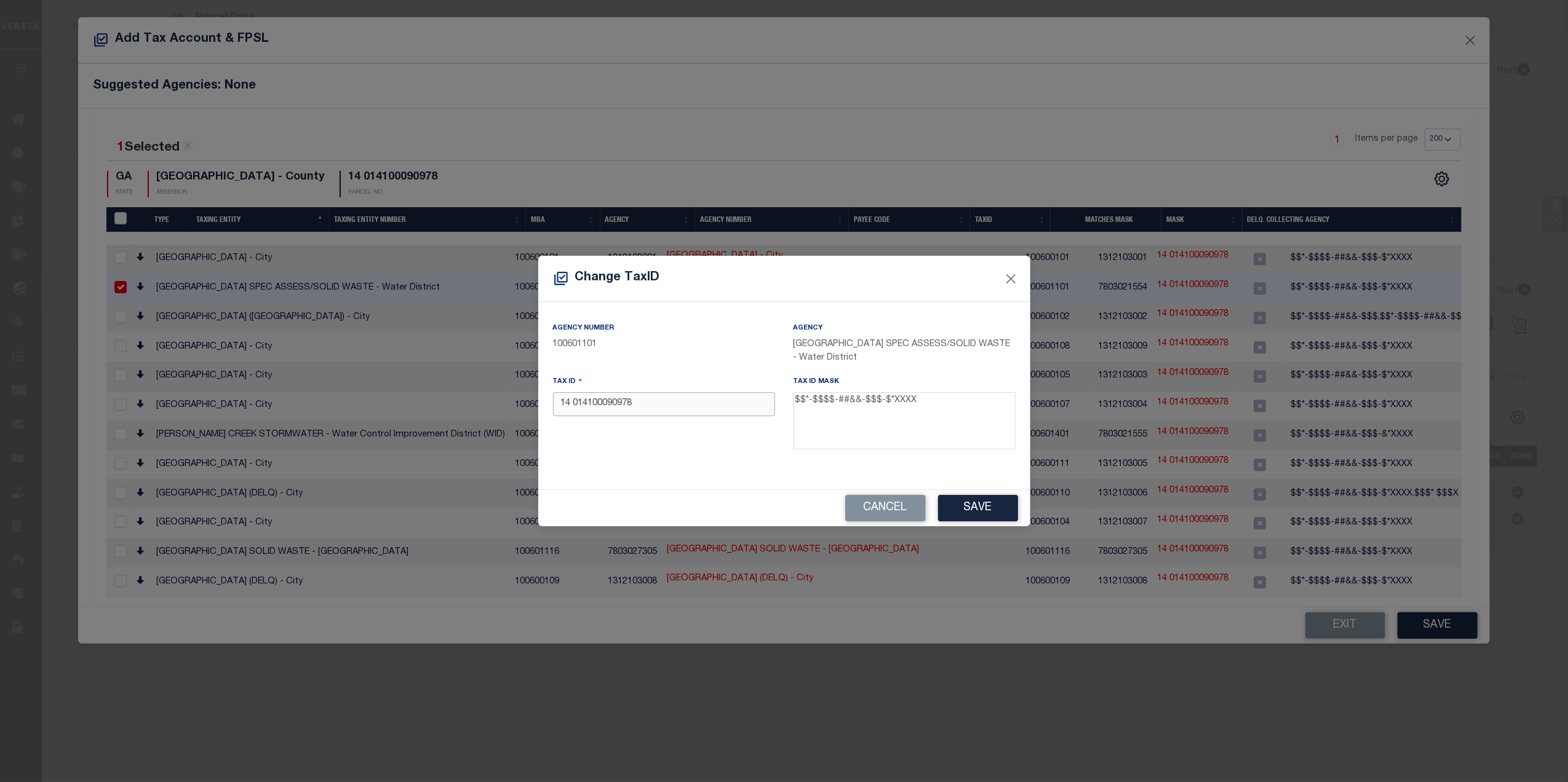
drag, startPoint x: 672, startPoint y: 402, endPoint x: 559, endPoint y: 408, distance: 113.2
click at [528, 408] on div "Change TaxID Agency Number 100601101 Agency ATLANTA CITY SPEC ASSESS/SOLID WAST…" at bounding box center [784, 391] width 1568 height 782
paste input "-0141-0009-097-"
click at [672, 465] on div "Agency Number 100601101 Agency ATLANTA CITY SPEC ASSESS/SOLID WASTE - Water Dis…" at bounding box center [784, 395] width 492 height 187
click at [946, 502] on button "Save" at bounding box center [978, 508] width 80 height 26
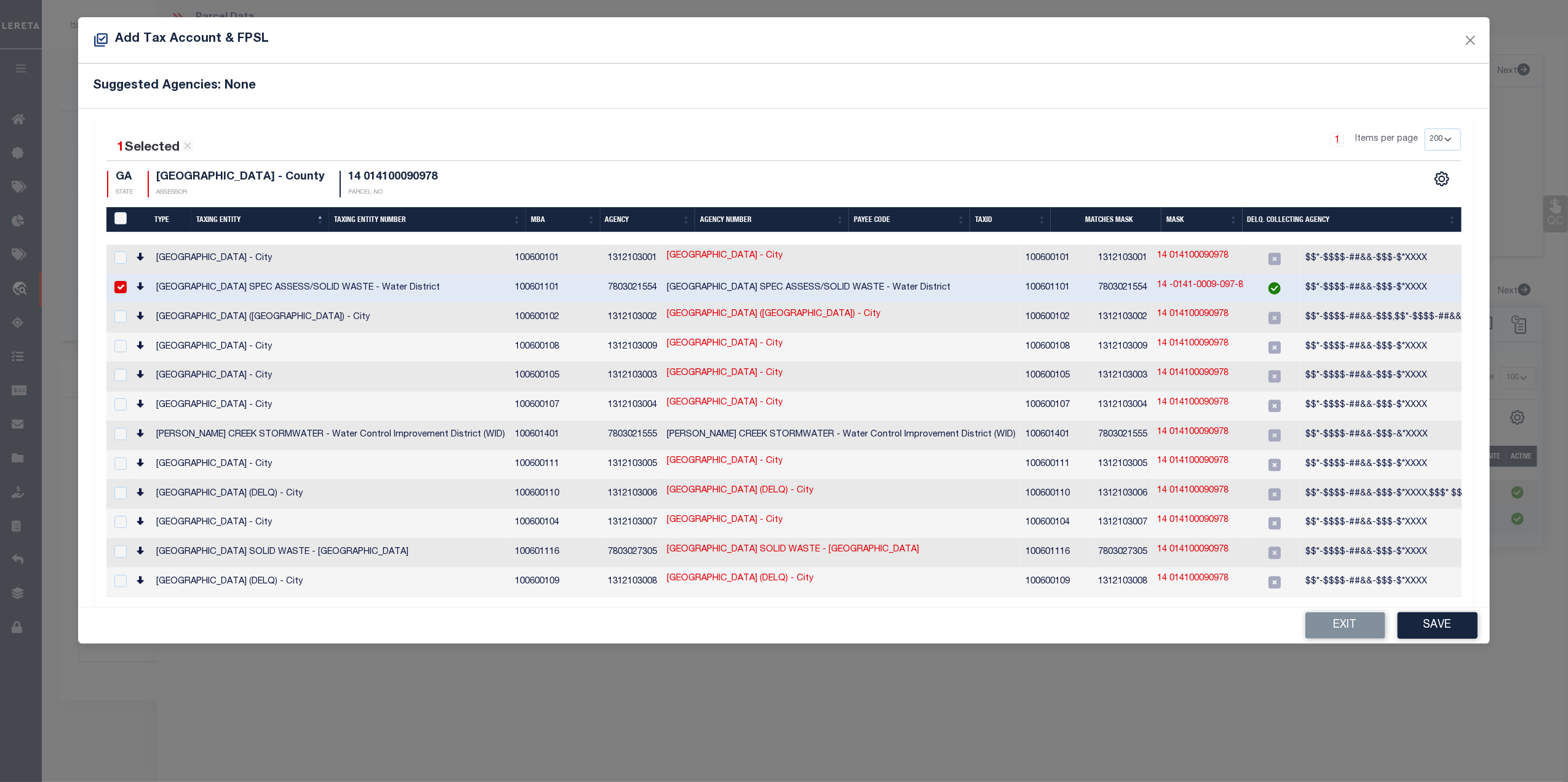
click at [1441, 618] on button "Save" at bounding box center [1438, 626] width 80 height 26
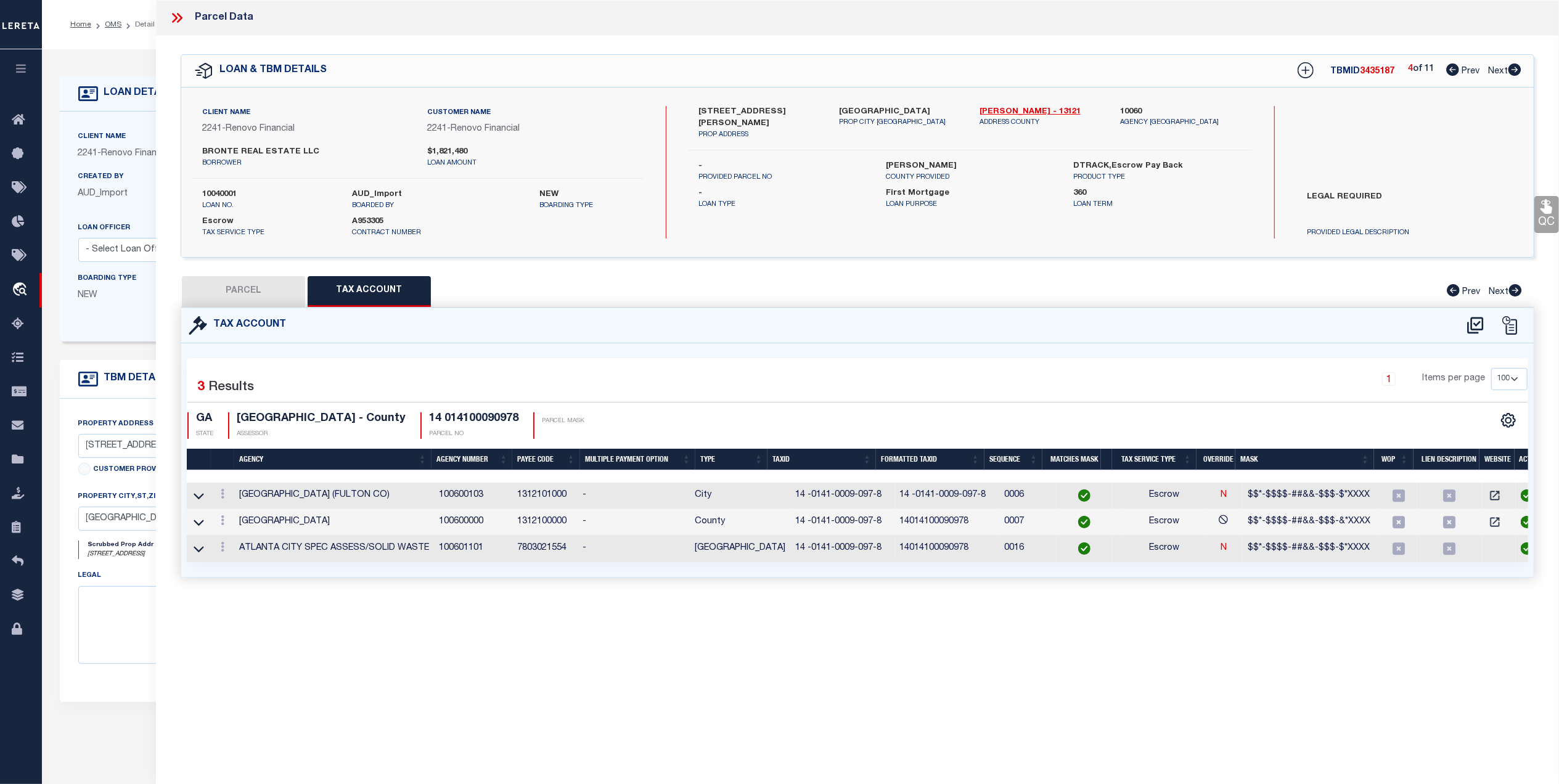
drag, startPoint x: 252, startPoint y: 289, endPoint x: 980, endPoint y: 432, distance: 741.9
click at [252, 289] on button "PARCEL" at bounding box center [244, 292] width 123 height 31
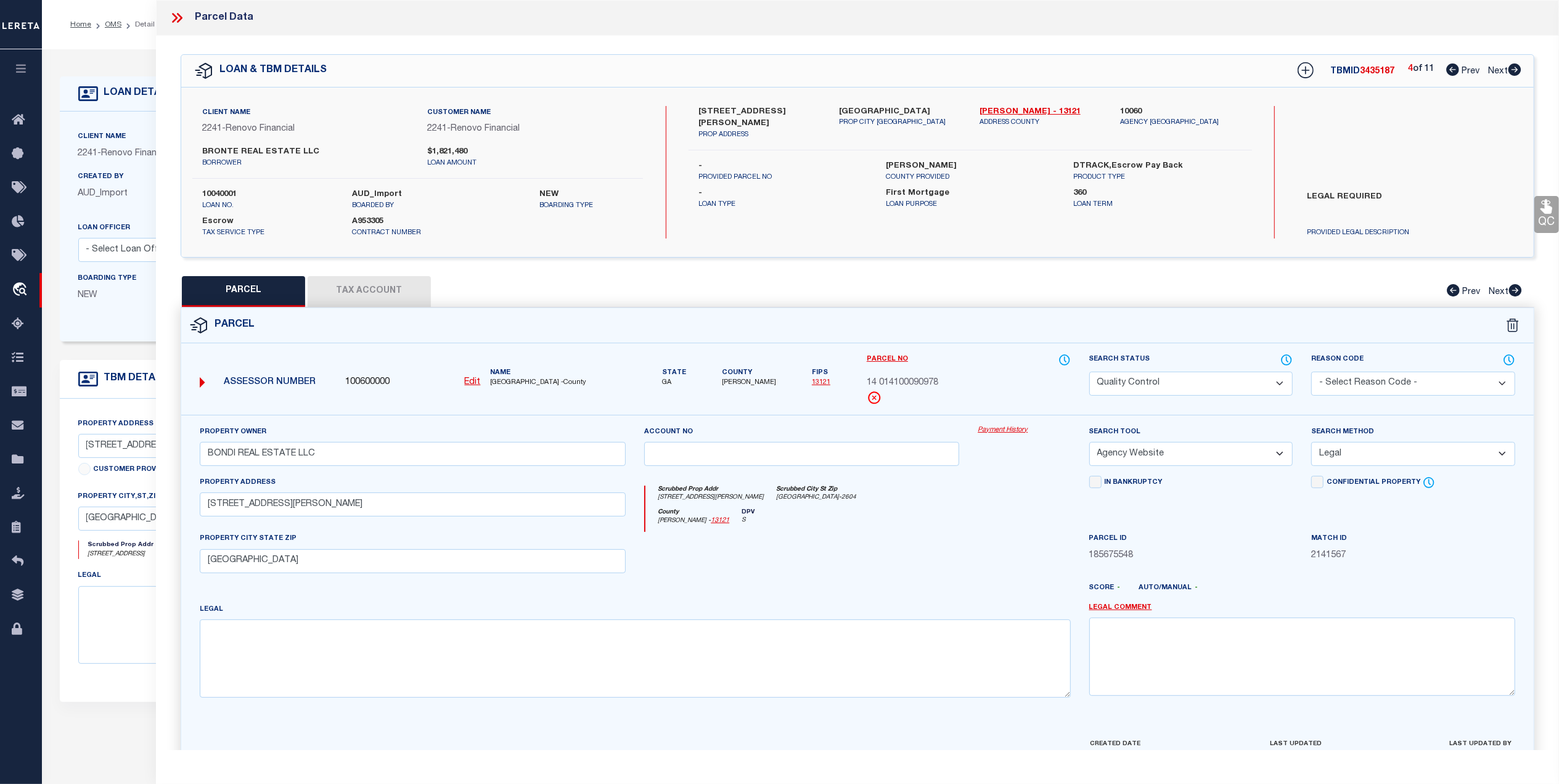
click at [1542, 211] on icon at bounding box center [1547, 207] width 11 height 14
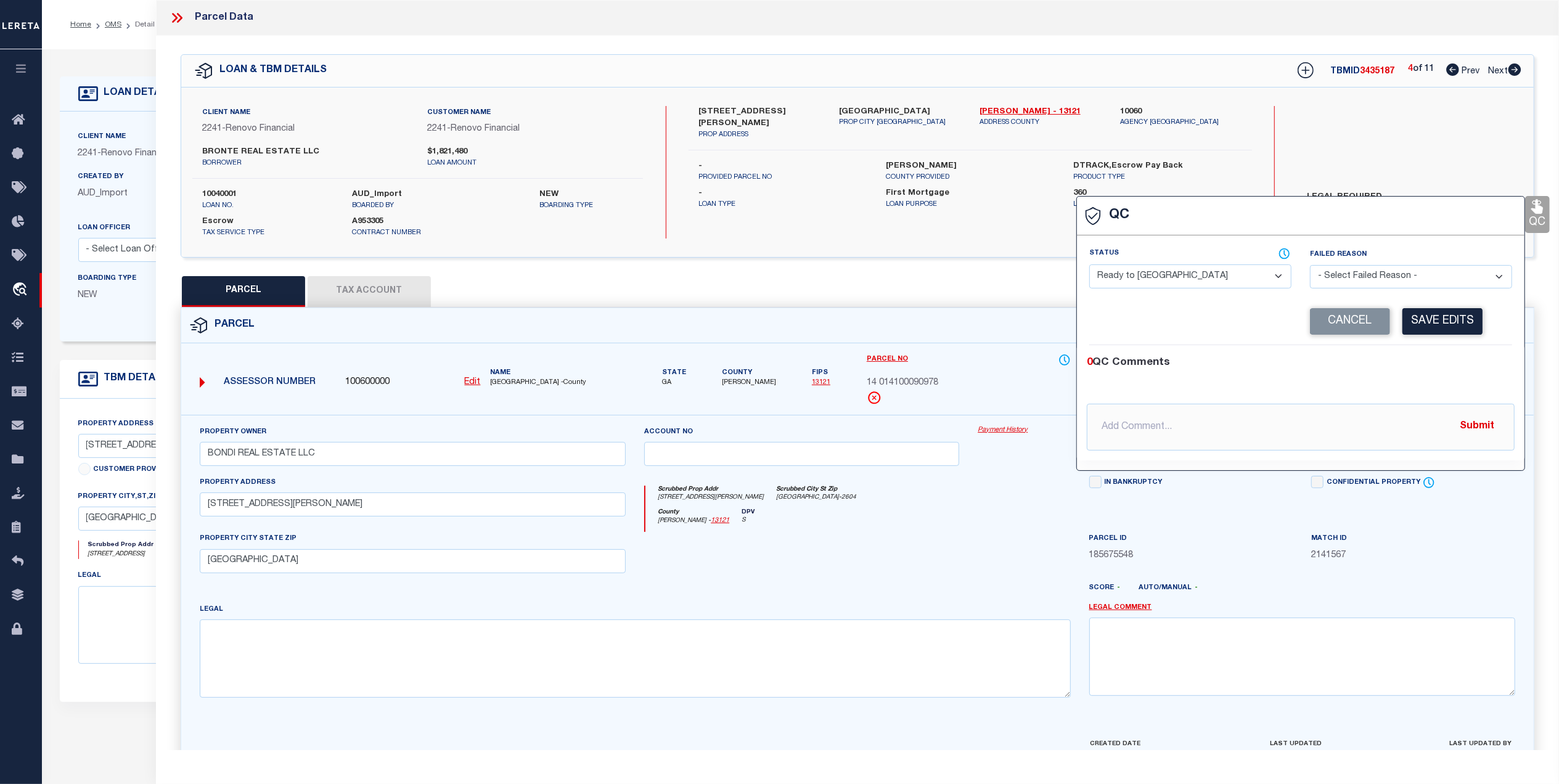
drag, startPoint x: 1187, startPoint y: 277, endPoint x: 1159, endPoint y: 292, distance: 31.8
click at [1187, 277] on select "- Select Status - Ready to QC Correct Incorrect" at bounding box center [1190, 276] width 203 height 24
click at [1089, 266] on select "- Select Status - Ready to QC Correct Incorrect" at bounding box center [1190, 276] width 203 height 24
click at [1334, 277] on select "- Select Failed Reason - Additional Parcel Located Confidential Property Double…" at bounding box center [1411, 276] width 203 height 24
click at [1311, 266] on select "- Select Failed Reason - Additional Parcel Located Confidential Property Double…" at bounding box center [1411, 276] width 203 height 24
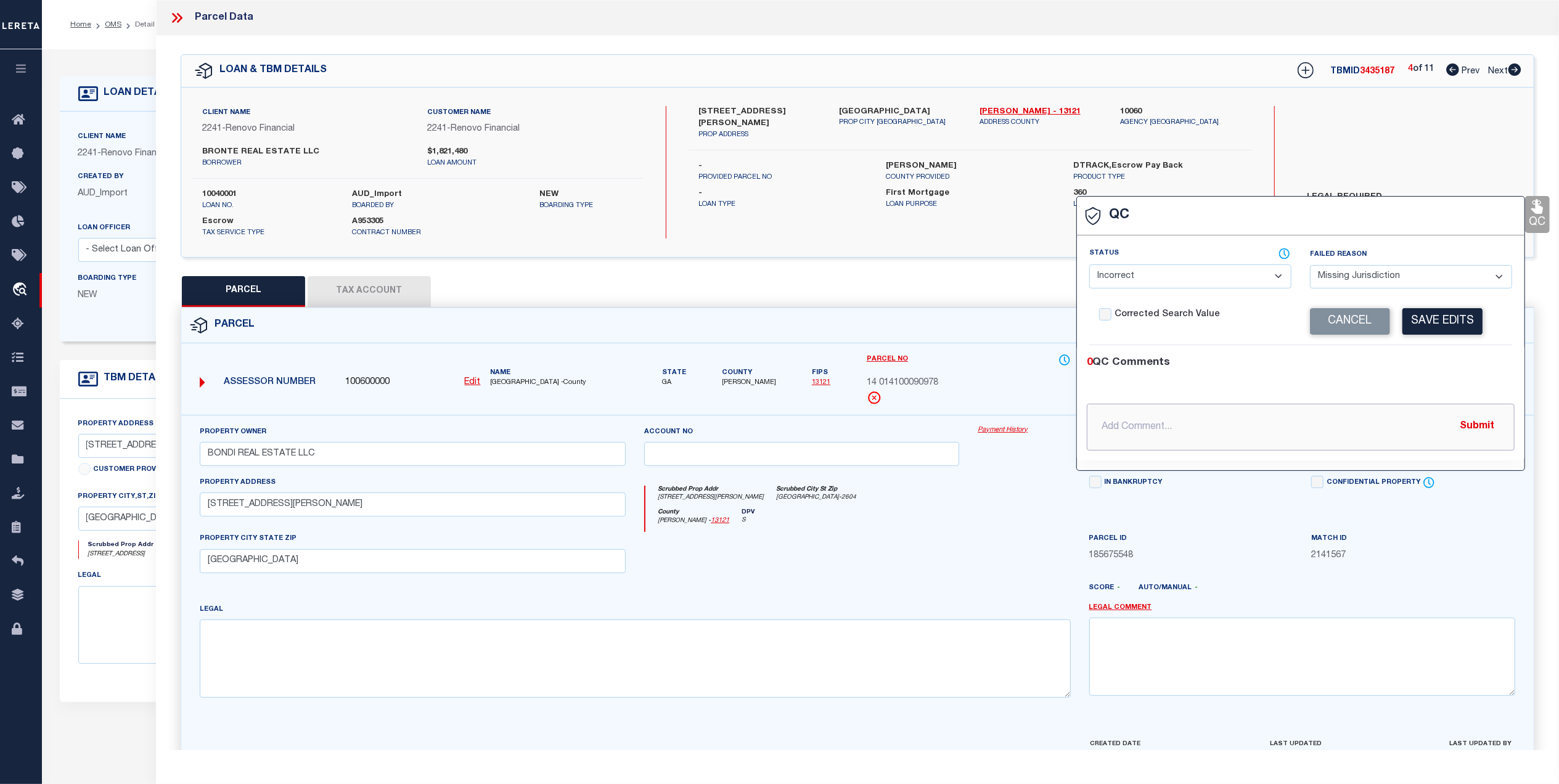
click at [1191, 421] on input "text" at bounding box center [1301, 426] width 428 height 47
click at [1479, 426] on button "Submit" at bounding box center [1477, 426] width 51 height 25
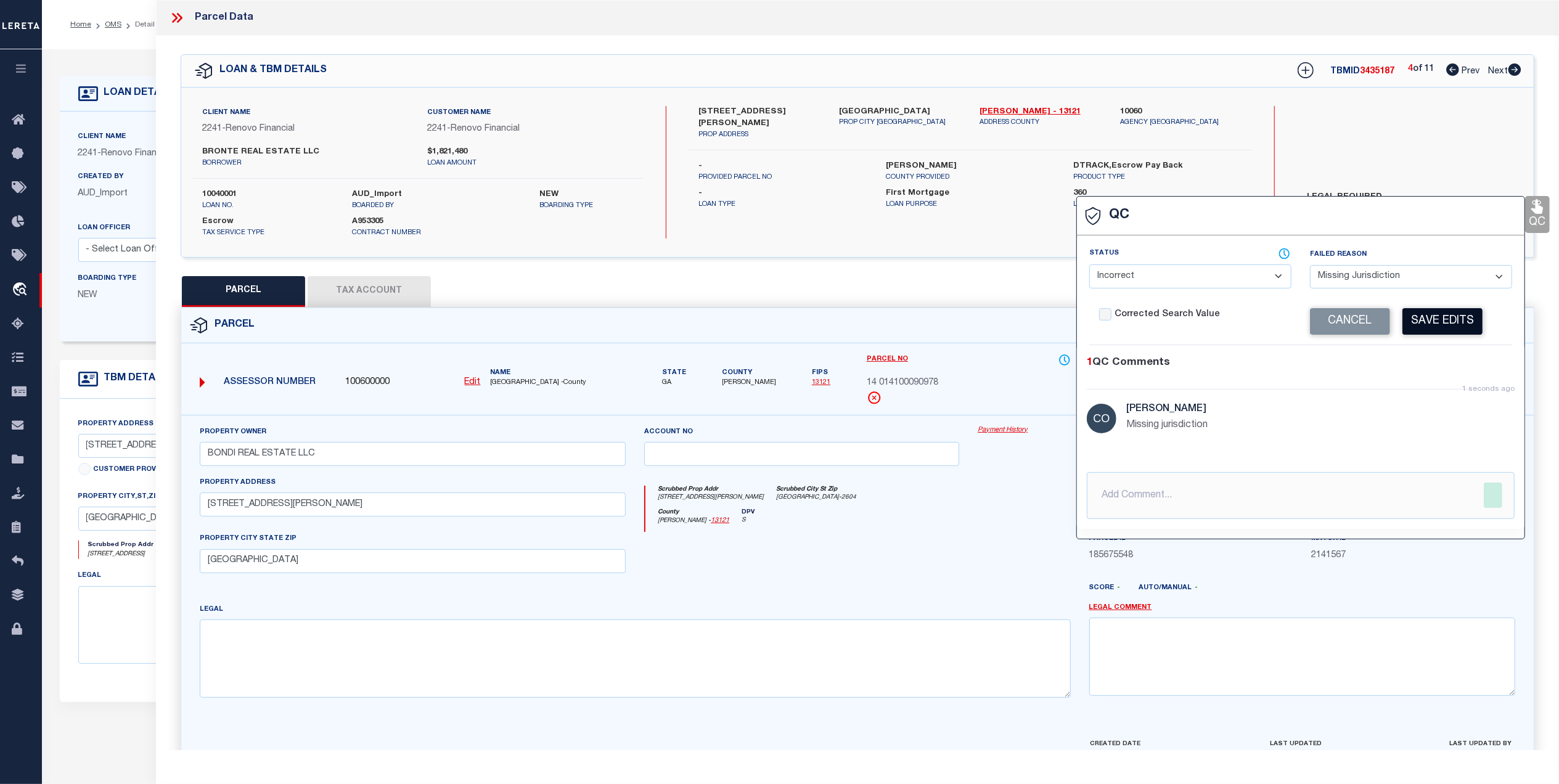
click at [1434, 326] on button "Save Edits" at bounding box center [1443, 321] width 80 height 26
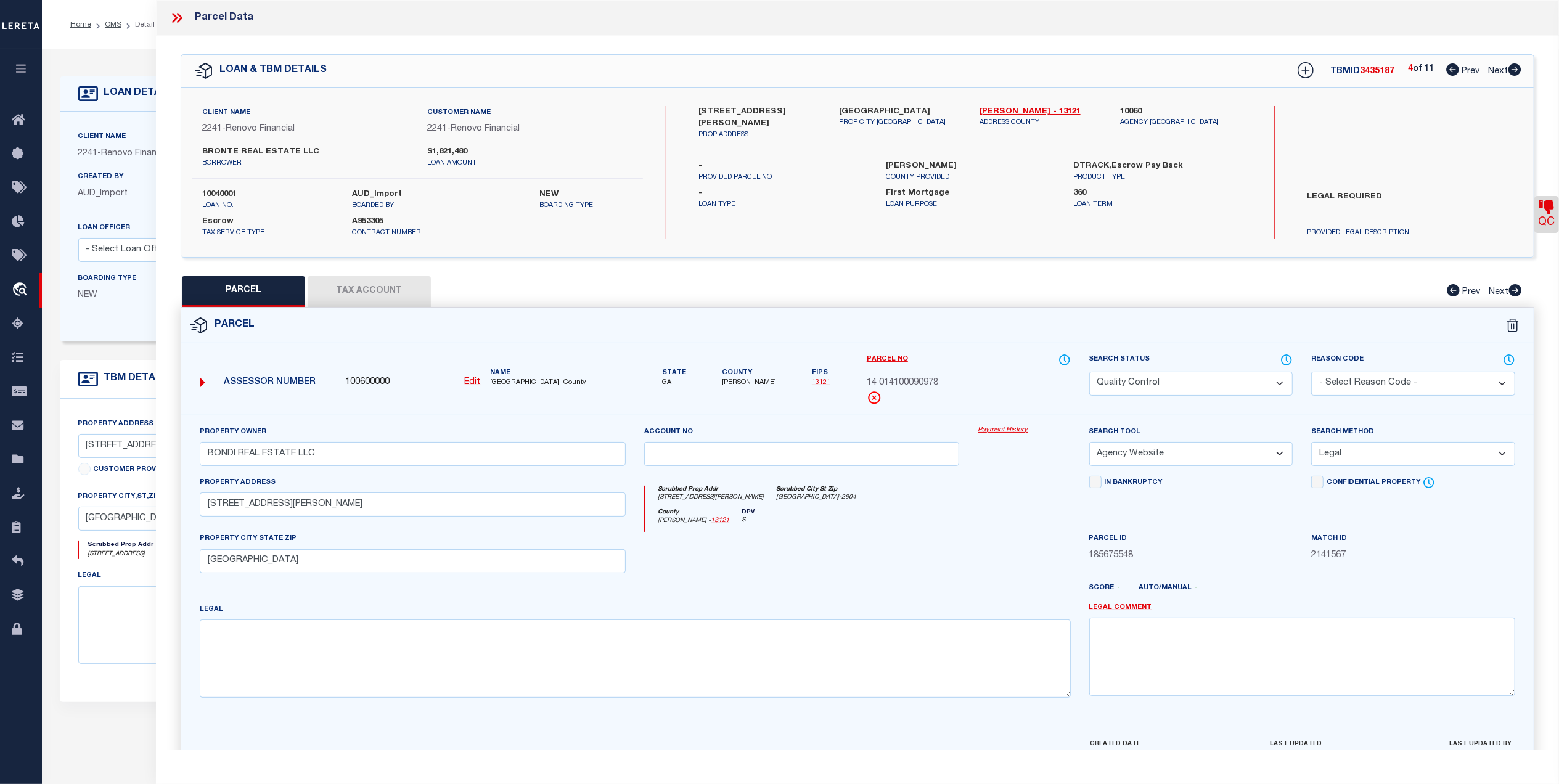
click at [1193, 386] on select "Automated Search Bad Parcel Complete Duplicate Parcel High Dollar Reporting In …" at bounding box center [1191, 383] width 204 height 24
click at [1089, 371] on select "Automated Search Bad Parcel Complete Duplicate Parcel High Dollar Reporting In …" at bounding box center [1191, 383] width 204 height 24
click at [978, 560] on div at bounding box center [1023, 558] width 111 height 51
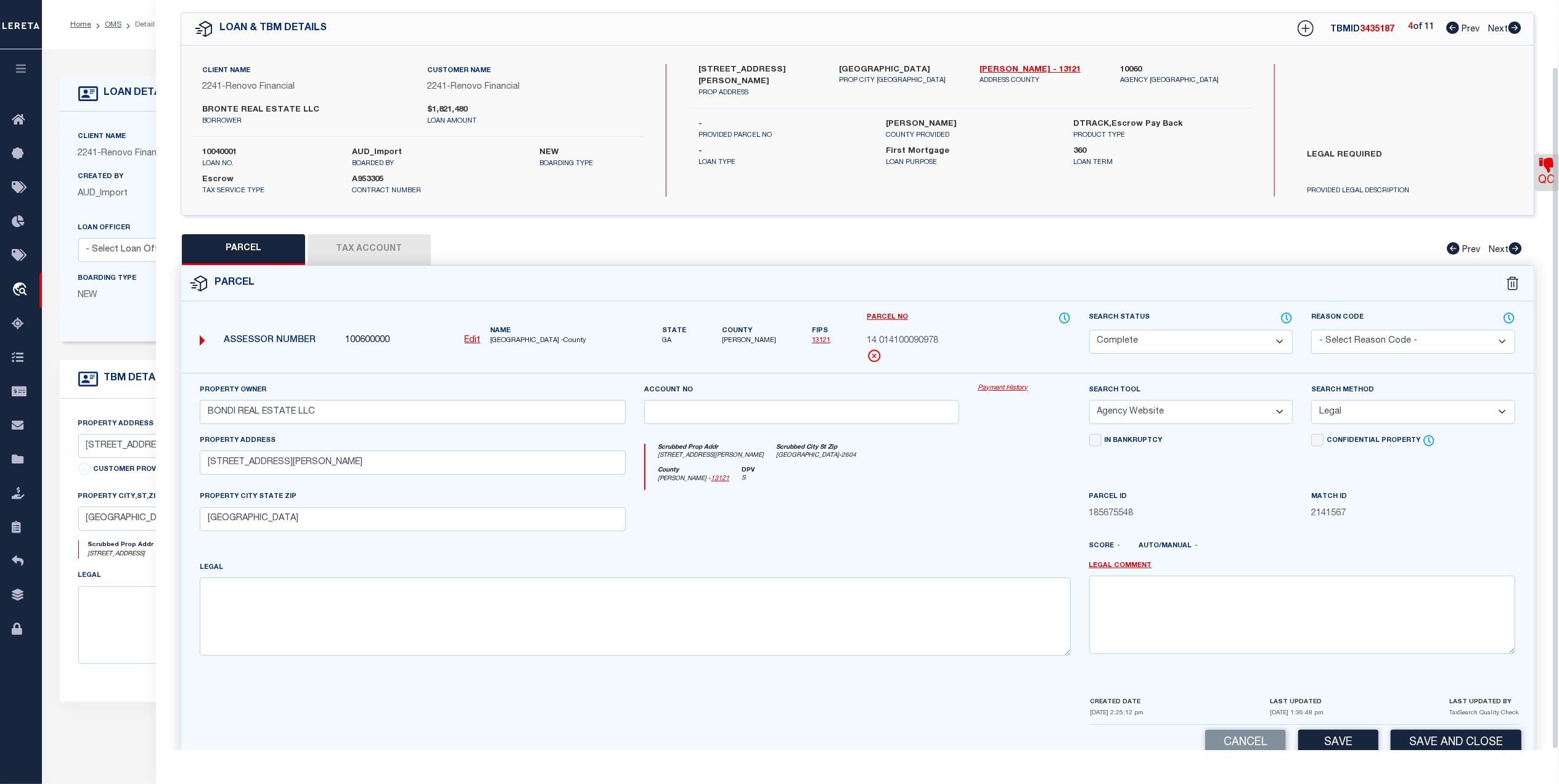
scroll to position [73, 0]
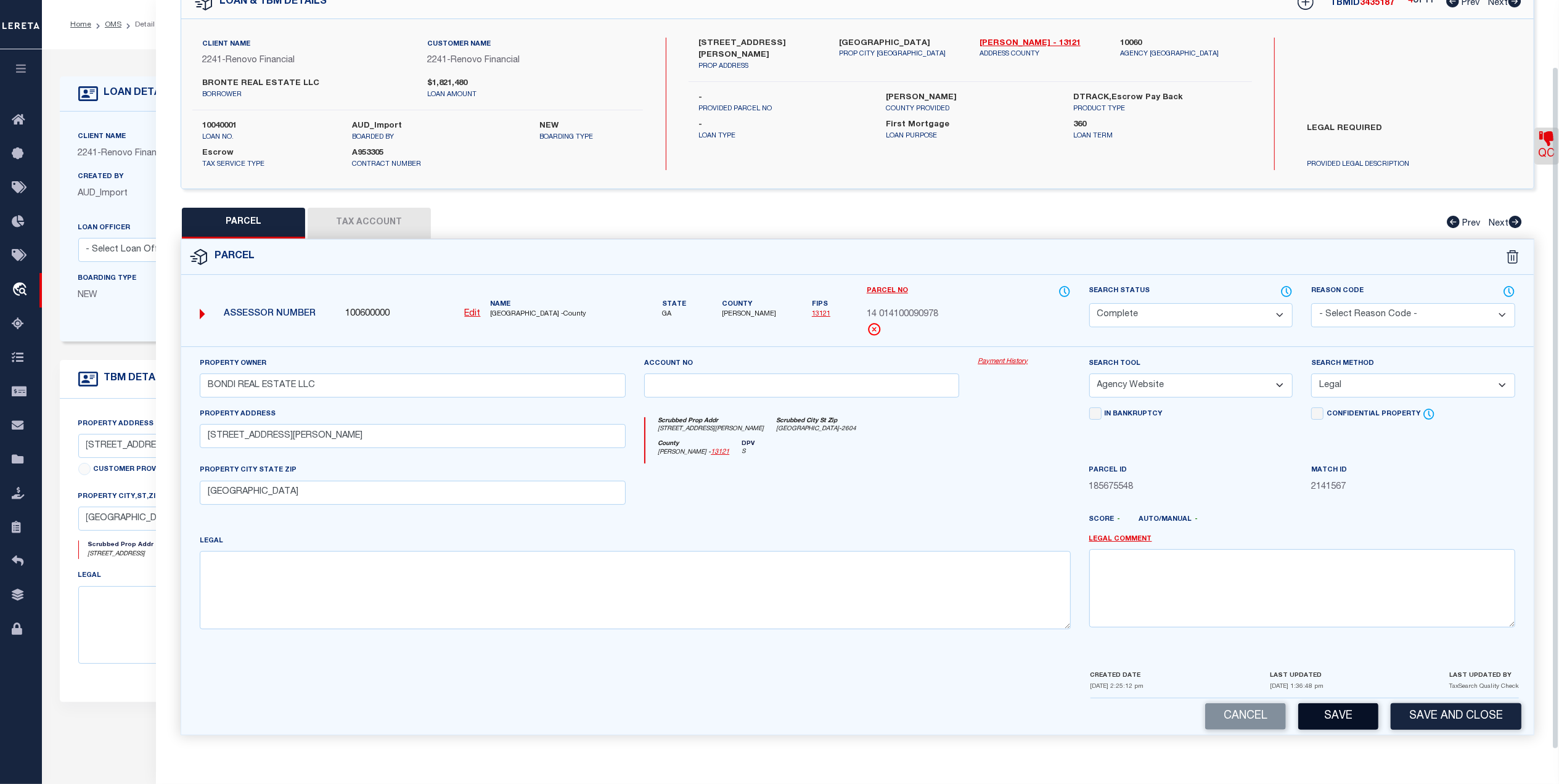
click at [1349, 727] on button "Save" at bounding box center [1338, 717] width 80 height 26
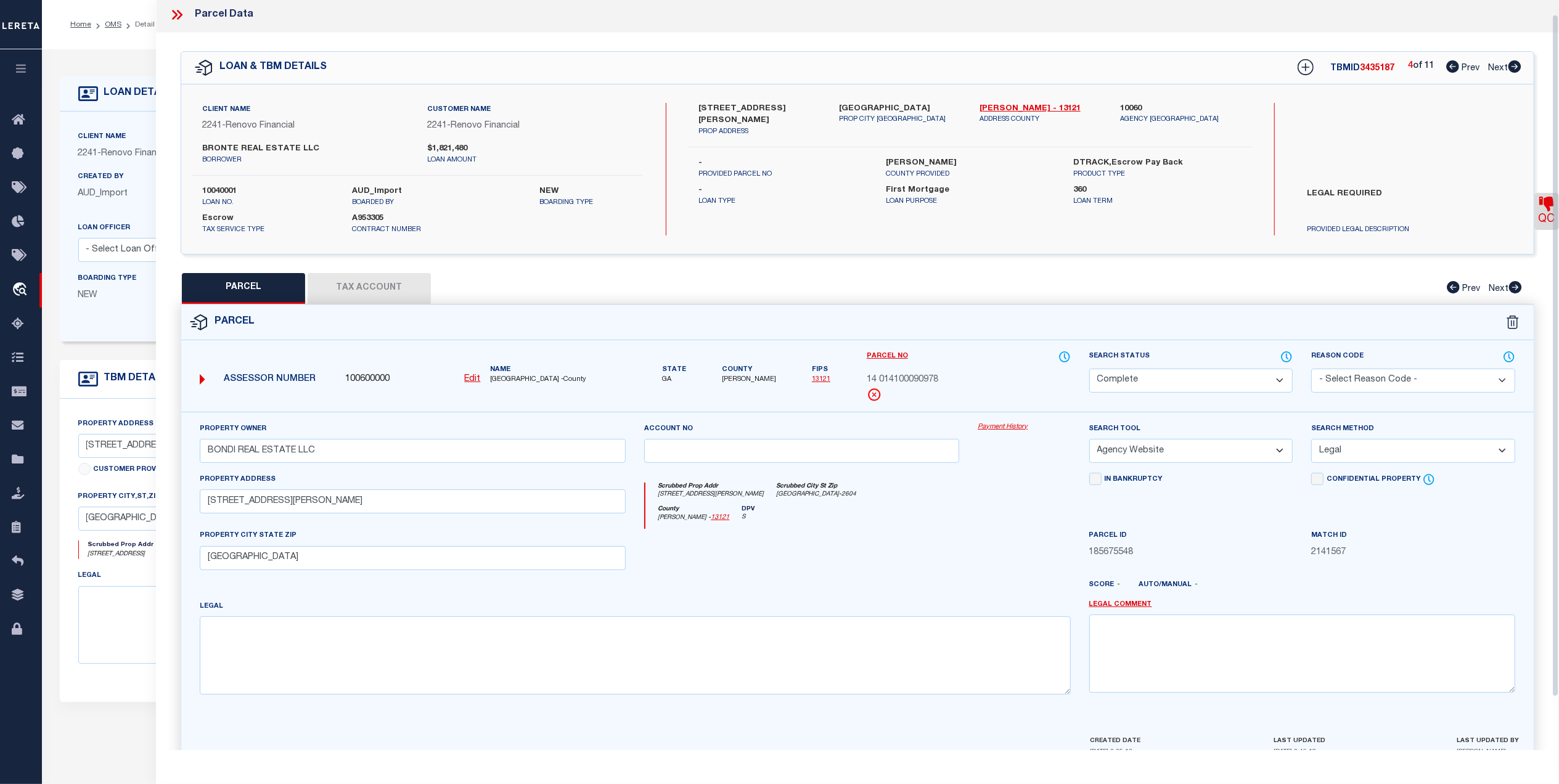
scroll to position [0, 0]
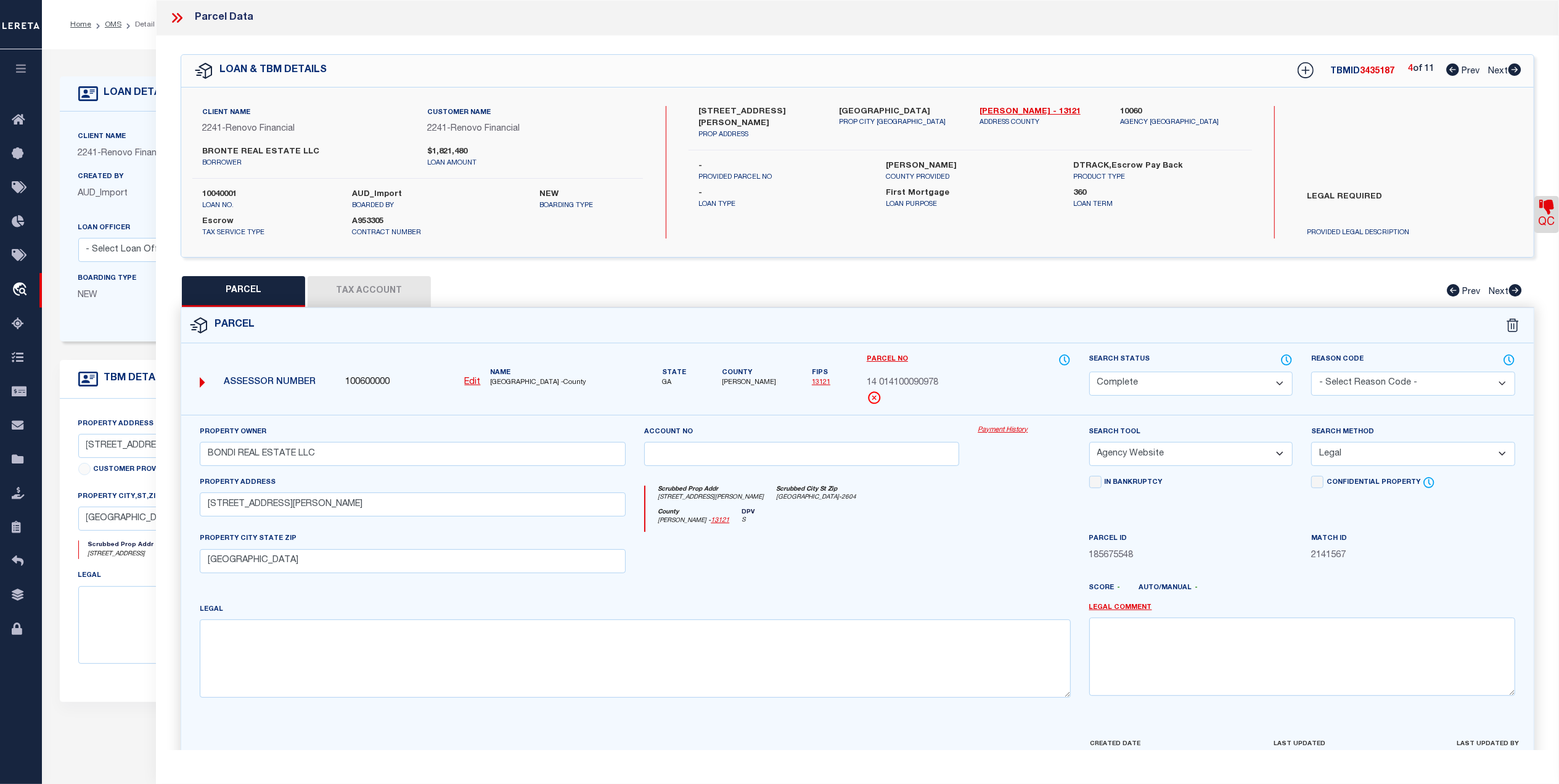
click at [1514, 67] on icon at bounding box center [1516, 69] width 13 height 12
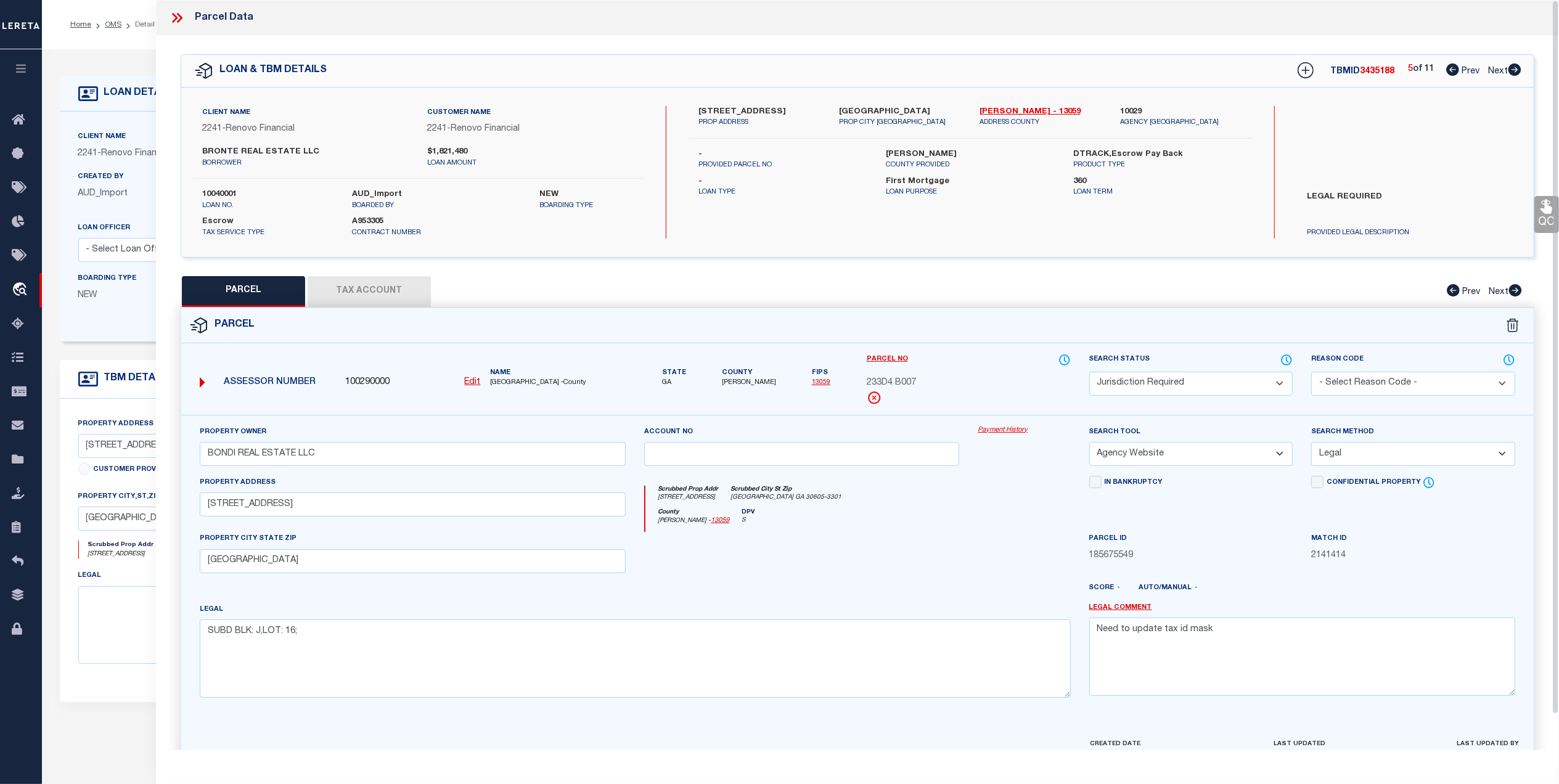
click at [1517, 68] on icon at bounding box center [1516, 69] width 13 height 12
click at [383, 281] on button "Tax Account" at bounding box center [369, 292] width 123 height 31
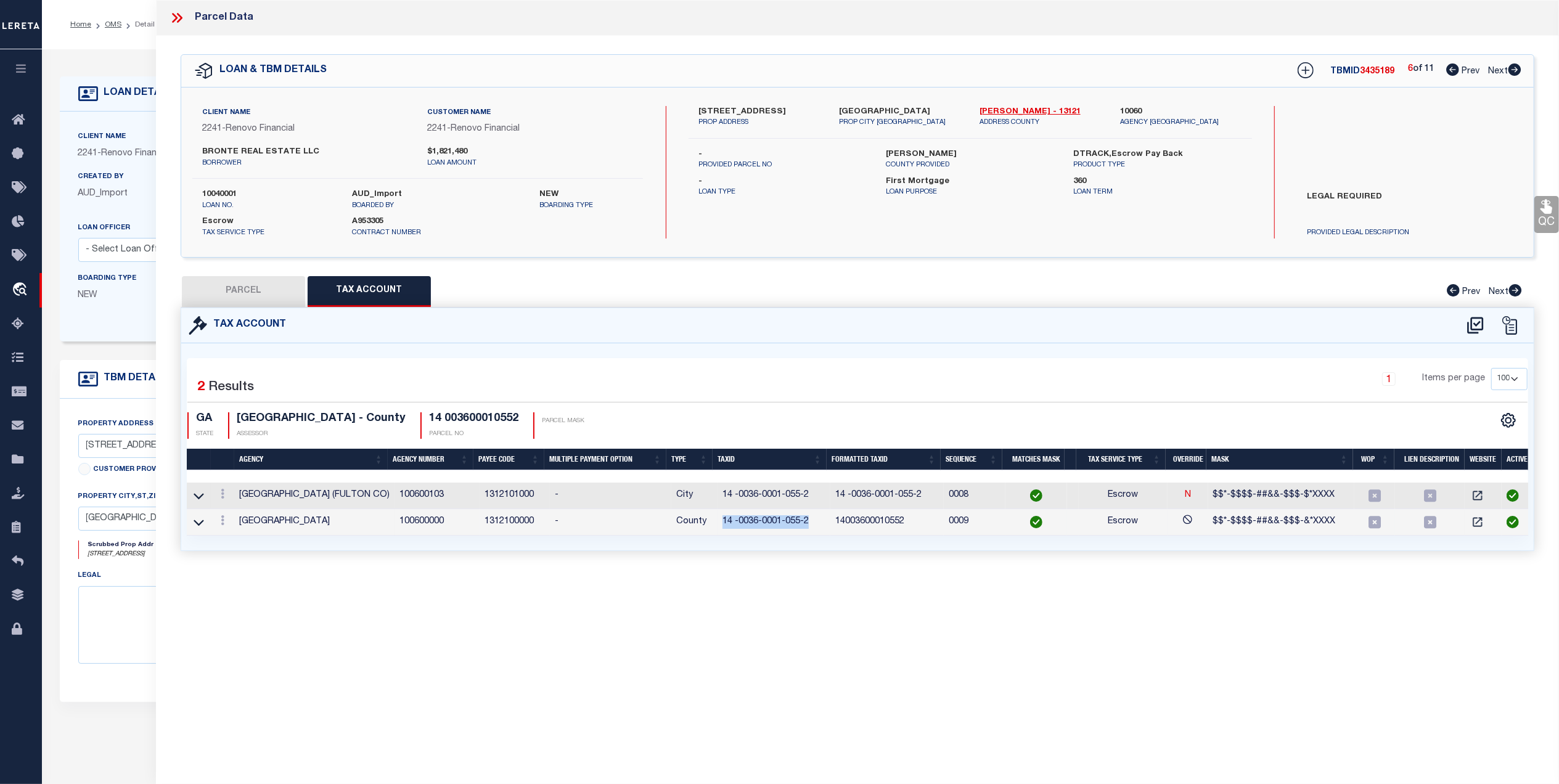
drag, startPoint x: 809, startPoint y: 524, endPoint x: 718, endPoint y: 523, distance: 91.0
click at [718, 523] on td "14 -0036-0001-055-2" at bounding box center [774, 522] width 113 height 26
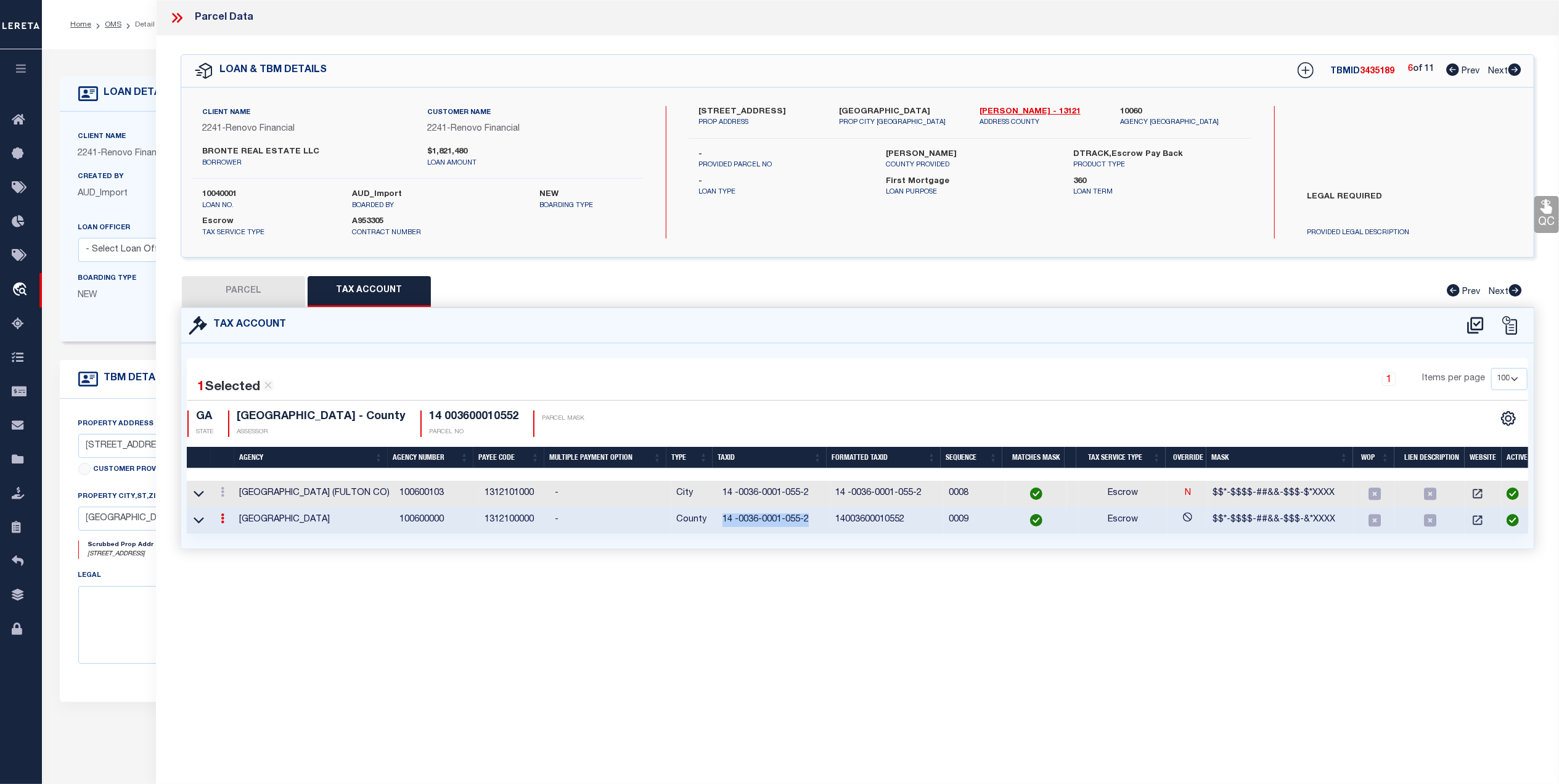
copy td "14 -0036-0001-055-2"
click at [1475, 326] on icon at bounding box center [1475, 326] width 21 height 20
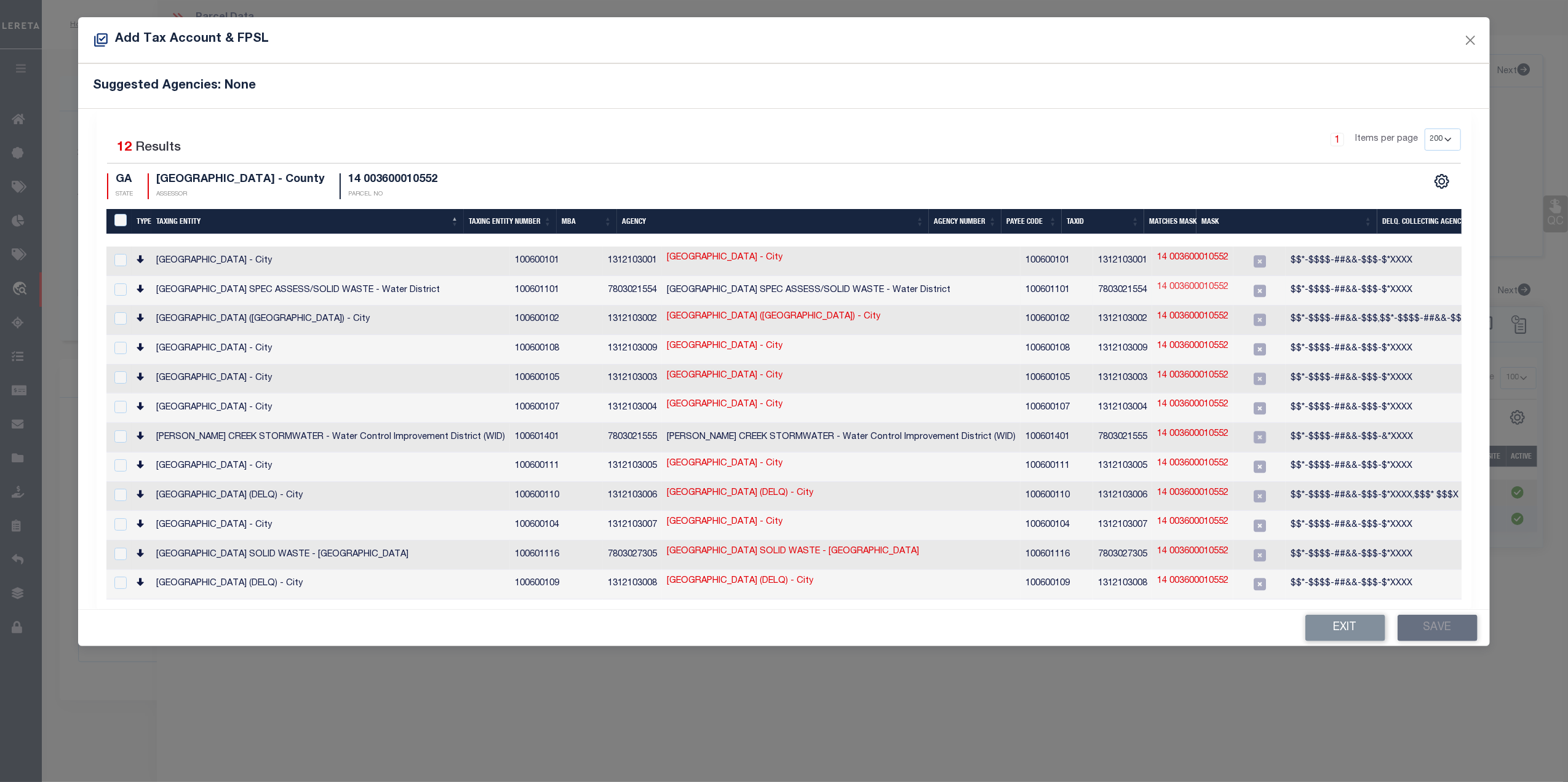
click at [1157, 284] on link "14 003600010552" at bounding box center [1192, 288] width 71 height 14
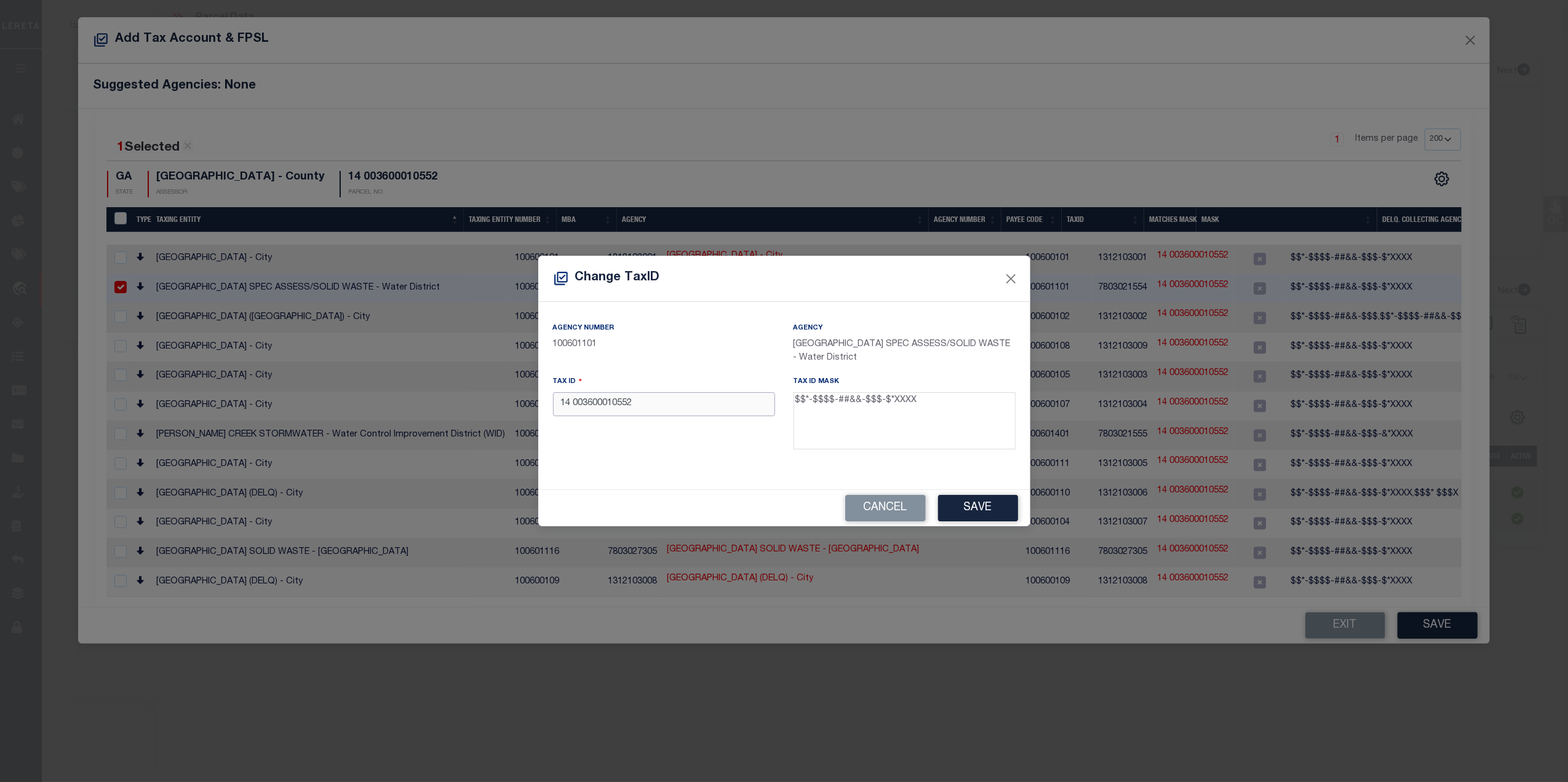
drag, startPoint x: 642, startPoint y: 407, endPoint x: 561, endPoint y: 412, distance: 81.2
click at [561, 412] on input "14 003600010552" at bounding box center [664, 404] width 222 height 24
paste input "-0036-0001-055-"
click at [668, 456] on div "Agency Number 100601101 Agency ATLANTA CITY SPEC ASSESS/SOLID WASTE - Water Dis…" at bounding box center [785, 390] width 481 height 138
click at [971, 515] on button "Save" at bounding box center [978, 508] width 80 height 26
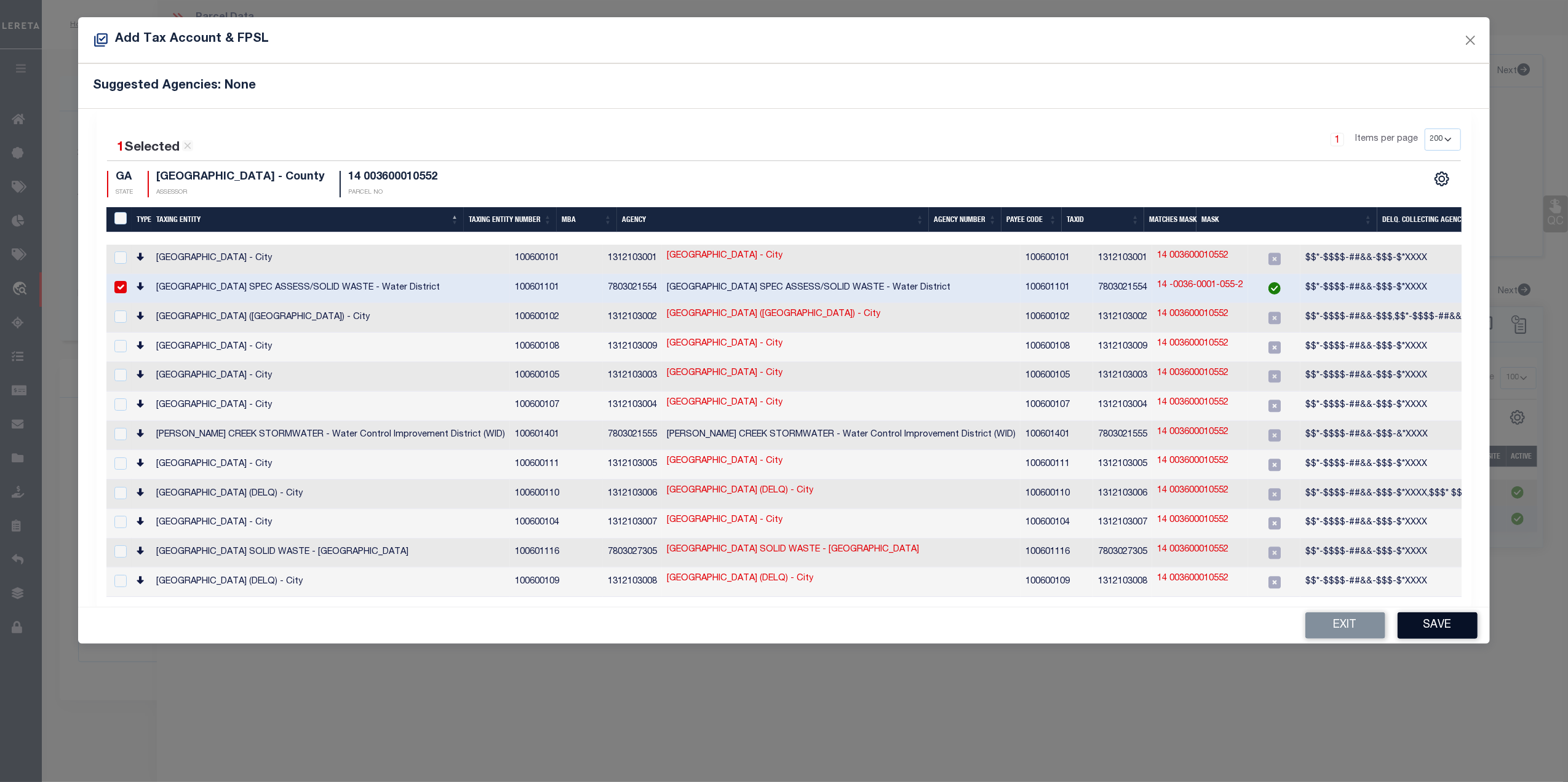
click at [1431, 618] on button "Save" at bounding box center [1438, 626] width 80 height 26
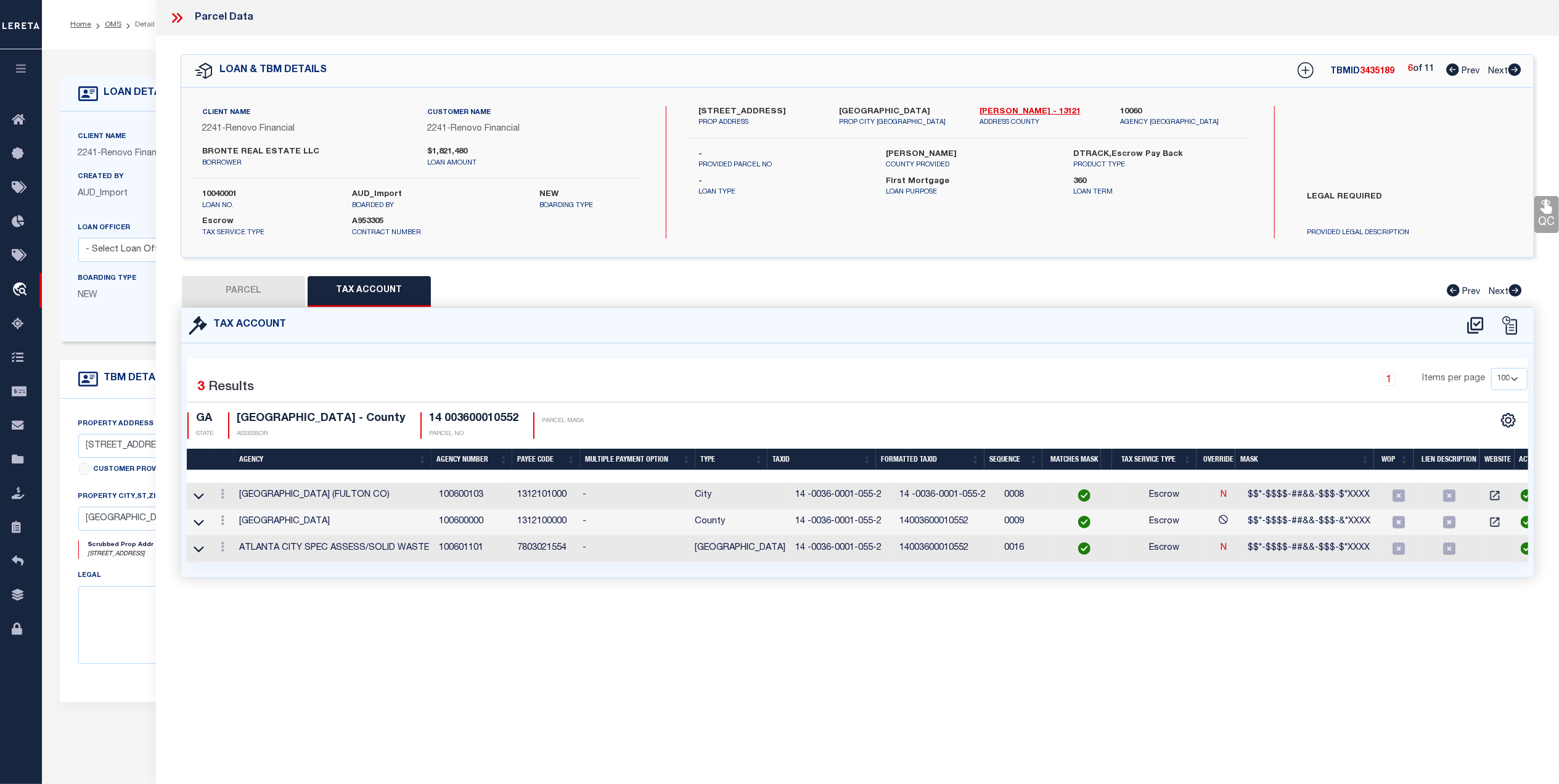
click at [257, 296] on button "PARCEL" at bounding box center [244, 292] width 123 height 31
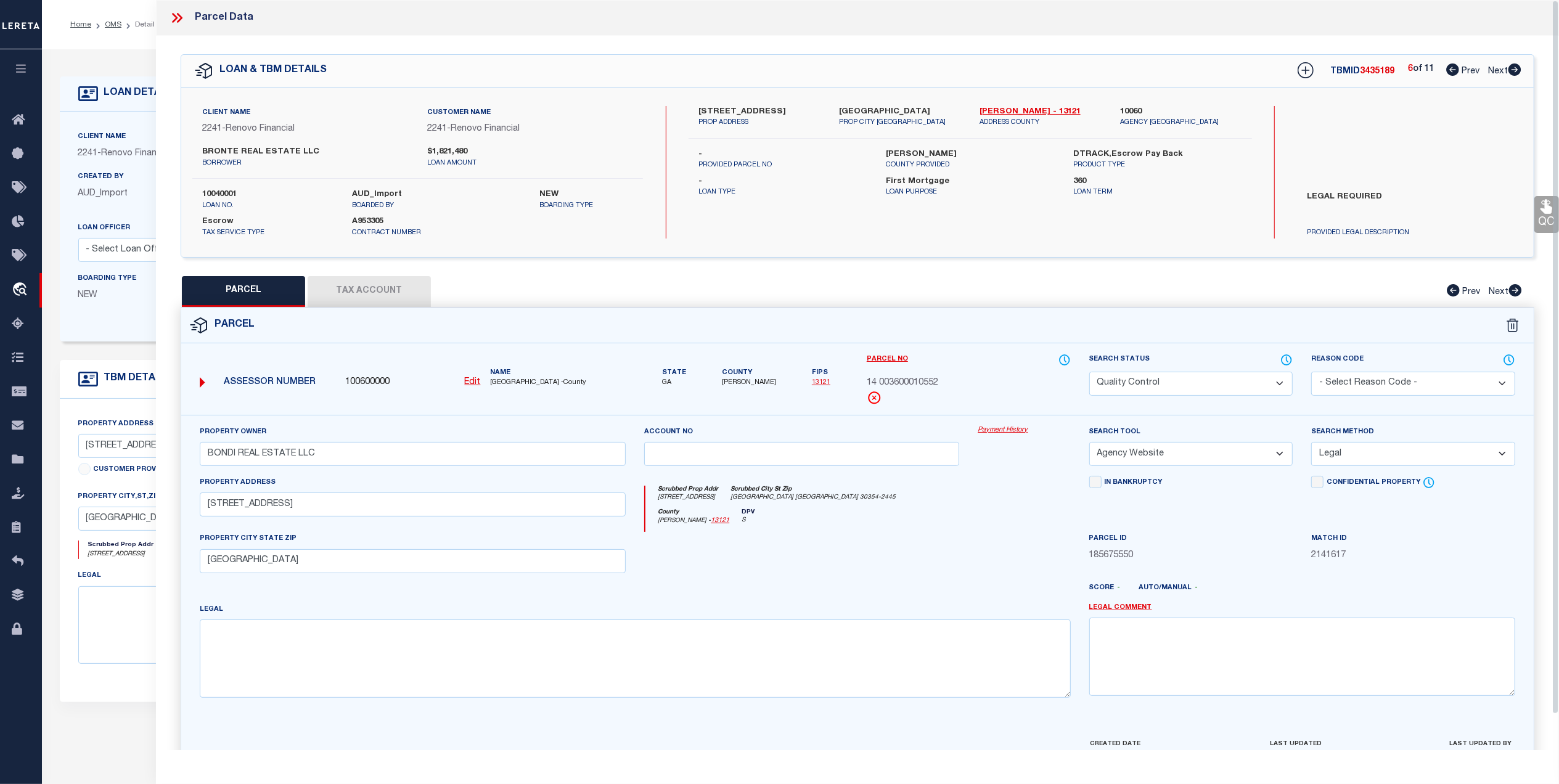
click at [1547, 205] on icon at bounding box center [1547, 207] width 11 height 14
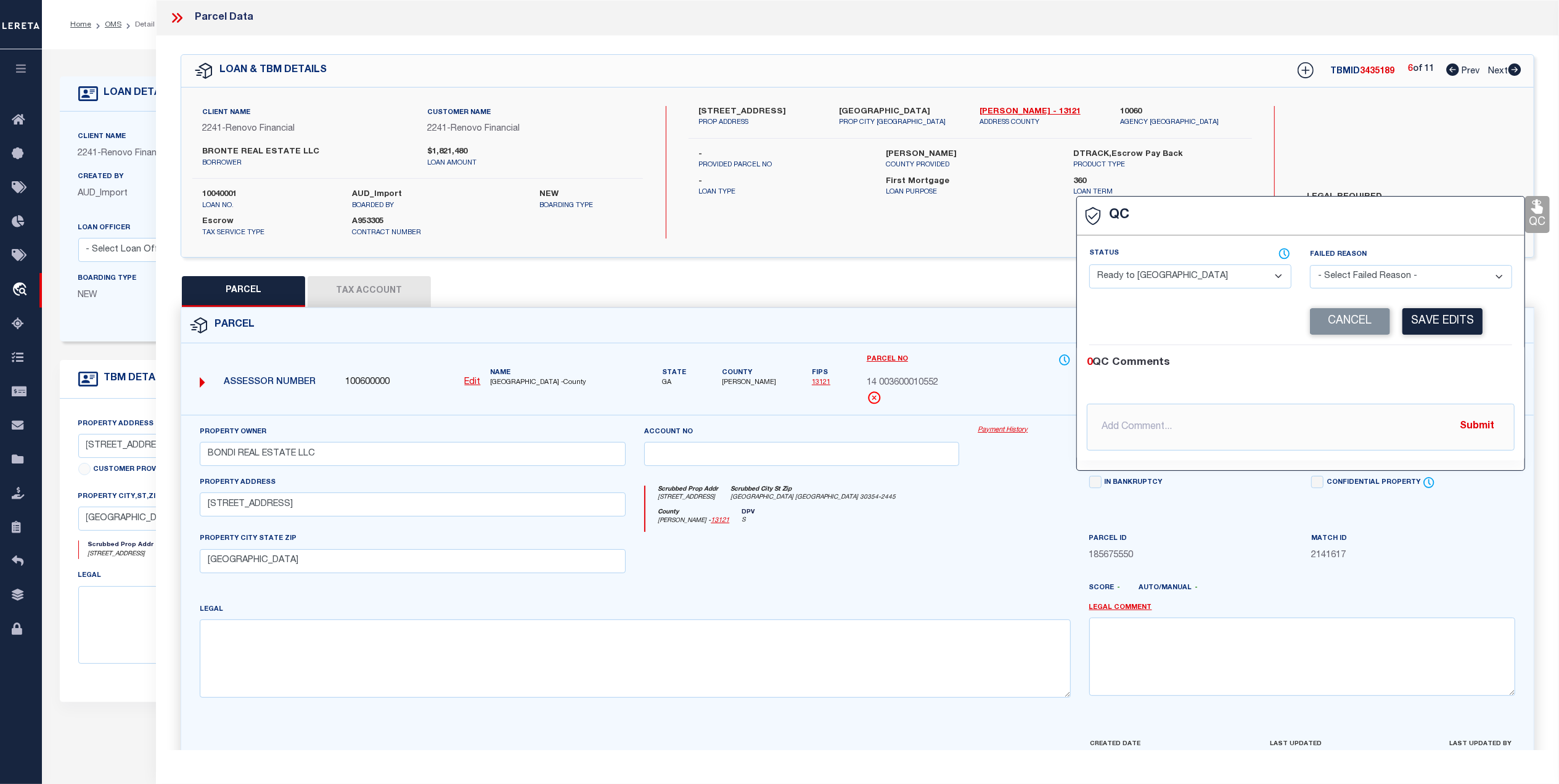
drag, startPoint x: 1107, startPoint y: 275, endPoint x: 1131, endPoint y: 292, distance: 29.4
click at [1116, 282] on select "- Select Status - Ready to QC Correct Incorrect" at bounding box center [1190, 276] width 203 height 24
click at [1089, 266] on select "- Select Status - Ready to QC Correct Incorrect" at bounding box center [1190, 276] width 203 height 24
click at [1400, 275] on select "- Select Failed Reason - Additional Parcel Located Confidential Property Double…" at bounding box center [1411, 276] width 203 height 24
click at [1311, 266] on select "- Select Failed Reason - Additional Parcel Located Confidential Property Double…" at bounding box center [1411, 276] width 203 height 24
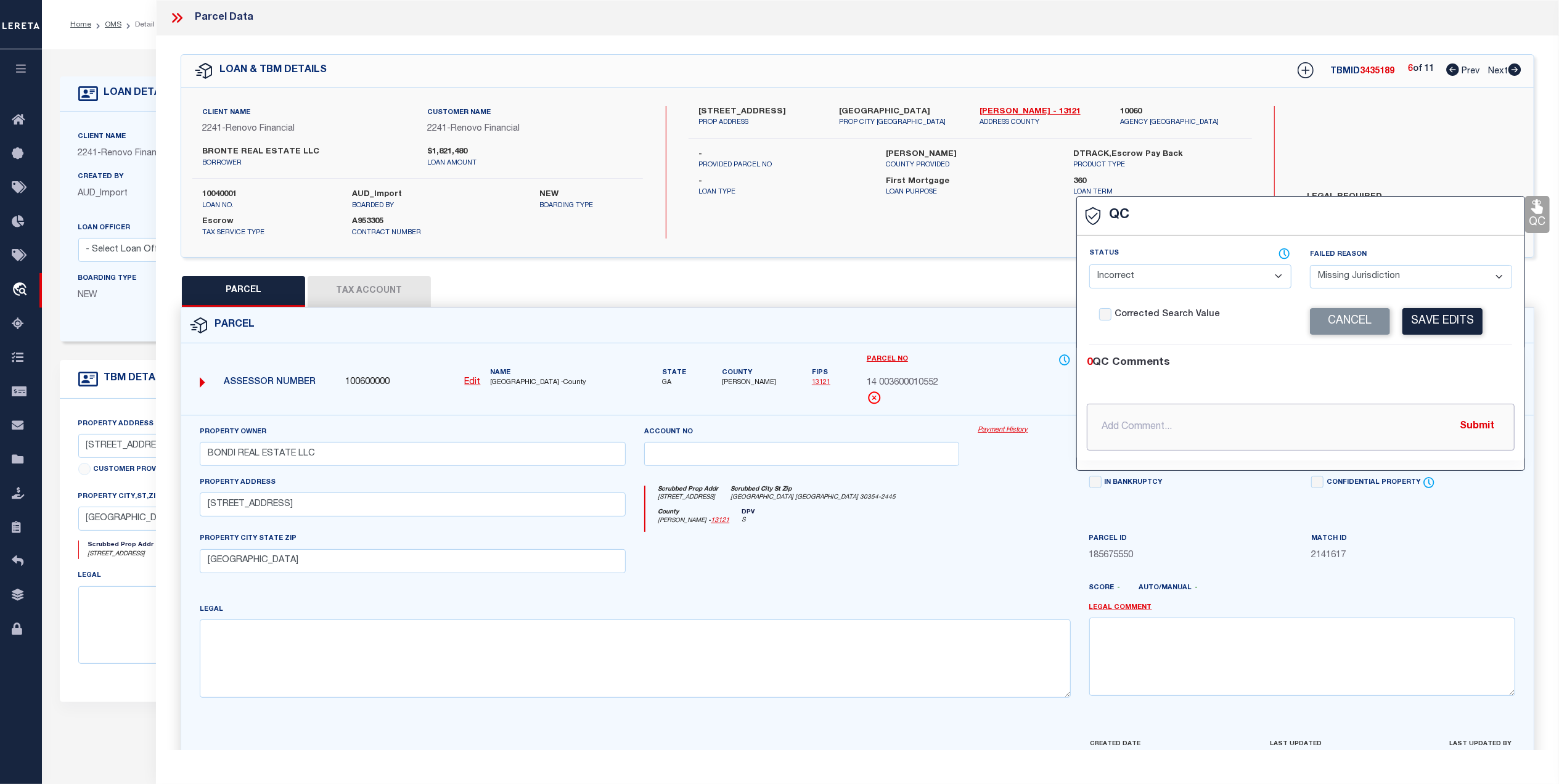
click at [1212, 435] on input "text" at bounding box center [1301, 426] width 428 height 47
click at [1470, 427] on button "Submit" at bounding box center [1477, 426] width 51 height 25
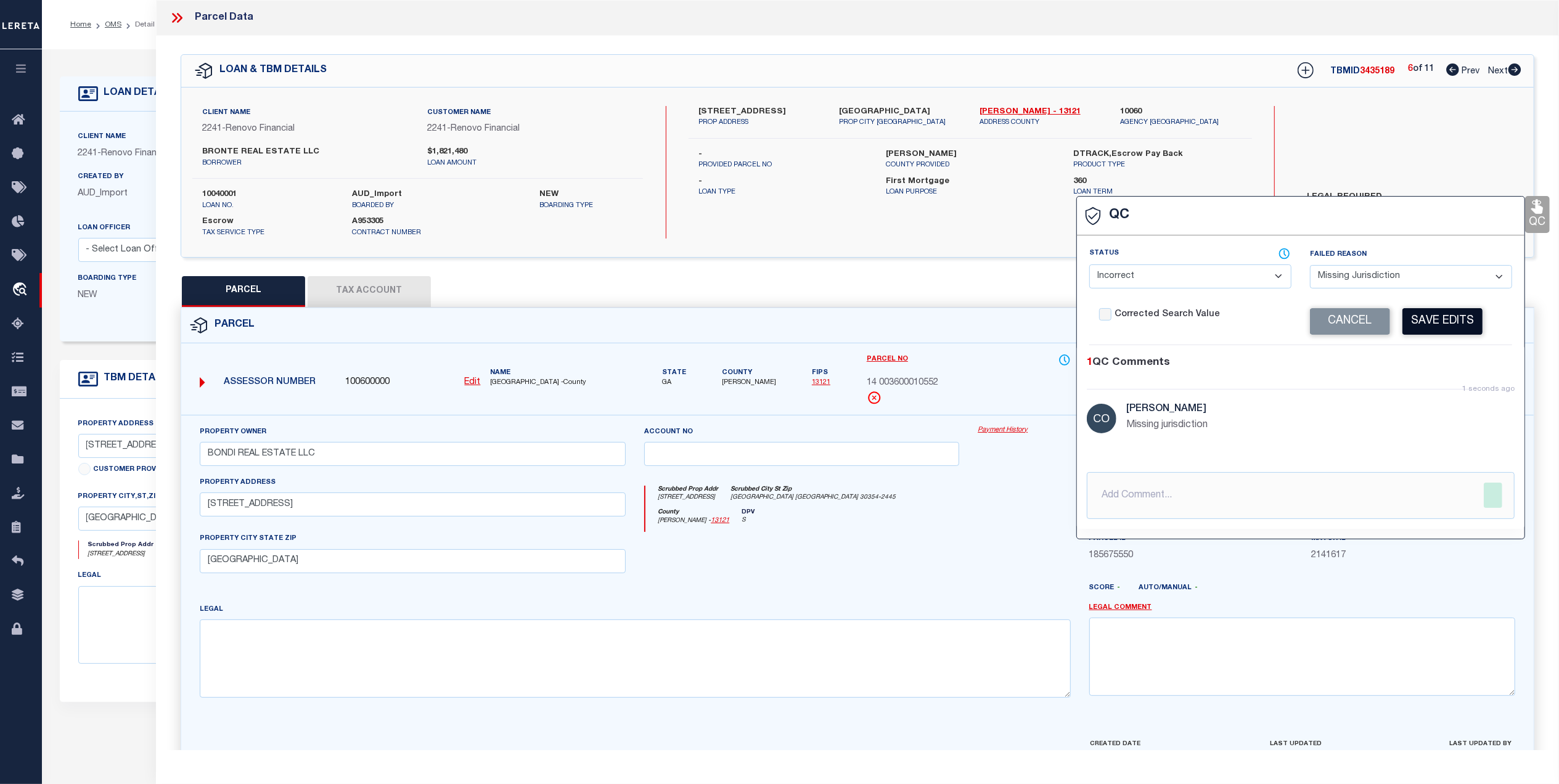
click at [1439, 321] on button "Save Edits" at bounding box center [1443, 321] width 80 height 26
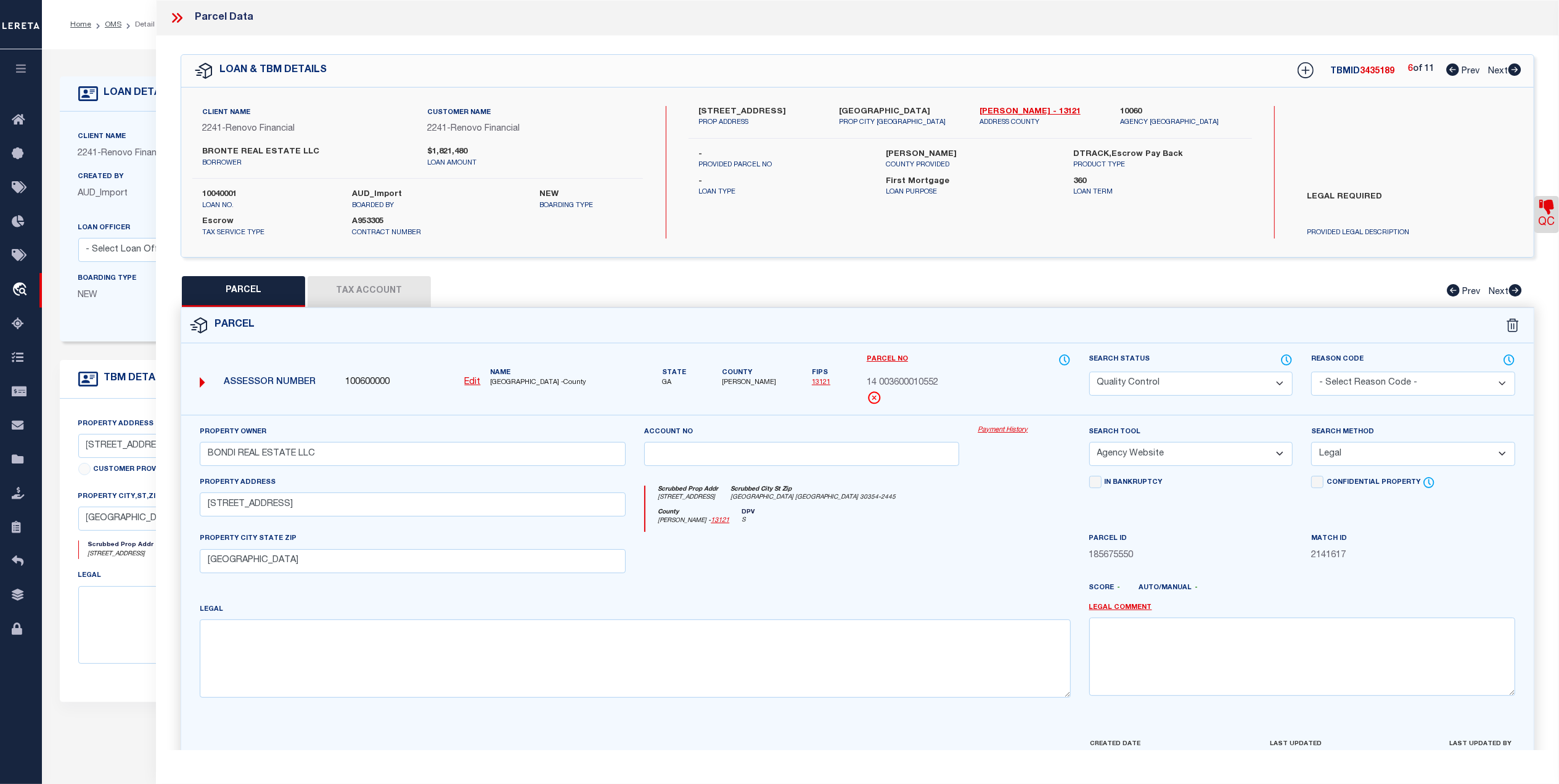
click at [1177, 385] on select "Automated Search Bad Parcel Complete Duplicate Parcel High Dollar Reporting In …" at bounding box center [1191, 383] width 204 height 24
click at [1089, 371] on select "Automated Search Bad Parcel Complete Duplicate Parcel High Dollar Reporting In …" at bounding box center [1191, 383] width 204 height 24
click at [1014, 526] on div "County Fulton - 13121 DPV S" at bounding box center [858, 520] width 425 height 24
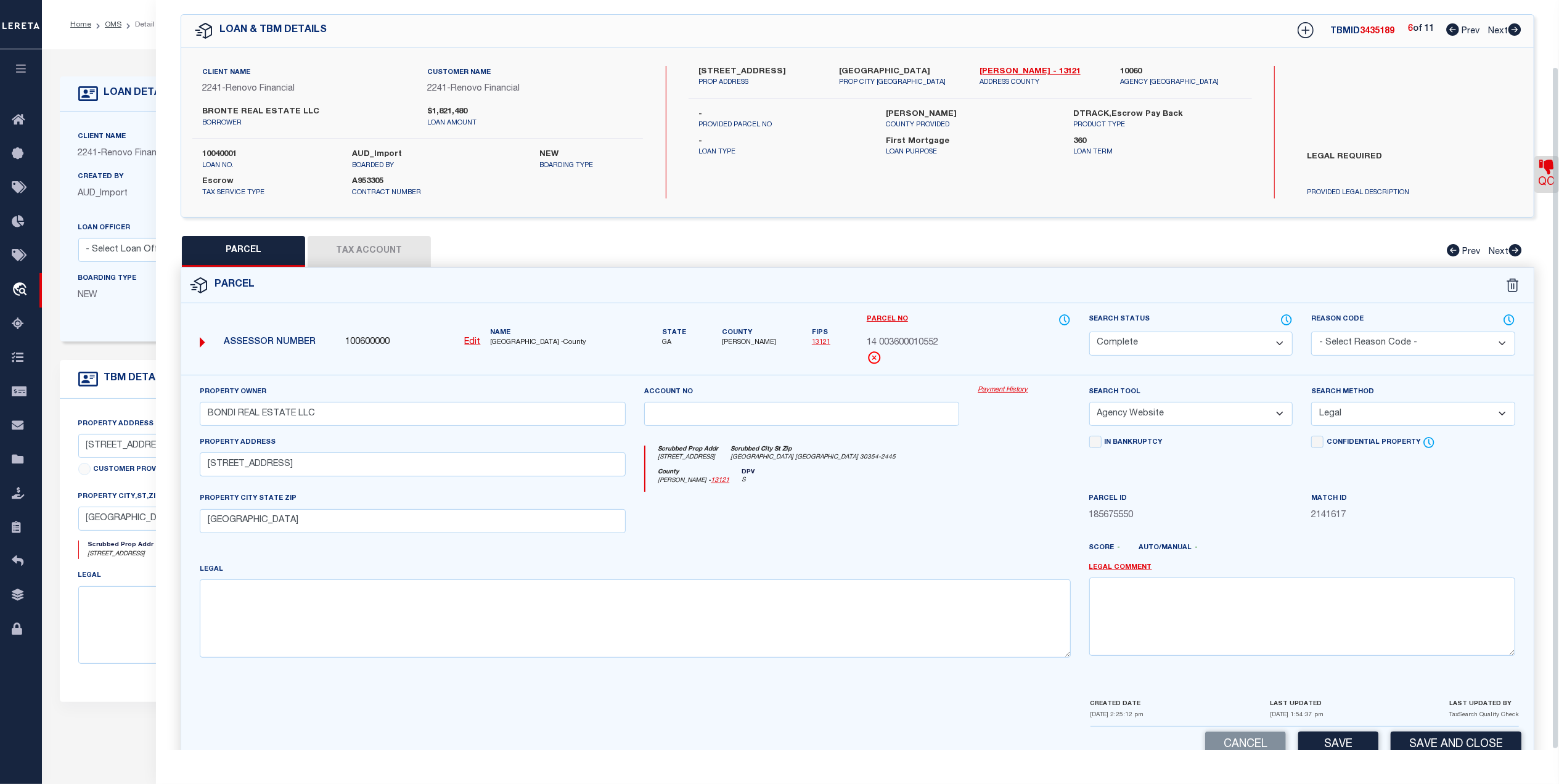
scroll to position [73, 0]
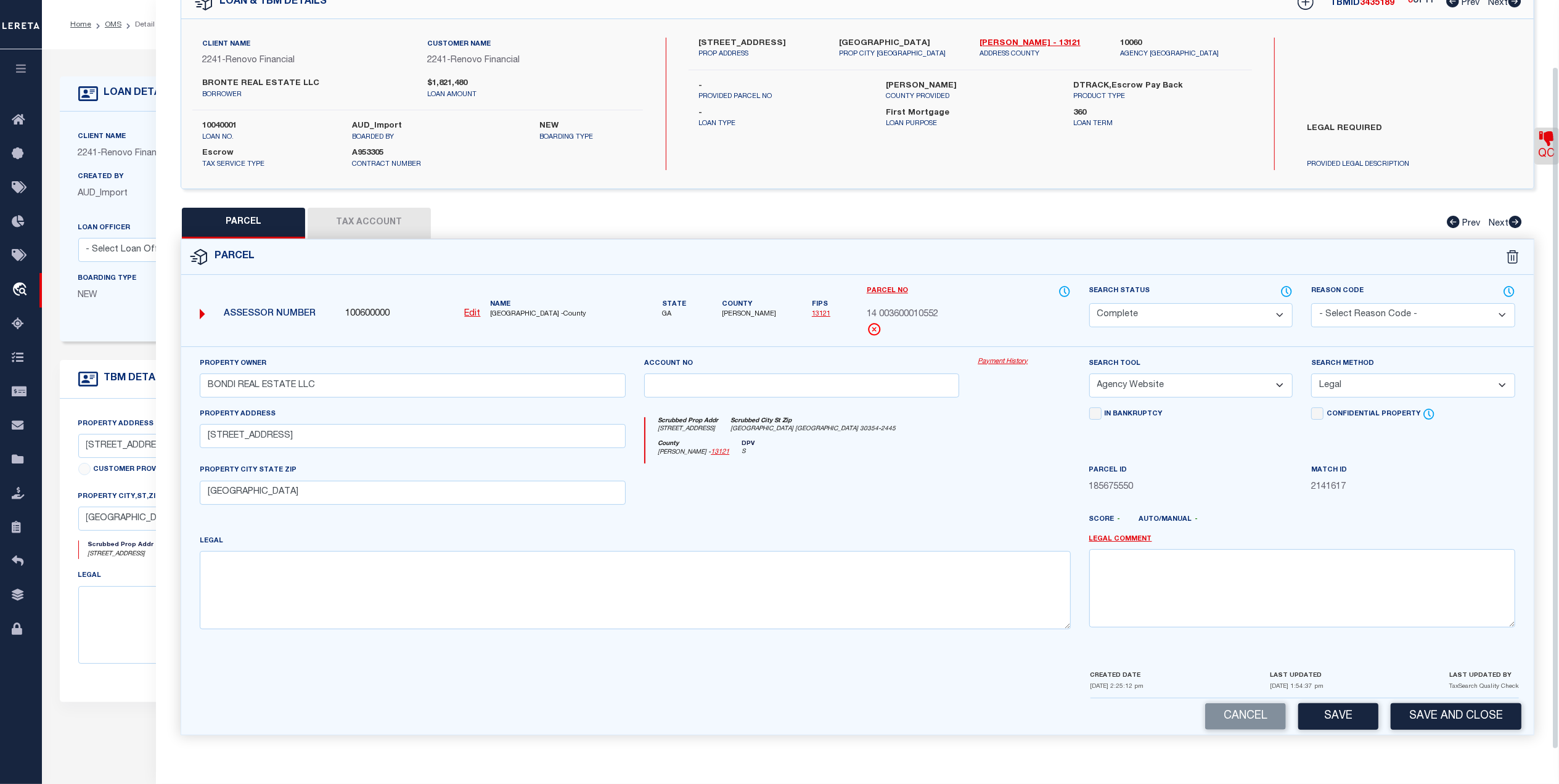
click at [1320, 709] on button "Save" at bounding box center [1338, 717] width 80 height 26
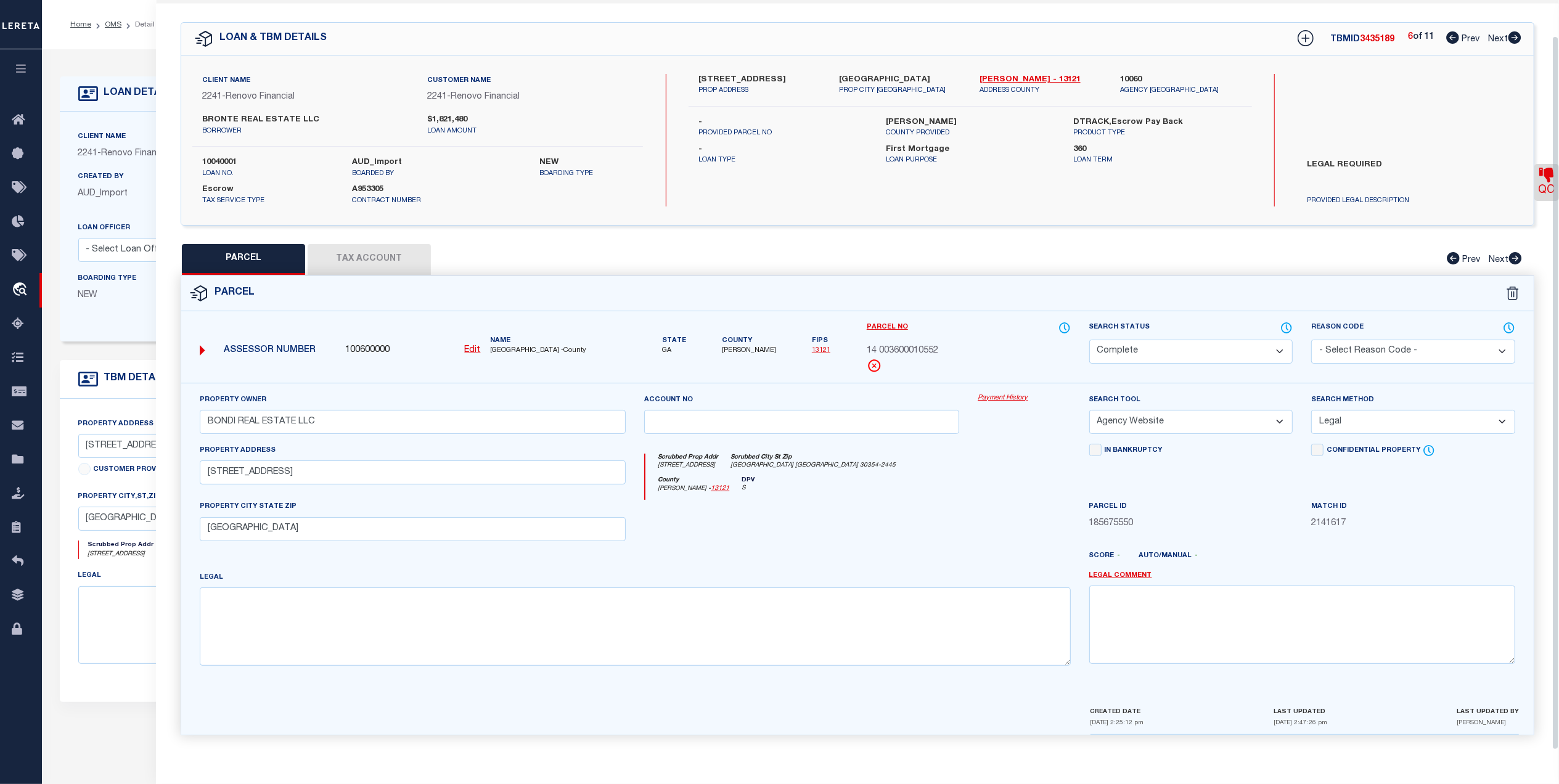
scroll to position [37, 0]
click at [1516, 32] on icon at bounding box center [1516, 37] width 13 height 12
click at [399, 254] on button "Tax Account" at bounding box center [369, 260] width 123 height 31
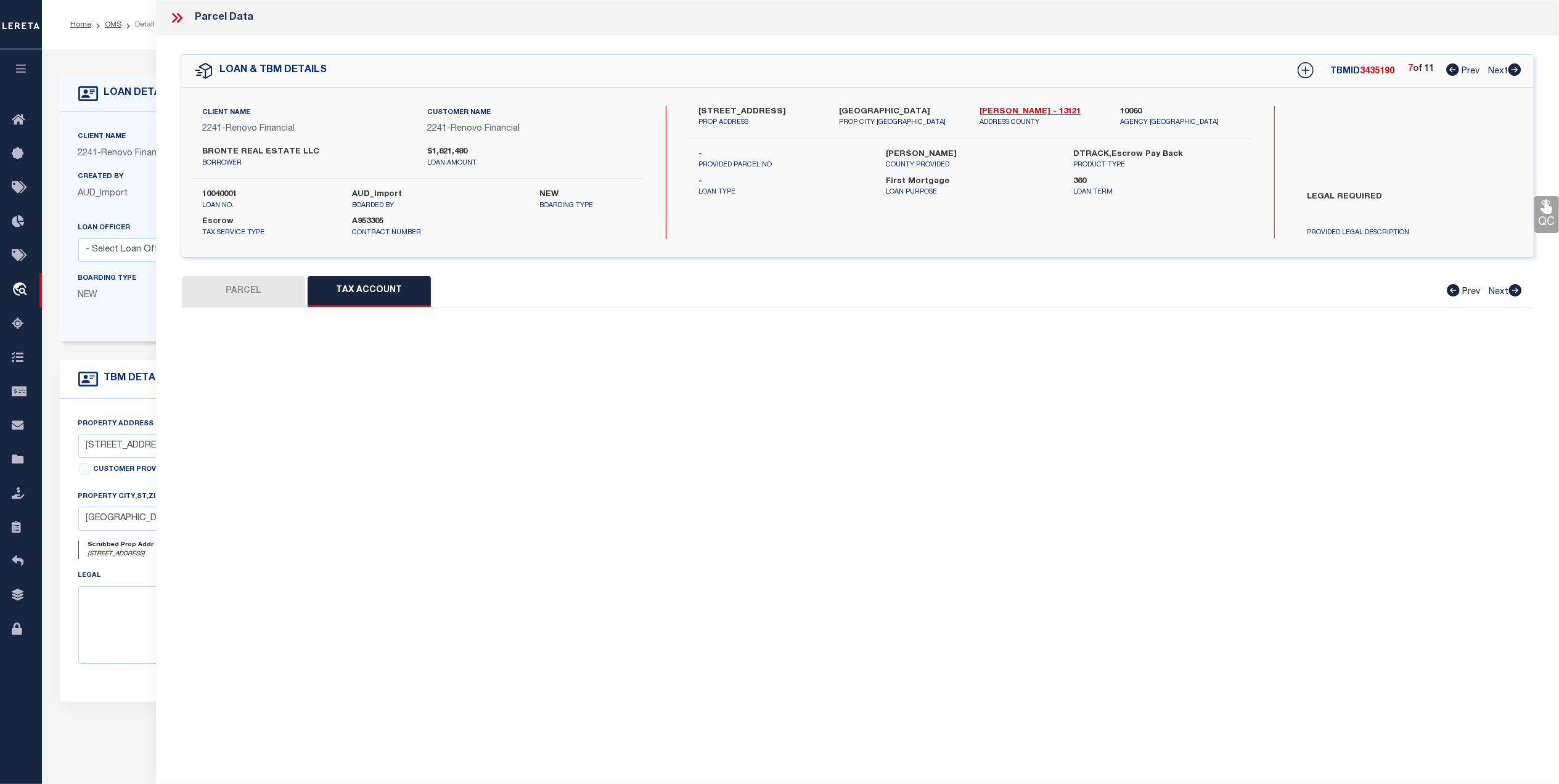
scroll to position [0, 0]
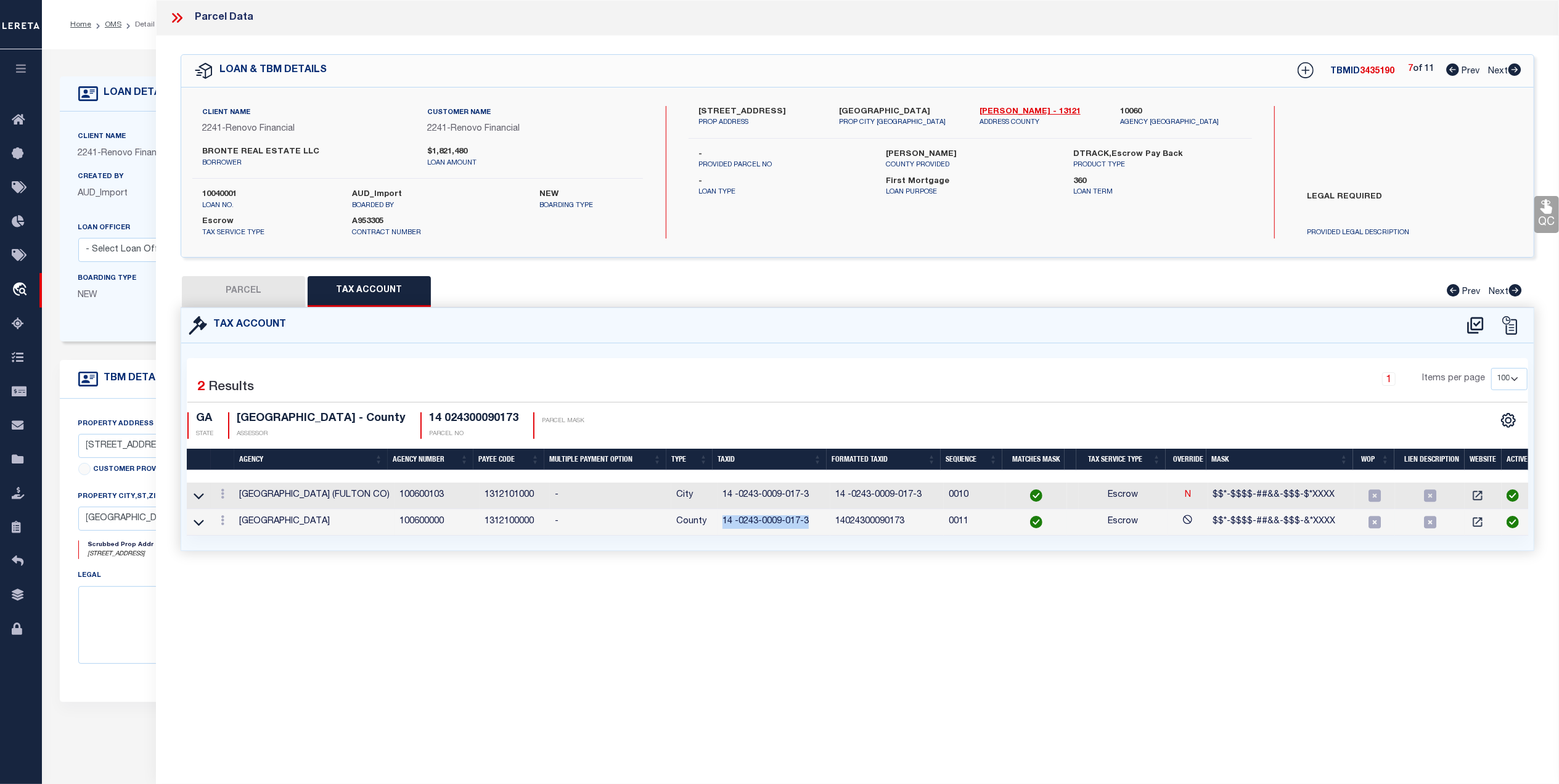
drag, startPoint x: 794, startPoint y: 526, endPoint x: 718, endPoint y: 526, distance: 76.0
click at [718, 526] on td "14 -0243-0009-017-3" at bounding box center [774, 522] width 113 height 26
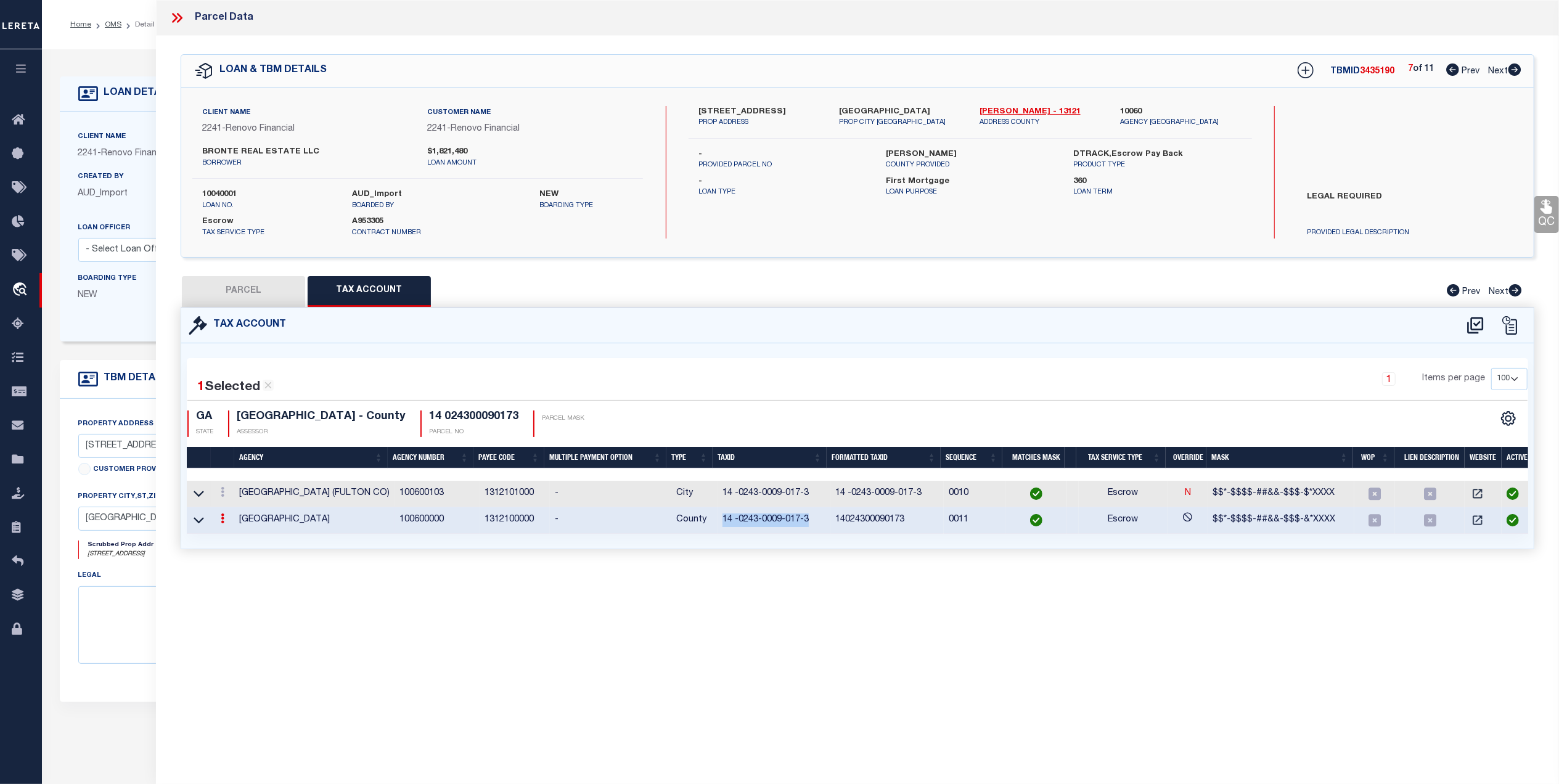
copy td "14 -0243-0009-017-3"
click at [1467, 326] on icon at bounding box center [1475, 326] width 21 height 20
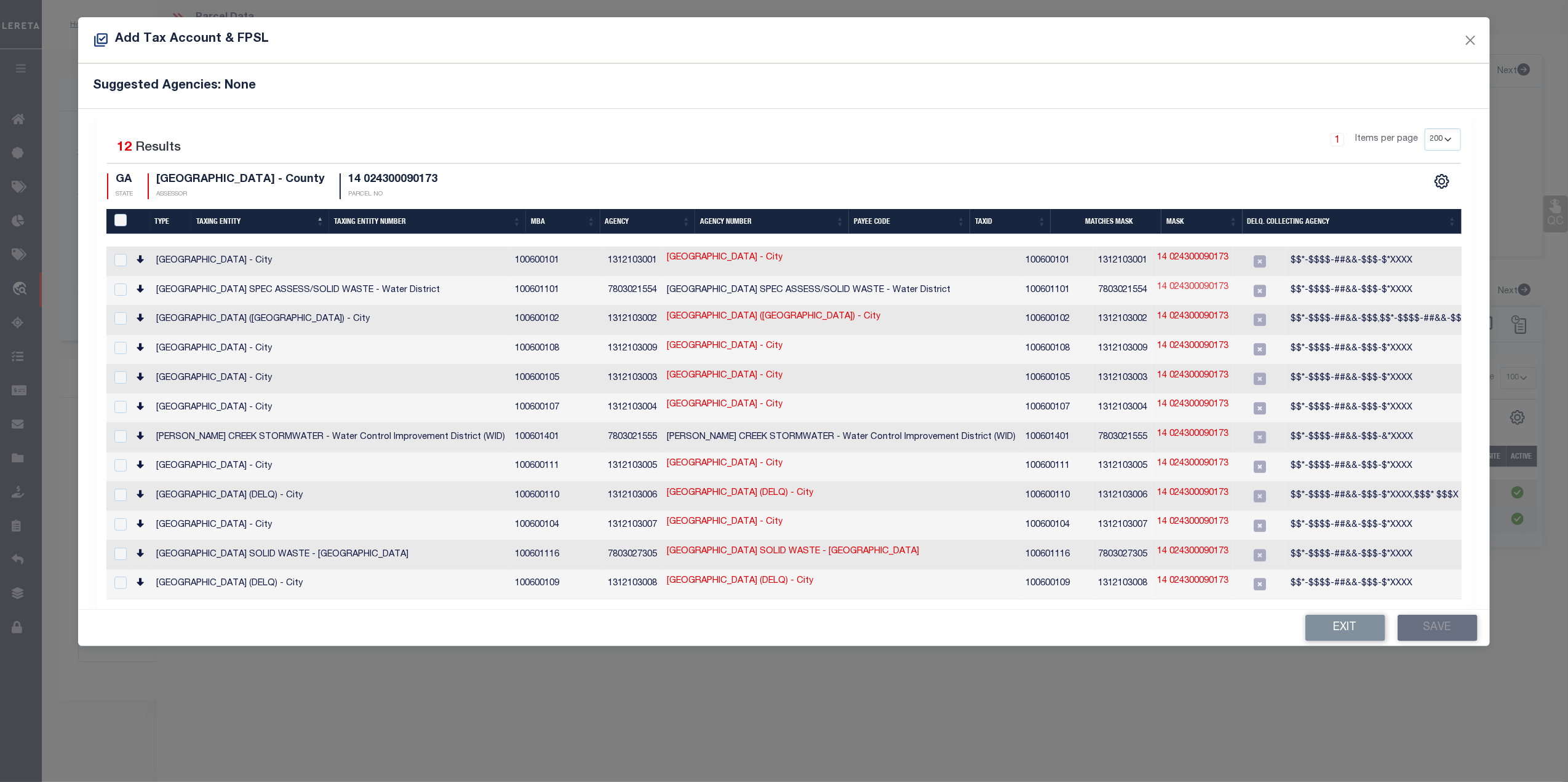
click at [1157, 289] on link "14 024300090173" at bounding box center [1192, 288] width 71 height 14
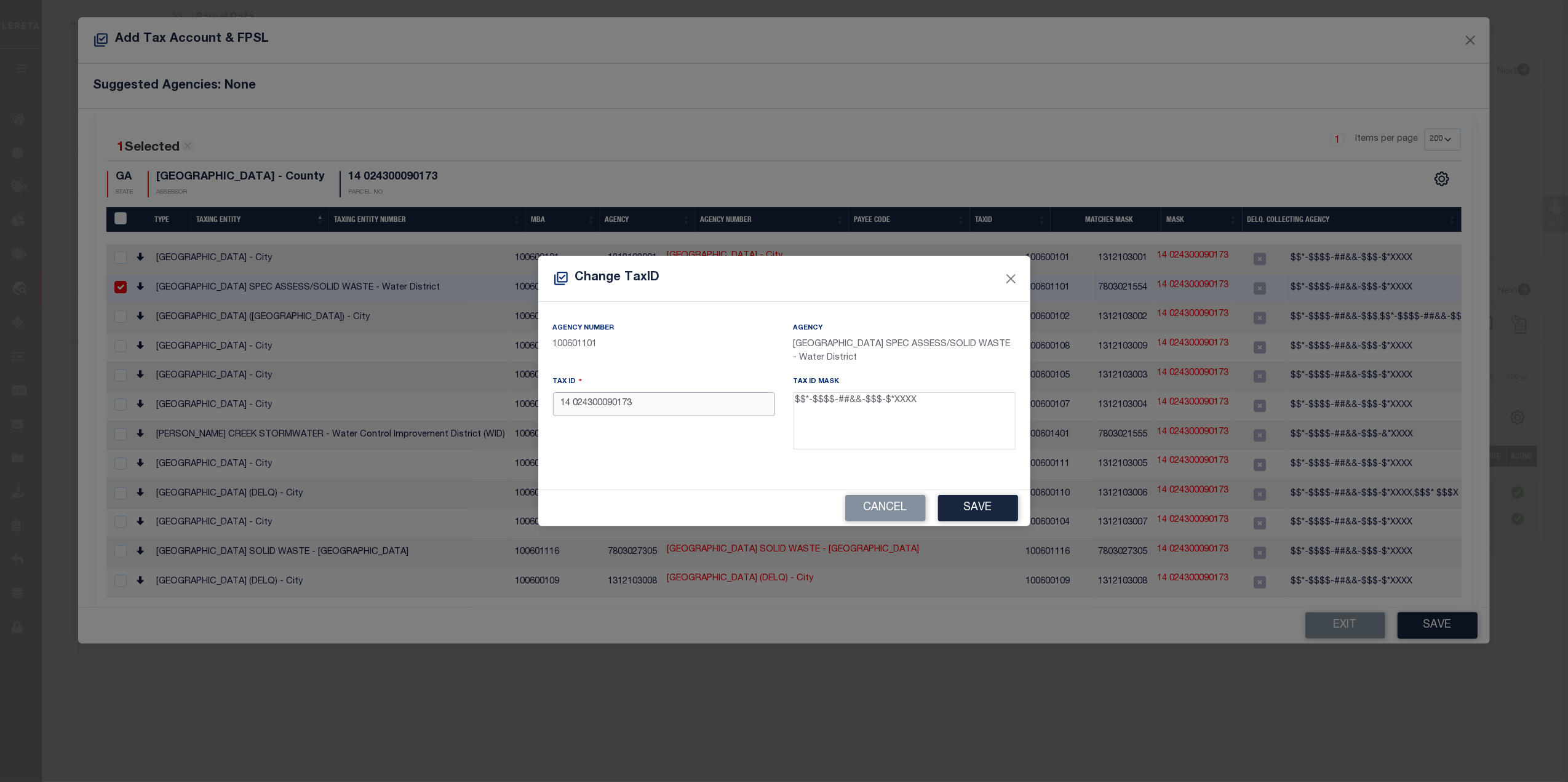
drag, startPoint x: 633, startPoint y: 401, endPoint x: 611, endPoint y: 411, distance: 24.2
click at [493, 410] on div "Change TaxID Agency Number 100601101 Agency ATLANTA CITY SPEC ASSESS/SOLID WAST…" at bounding box center [784, 391] width 1568 height 782
paste input "-0243-0009-017-"
click at [684, 443] on div "Tax ID 14 -0243-0009-017-3" at bounding box center [665, 416] width 241 height 80
click at [963, 501] on button "Save" at bounding box center [978, 508] width 80 height 26
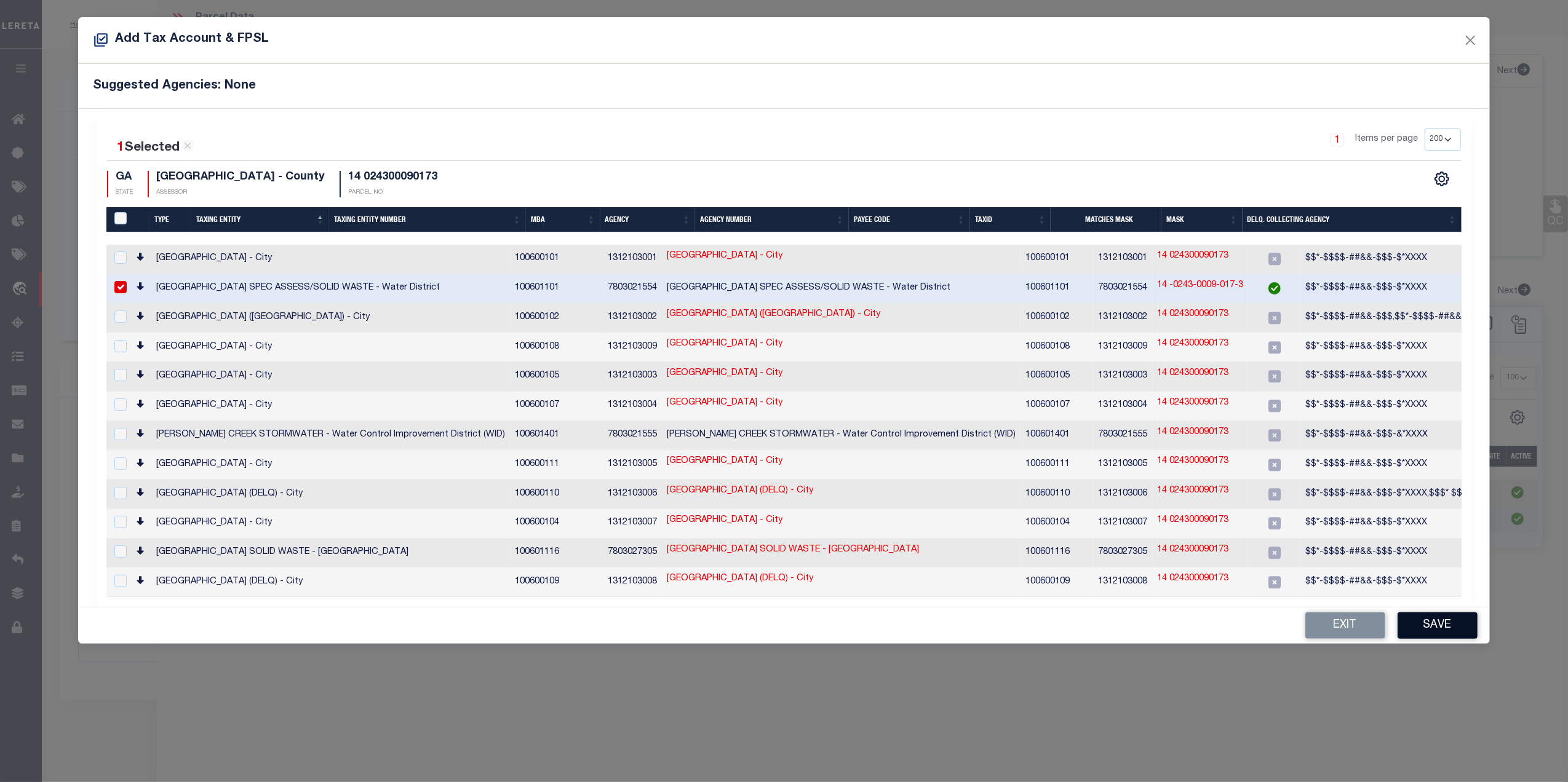
click at [1433, 621] on button "Save" at bounding box center [1438, 626] width 80 height 26
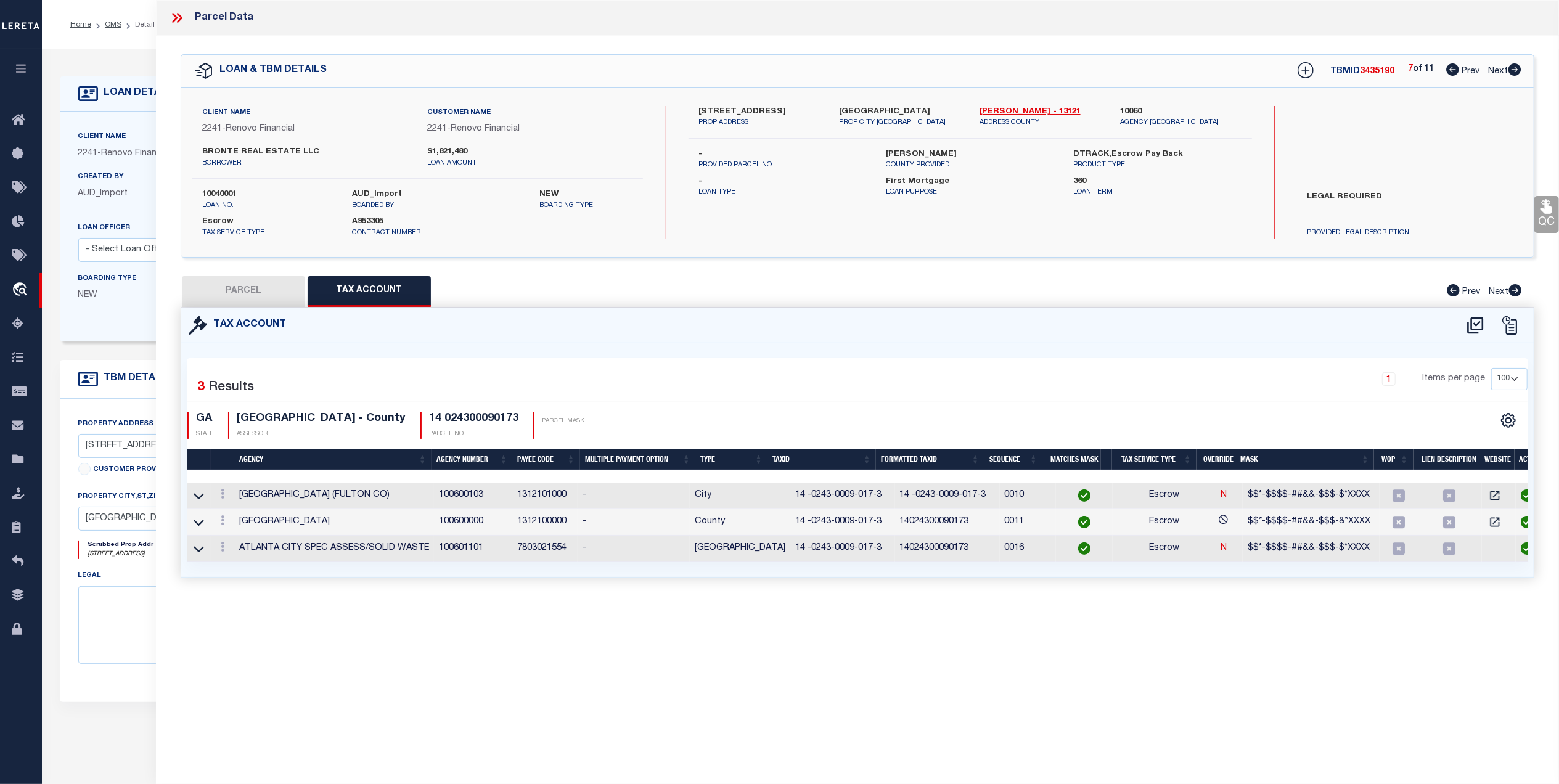
click at [257, 297] on button "PARCEL" at bounding box center [244, 292] width 123 height 31
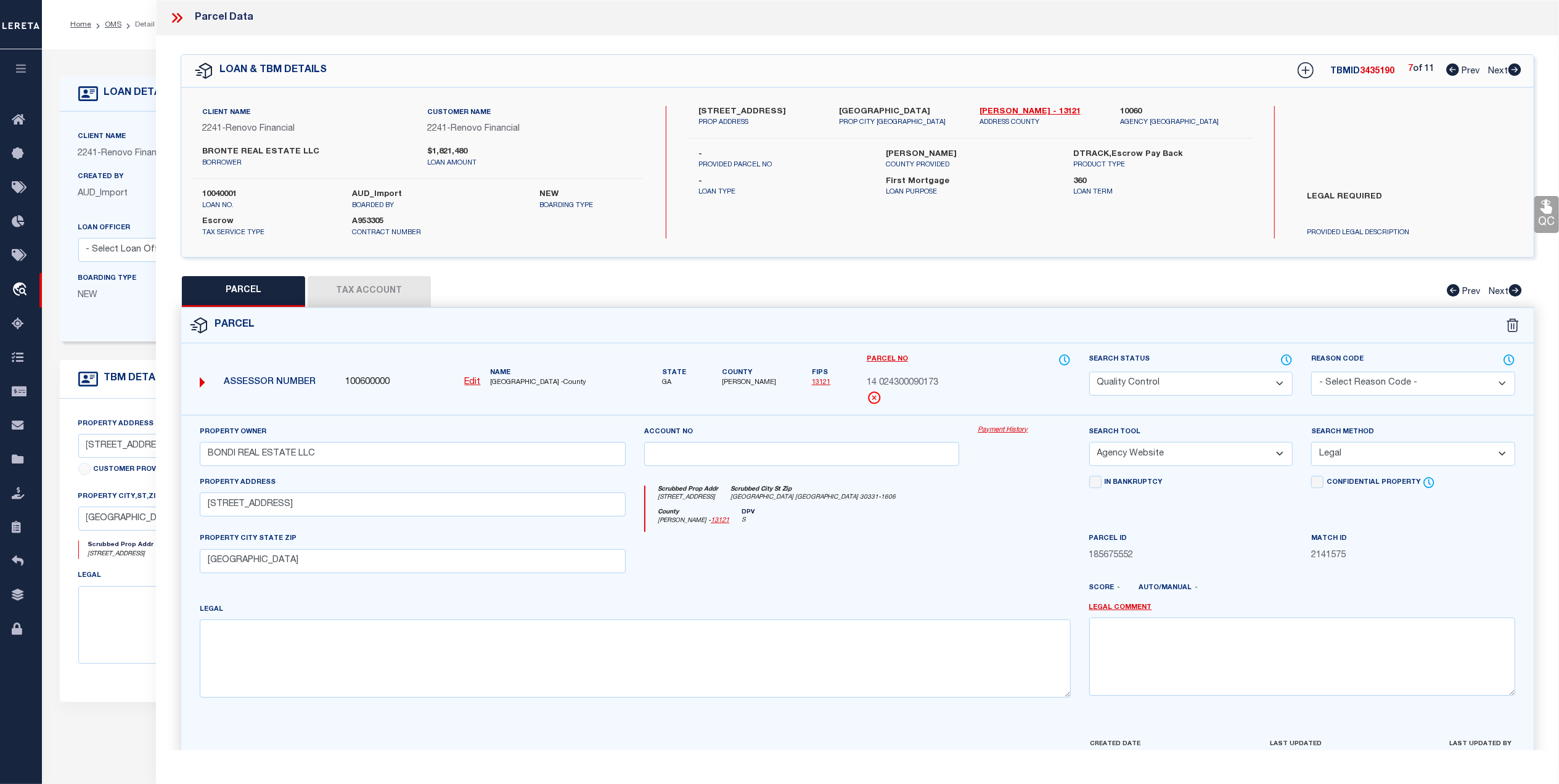
click at [1538, 225] on link "QC" at bounding box center [1547, 214] width 25 height 37
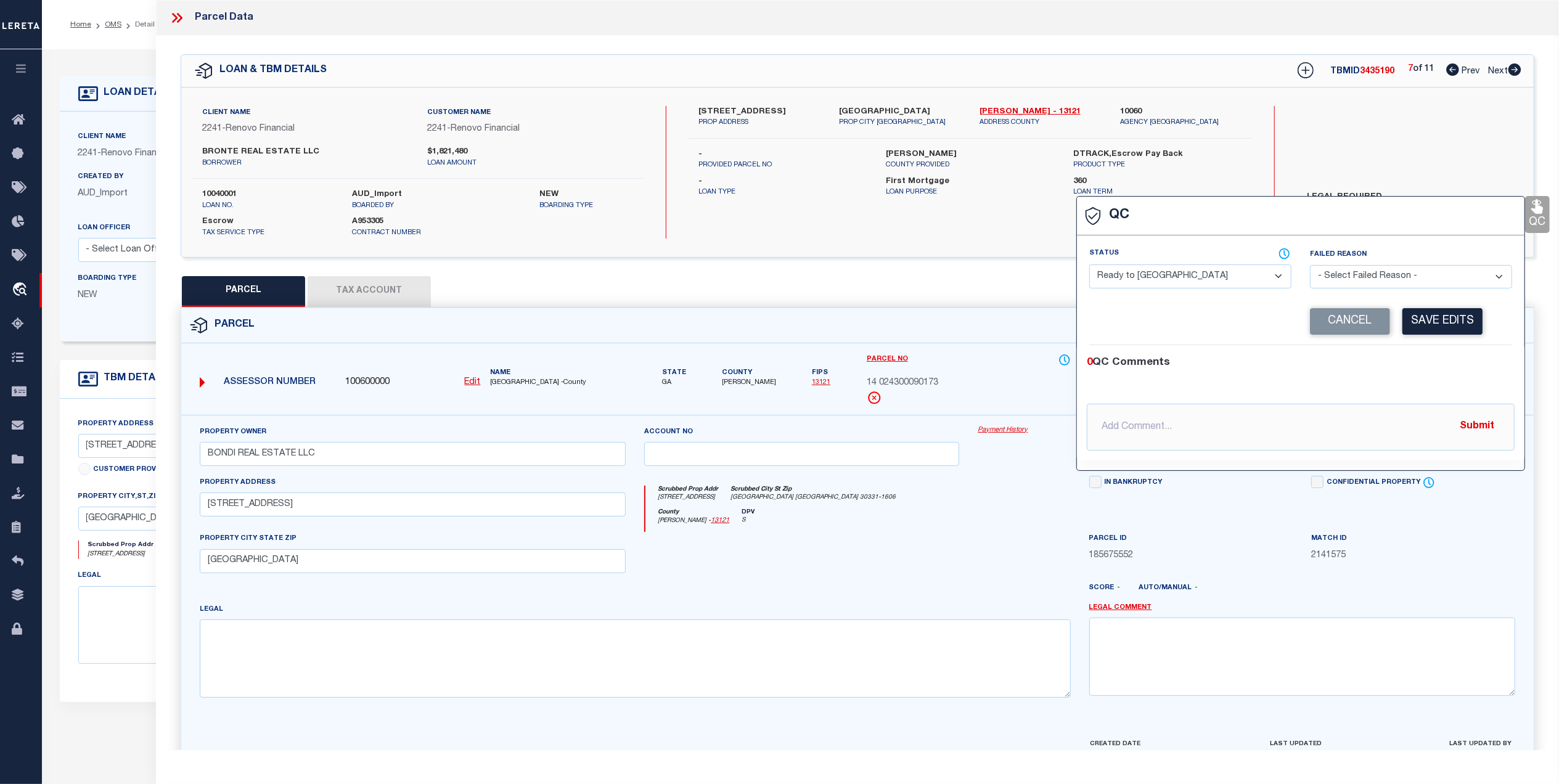
click at [1200, 277] on select "- Select Status - Ready to QC Correct Incorrect" at bounding box center [1190, 276] width 203 height 24
click at [1089, 266] on select "- Select Status - Ready to QC Correct Incorrect" at bounding box center [1190, 276] width 203 height 24
click at [1424, 319] on button "Save Edits" at bounding box center [1443, 321] width 80 height 26
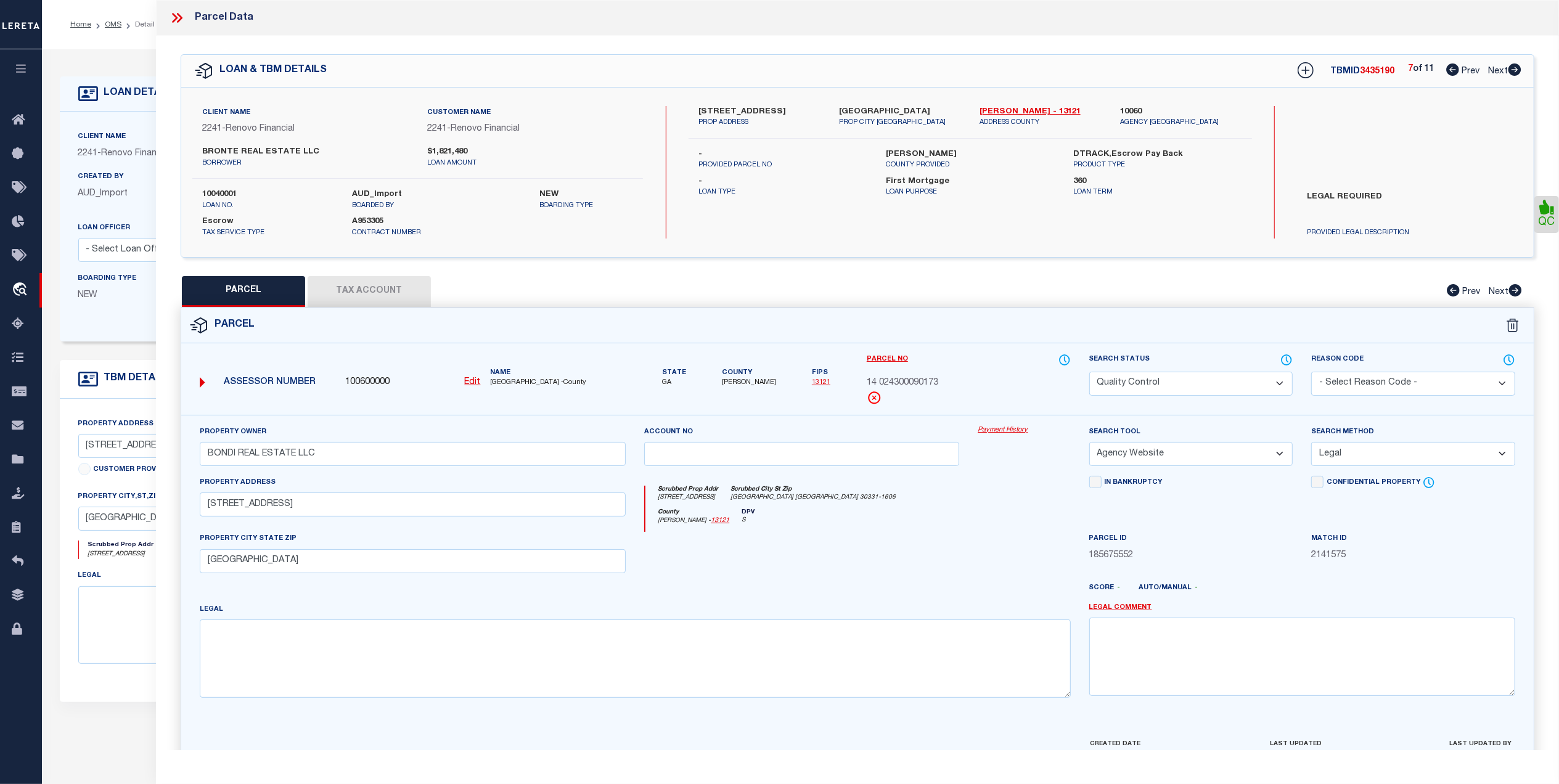
click at [1137, 383] on select "Automated Search Bad Parcel Complete Duplicate Parcel High Dollar Reporting In …" at bounding box center [1191, 383] width 204 height 24
click at [1089, 371] on select "Automated Search Bad Parcel Complete Duplicate Parcel High Dollar Reporting In …" at bounding box center [1191, 383] width 204 height 24
drag, startPoint x: 1000, startPoint y: 523, endPoint x: 1010, endPoint y: 548, distance: 26.9
click at [1000, 526] on div "County Fulton - 13121 DPV S" at bounding box center [858, 520] width 425 height 24
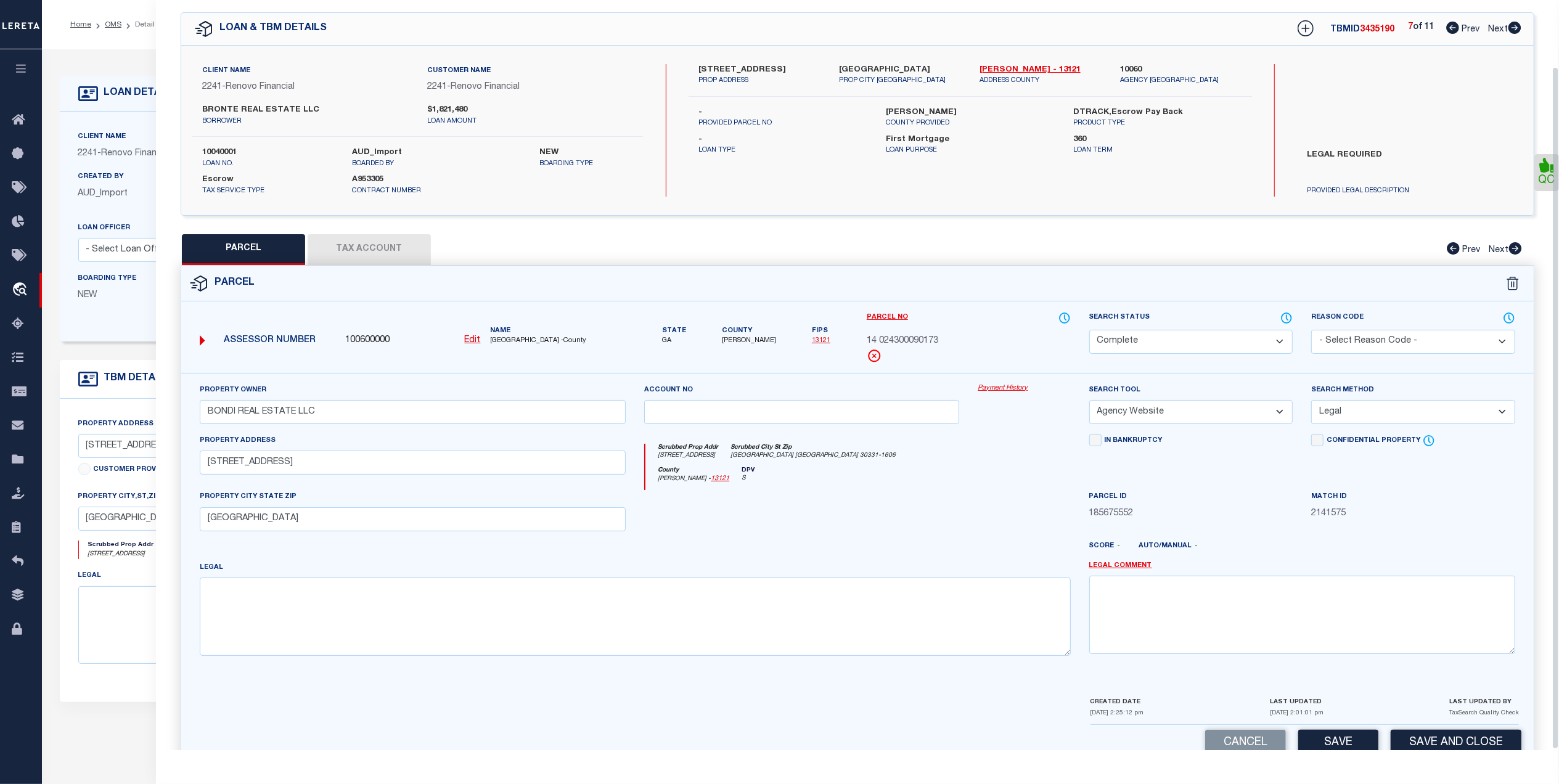
scroll to position [73, 0]
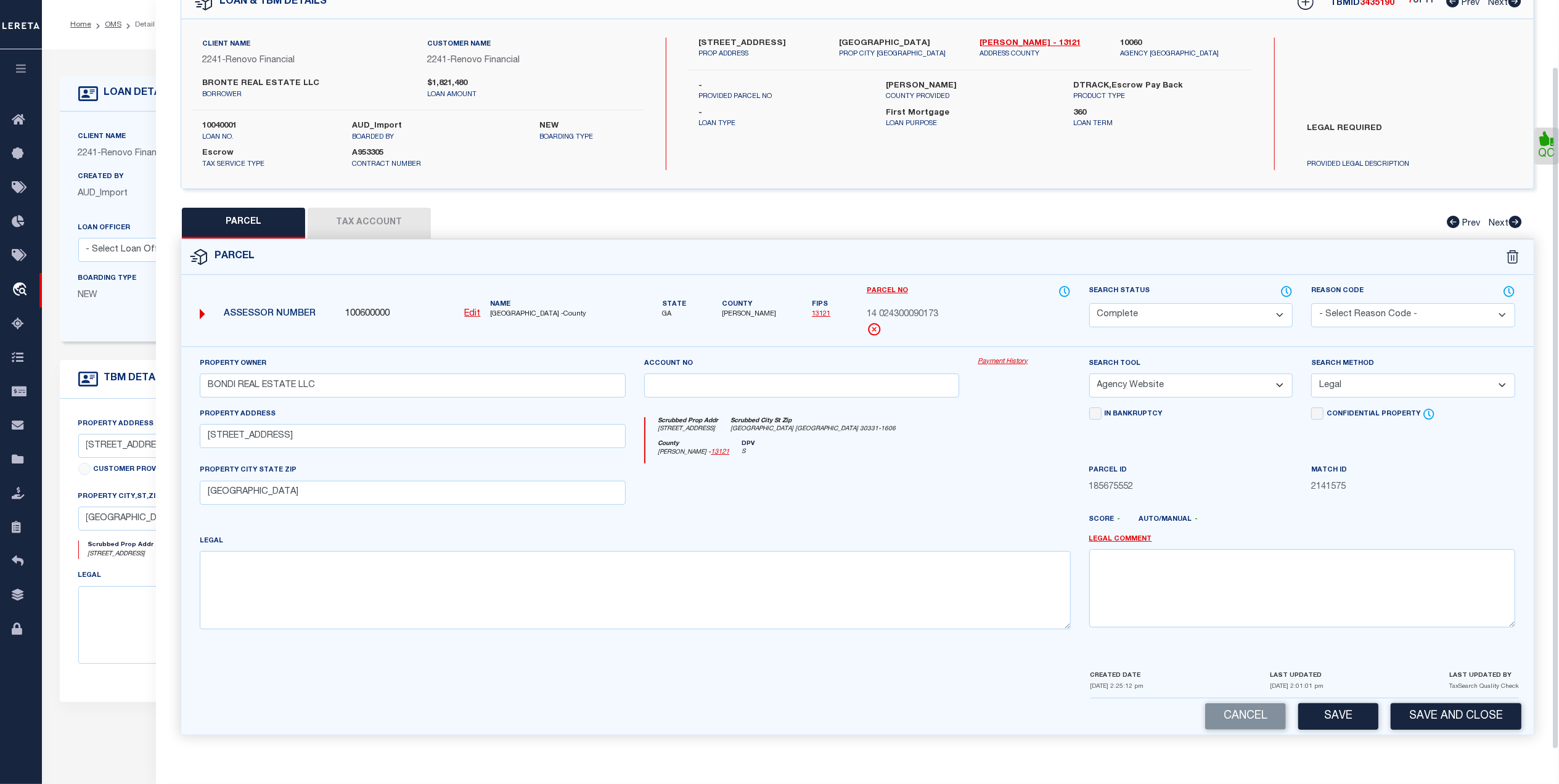
click at [1542, 149] on link "QC" at bounding box center [1547, 146] width 25 height 37
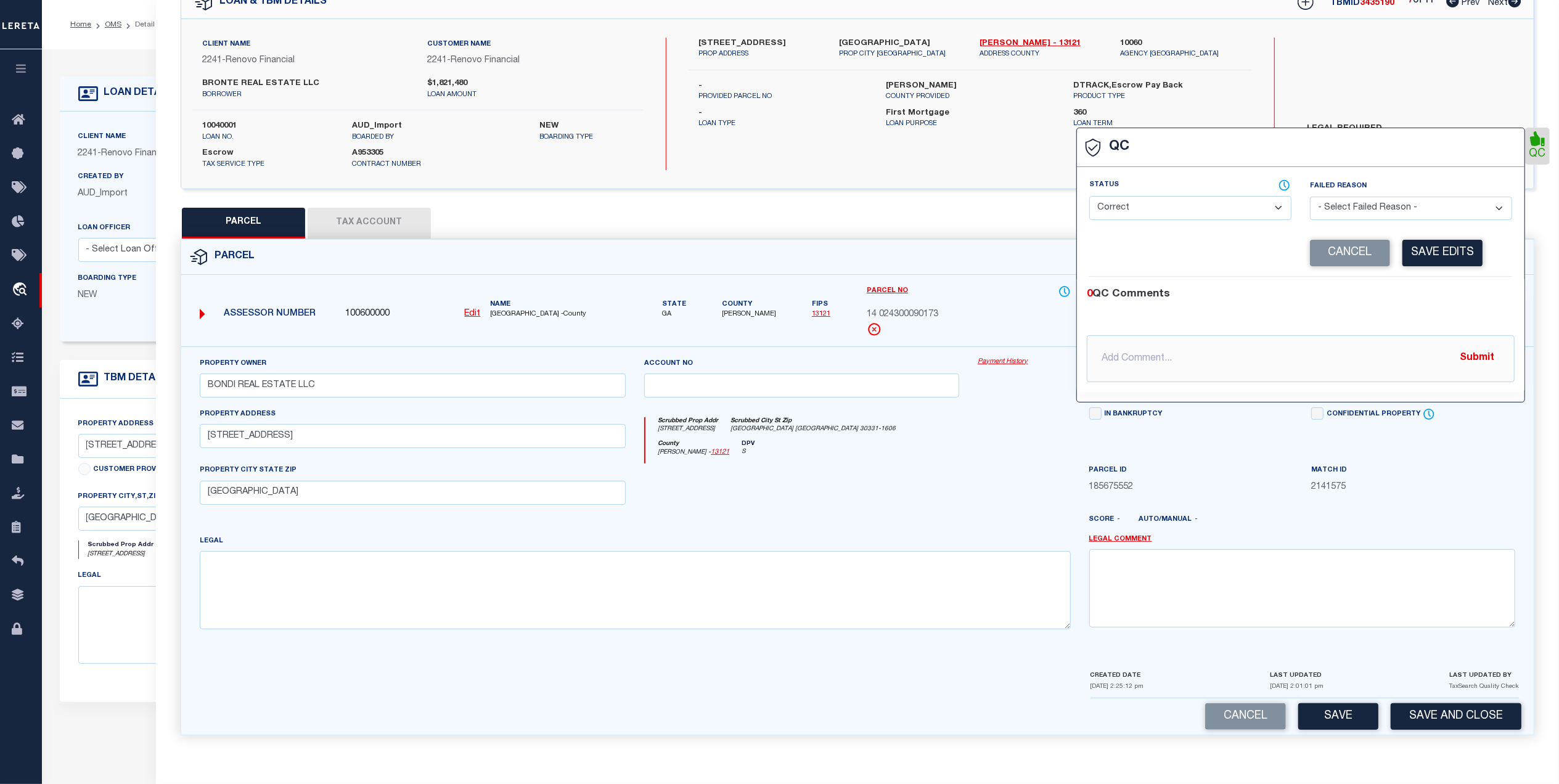
click at [1194, 207] on select "- Select Status - Ready to QC Correct Incorrect" at bounding box center [1190, 207] width 203 height 24
click at [1089, 196] on select "- Select Status - Ready to QC Correct Incorrect" at bounding box center [1190, 207] width 203 height 24
click at [1378, 205] on select "- Select Failed Reason - Additional Parcel Located Confidential Property Double…" at bounding box center [1411, 208] width 203 height 24
click at [1311, 197] on select "- Select Failed Reason - Additional Parcel Located Confidential Property Double…" at bounding box center [1411, 208] width 203 height 24
click at [1231, 362] on input "text" at bounding box center [1301, 358] width 428 height 47
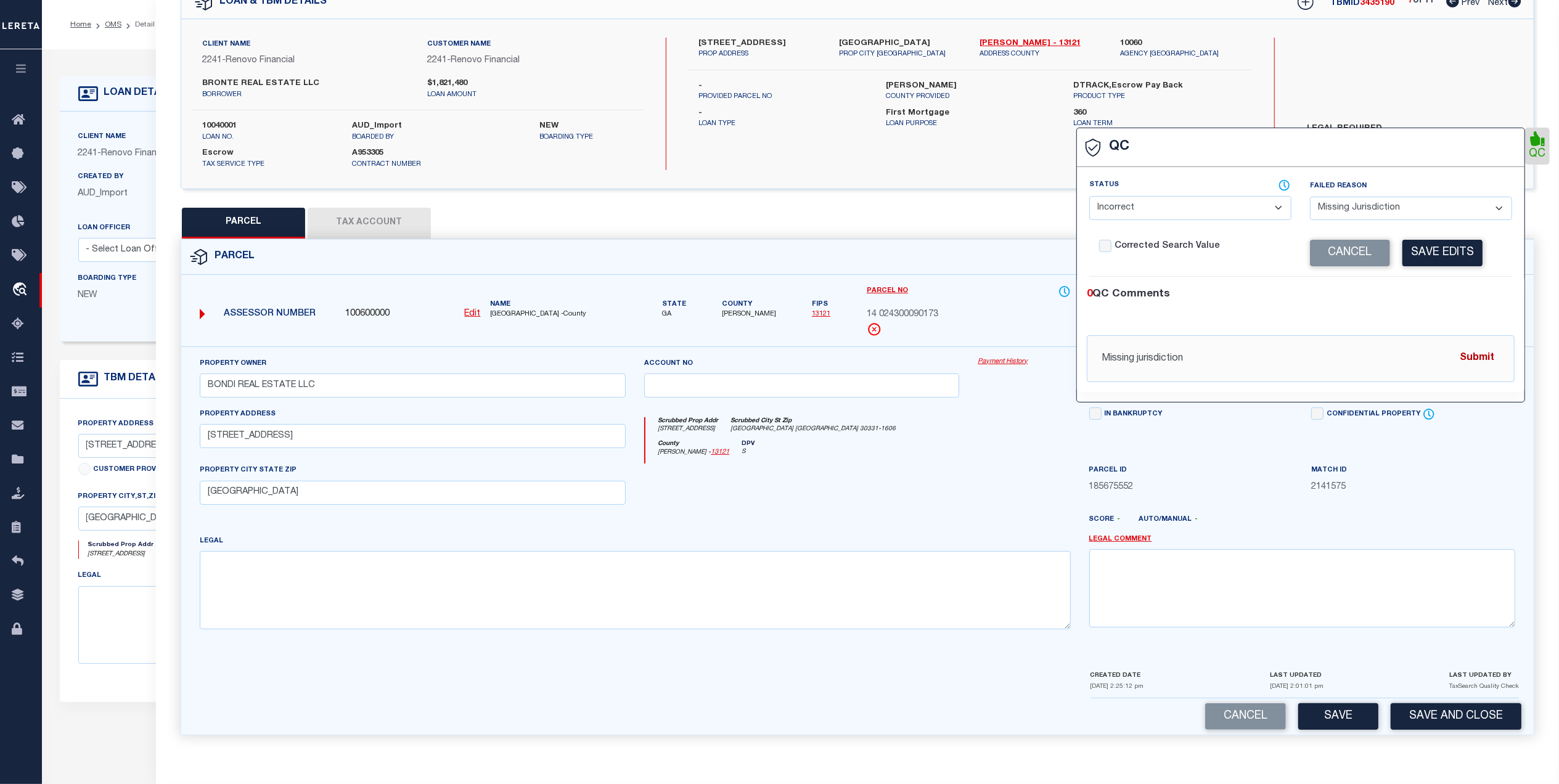
click at [1481, 354] on button "Submit" at bounding box center [1477, 358] width 51 height 25
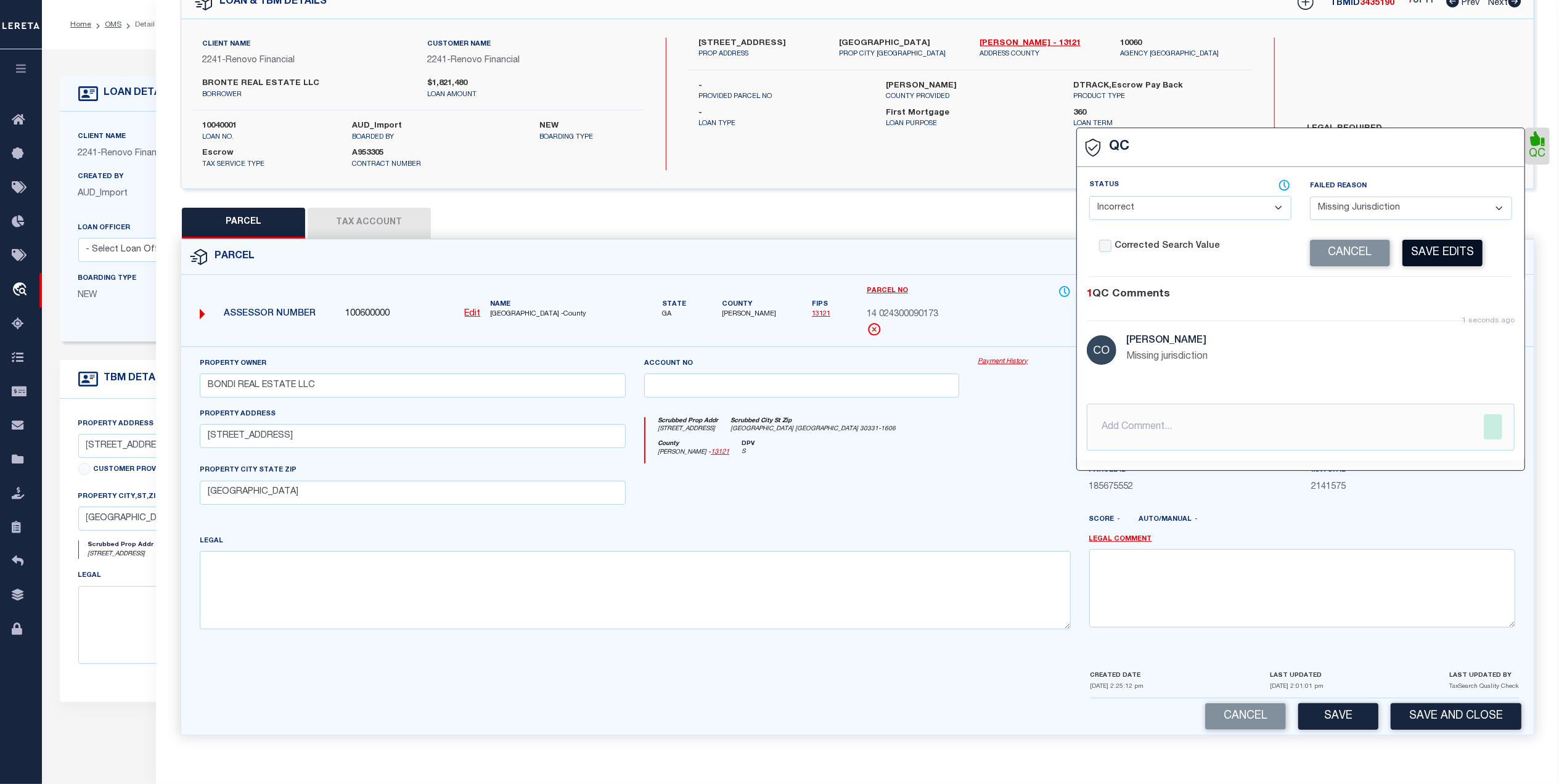
click at [1445, 253] on button "Save Edits" at bounding box center [1443, 253] width 80 height 26
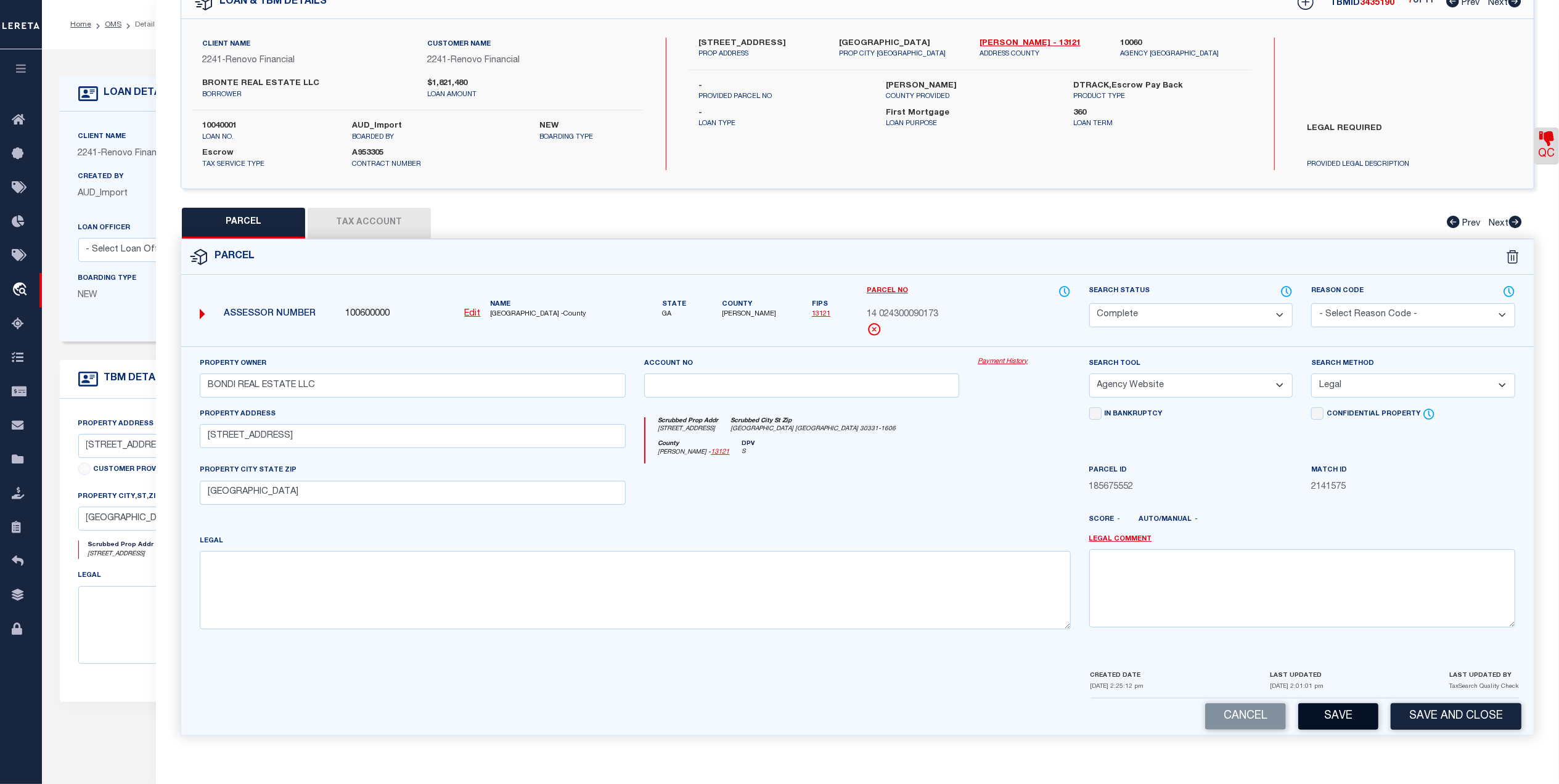
click at [1335, 707] on button "Save" at bounding box center [1338, 717] width 80 height 26
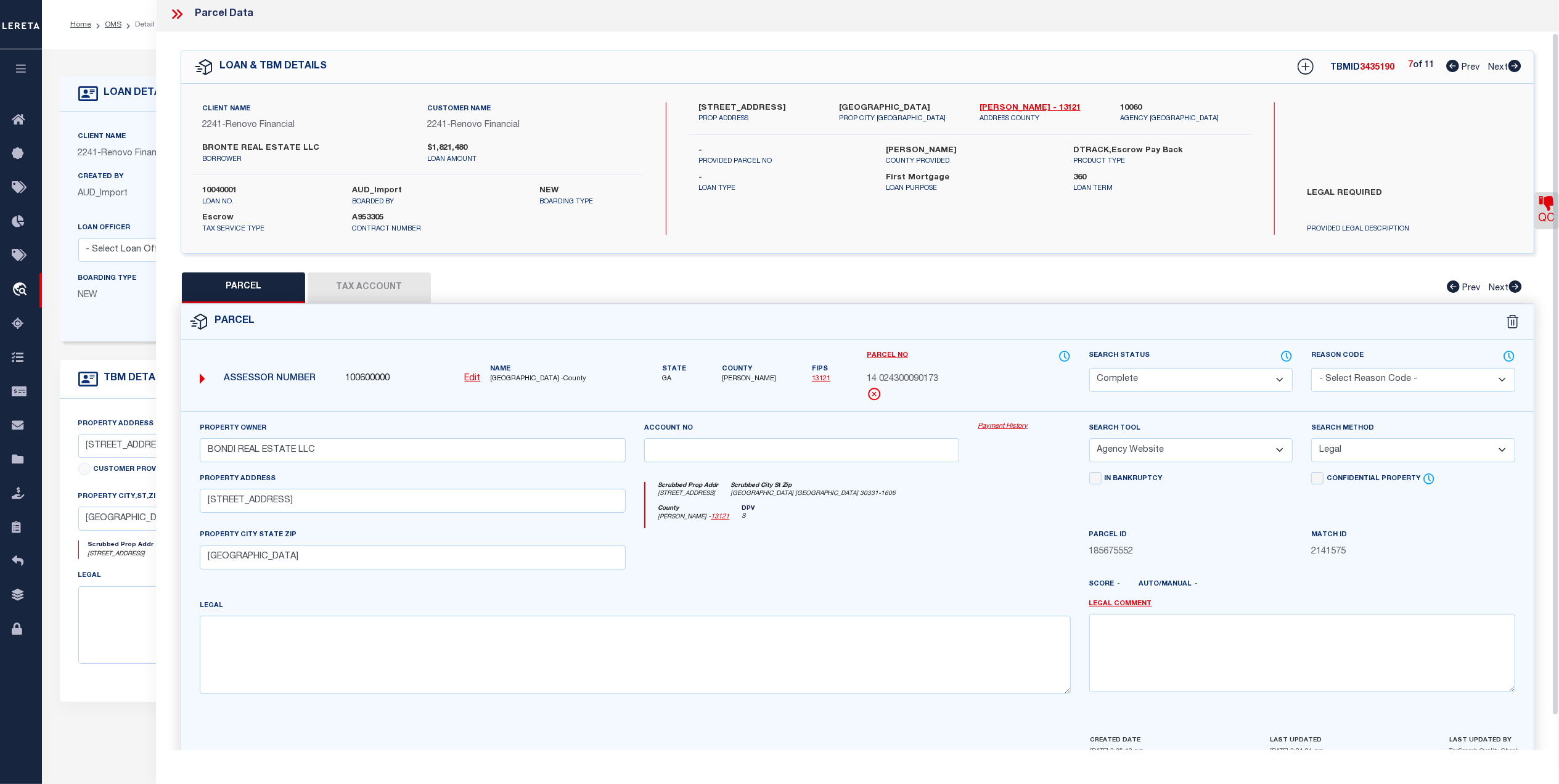
scroll to position [0, 0]
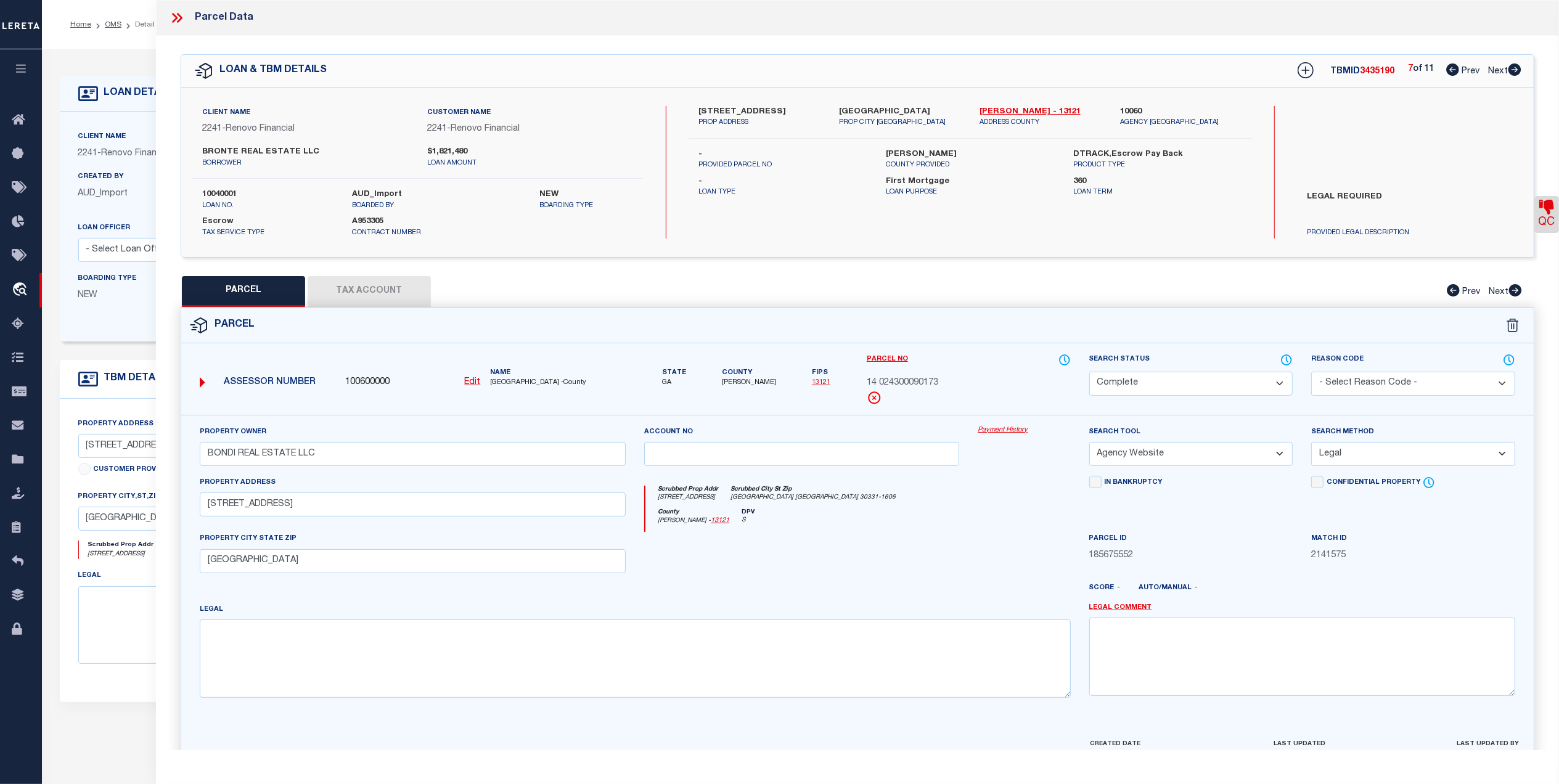
click at [1520, 74] on icon at bounding box center [1516, 69] width 13 height 12
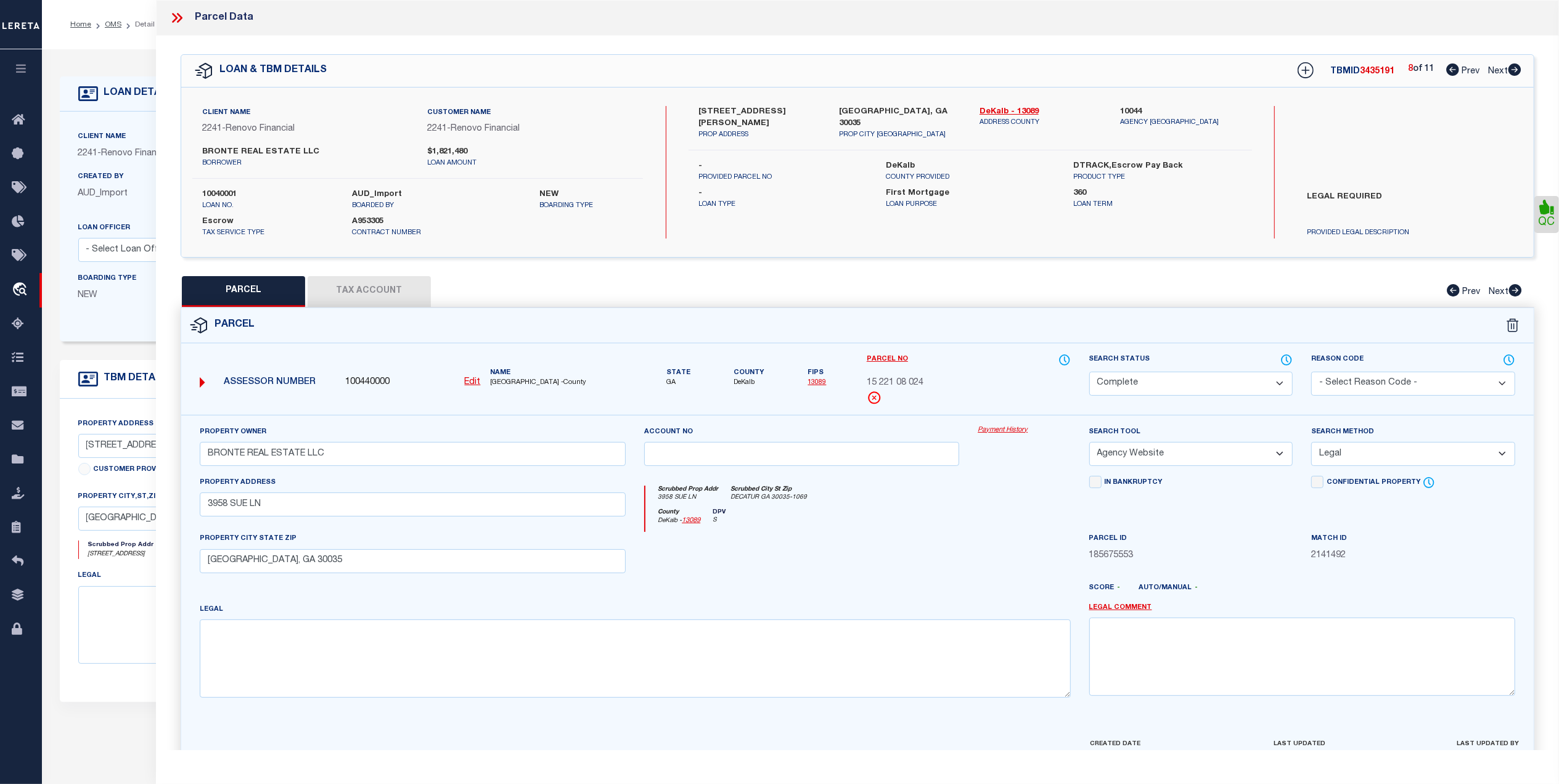
click at [1519, 74] on icon at bounding box center [1516, 69] width 13 height 12
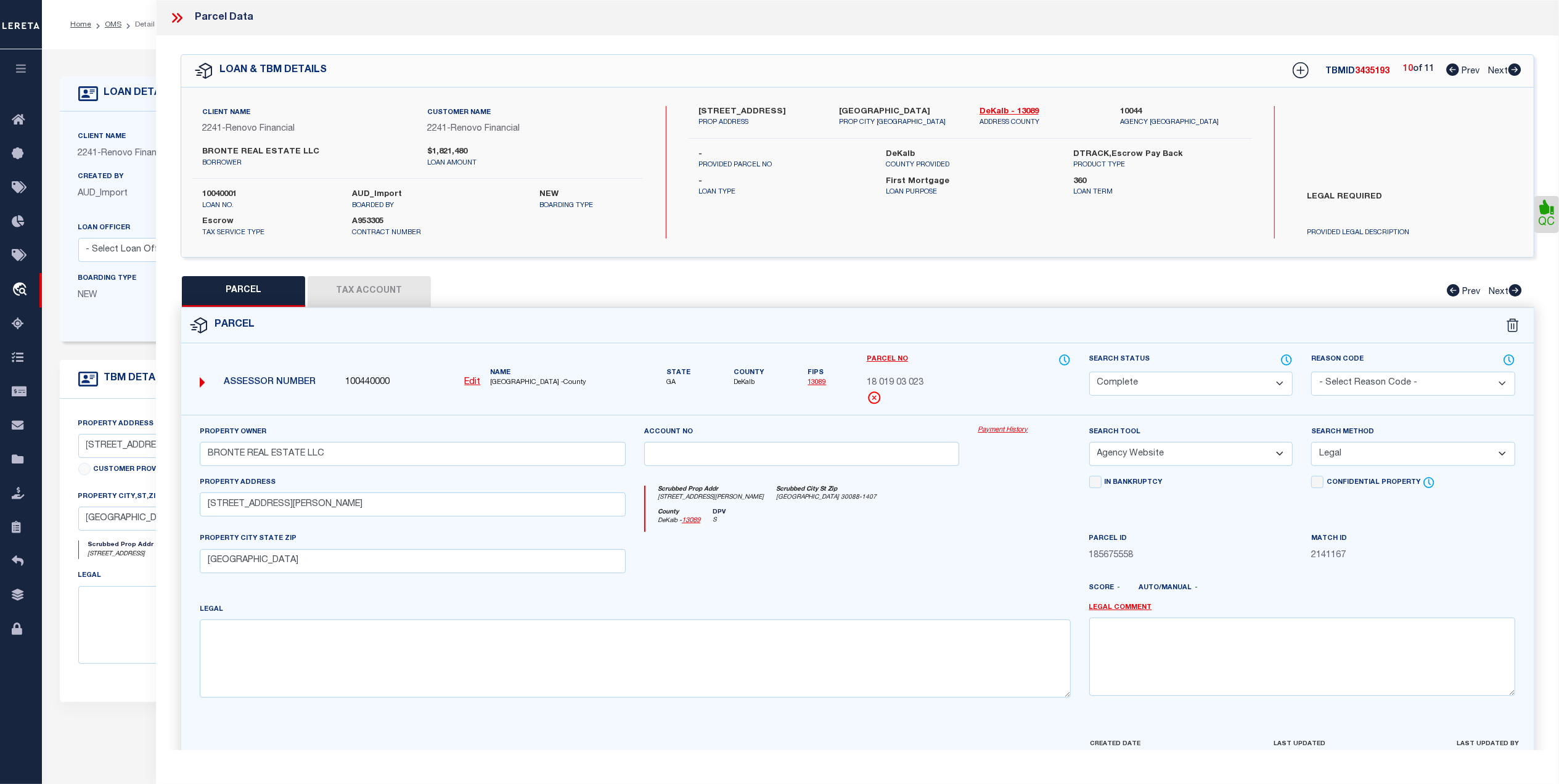
click at [1519, 74] on icon at bounding box center [1516, 69] width 13 height 12
click at [174, 12] on icon at bounding box center [177, 18] width 16 height 16
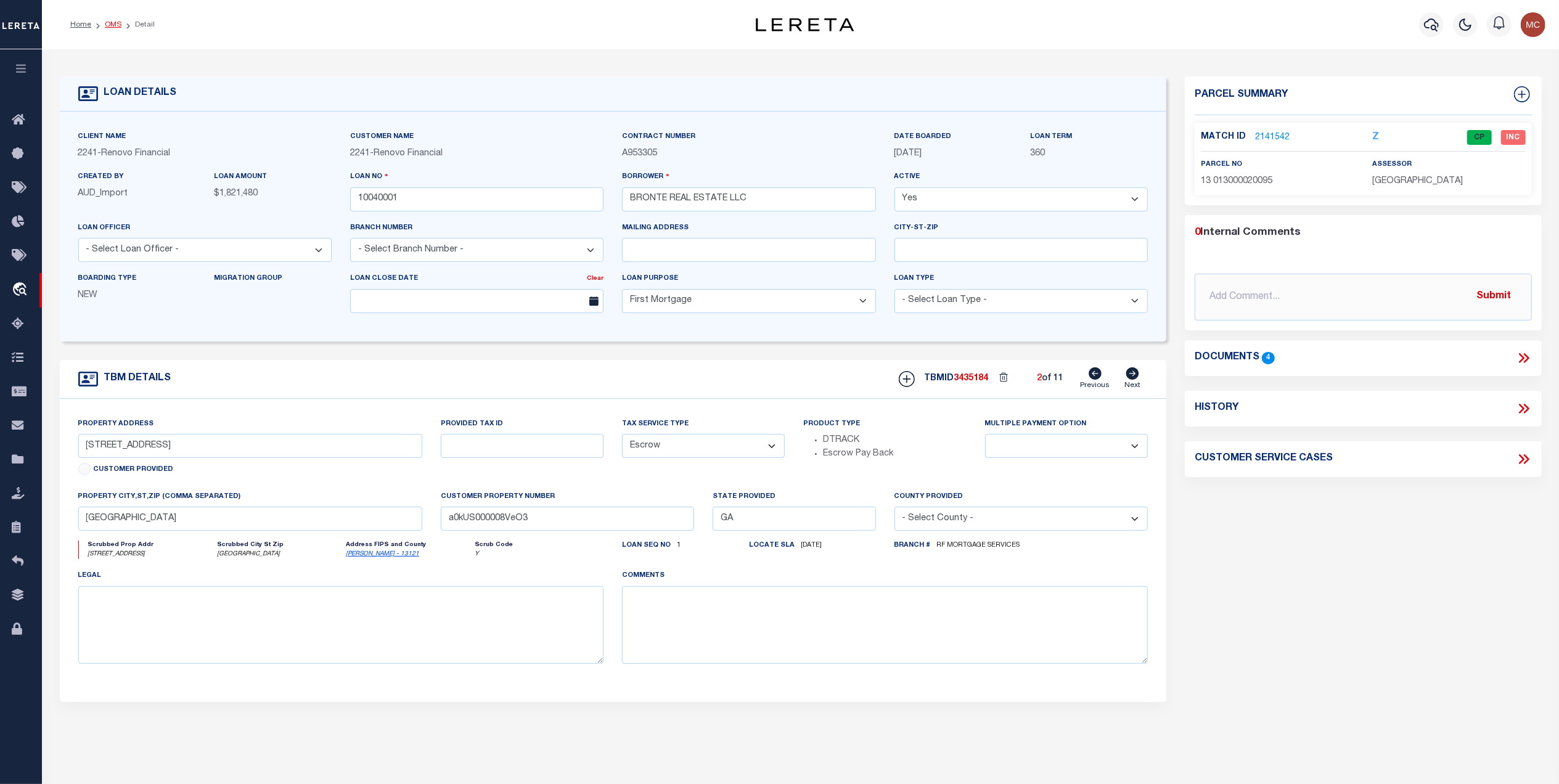
click at [110, 25] on link "OMS" at bounding box center [113, 25] width 16 height 7
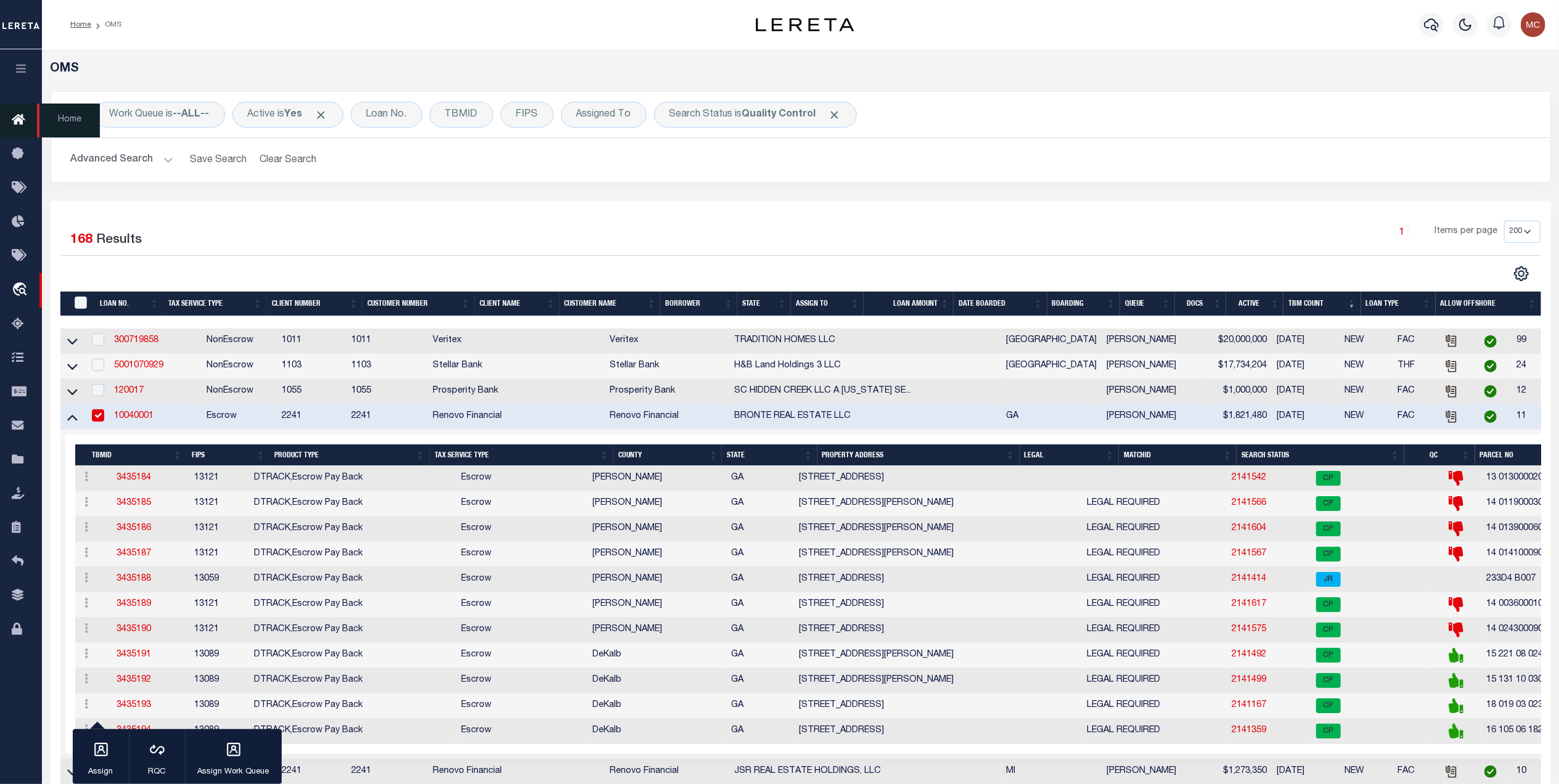
click at [15, 117] on icon at bounding box center [21, 121] width 20 height 16
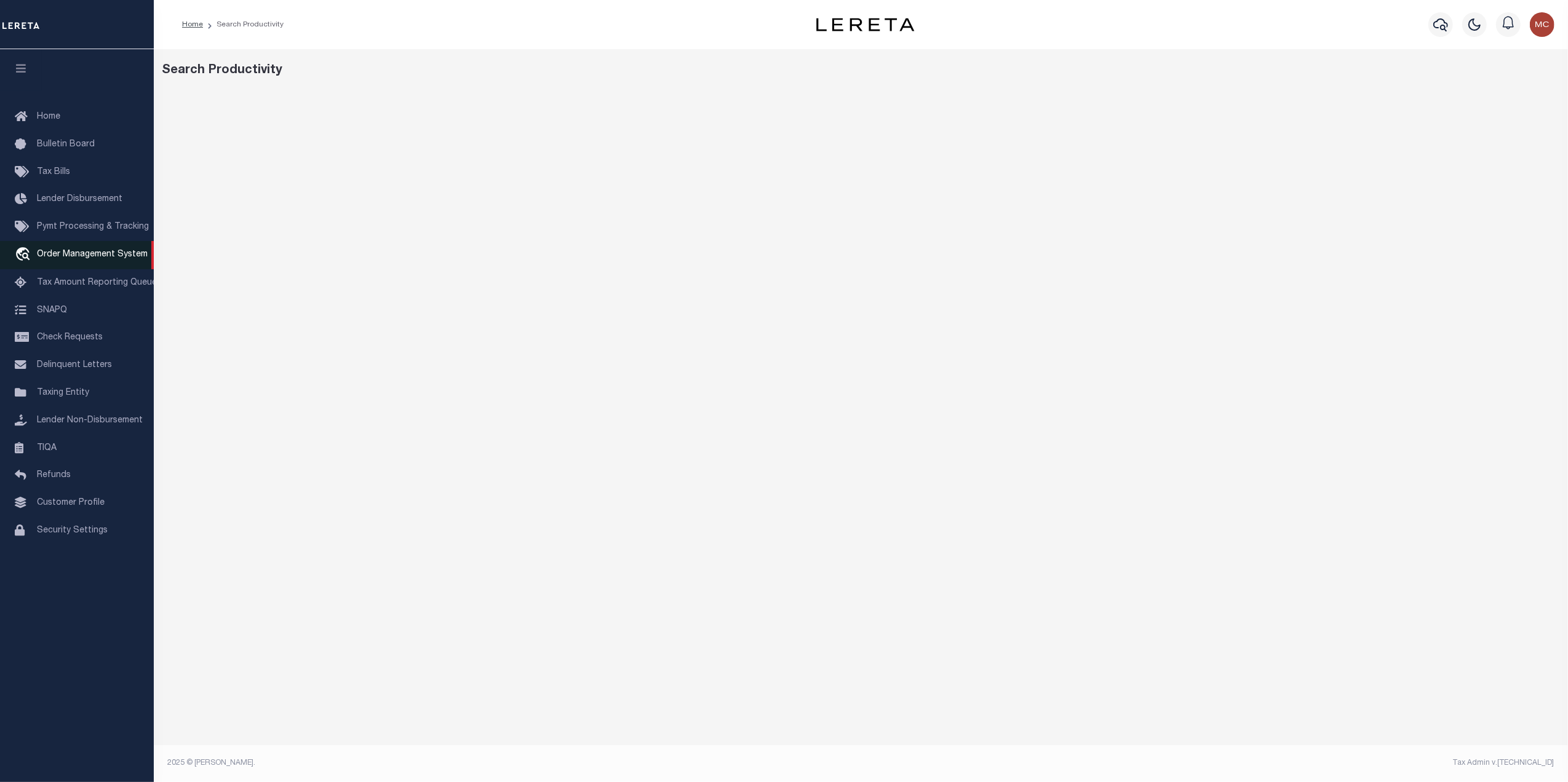
click at [120, 252] on span "Order Management System" at bounding box center [92, 254] width 110 height 9
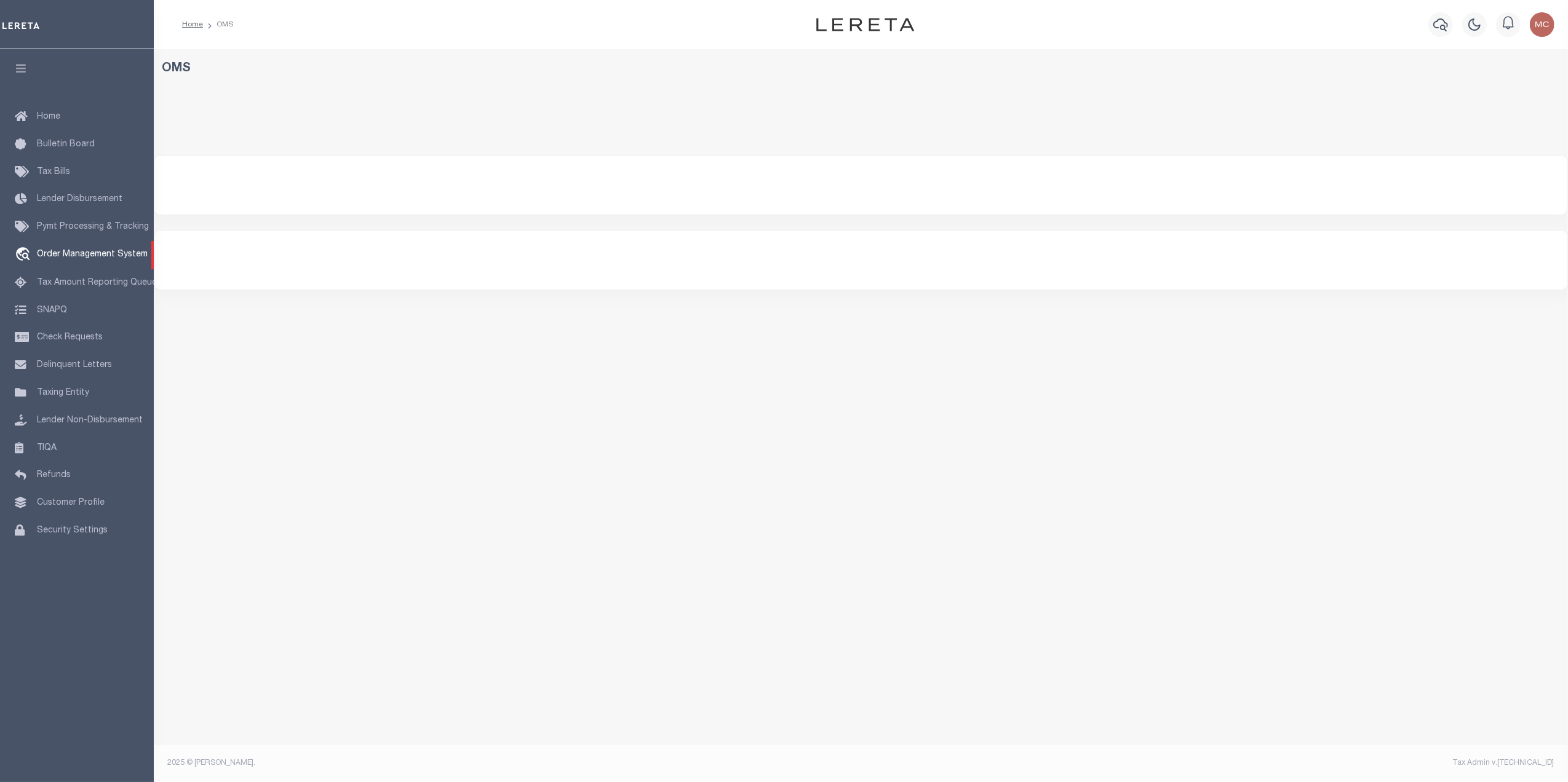
select select "200"
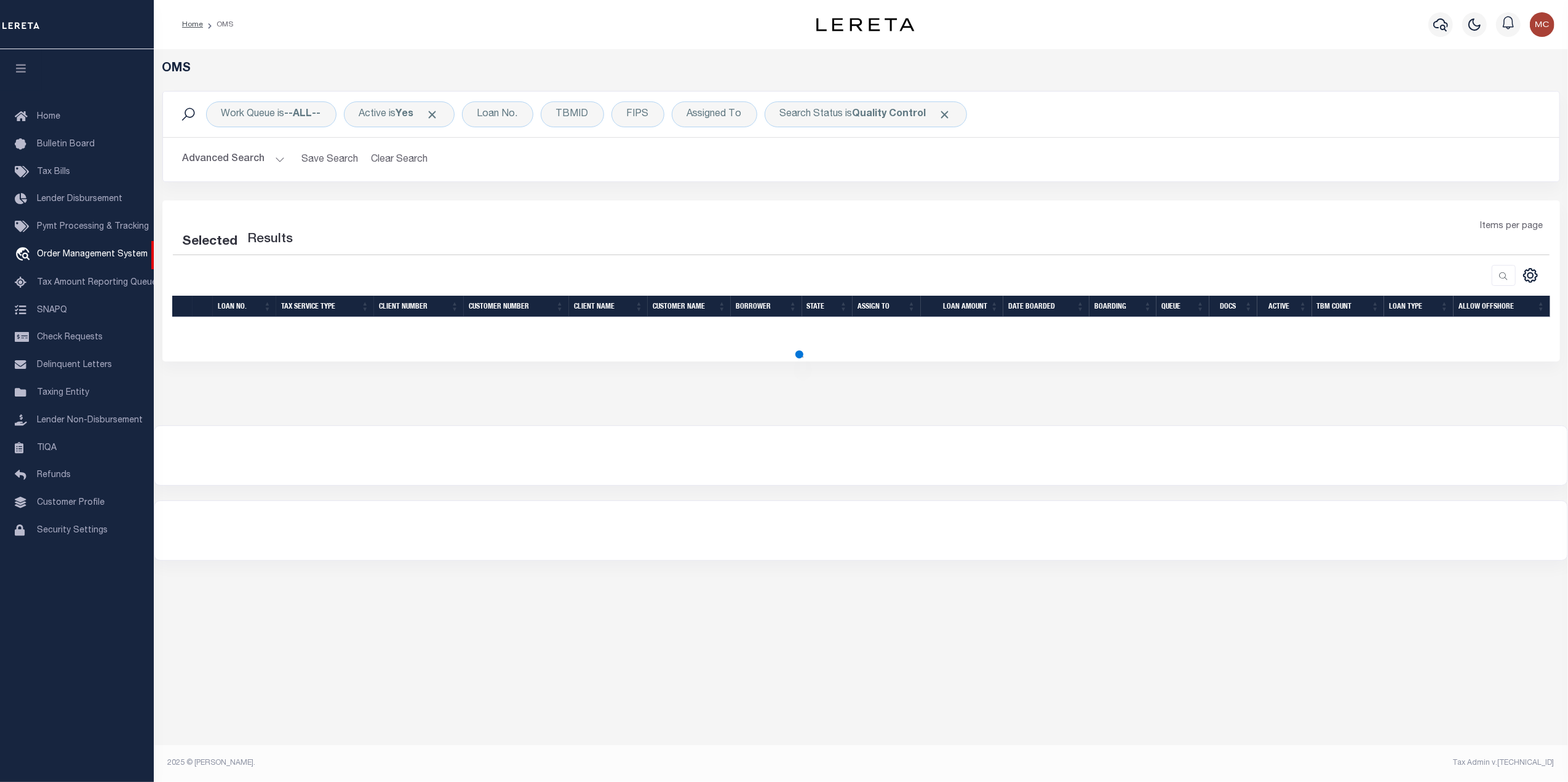
select select "200"
